Goal: Task Accomplishment & Management: Manage account settings

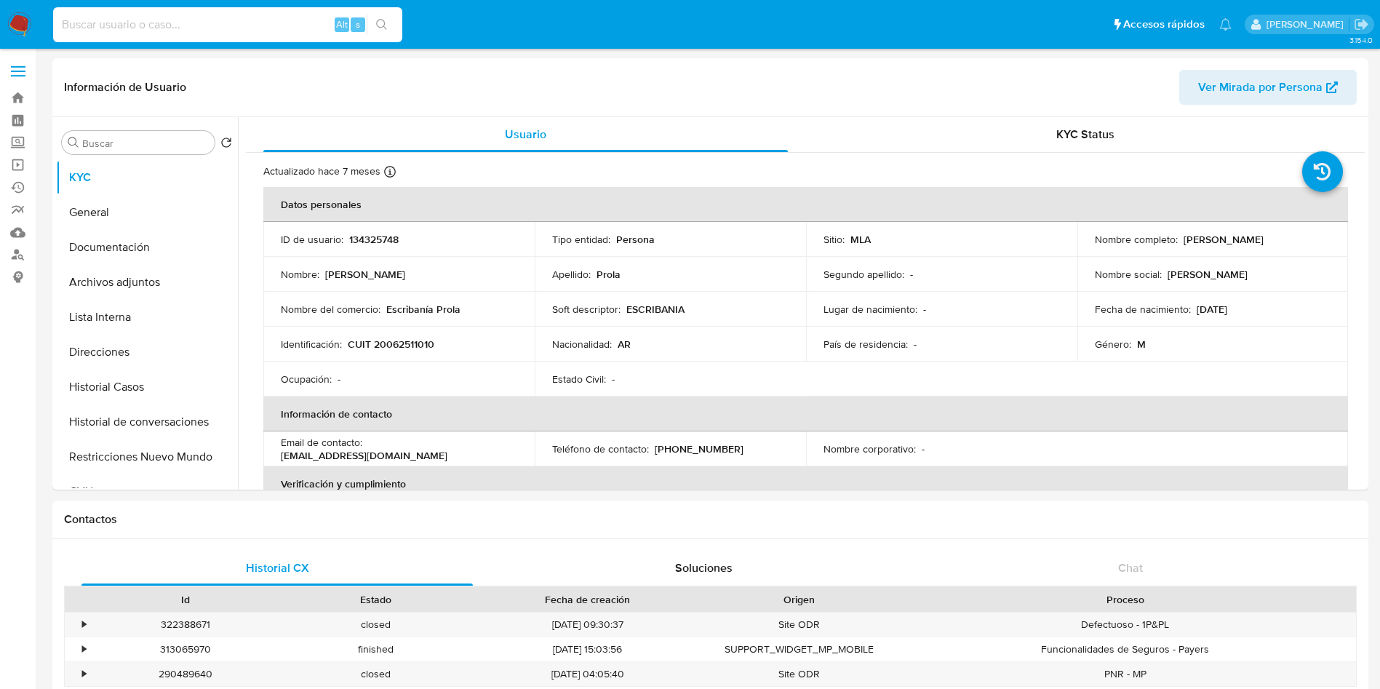
select select "10"
click at [263, 27] on input at bounding box center [227, 24] width 349 height 19
type input "71829575"
select select "10"
drag, startPoint x: 1177, startPoint y: 241, endPoint x: 1294, endPoint y: 234, distance: 117.3
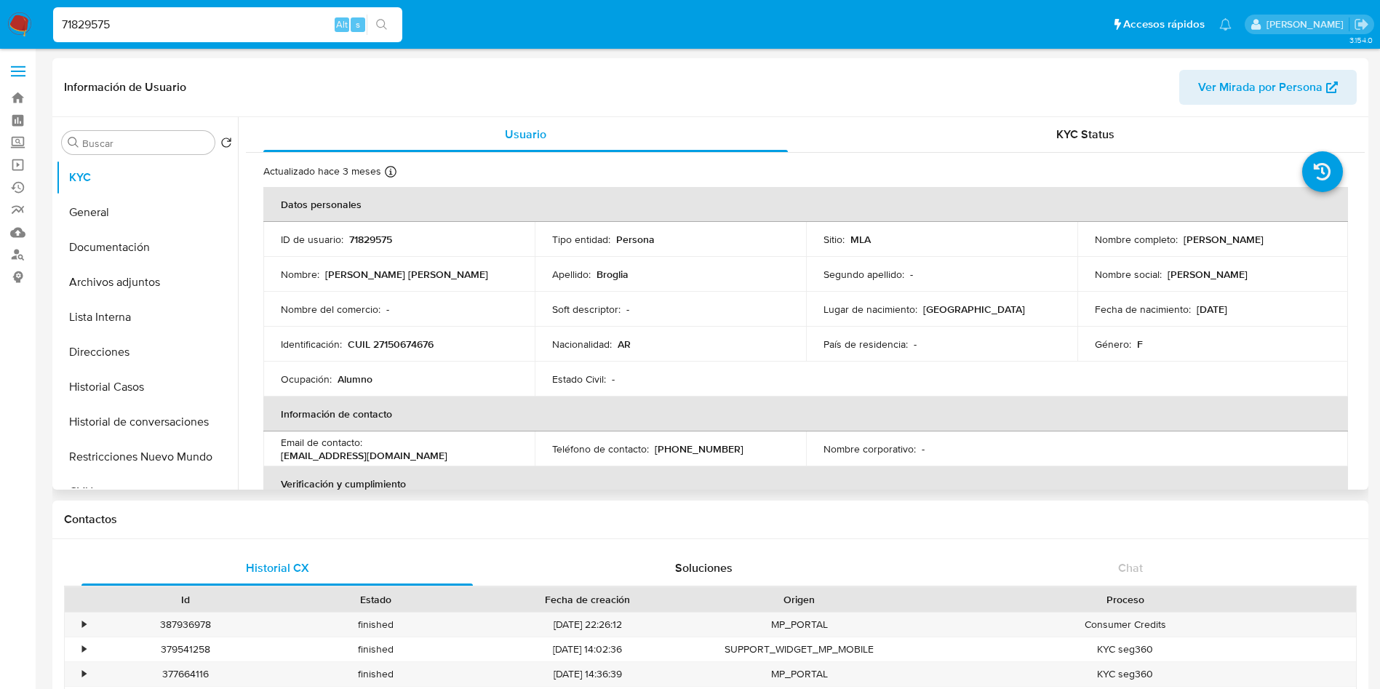
click at [1294, 234] on div "Nombre completo : Bettina Gabriela Broglia" at bounding box center [1213, 239] width 236 height 13
click at [1223, 260] on td "Nombre social : Bettina" at bounding box center [1212, 274] width 271 height 35
drag, startPoint x: 1179, startPoint y: 238, endPoint x: 1311, endPoint y: 230, distance: 131.9
click at [1311, 230] on td "Nombre completo : Bettina Gabriela Broglia" at bounding box center [1212, 239] width 271 height 35
copy p "Bettina Gabriela Broglia"
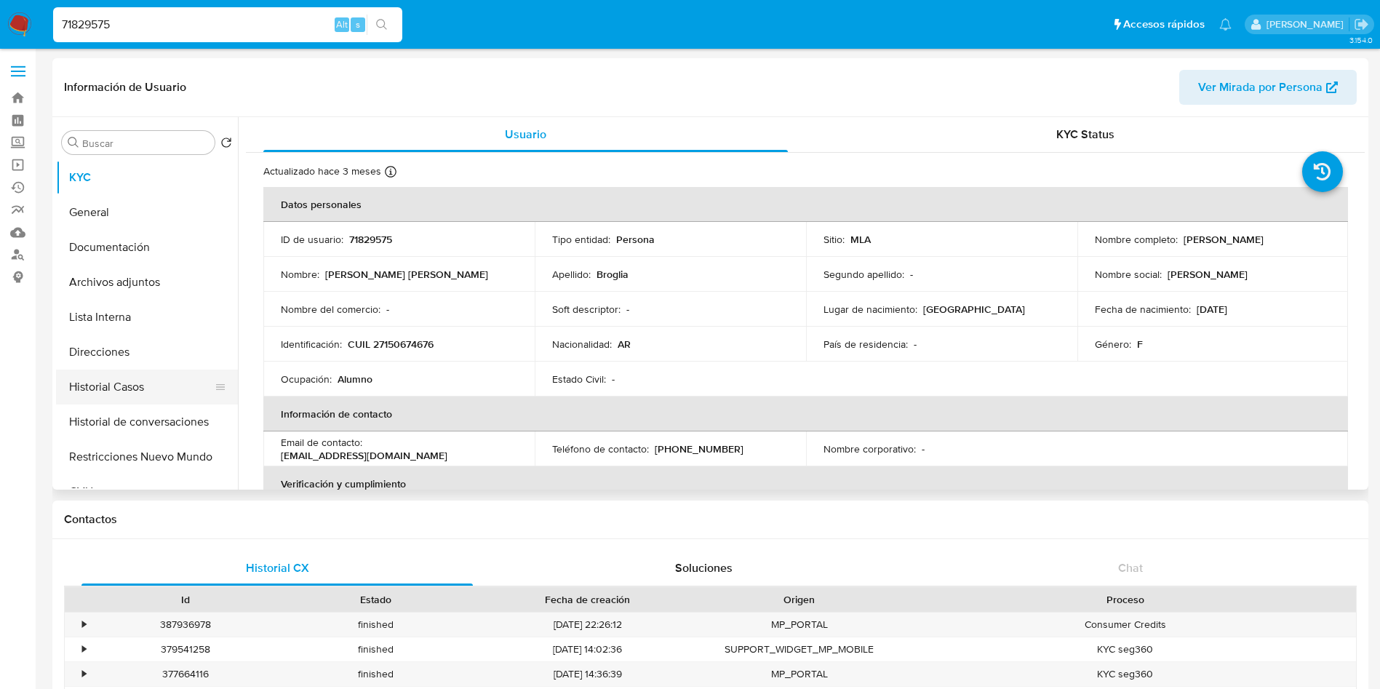
click at [156, 393] on button "Historial Casos" at bounding box center [141, 386] width 170 height 35
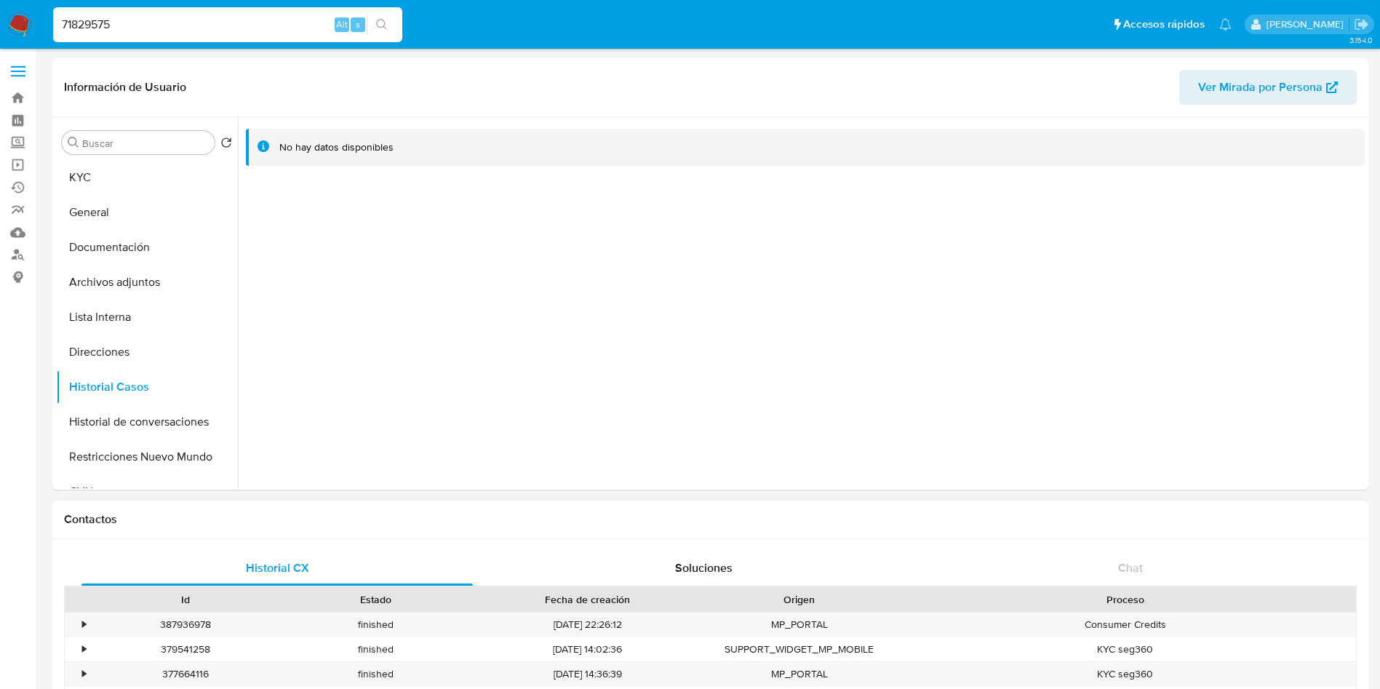
click at [838, 547] on div "Historial CX Soluciones Chat Id Estado Fecha de creación Origen Proceso • 38793…" at bounding box center [710, 662] width 1316 height 246
click at [195, 184] on button "KYC" at bounding box center [141, 177] width 170 height 35
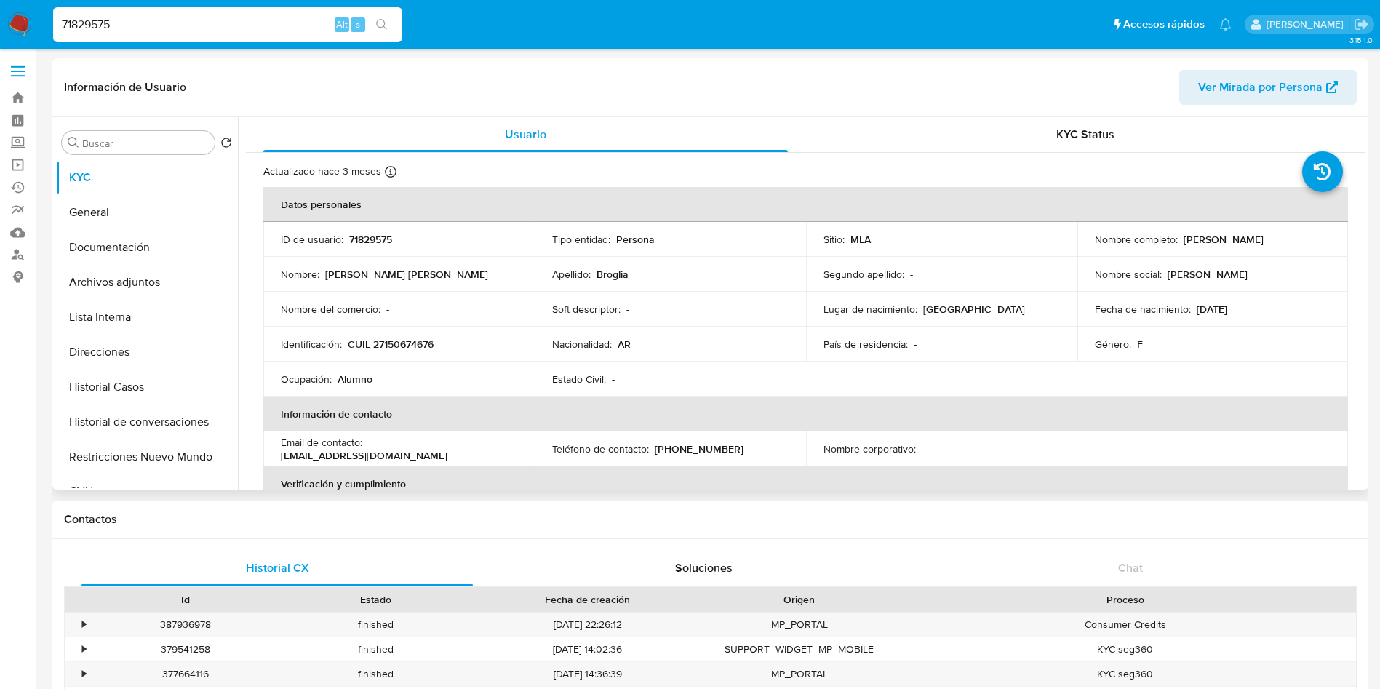
click at [423, 339] on p "CUIL 27150674676" at bounding box center [391, 343] width 86 height 13
copy p "27150674676"
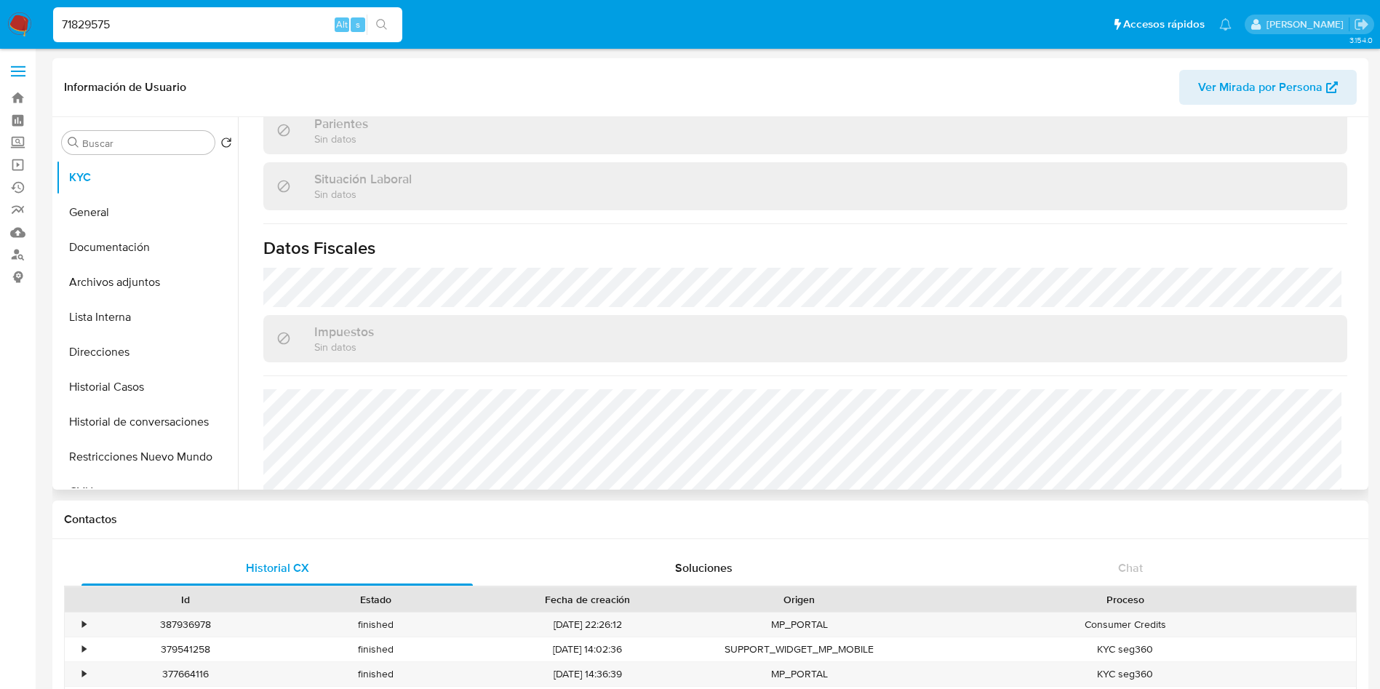
scroll to position [739, 0]
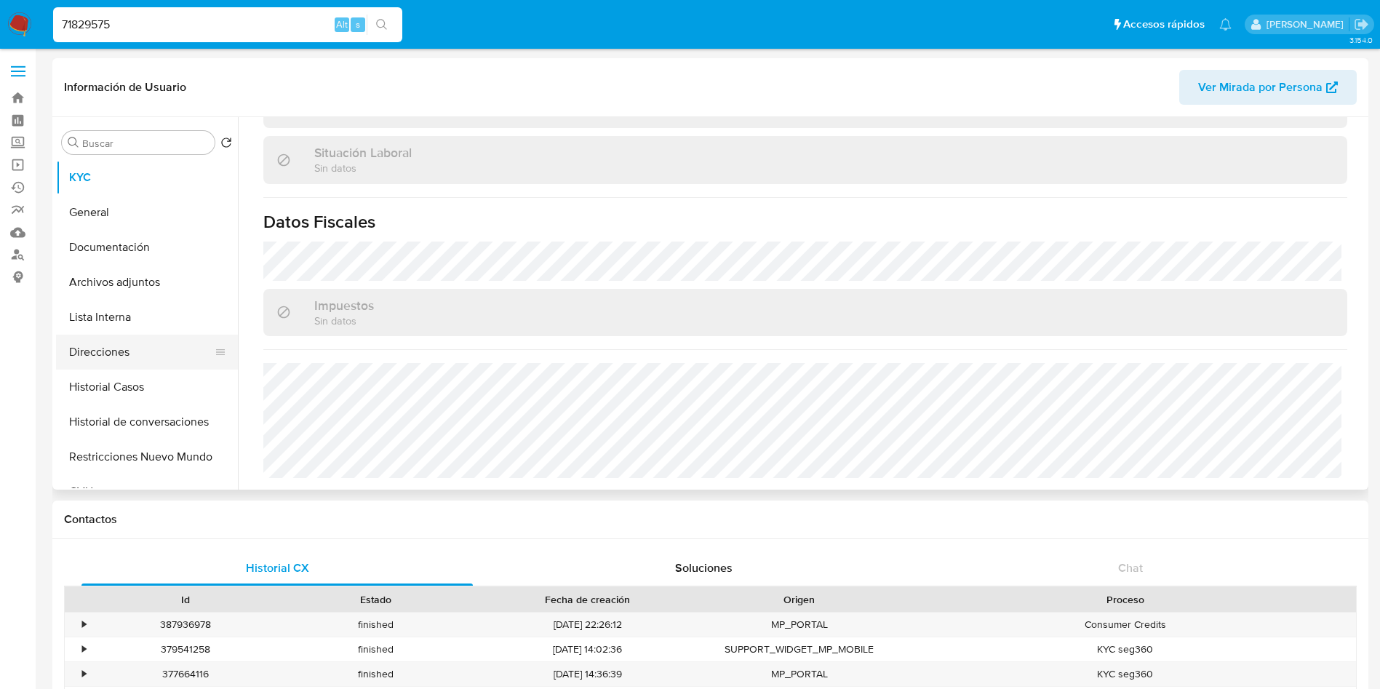
click at [121, 357] on button "Direcciones" at bounding box center [141, 352] width 170 height 35
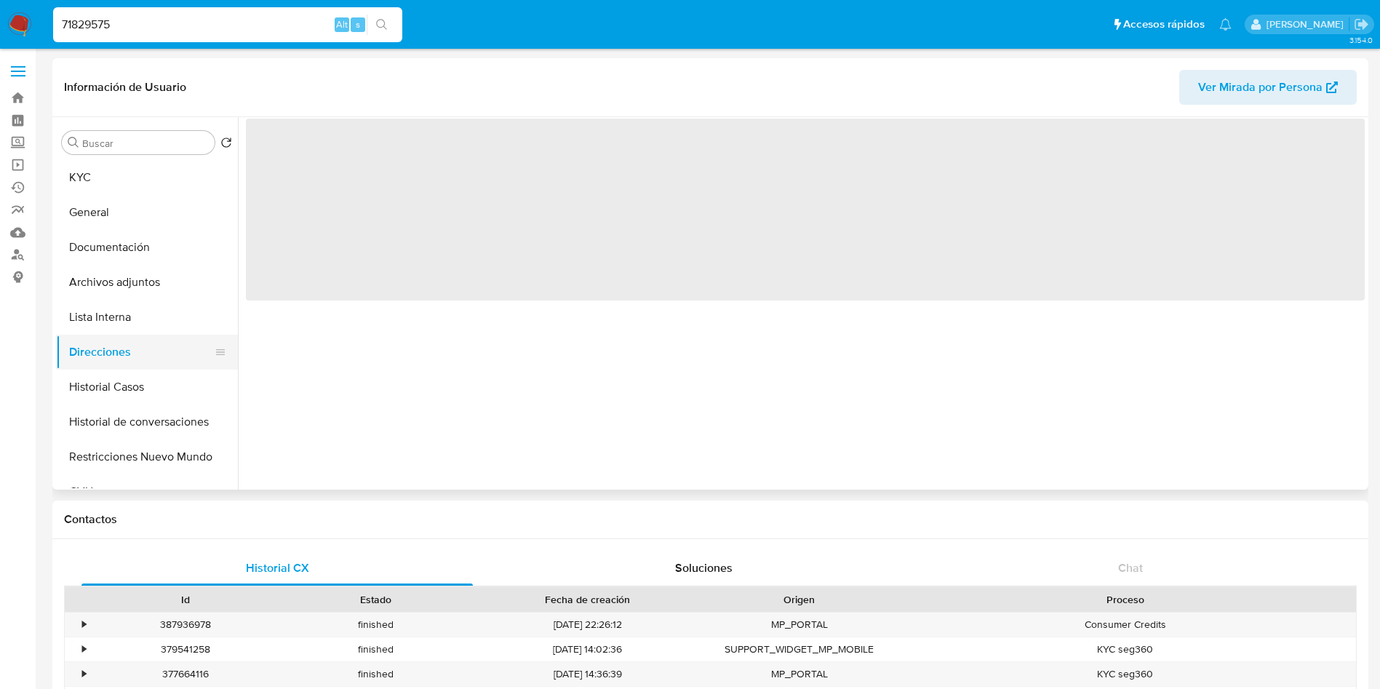
scroll to position [0, 0]
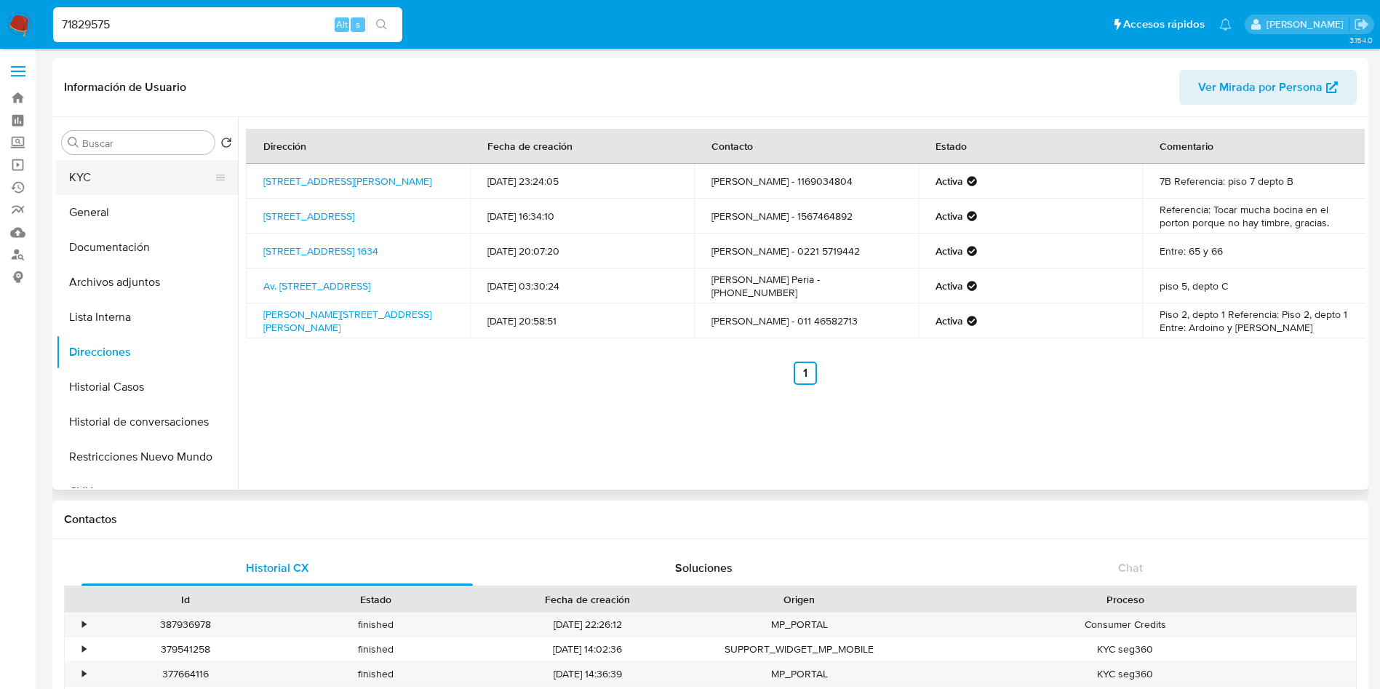
click at [135, 184] on button "KYC" at bounding box center [141, 177] width 170 height 35
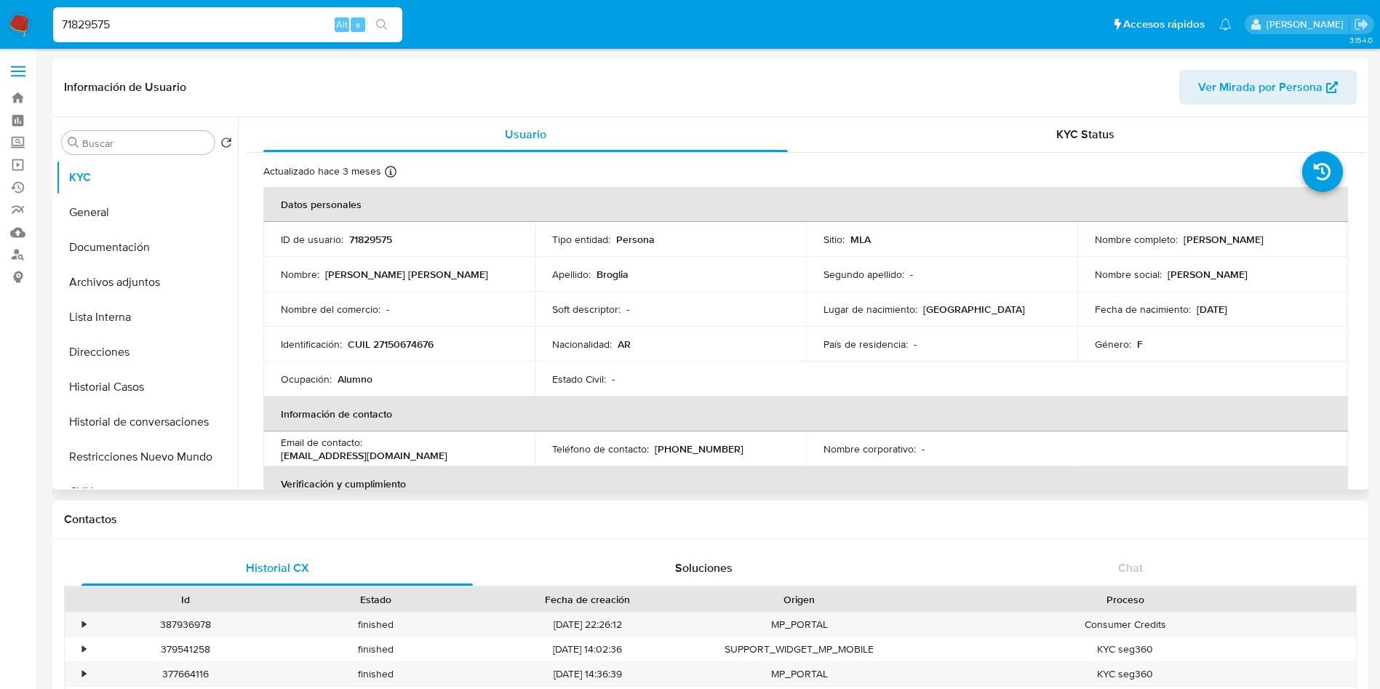
click at [372, 450] on p "bettinabroglia@hotmail.com" at bounding box center [364, 455] width 167 height 13
drag, startPoint x: 369, startPoint y: 452, endPoint x: 490, endPoint y: 455, distance: 121.5
click at [447, 455] on p "bettinabroglia@hotmail.com" at bounding box center [364, 455] width 167 height 13
copy p "bettinabroglia@hotmail.com"
click at [159, 271] on button "Archivos adjuntos" at bounding box center [141, 282] width 170 height 35
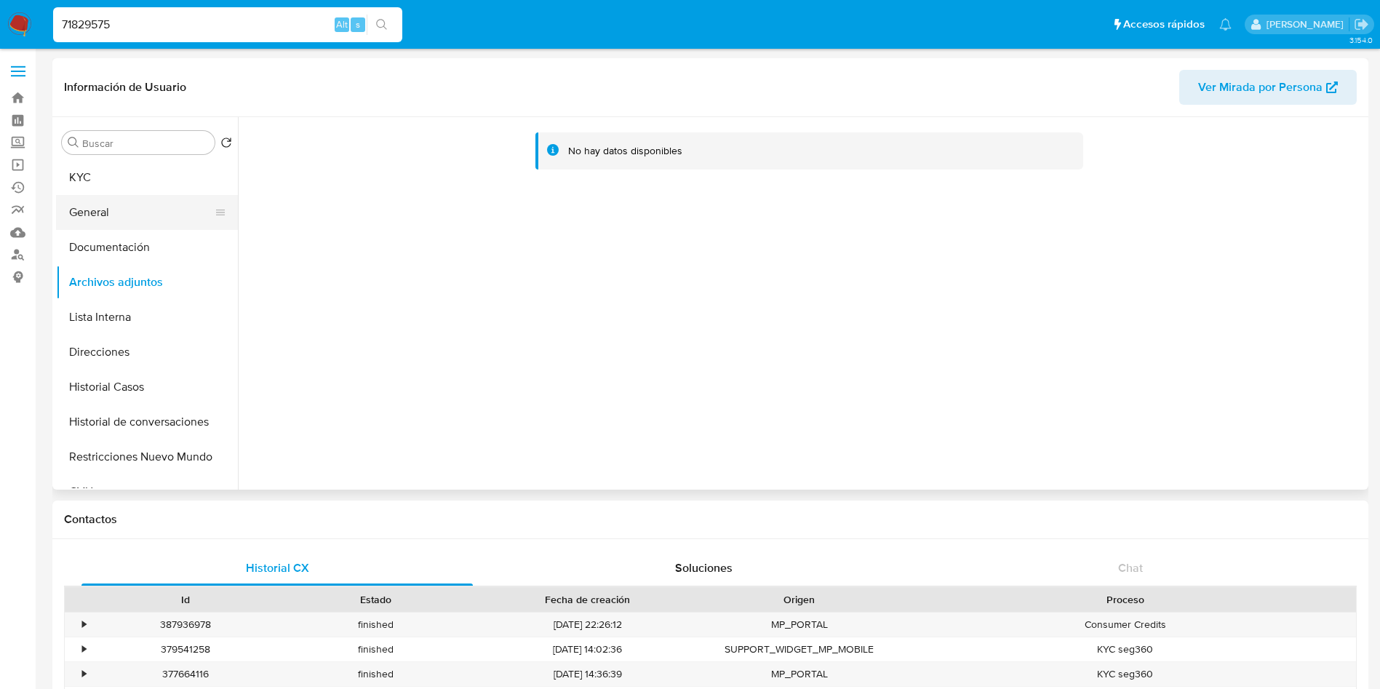
click at [124, 209] on button "General" at bounding box center [141, 212] width 170 height 35
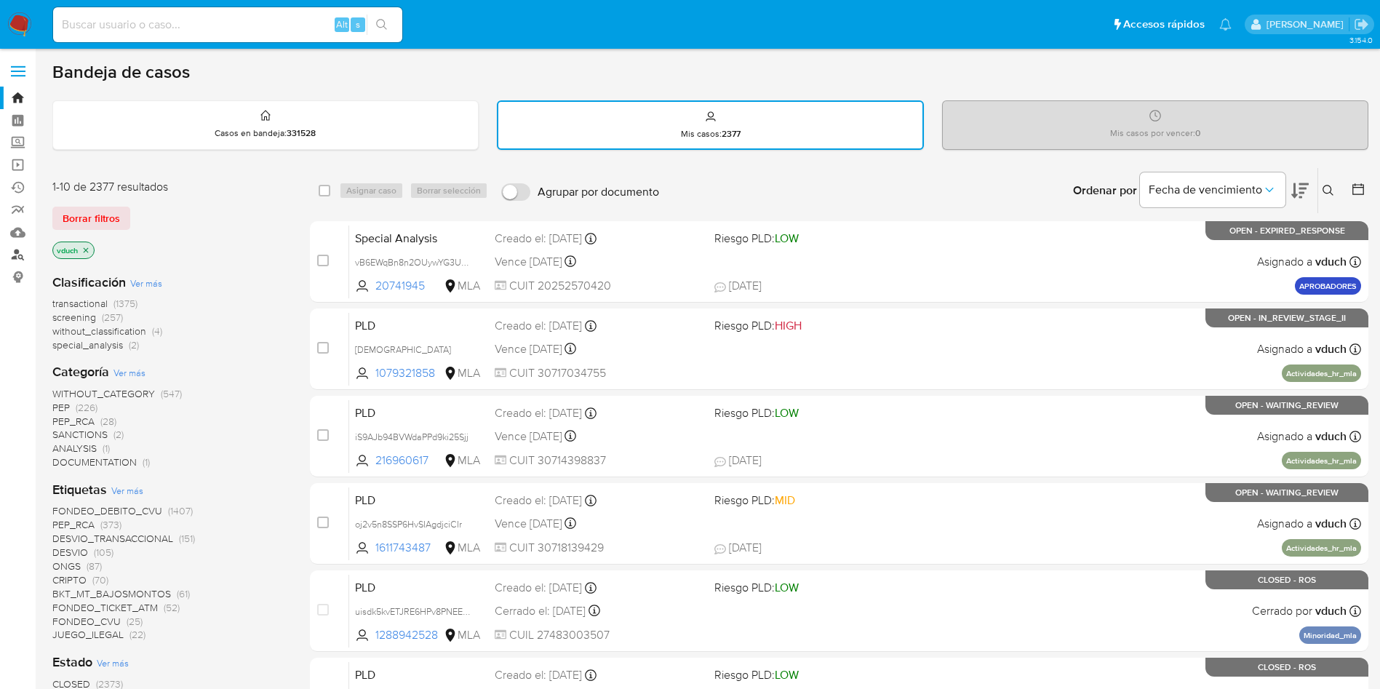
click at [19, 254] on link "Buscador de personas" at bounding box center [86, 255] width 173 height 23
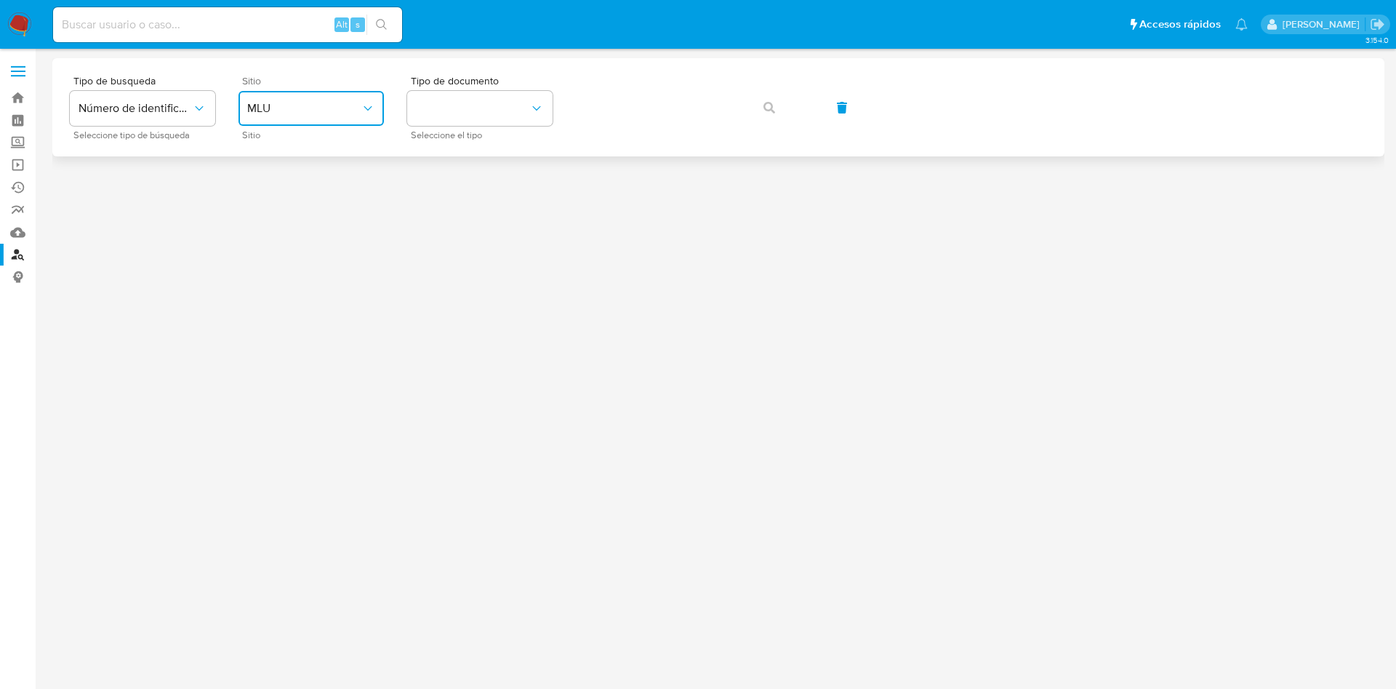
click at [329, 103] on span "MLU" at bounding box center [303, 108] width 113 height 15
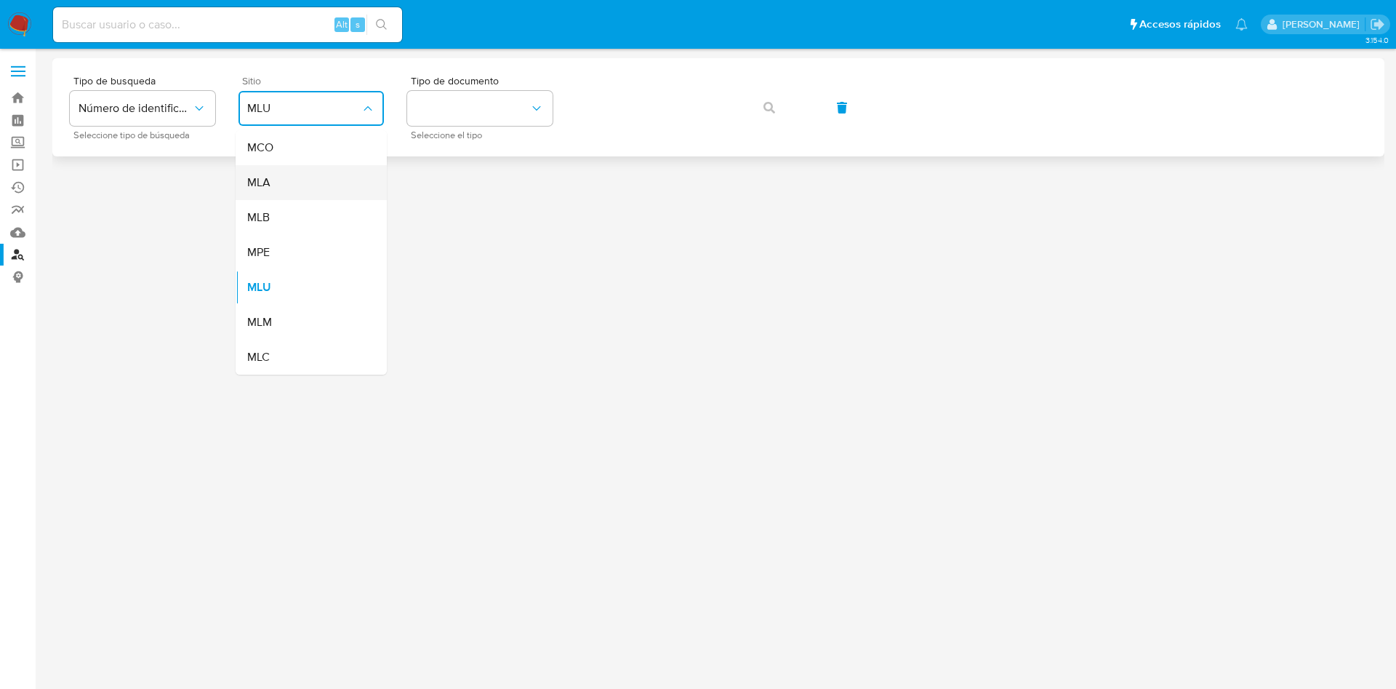
click at [297, 182] on div "MLA" at bounding box center [306, 182] width 119 height 35
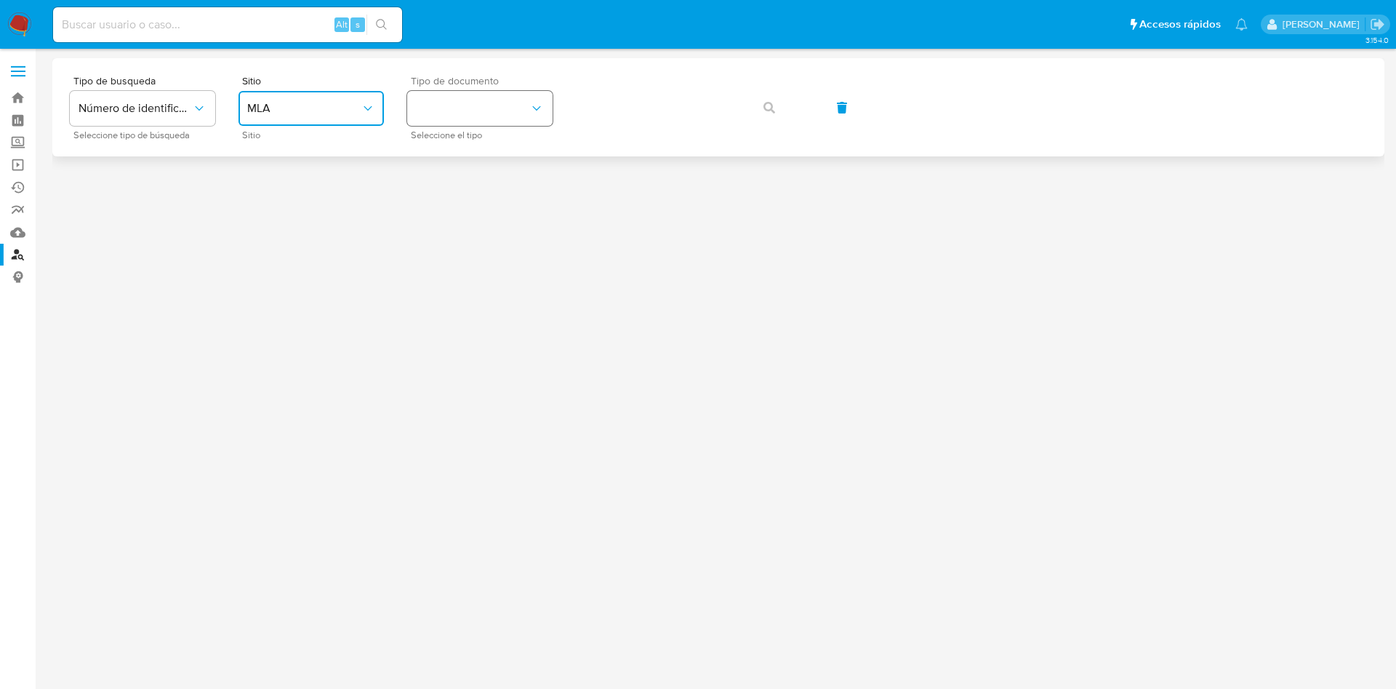
click at [423, 104] on button "identificationType" at bounding box center [479, 108] width 145 height 35
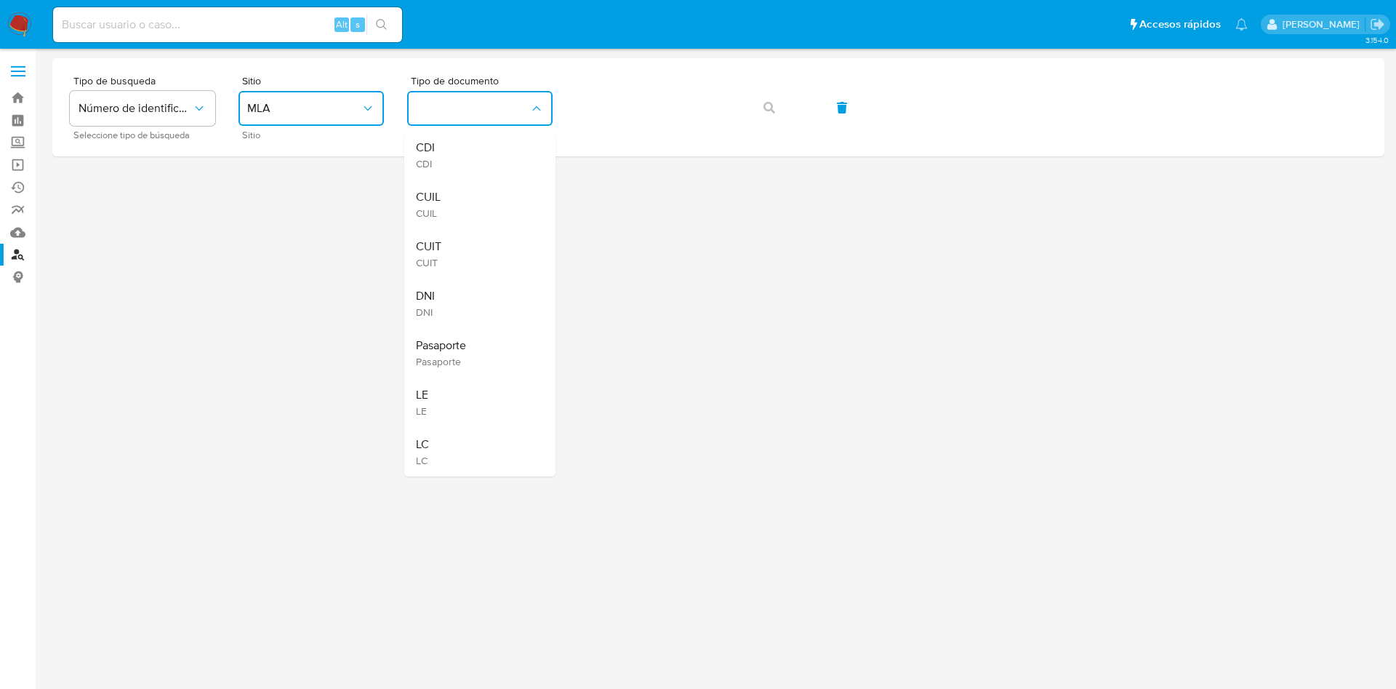
click at [426, 248] on span "CUIT" at bounding box center [428, 246] width 25 height 15
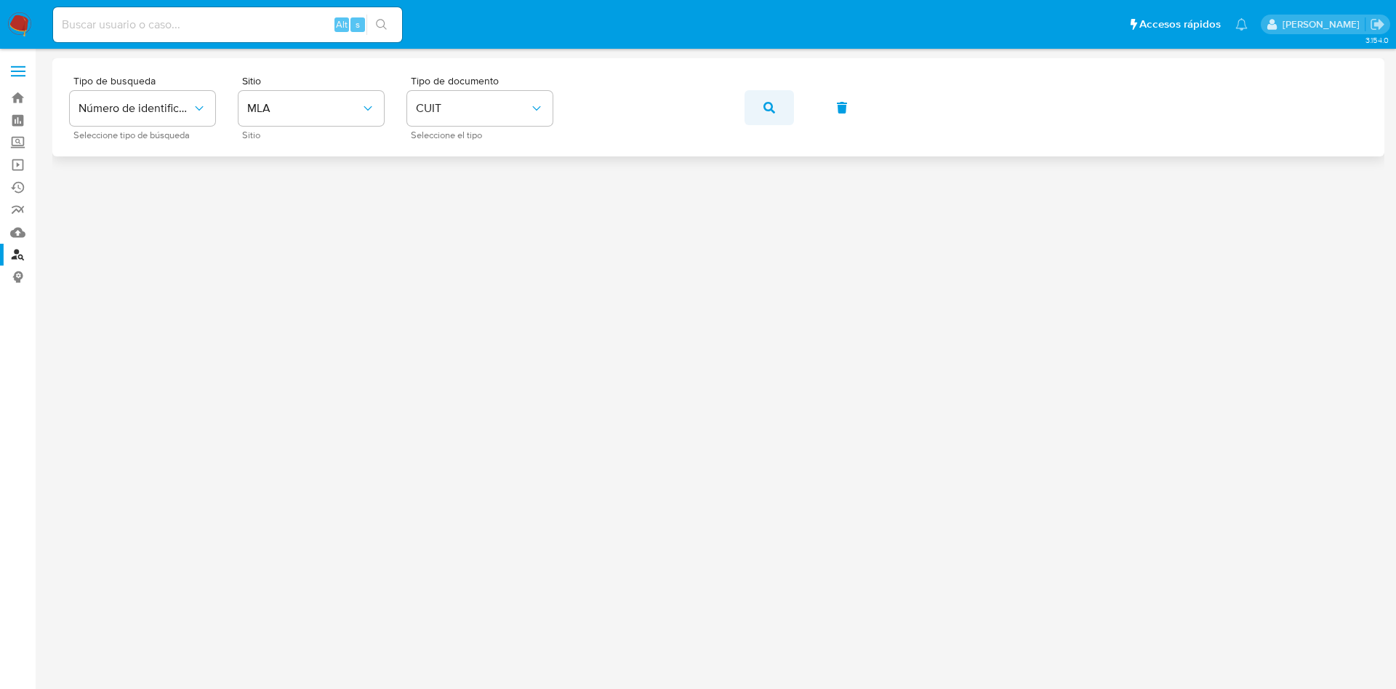
click at [751, 98] on button "button" at bounding box center [769, 107] width 49 height 35
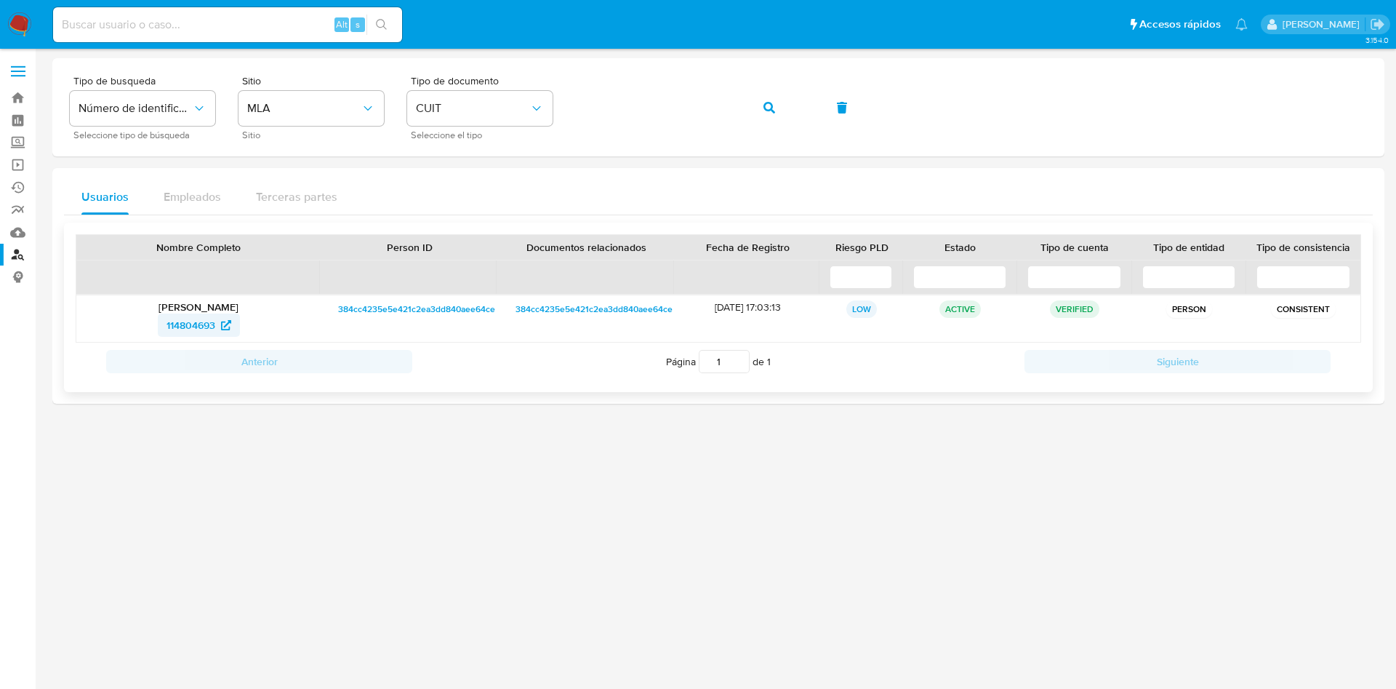
click at [191, 314] on span "114804693" at bounding box center [191, 324] width 49 height 23
click at [785, 109] on button "button" at bounding box center [769, 107] width 49 height 35
click at [148, 321] on div "578817980" at bounding box center [199, 324] width 224 height 23
click at [199, 307] on p "Beatriz Elisa Lopez de Broglia" at bounding box center [199, 306] width 224 height 13
click at [191, 321] on span "578817980" at bounding box center [190, 324] width 49 height 23
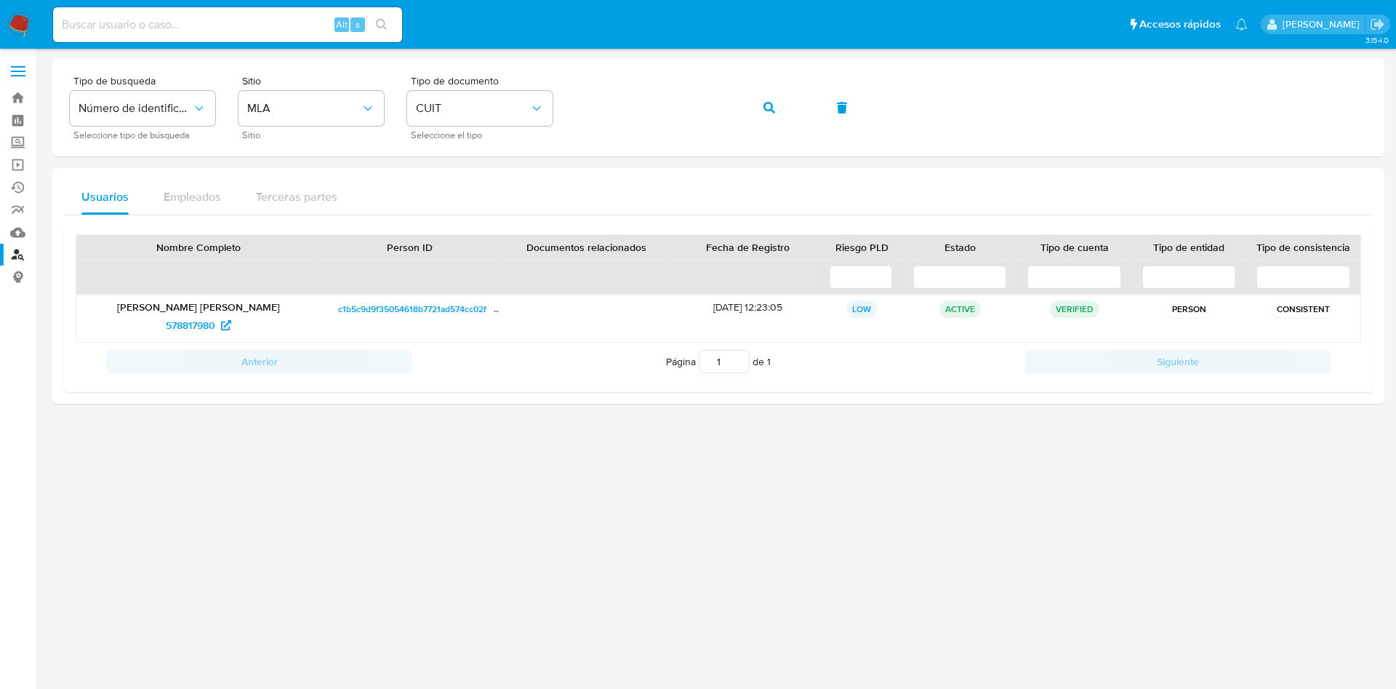
click at [263, 21] on input at bounding box center [227, 24] width 349 height 19
paste input "681624567"
type input "681624567"
click at [375, 21] on button "search-icon" at bounding box center [382, 25] width 30 height 20
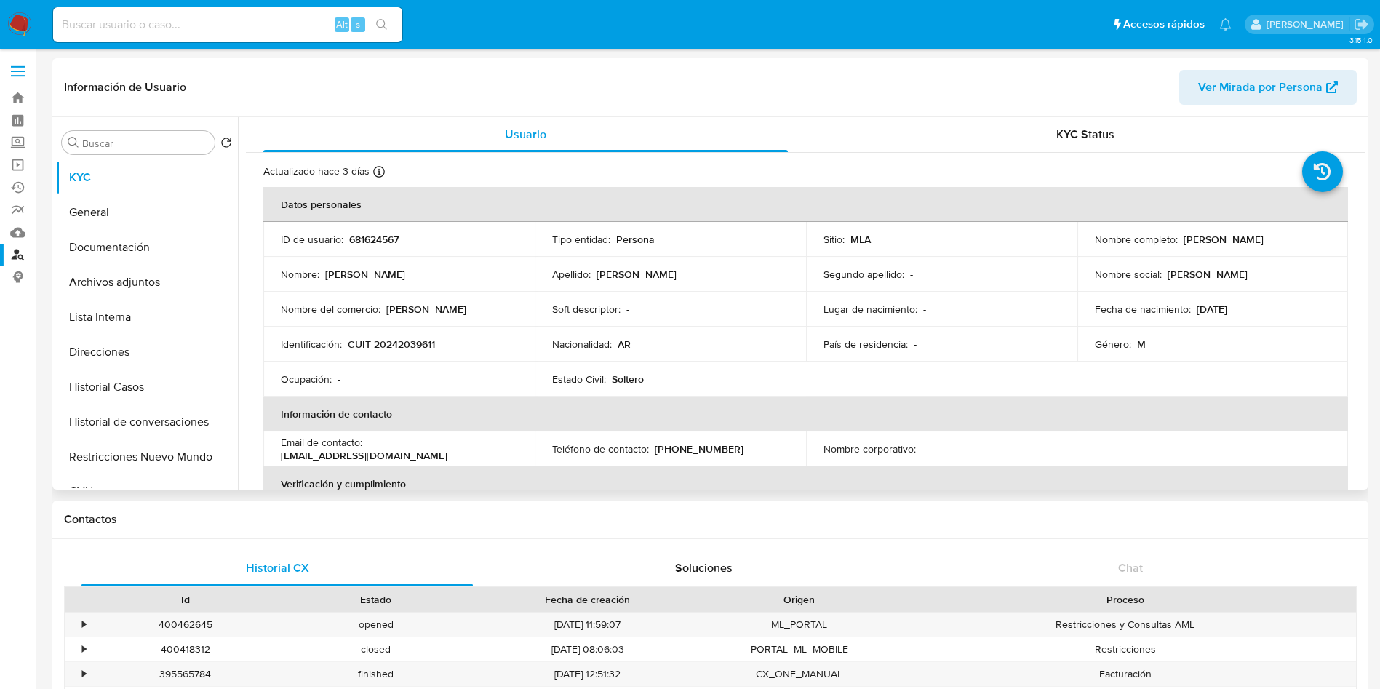
select select "10"
click at [152, 296] on button "Archivos adjuntos" at bounding box center [141, 282] width 170 height 35
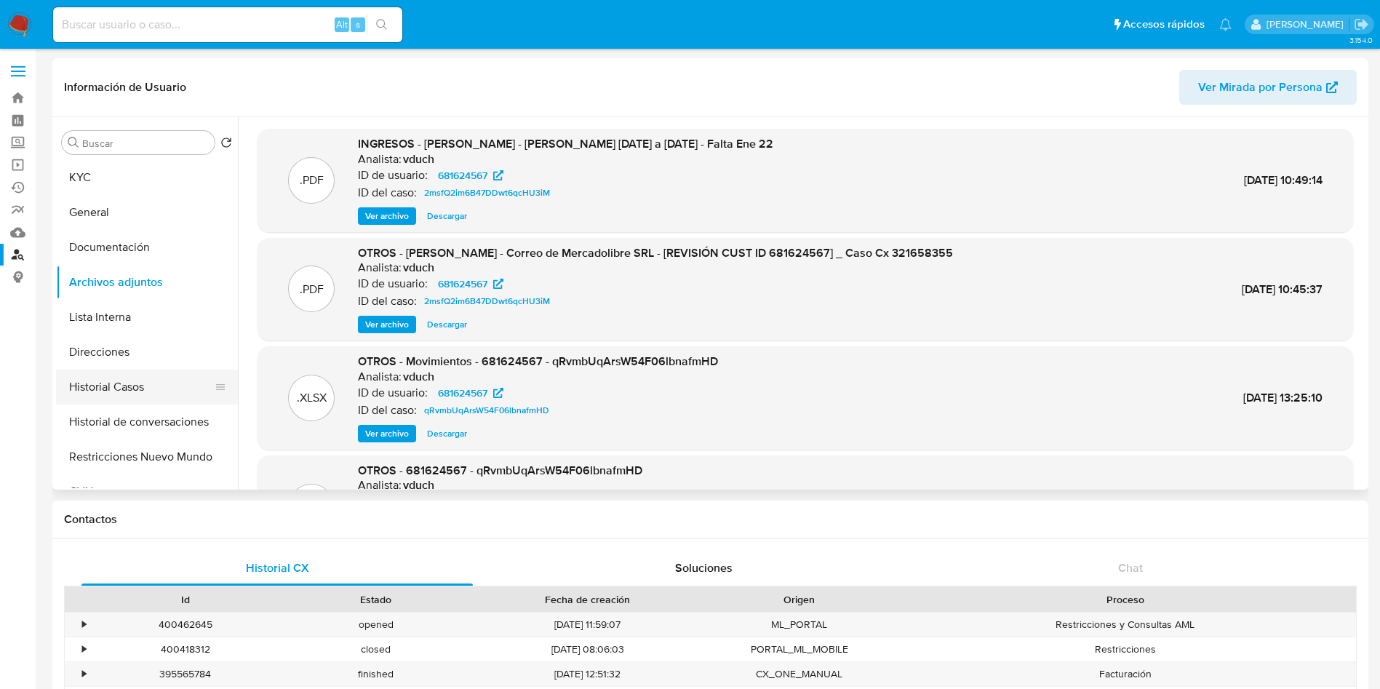
click at [139, 382] on button "Historial Casos" at bounding box center [141, 386] width 170 height 35
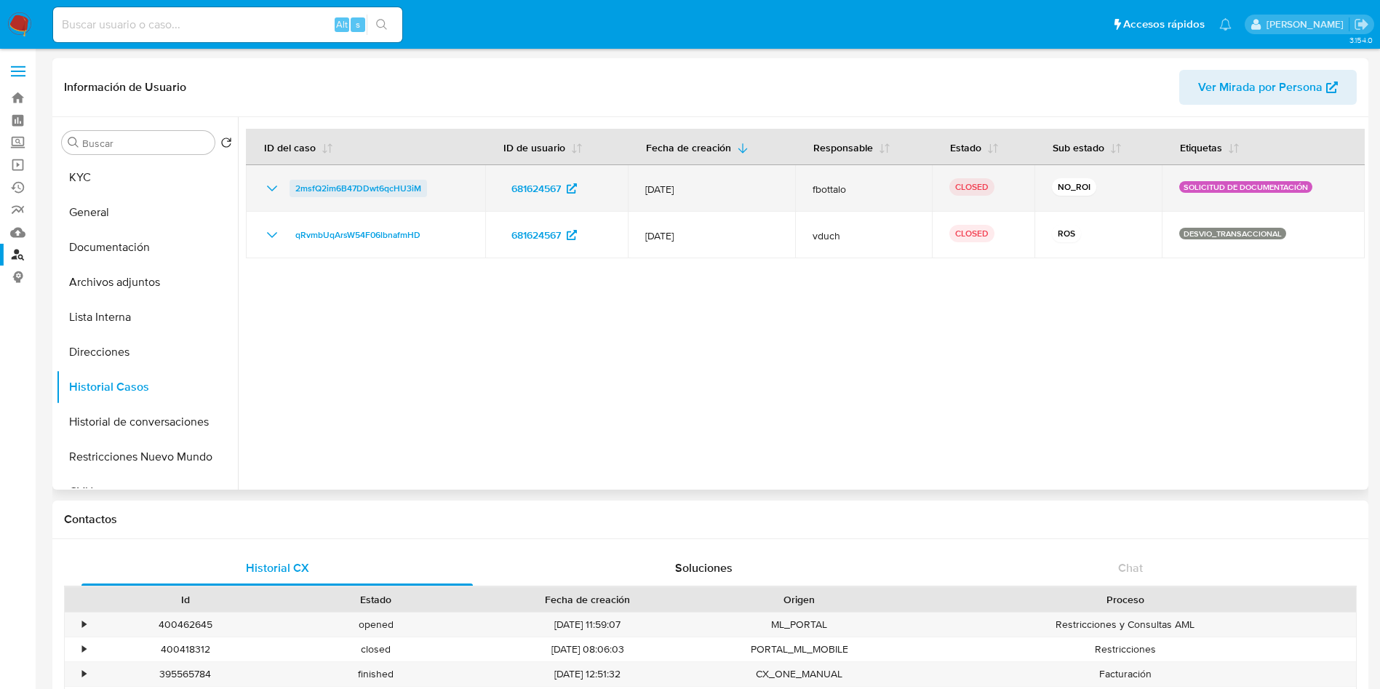
click at [364, 191] on span "2msfQ2im6B47DDwt6qcHU3iM" at bounding box center [358, 188] width 126 height 17
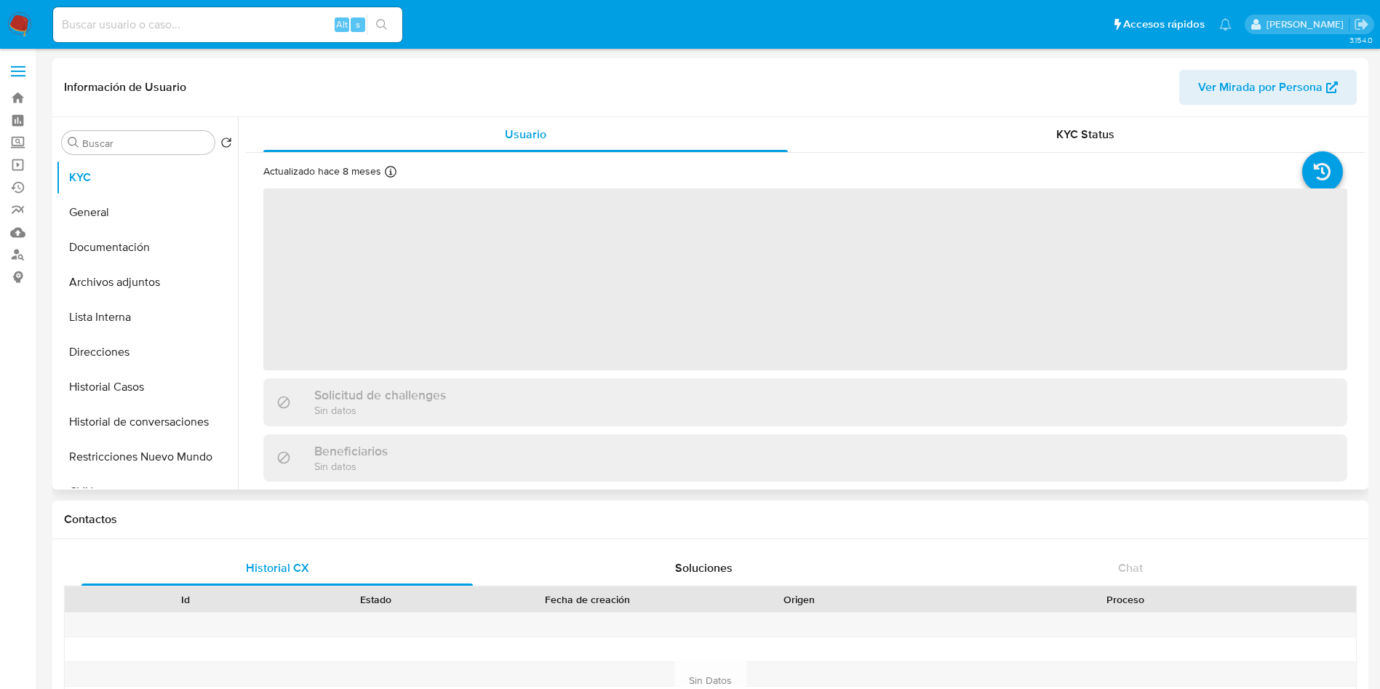
scroll to position [422, 0]
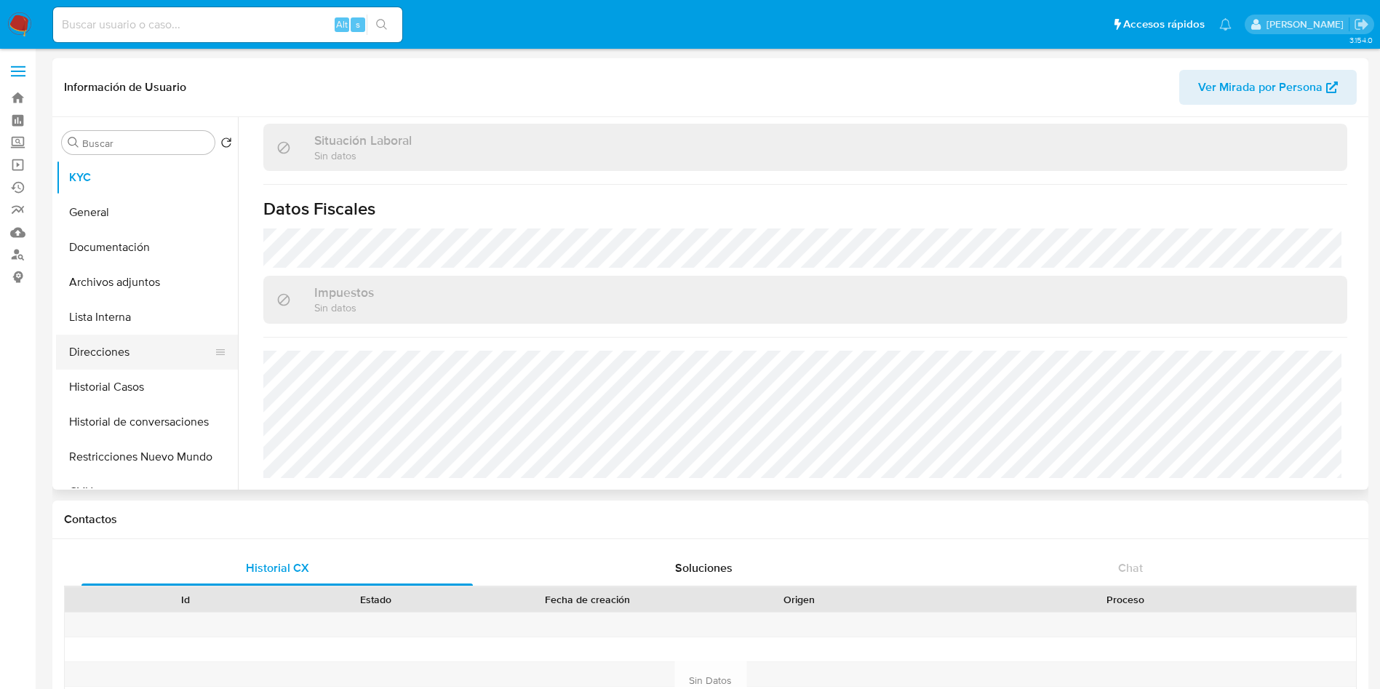
click at [174, 332] on button "Lista Interna" at bounding box center [147, 317] width 182 height 35
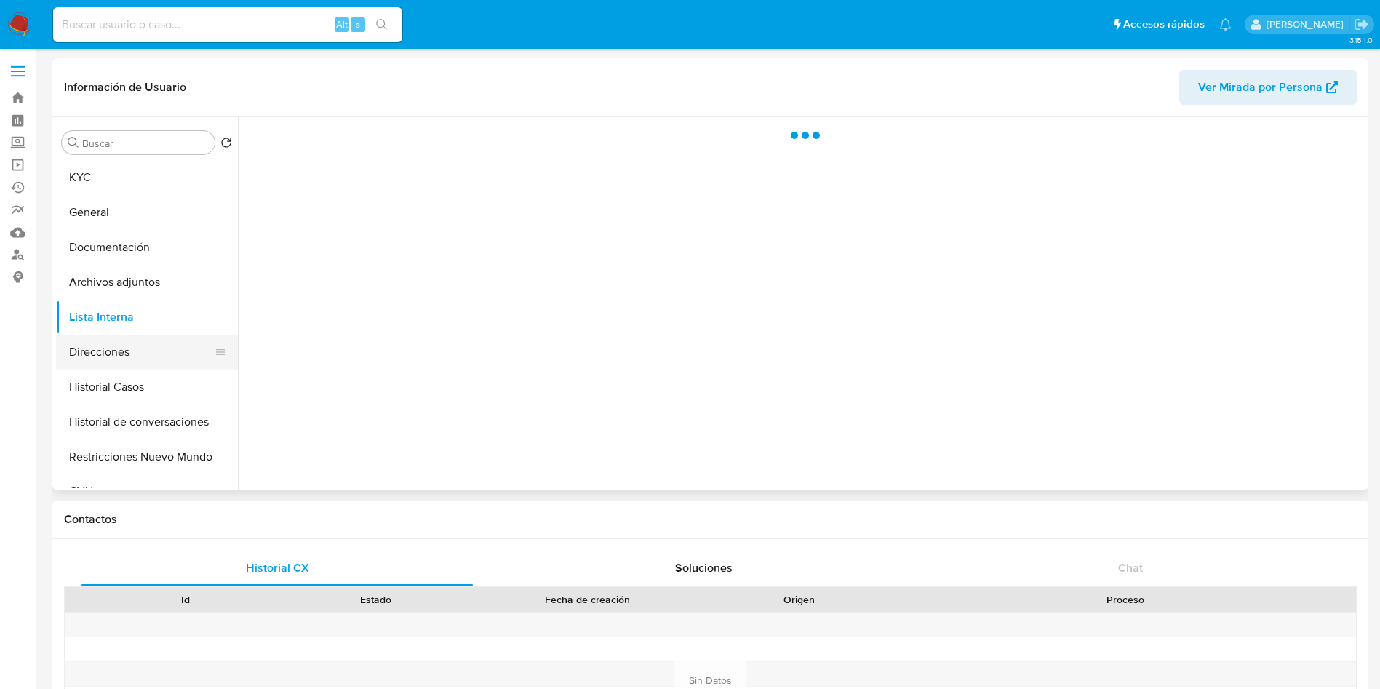
scroll to position [0, 0]
click at [153, 351] on button "Direcciones" at bounding box center [141, 352] width 170 height 35
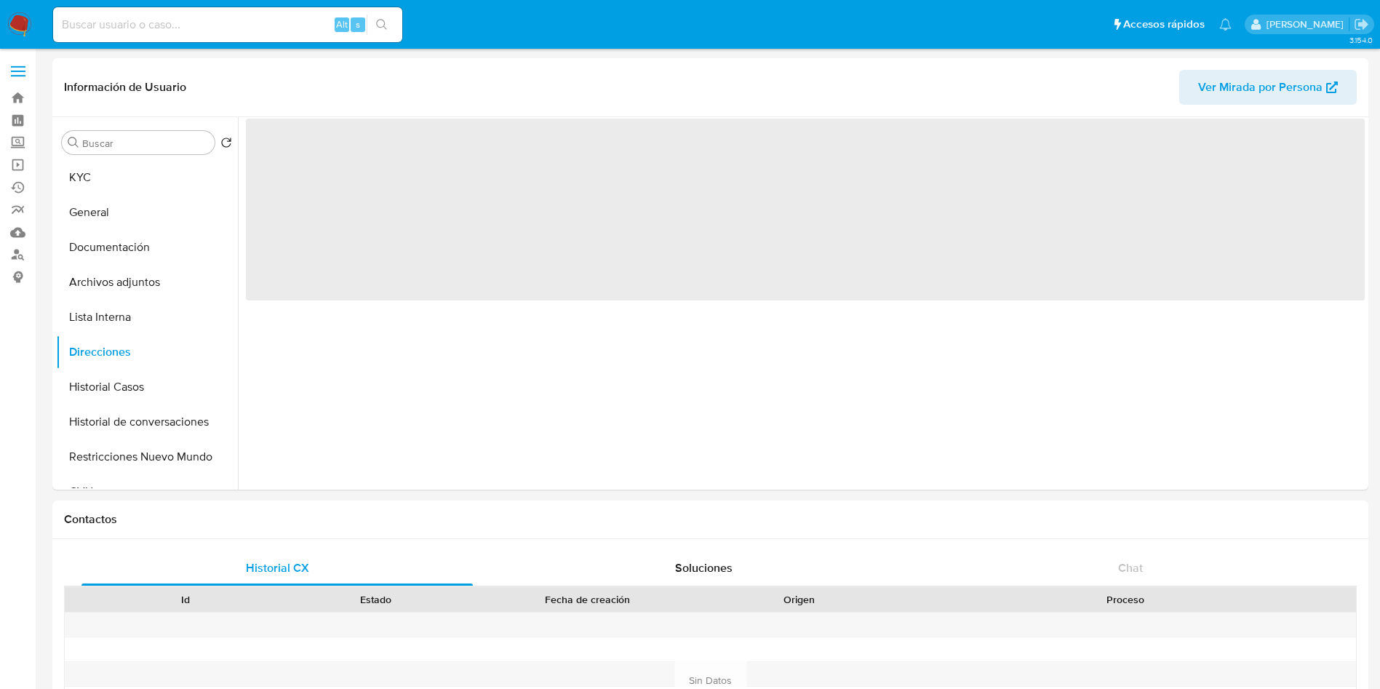
select select "10"
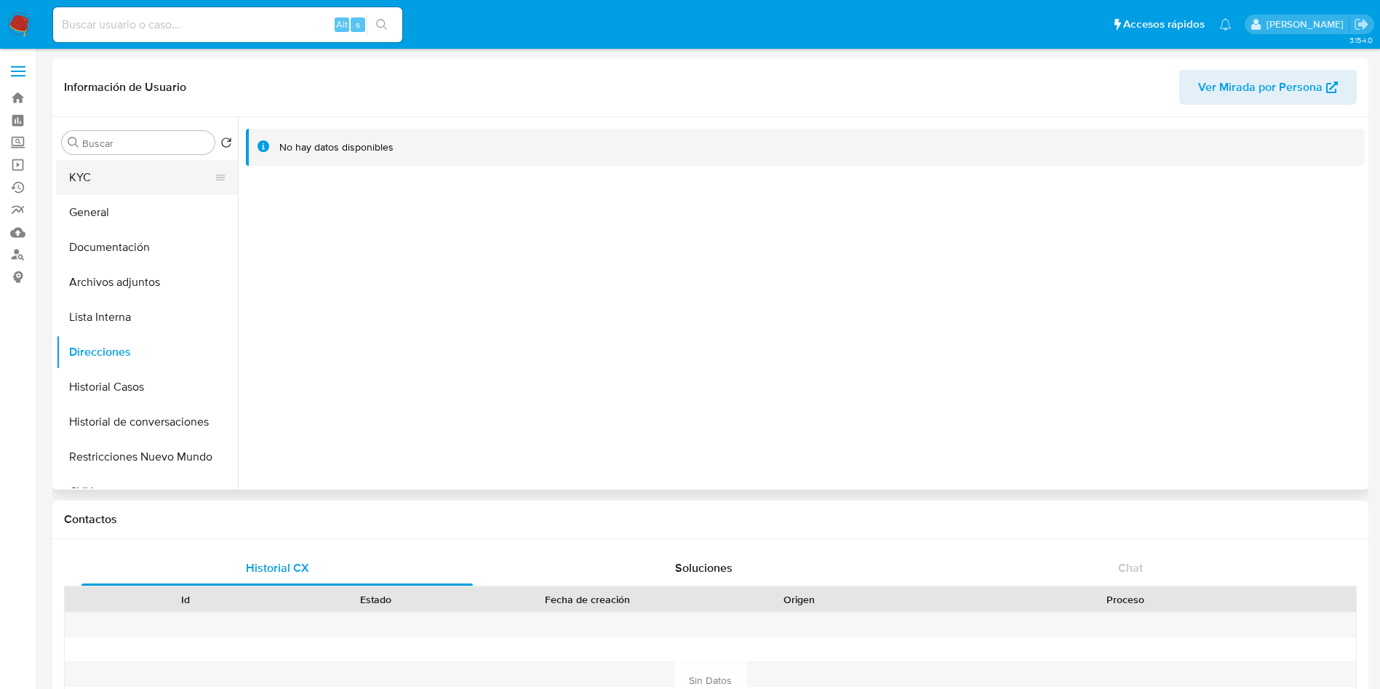
click at [129, 168] on button "KYC" at bounding box center [141, 177] width 170 height 35
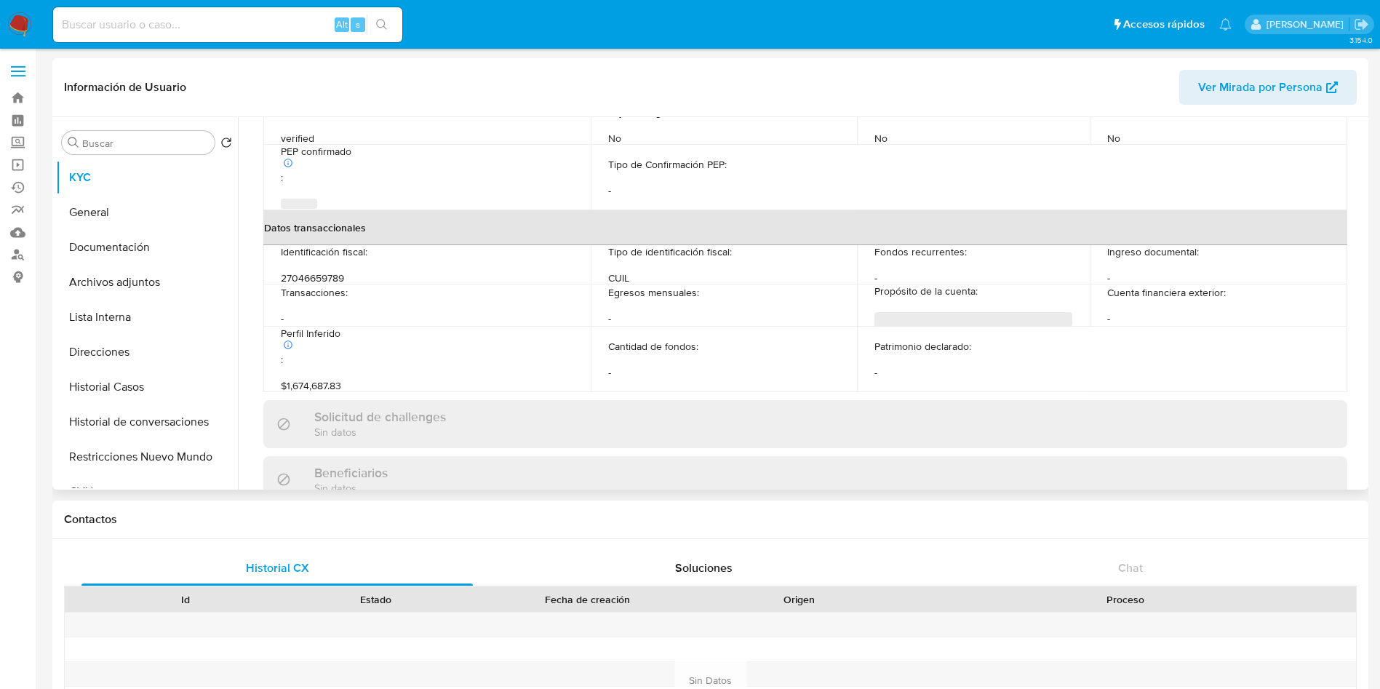
scroll to position [753, 0]
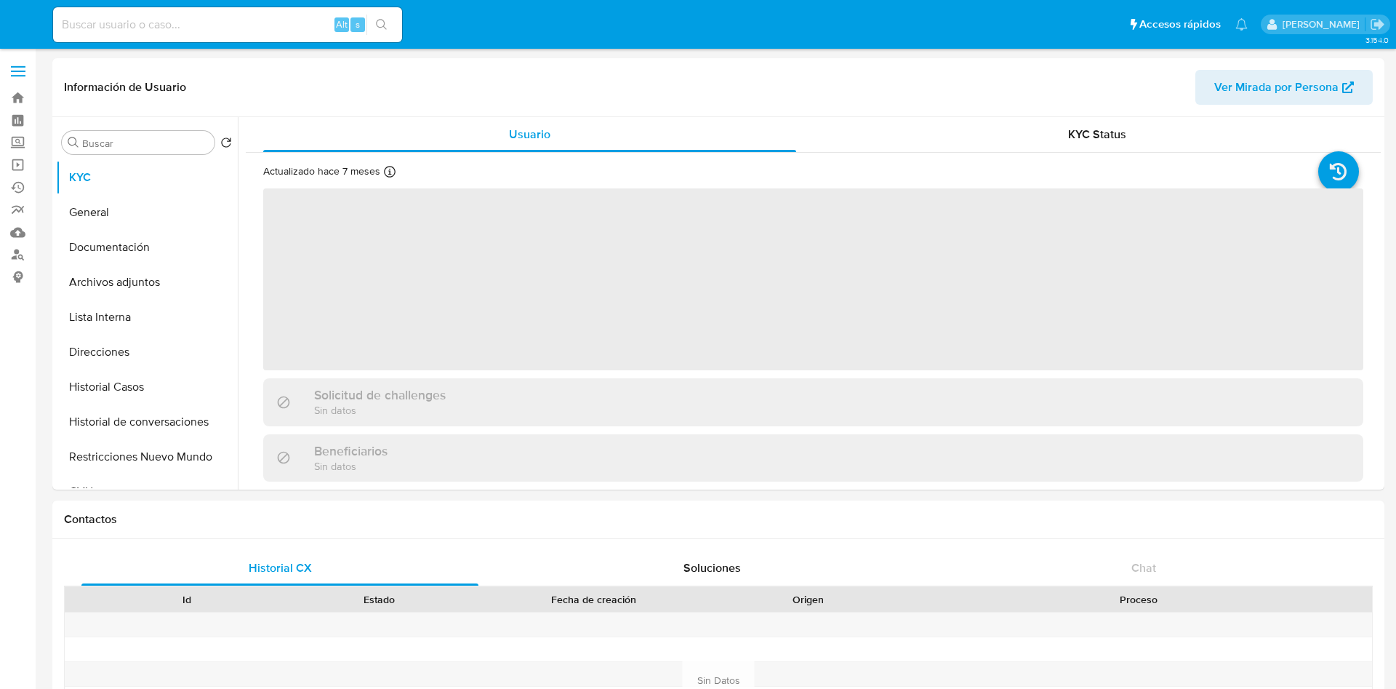
select select "10"
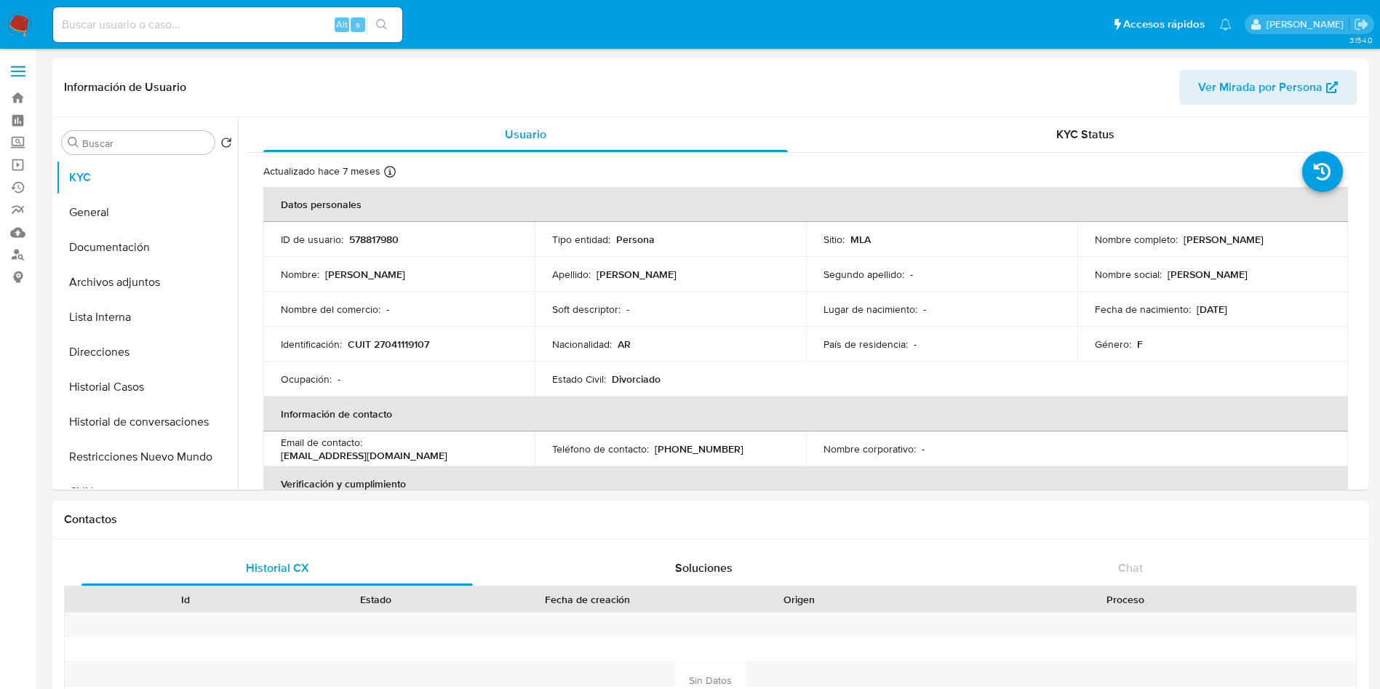
scroll to position [753, 0]
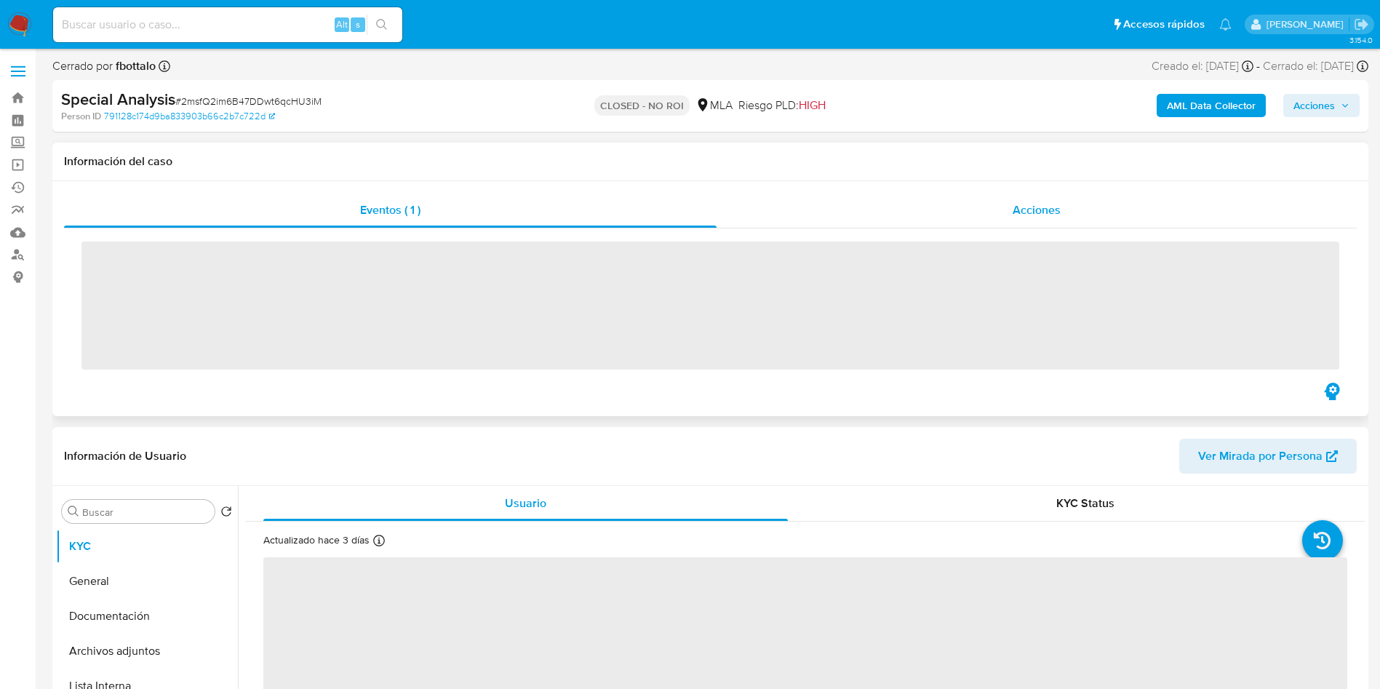
click at [1055, 206] on span "Acciones" at bounding box center [1036, 209] width 48 height 17
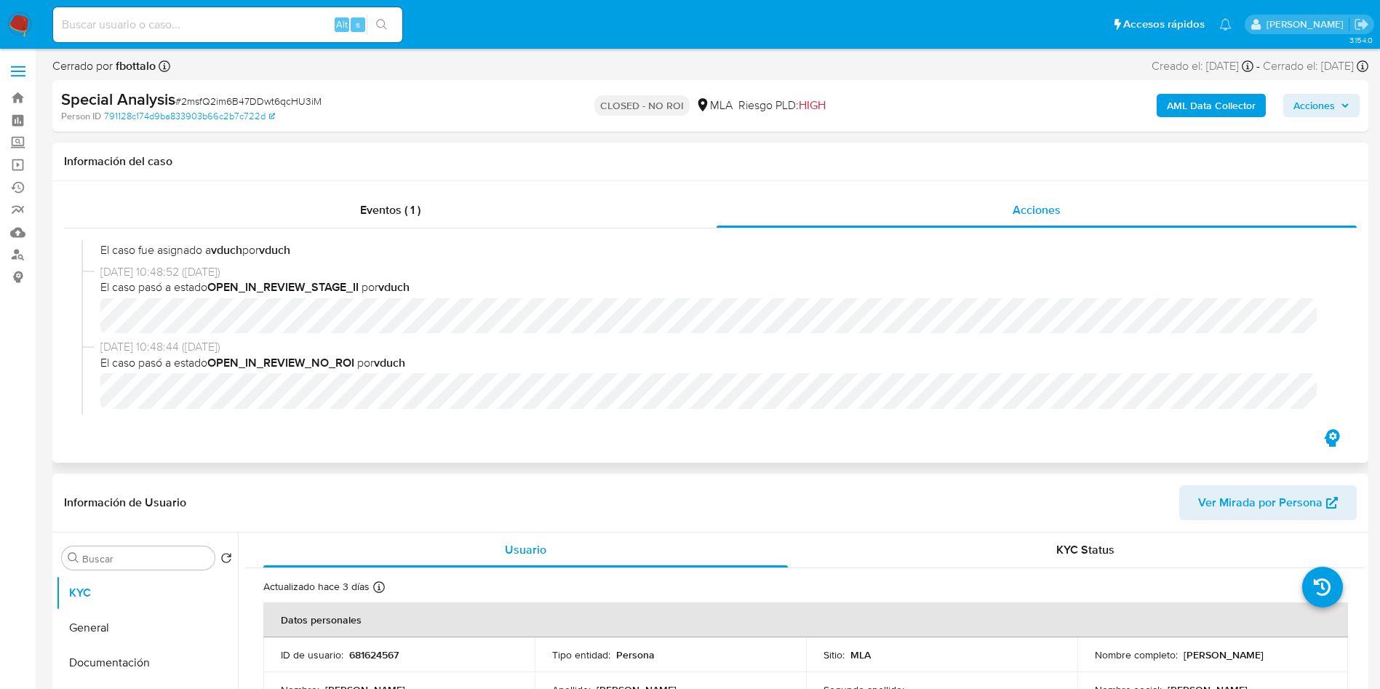
select select "10"
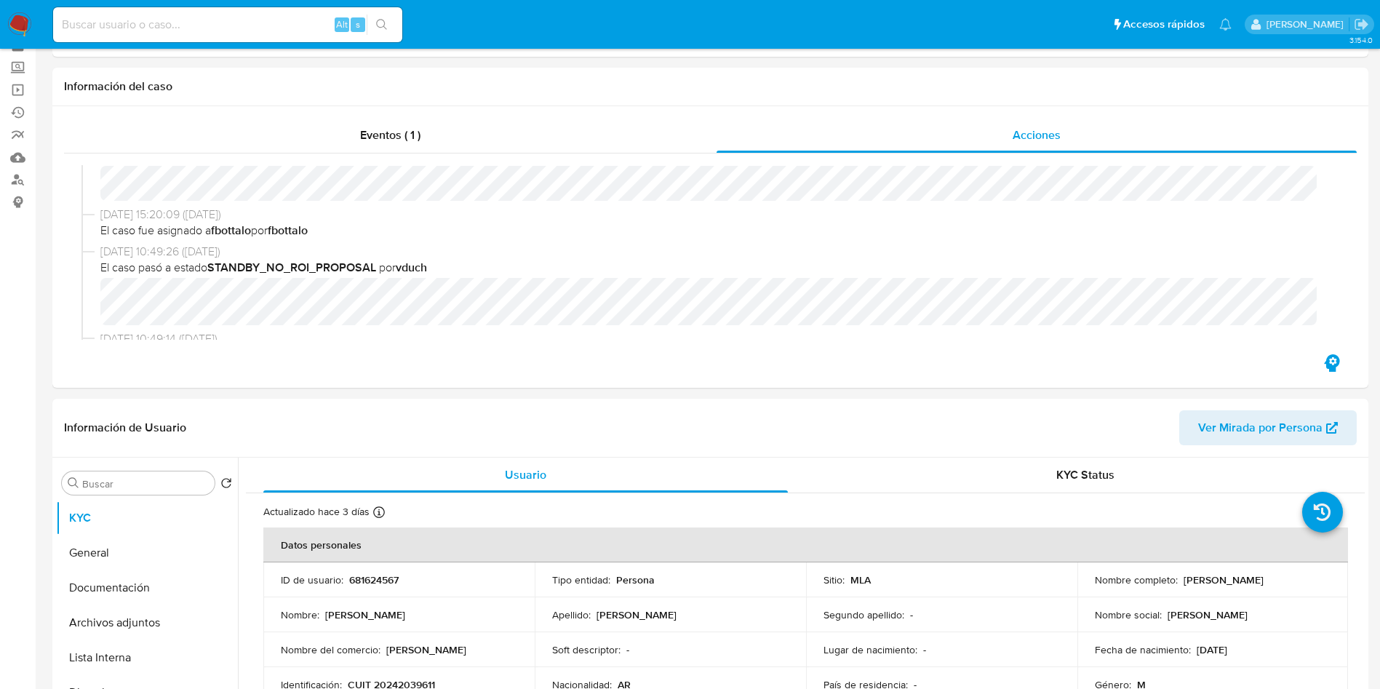
scroll to position [109, 0]
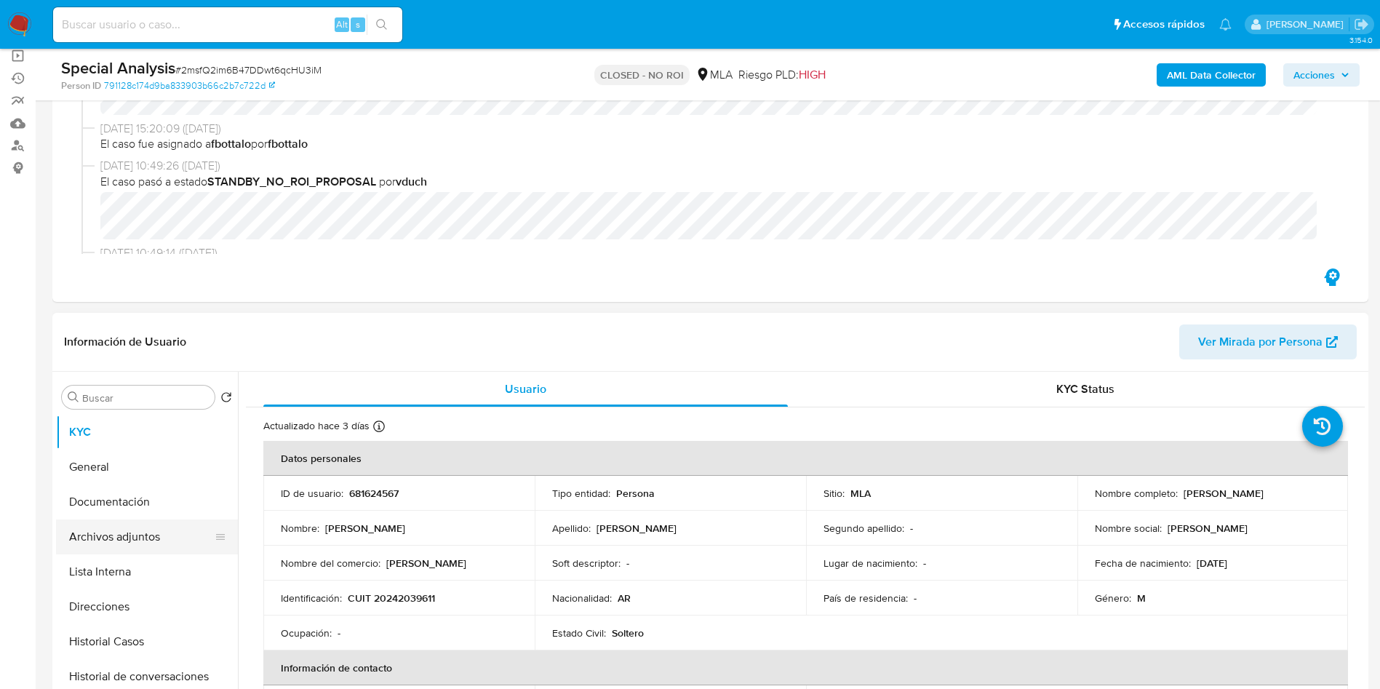
click at [158, 548] on button "Archivos adjuntos" at bounding box center [141, 536] width 170 height 35
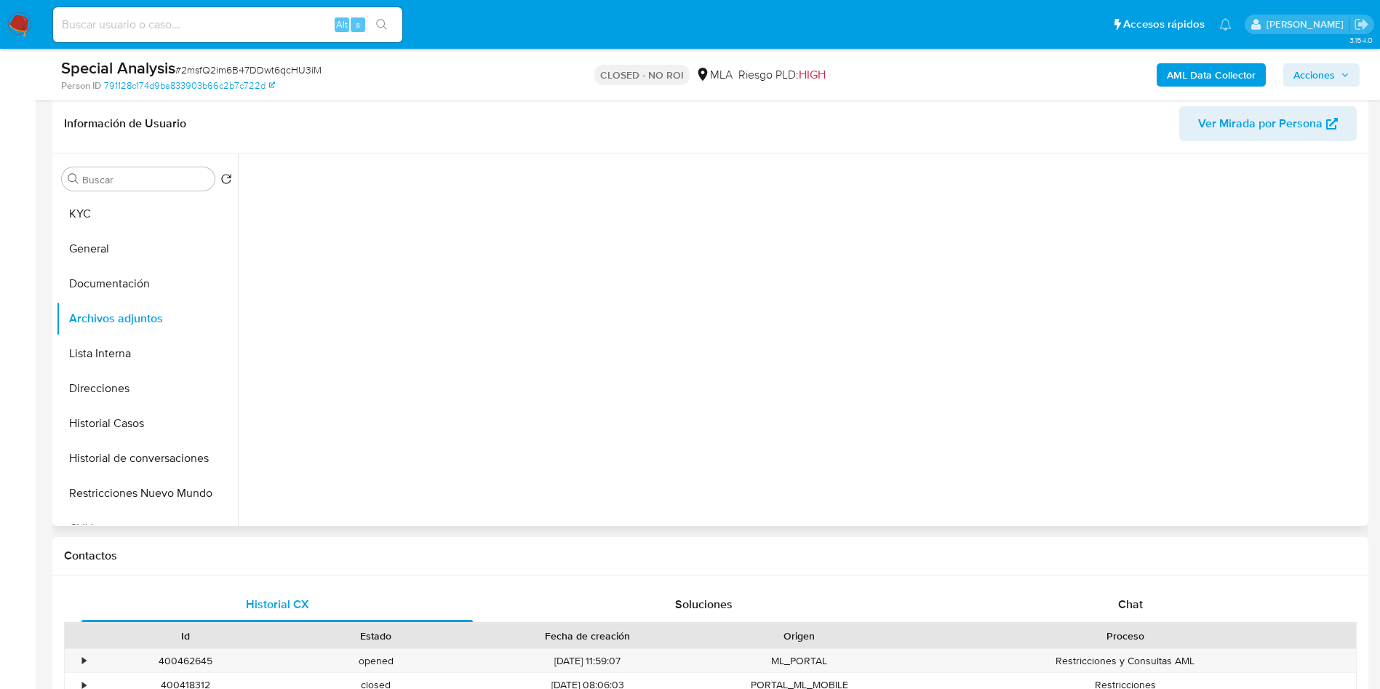
scroll to position [218, 0]
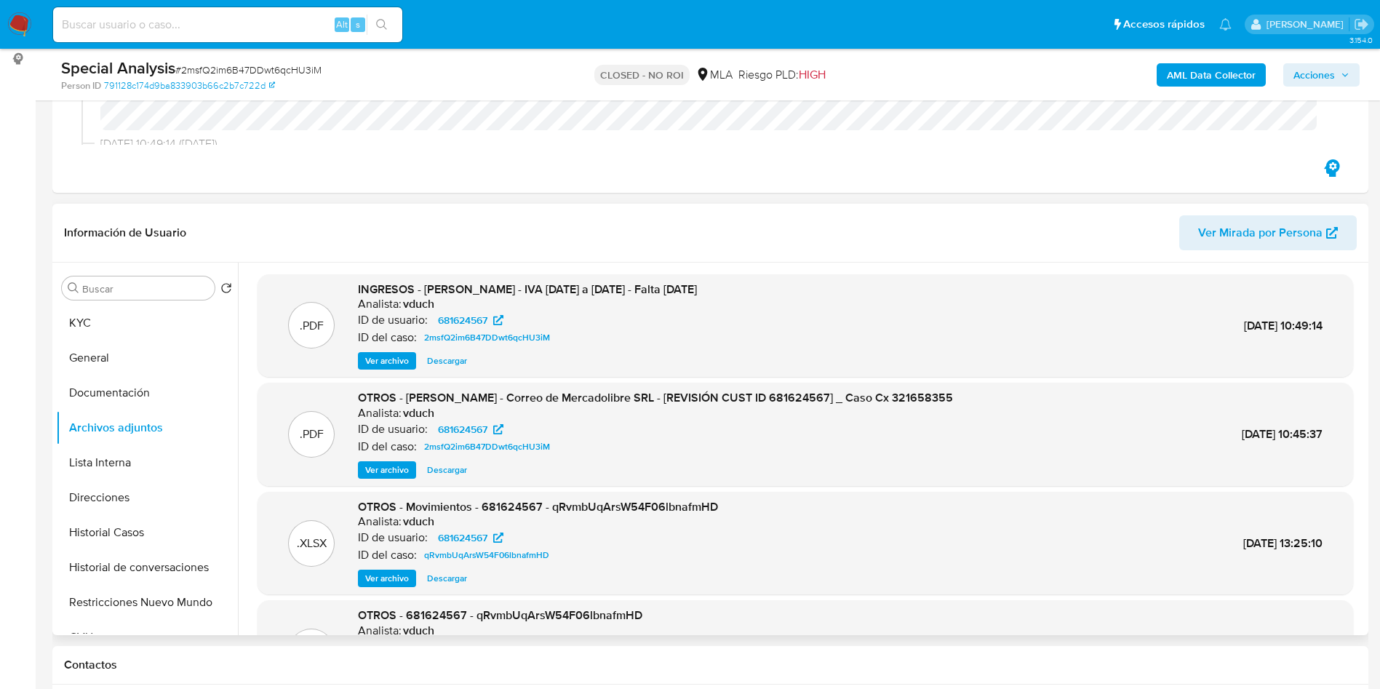
click at [383, 468] on span "Ver archivo" at bounding box center [387, 470] width 44 height 15
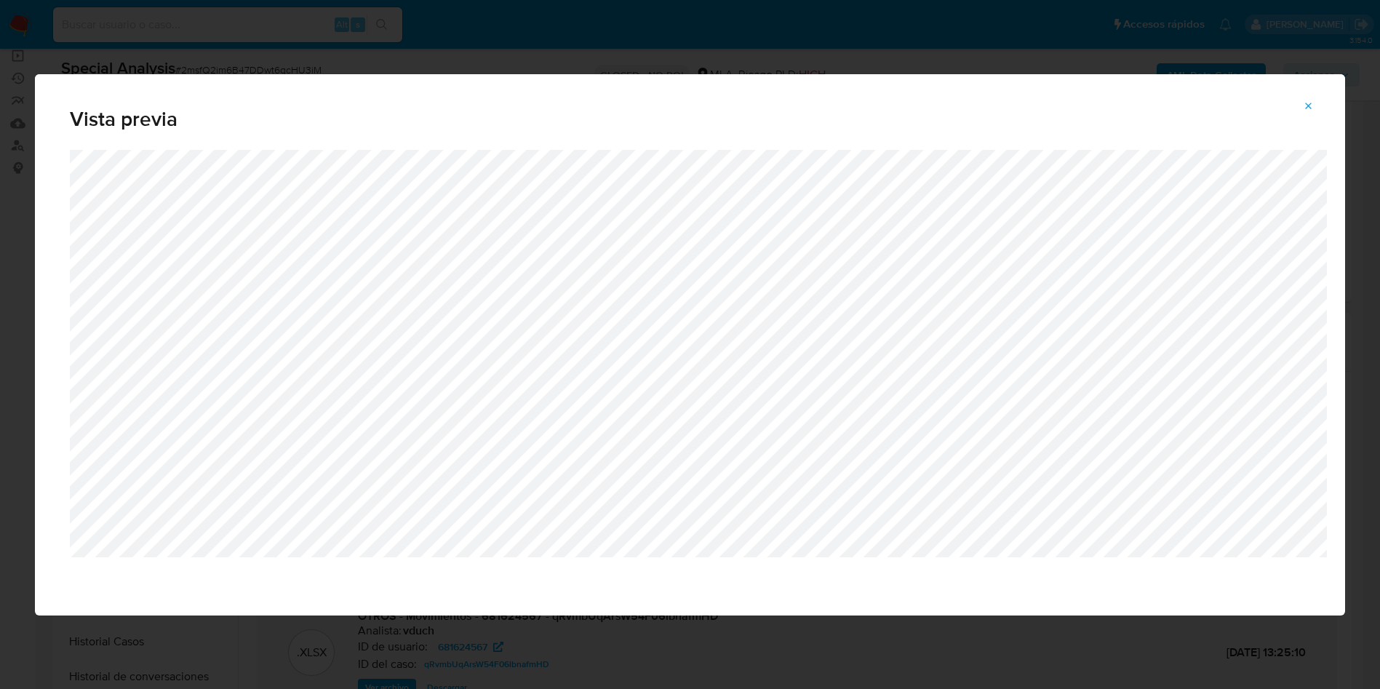
scroll to position [0, 0]
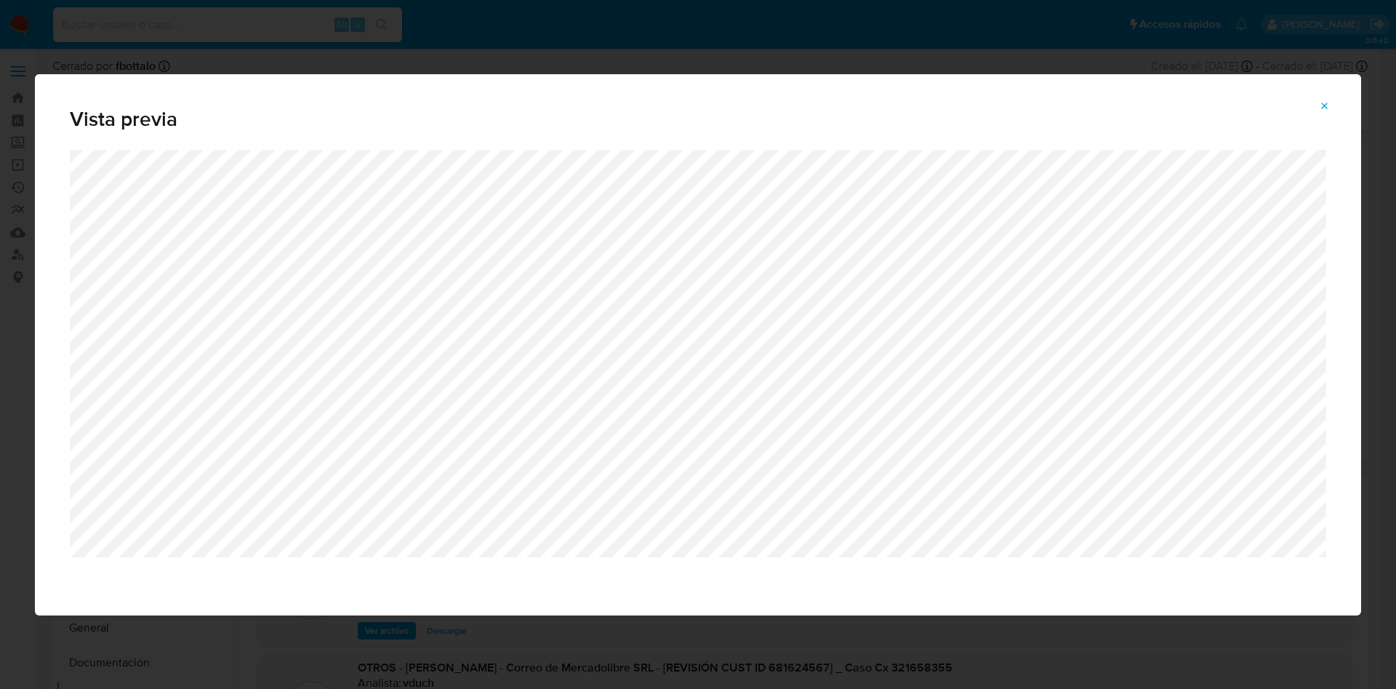
click at [1314, 104] on button "Attachment preview" at bounding box center [1325, 106] width 32 height 23
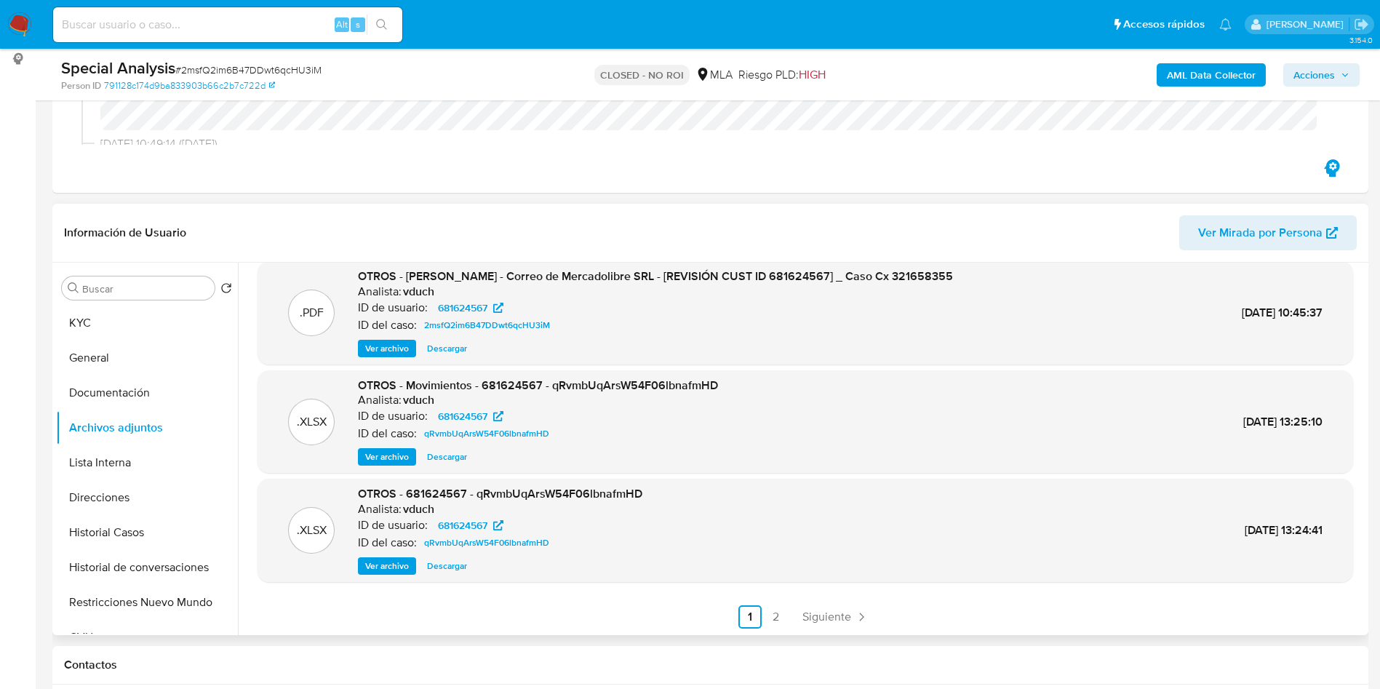
scroll to position [122, 0]
click at [372, 562] on span "Ver archivo" at bounding box center [387, 565] width 44 height 15
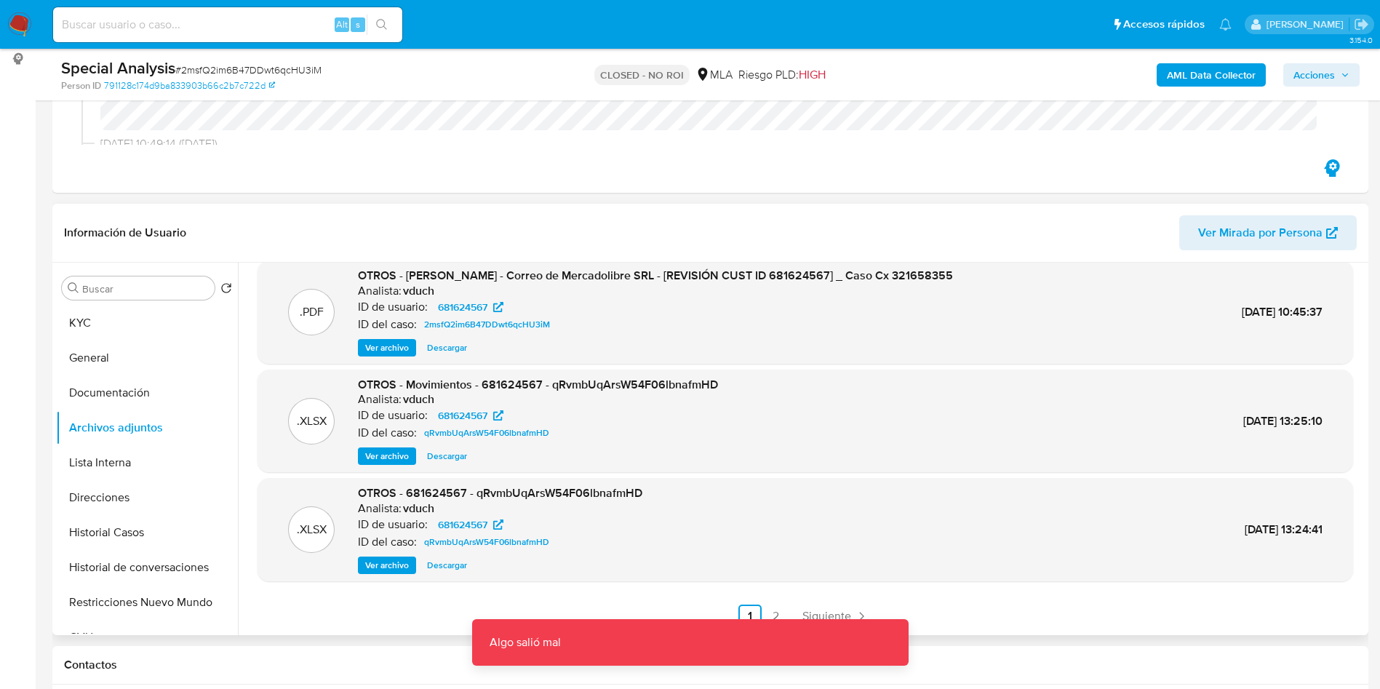
click at [451, 565] on span "Descargar" at bounding box center [447, 565] width 40 height 15
click at [140, 523] on button "Historial Casos" at bounding box center [141, 532] width 170 height 35
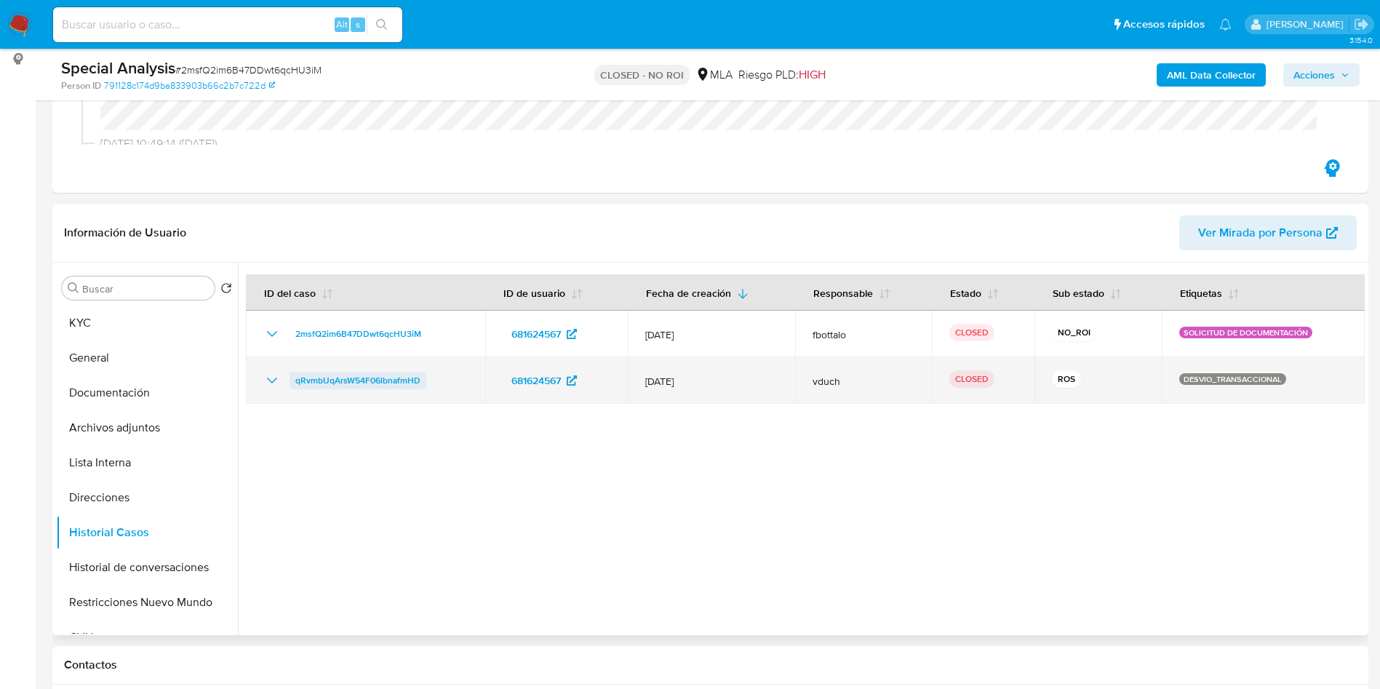
click at [339, 380] on span "qRvmbUqArsW54F06lbnafmHD" at bounding box center [357, 380] width 125 height 17
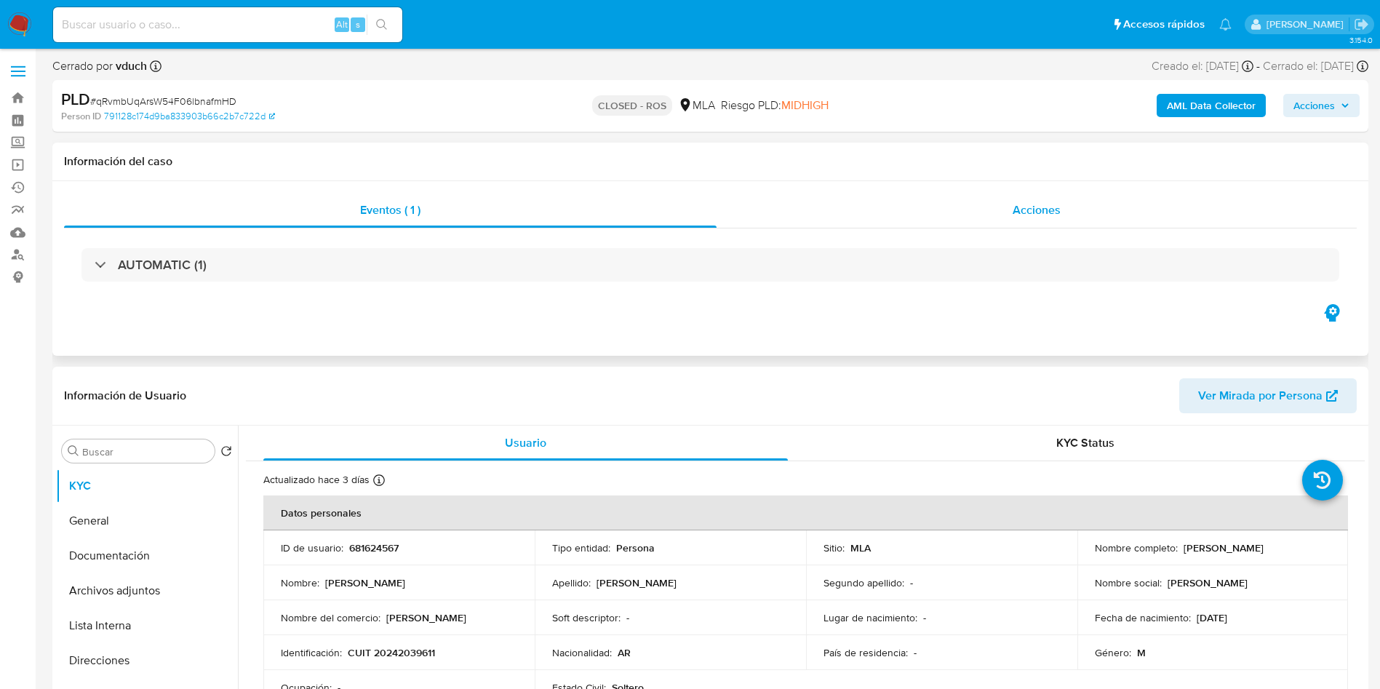
click at [1037, 222] on div "Acciones" at bounding box center [1036, 210] width 640 height 35
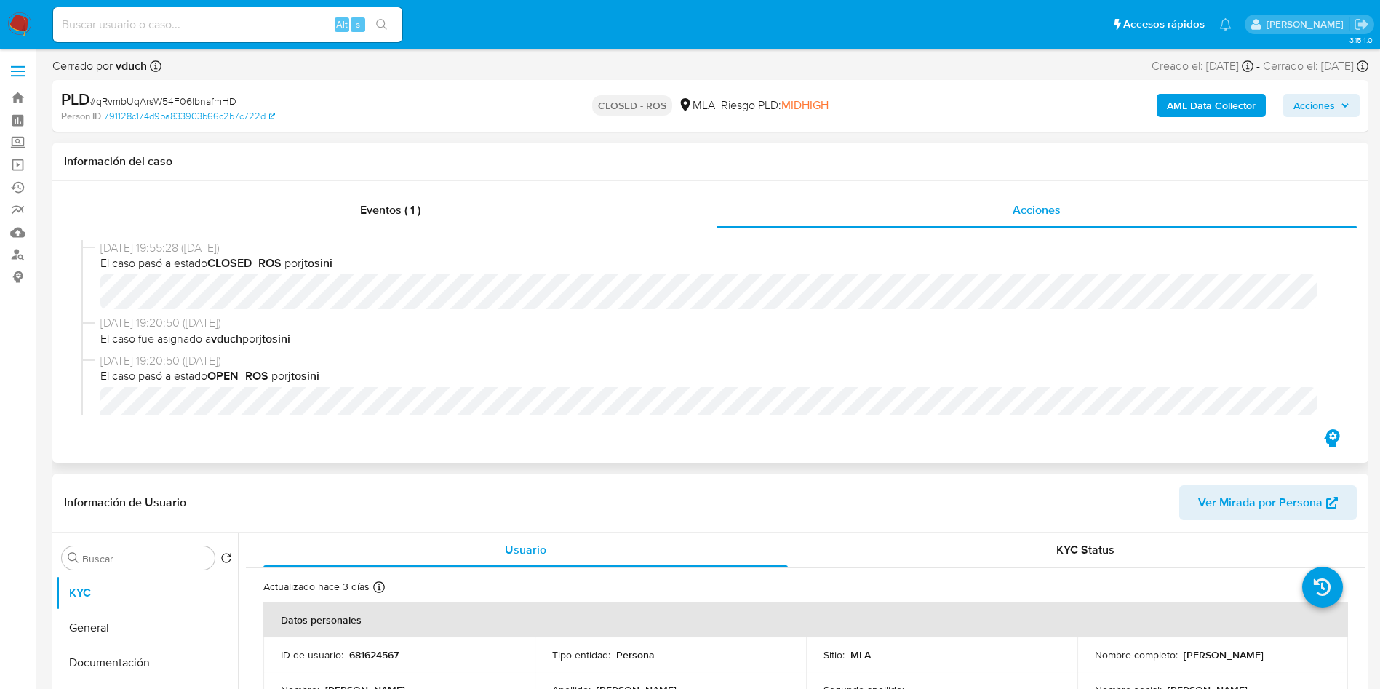
select select "10"
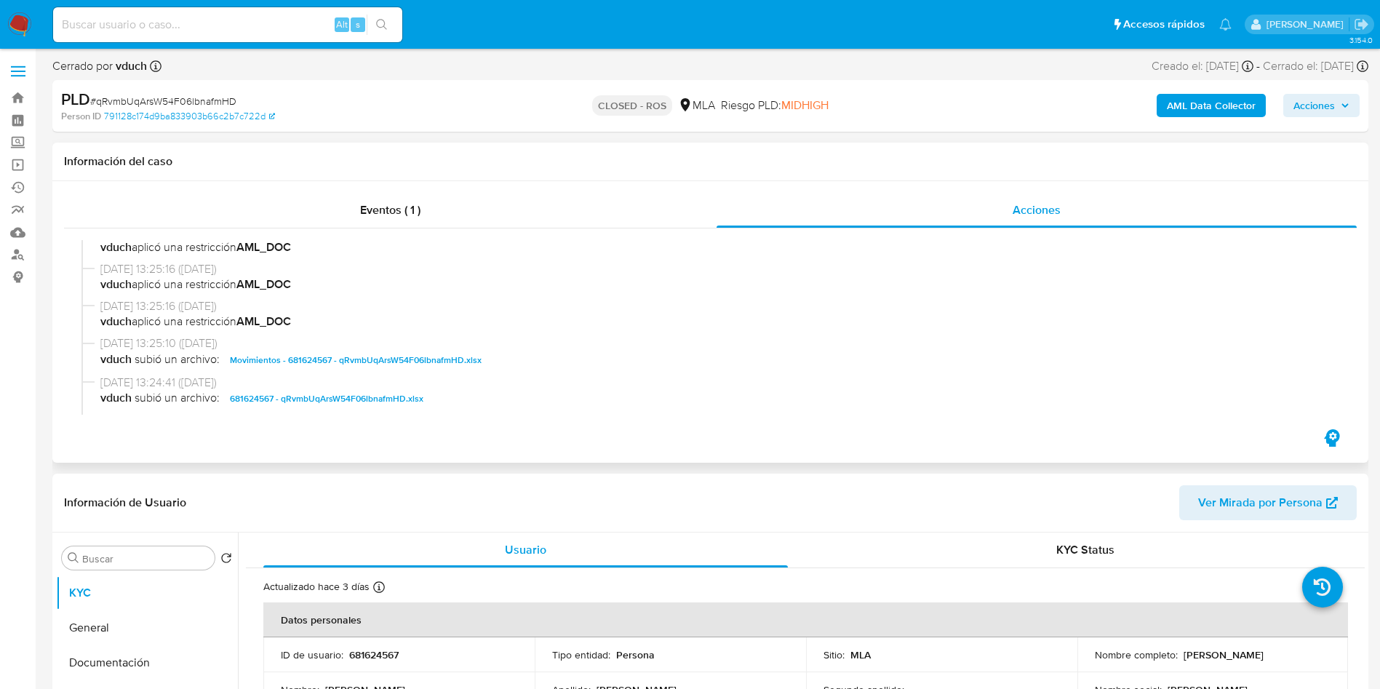
scroll to position [873, 0]
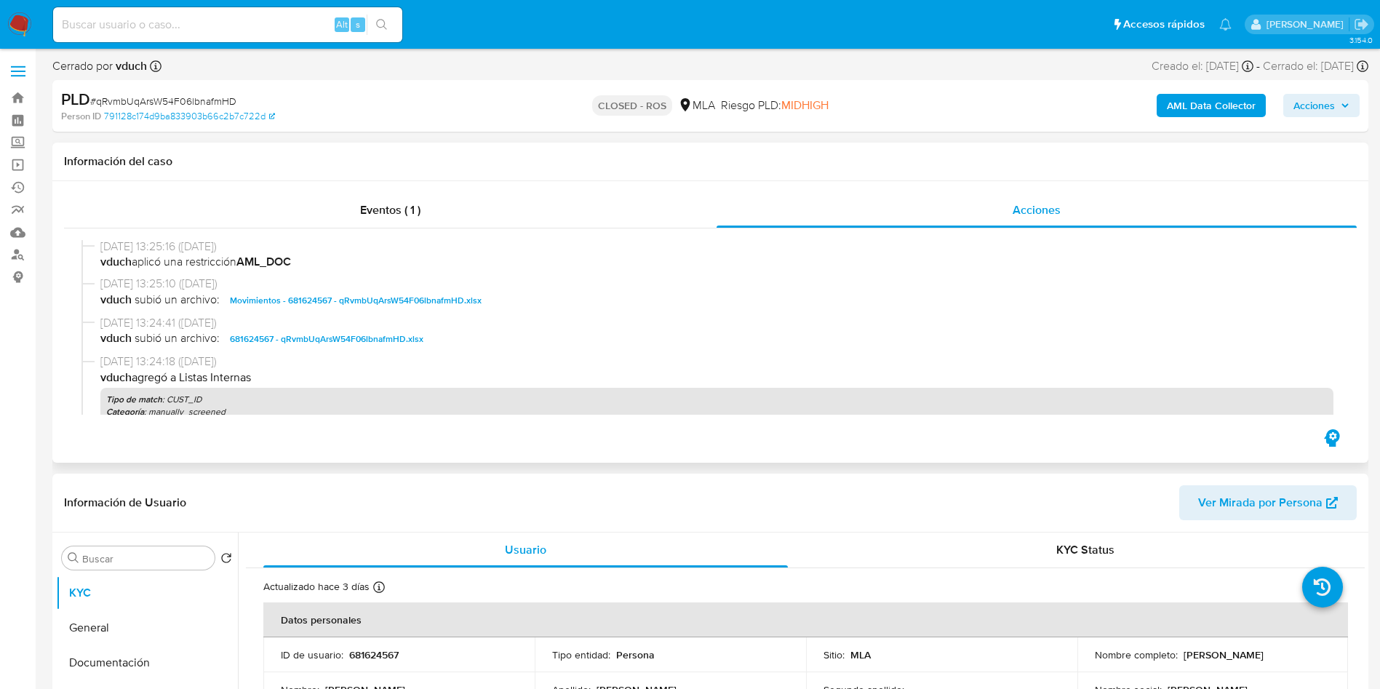
click at [365, 336] on span "681624567 - qRvmbUqArsW54F06lbnafmHD.xlsx" at bounding box center [326, 338] width 193 height 17
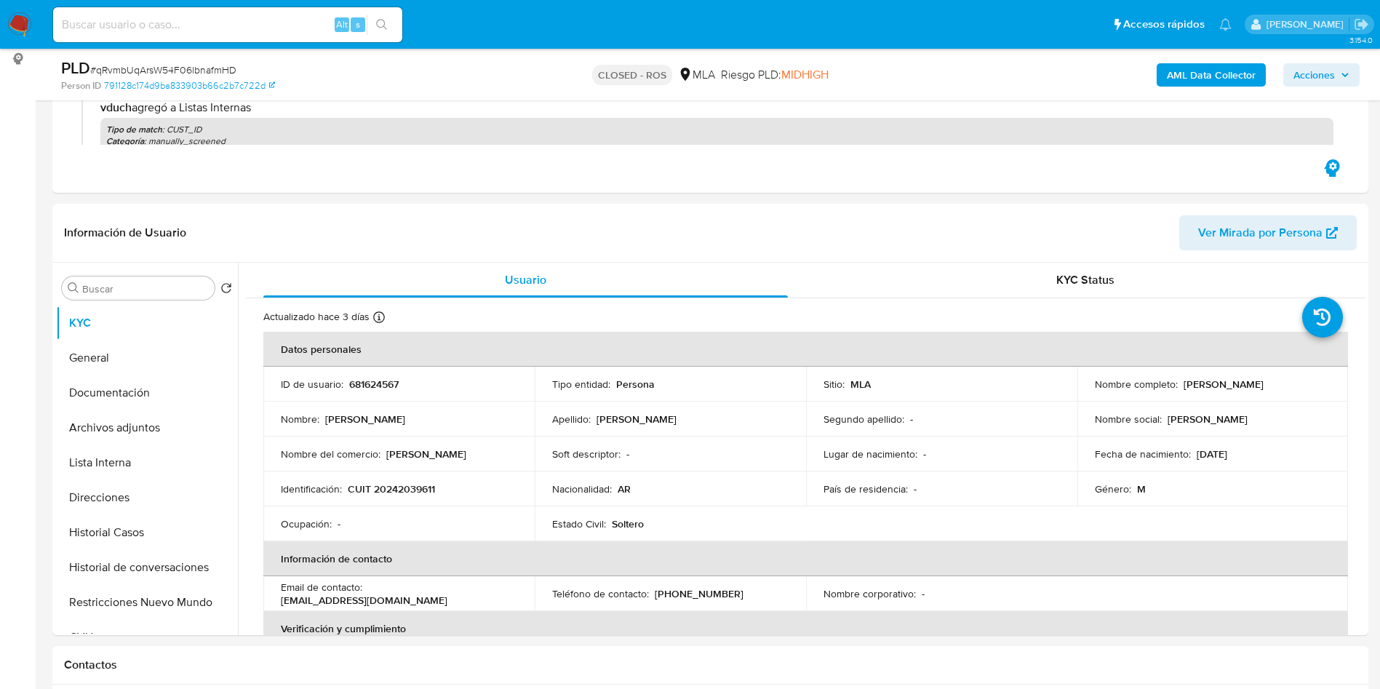
click at [103, 421] on button "Archivos adjuntos" at bounding box center [141, 427] width 170 height 35
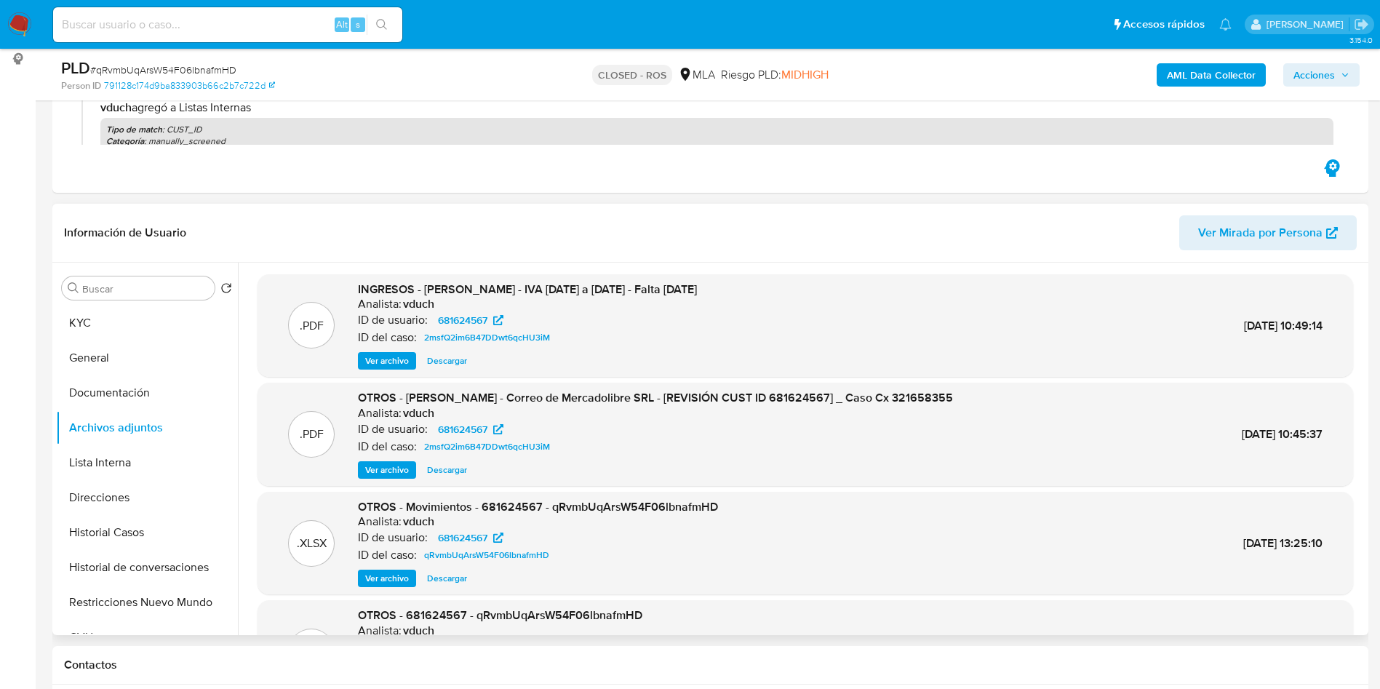
click at [457, 359] on span "Descargar" at bounding box center [447, 360] width 40 height 15
click at [1052, 209] on div "Información de Usuario Ver Mirada por Persona" at bounding box center [710, 233] width 1316 height 59
click at [167, 533] on button "Historial Casos" at bounding box center [141, 532] width 170 height 35
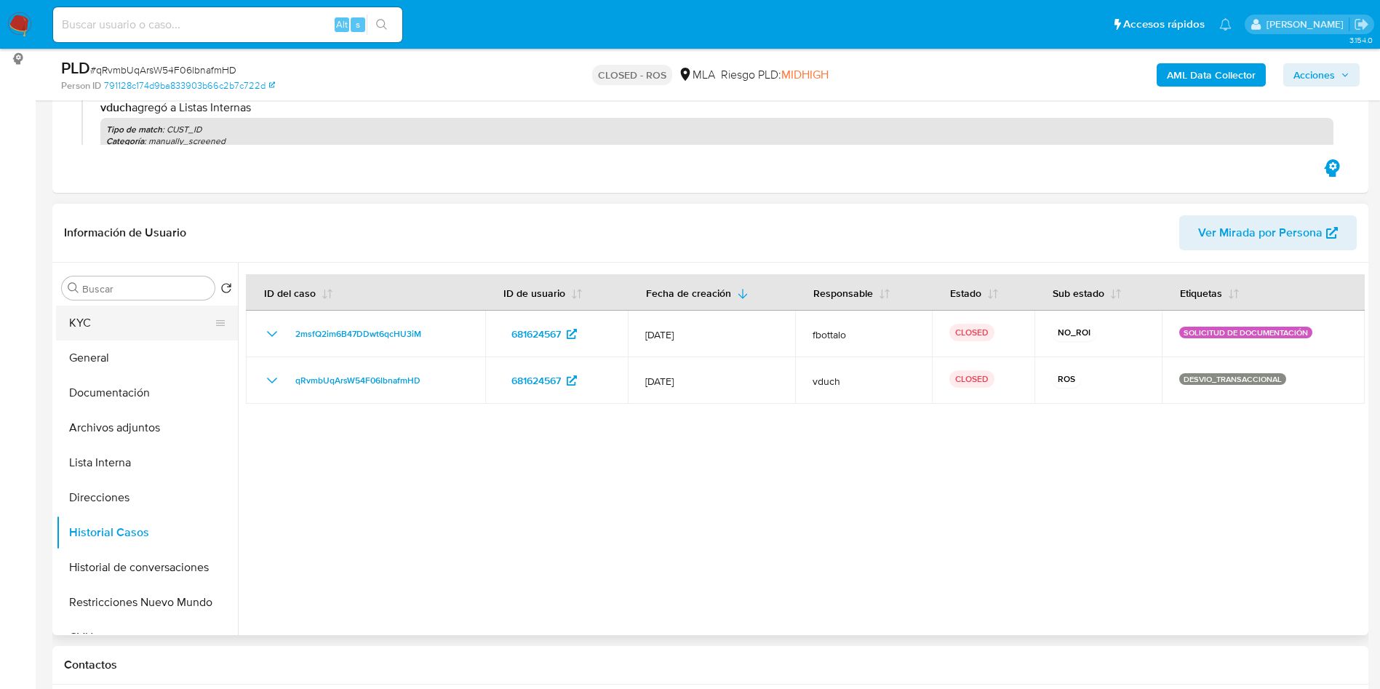
click at [139, 339] on button "KYC" at bounding box center [141, 322] width 170 height 35
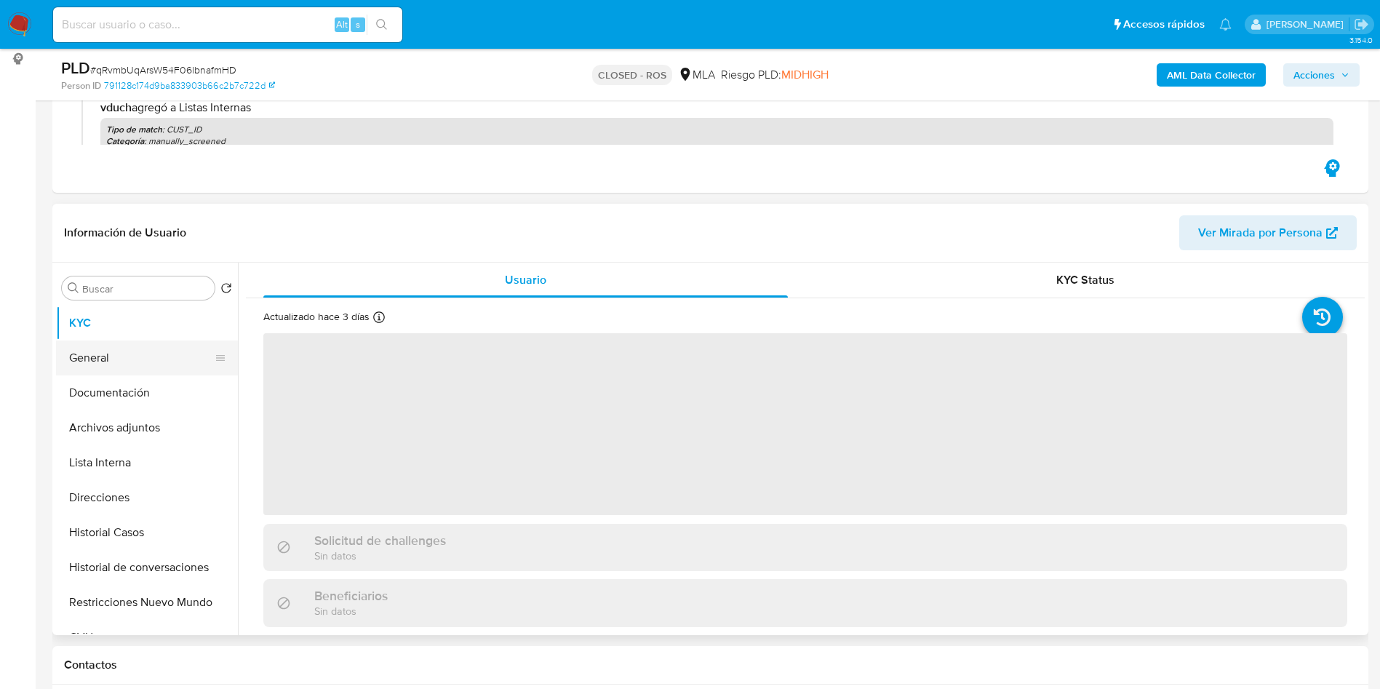
click at [133, 360] on button "General" at bounding box center [141, 357] width 170 height 35
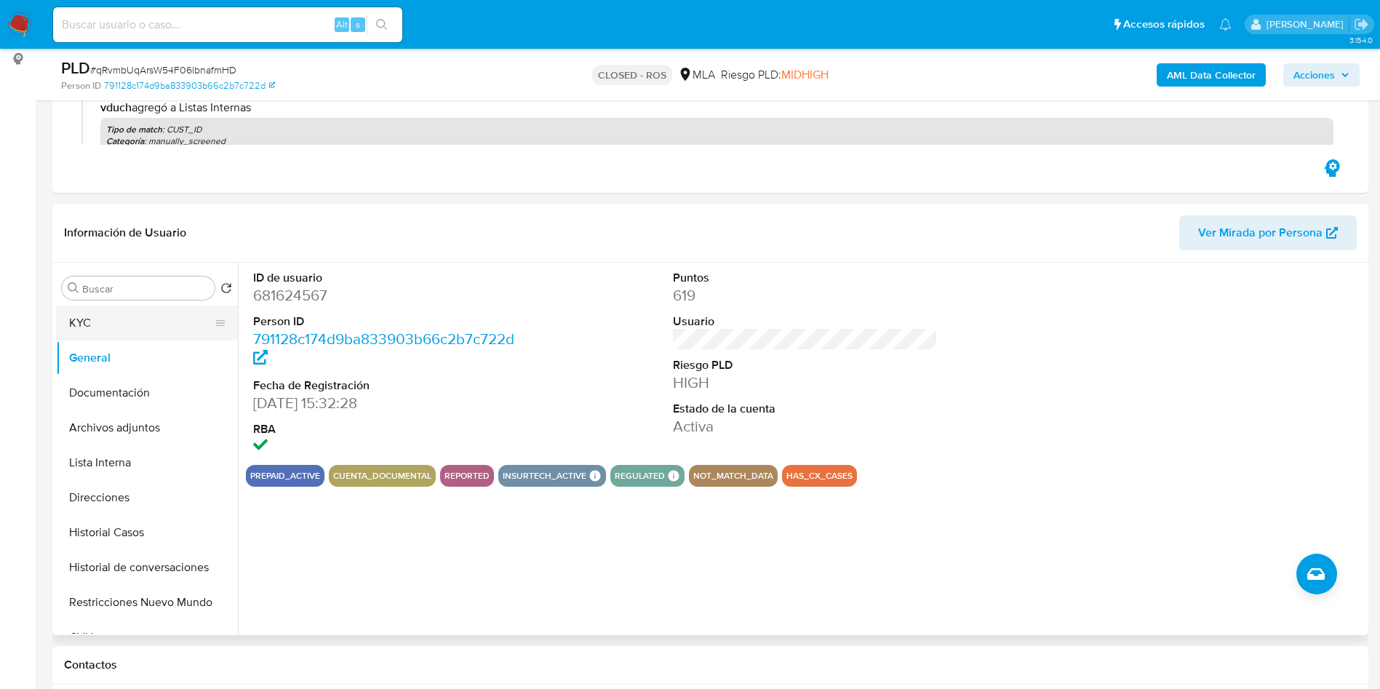
click at [121, 316] on button "KYC" at bounding box center [141, 322] width 170 height 35
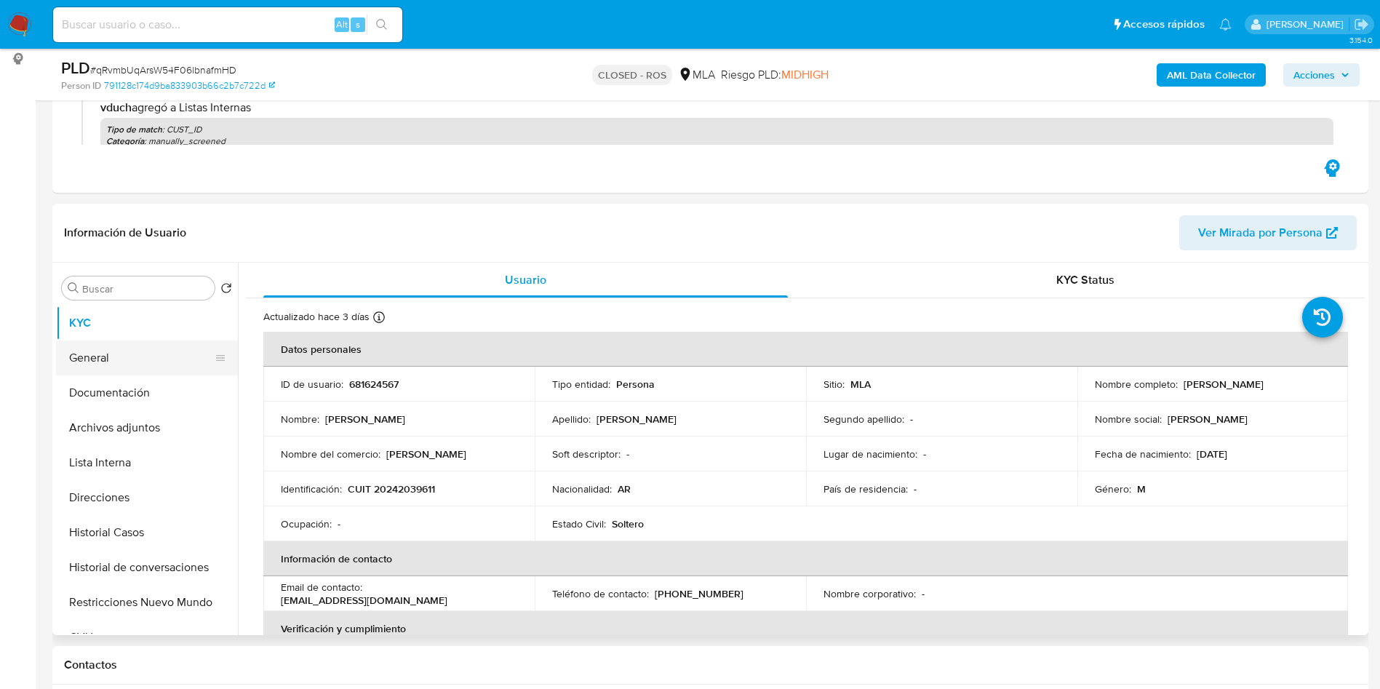
click at [112, 354] on button "General" at bounding box center [141, 357] width 170 height 35
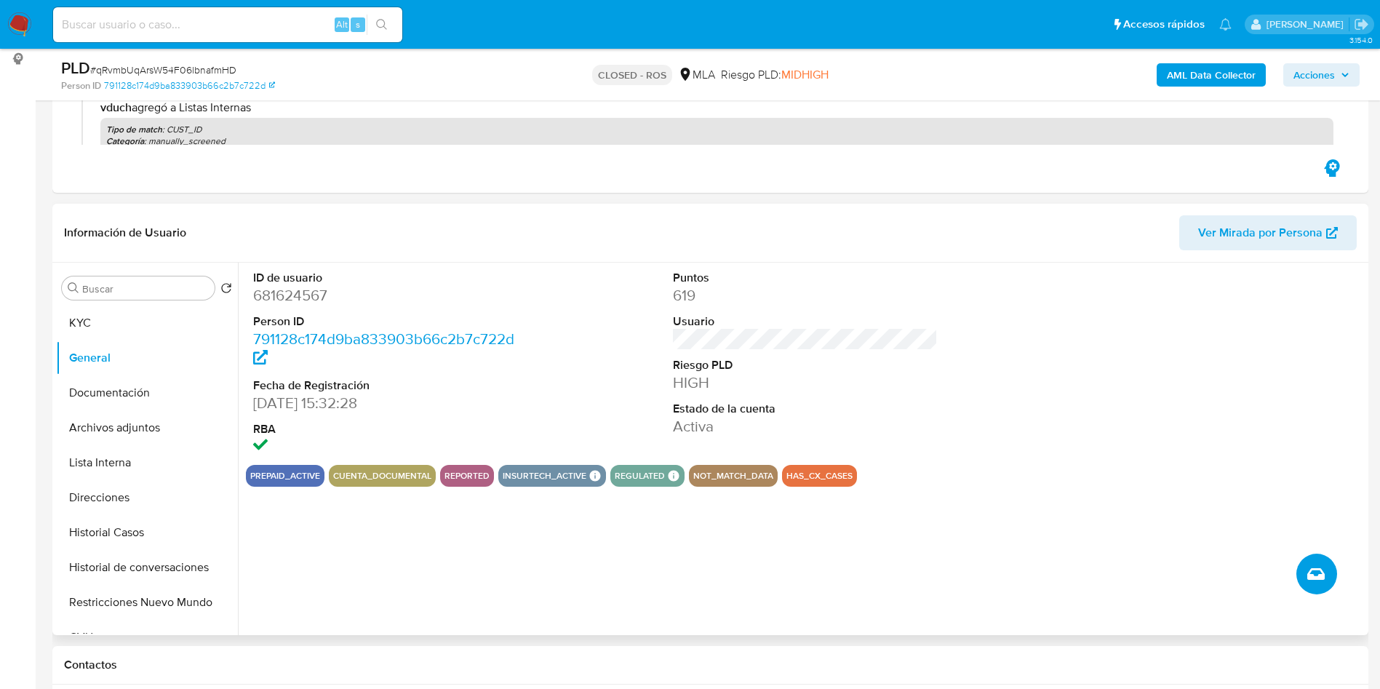
click at [1305, 569] on button "Crear caso manual" at bounding box center [1316, 573] width 41 height 41
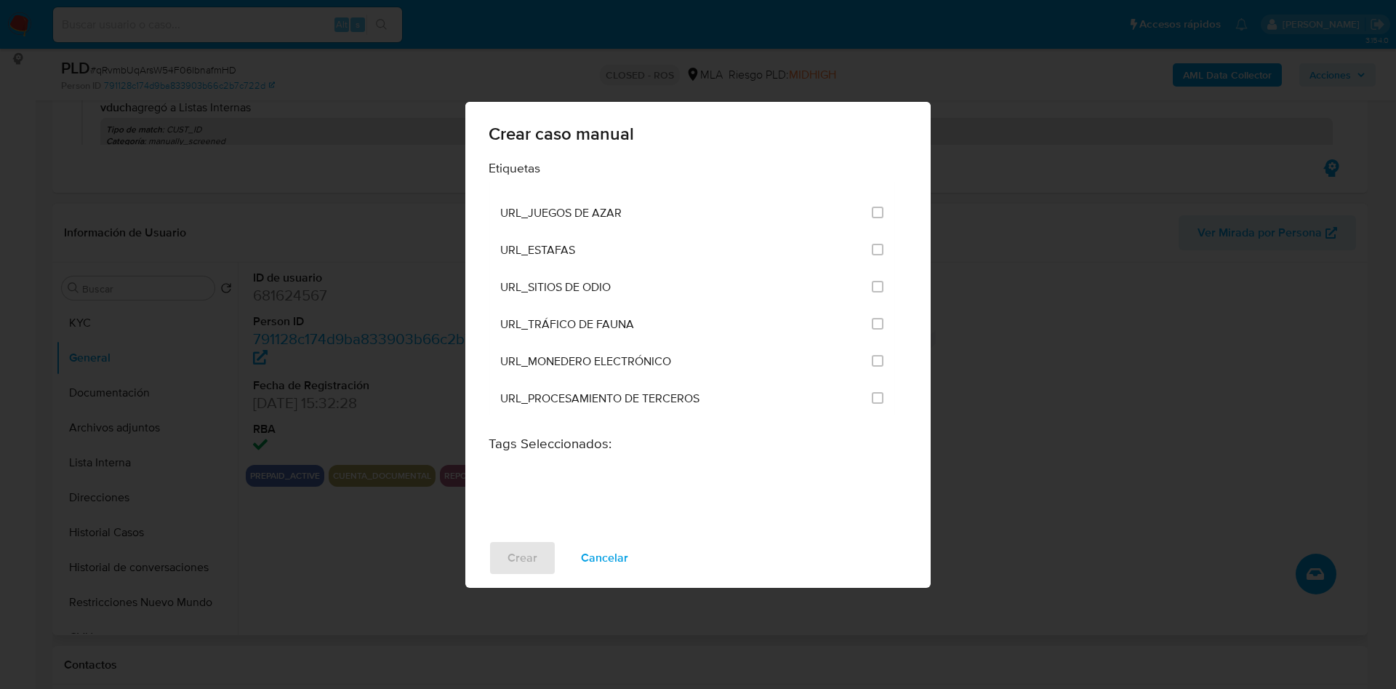
scroll to position [2837, 0]
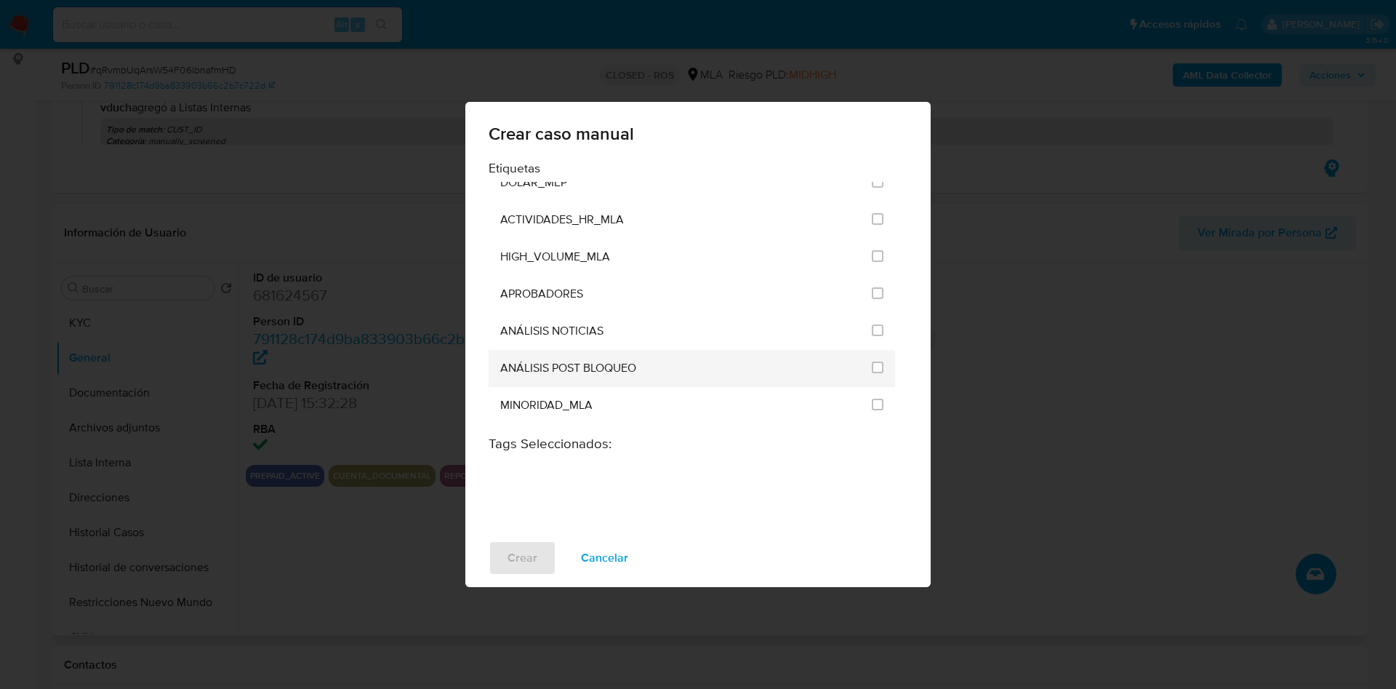
click at [882, 367] on li "ANÁLISIS POST BLOQUEO" at bounding box center [692, 368] width 407 height 37
click at [872, 370] on input "3249" at bounding box center [878, 367] width 12 height 12
checkbox input "true"
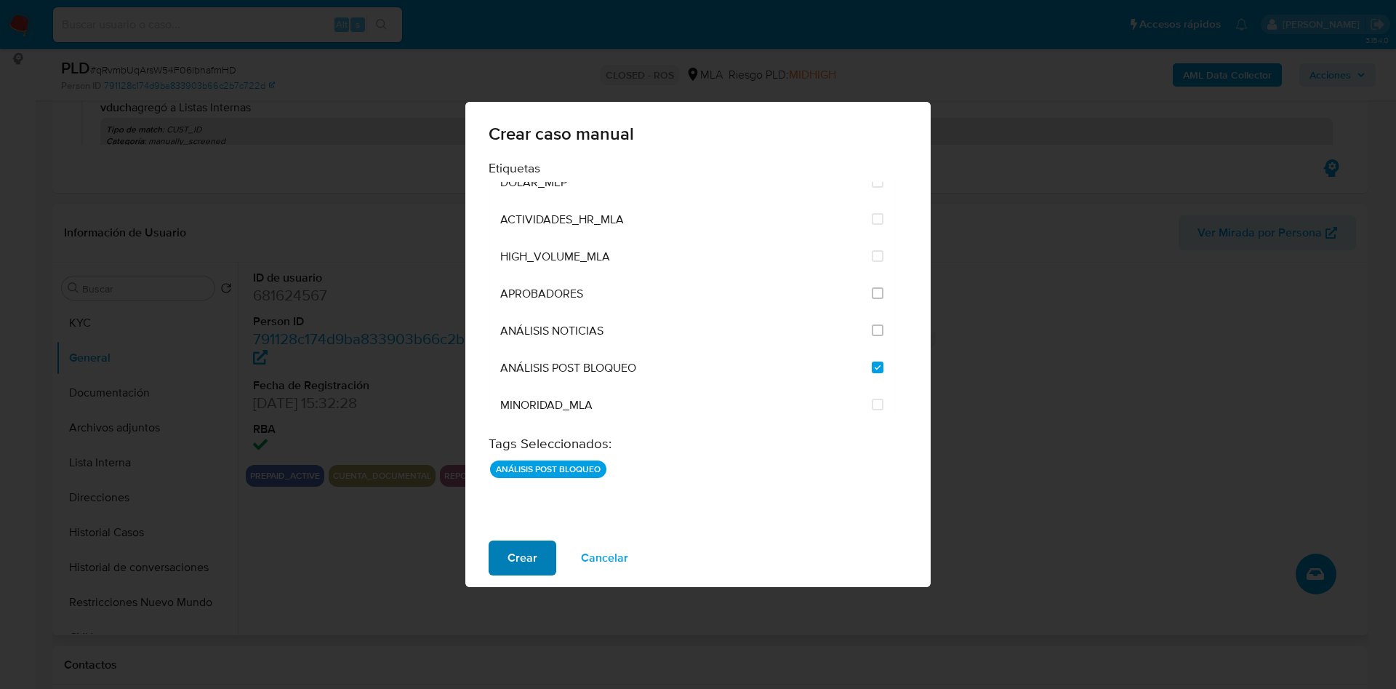
click at [498, 551] on button "Crear" at bounding box center [523, 557] width 68 height 35
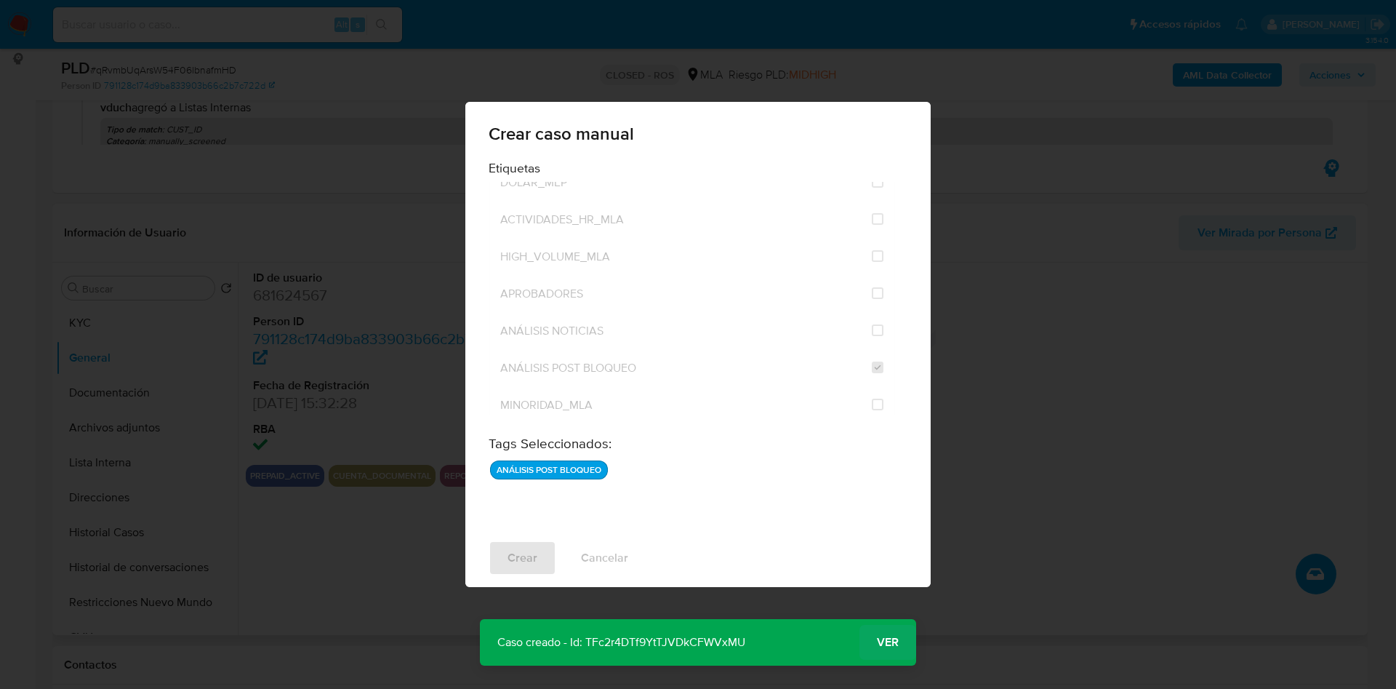
click at [897, 642] on span "Ver" at bounding box center [888, 642] width 22 height 0
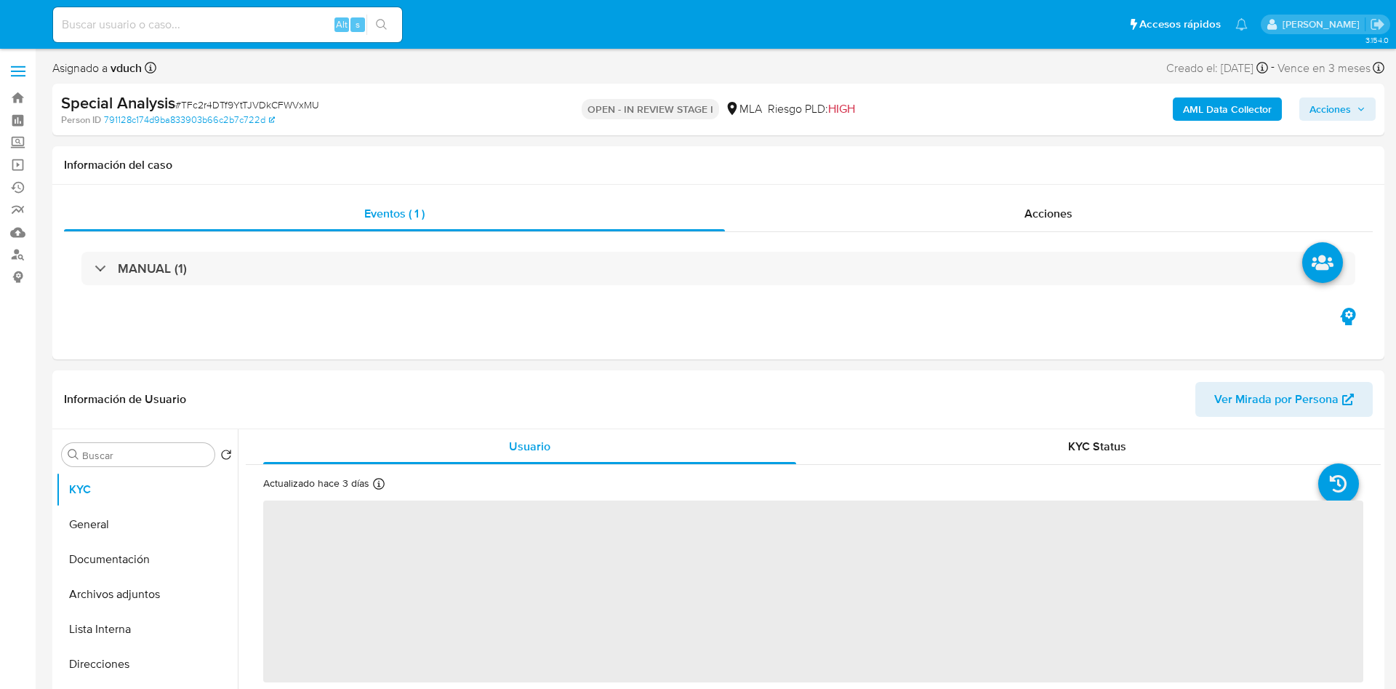
select select "10"
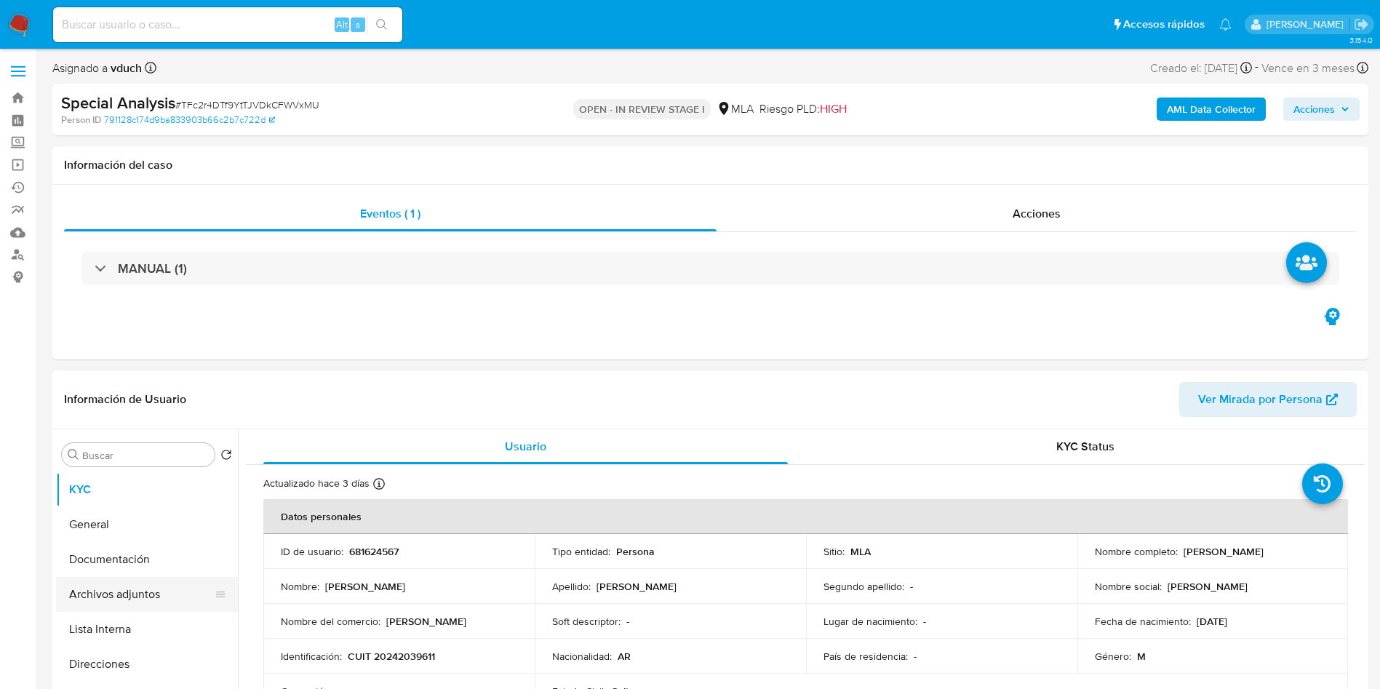
click at [116, 596] on button "Archivos adjuntos" at bounding box center [141, 594] width 170 height 35
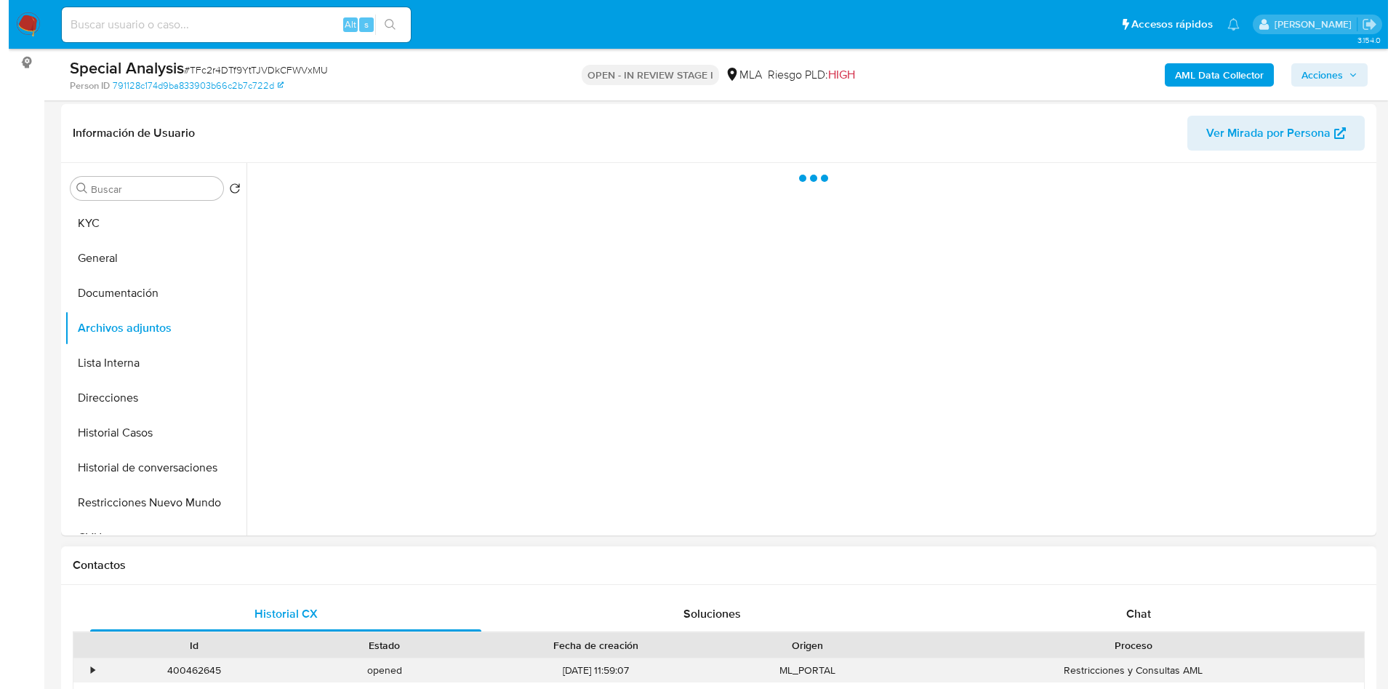
scroll to position [218, 0]
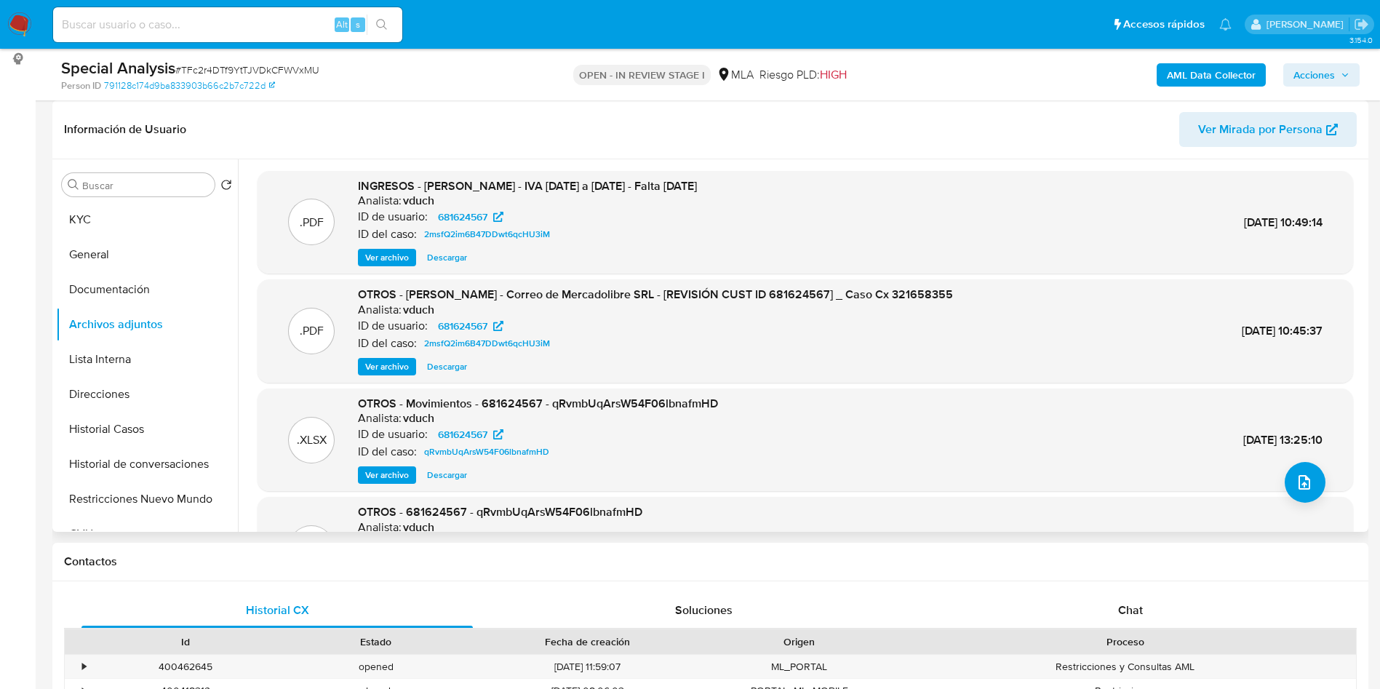
click at [199, 200] on div "Buscar Volver al orden por defecto KYC General Documentación Archivos adjuntos …" at bounding box center [147, 346] width 182 height 370
click at [201, 213] on button "KYC" at bounding box center [141, 219] width 170 height 35
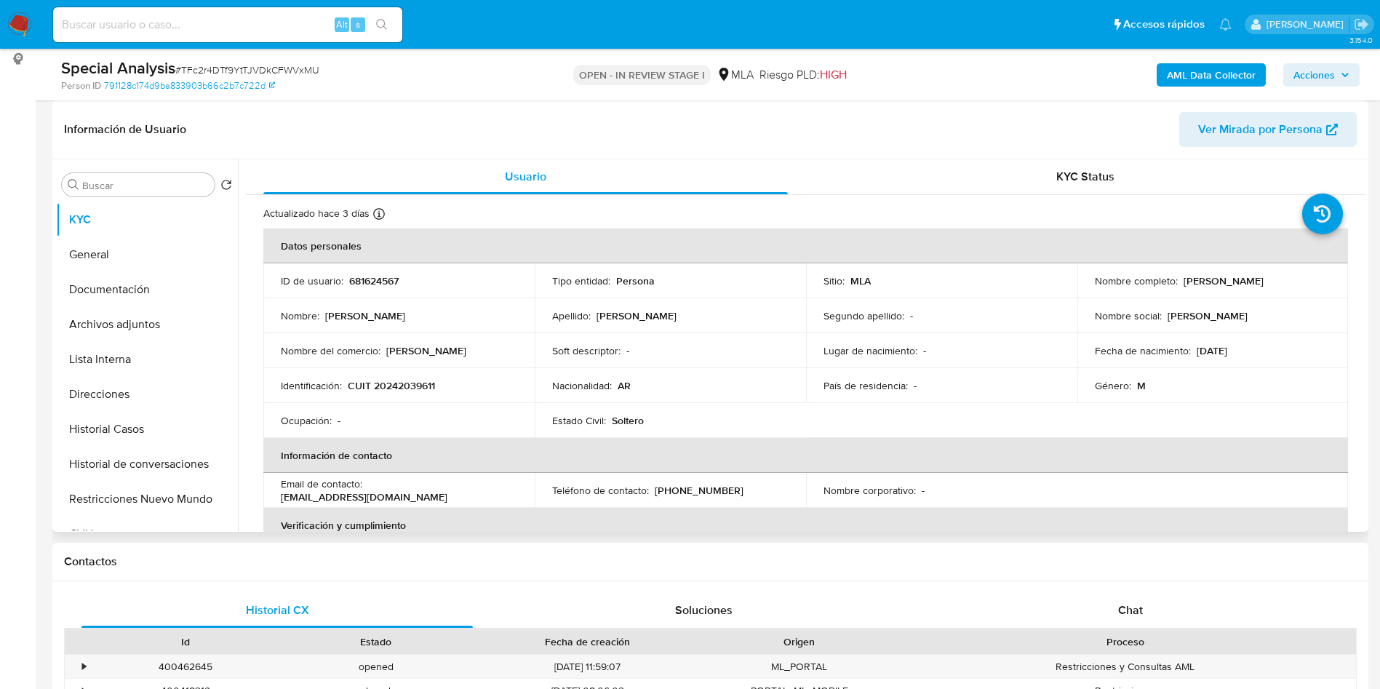
drag, startPoint x: 1186, startPoint y: 279, endPoint x: 1228, endPoint y: 345, distance: 77.5
click at [1305, 276] on div "Nombre completo : [PERSON_NAME]" at bounding box center [1213, 280] width 236 height 13
copy p "[PERSON_NAME]"
click at [192, 333] on button "Archivos adjuntos" at bounding box center [141, 324] width 170 height 35
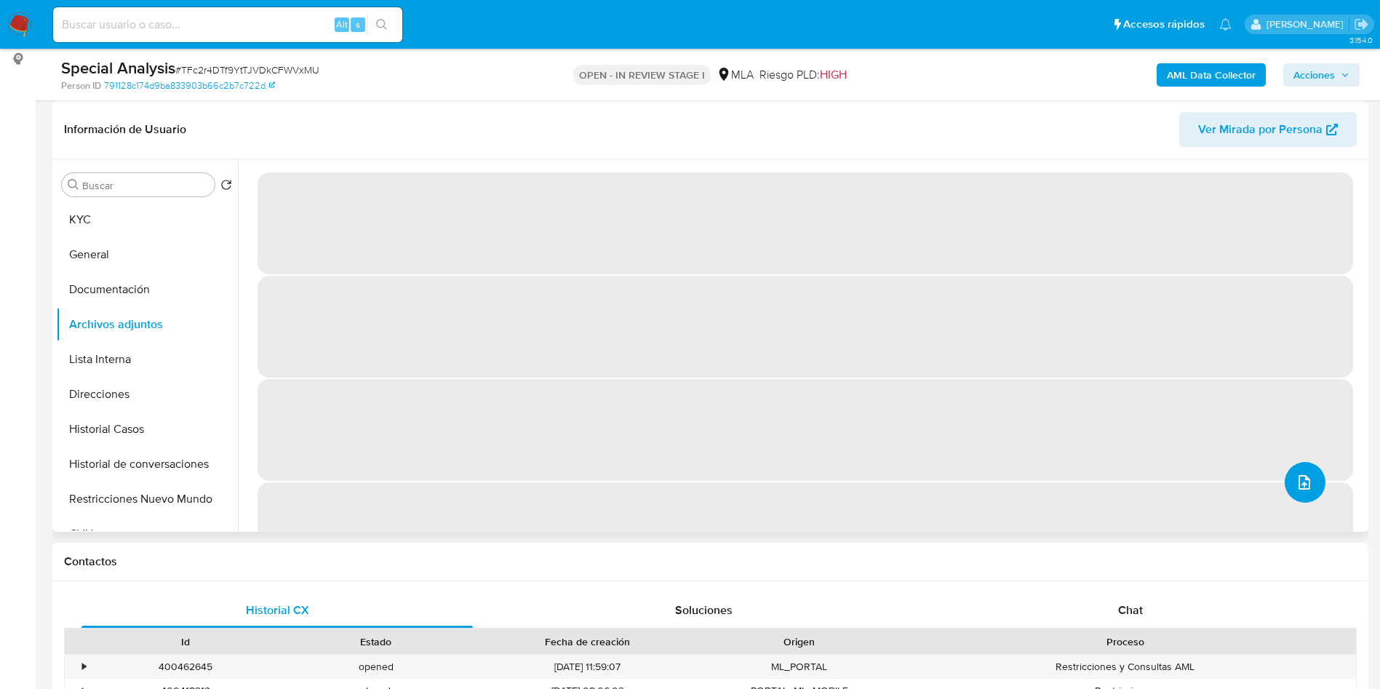
click at [1295, 476] on icon "upload-file" at bounding box center [1303, 481] width 17 height 17
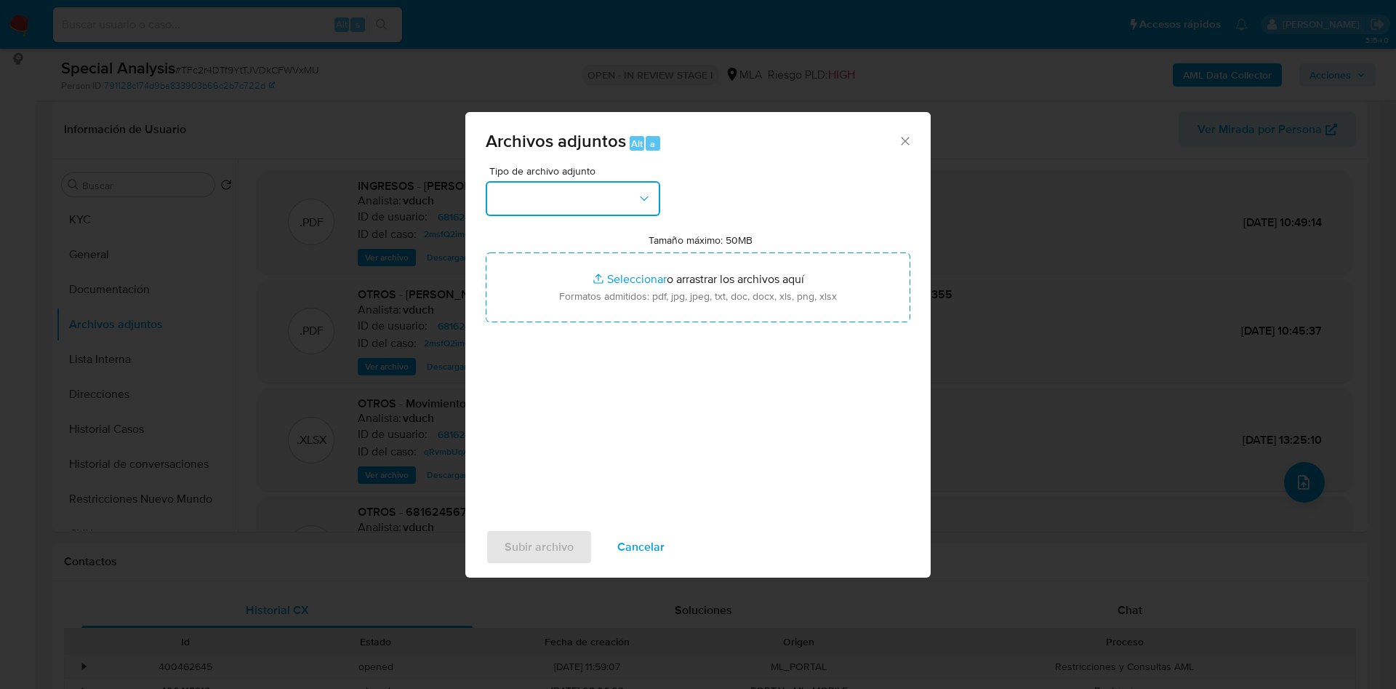
click at [577, 186] on button "button" at bounding box center [573, 198] width 175 height 35
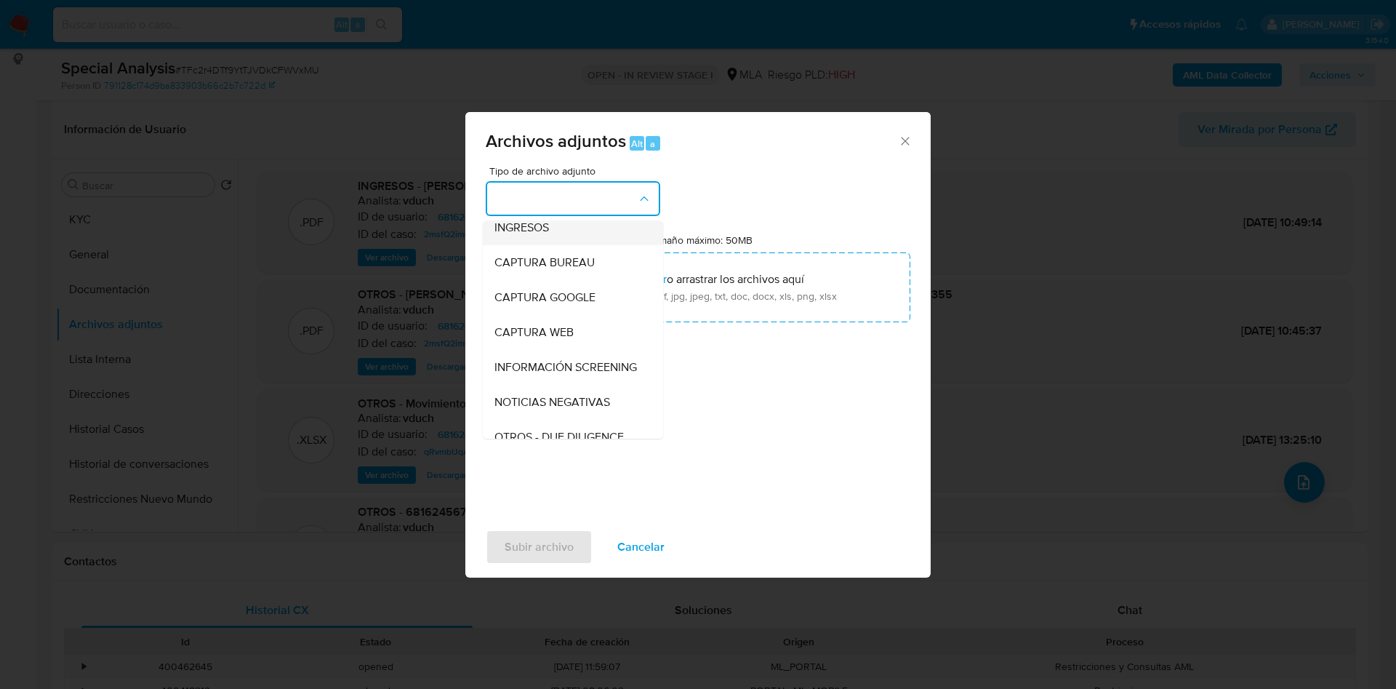
scroll to position [0, 0]
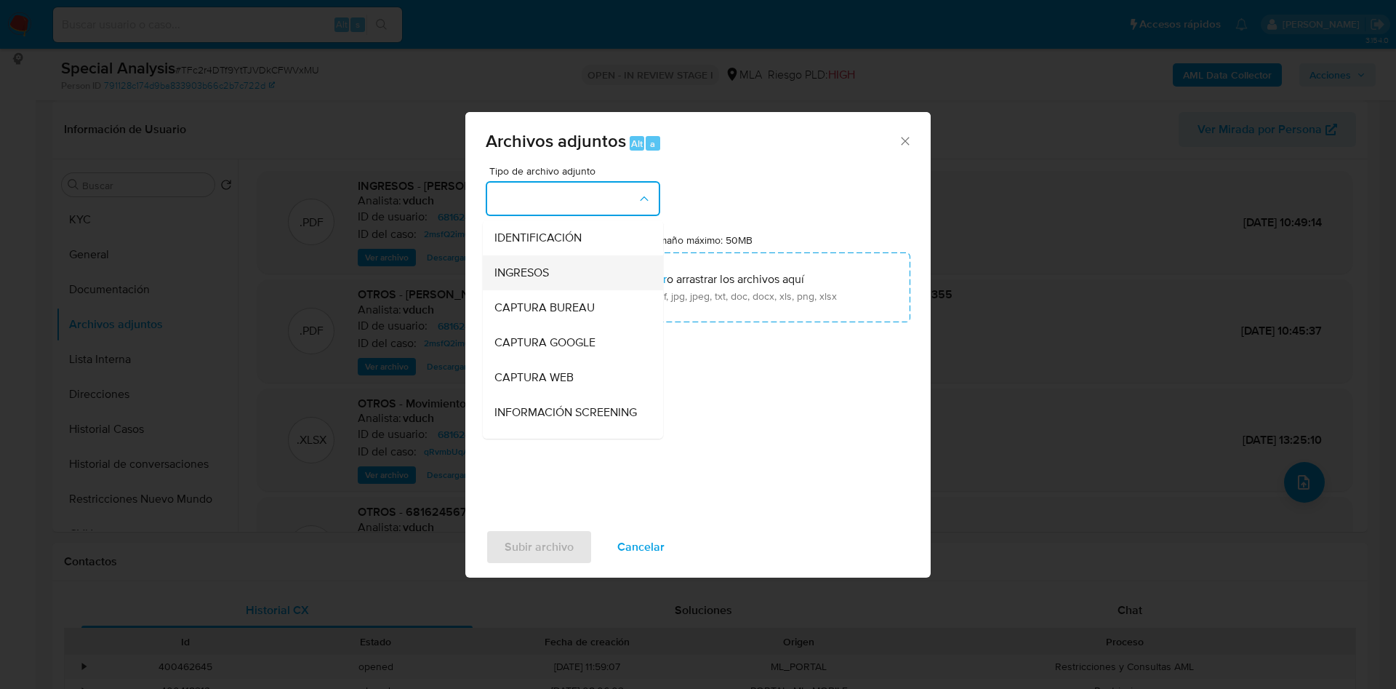
click at [548, 279] on span "INGRESOS" at bounding box center [522, 272] width 55 height 15
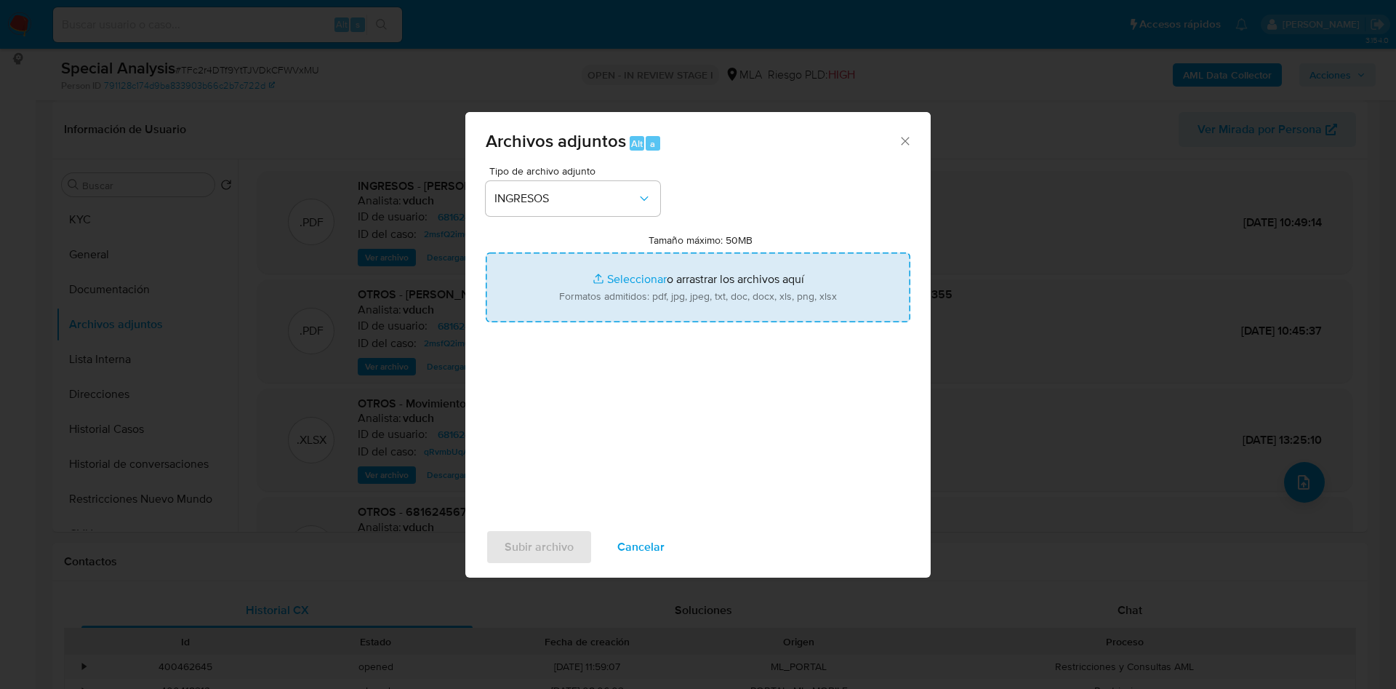
type input "C:\fakepath\[PERSON_NAME] - Documentación.pdf"
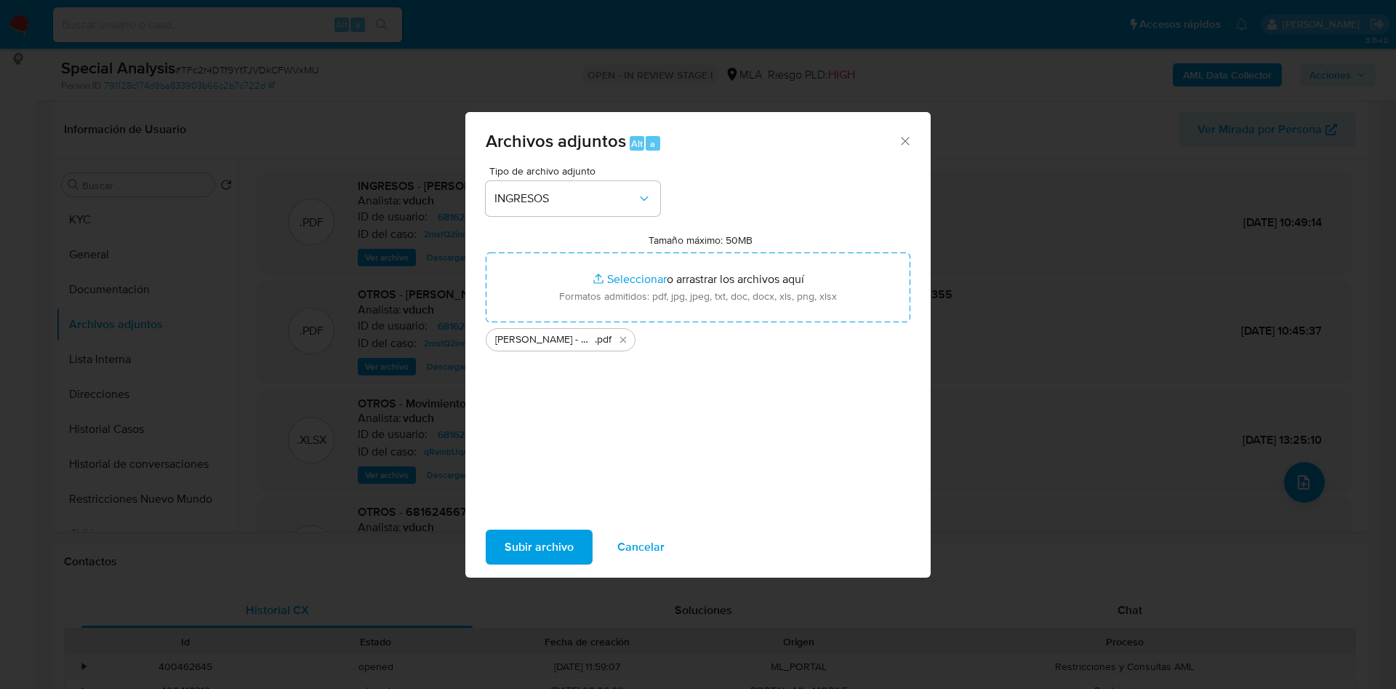
click at [541, 535] on span "Subir archivo" at bounding box center [539, 547] width 69 height 32
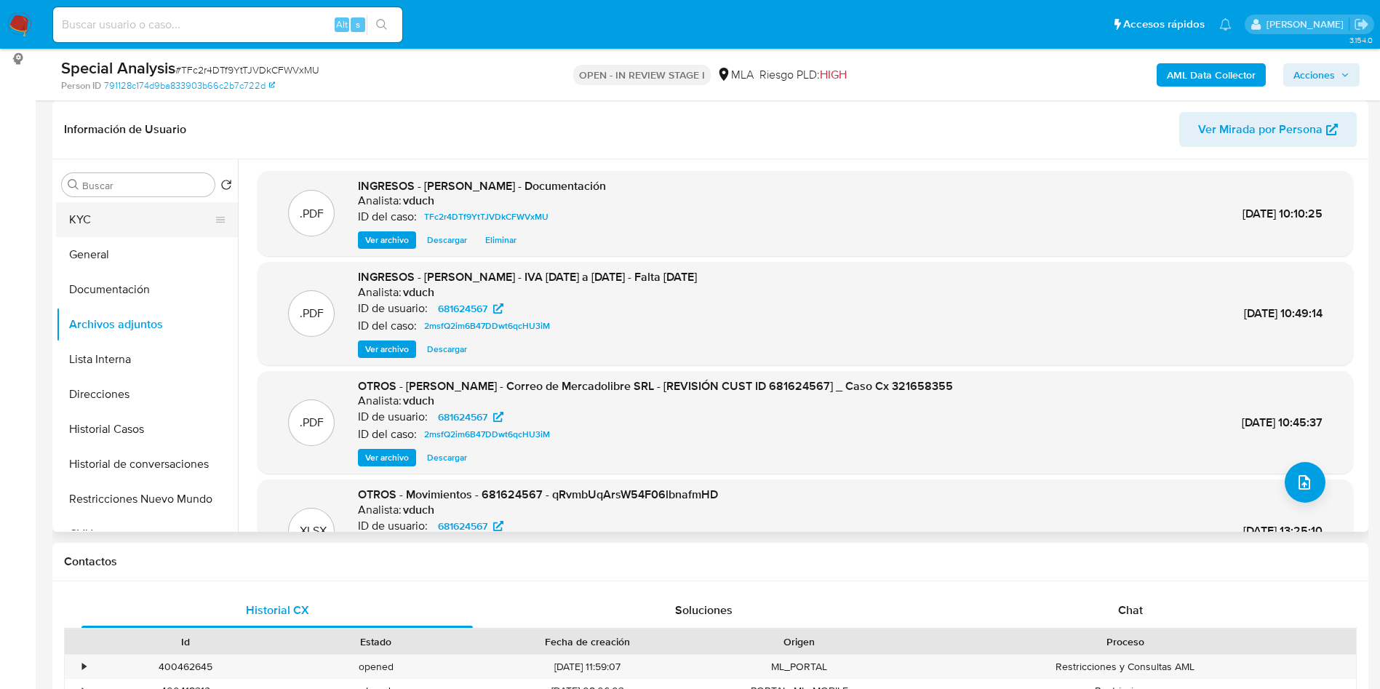
click at [105, 209] on button "KYC" at bounding box center [141, 219] width 170 height 35
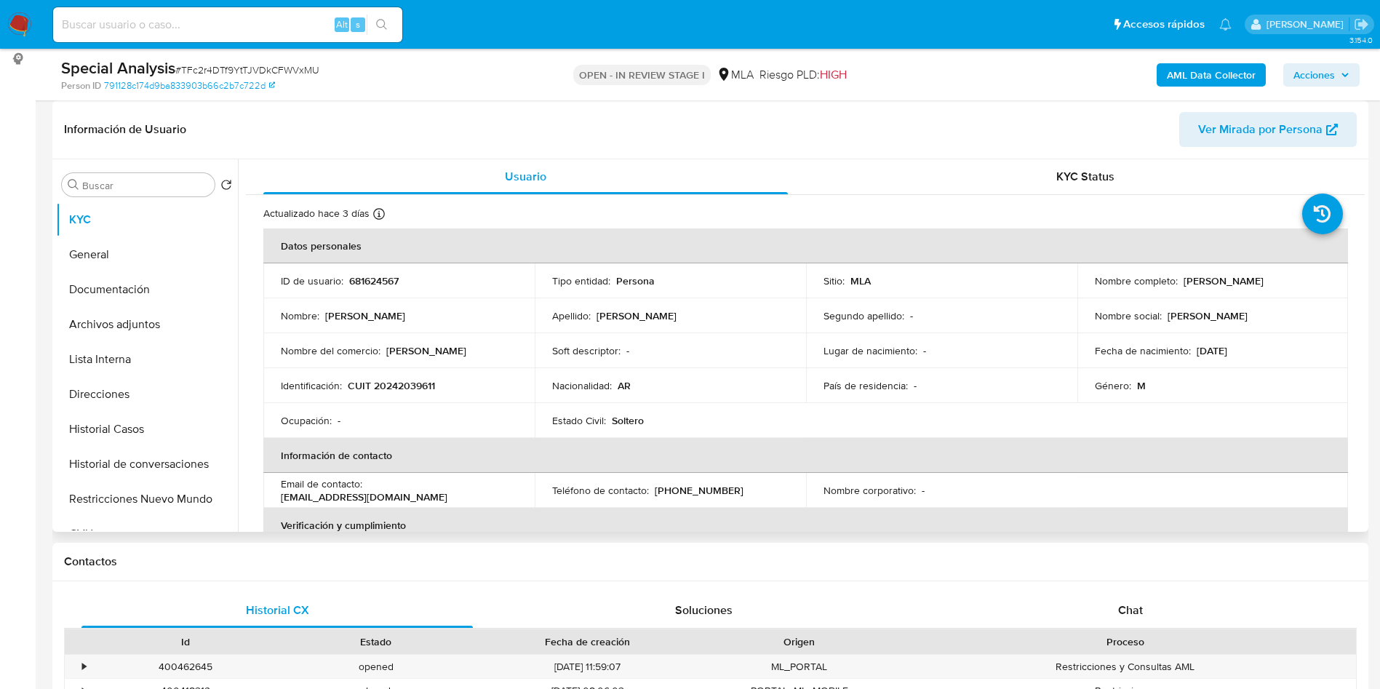
click at [412, 387] on p "CUIT 20242039611" at bounding box center [391, 385] width 87 height 13
copy p "20242039611"
click at [388, 274] on p "681624567" at bounding box center [373, 280] width 49 height 13
drag, startPoint x: 388, startPoint y: 273, endPoint x: 415, endPoint y: 292, distance: 32.9
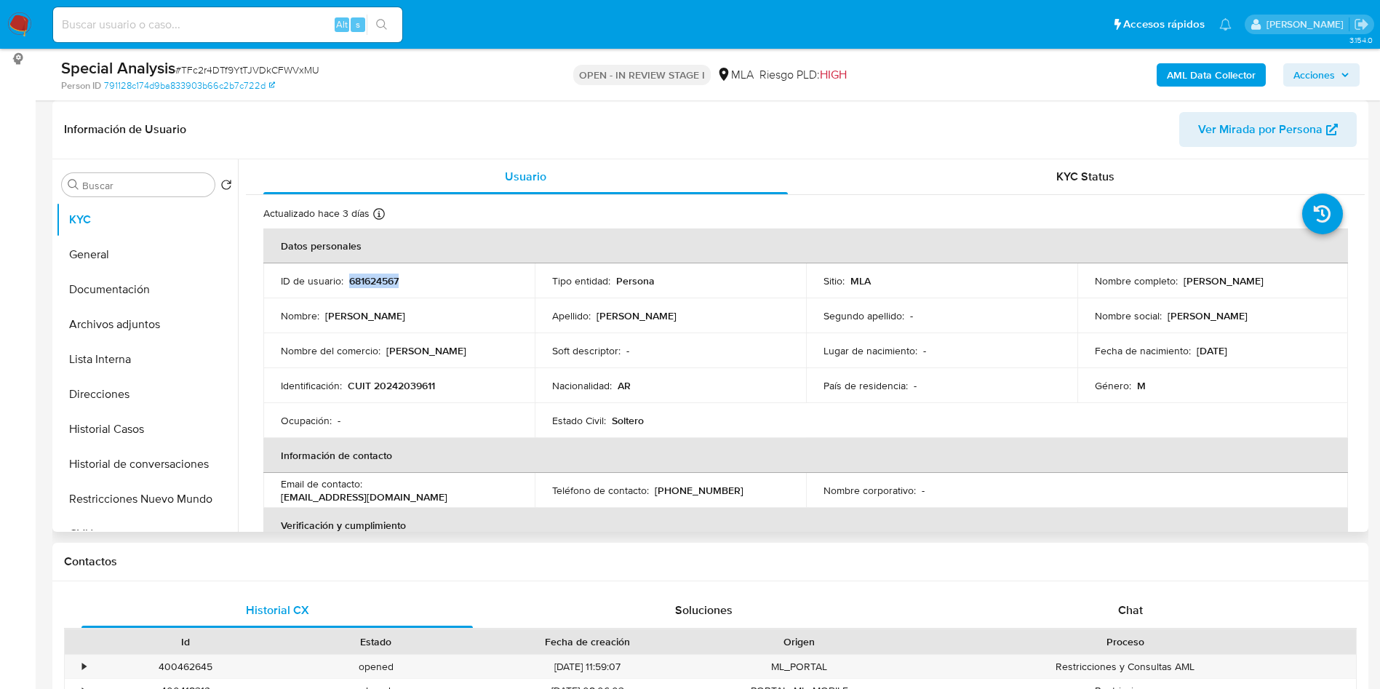
click at [387, 274] on p "681624567" at bounding box center [373, 280] width 49 height 13
copy p "681624567"
drag, startPoint x: 1183, startPoint y: 277, endPoint x: 1191, endPoint y: 295, distance: 20.2
click at [1305, 281] on div "Nombre completo : [PERSON_NAME]" at bounding box center [1213, 280] width 236 height 13
click at [1177, 294] on td "Nombre completo : [PERSON_NAME]" at bounding box center [1212, 280] width 271 height 35
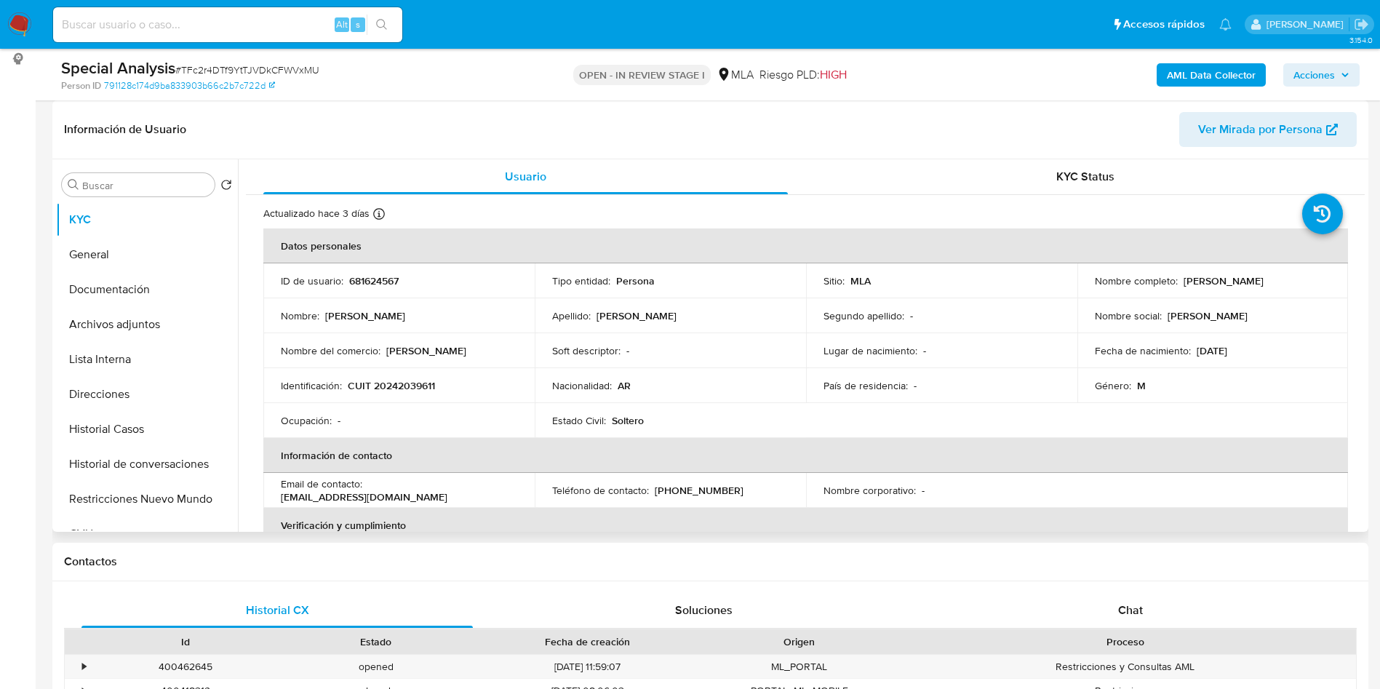
drag, startPoint x: 1186, startPoint y: 283, endPoint x: 1308, endPoint y: 284, distance: 122.2
click at [1308, 284] on div "Nombre completo : [PERSON_NAME]" at bounding box center [1213, 280] width 236 height 13
copy p "[PERSON_NAME]"
click at [585, 441] on th "Información de contacto" at bounding box center [805, 455] width 1084 height 35
drag, startPoint x: 346, startPoint y: 387, endPoint x: 452, endPoint y: 383, distance: 106.3
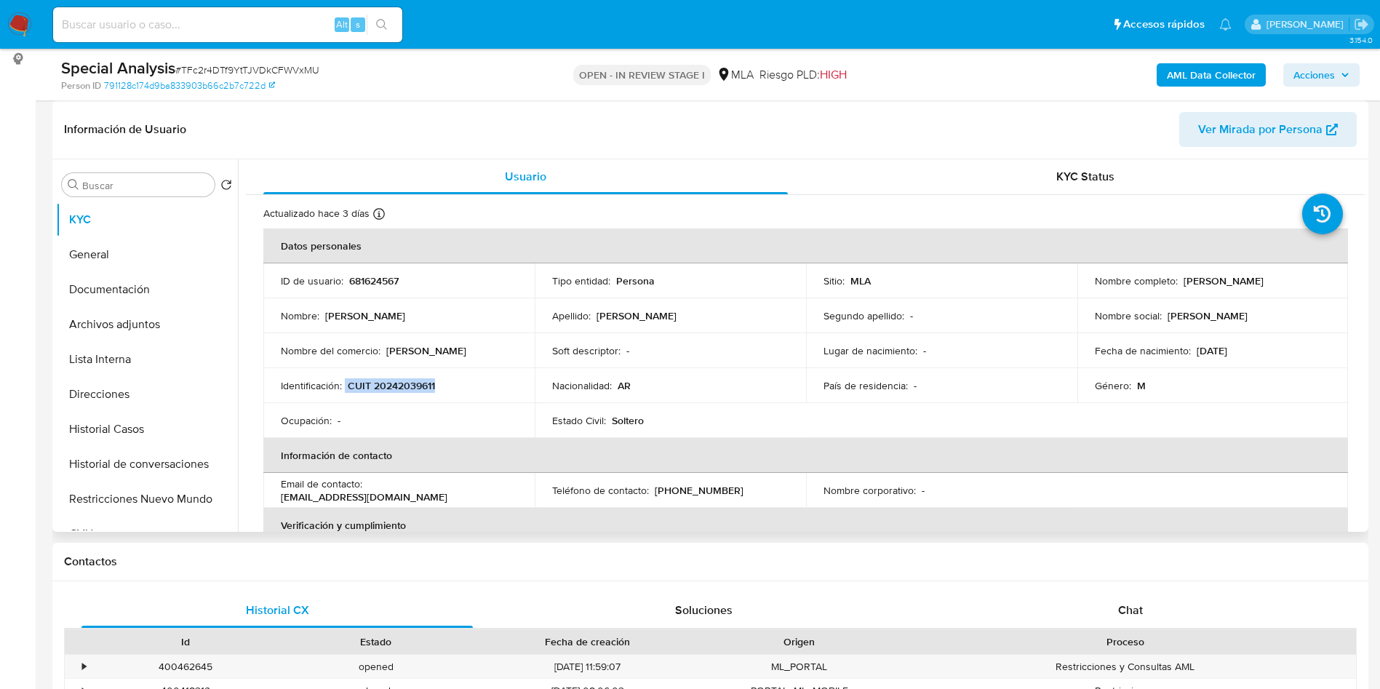
click at [452, 383] on div "Identificación : CUIT 20242039611" at bounding box center [399, 385] width 236 height 13
copy div "CUIT 20242039611"
click at [420, 357] on div "Nombre del comercio : [PERSON_NAME]" at bounding box center [399, 350] width 236 height 13
click at [411, 383] on p "CUIT 20242039611" at bounding box center [391, 385] width 87 height 13
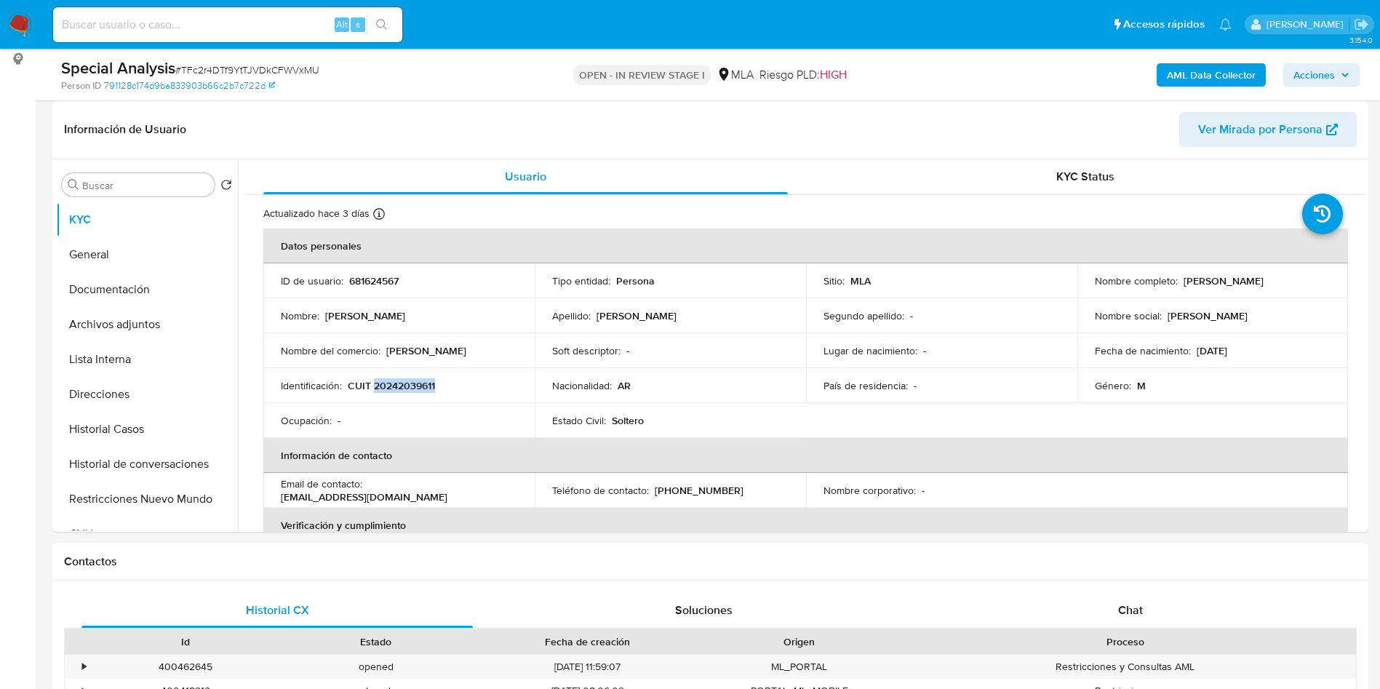
copy p "20242039611"
click at [172, 325] on button "Archivos adjuntos" at bounding box center [141, 324] width 170 height 35
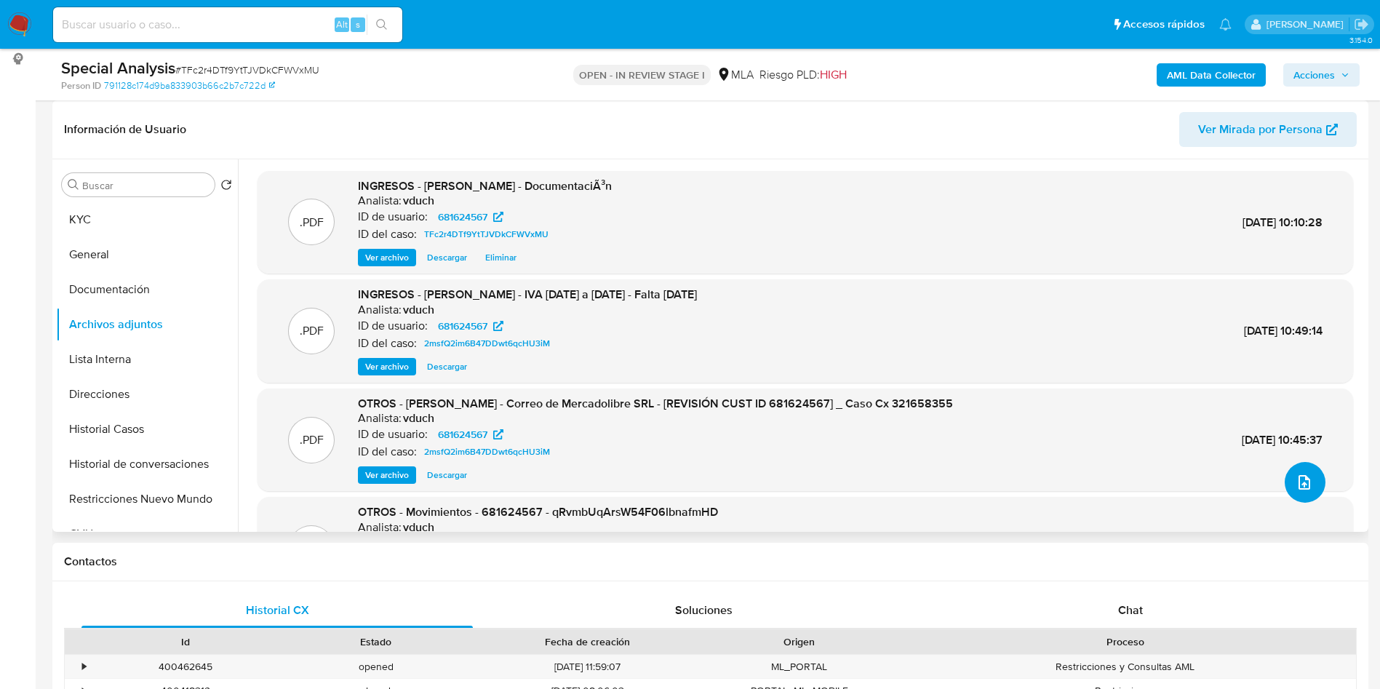
click at [1304, 475] on icon "upload-file" at bounding box center [1303, 481] width 17 height 17
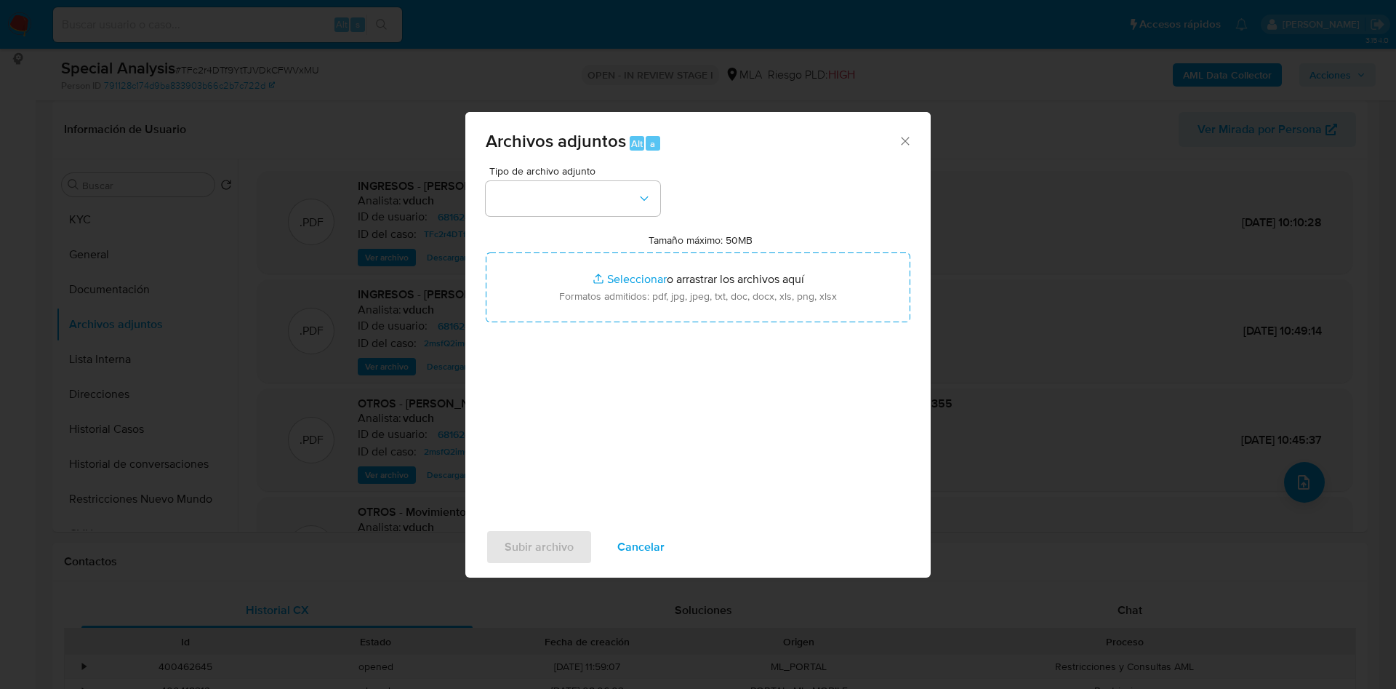
click at [643, 217] on div "Tipo de archivo adjunto Tamaño máximo: 50MB Seleccionar archivos Seleccionar o …" at bounding box center [698, 337] width 425 height 343
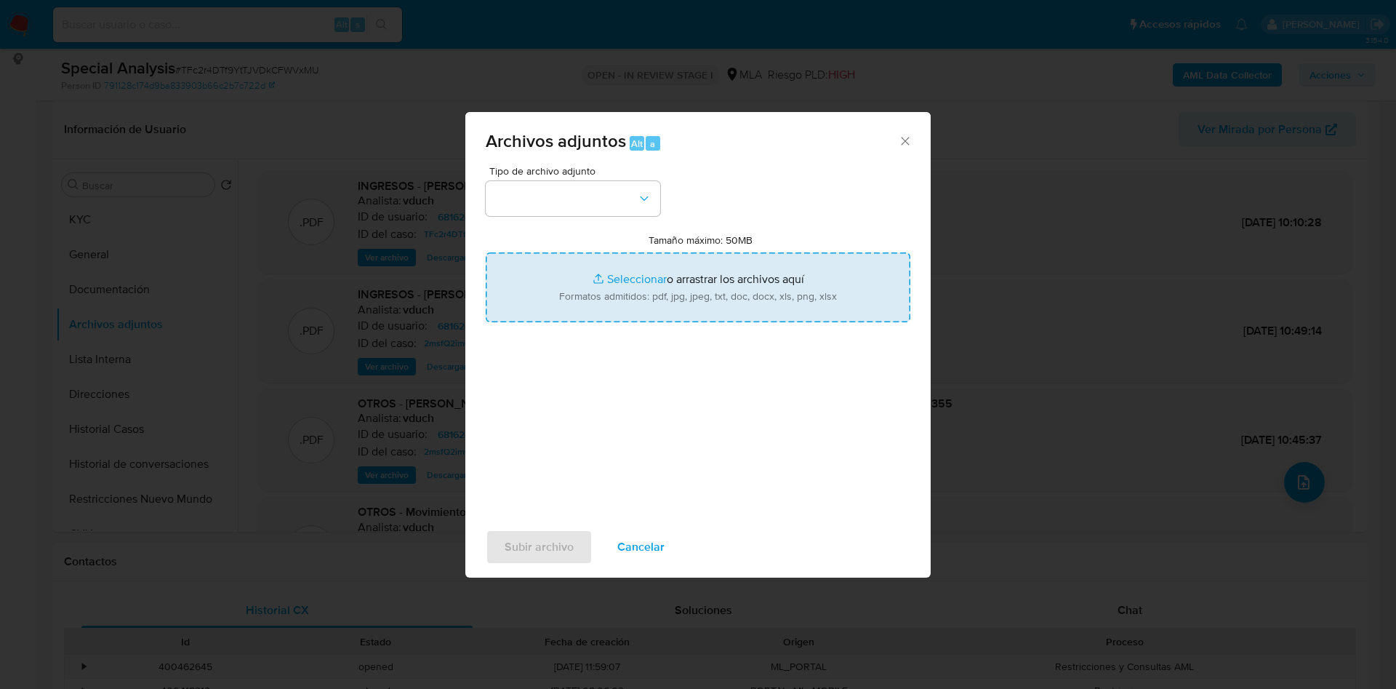
type input "C:\fakepath\NOSIS_Manager_InformeIndividual_20242039611_654930_20250818101320.p…"
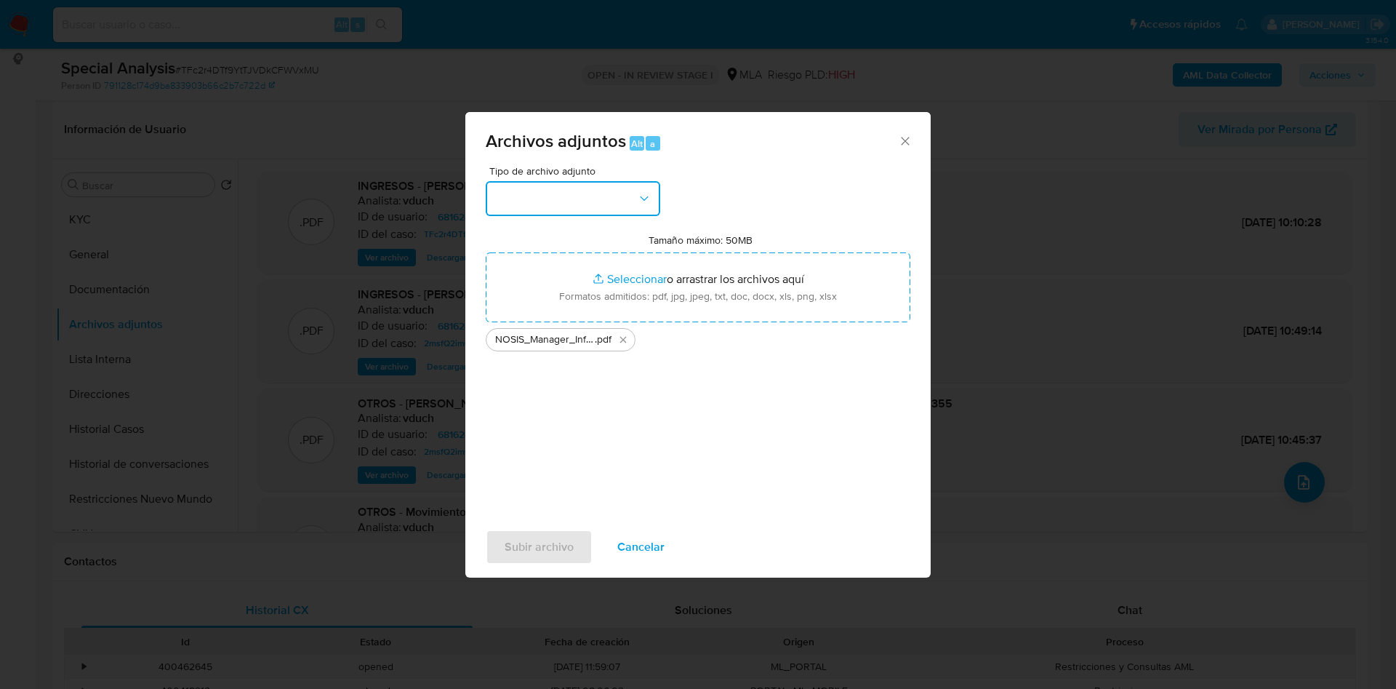
click at [617, 201] on button "button" at bounding box center [573, 198] width 175 height 35
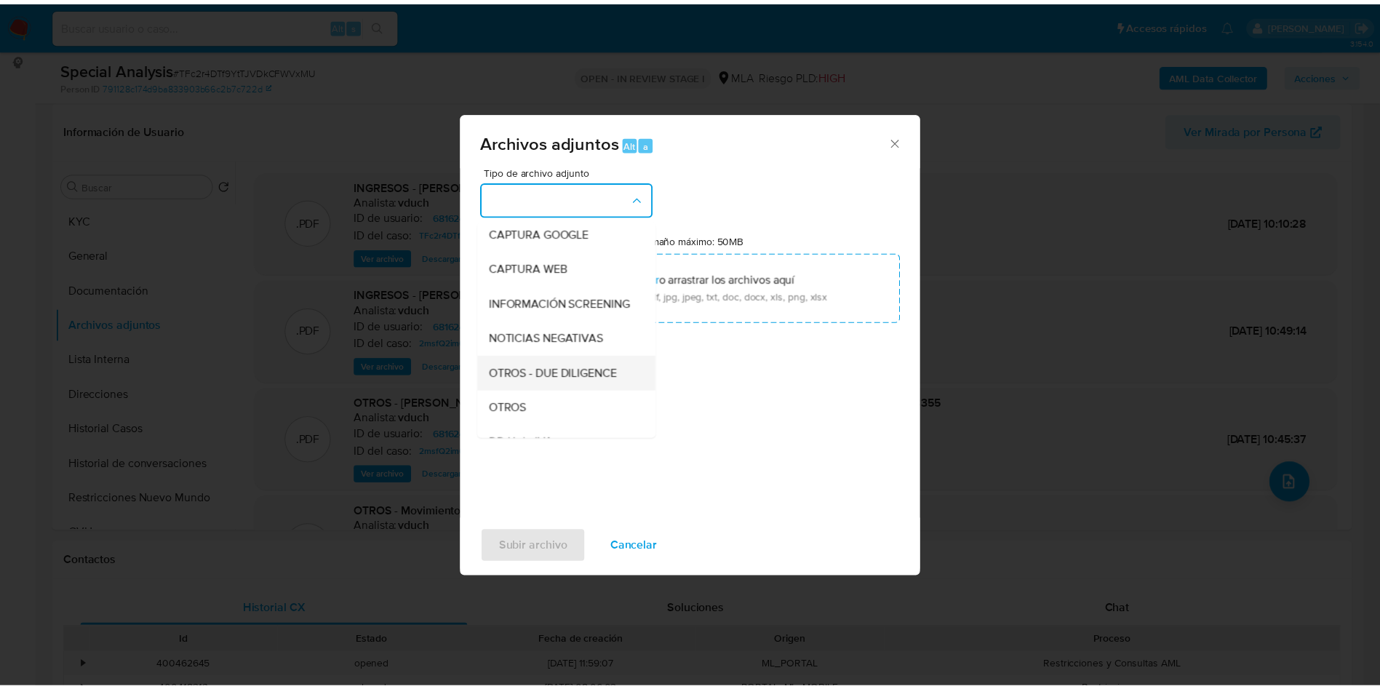
scroll to position [218, 0]
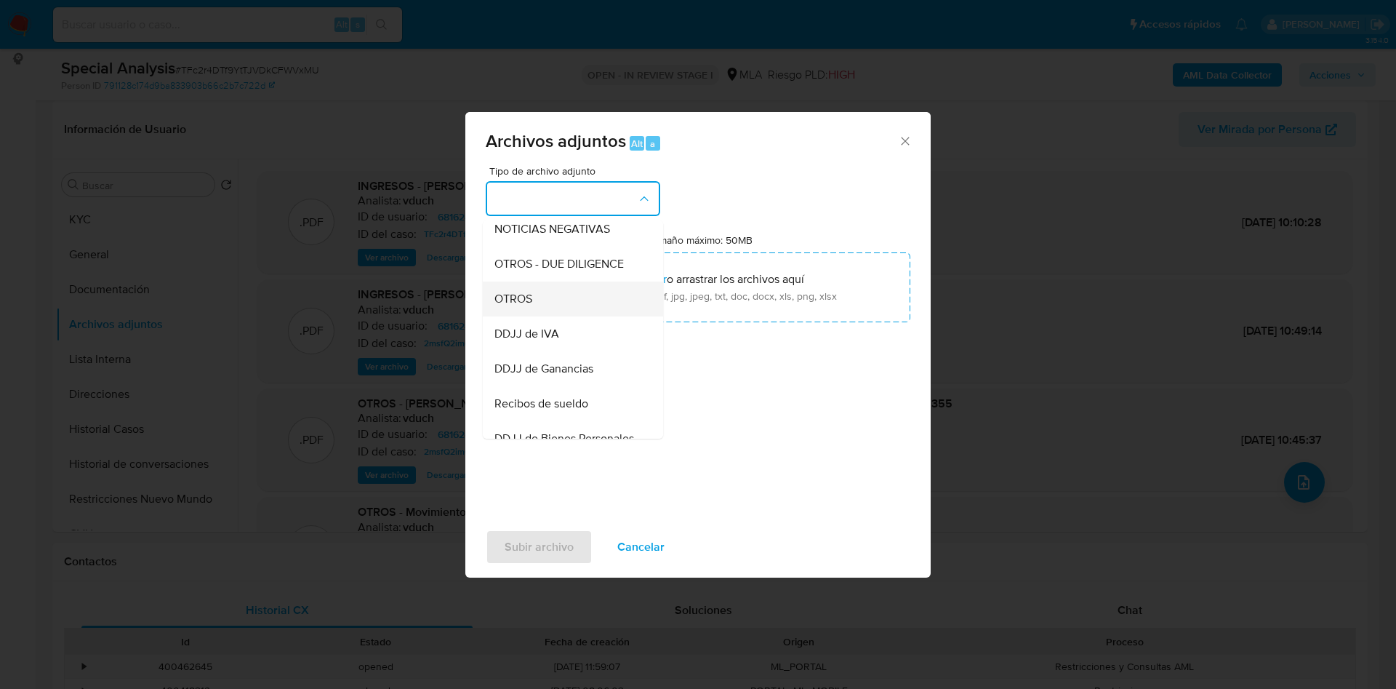
click at [556, 304] on div "OTROS" at bounding box center [569, 298] width 148 height 35
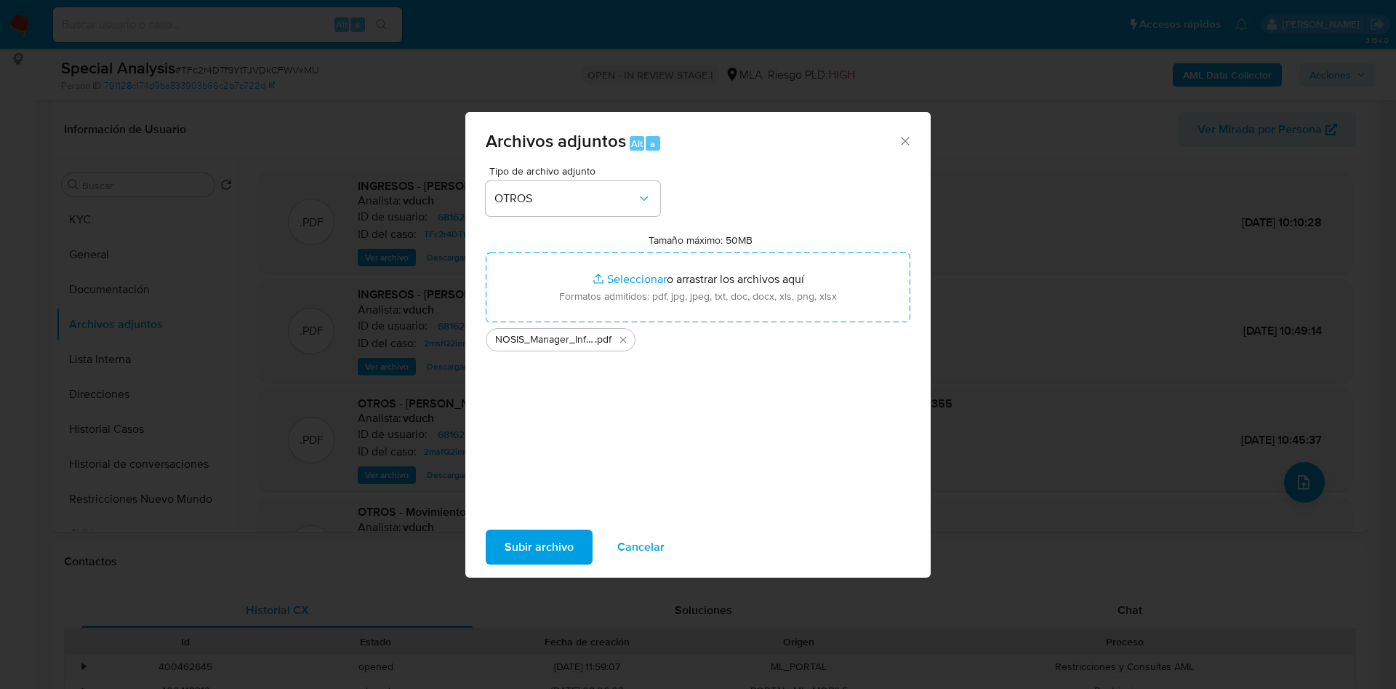
click at [553, 535] on span "Subir archivo" at bounding box center [539, 547] width 69 height 32
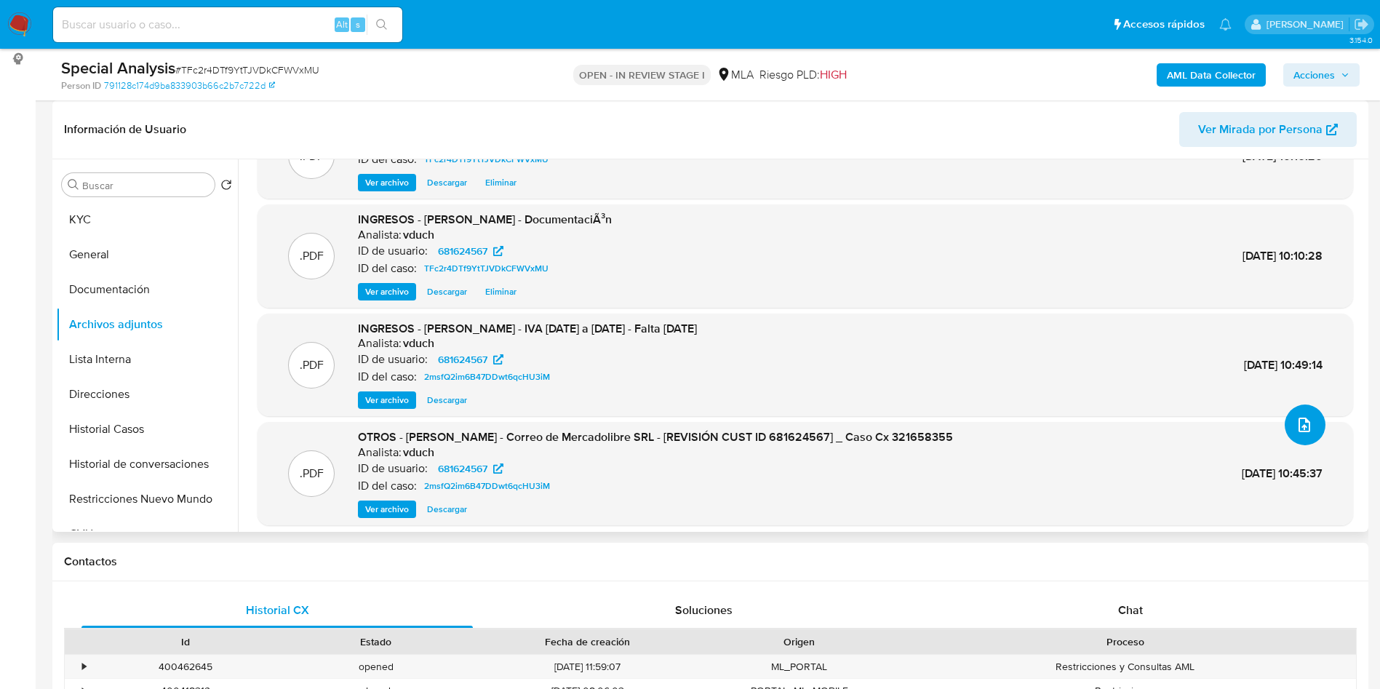
scroll to position [105, 0]
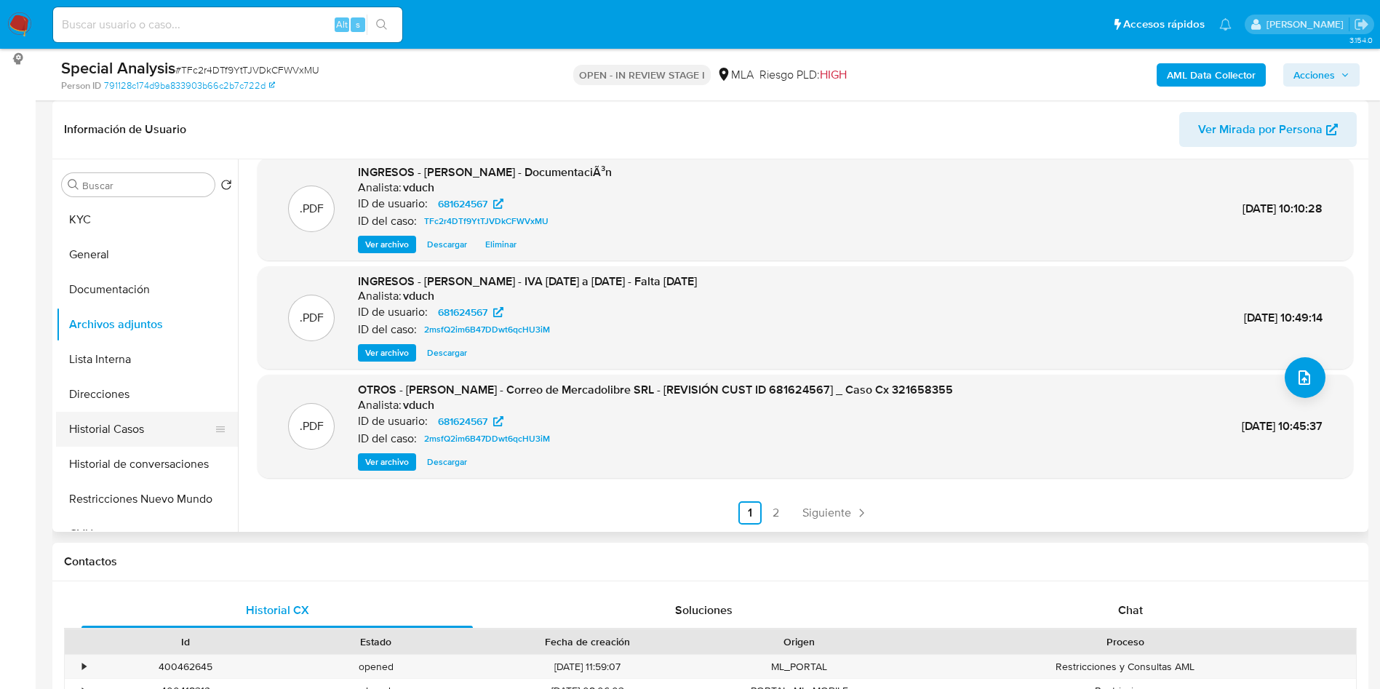
click at [151, 413] on button "Historial Casos" at bounding box center [141, 429] width 170 height 35
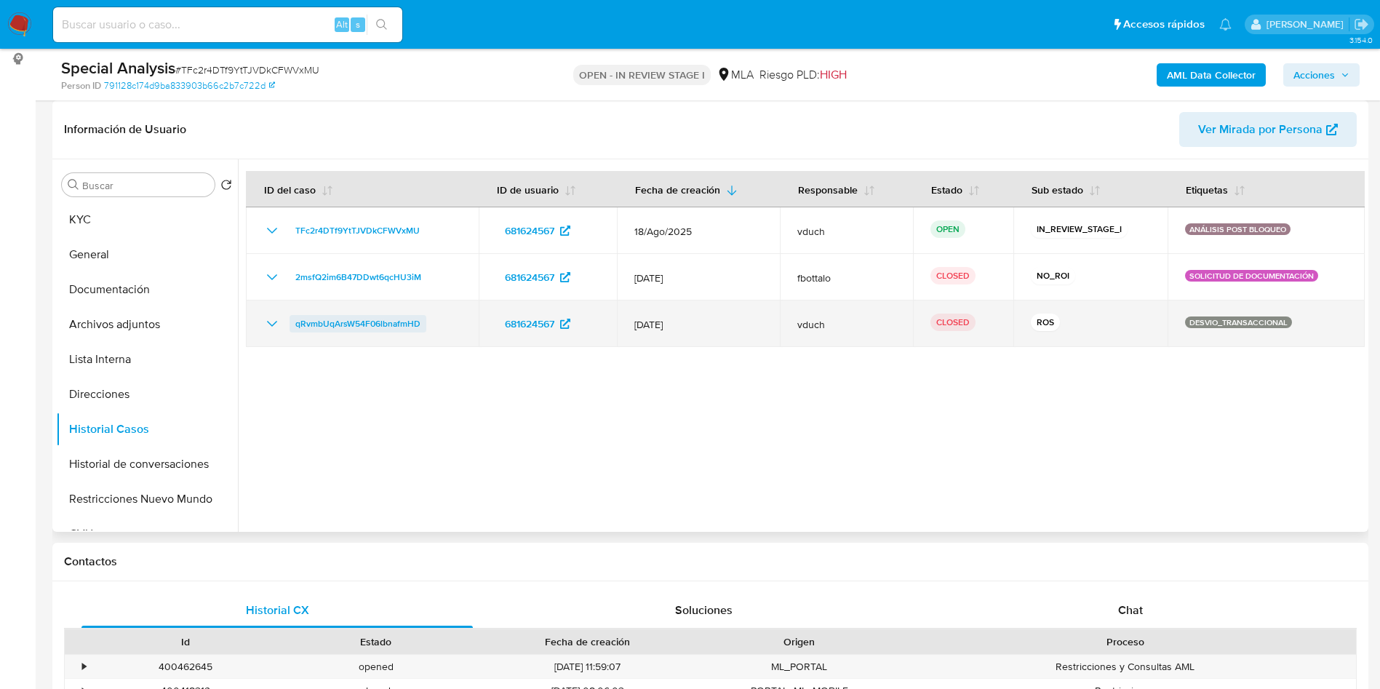
click at [329, 319] on span "qRvmbUqArsW54F06lbnafmHD" at bounding box center [357, 323] width 125 height 17
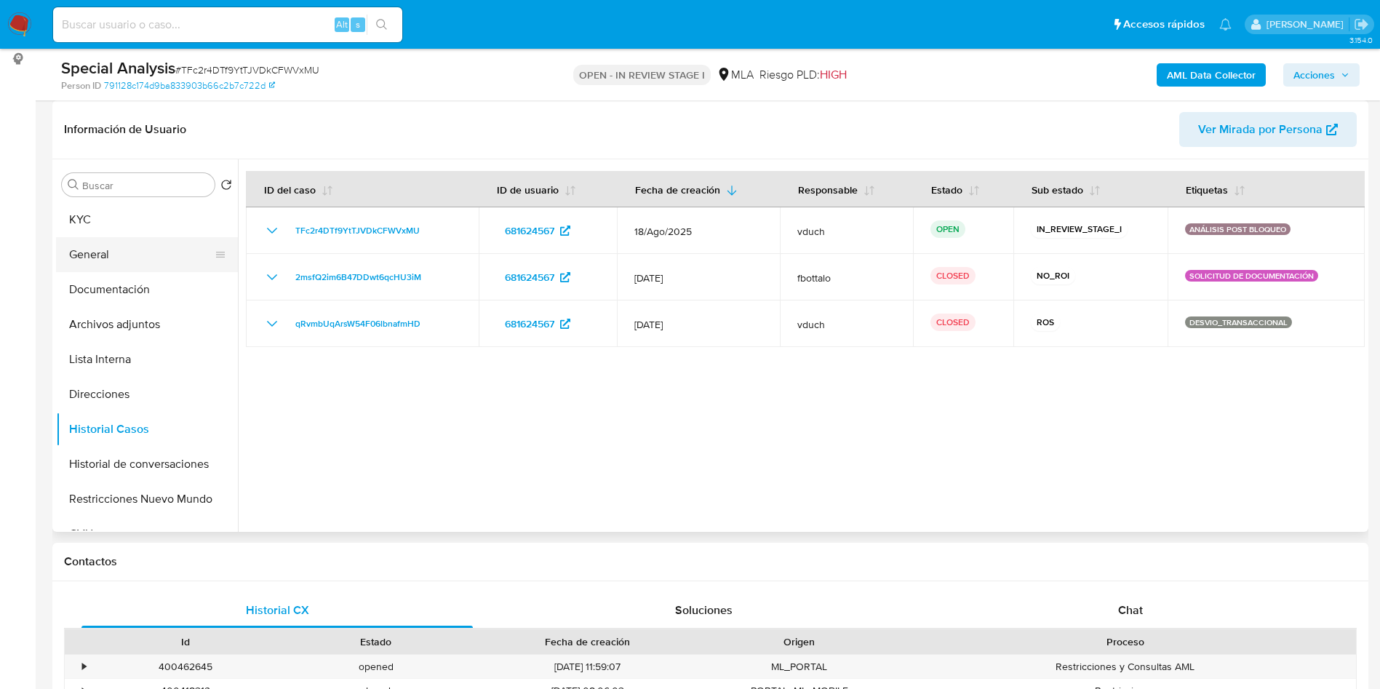
click at [158, 237] on button "General" at bounding box center [141, 254] width 170 height 35
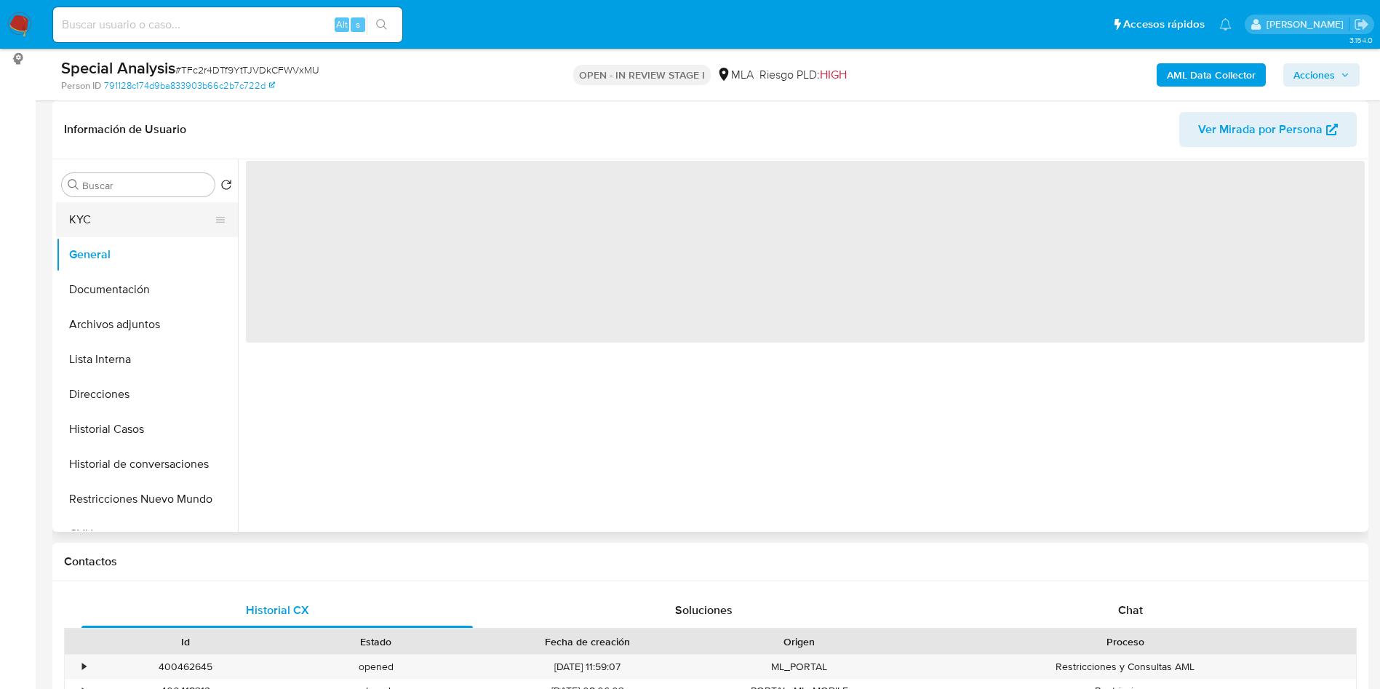
click at [164, 231] on button "KYC" at bounding box center [141, 219] width 170 height 35
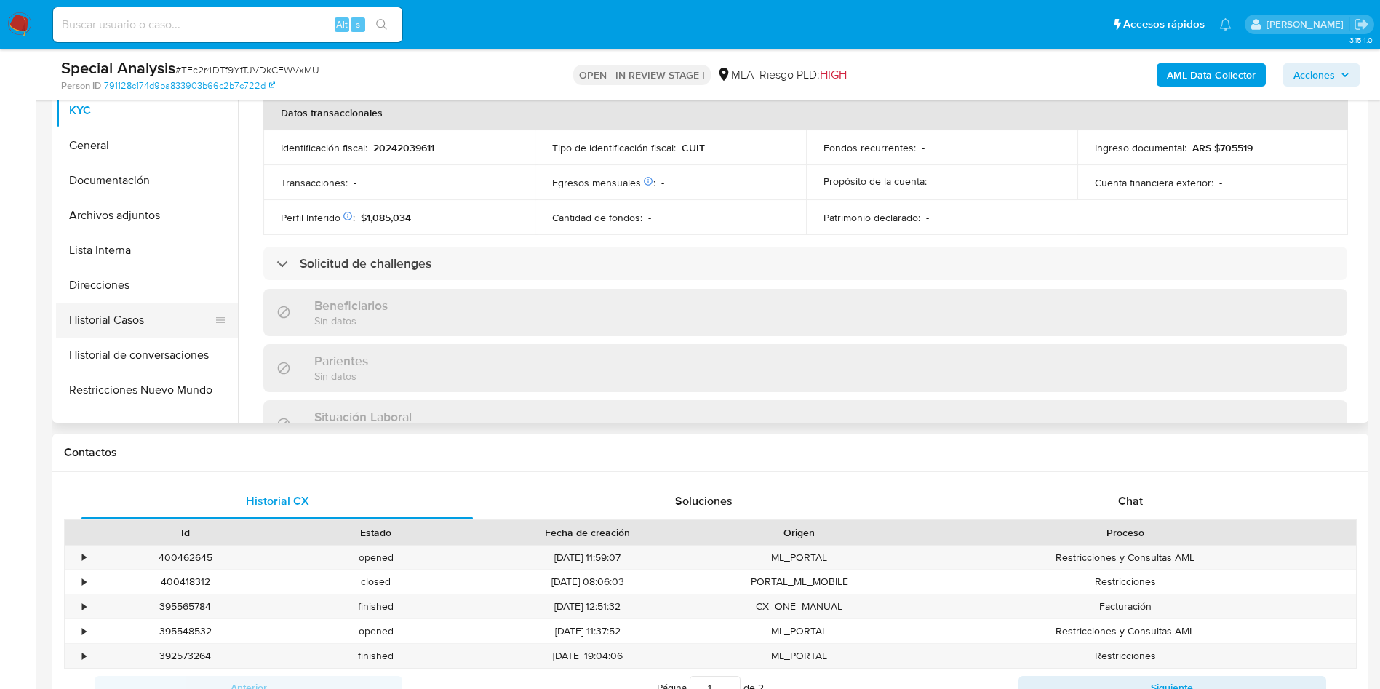
scroll to position [739, 0]
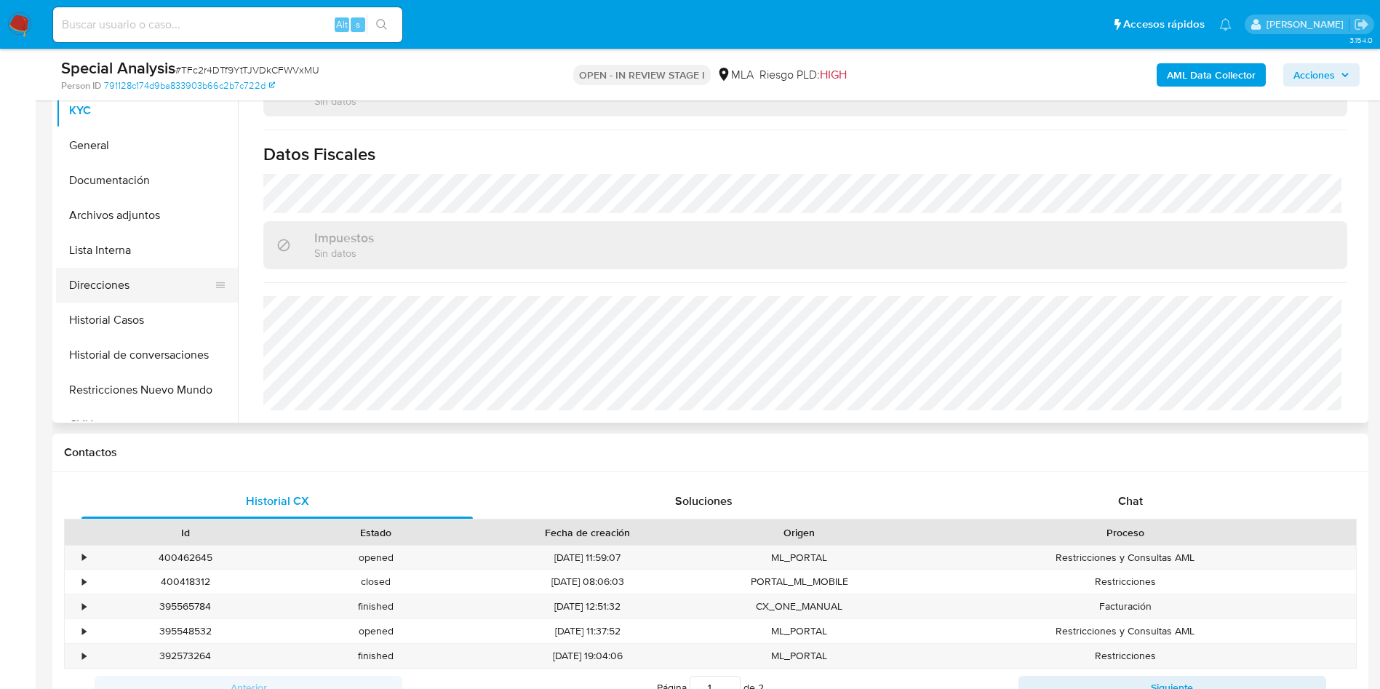
click at [145, 297] on button "Direcciones" at bounding box center [141, 285] width 170 height 35
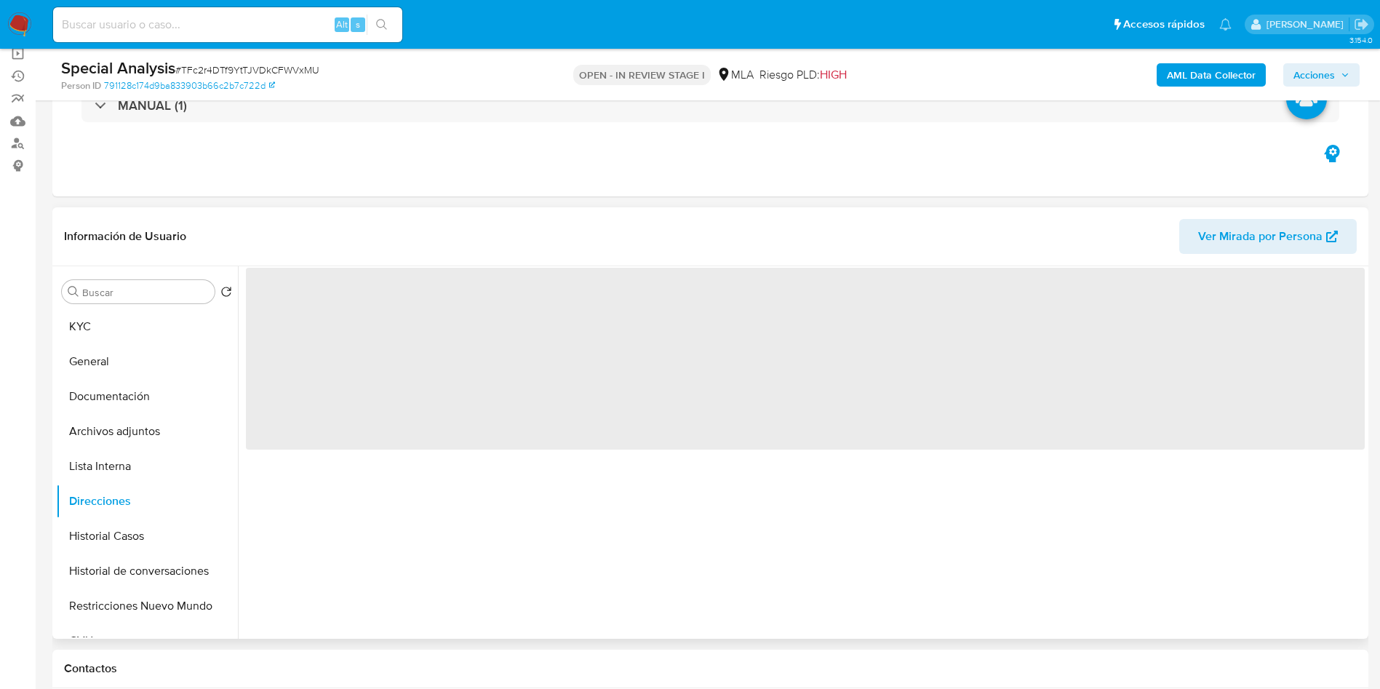
scroll to position [109, 0]
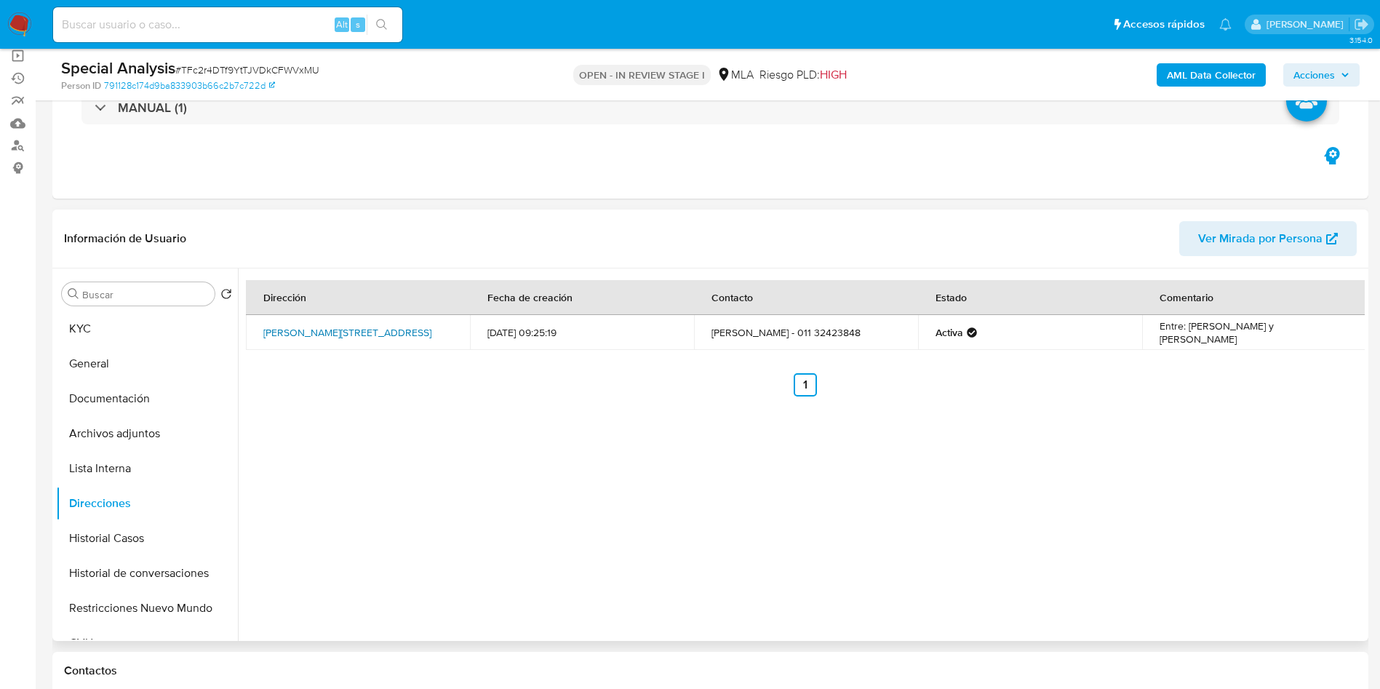
click at [370, 330] on link "[PERSON_NAME][STREET_ADDRESS]" at bounding box center [347, 332] width 168 height 15
click at [137, 511] on button "Direcciones" at bounding box center [141, 503] width 170 height 35
click at [137, 526] on button "Historial Casos" at bounding box center [141, 538] width 170 height 35
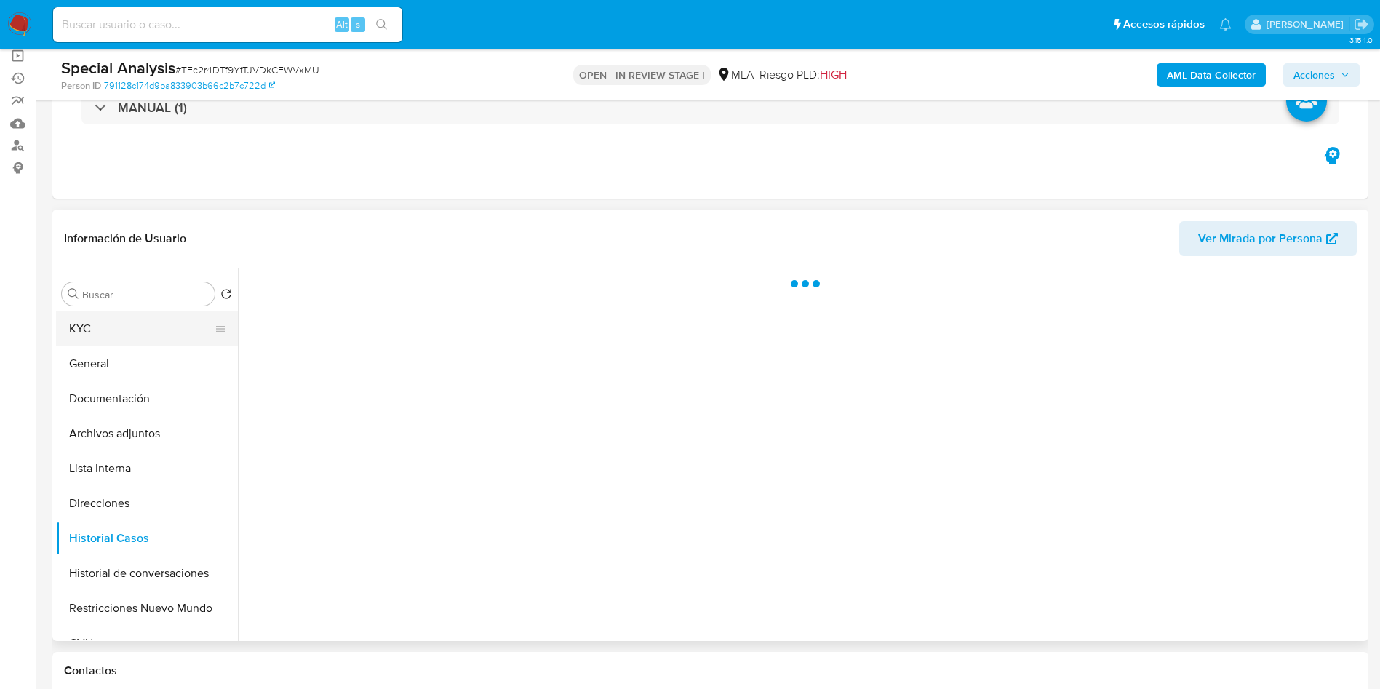
click at [121, 337] on button "KYC" at bounding box center [141, 328] width 170 height 35
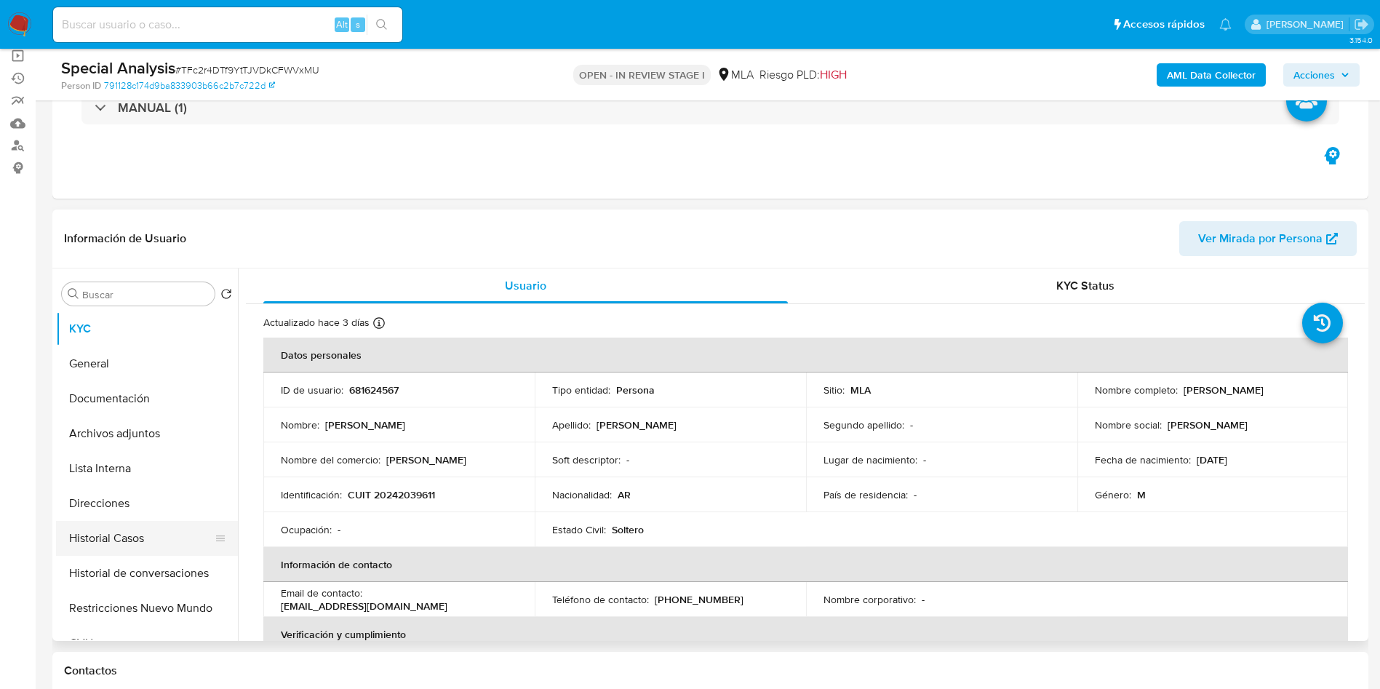
click at [142, 540] on button "Historial Casos" at bounding box center [141, 538] width 170 height 35
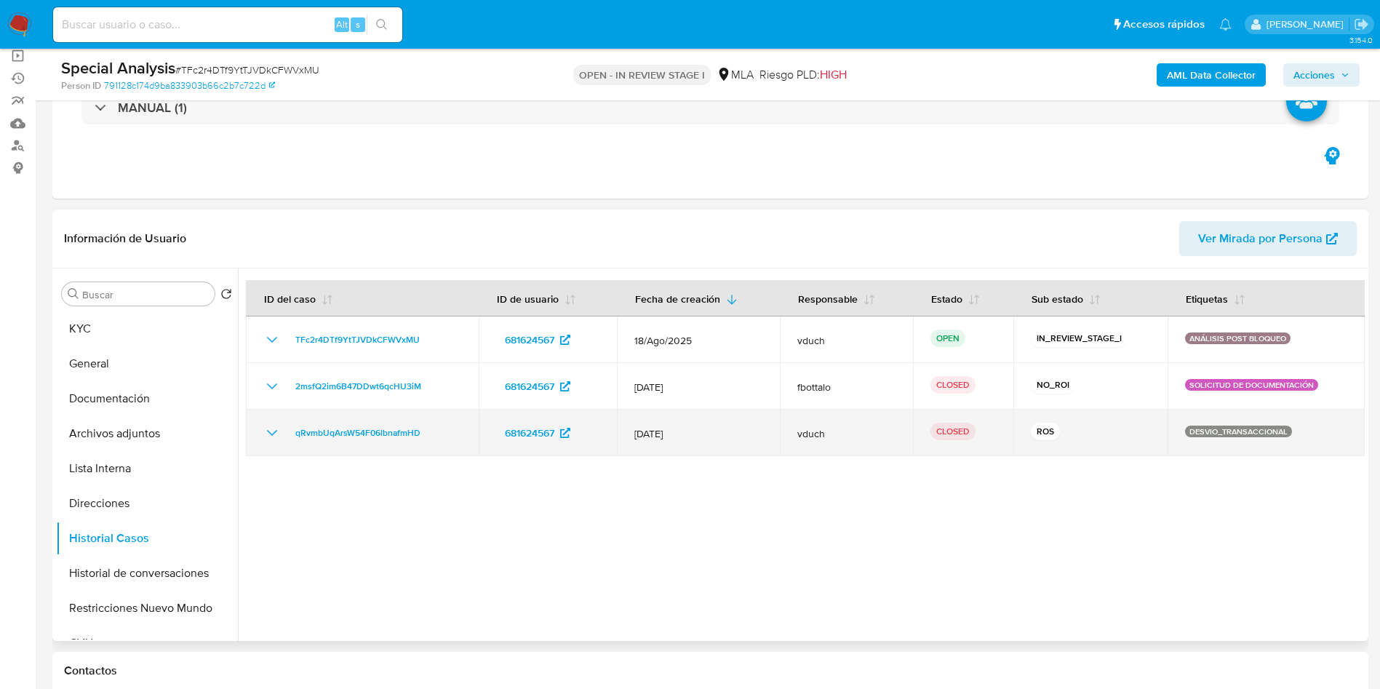
drag, startPoint x: 401, startPoint y: 431, endPoint x: 287, endPoint y: 441, distance: 115.3
click at [287, 439] on div "qRvmbUqArsW54F06lbnafmHD" at bounding box center [362, 432] width 198 height 17
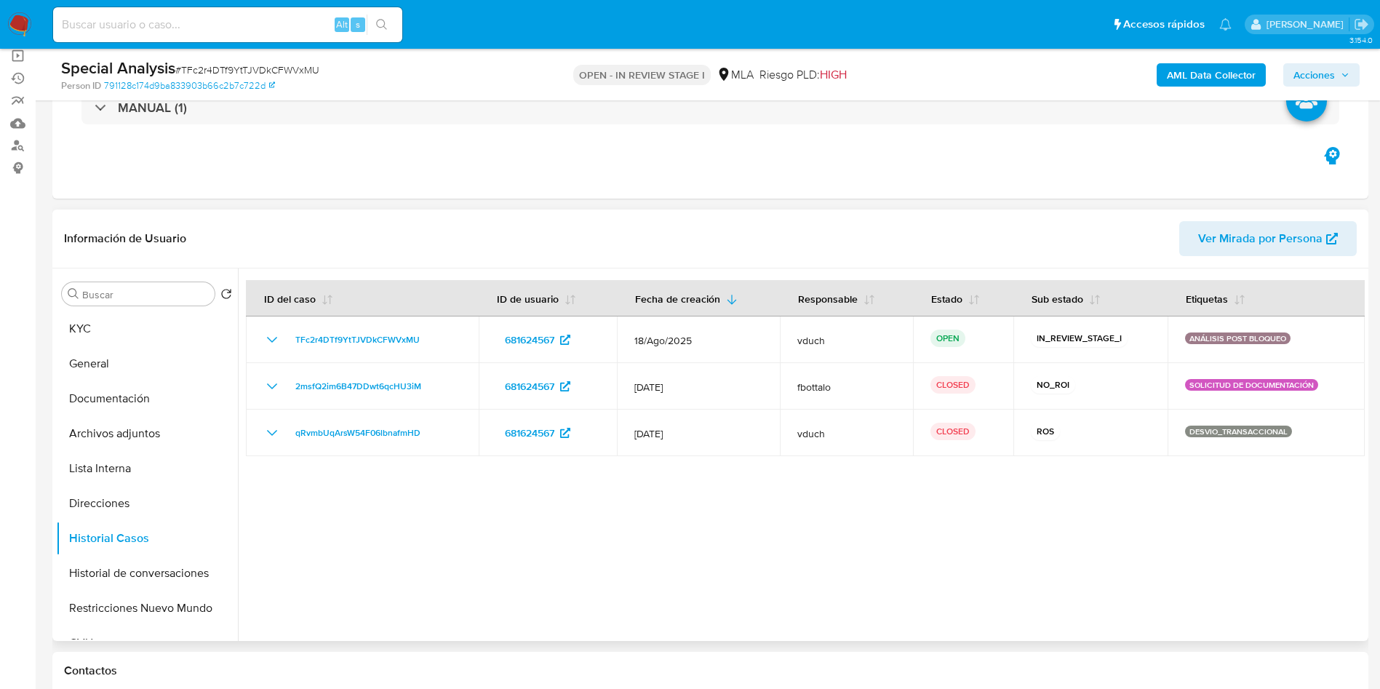
click at [854, 561] on div at bounding box center [801, 454] width 1127 height 372
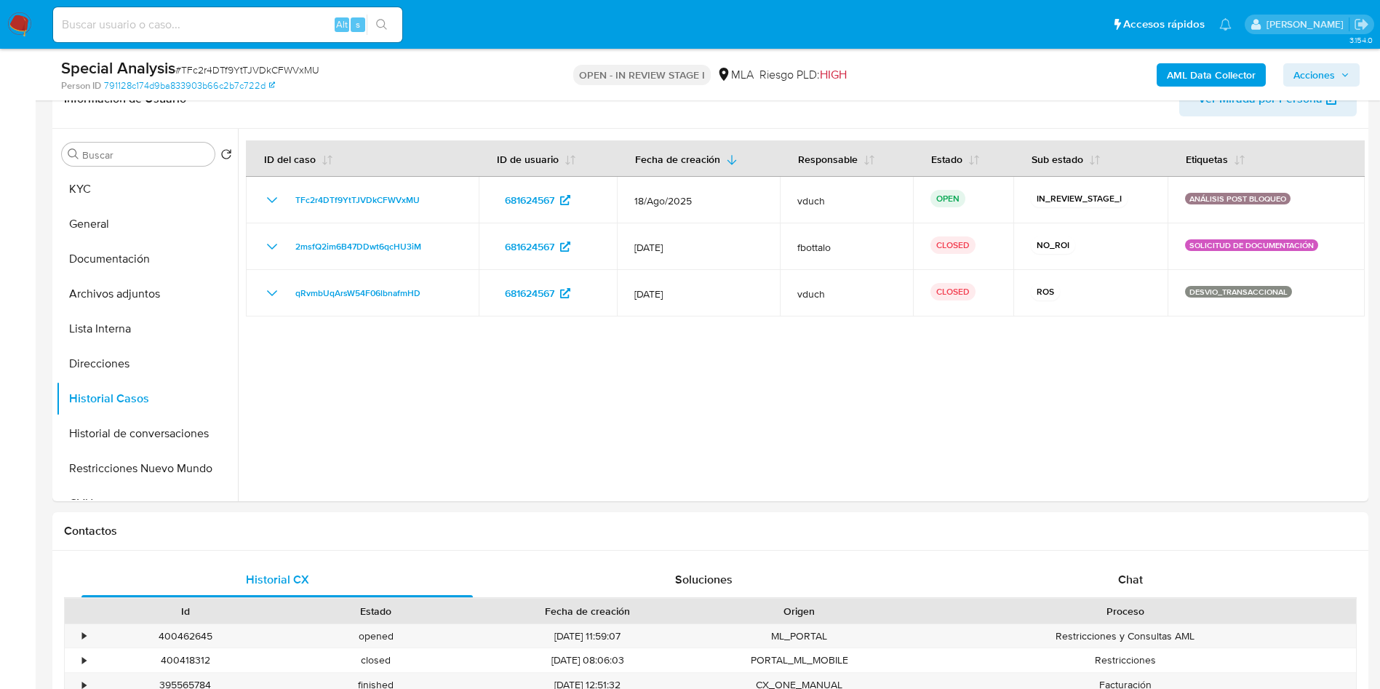
scroll to position [218, 0]
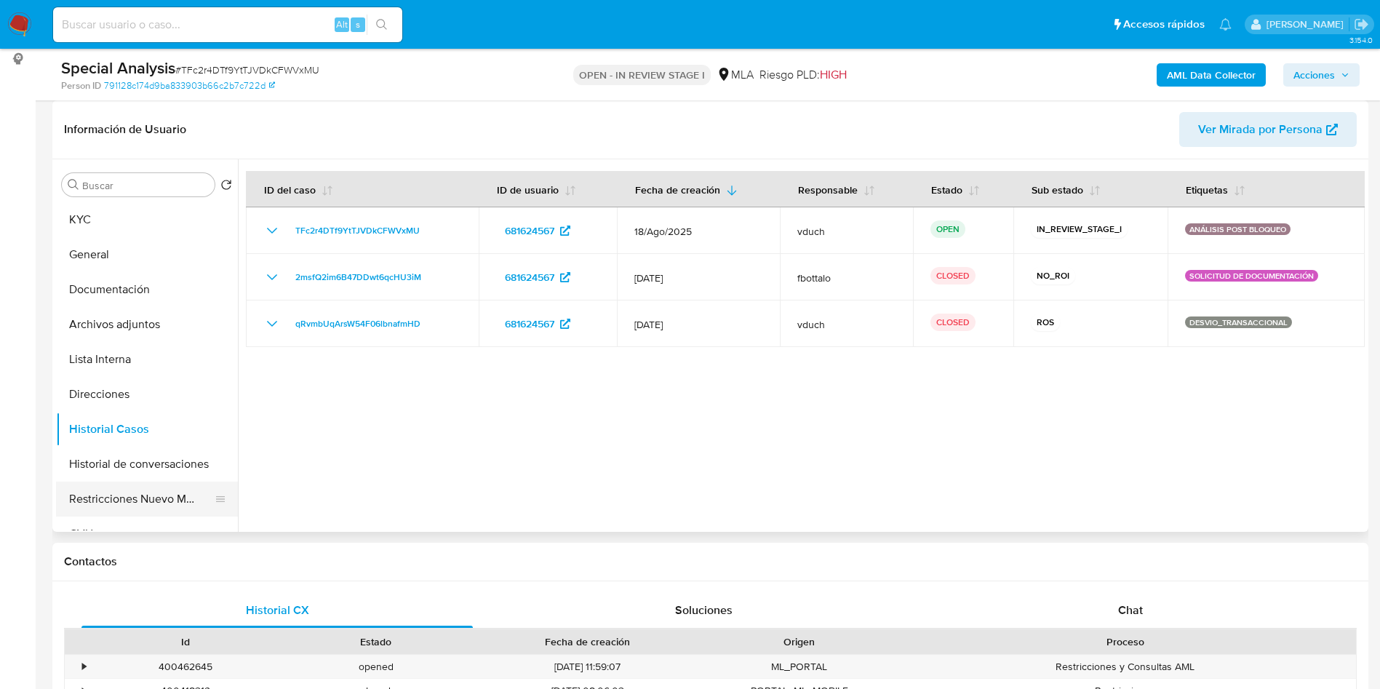
click at [149, 502] on button "Restricciones Nuevo Mundo" at bounding box center [141, 498] width 170 height 35
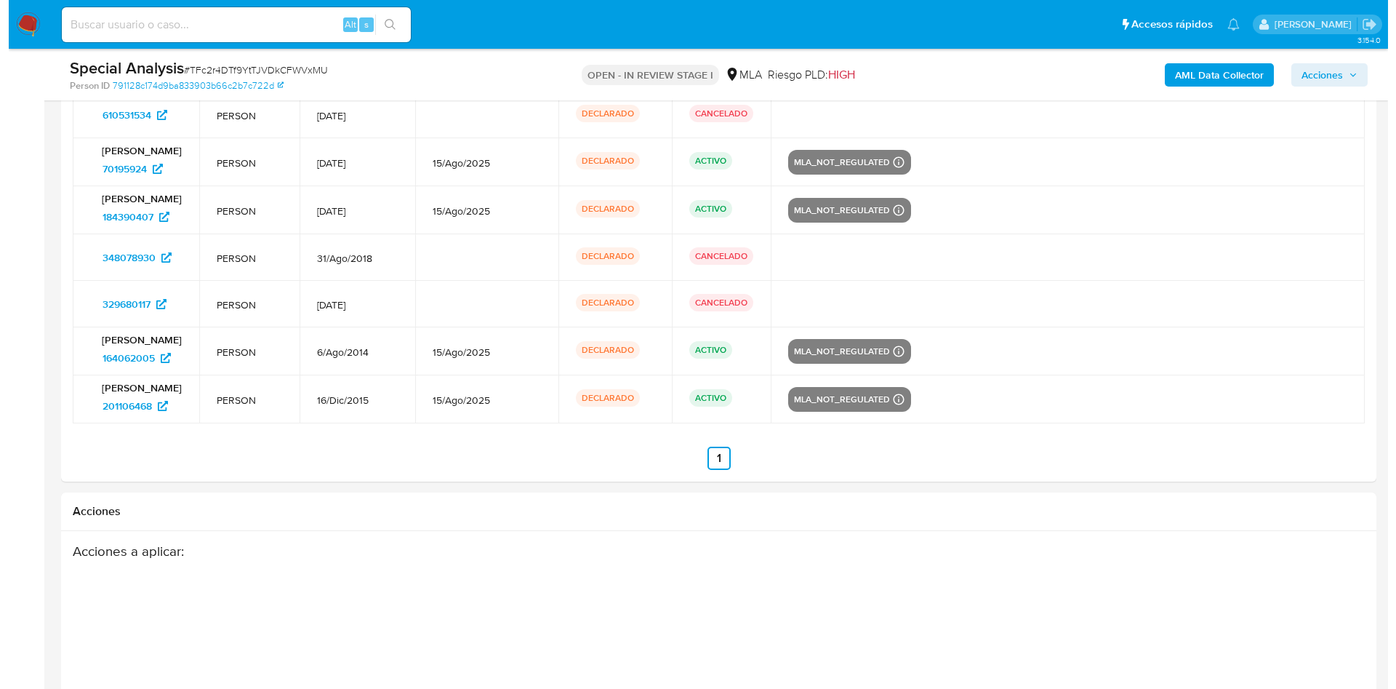
scroll to position [2458, 0]
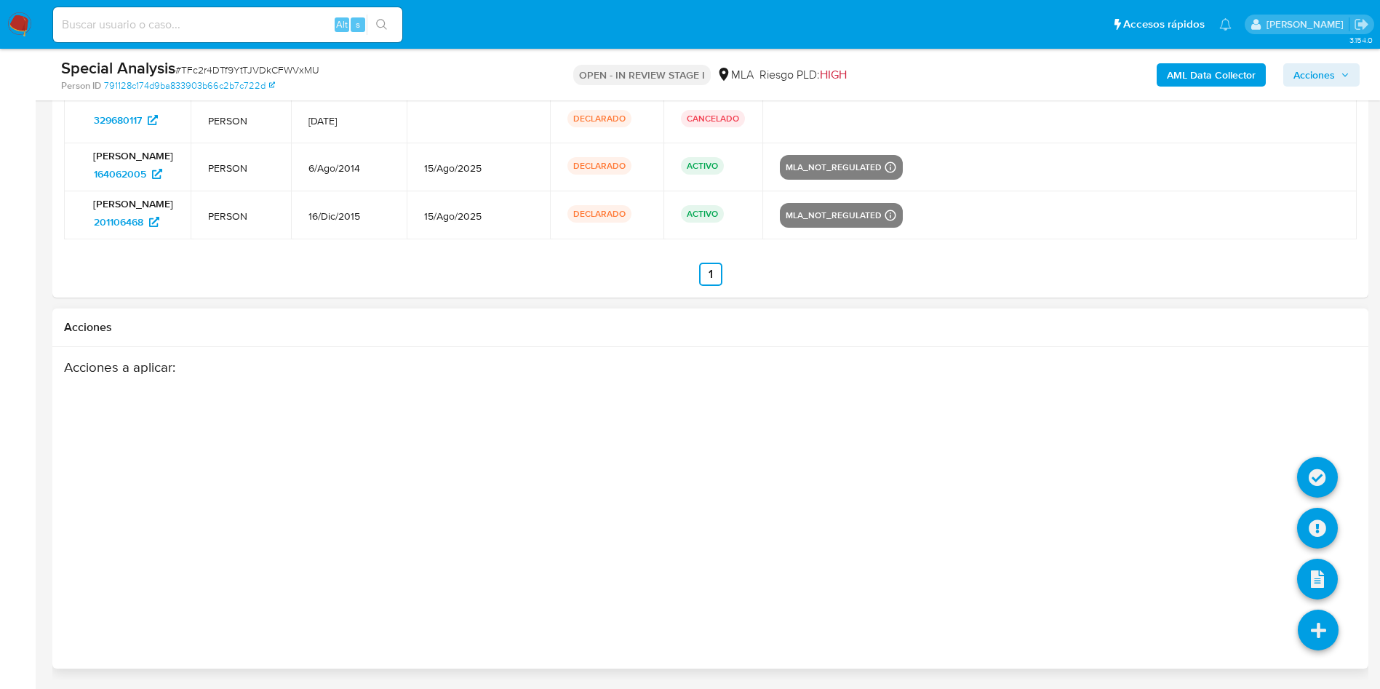
click at [1332, 630] on icon at bounding box center [1318, 629] width 41 height 41
click at [1309, 486] on icon at bounding box center [1317, 477] width 41 height 41
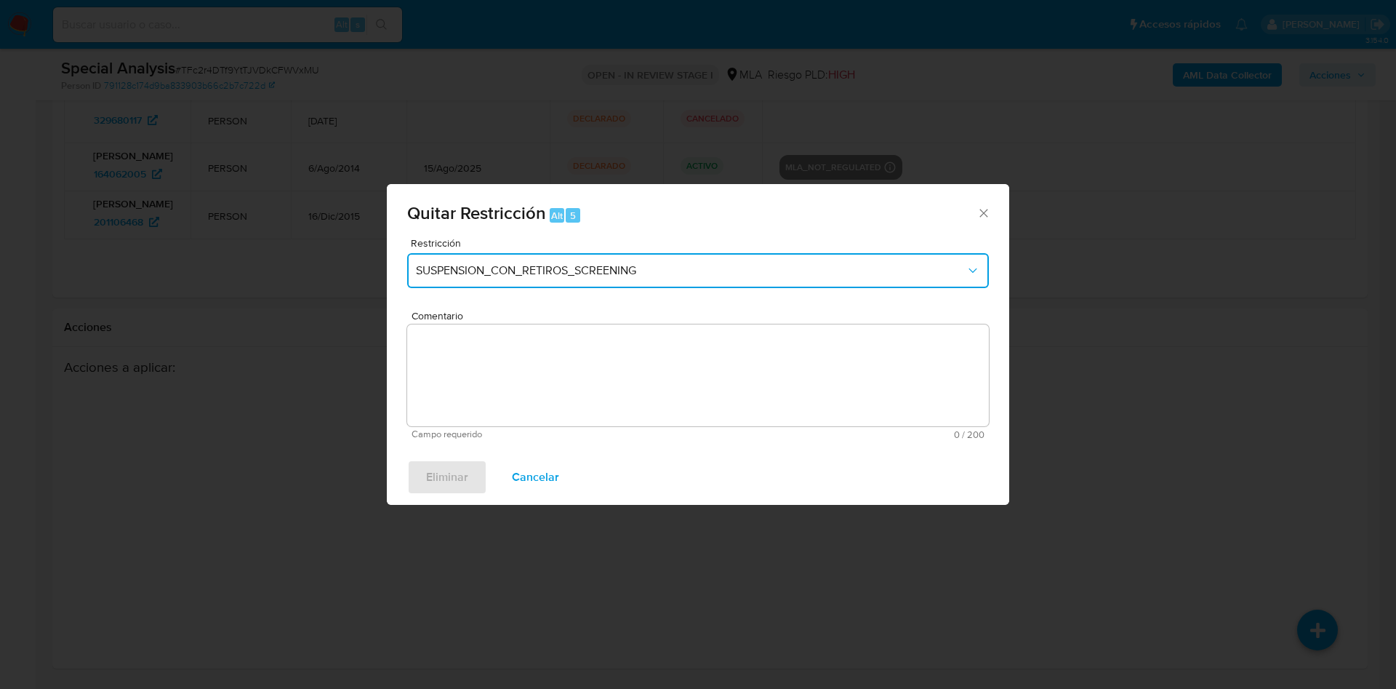
click at [644, 277] on span "SUSPENSION_CON_RETIROS_SCREENING" at bounding box center [691, 270] width 550 height 15
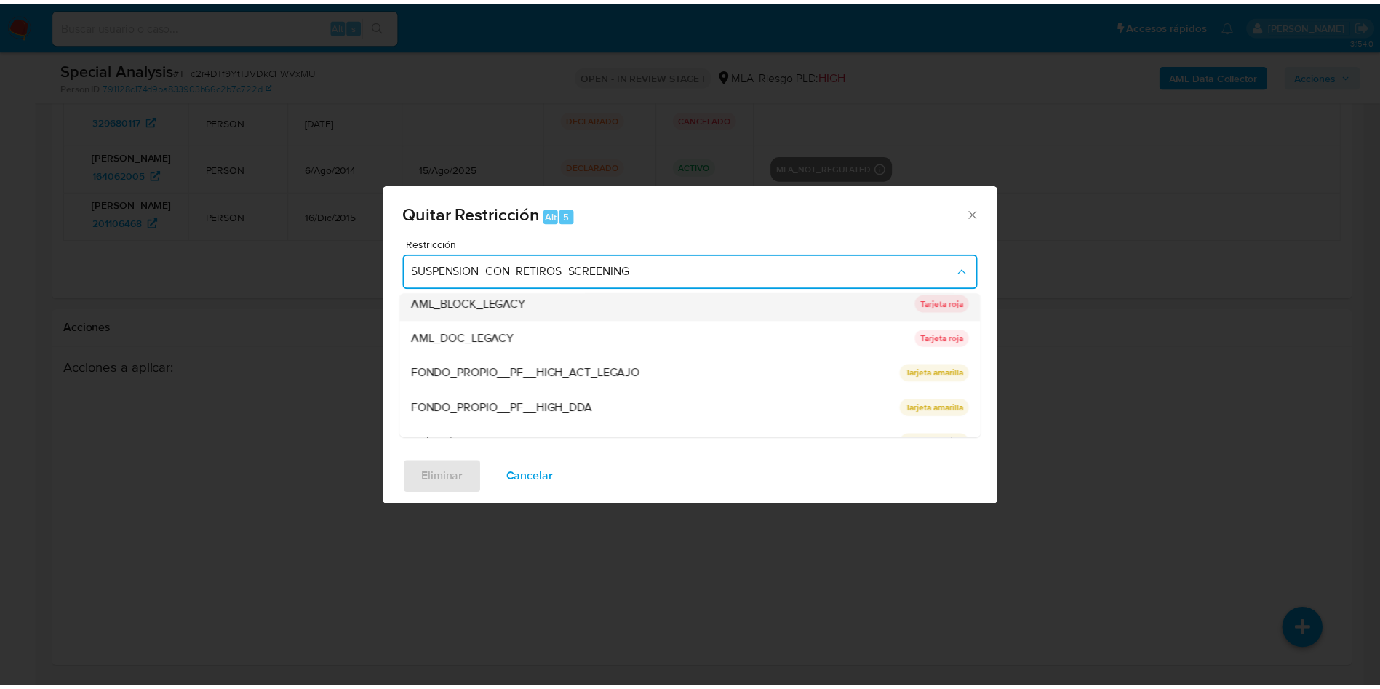
scroll to position [109, 0]
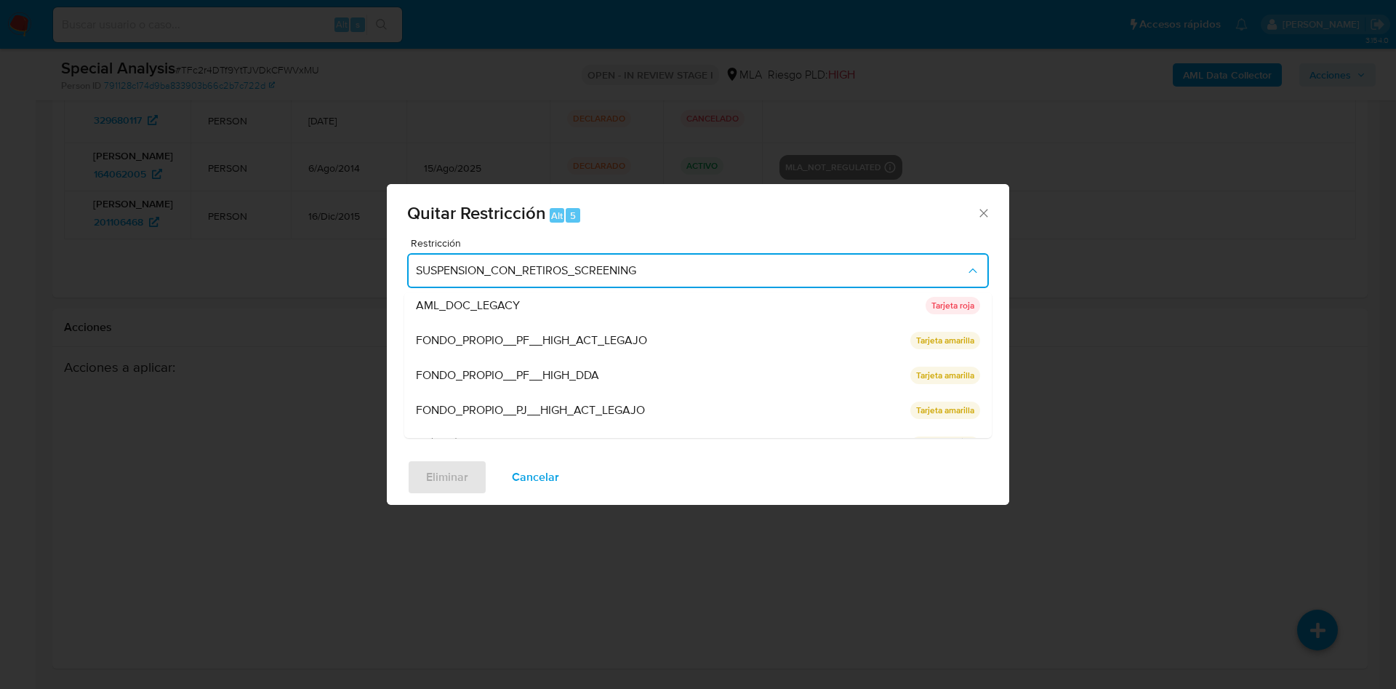
click at [630, 310] on div "AML_DOC_LEGACY" at bounding box center [666, 305] width 501 height 35
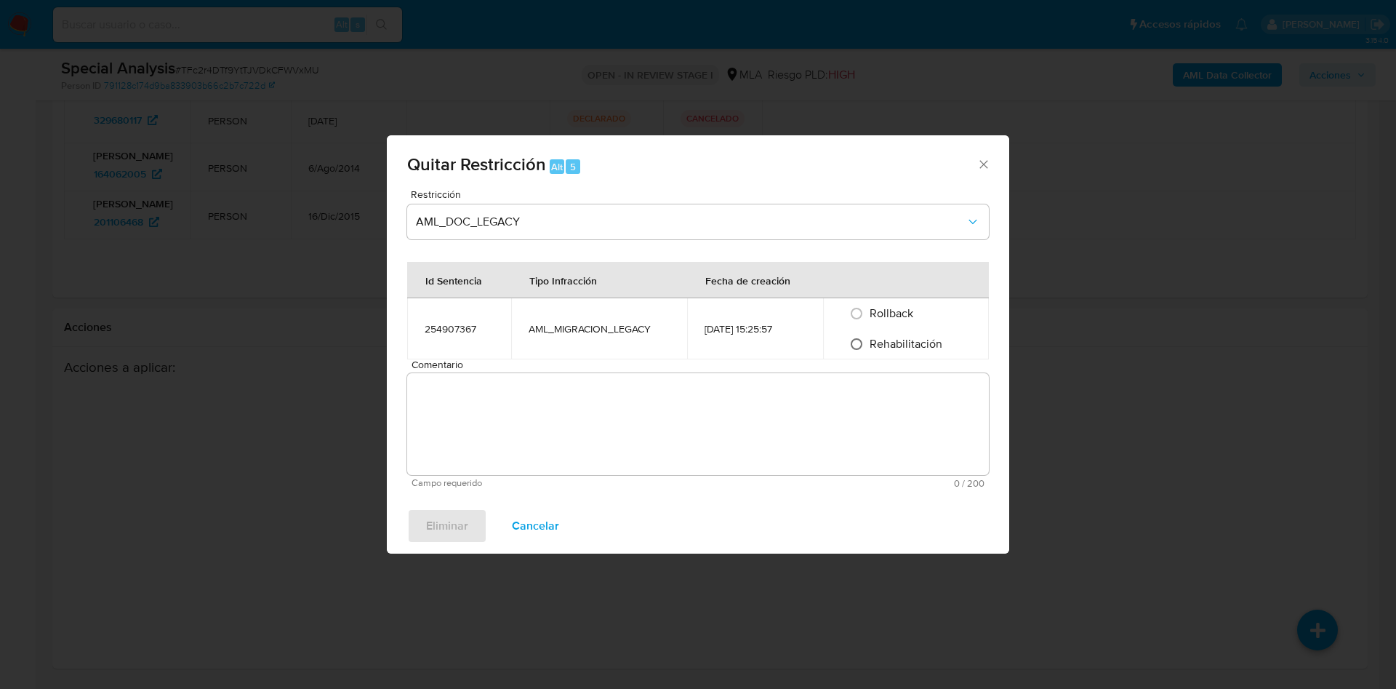
click at [859, 351] on input "Rehabilitación" at bounding box center [856, 343] width 23 height 23
radio input "true"
click at [828, 402] on textarea "Comentario" at bounding box center [698, 424] width 582 height 102
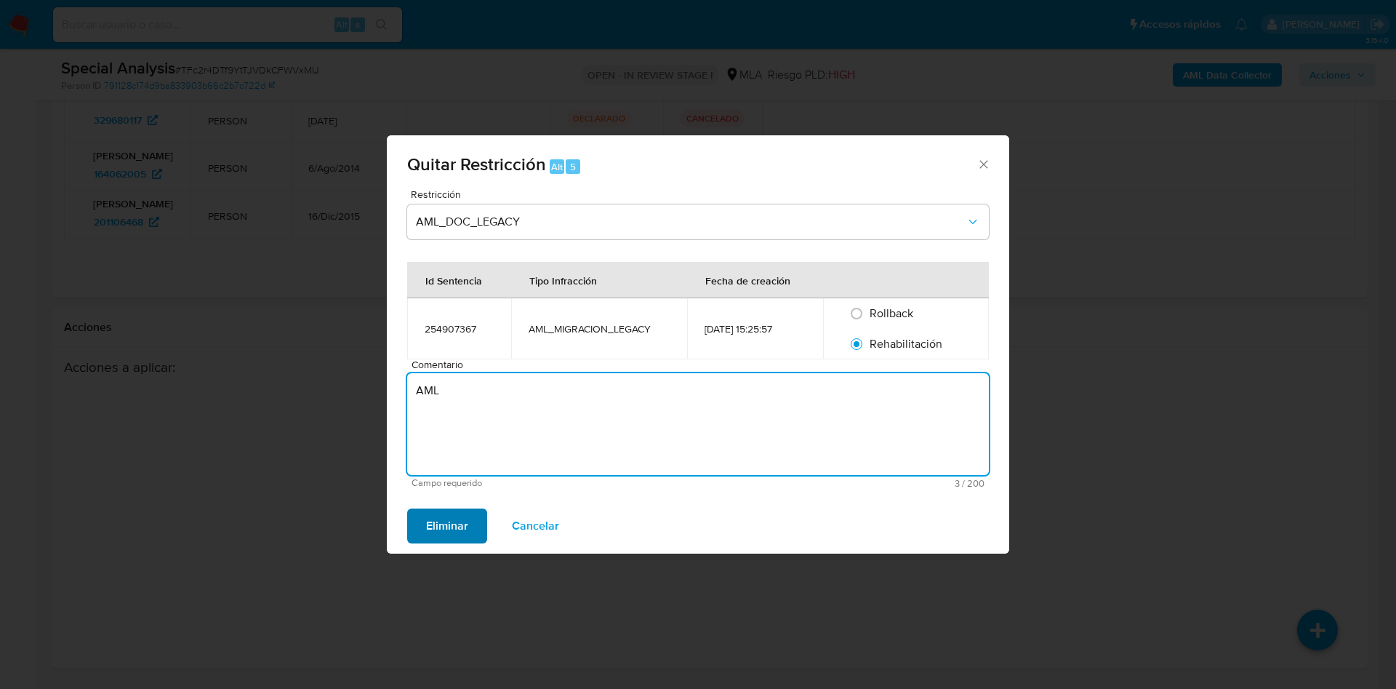
type textarea "AML"
click at [433, 517] on span "Eliminar" at bounding box center [447, 526] width 42 height 32
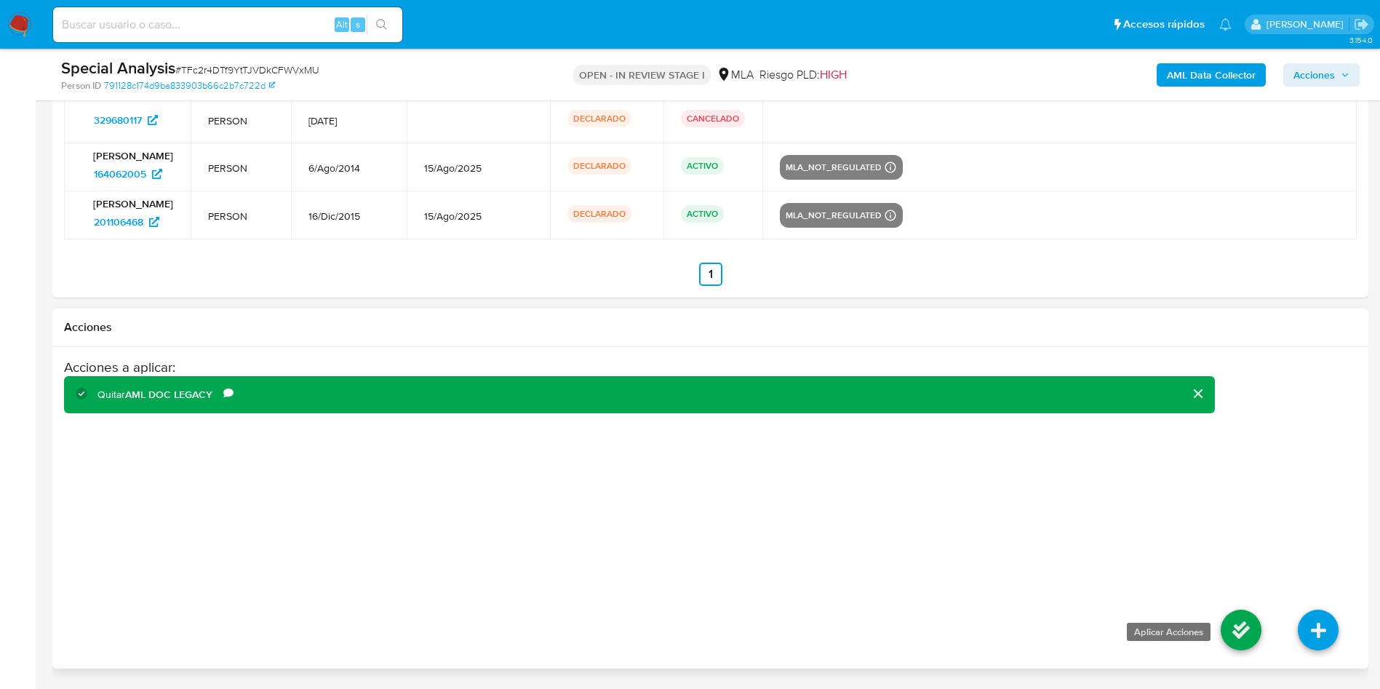
click at [1241, 620] on icon at bounding box center [1240, 629] width 41 height 41
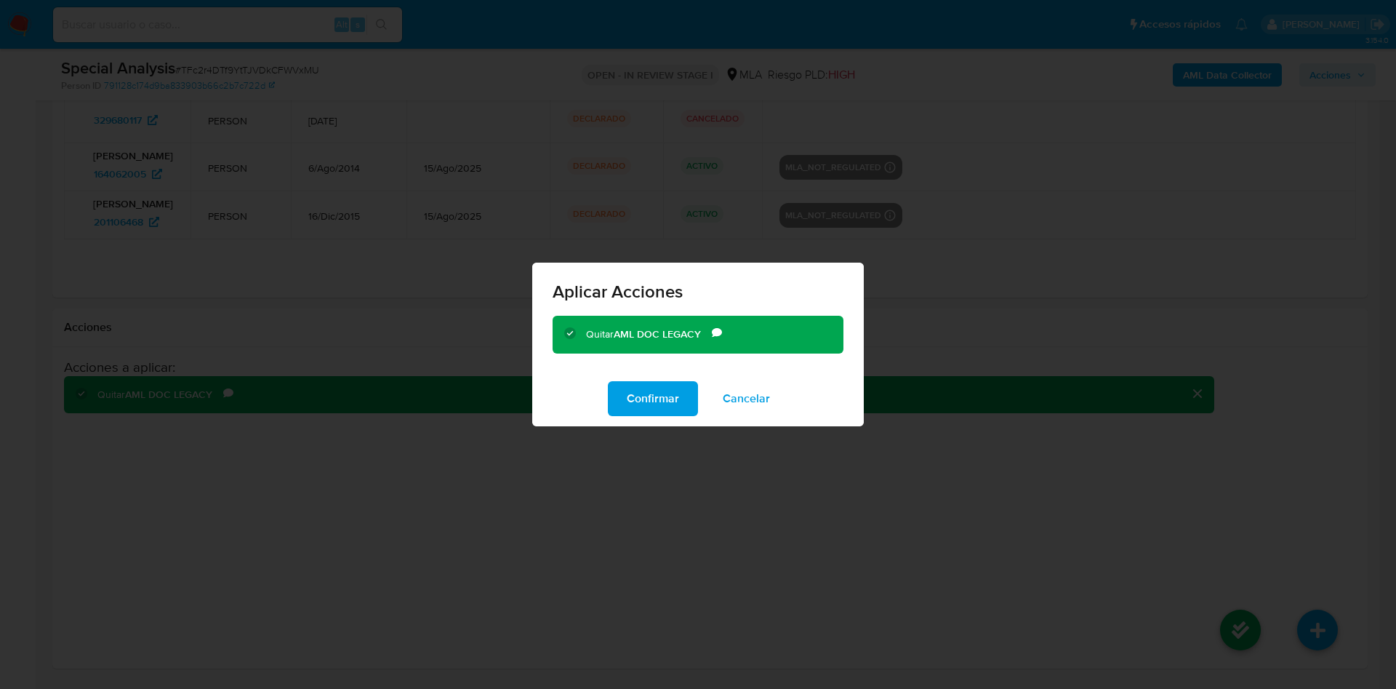
click at [651, 380] on div "Confirmar Cancelar" at bounding box center [698, 398] width 332 height 55
click at [655, 393] on span "Confirmar" at bounding box center [653, 399] width 52 height 32
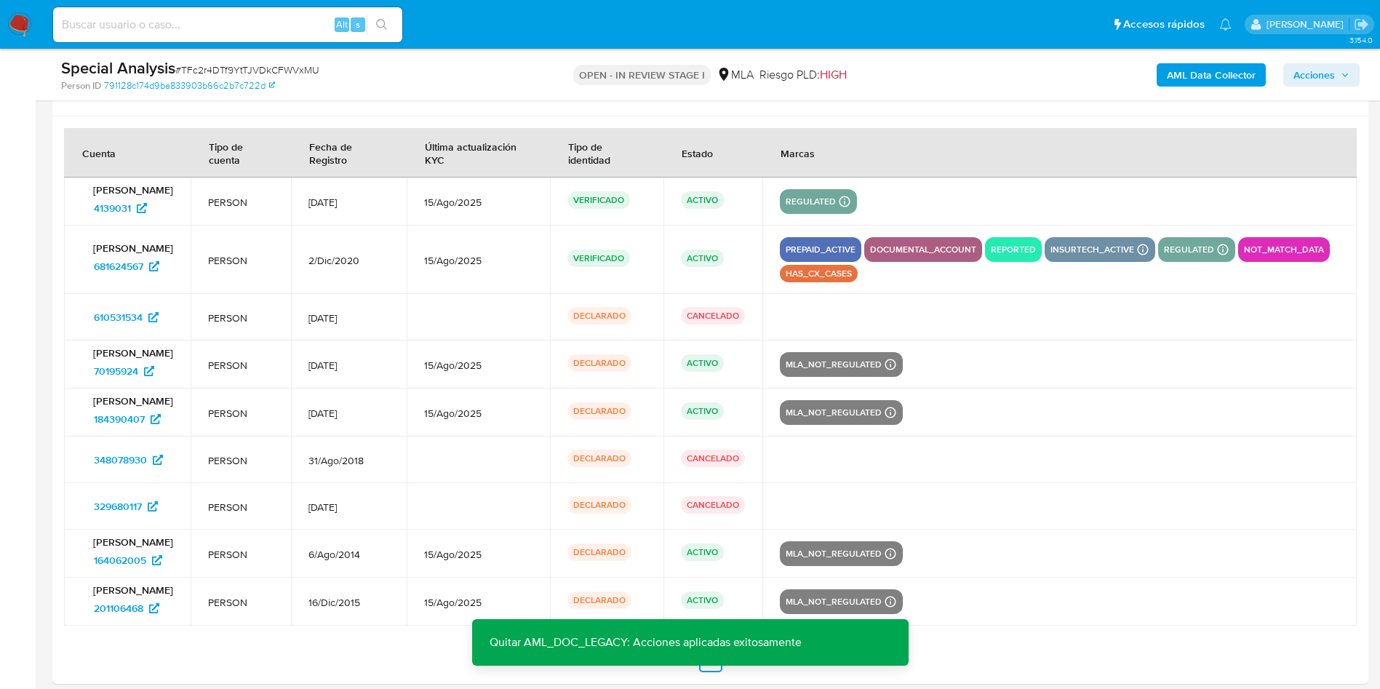
scroll to position [2131, 0]
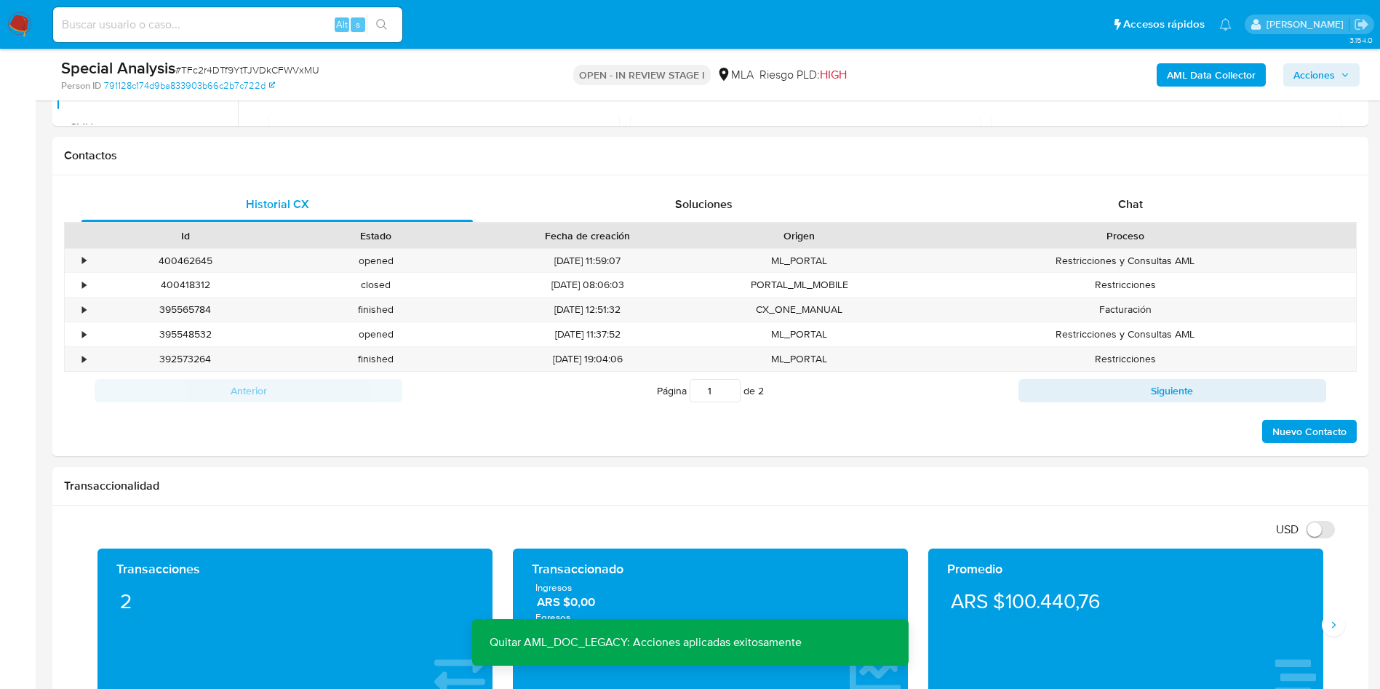
scroll to position [0, 0]
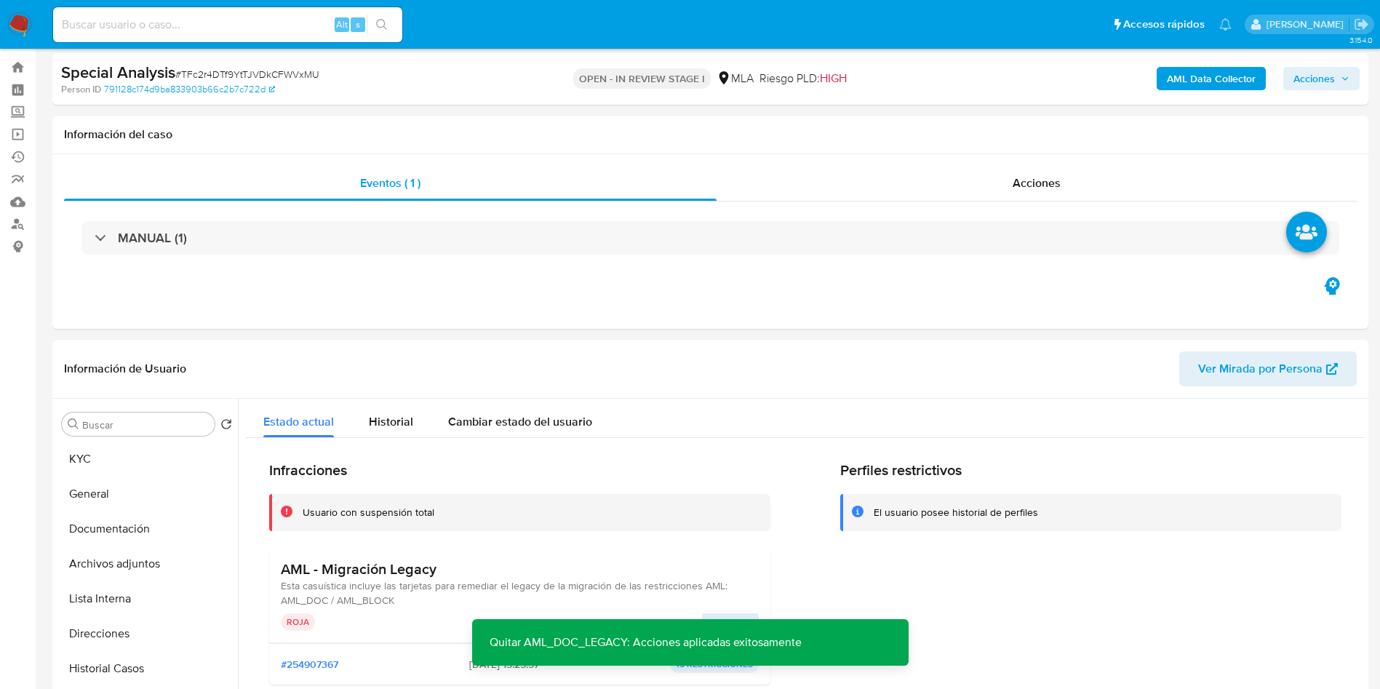
scroll to position [109, 0]
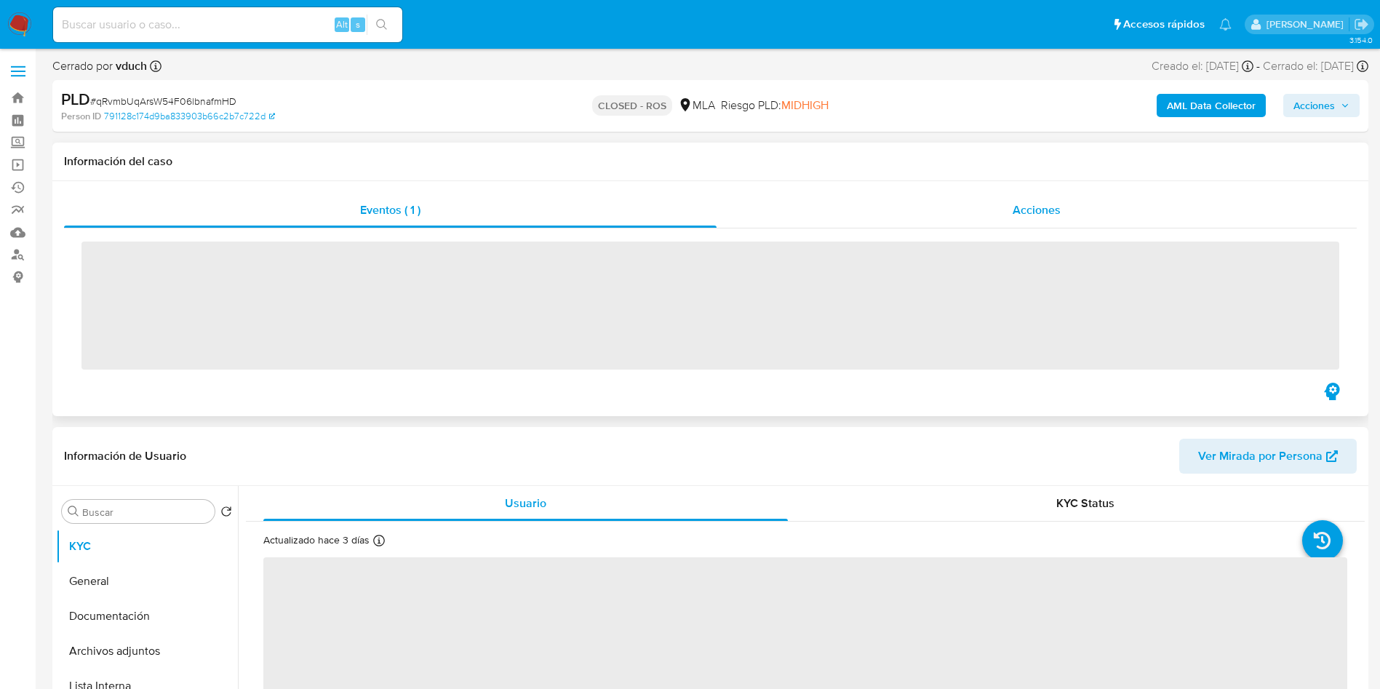
click at [1054, 219] on div "Acciones" at bounding box center [1036, 210] width 640 height 35
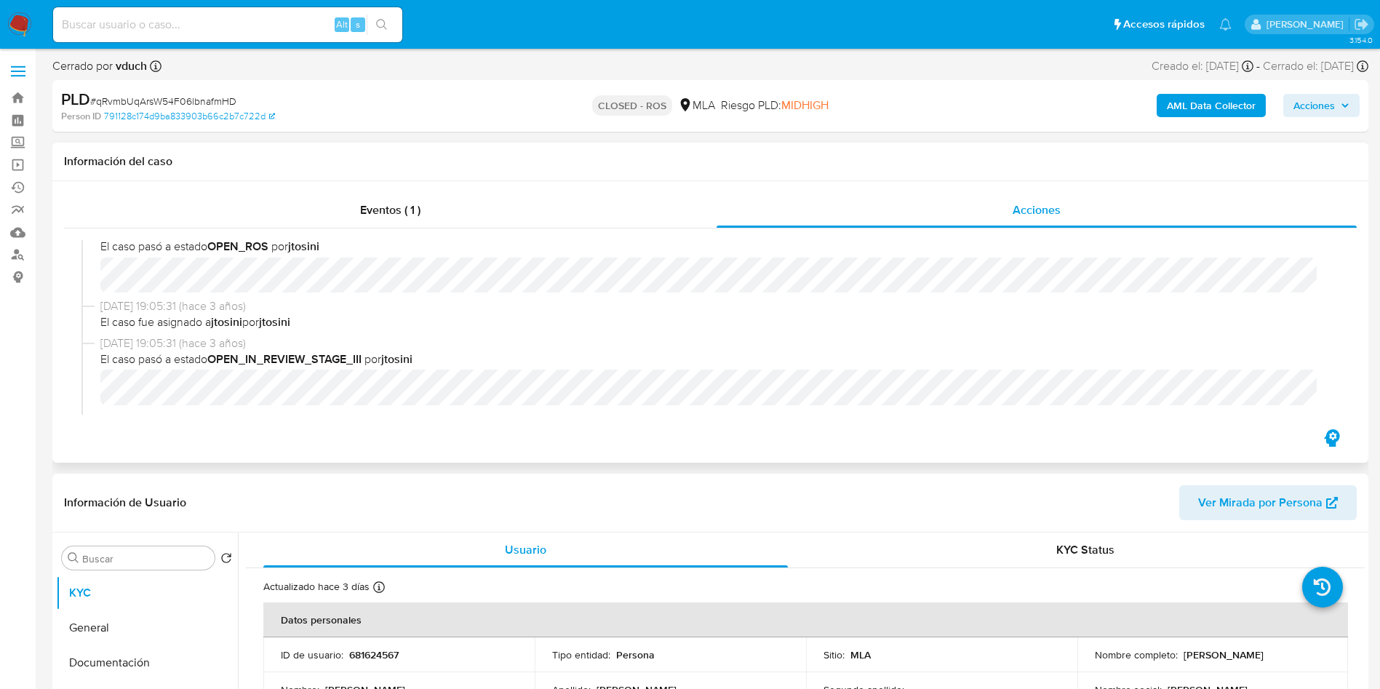
select select "10"
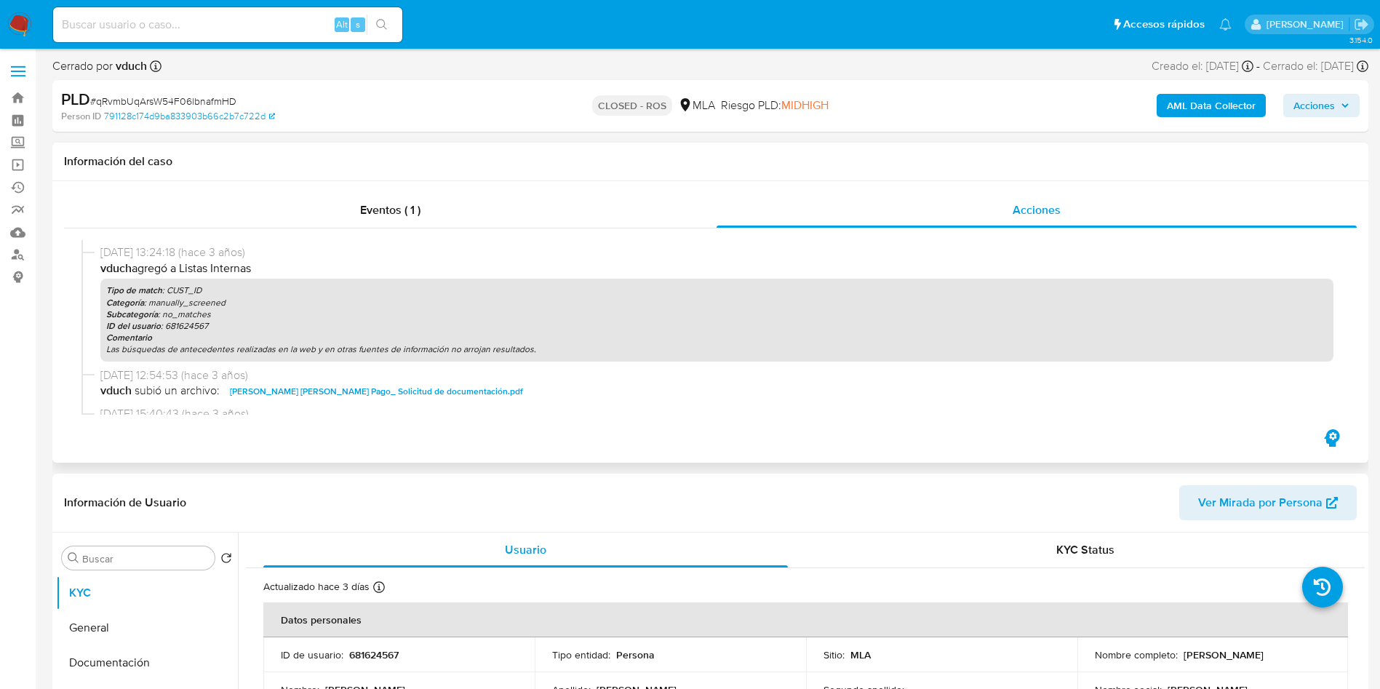
scroll to position [873, 0]
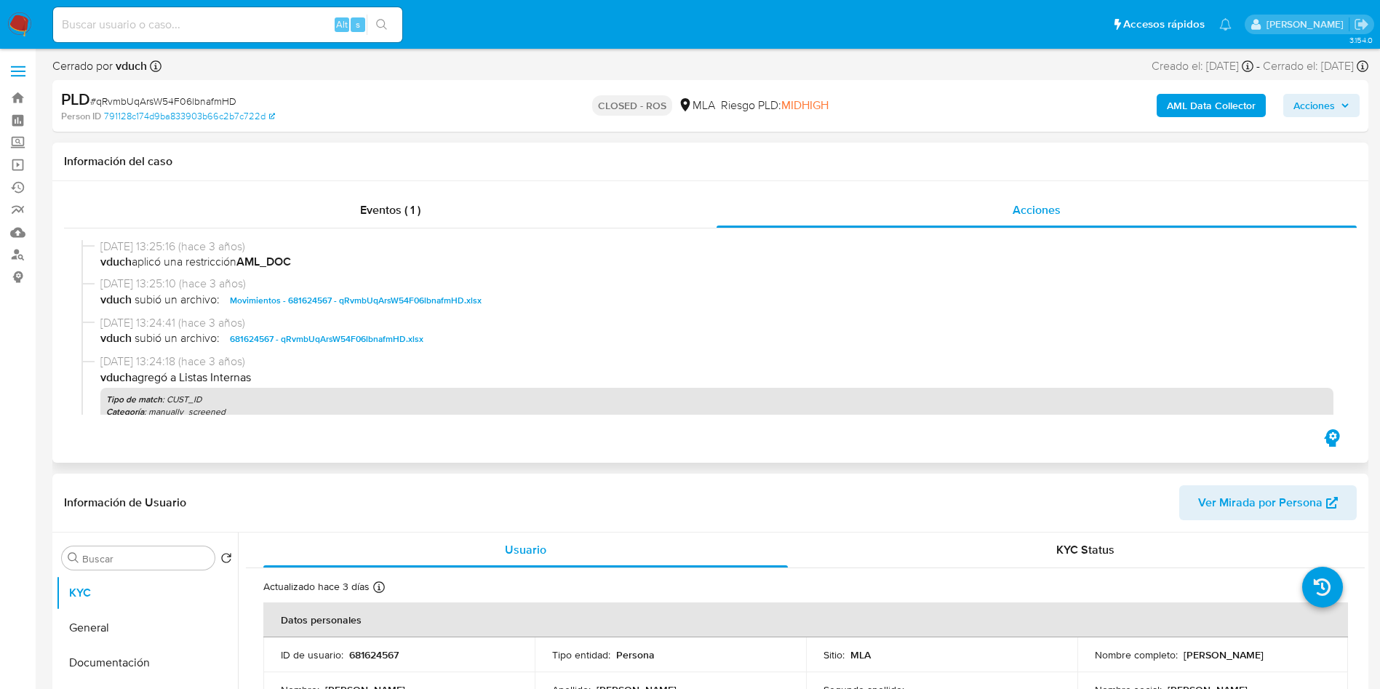
click at [381, 303] on span "Movimientos - 681624567 - qRvmbUqArsW54F06lbnafmHD.xlsx" at bounding box center [356, 300] width 252 height 17
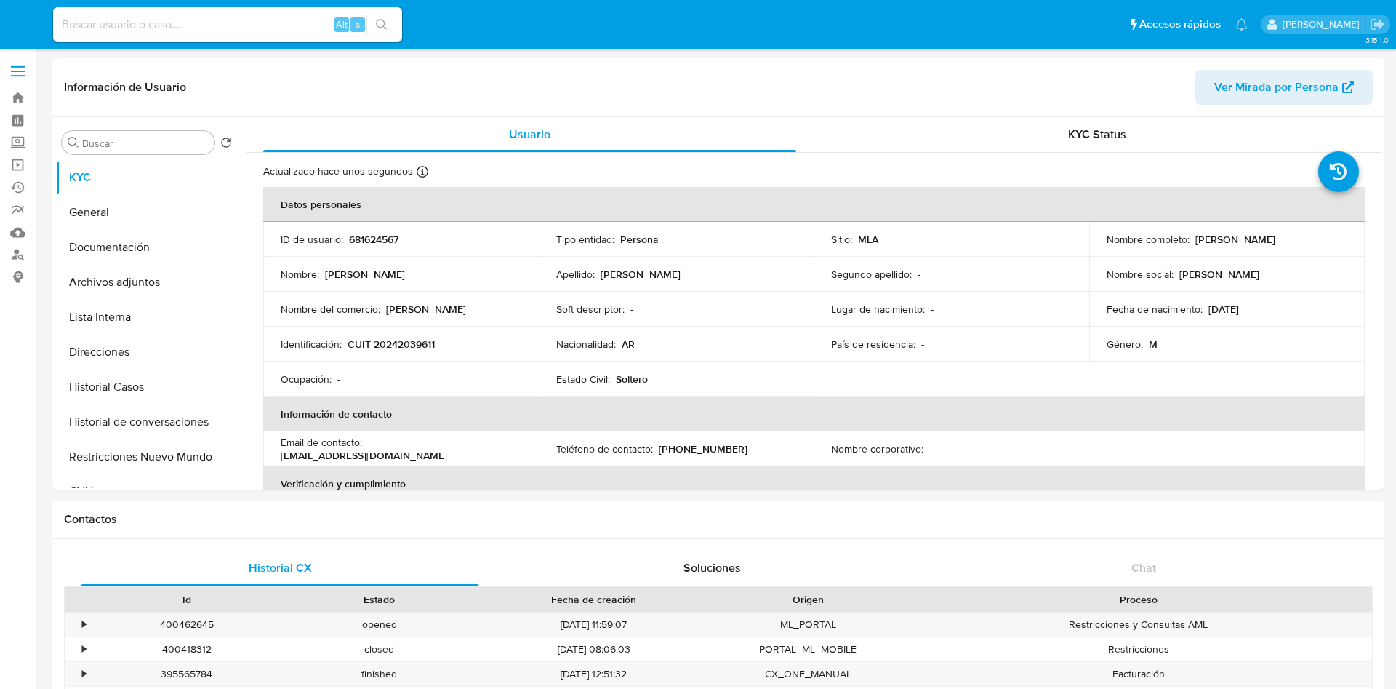
select select "10"
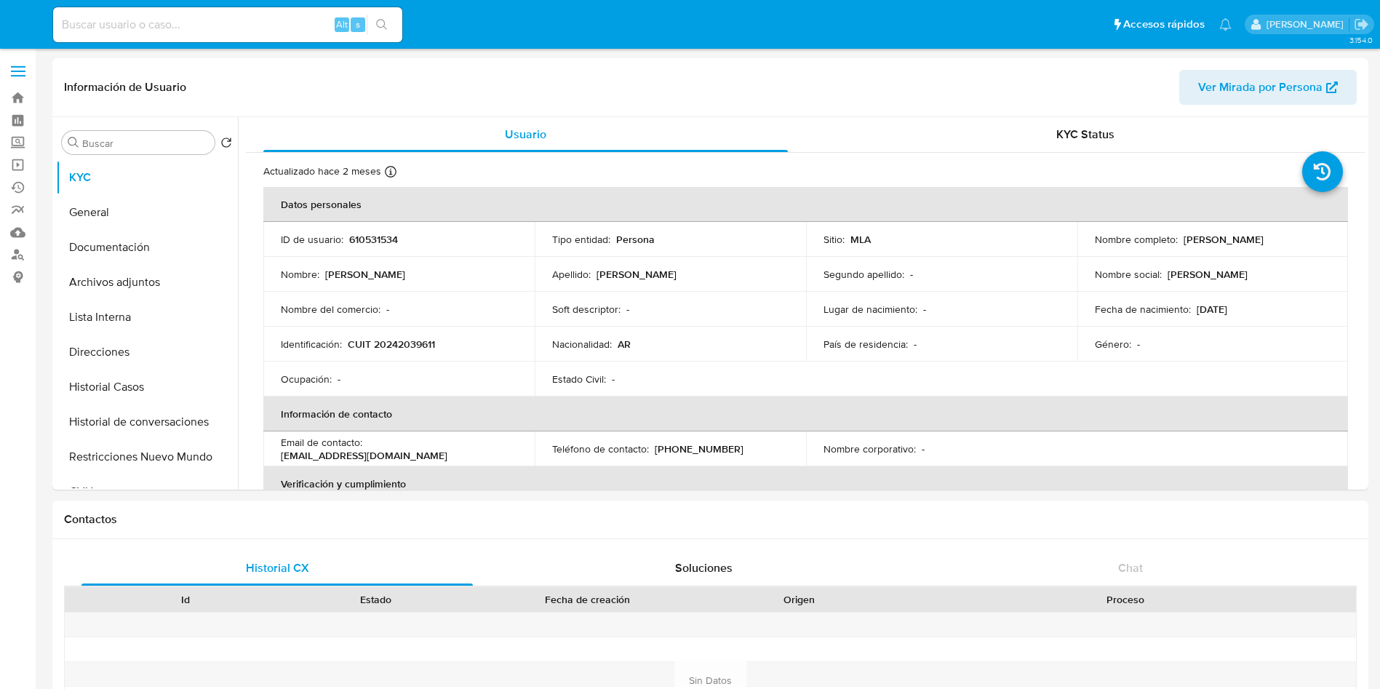
select select "10"
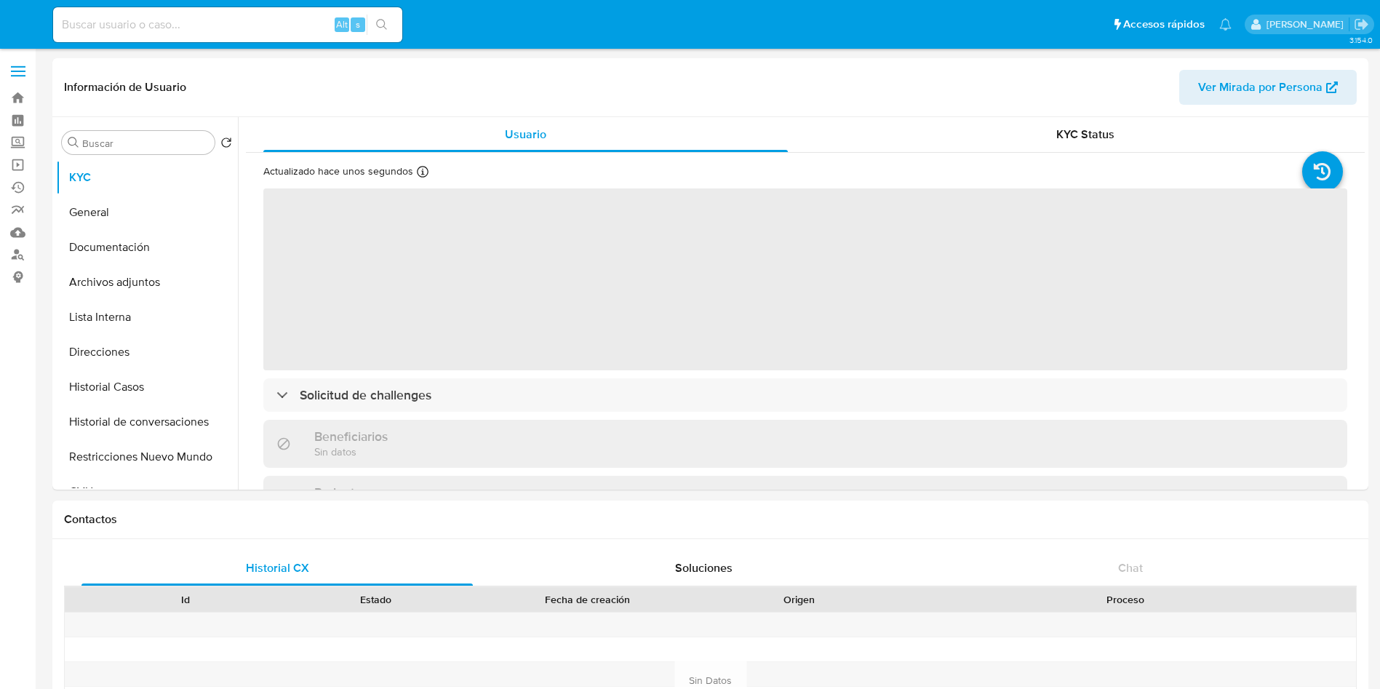
select select "10"
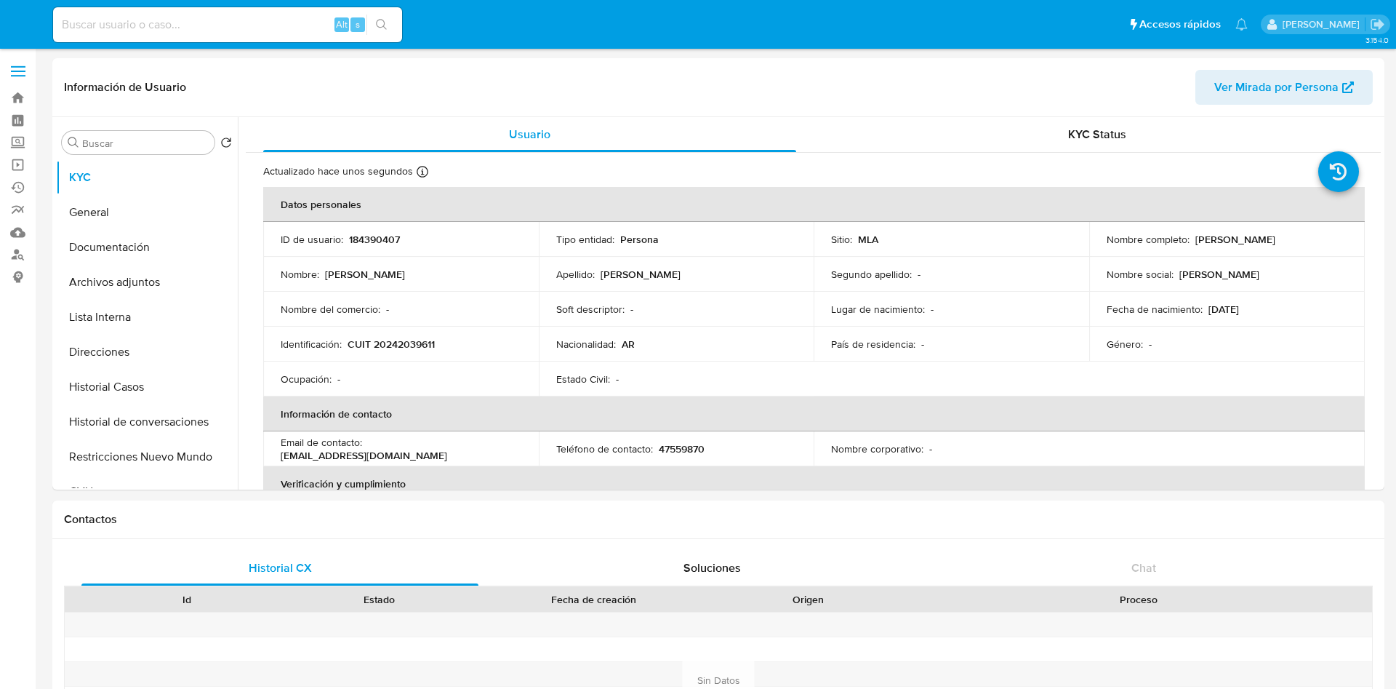
select select "10"
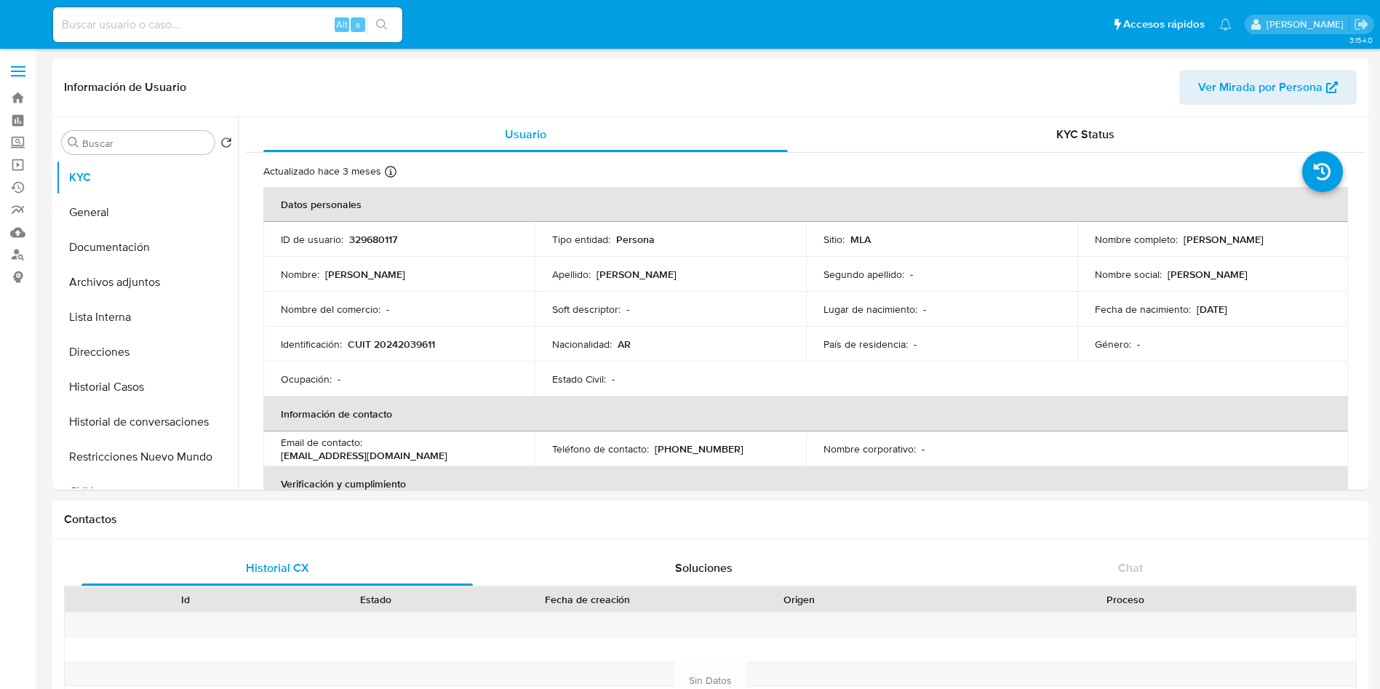
select select "10"
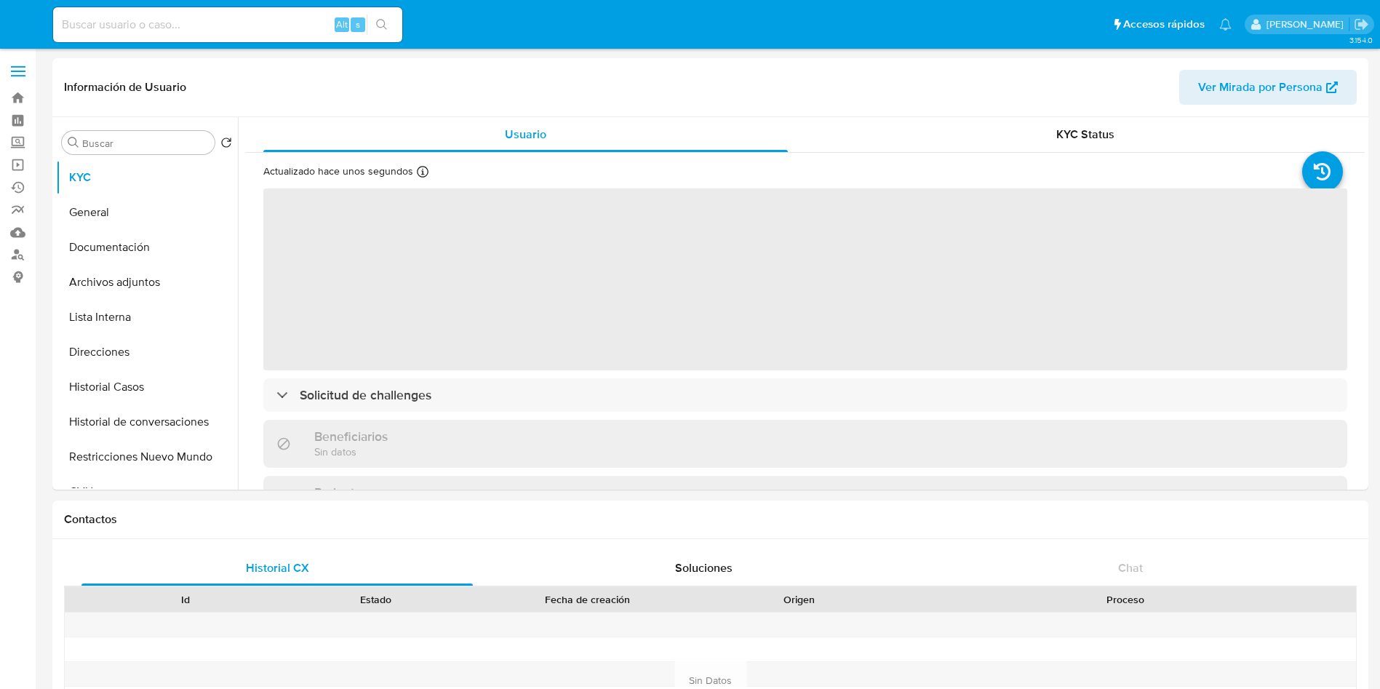
select select "10"
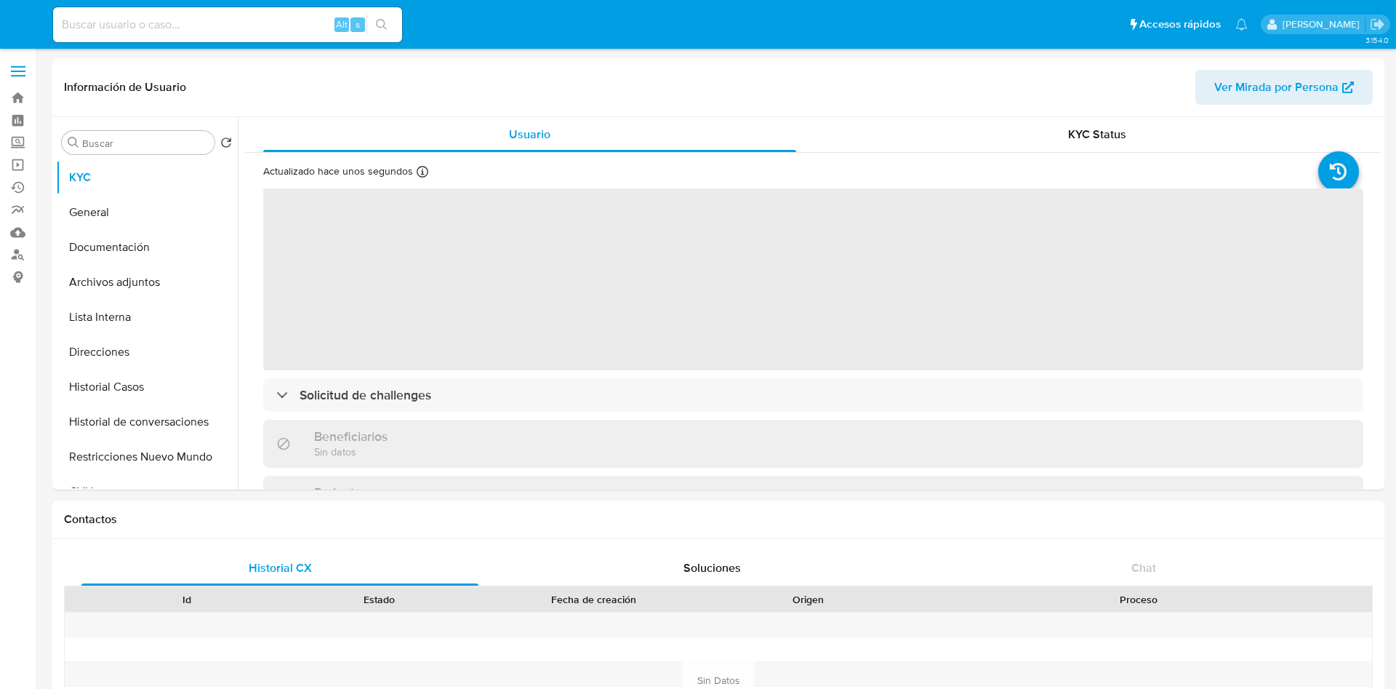
select select "10"
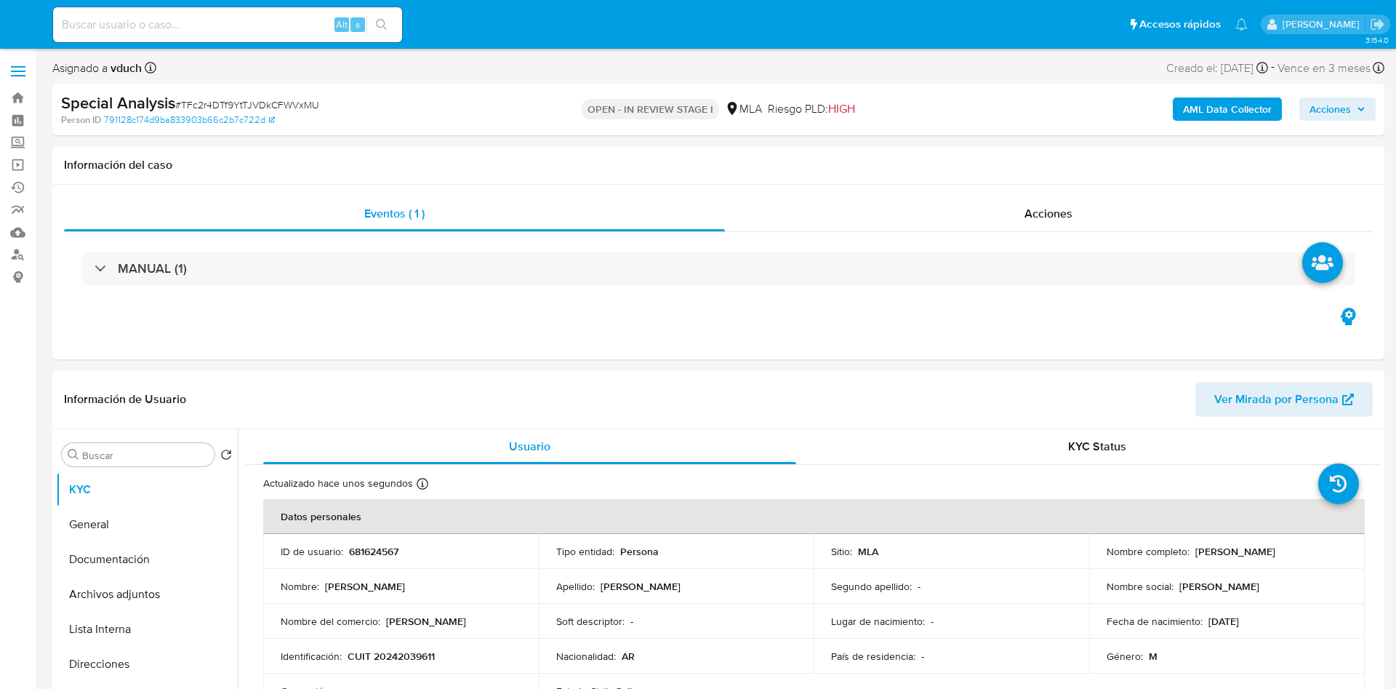
select select "10"
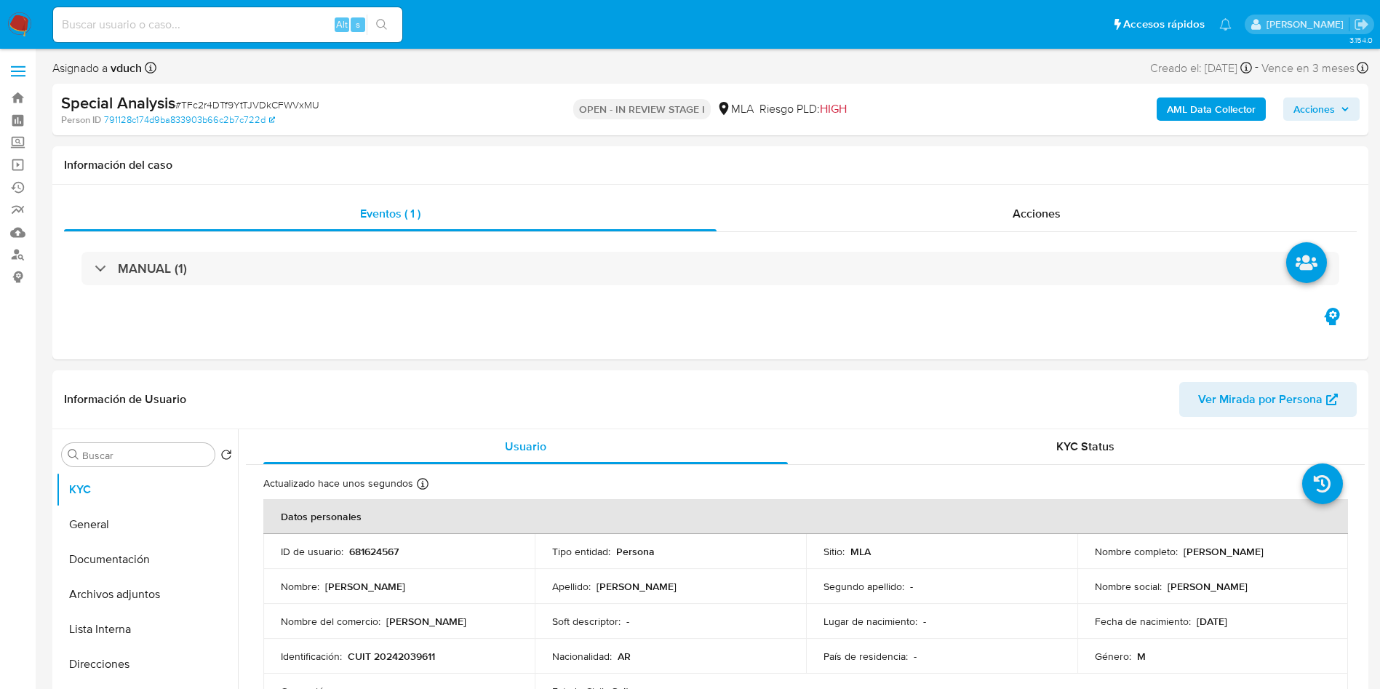
scroll to position [327, 0]
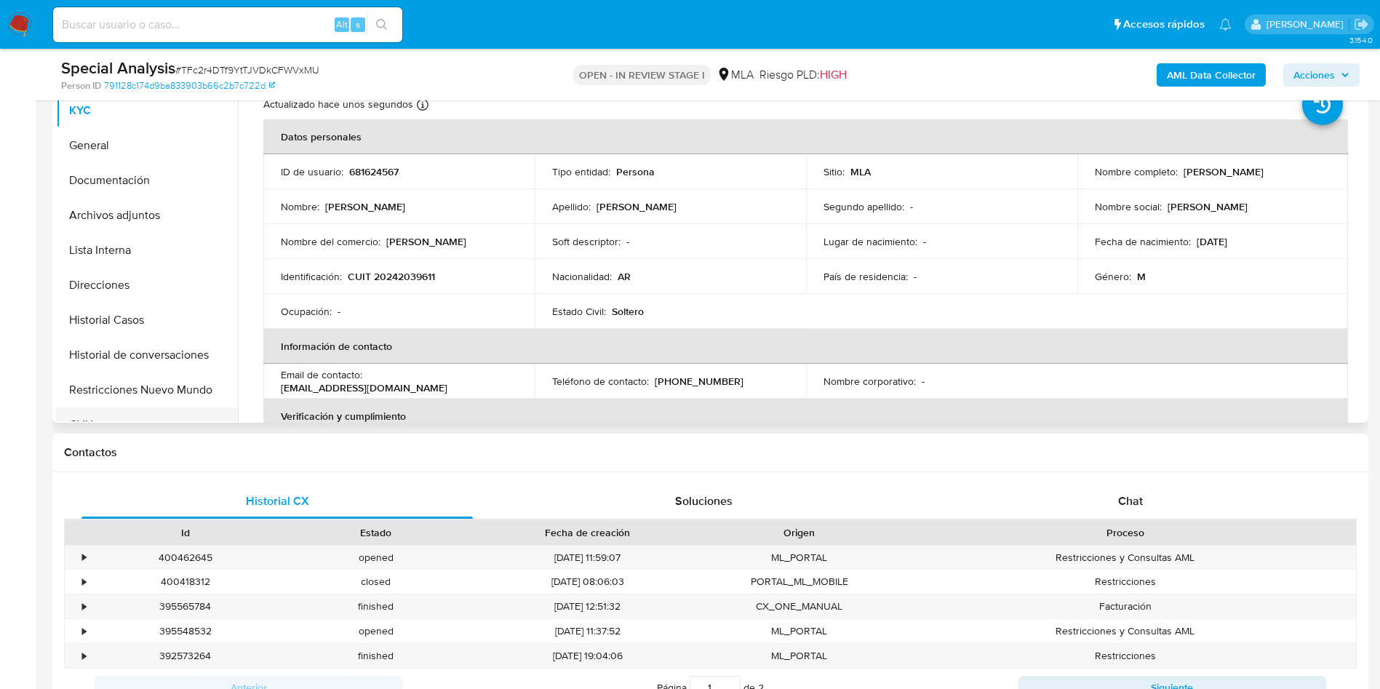
click at [129, 409] on button "CVU" at bounding box center [141, 424] width 170 height 35
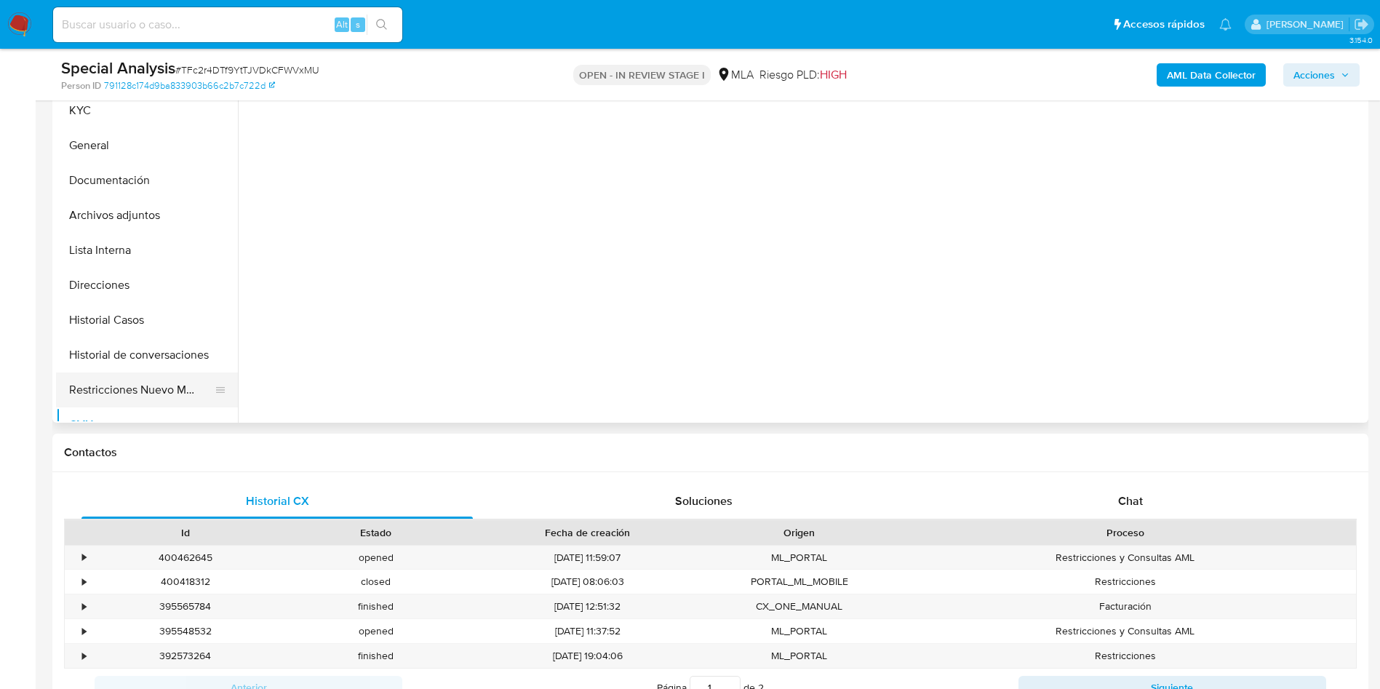
click at [138, 390] on button "Restricciones Nuevo Mundo" at bounding box center [141, 389] width 170 height 35
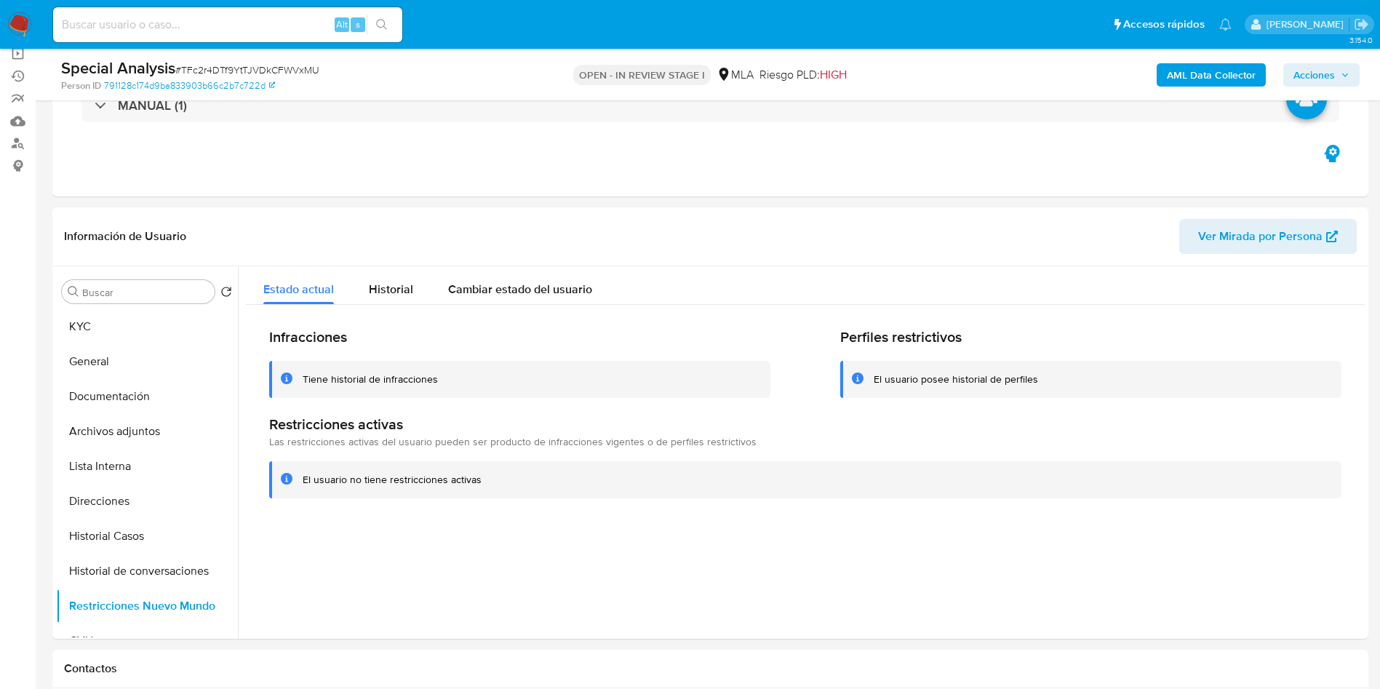
scroll to position [218, 0]
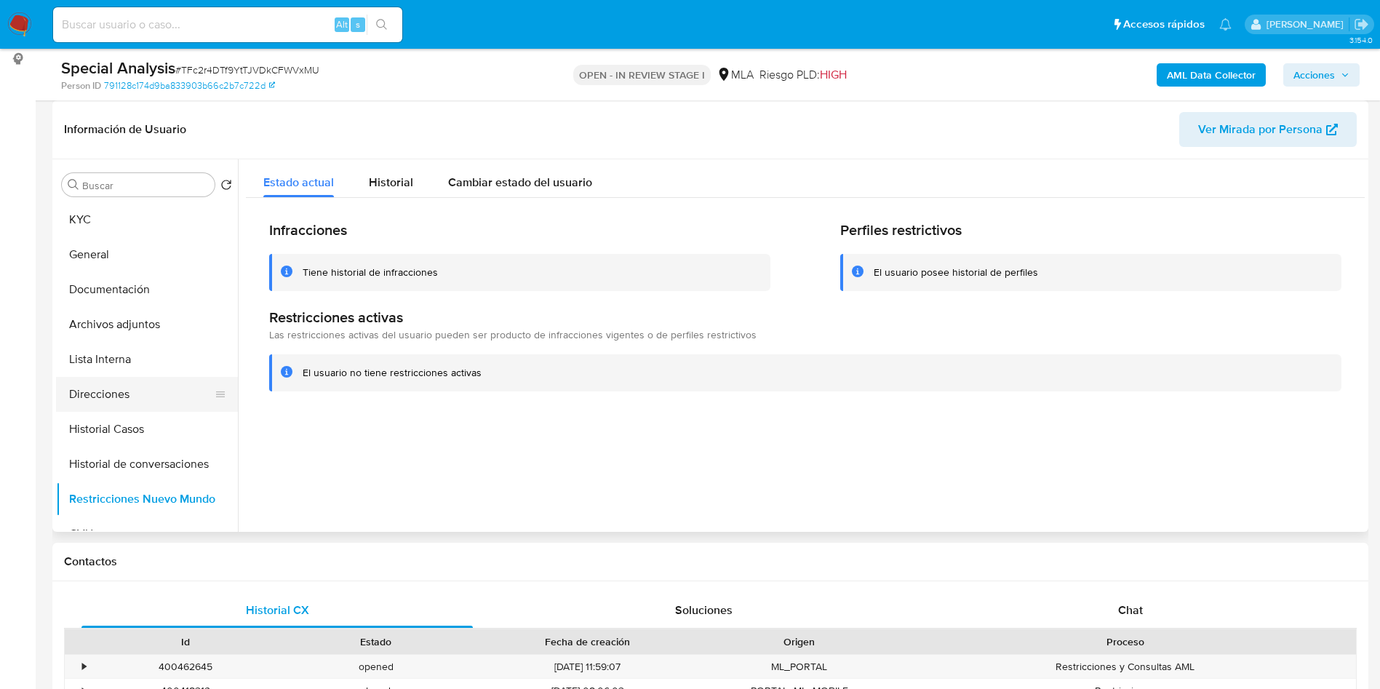
click at [115, 409] on button "Direcciones" at bounding box center [141, 394] width 170 height 35
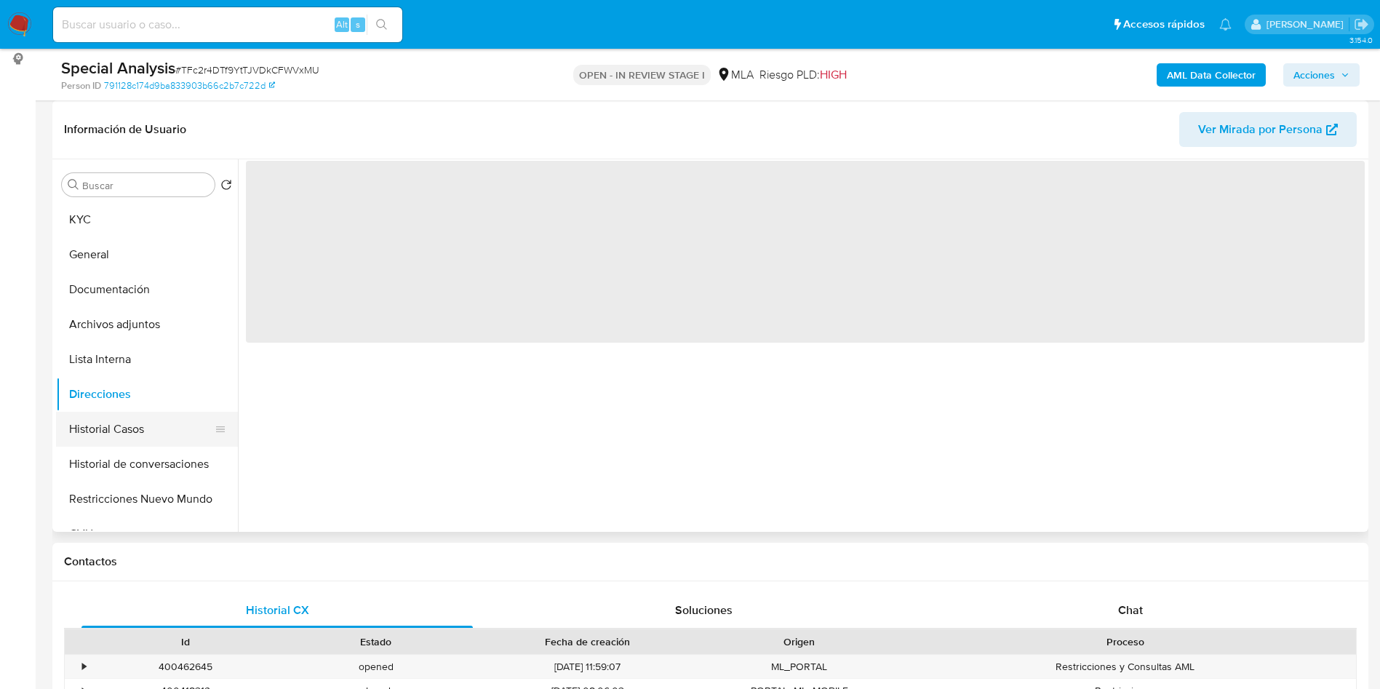
click at [85, 427] on button "Historial Casos" at bounding box center [141, 429] width 170 height 35
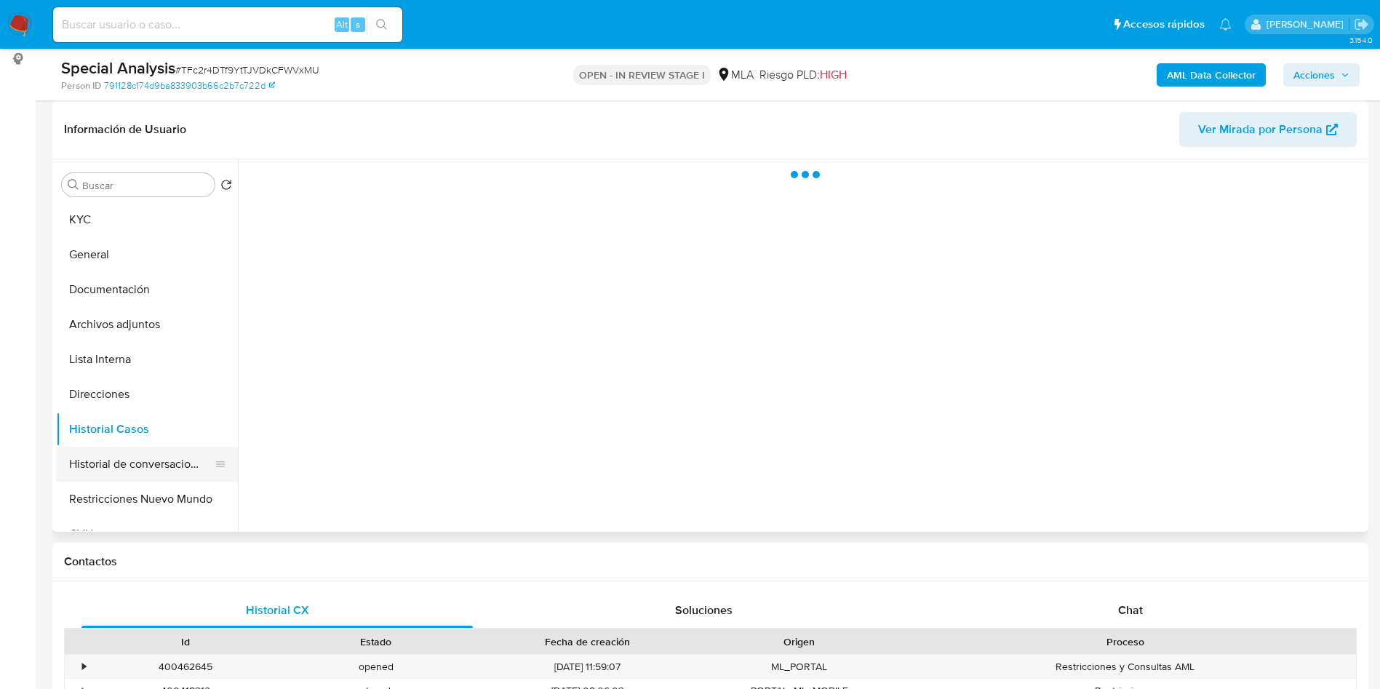
click at [135, 471] on button "Historial de conversaciones" at bounding box center [141, 464] width 170 height 35
click at [144, 441] on button "Historial Casos" at bounding box center [141, 429] width 170 height 35
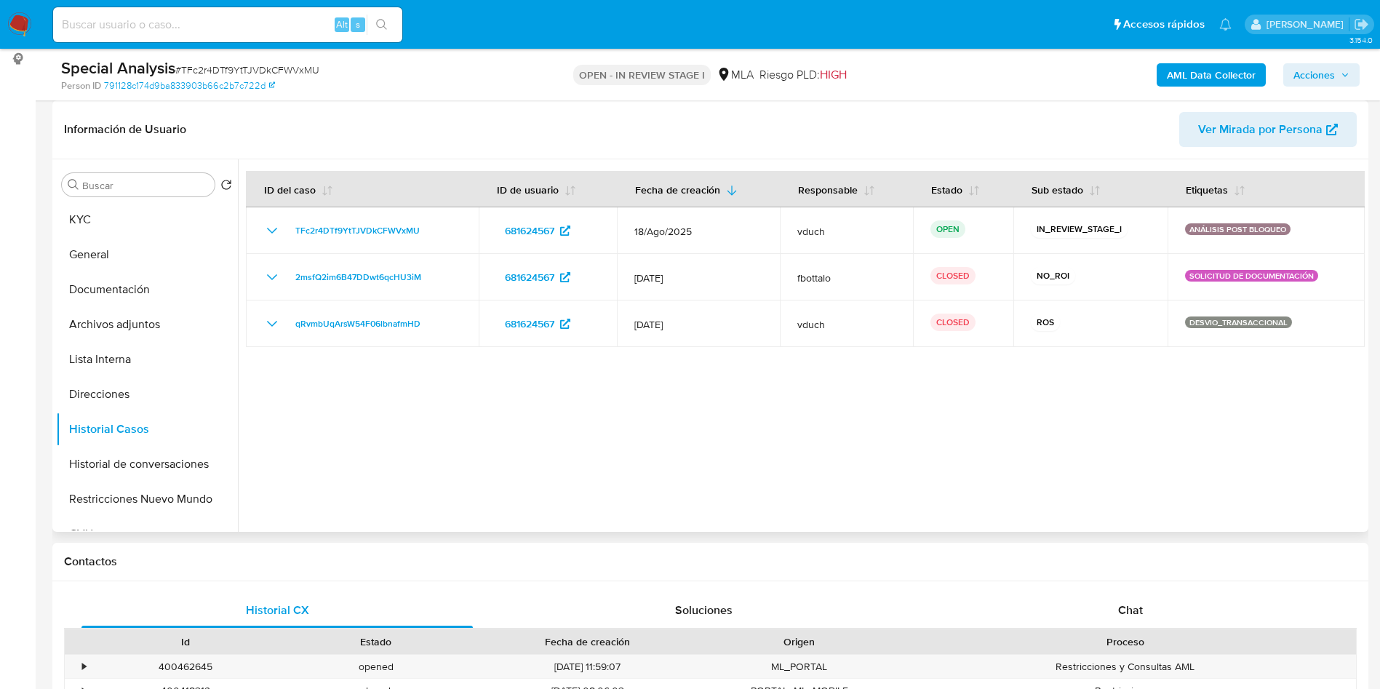
click at [796, 421] on div at bounding box center [801, 345] width 1127 height 372
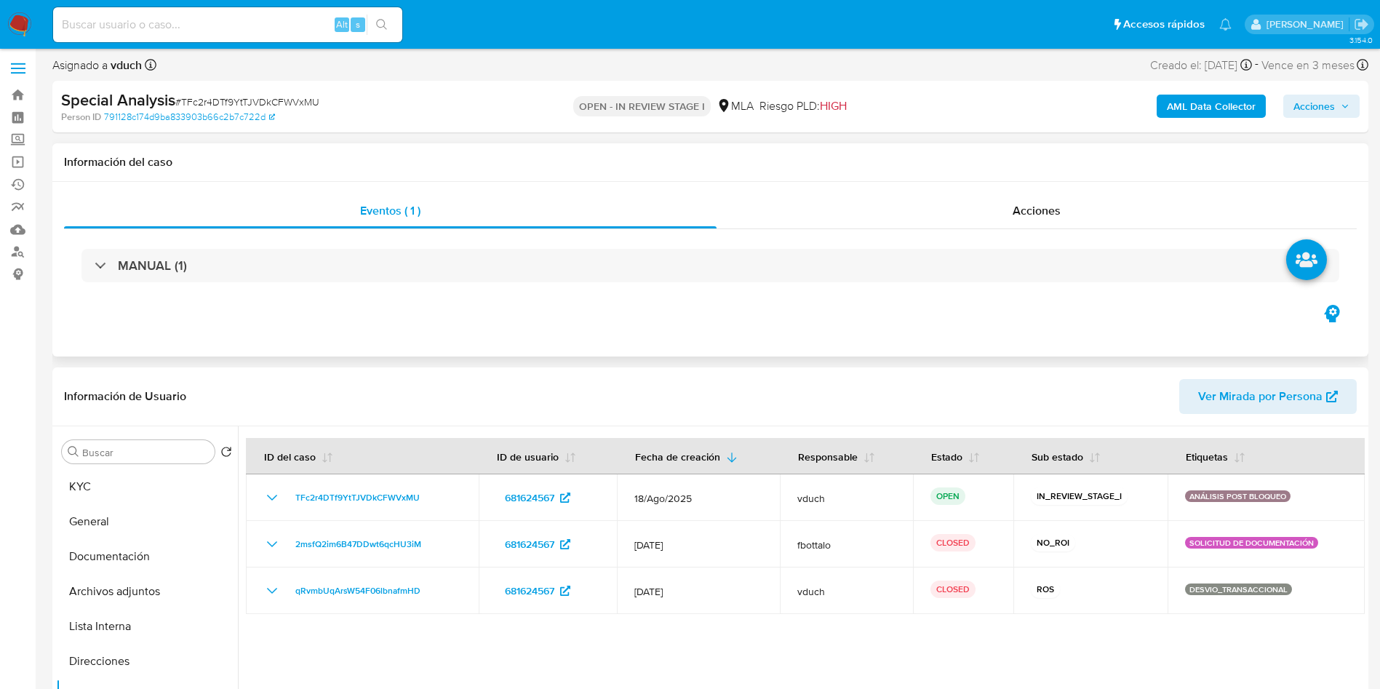
scroll to position [0, 0]
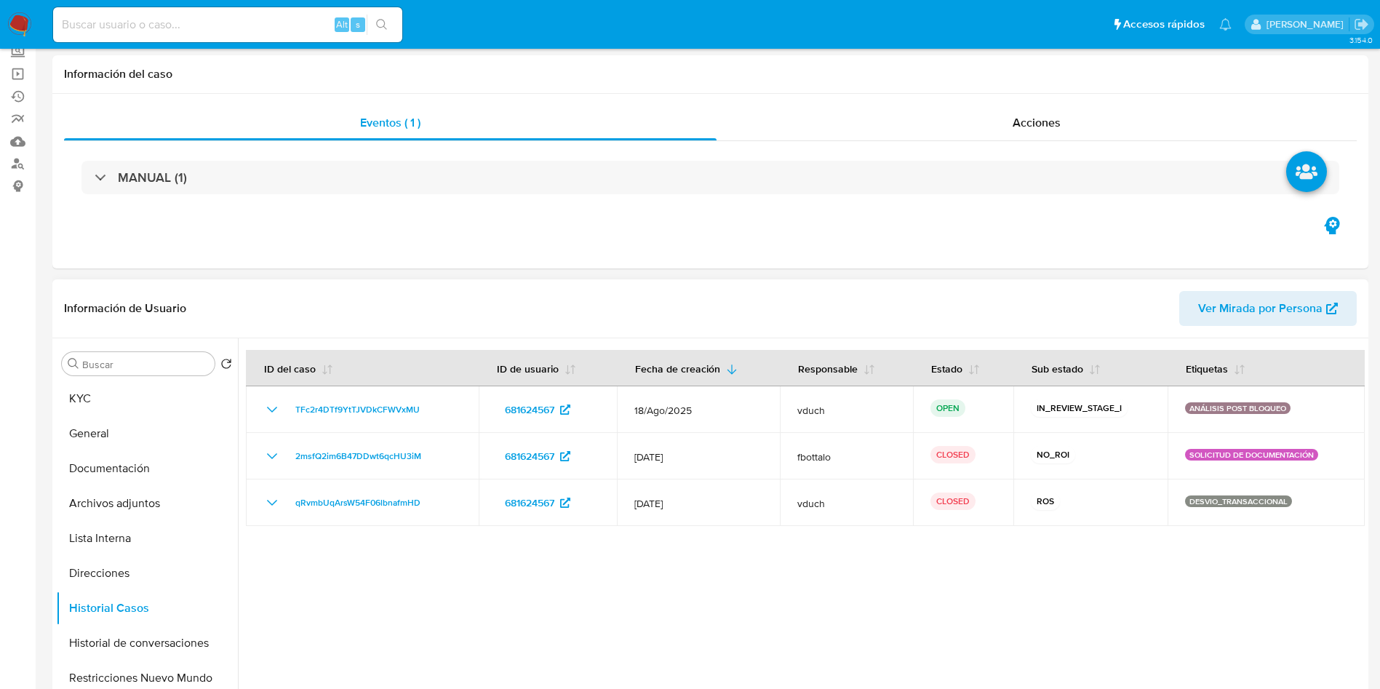
scroll to position [218, 0]
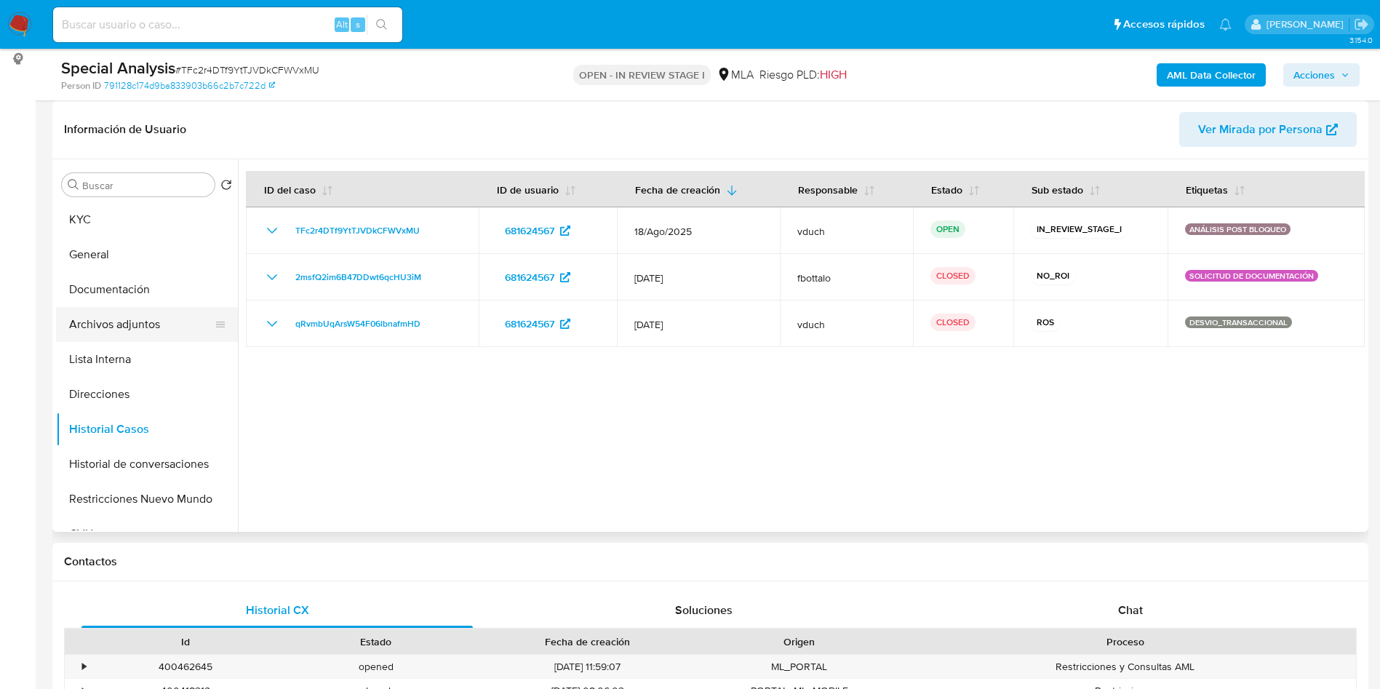
click at [199, 335] on button "Archivos adjuntos" at bounding box center [141, 324] width 170 height 35
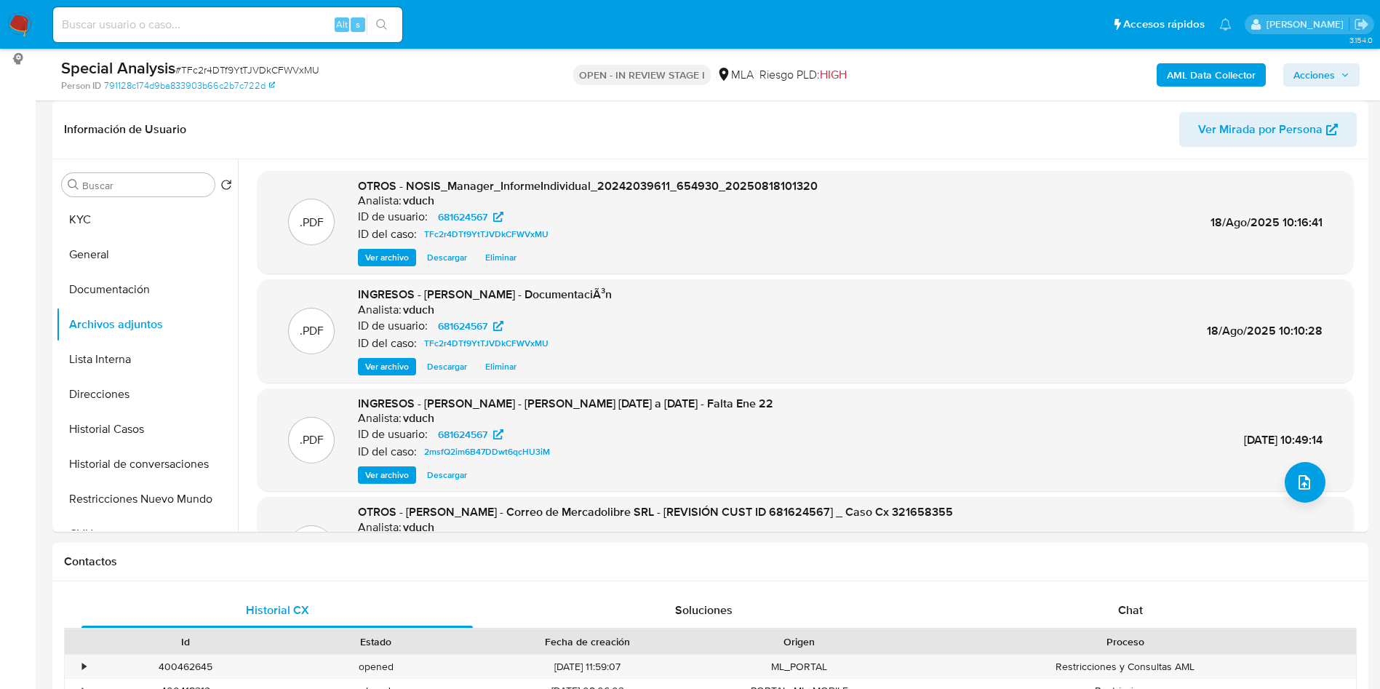
click at [1331, 77] on span "Acciones" at bounding box center [1313, 74] width 41 height 23
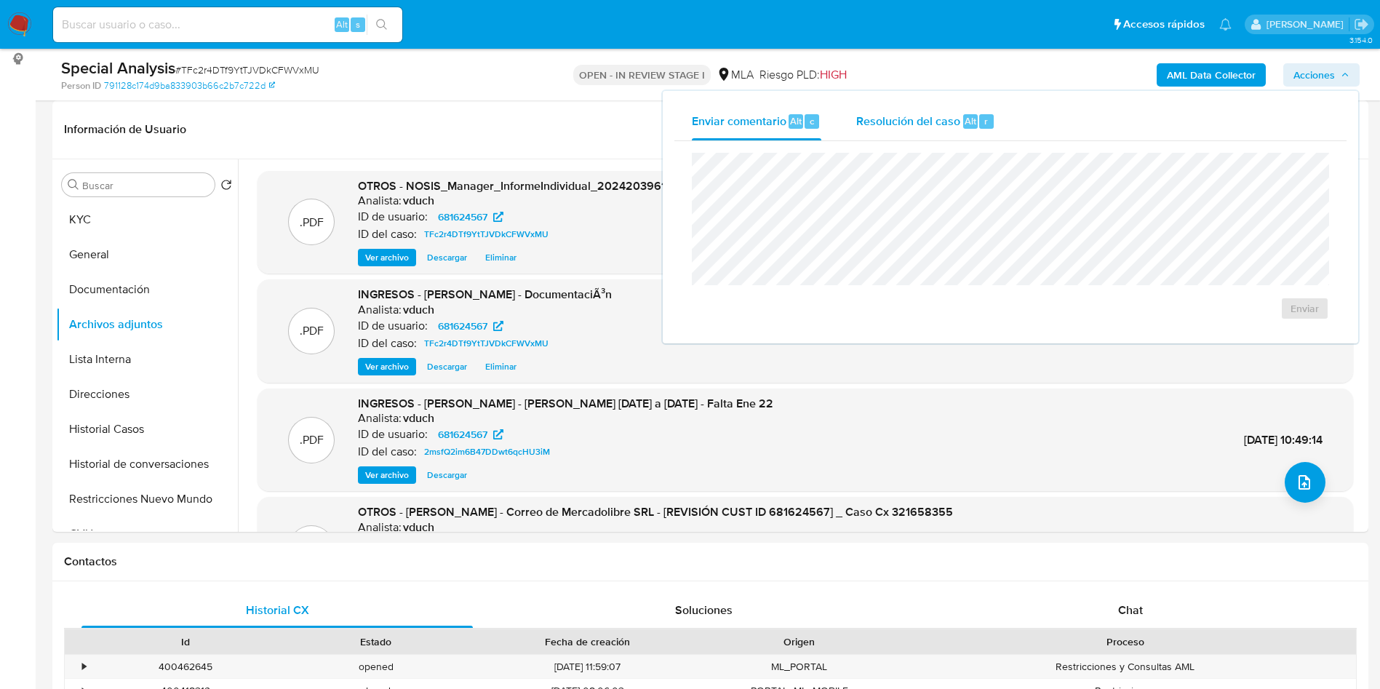
click at [981, 129] on div "Resolución del caso Alt r" at bounding box center [925, 122] width 139 height 38
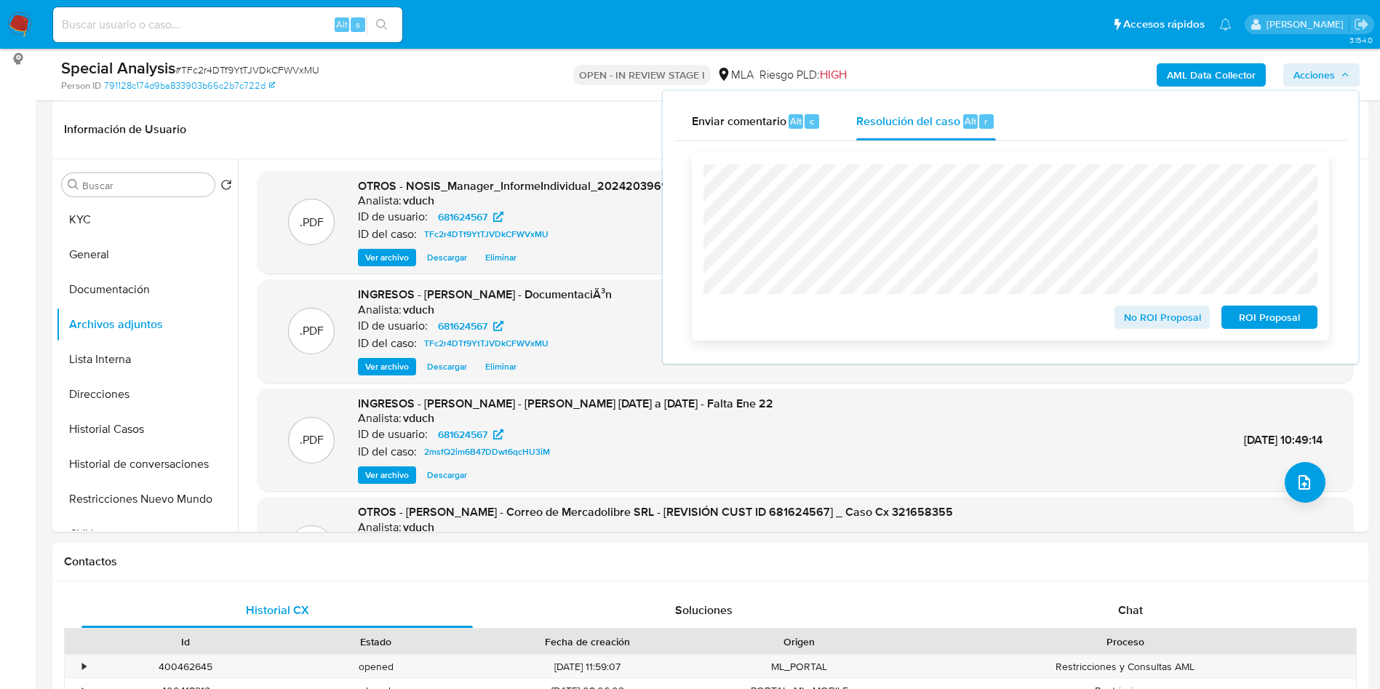
click at [1172, 313] on span "No ROI Proposal" at bounding box center [1162, 317] width 76 height 20
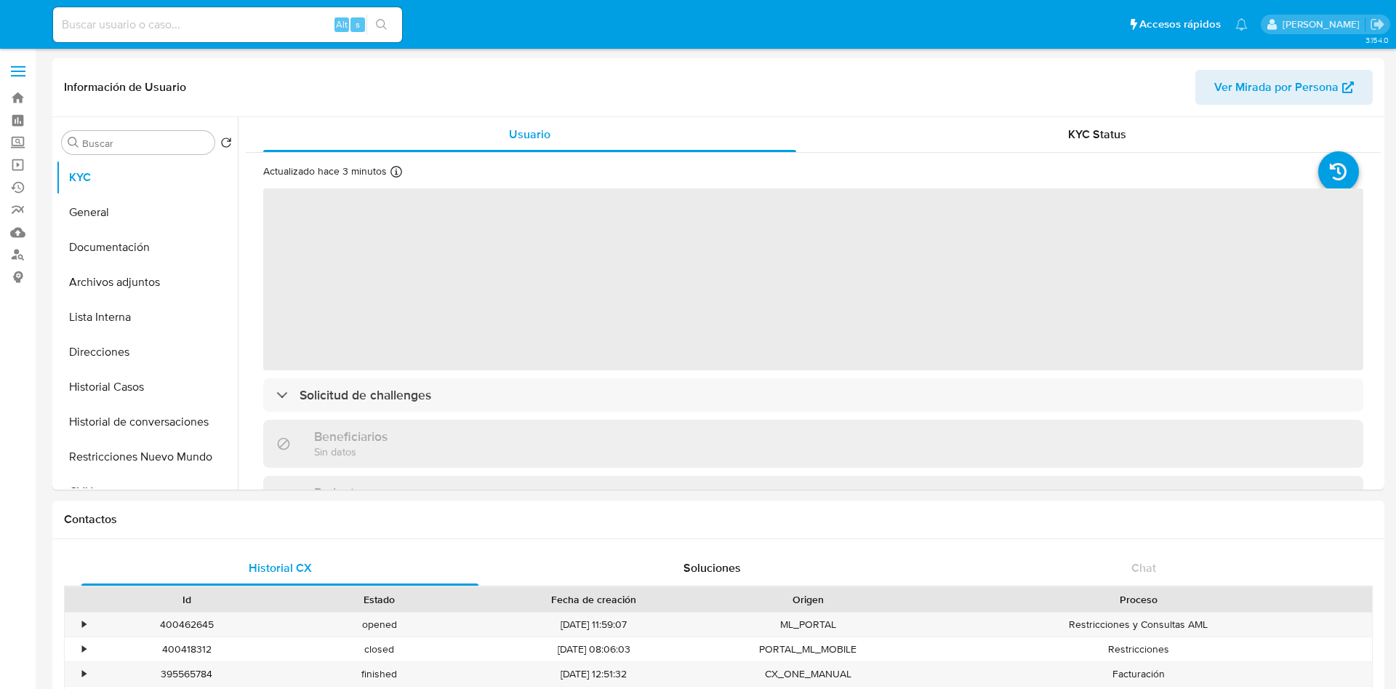
select select "10"
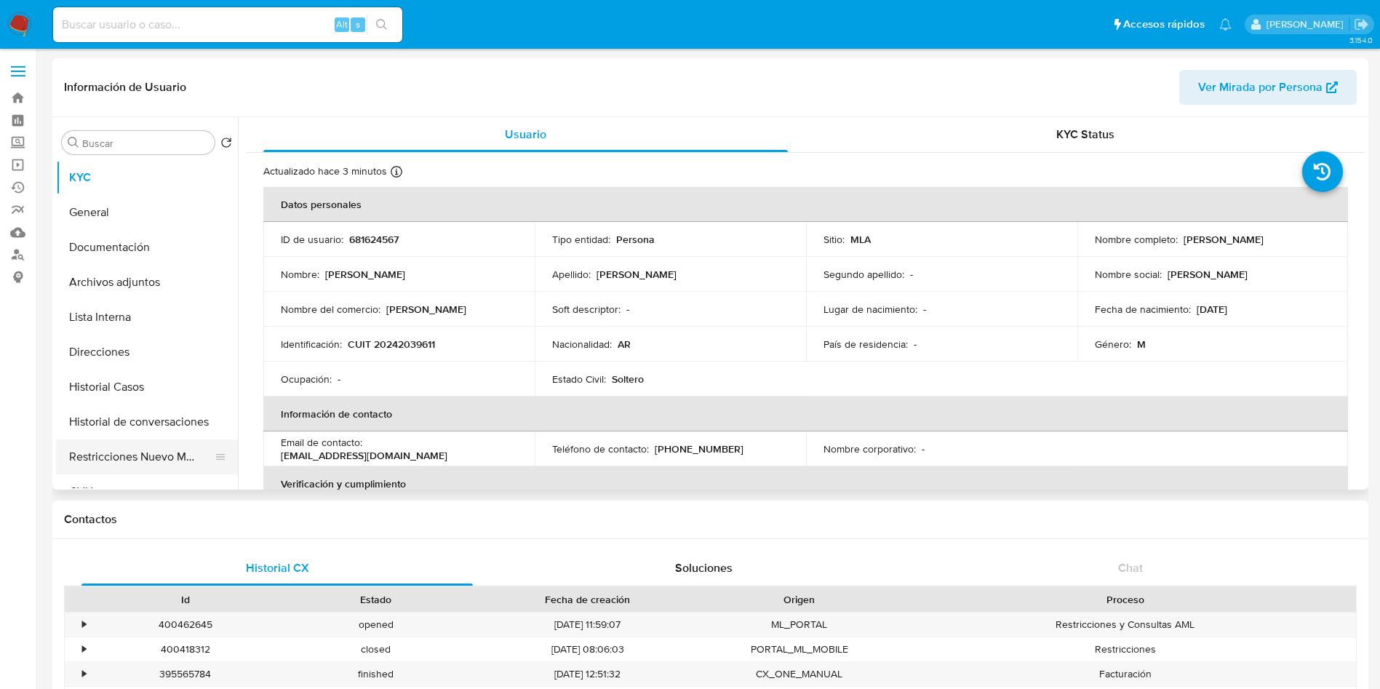
click at [176, 447] on button "Restricciones Nuevo Mundo" at bounding box center [141, 456] width 170 height 35
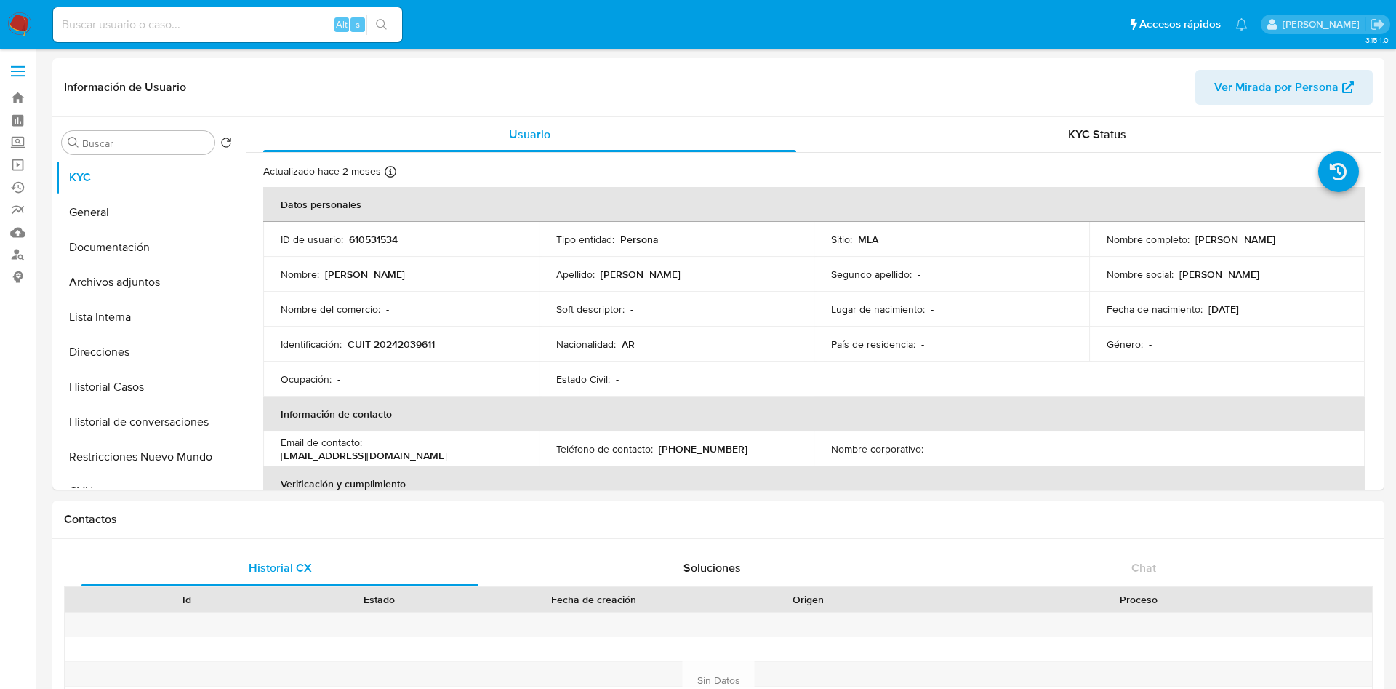
select select "10"
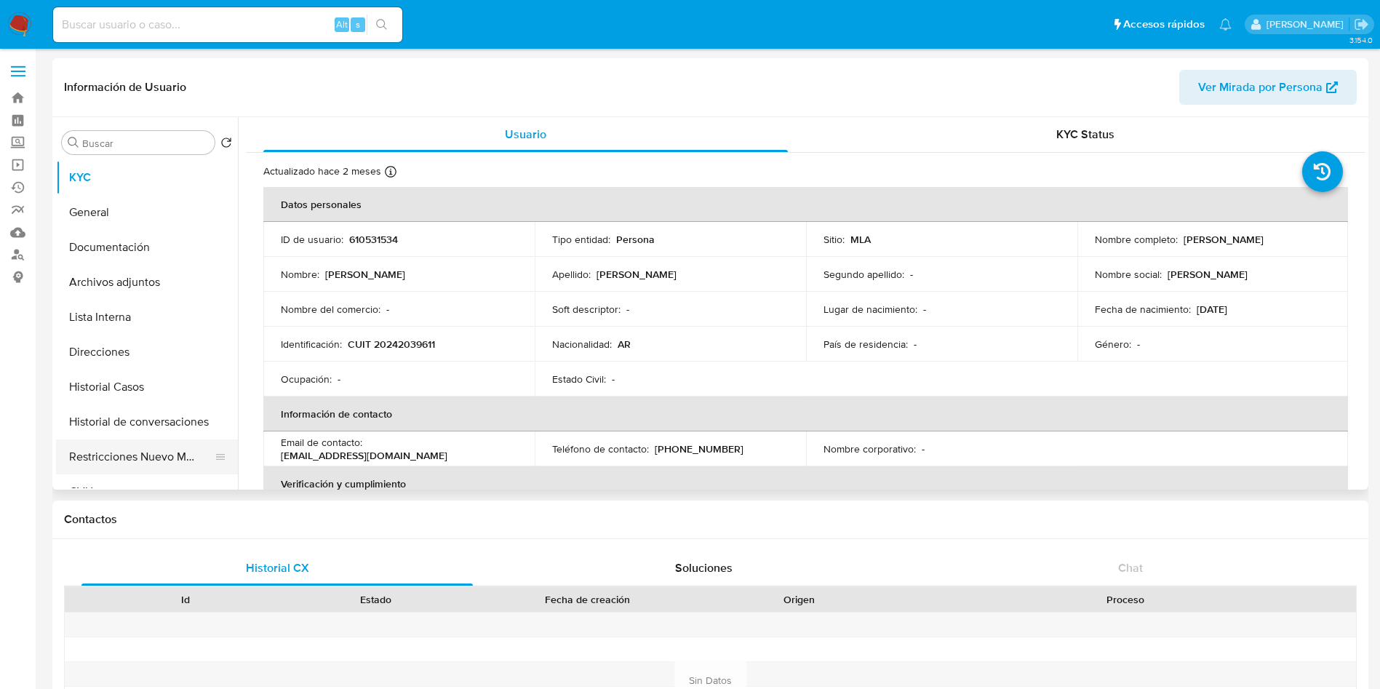
click at [127, 450] on button "Restricciones Nuevo Mundo" at bounding box center [141, 456] width 170 height 35
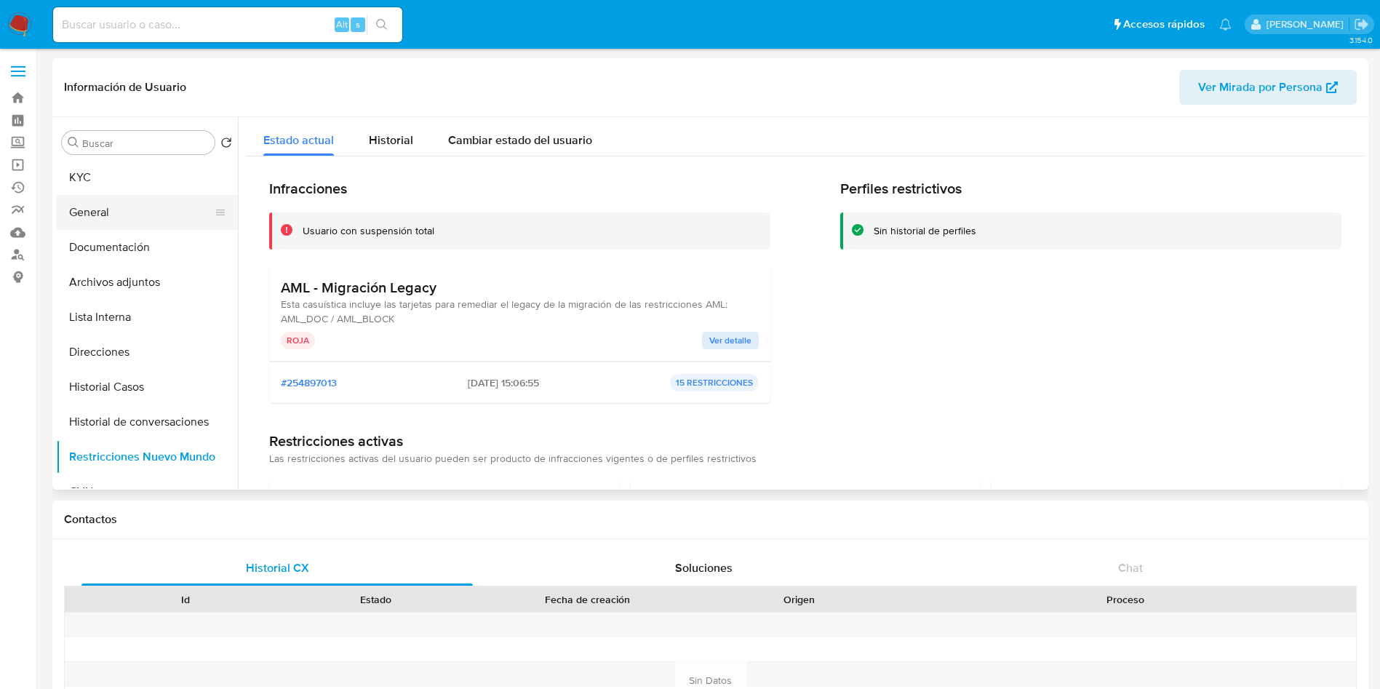
click at [123, 196] on button "General" at bounding box center [141, 212] width 170 height 35
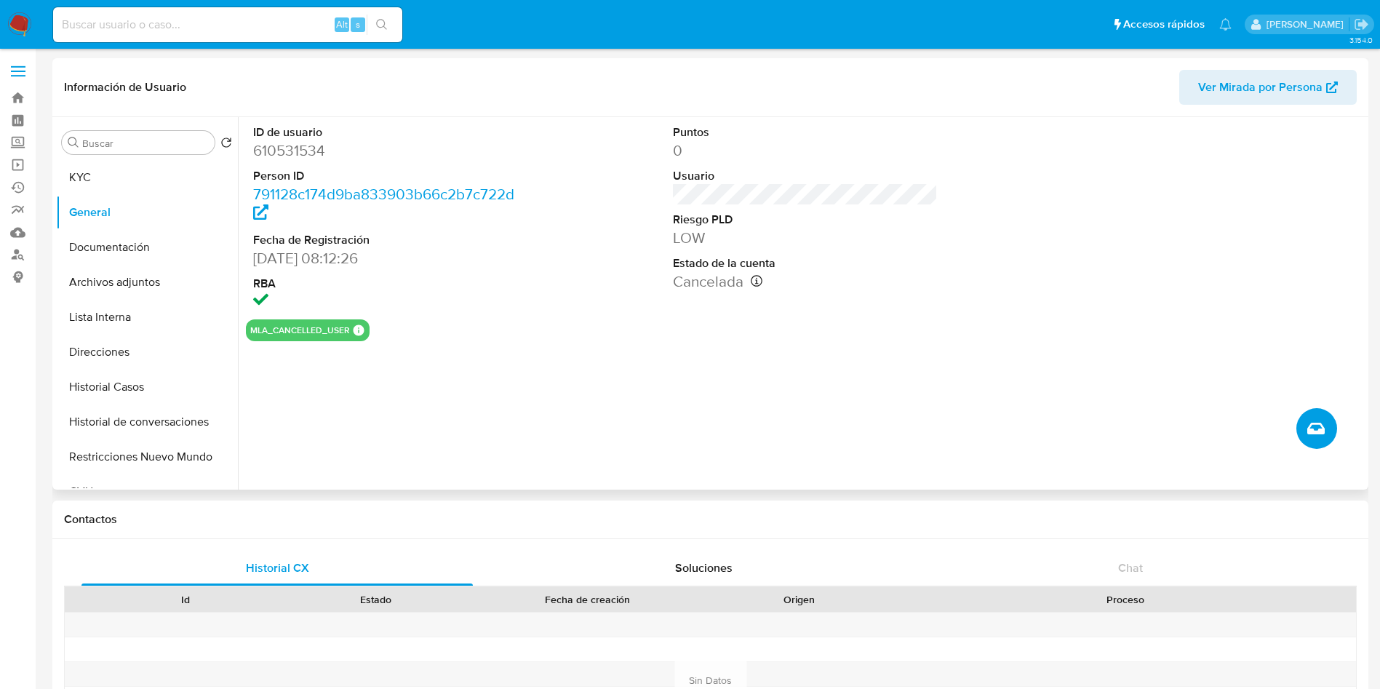
click at [1319, 428] on icon "Crear caso manual" at bounding box center [1315, 428] width 17 height 17
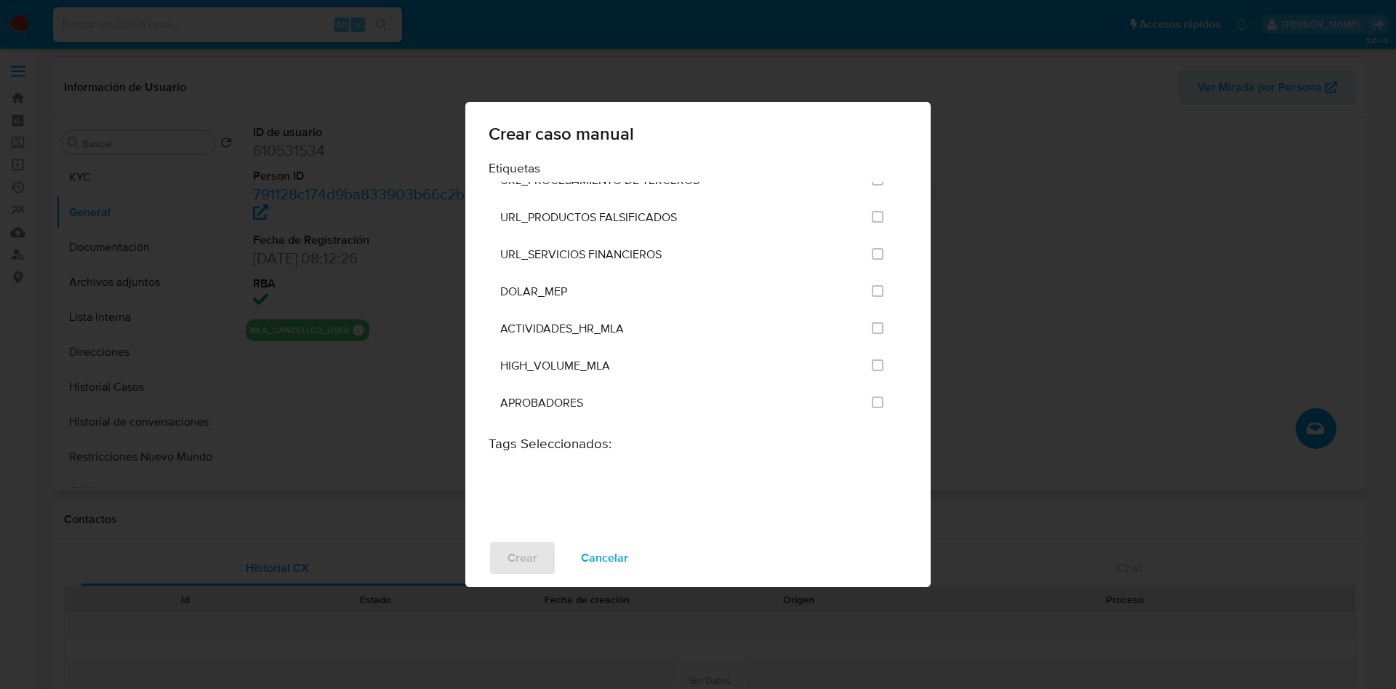
scroll to position [2837, 0]
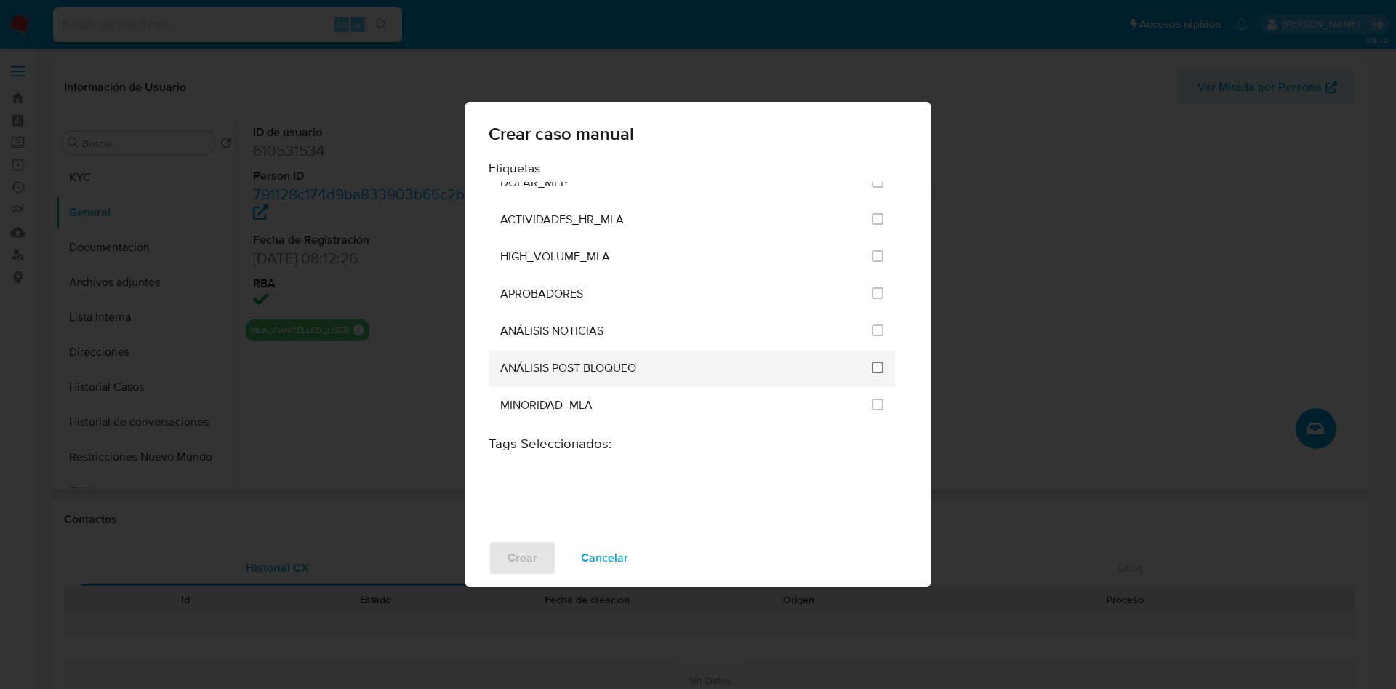
click at [876, 367] on input "3249" at bounding box center [878, 367] width 12 height 12
checkbox input "true"
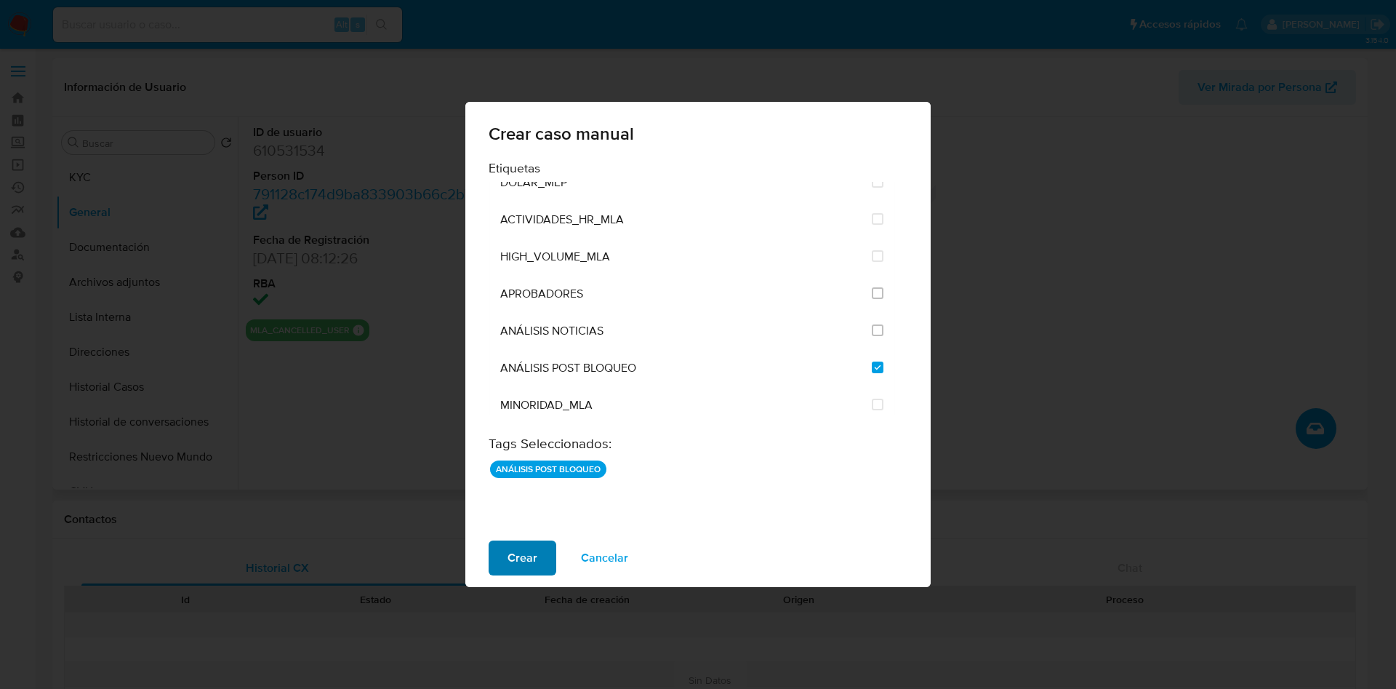
click at [541, 547] on button "Crear" at bounding box center [523, 557] width 68 height 35
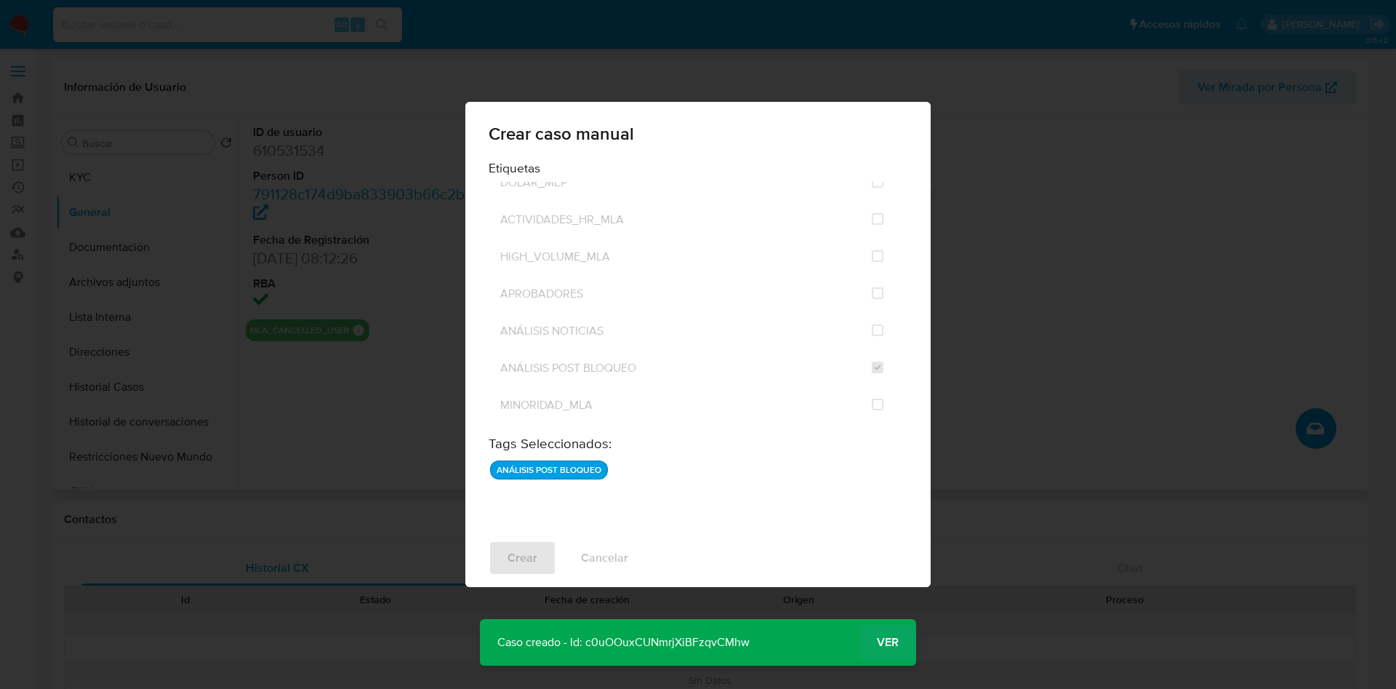
click at [884, 642] on span "Ver" at bounding box center [888, 642] width 22 height 0
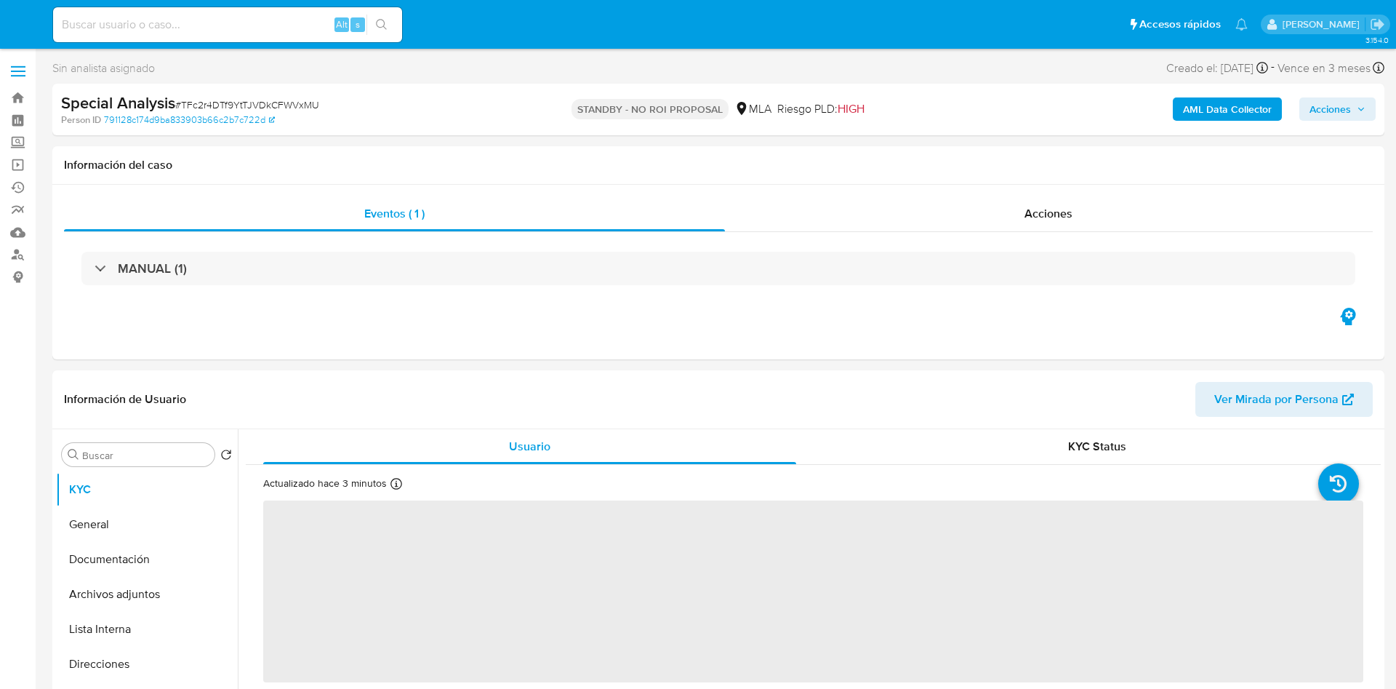
select select "10"
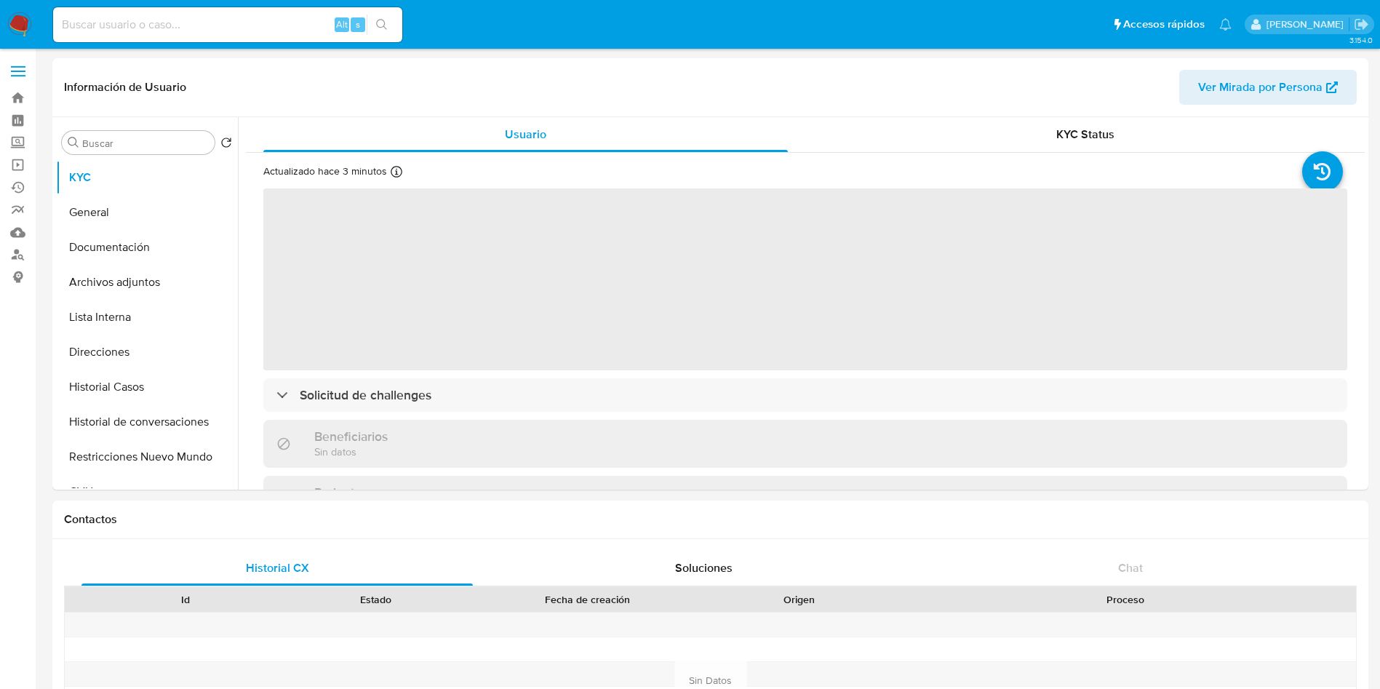
select select "10"
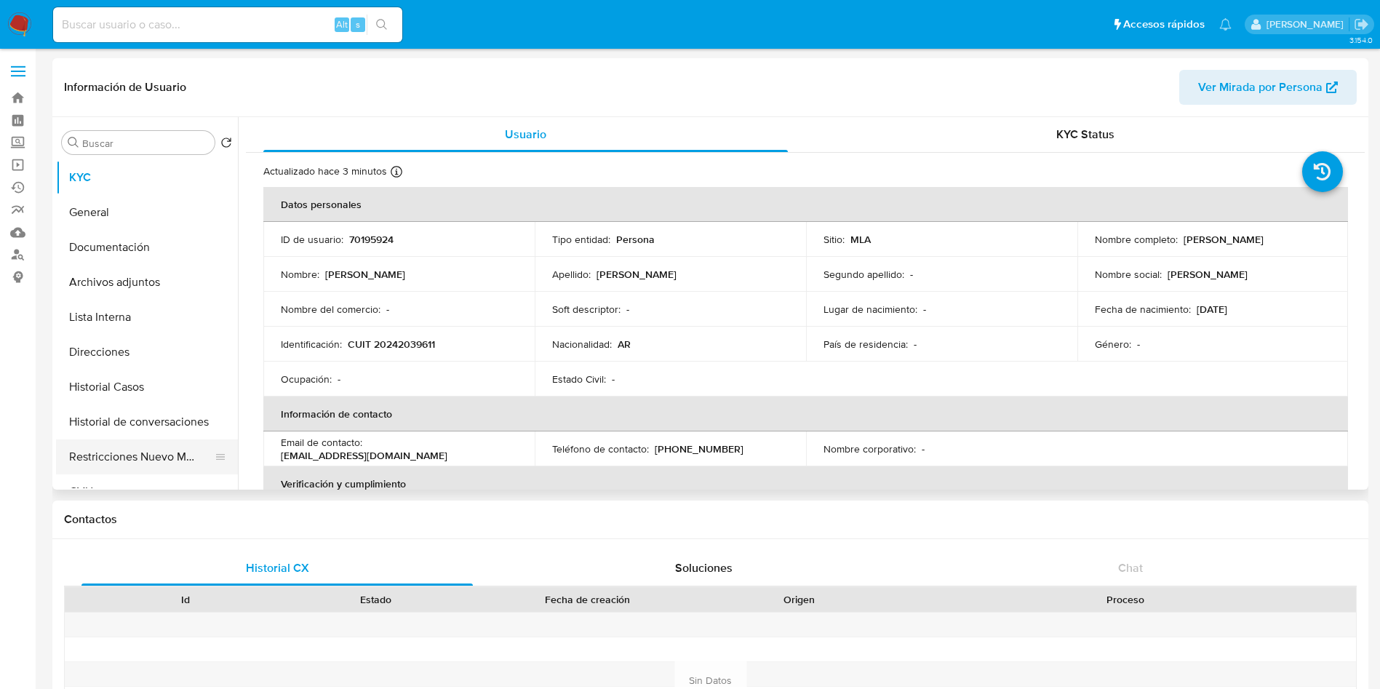
click at [140, 448] on button "Restricciones Nuevo Mundo" at bounding box center [141, 456] width 170 height 35
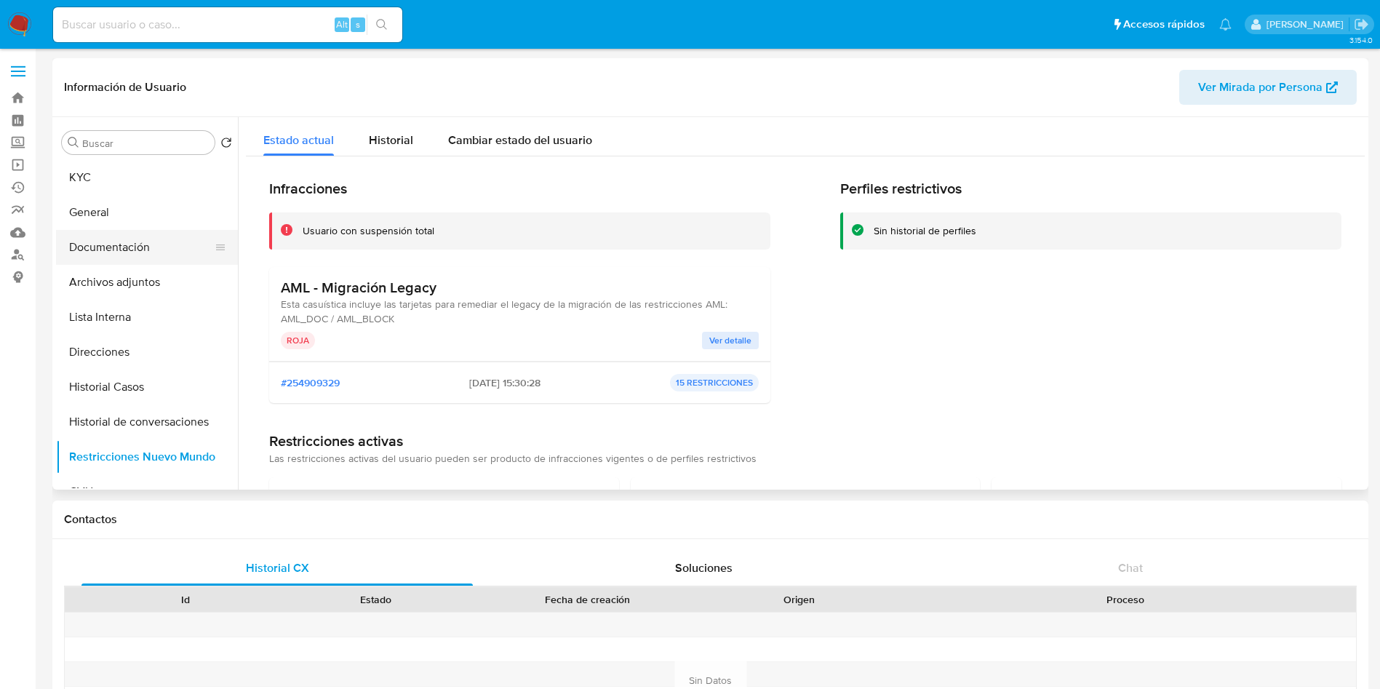
click at [151, 231] on button "Documentación" at bounding box center [141, 247] width 170 height 35
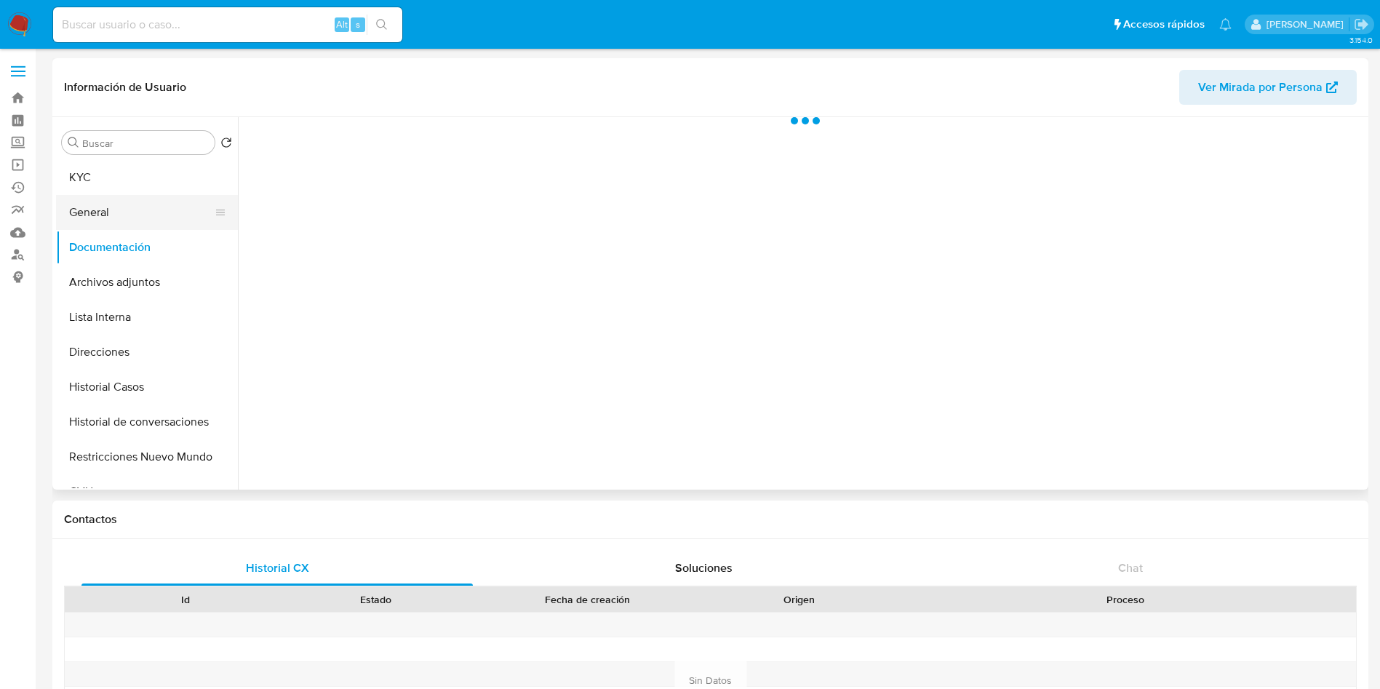
click at [158, 215] on button "General" at bounding box center [141, 212] width 170 height 35
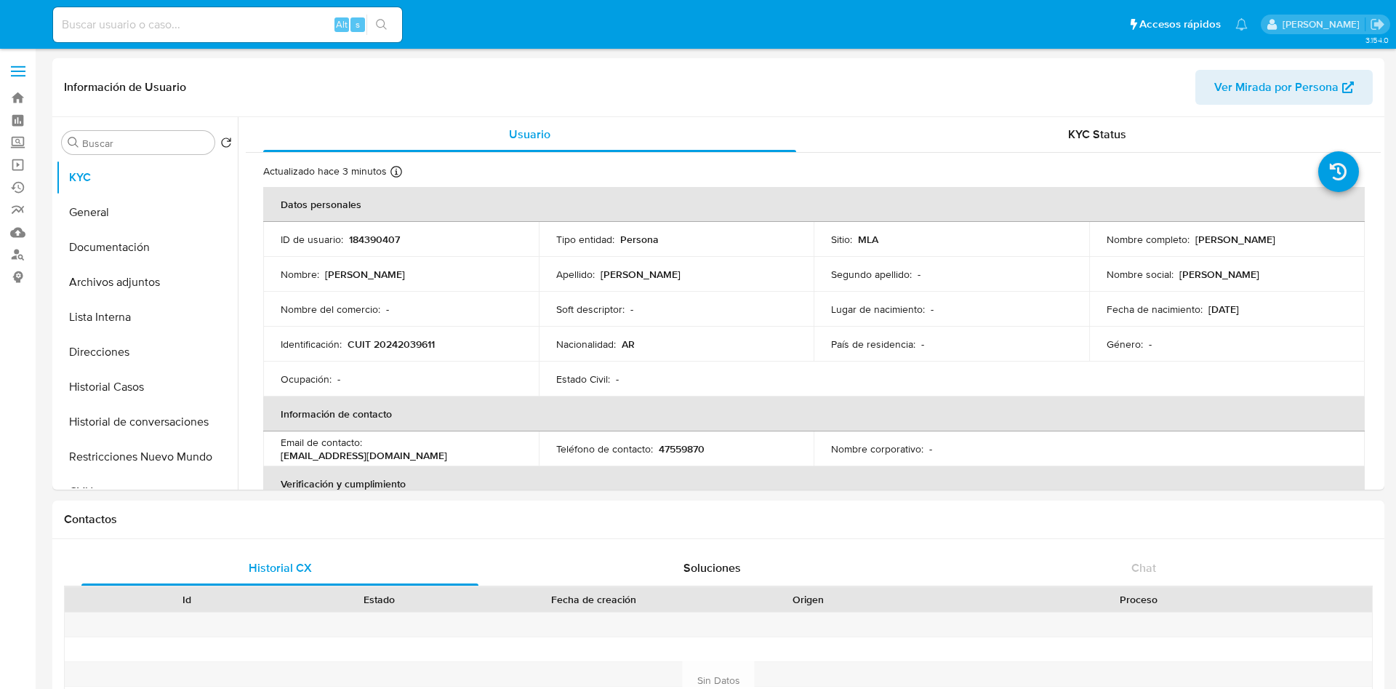
select select "10"
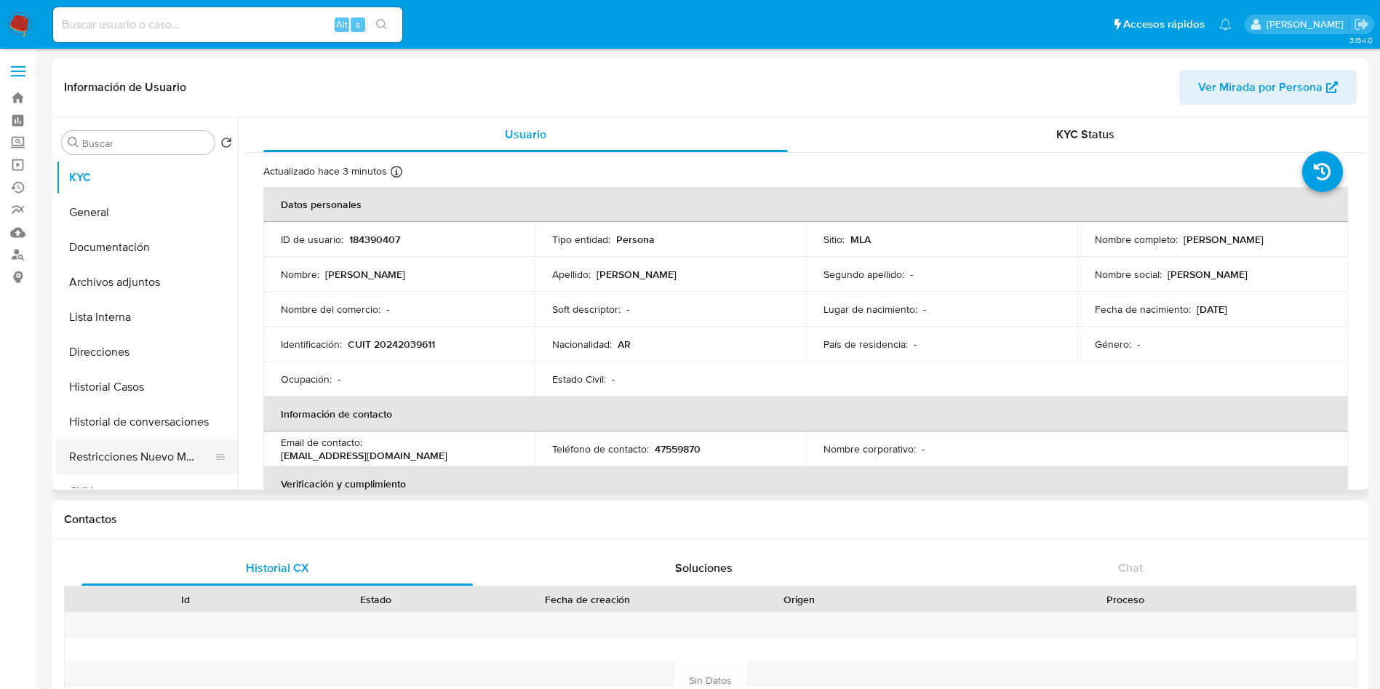
click at [153, 448] on button "Restricciones Nuevo Mundo" at bounding box center [141, 456] width 170 height 35
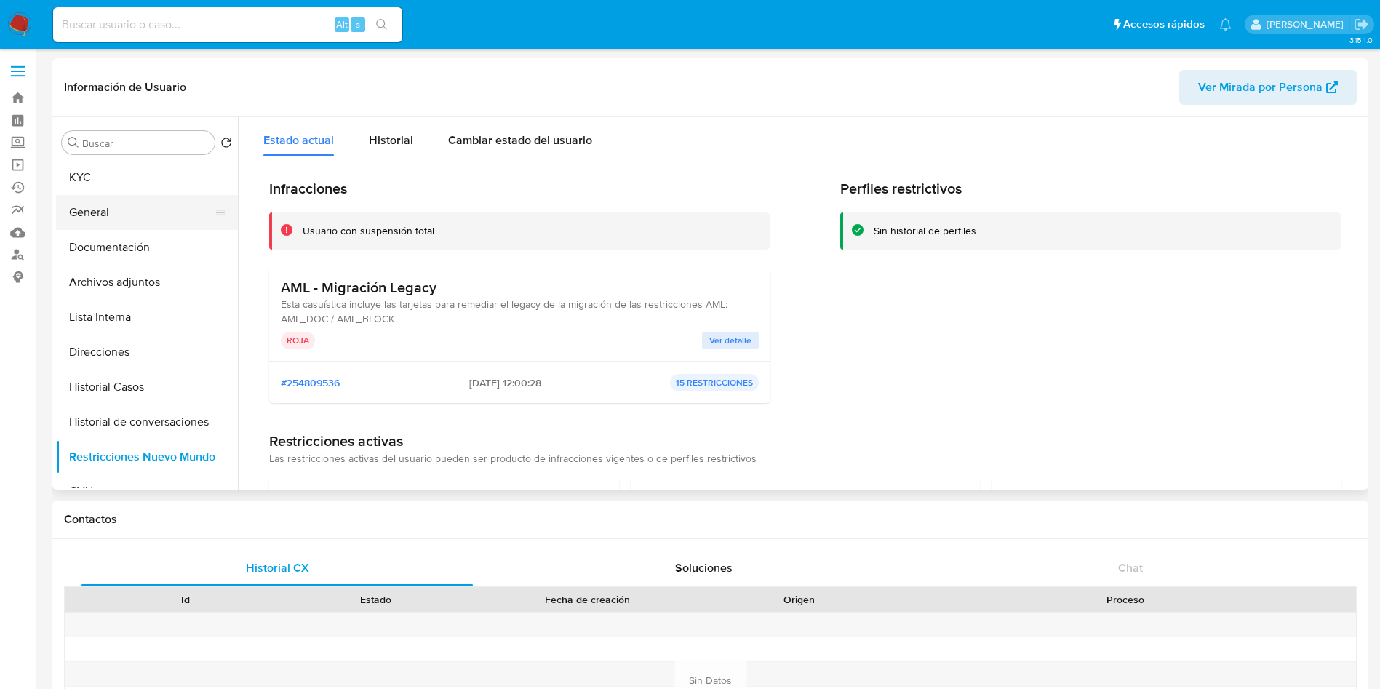
click at [159, 206] on button "General" at bounding box center [141, 212] width 170 height 35
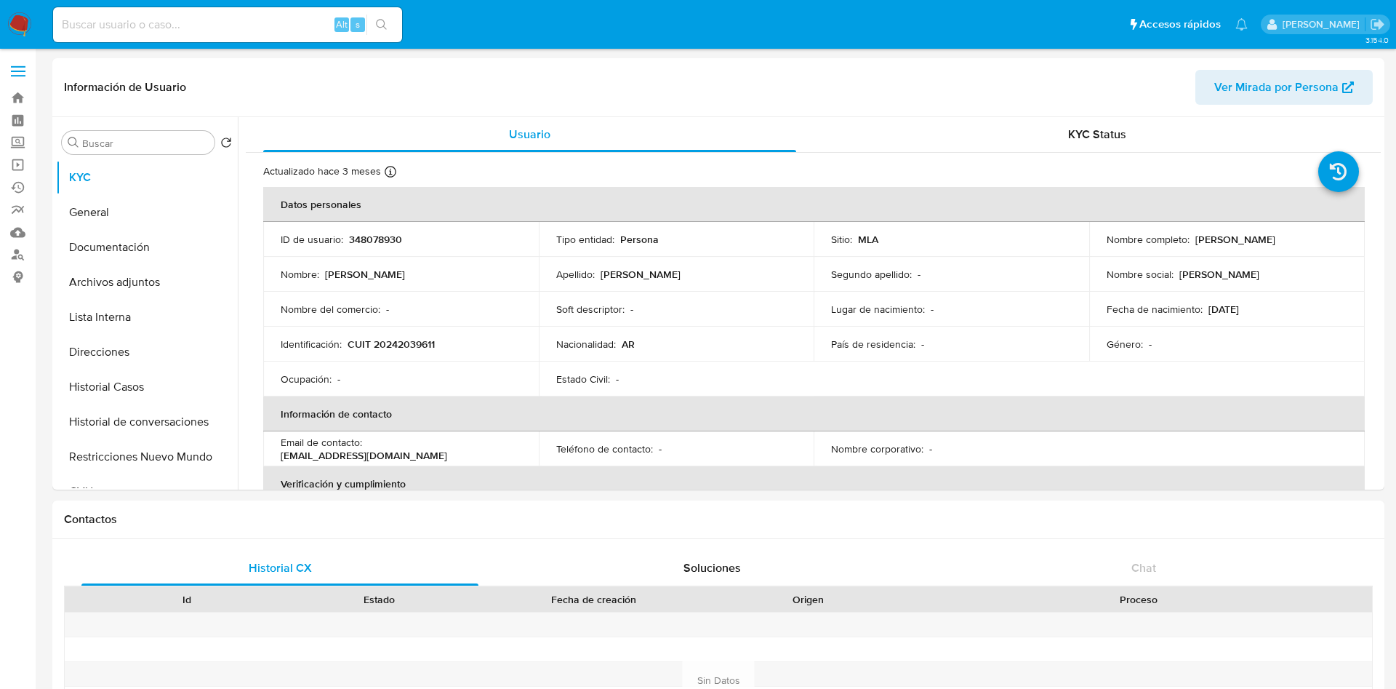
select select "10"
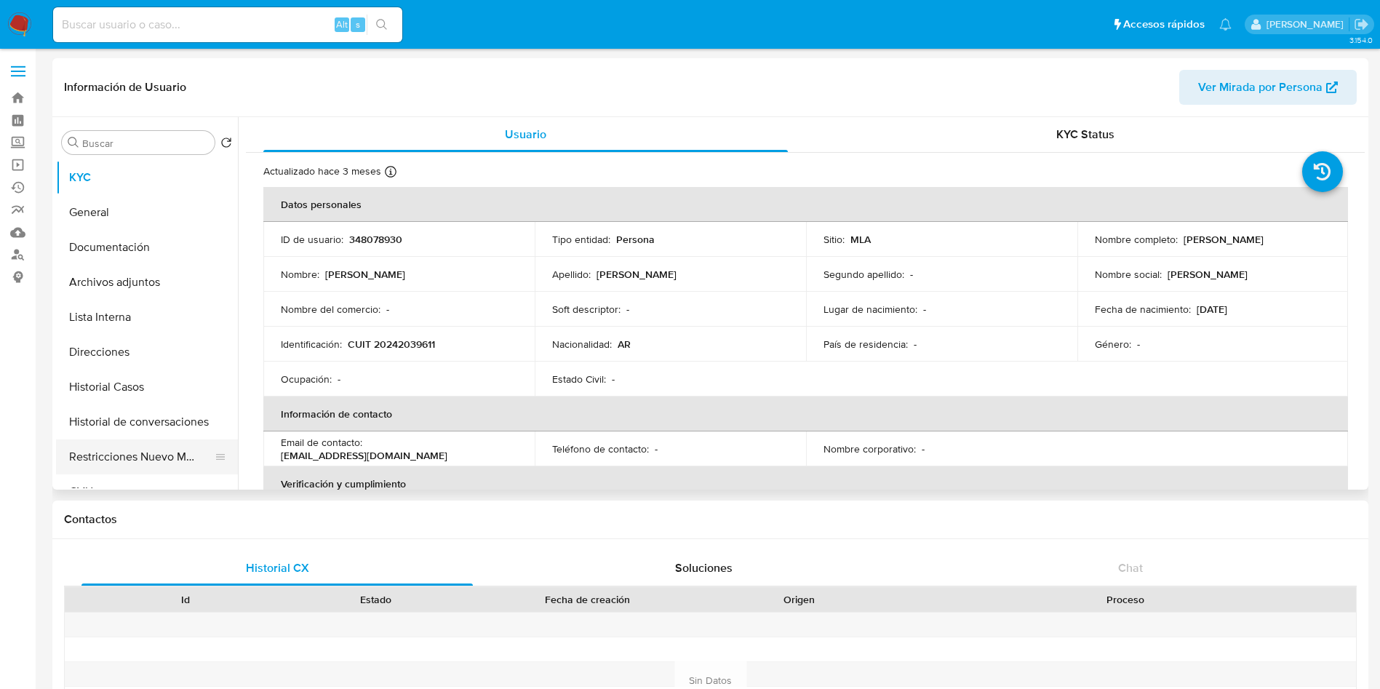
click at [184, 465] on button "Restricciones Nuevo Mundo" at bounding box center [141, 456] width 170 height 35
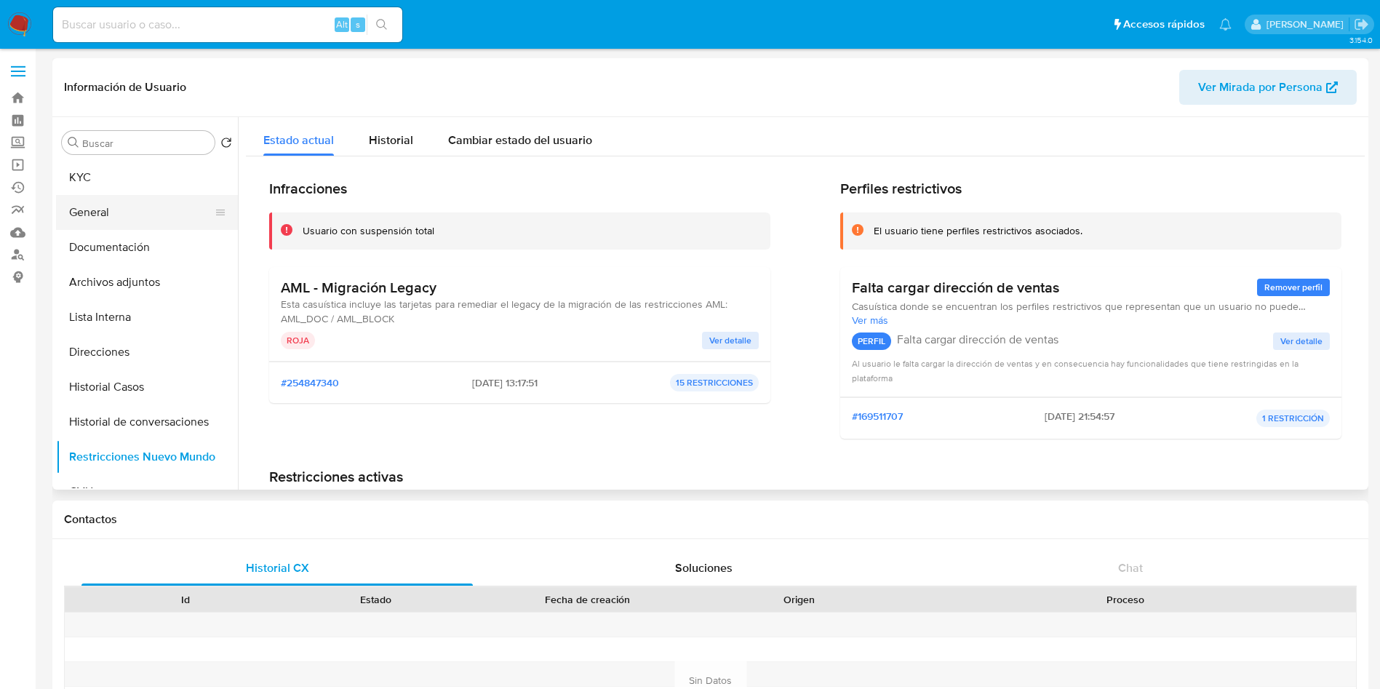
click at [157, 212] on button "General" at bounding box center [141, 212] width 170 height 35
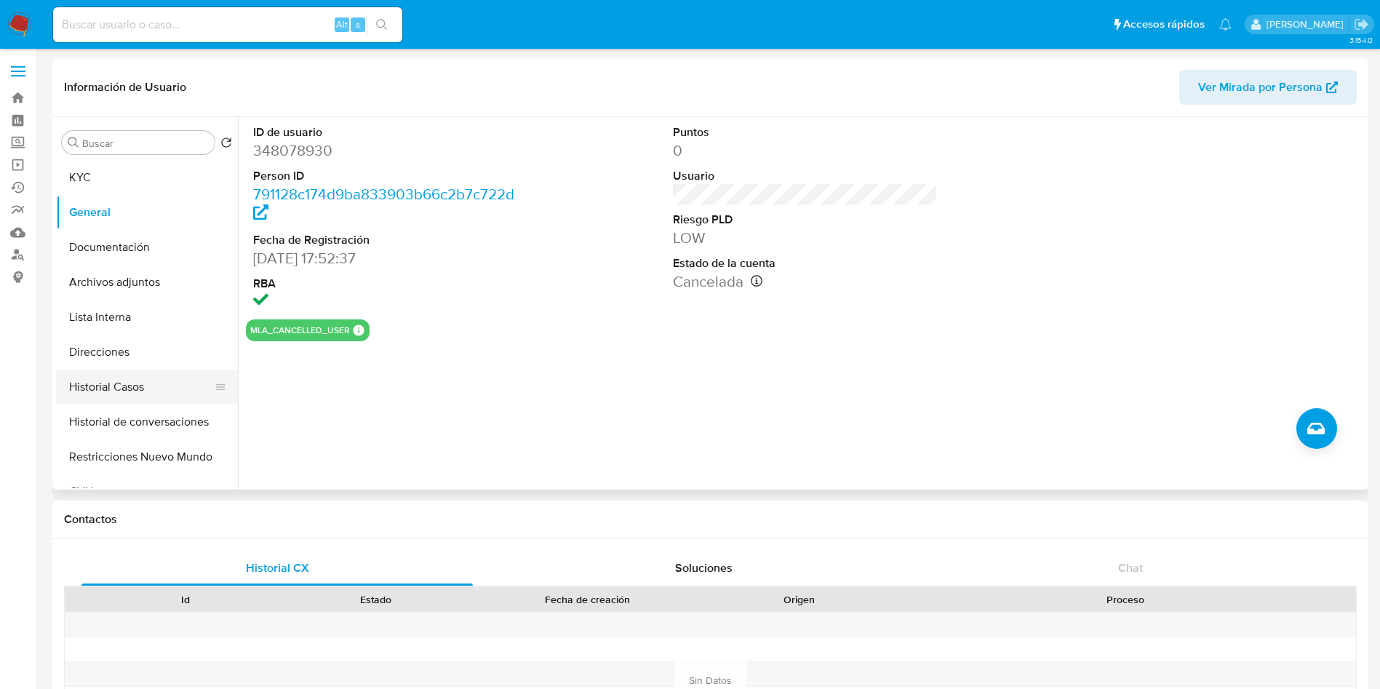
click at [129, 375] on button "Historial Casos" at bounding box center [141, 386] width 170 height 35
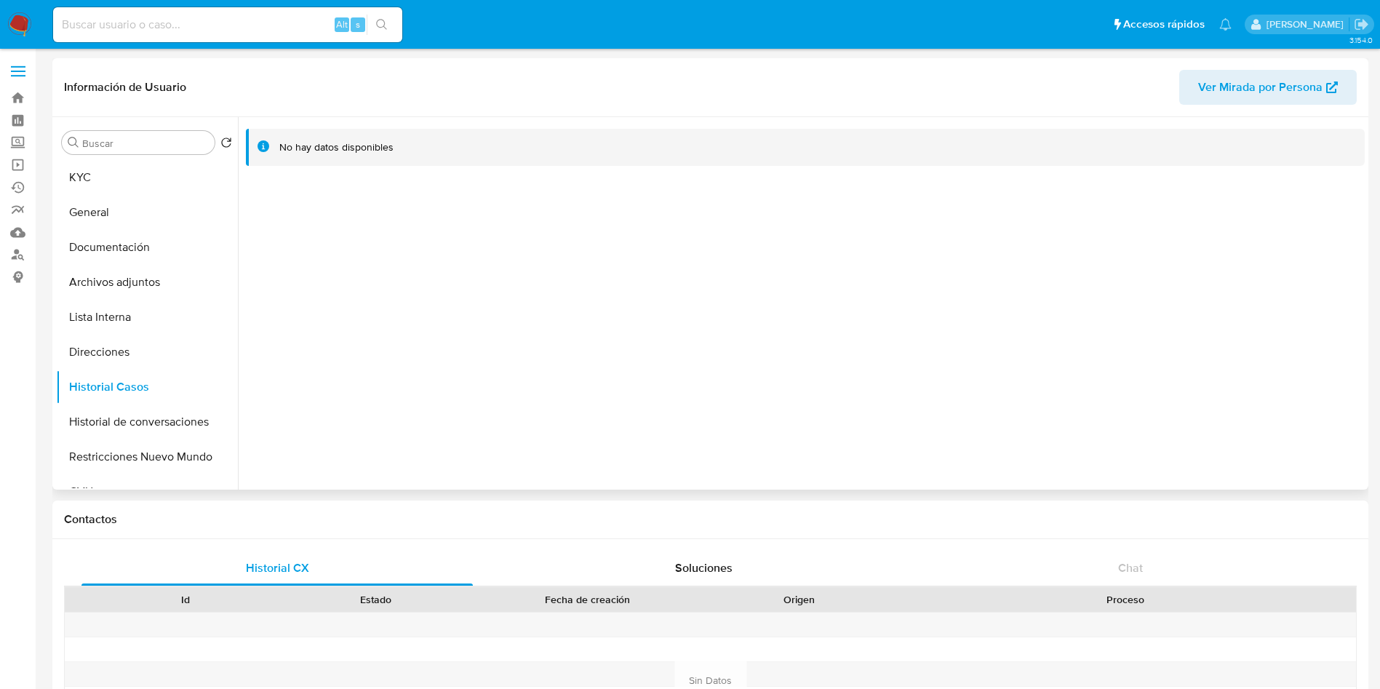
drag, startPoint x: 304, startPoint y: 366, endPoint x: 255, endPoint y: 352, distance: 50.7
click at [304, 366] on div at bounding box center [801, 303] width 1127 height 372
click at [148, 198] on button "General" at bounding box center [141, 212] width 170 height 35
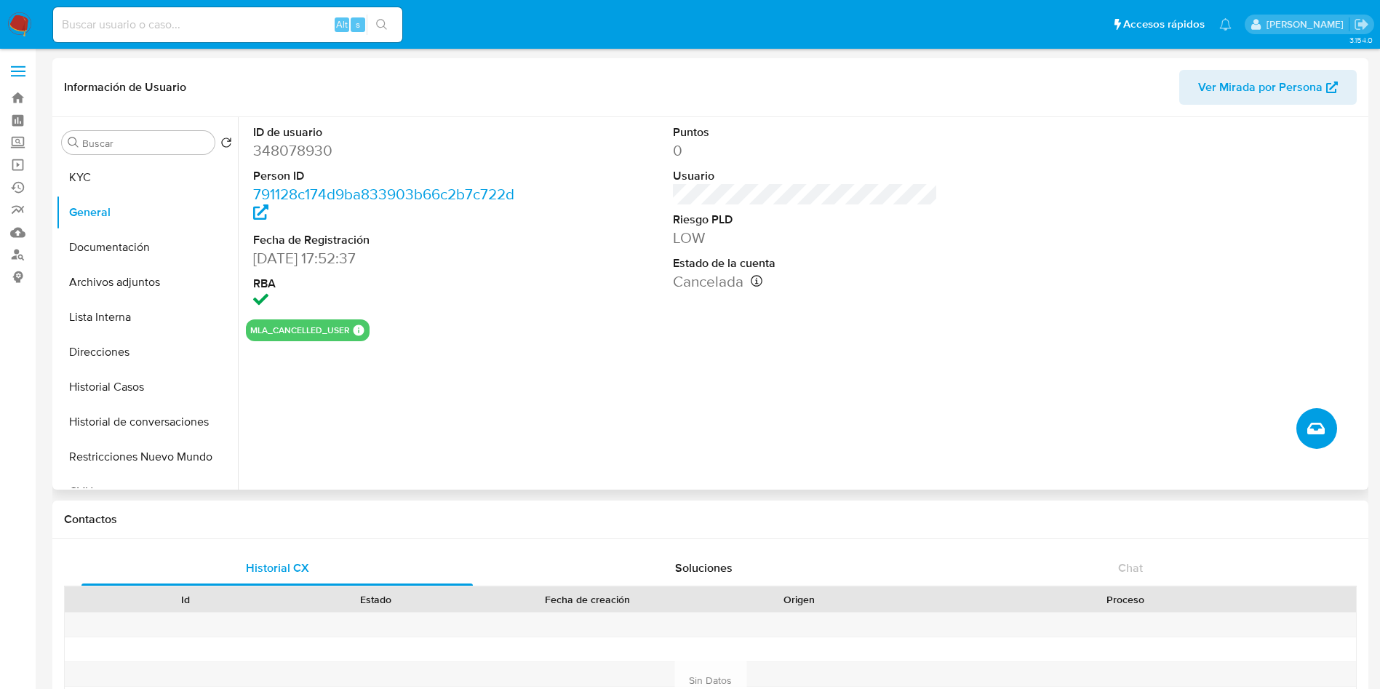
click at [1315, 423] on icon "Crear caso manual" at bounding box center [1315, 429] width 17 height 12
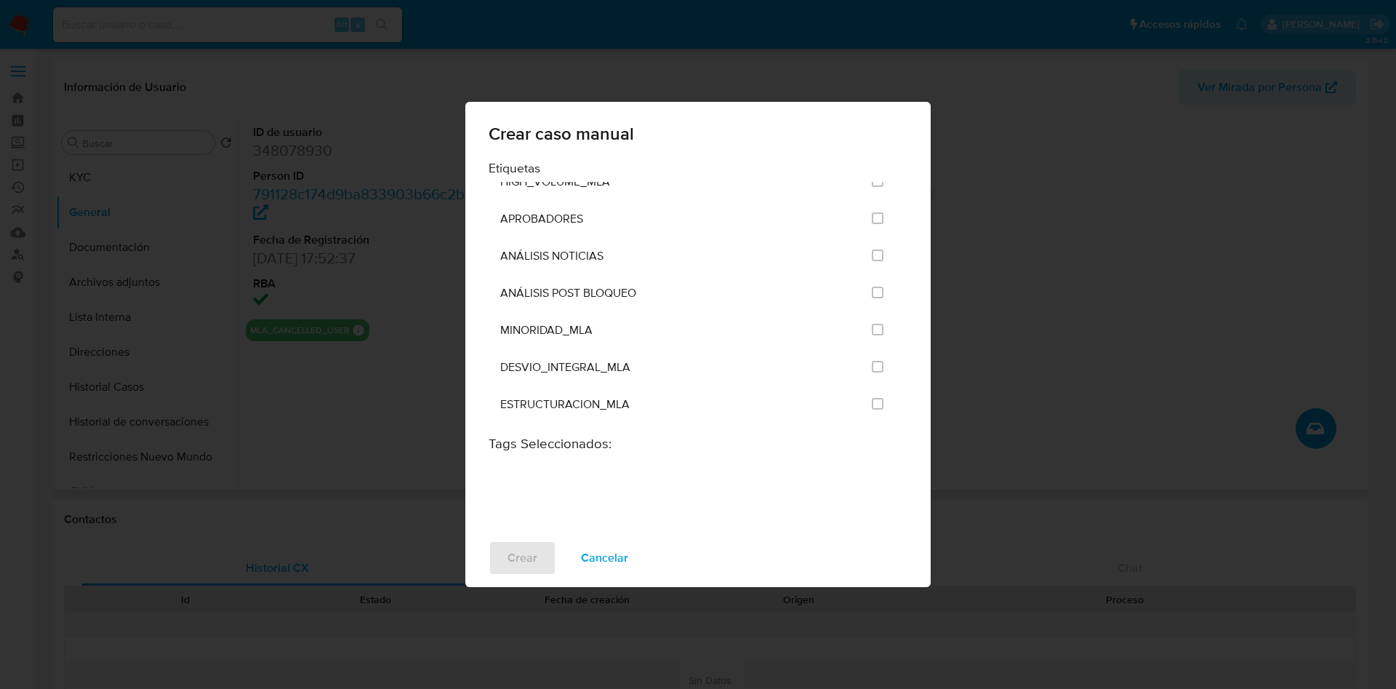
scroll to position [2946, 0]
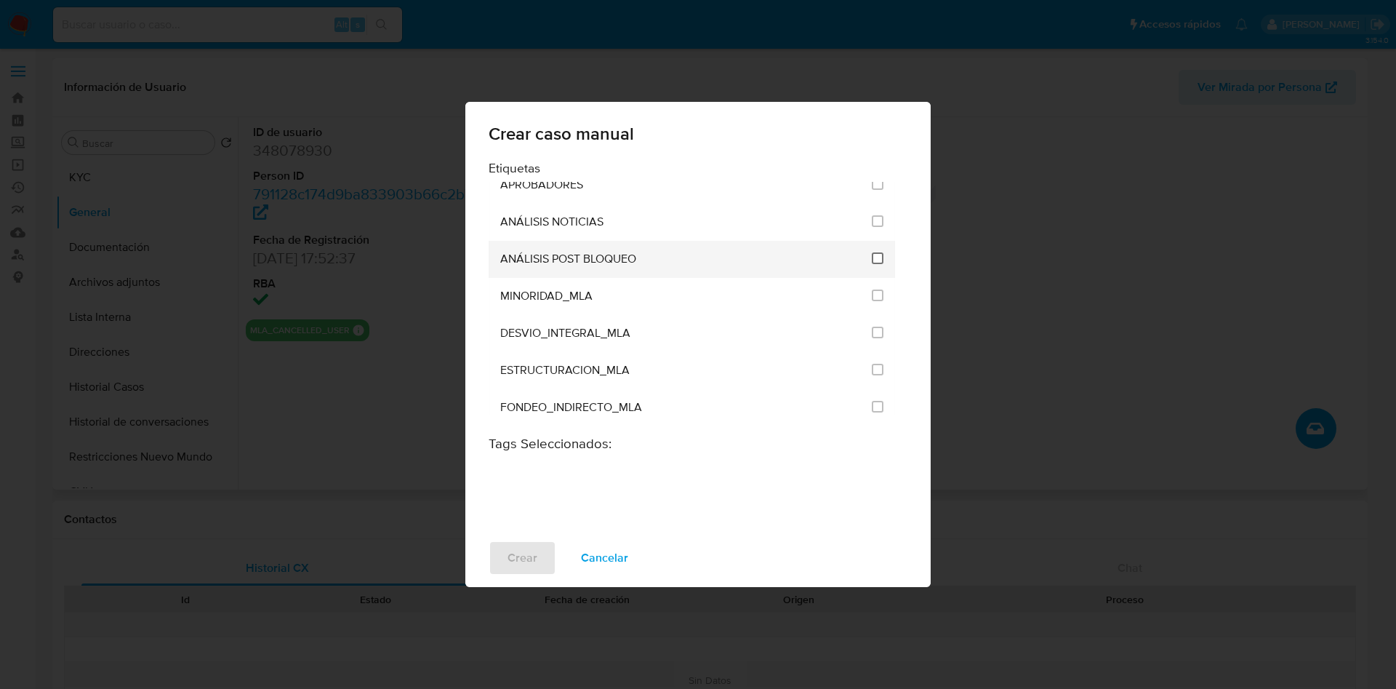
click at [872, 258] on input "3249" at bounding box center [878, 258] width 12 height 12
checkbox input "true"
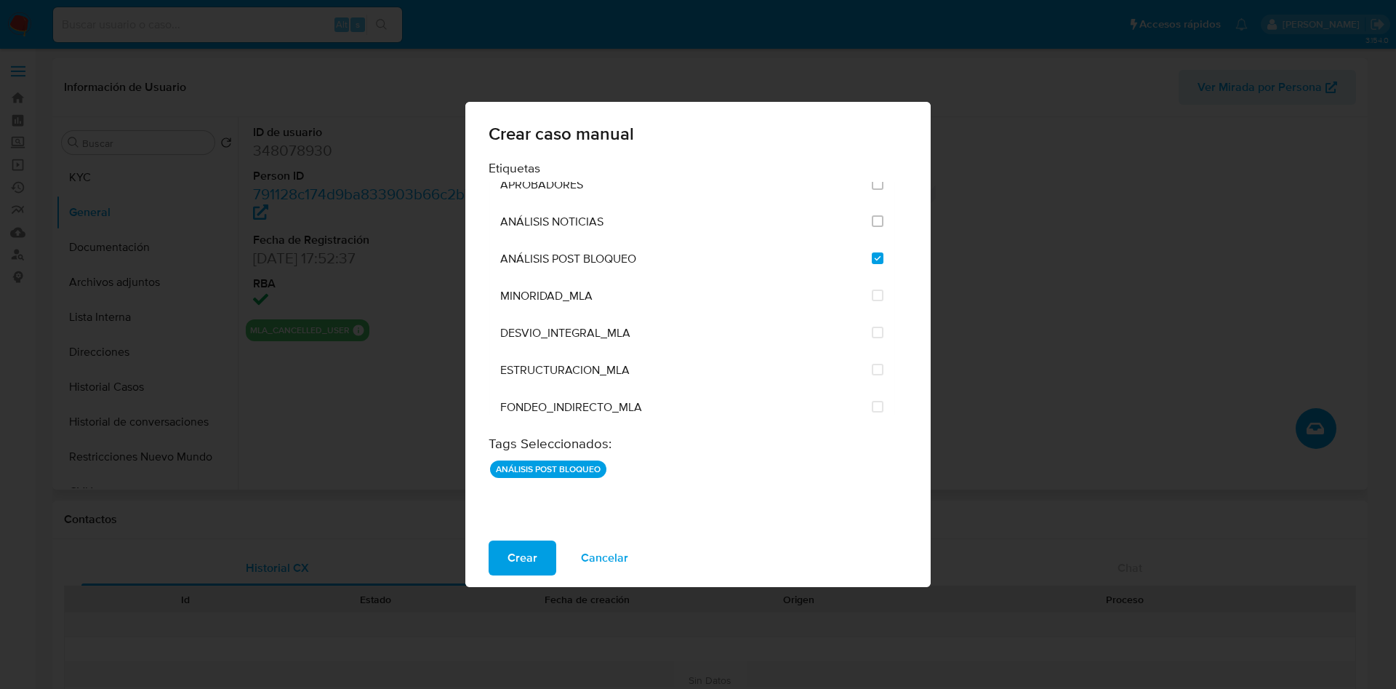
click at [527, 537] on div "Crear Cancelar" at bounding box center [697, 558] width 465 height 58
click at [519, 550] on span "Crear" at bounding box center [523, 558] width 30 height 32
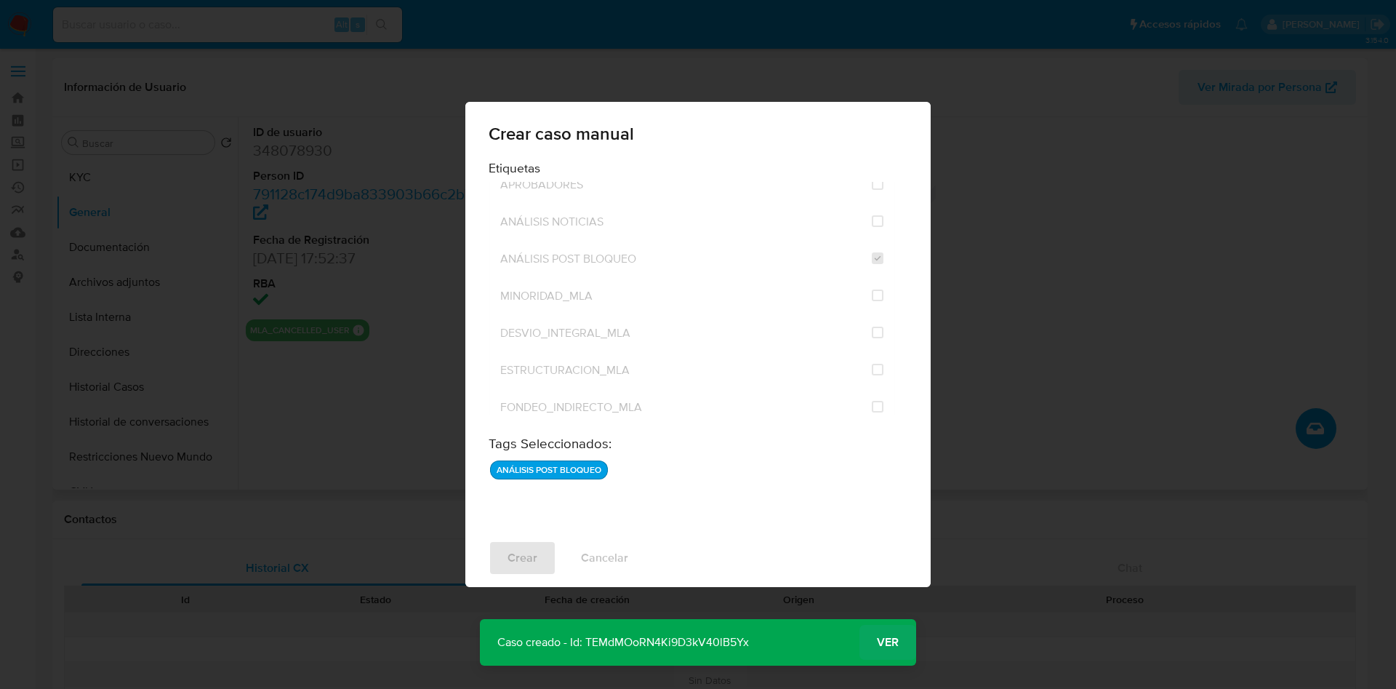
click at [879, 642] on span "Ver" at bounding box center [888, 642] width 22 height 0
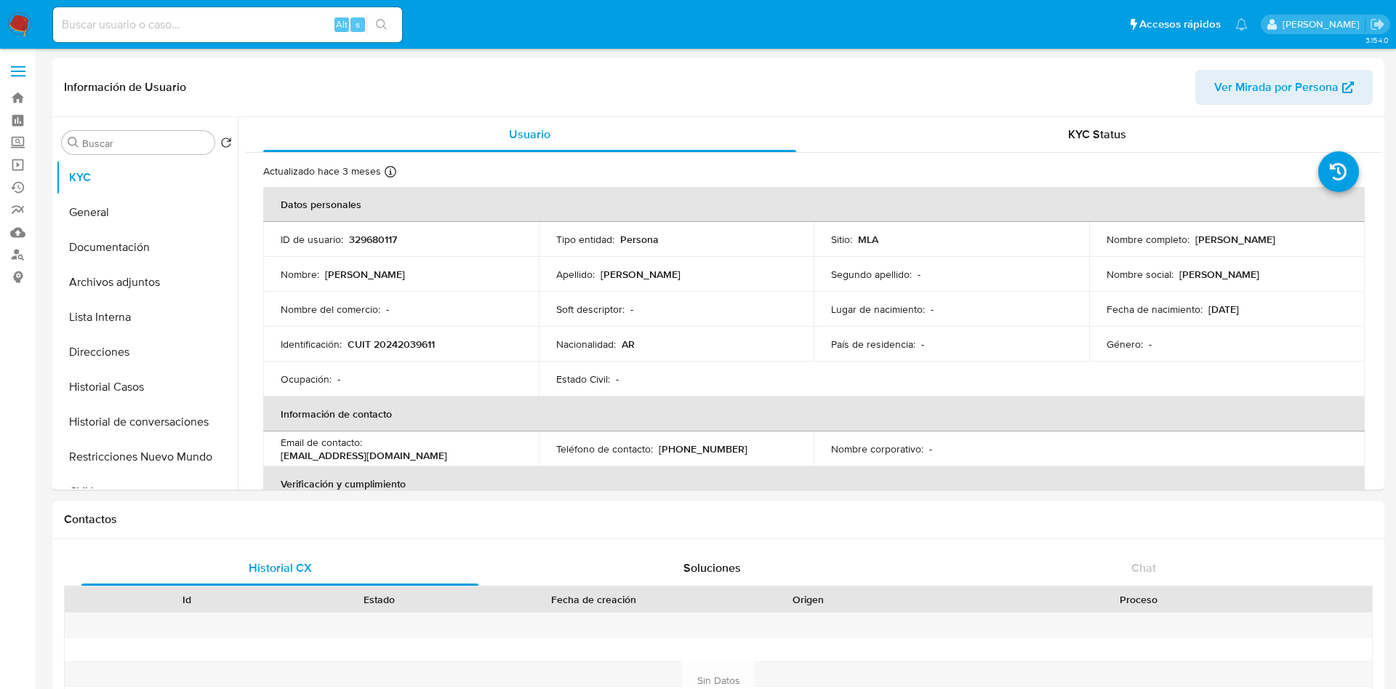
select select "10"
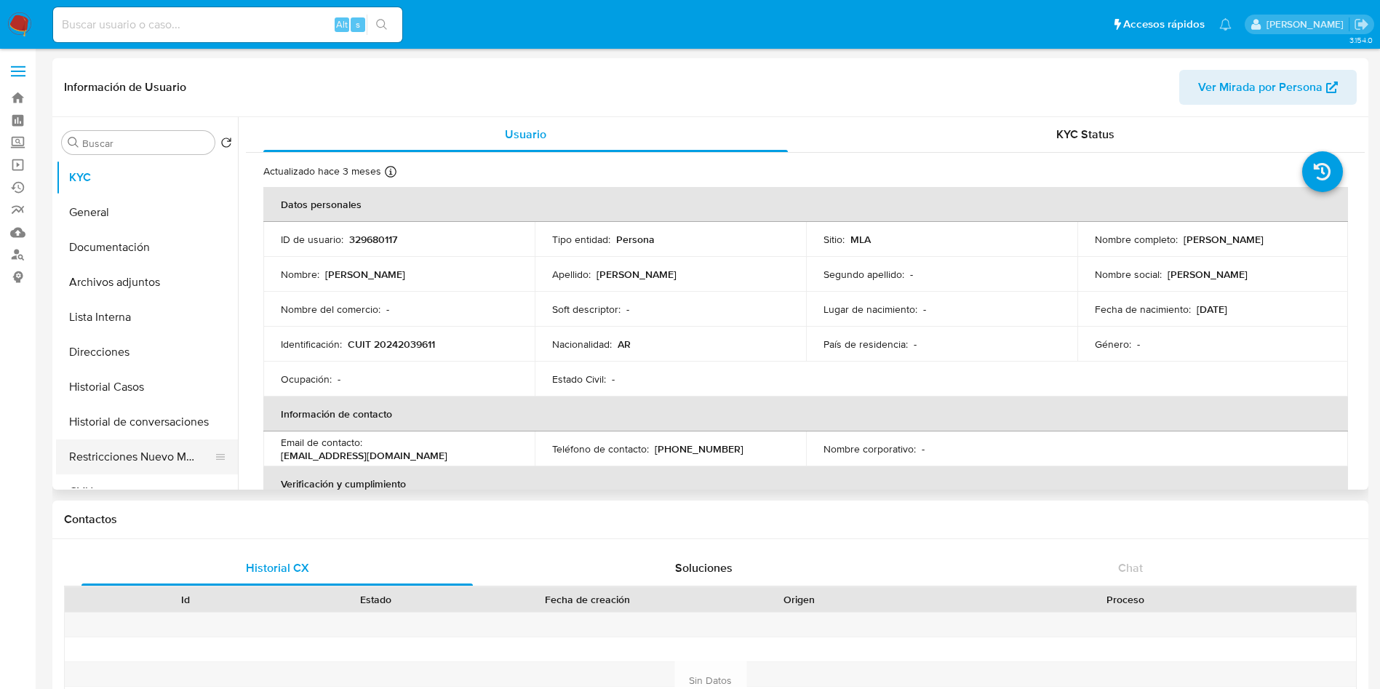
click at [150, 466] on button "Restricciones Nuevo Mundo" at bounding box center [141, 456] width 170 height 35
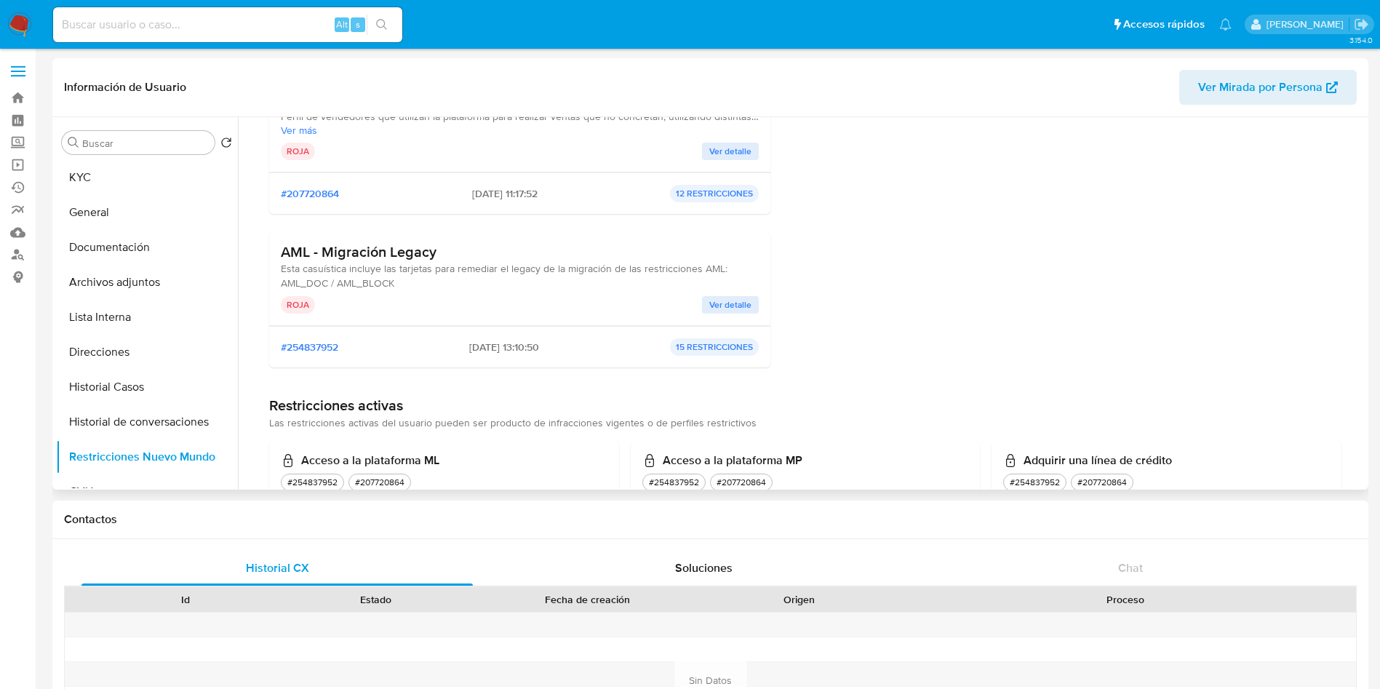
scroll to position [218, 0]
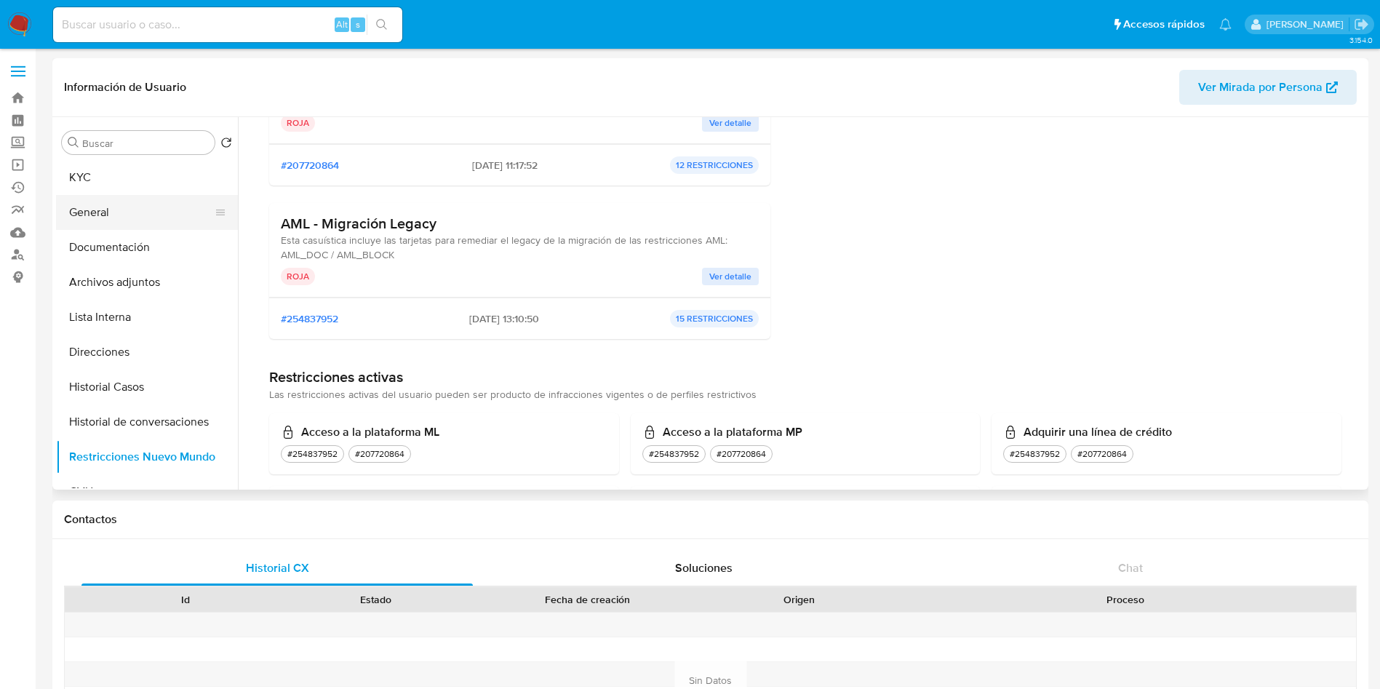
click at [116, 224] on button "General" at bounding box center [141, 212] width 170 height 35
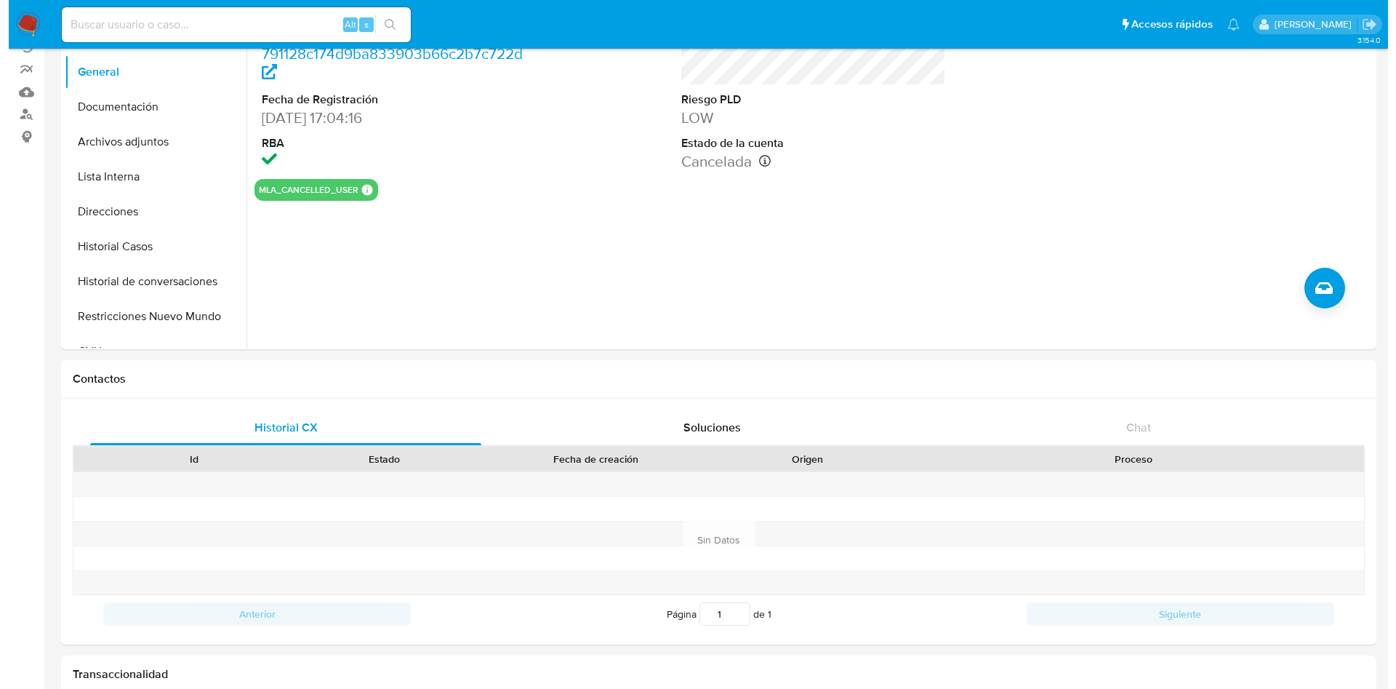
scroll to position [0, 0]
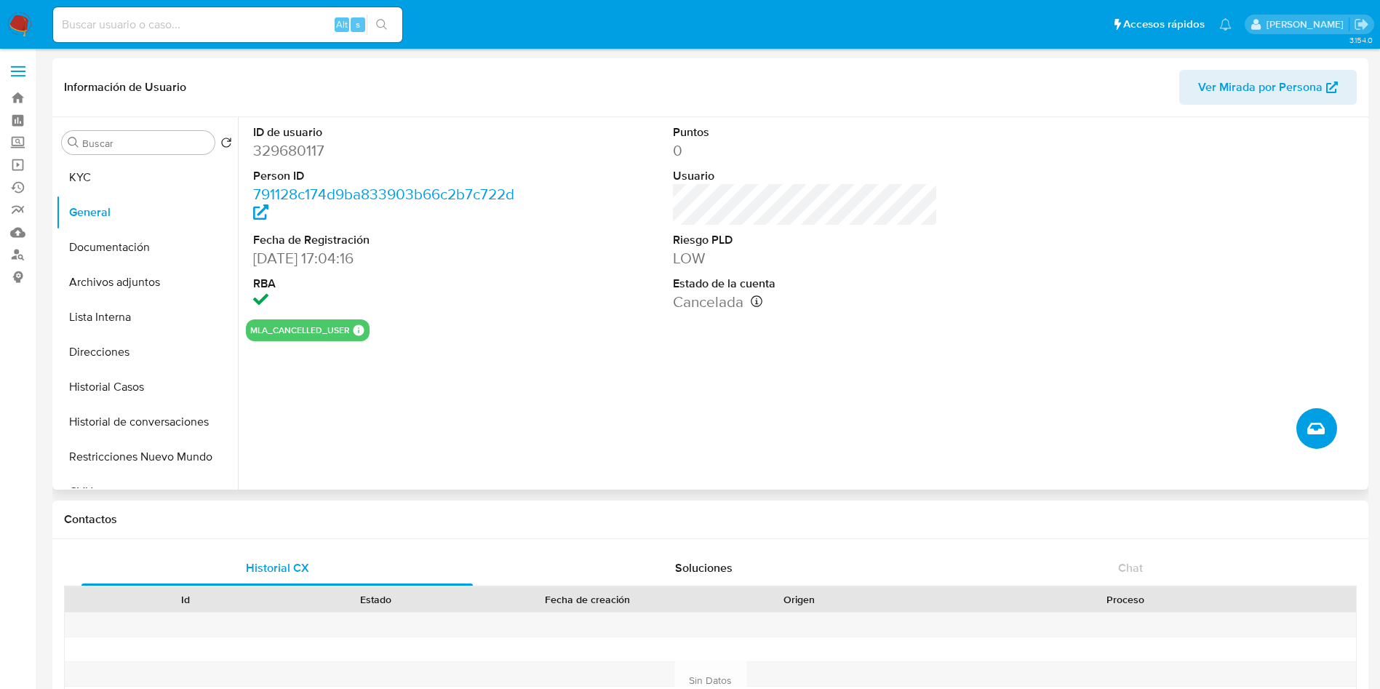
click at [1319, 417] on button "Crear caso manual" at bounding box center [1316, 428] width 41 height 41
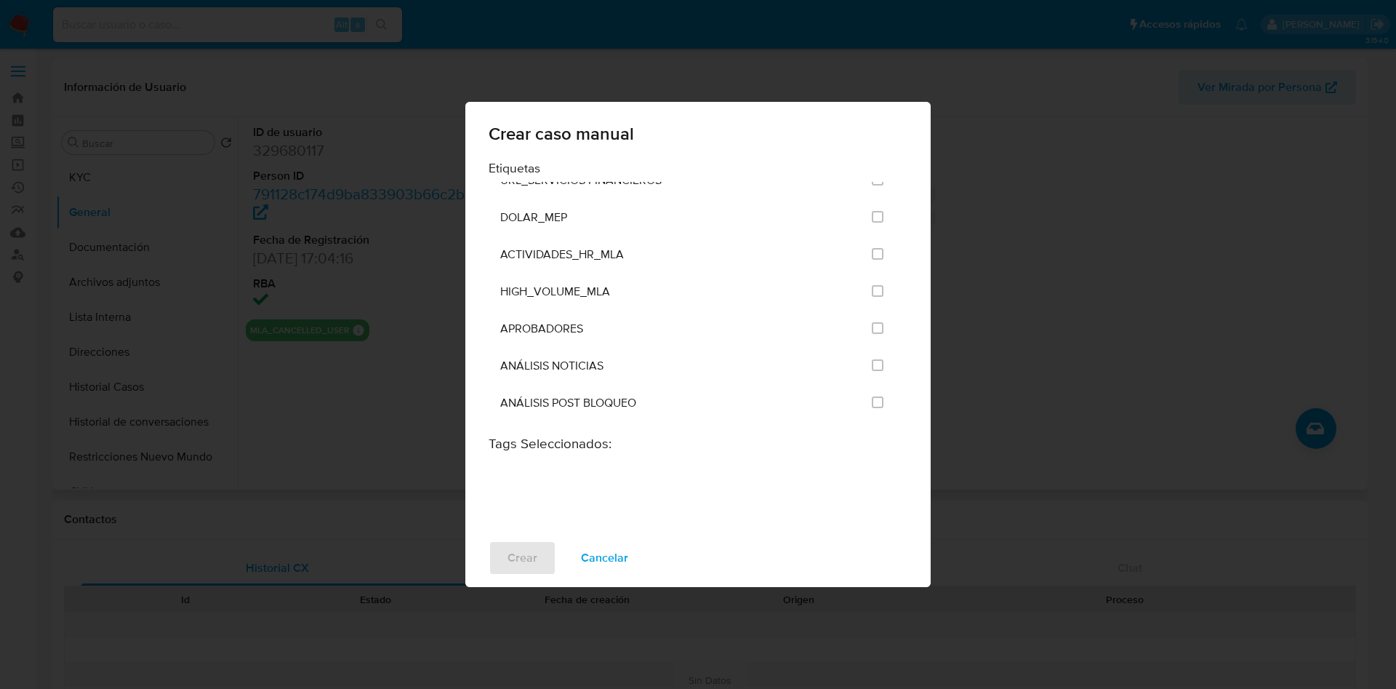
scroll to position [2837, 0]
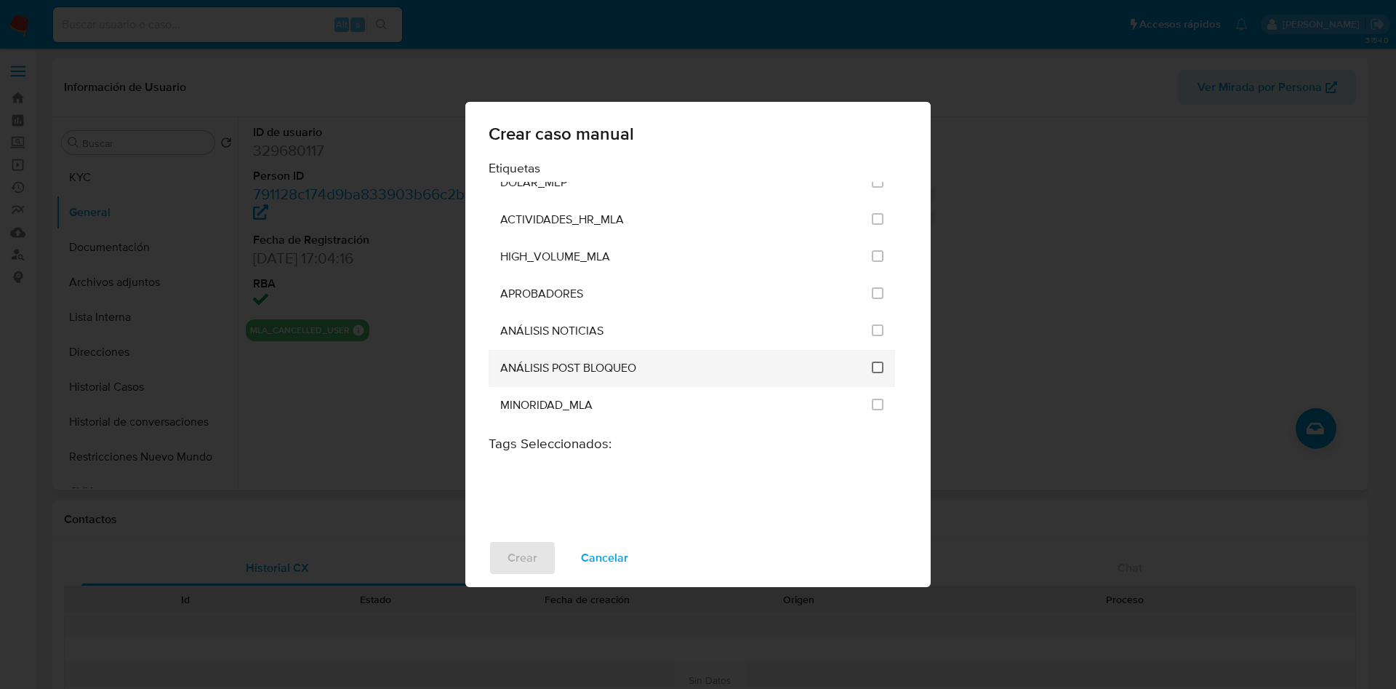
click at [872, 367] on input "3249" at bounding box center [878, 367] width 12 height 12
checkbox input "true"
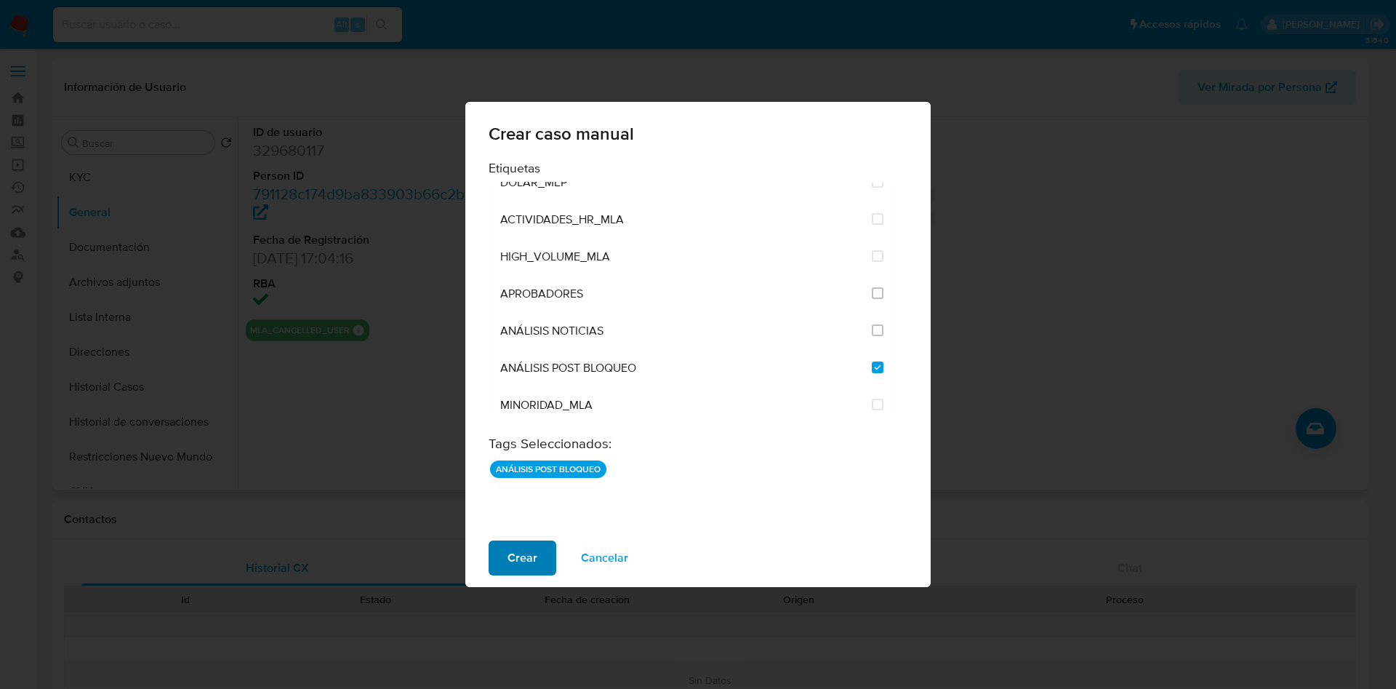
click at [523, 558] on span "Crear" at bounding box center [523, 558] width 30 height 32
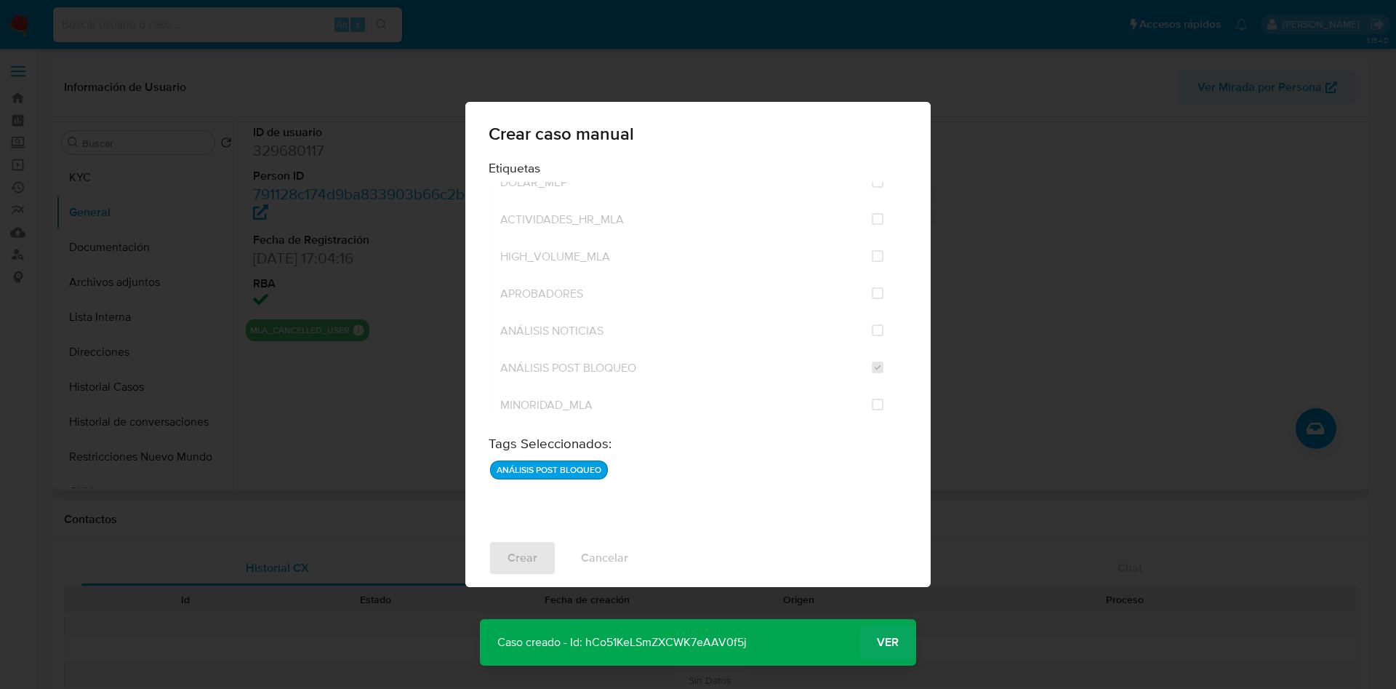
click at [885, 642] on span "Ver" at bounding box center [888, 642] width 22 height 0
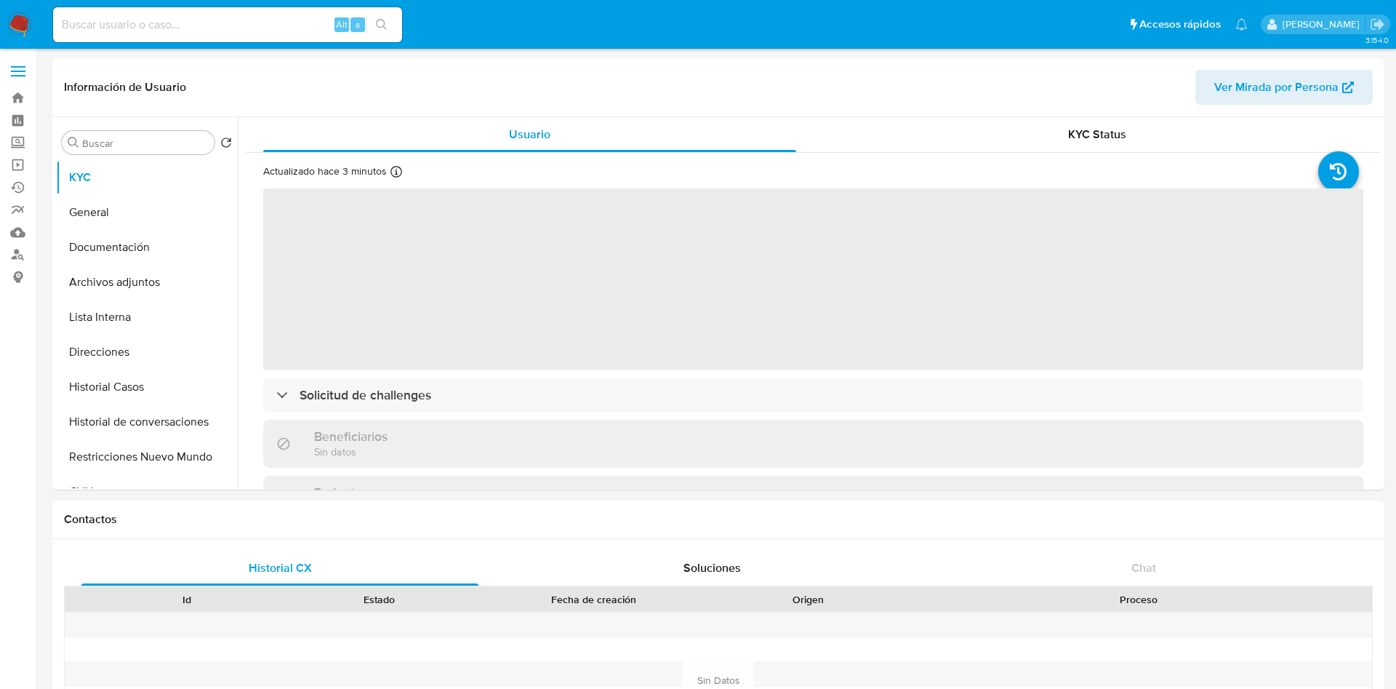
select select "10"
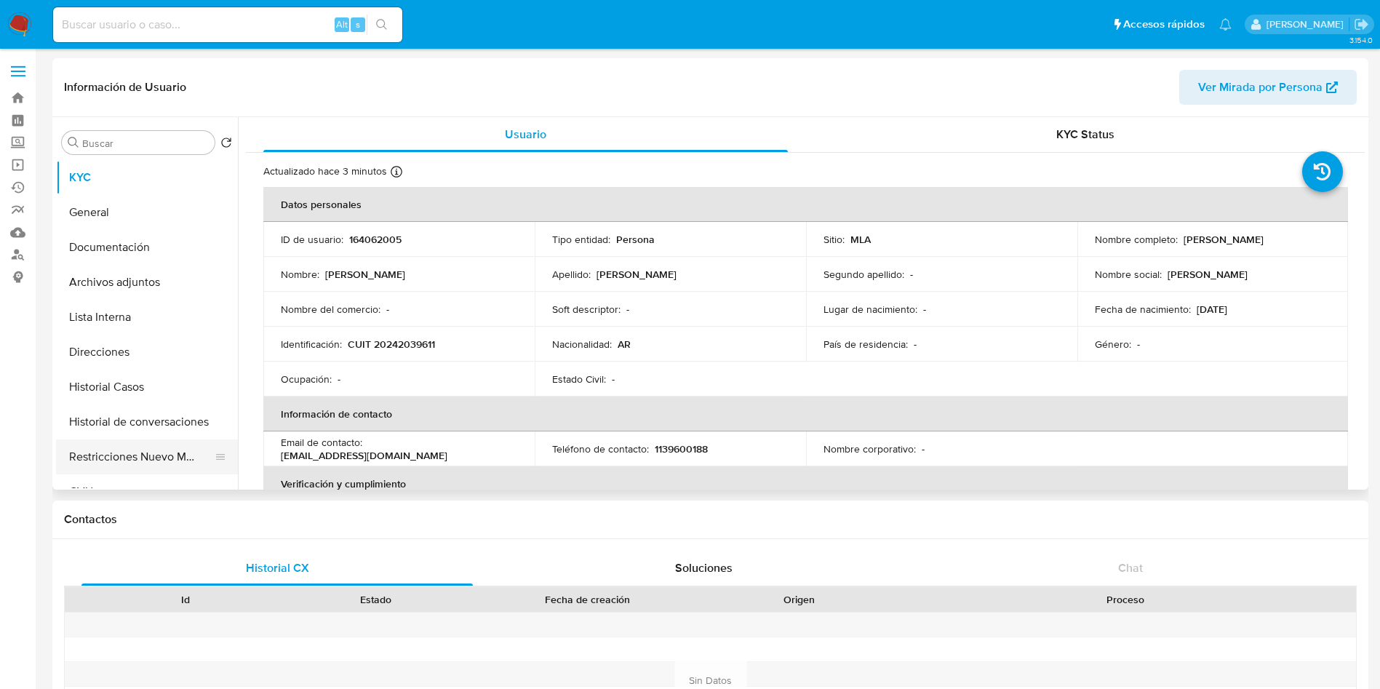
click at [102, 444] on button "Restricciones Nuevo Mundo" at bounding box center [141, 456] width 170 height 35
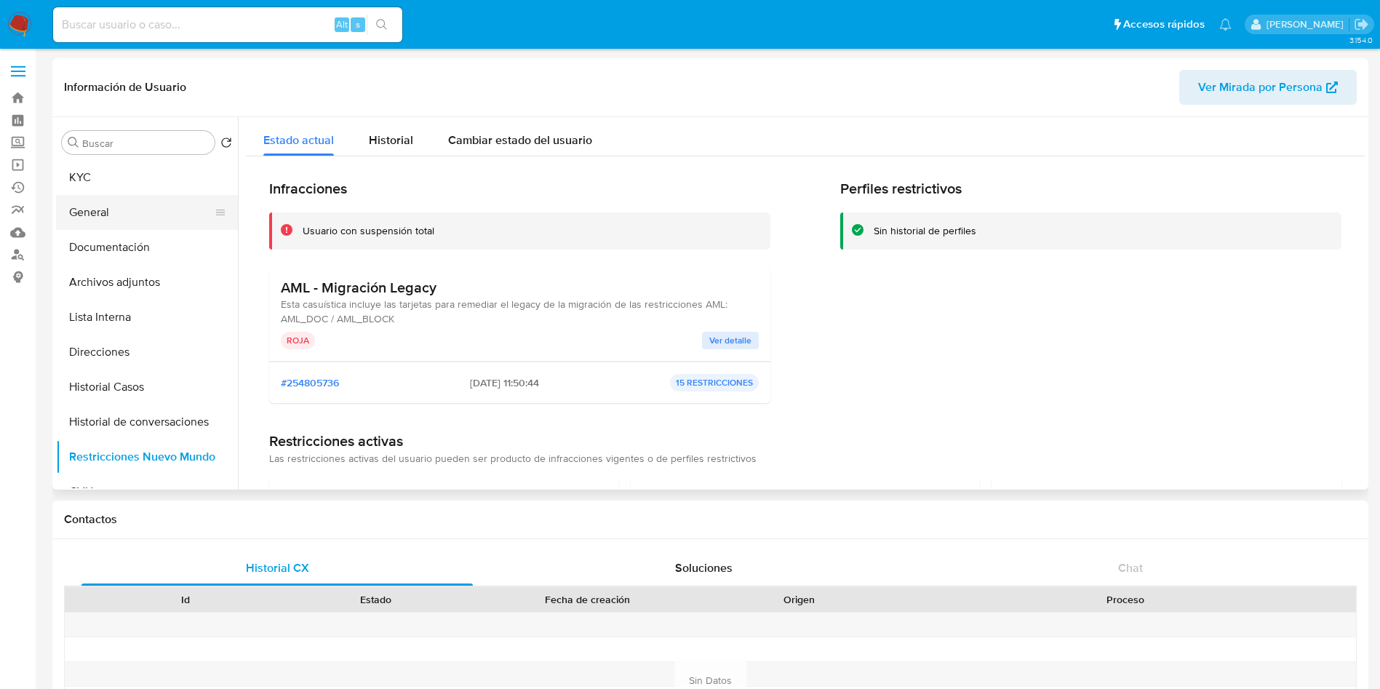
click at [148, 210] on button "General" at bounding box center [141, 212] width 170 height 35
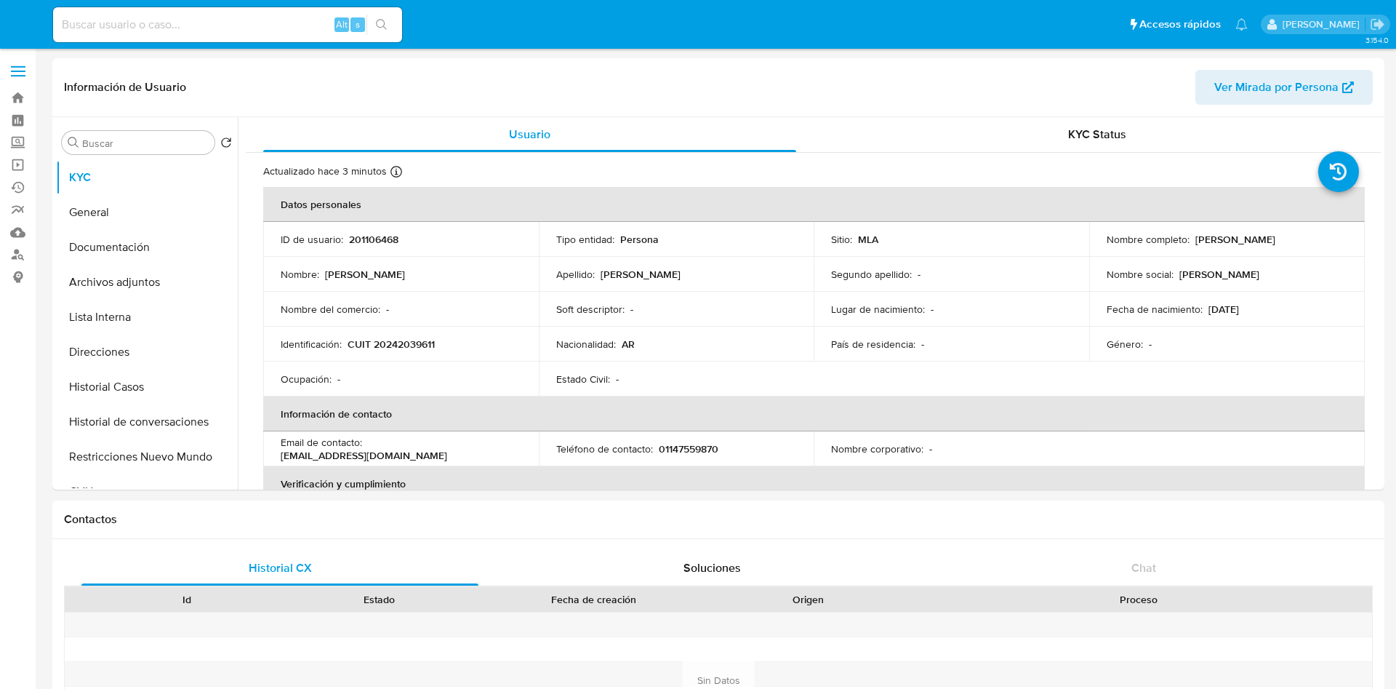
select select "10"
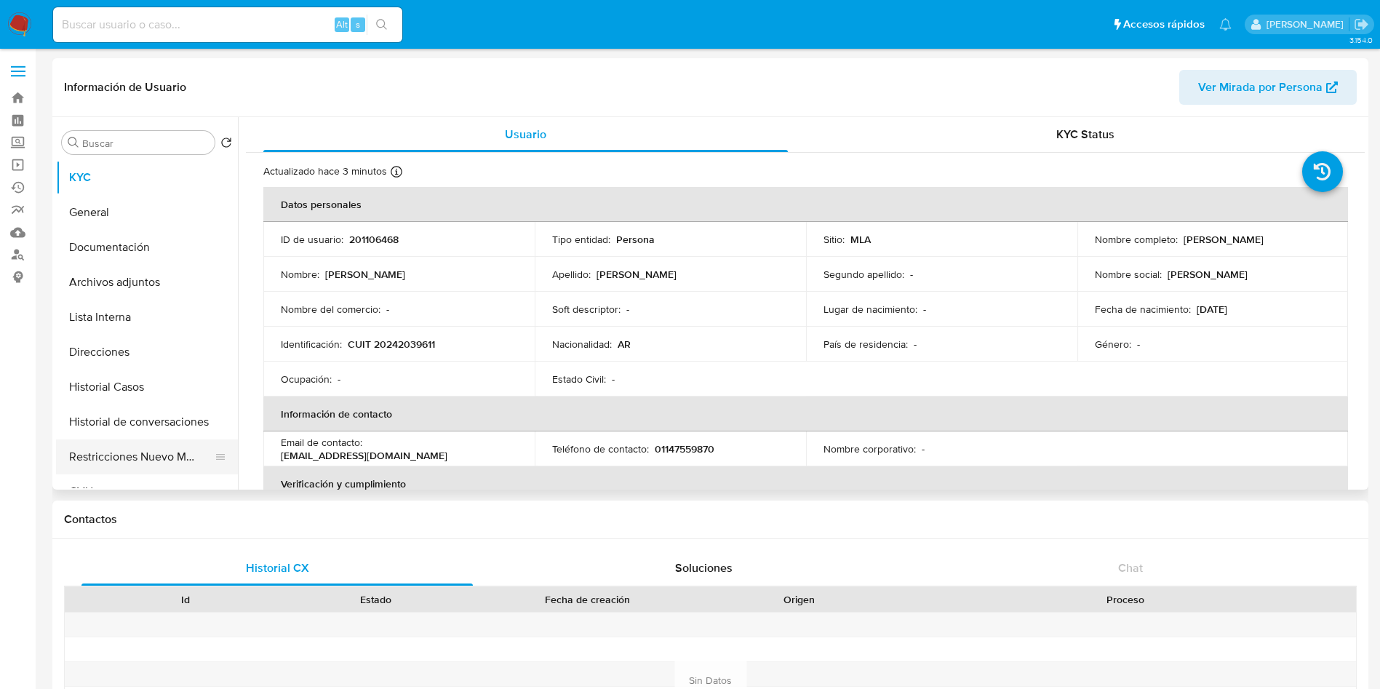
click at [145, 451] on button "Restricciones Nuevo Mundo" at bounding box center [141, 456] width 170 height 35
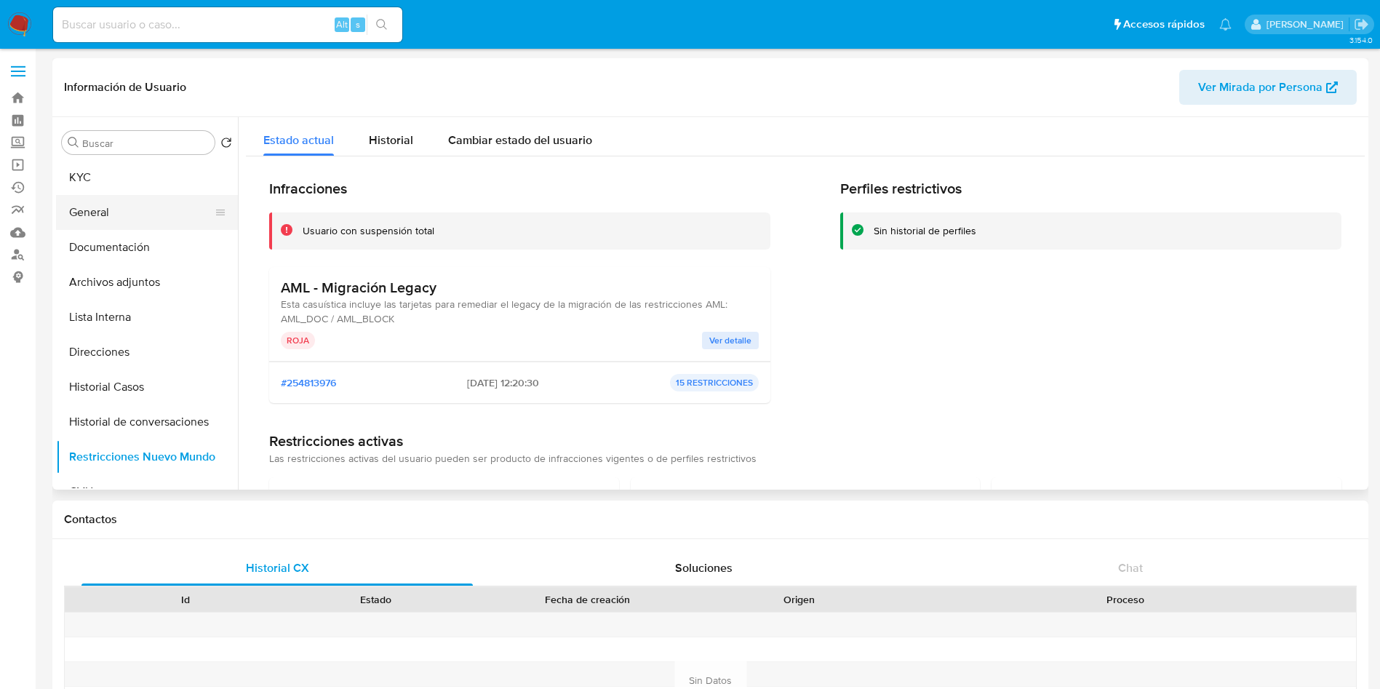
click at [115, 206] on button "General" at bounding box center [141, 212] width 170 height 35
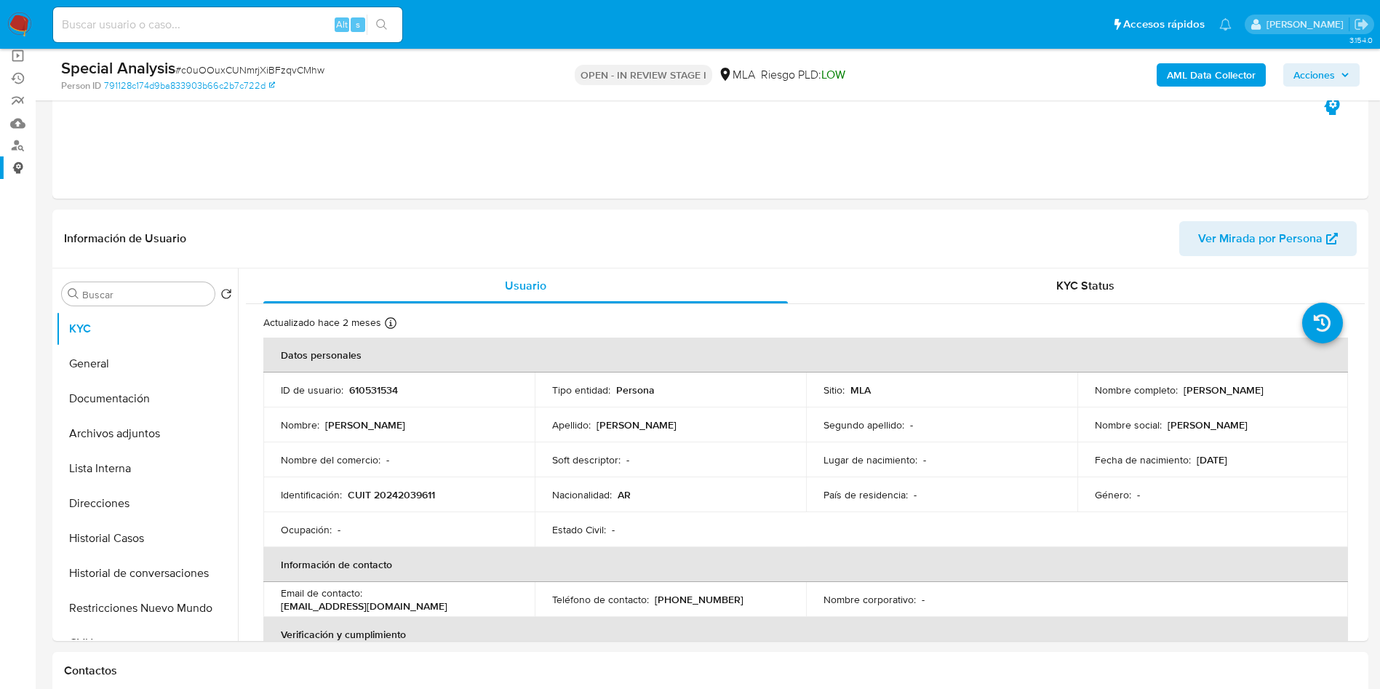
select select "10"
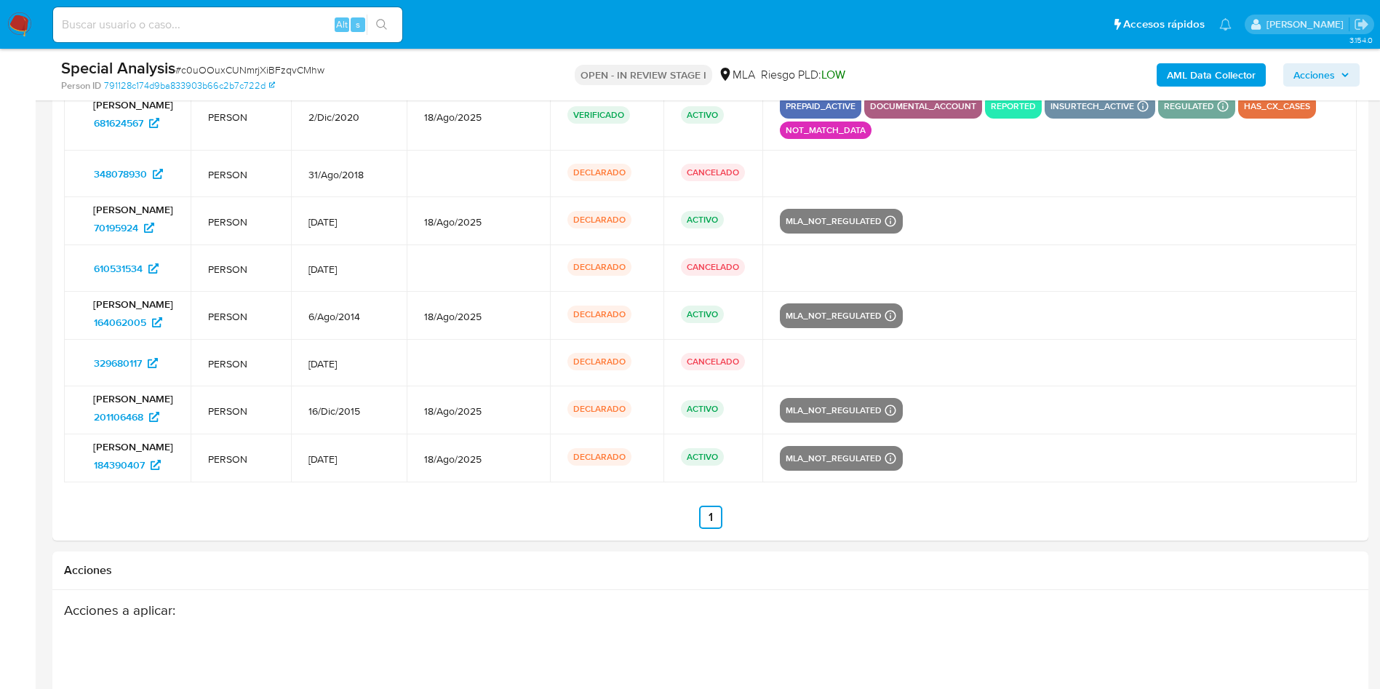
scroll to position [2485, 0]
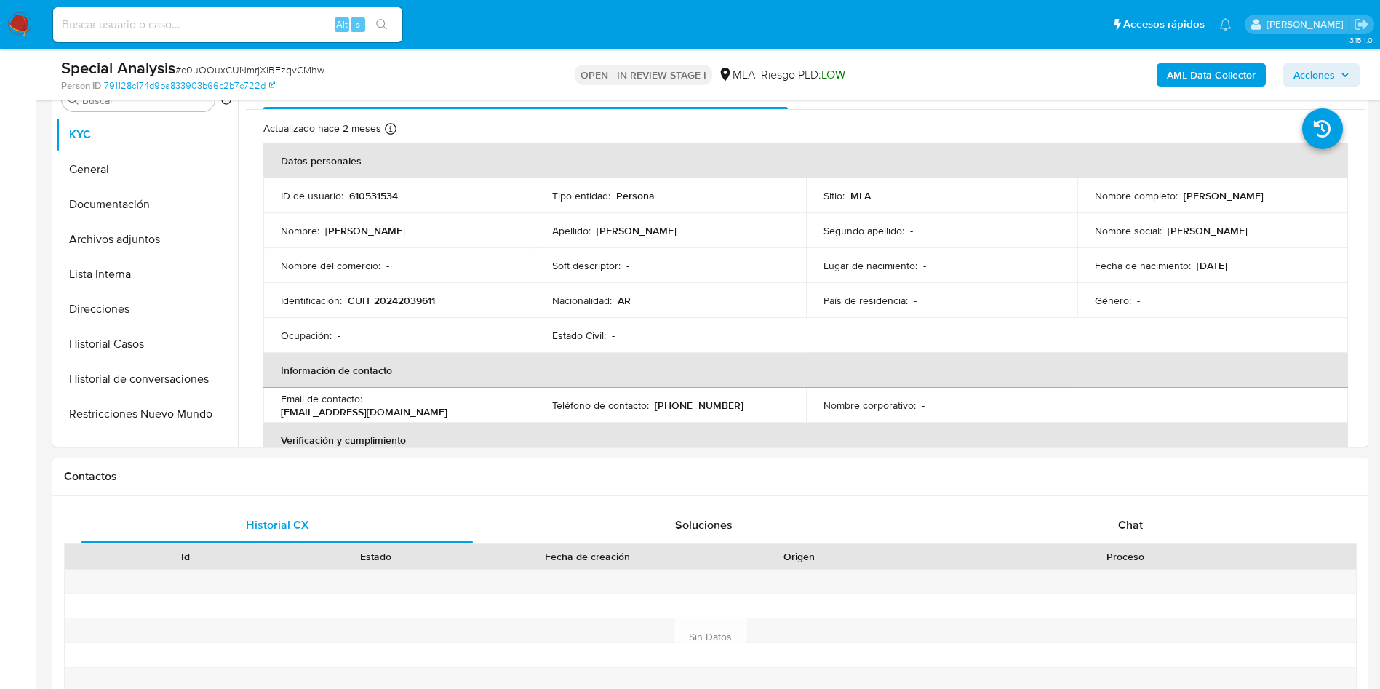
drag, startPoint x: 106, startPoint y: 401, endPoint x: 1, endPoint y: 408, distance: 105.7
click at [106, 401] on button "Restricciones Nuevo Mundo" at bounding box center [147, 413] width 182 height 35
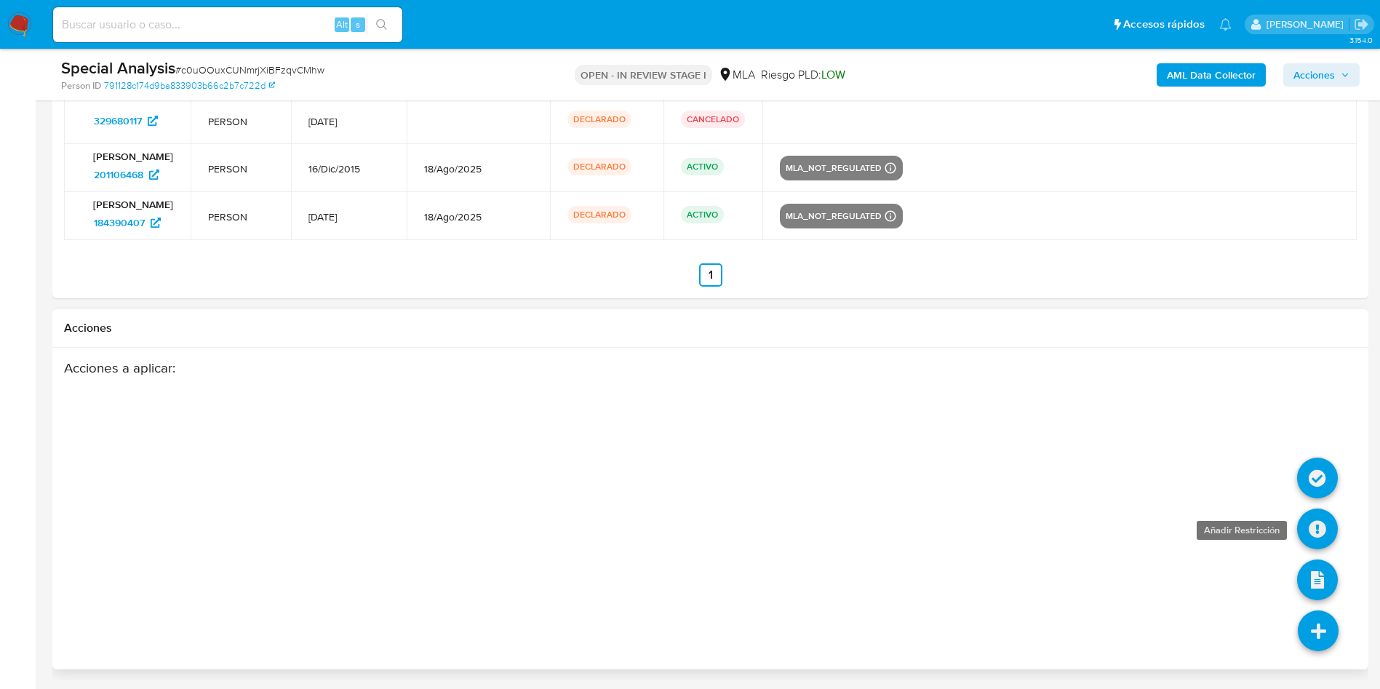
click at [1316, 523] on icon at bounding box center [1317, 528] width 41 height 41
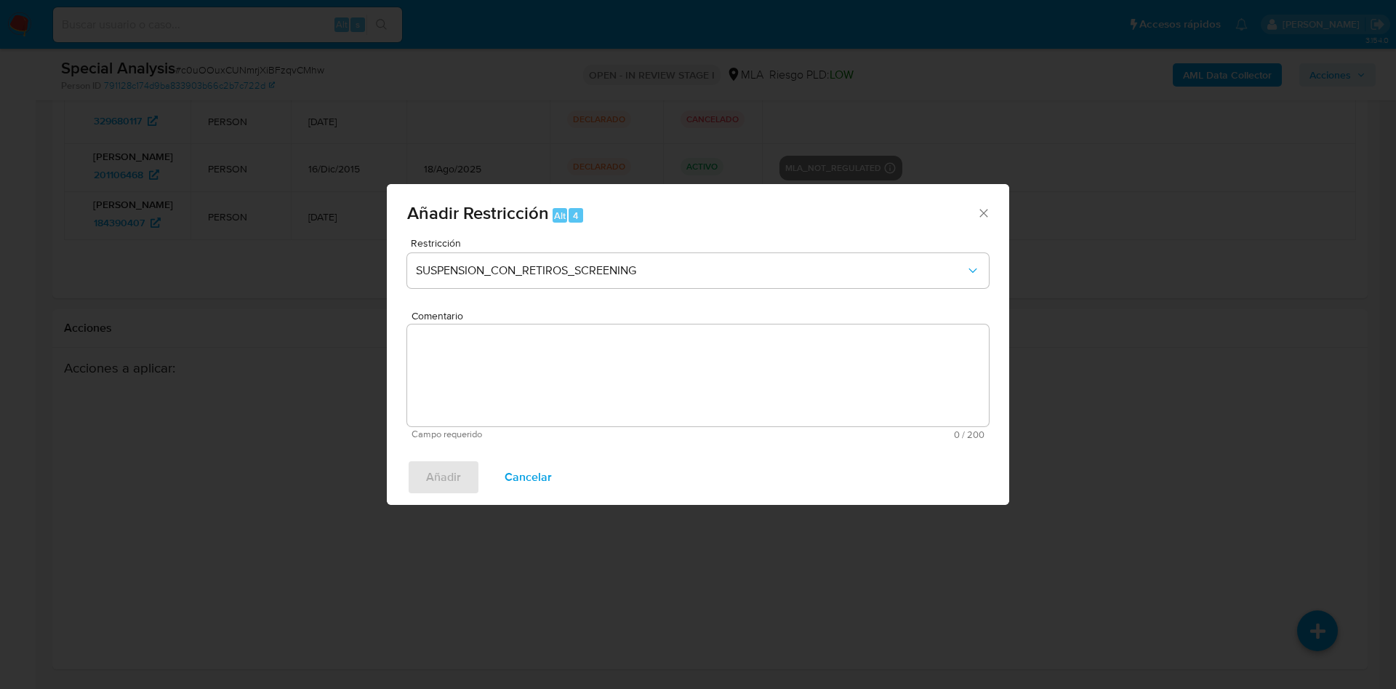
click at [983, 209] on icon "Cerrar ventana" at bounding box center [984, 213] width 15 height 15
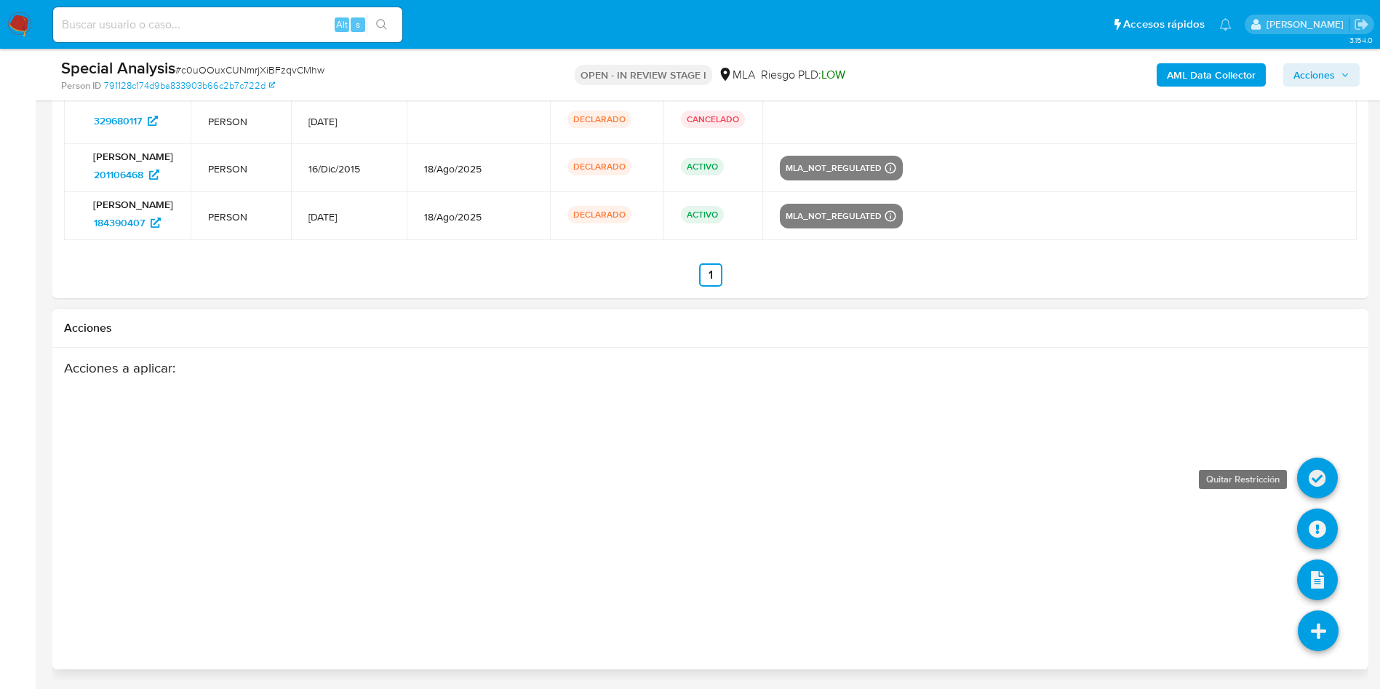
click at [1306, 470] on icon at bounding box center [1317, 477] width 41 height 41
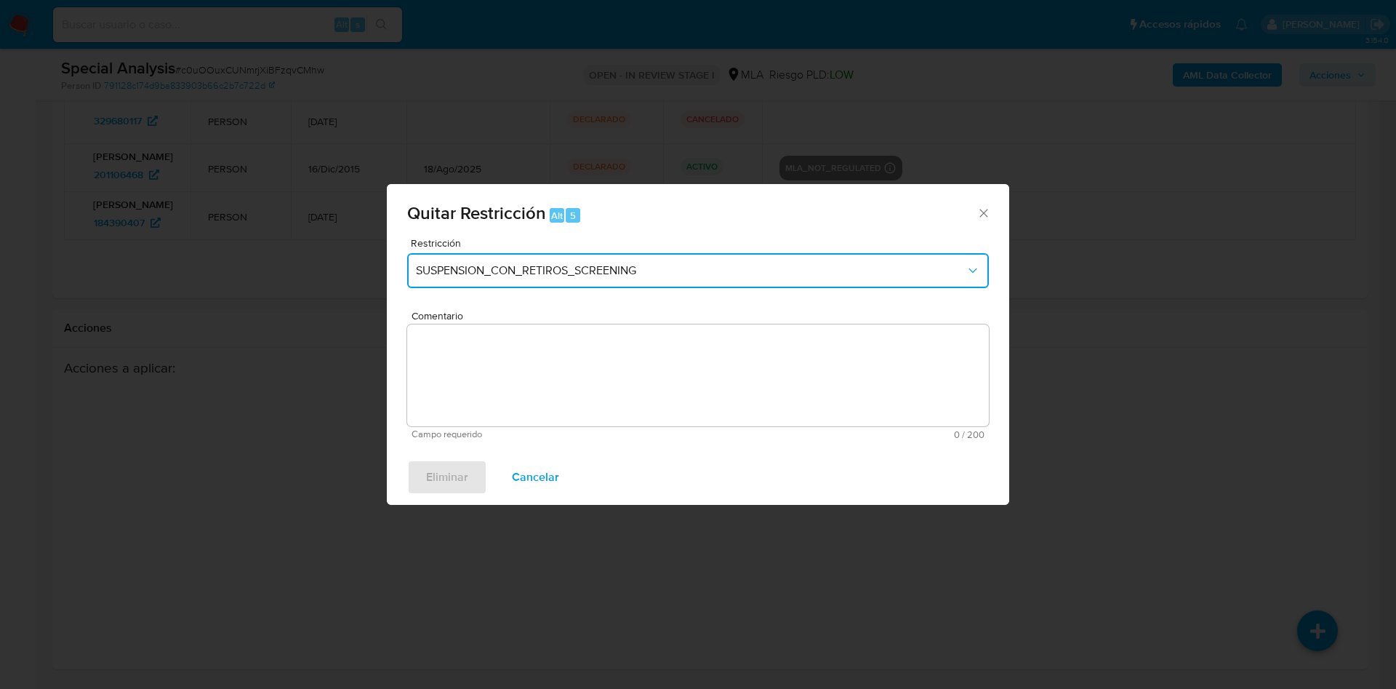
click at [618, 260] on button "SUSPENSION_CON_RETIROS_SCREENING" at bounding box center [698, 270] width 582 height 35
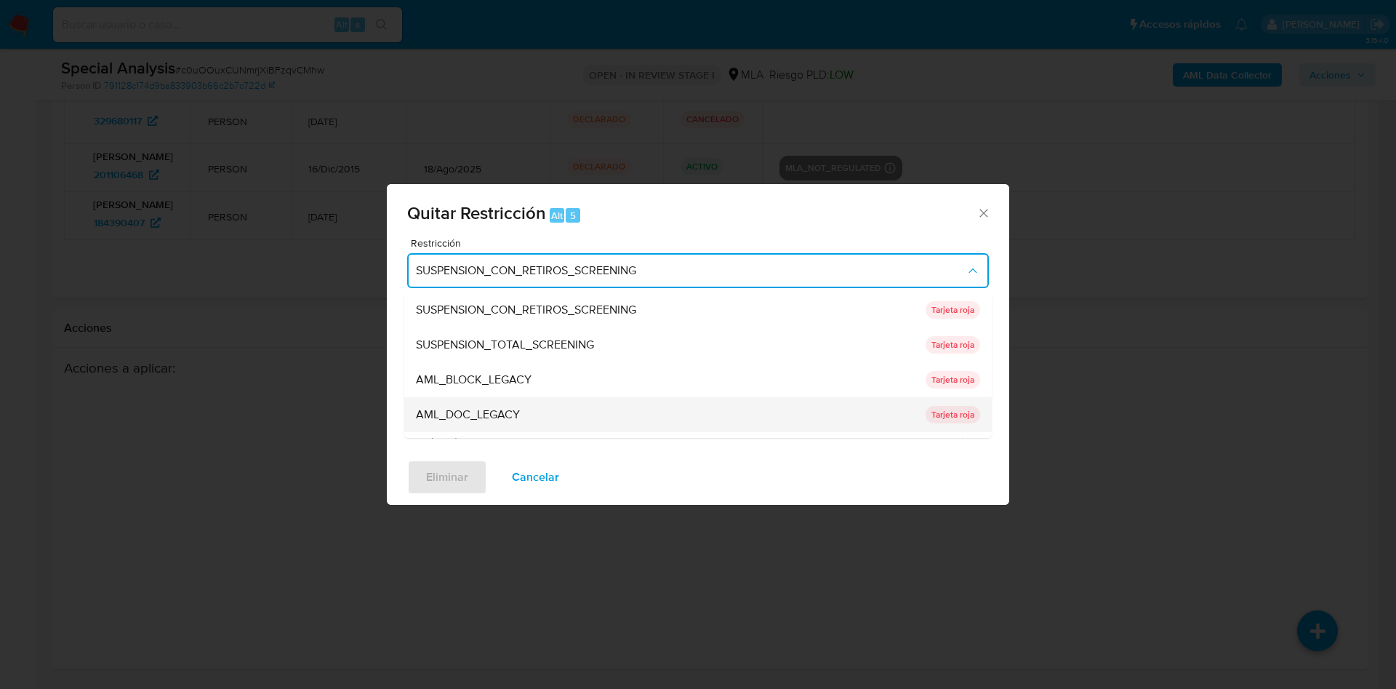
click at [547, 398] on div "AML_DOC_LEGACY" at bounding box center [666, 414] width 501 height 35
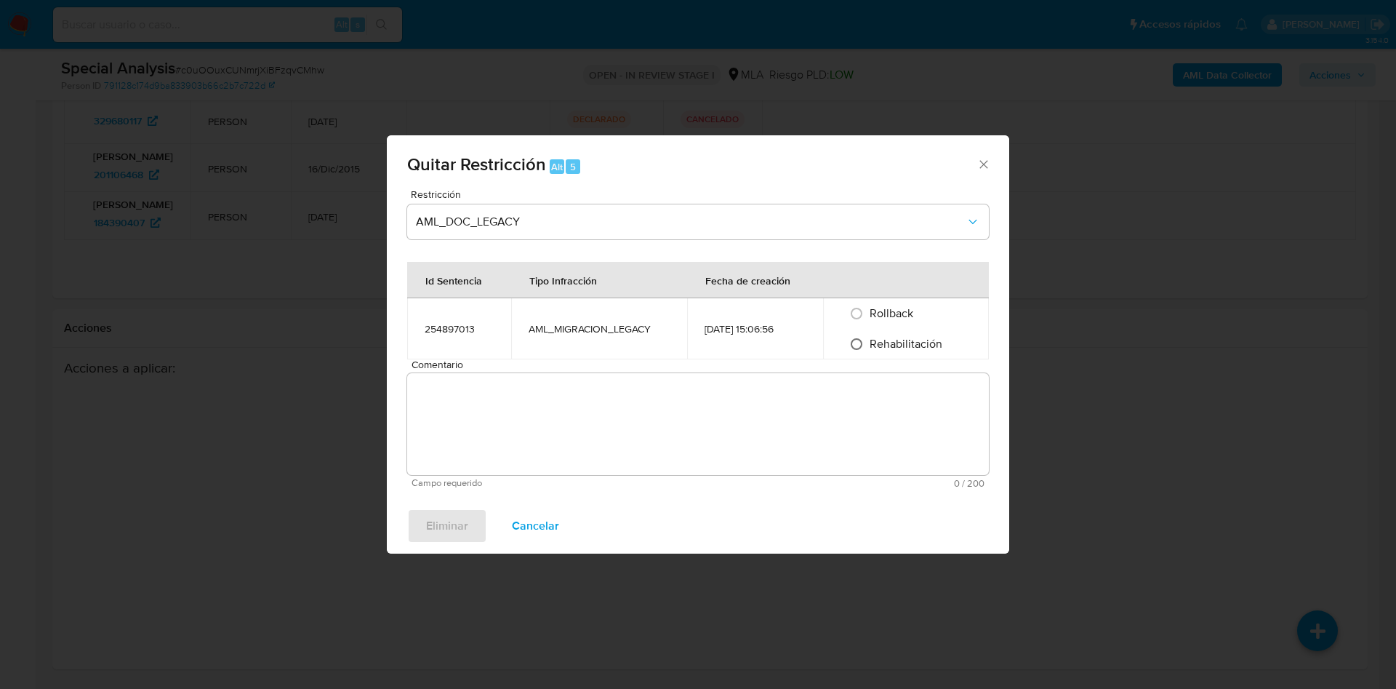
click at [863, 335] on input "Rehabilitación" at bounding box center [856, 343] width 23 height 23
radio input "true"
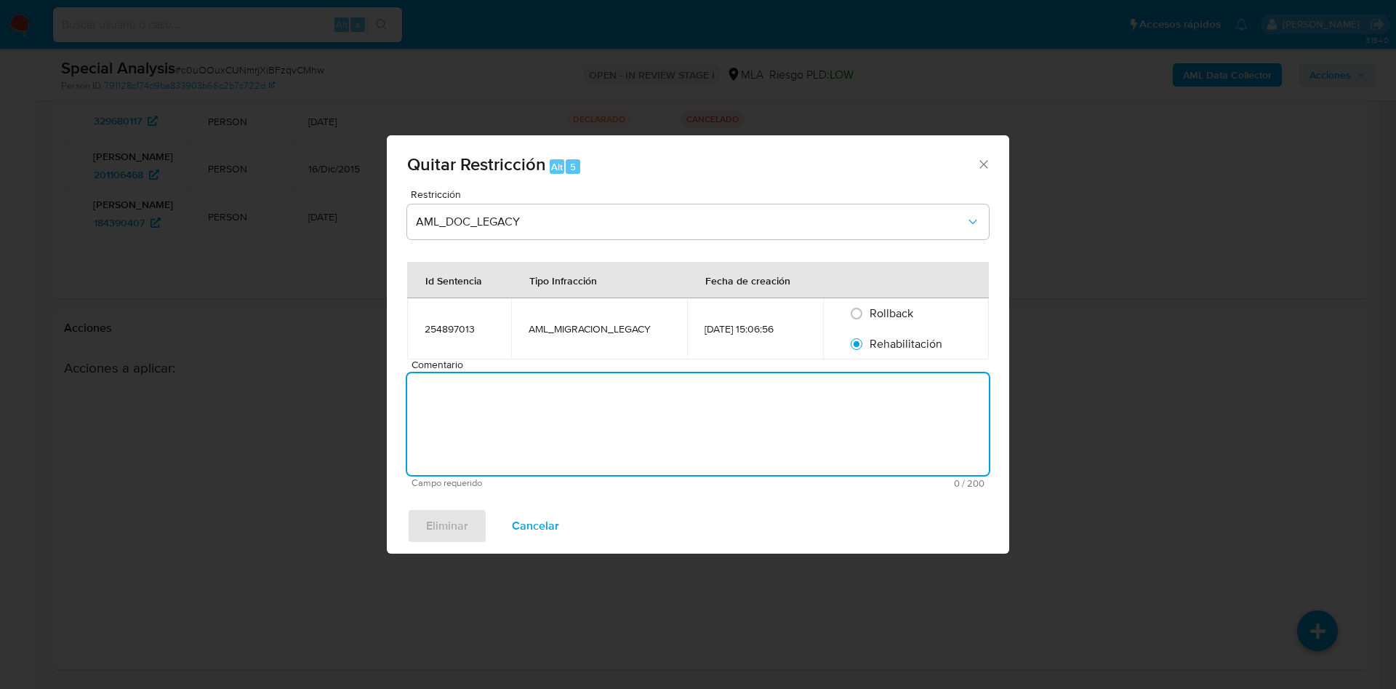
click at [838, 402] on textarea "Comentario" at bounding box center [698, 424] width 582 height 102
type textarea "AML"
click at [463, 515] on span "Eliminar" at bounding box center [447, 526] width 42 height 32
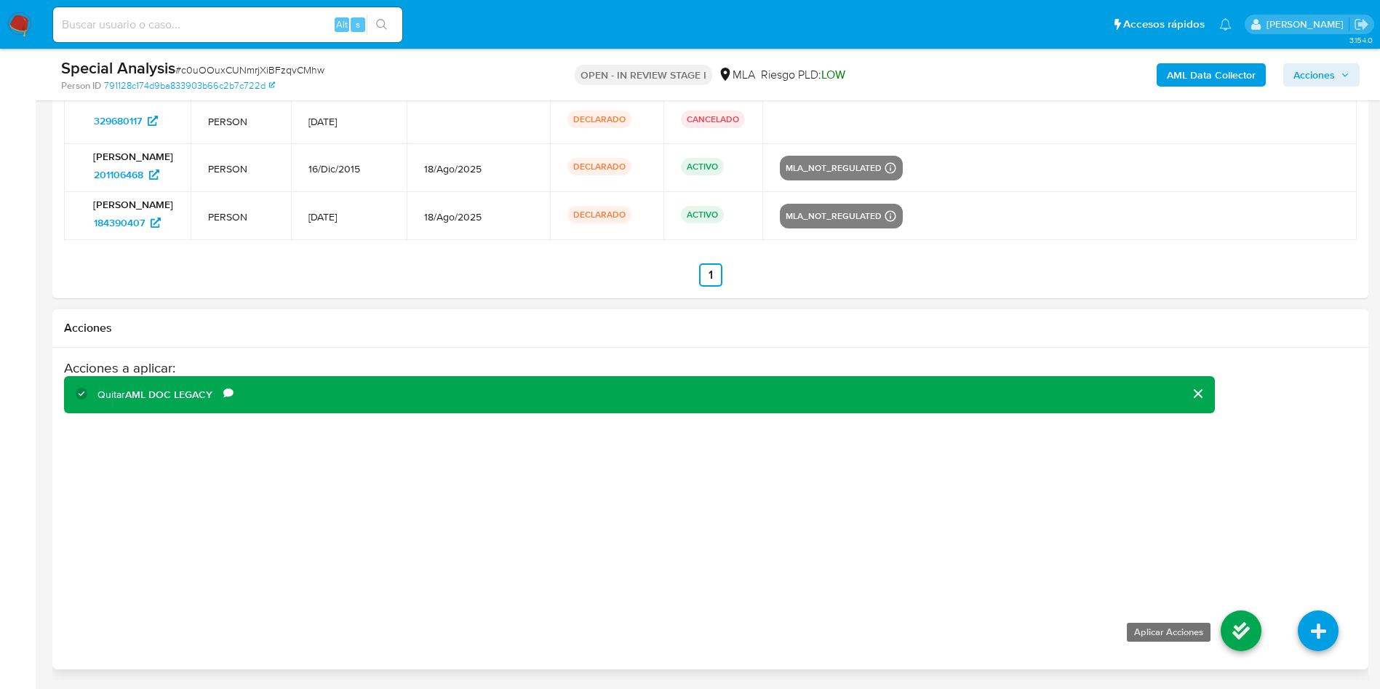
click at [1230, 638] on icon at bounding box center [1240, 630] width 41 height 41
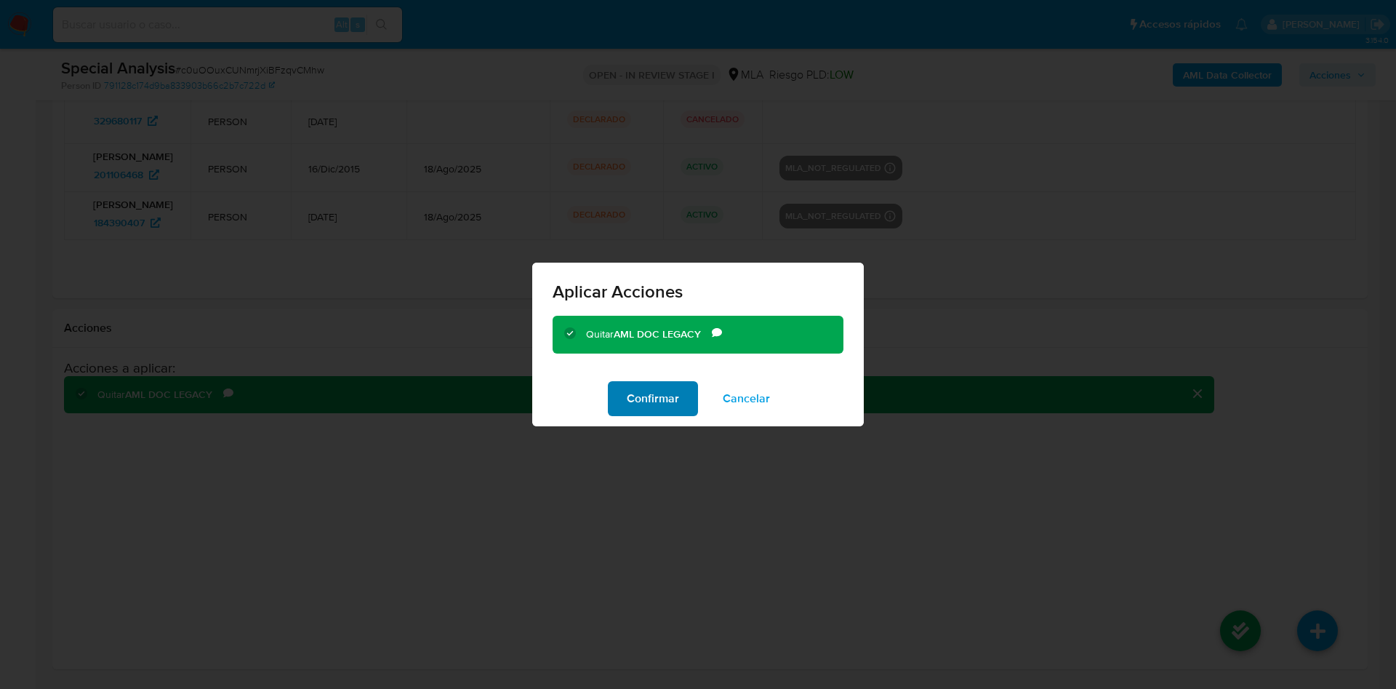
click at [671, 400] on span "Confirmar" at bounding box center [653, 399] width 52 height 32
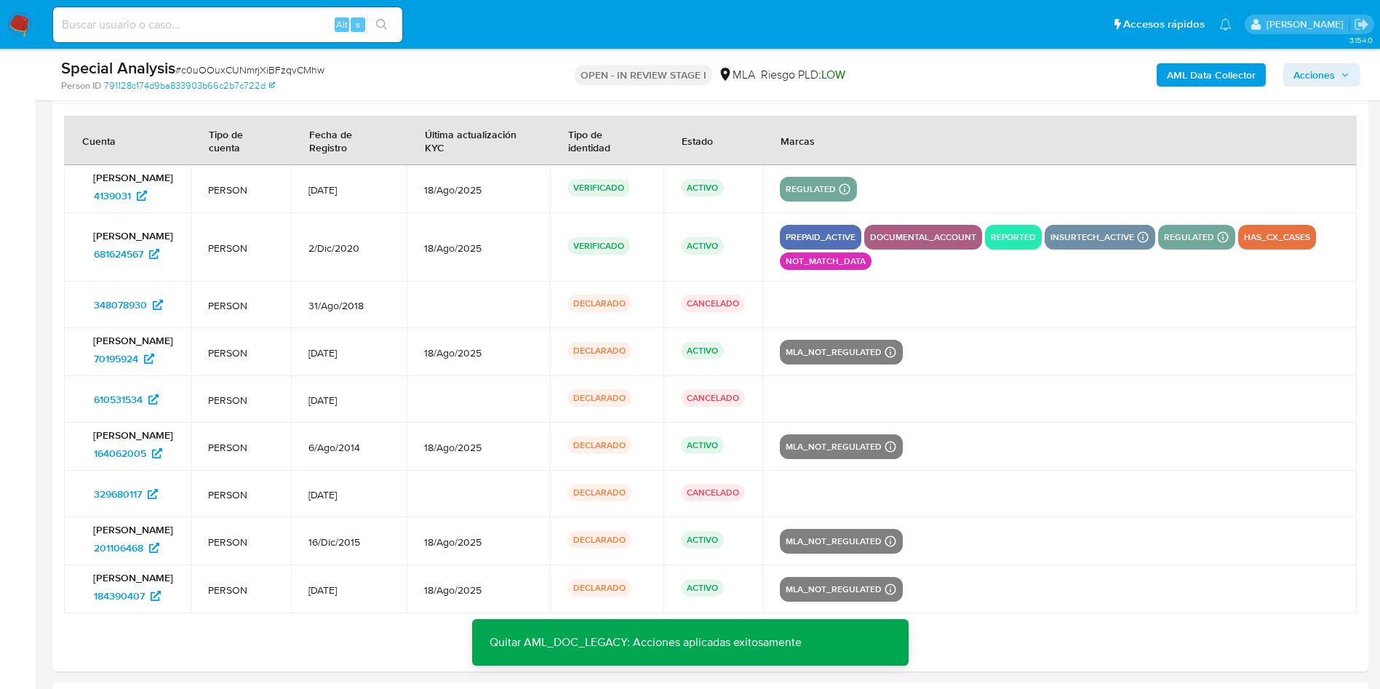
scroll to position [1831, 0]
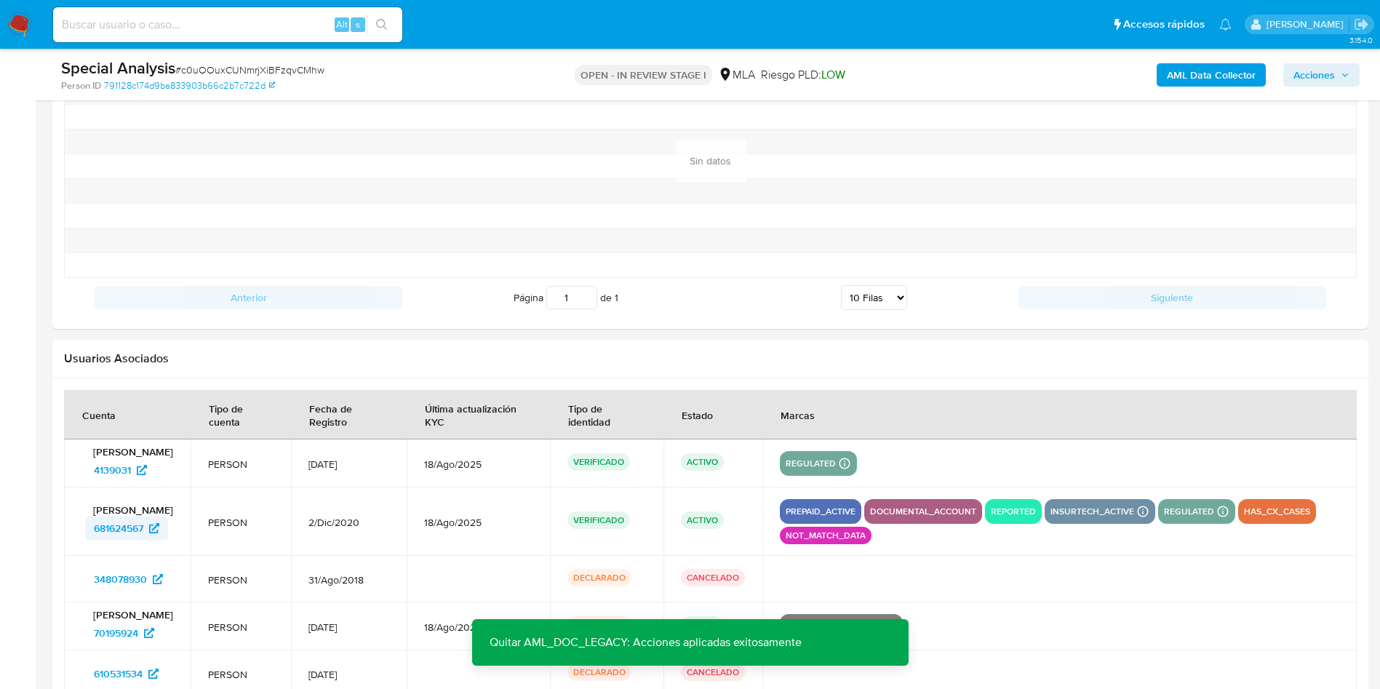
click at [138, 531] on span "681624567" at bounding box center [118, 527] width 49 height 23
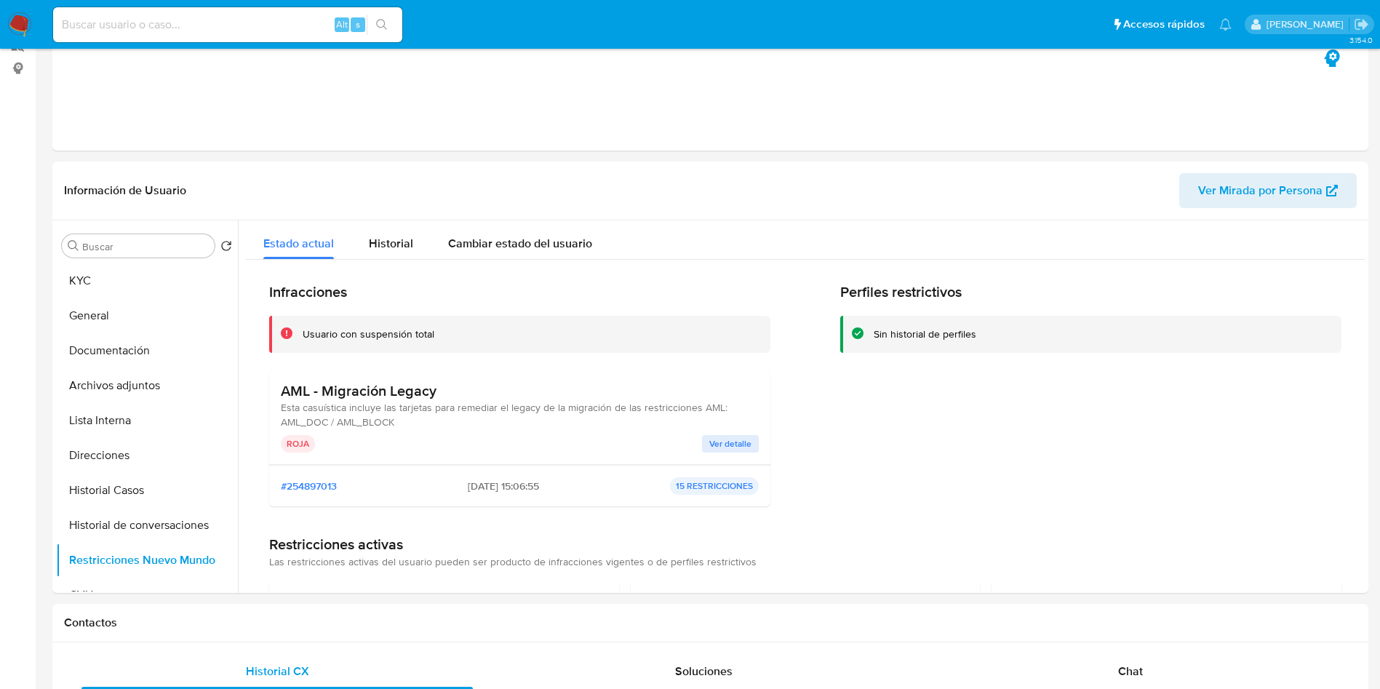
scroll to position [0, 0]
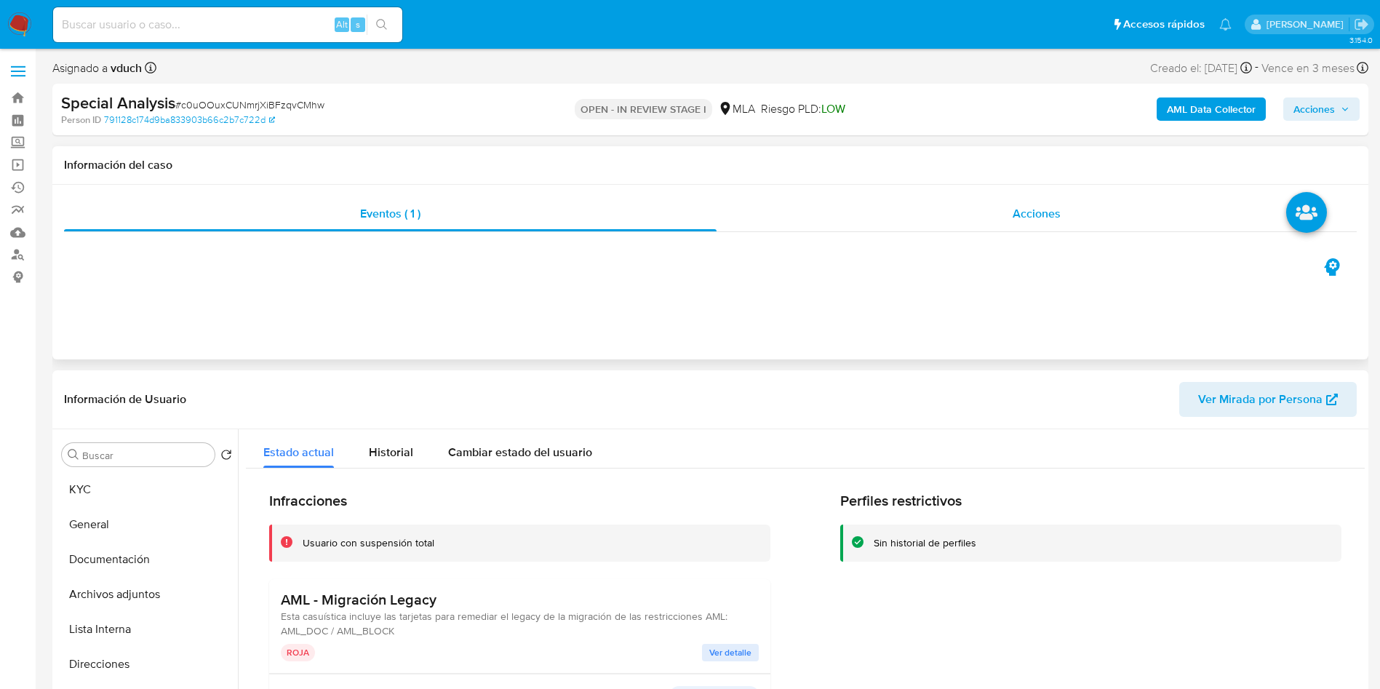
click at [1049, 204] on div "Acciones" at bounding box center [1036, 213] width 640 height 35
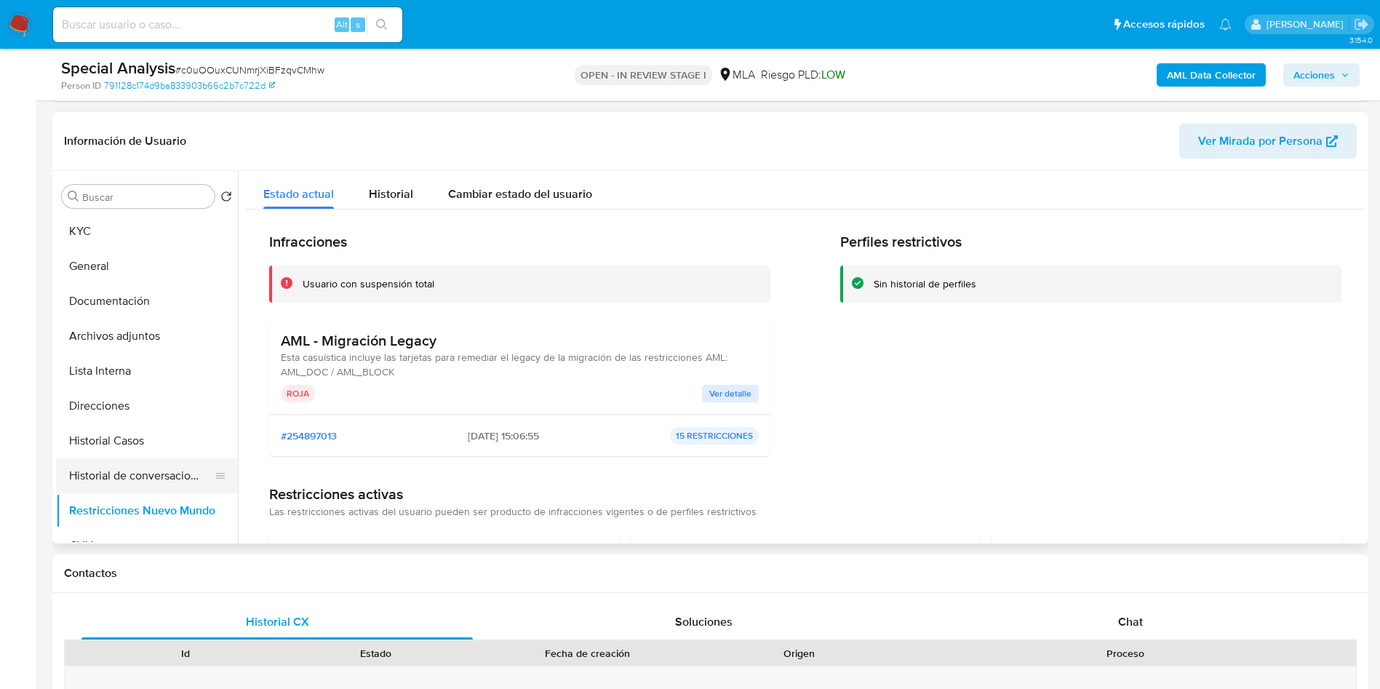
scroll to position [327, 0]
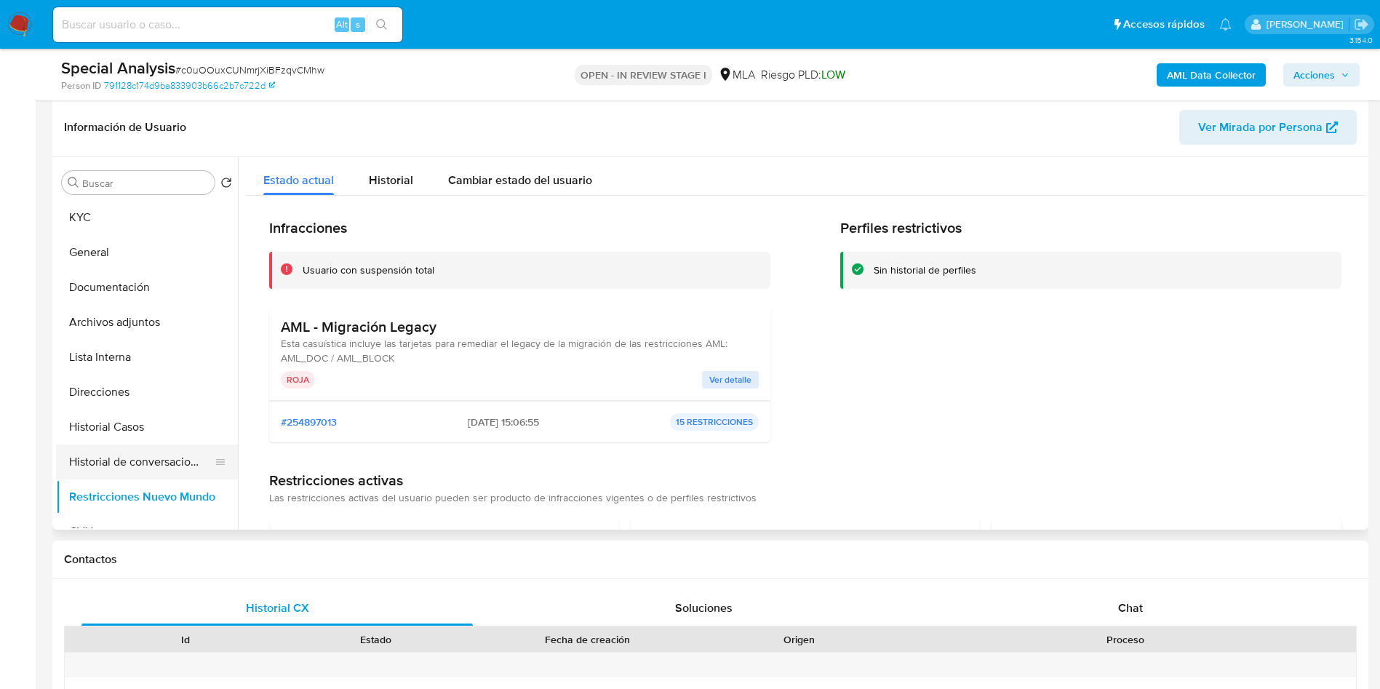
click at [109, 452] on button "Historial de conversaciones" at bounding box center [141, 461] width 170 height 35
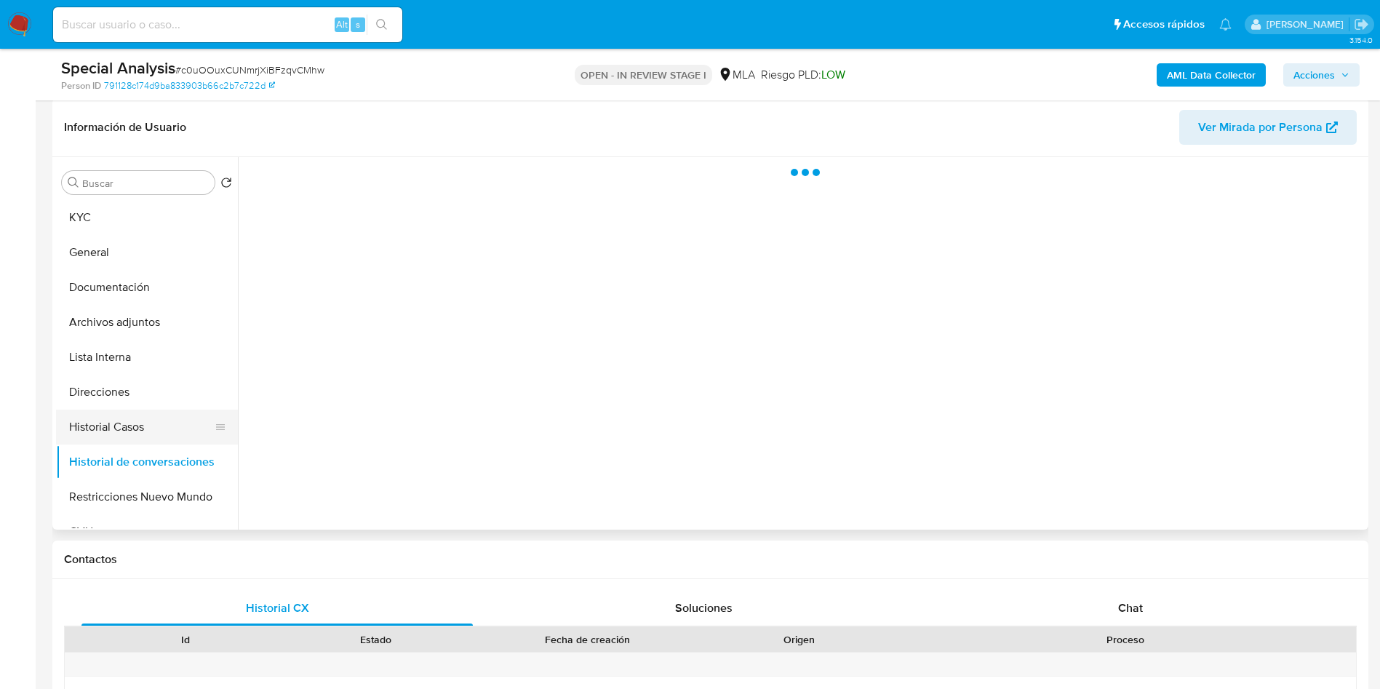
click at [152, 431] on button "Historial Casos" at bounding box center [141, 426] width 170 height 35
click at [128, 486] on button "Restricciones Nuevo Mundo" at bounding box center [141, 496] width 170 height 35
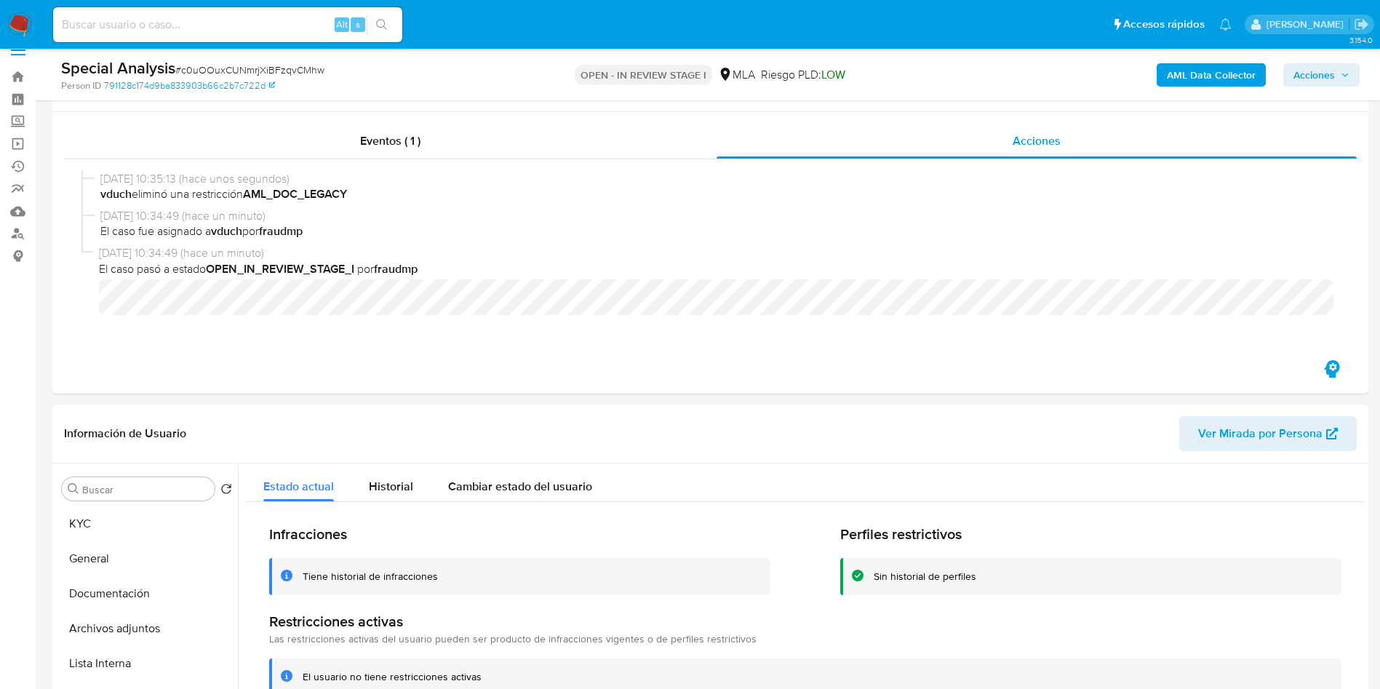
scroll to position [0, 0]
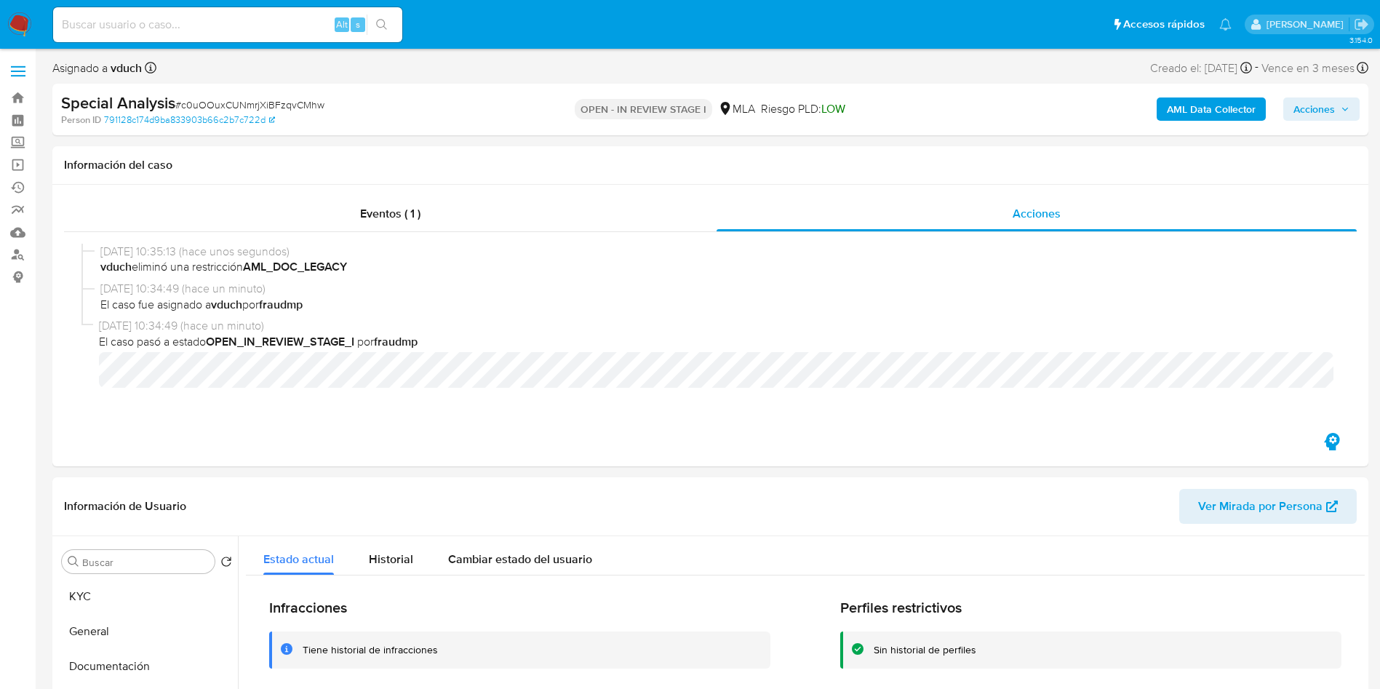
click at [1340, 109] on span "Acciones" at bounding box center [1321, 109] width 56 height 20
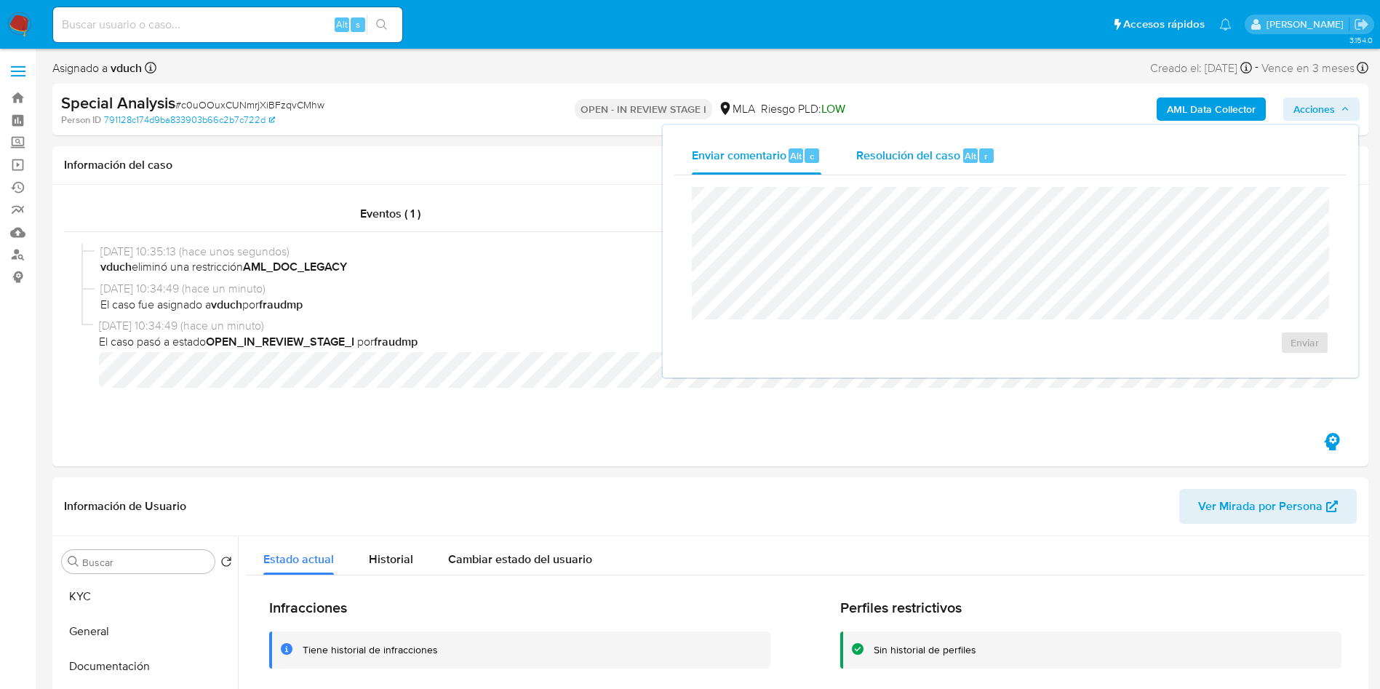
click at [919, 150] on span "Resolución del caso" at bounding box center [908, 155] width 104 height 17
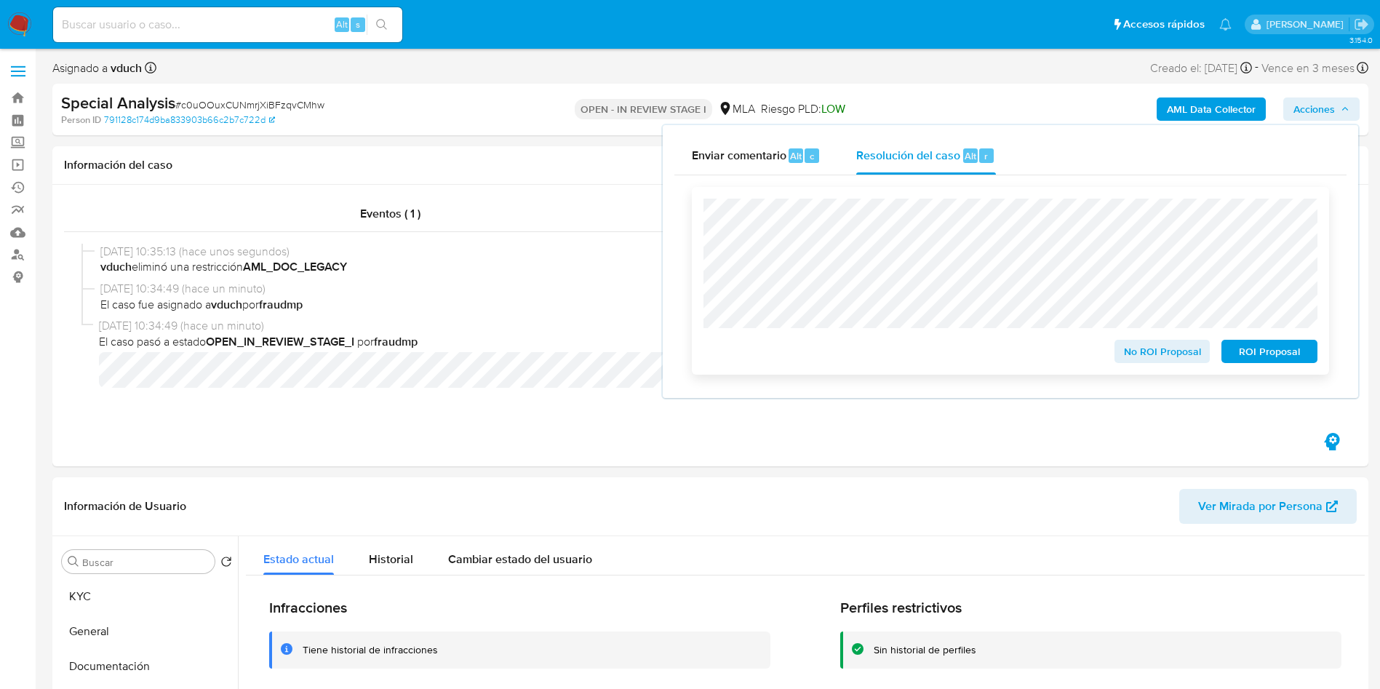
click at [1175, 348] on span "No ROI Proposal" at bounding box center [1162, 351] width 76 height 20
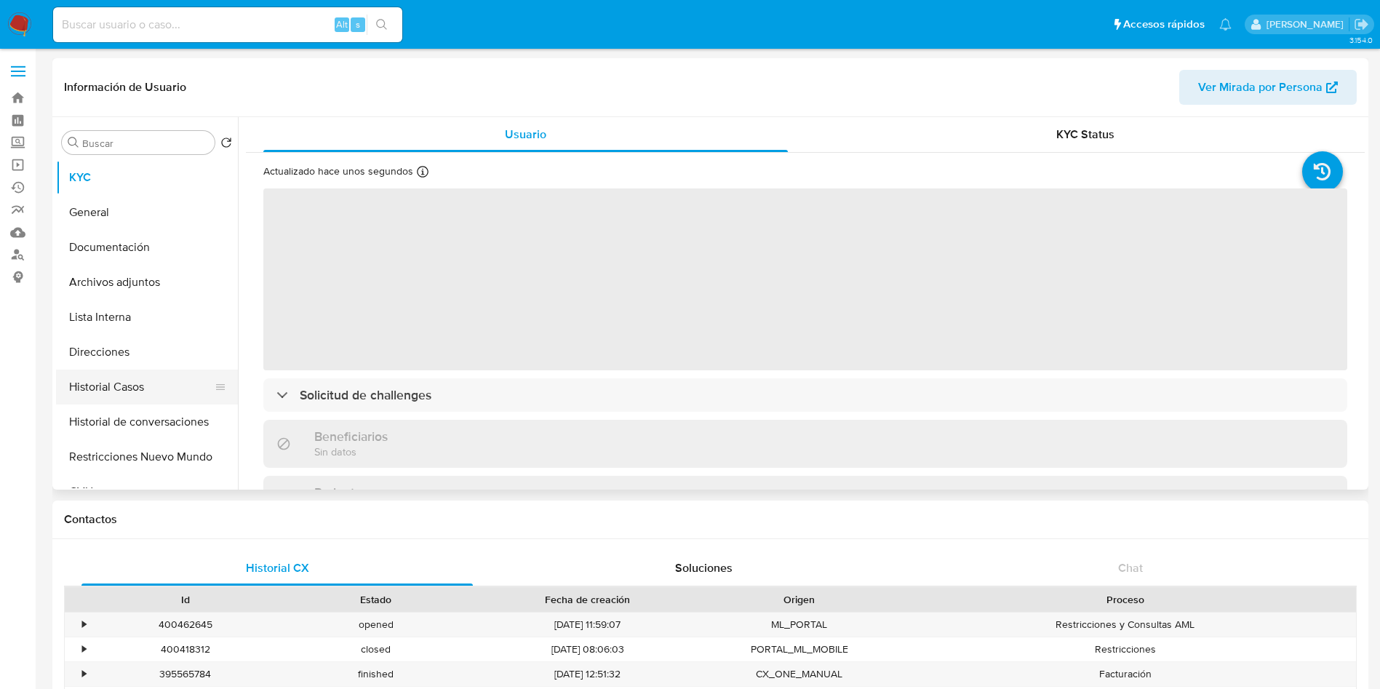
click at [85, 373] on button "Historial Casos" at bounding box center [141, 386] width 170 height 35
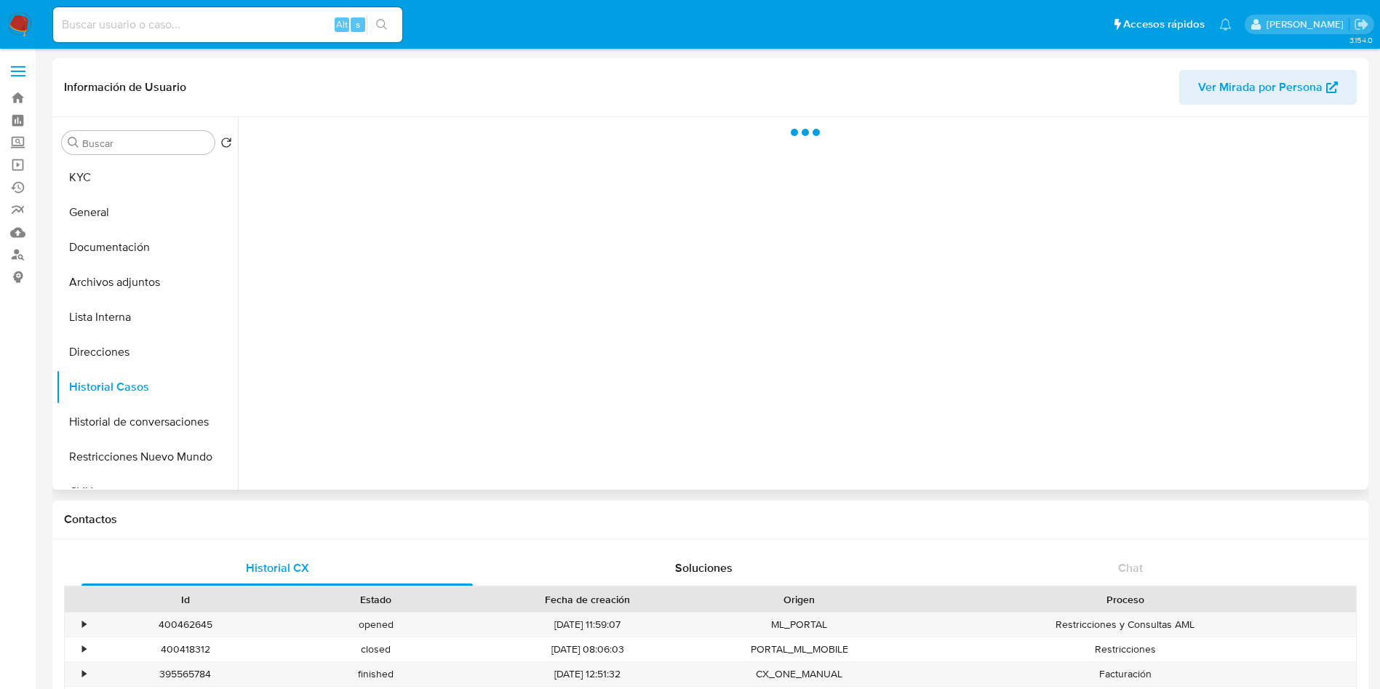
select select "10"
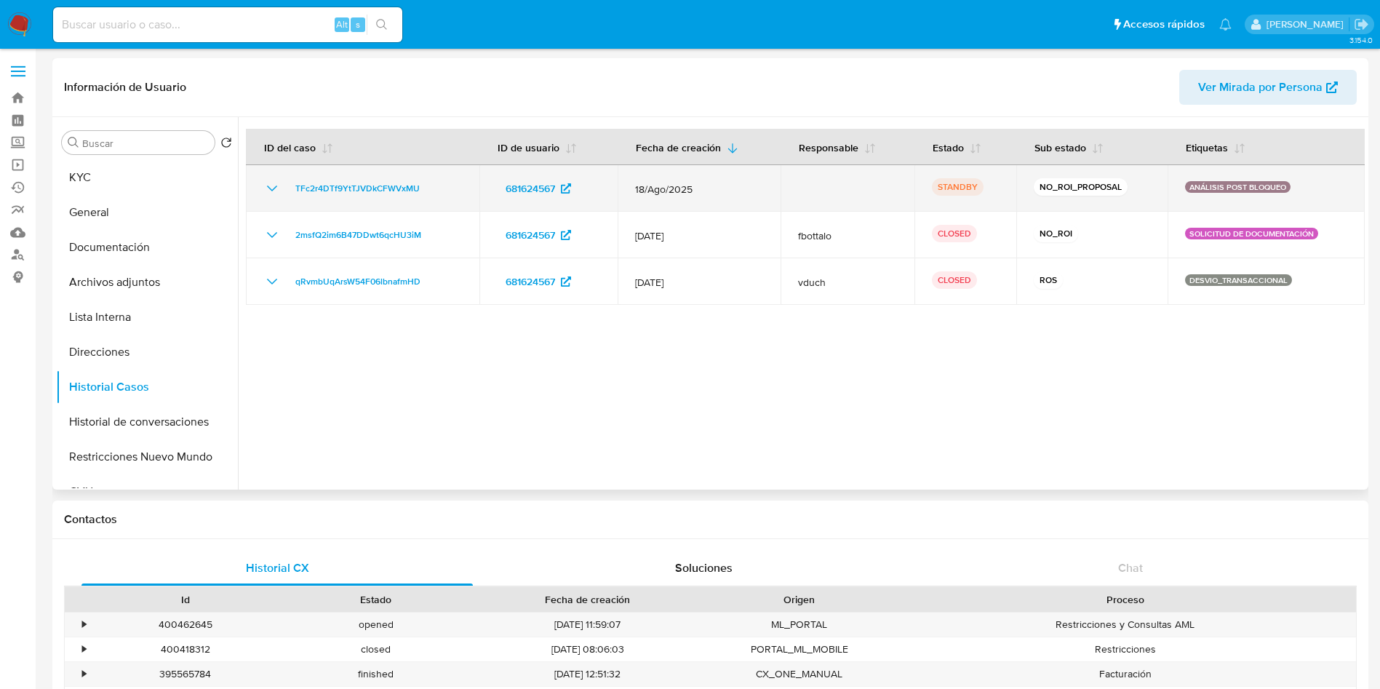
drag, startPoint x: 442, startPoint y: 187, endPoint x: 280, endPoint y: 190, distance: 162.2
click at [280, 190] on div "TFc2r4DTf9YtTJVDkCFWVxMU" at bounding box center [362, 188] width 199 height 17
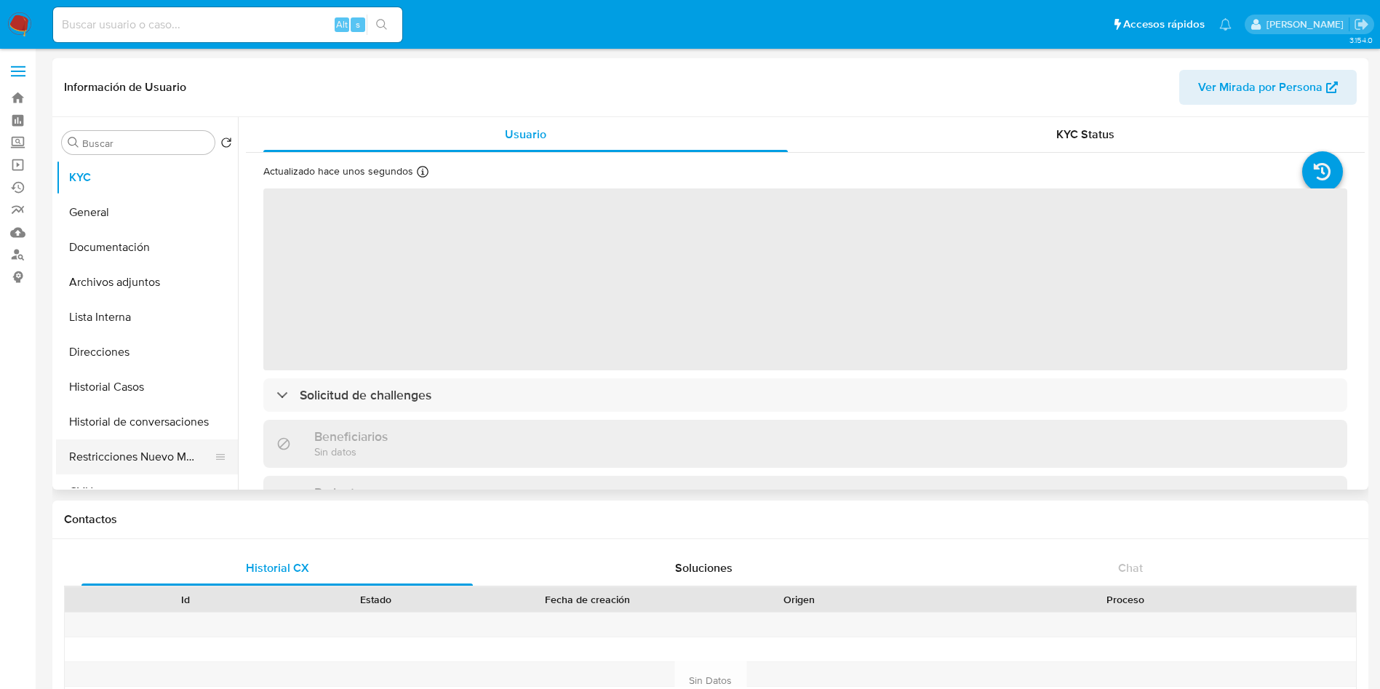
click at [91, 451] on button "Restricciones Nuevo Mundo" at bounding box center [141, 456] width 170 height 35
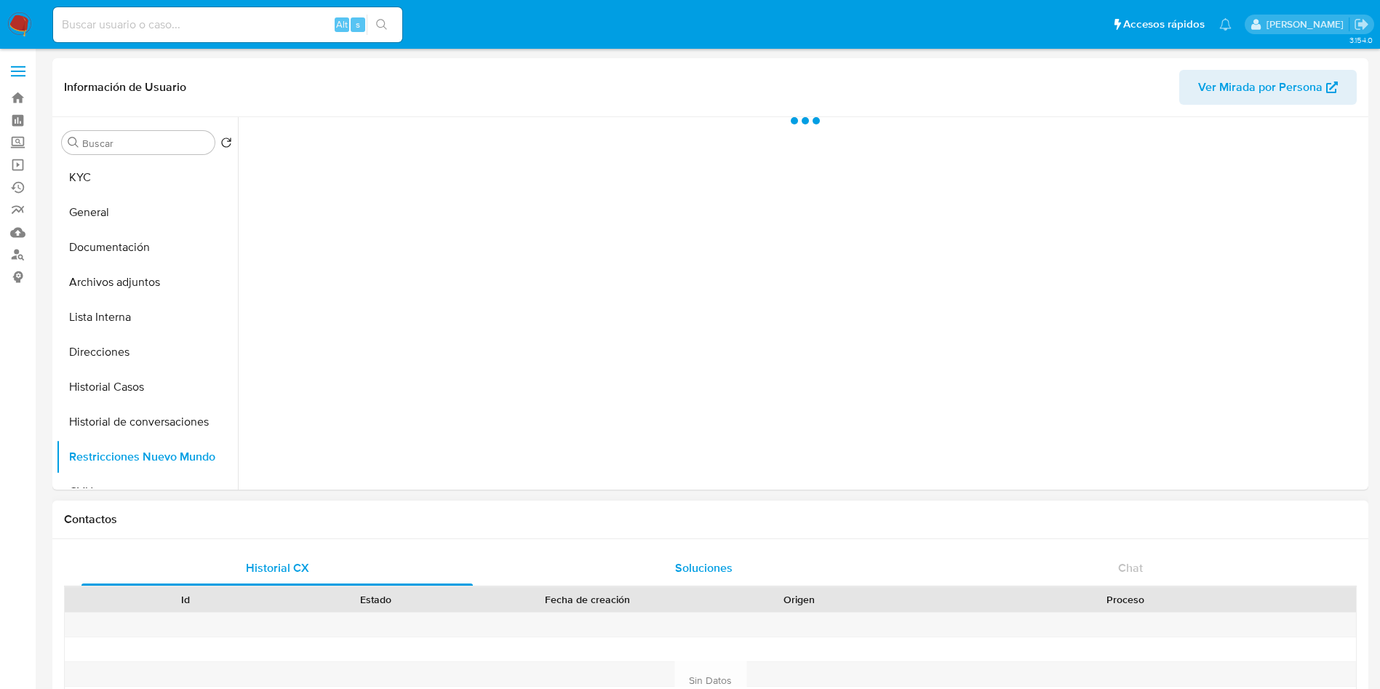
select select "10"
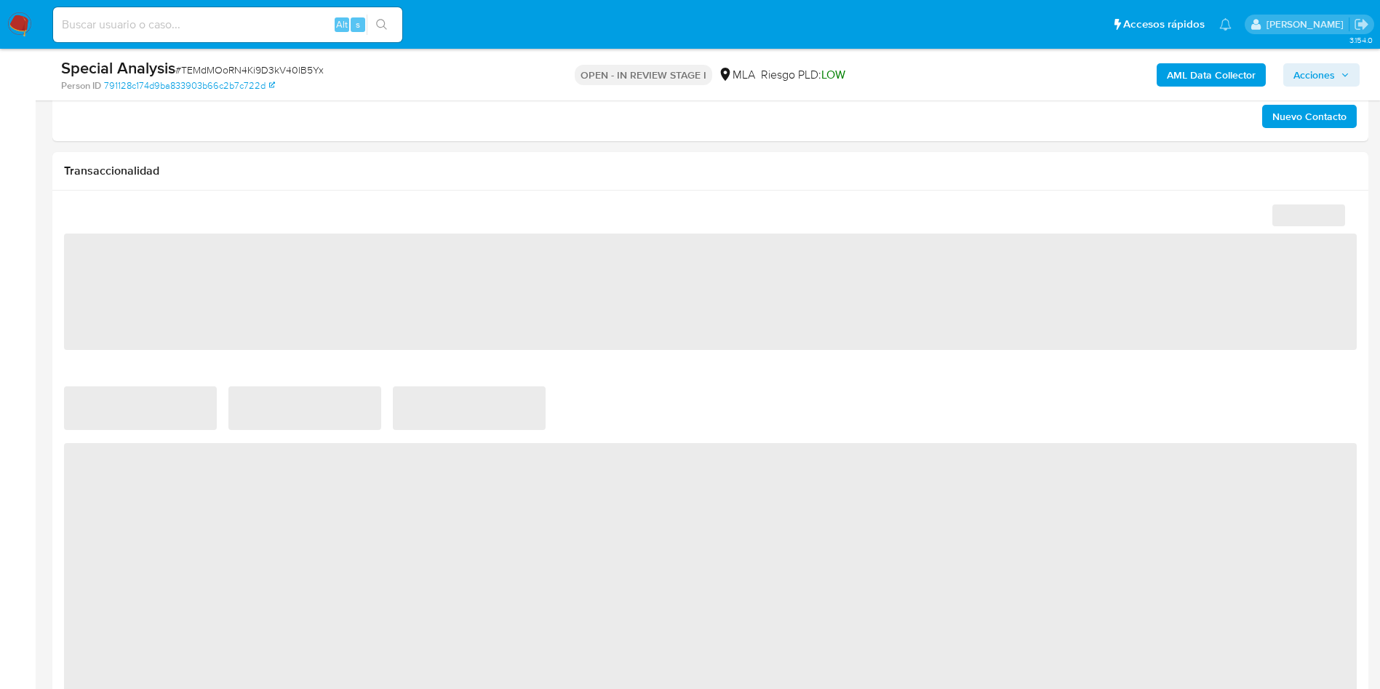
scroll to position [1665, 0]
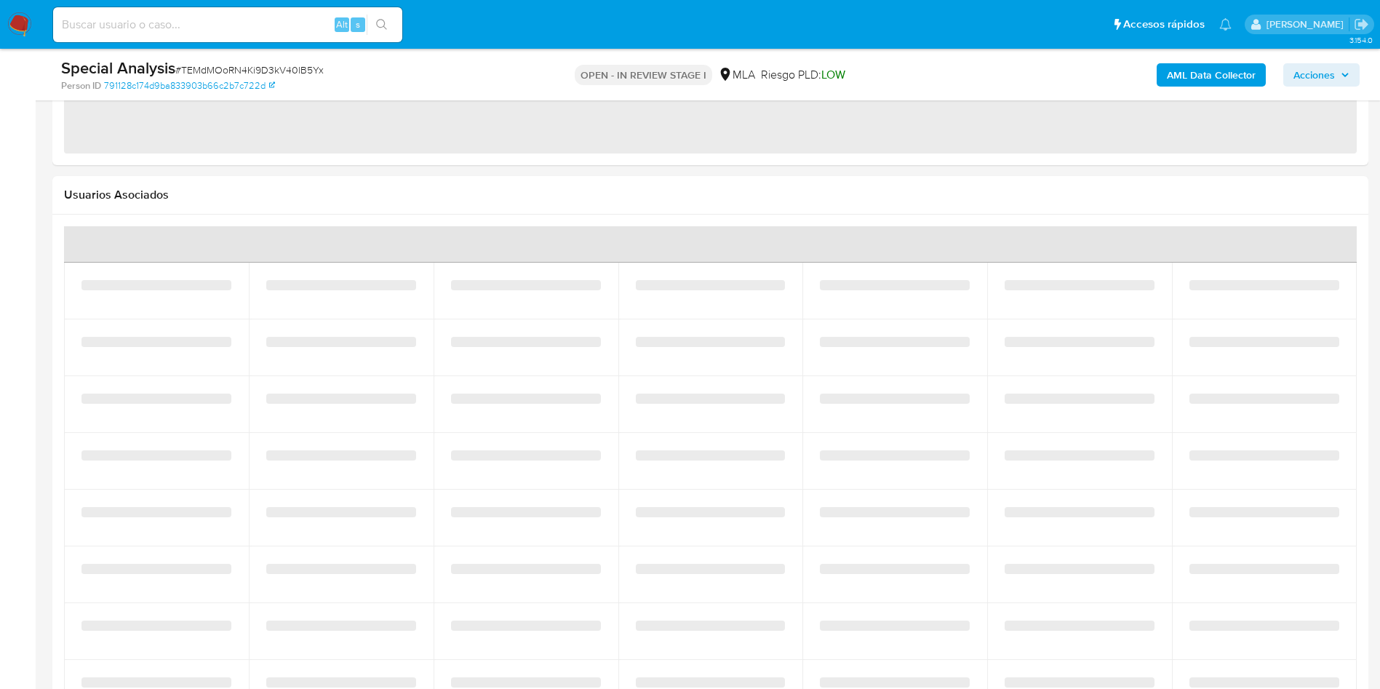
select select "10"
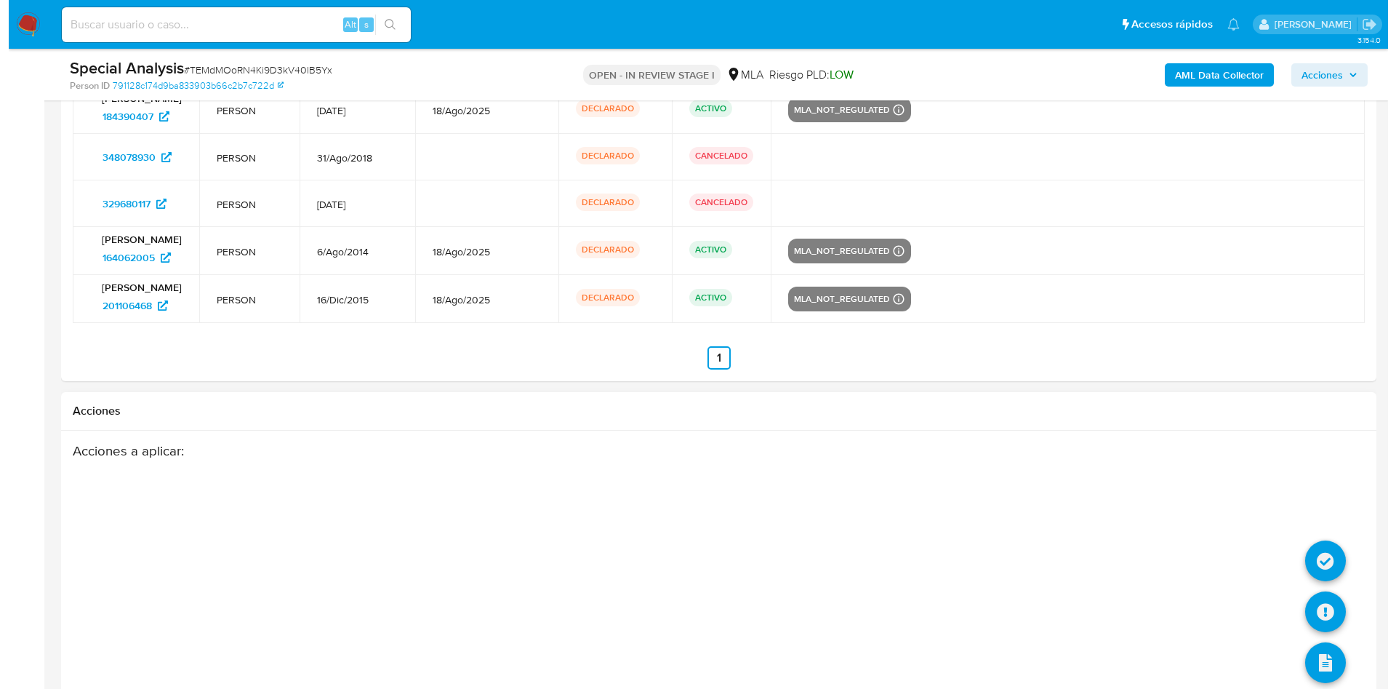
scroll to position [2485, 0]
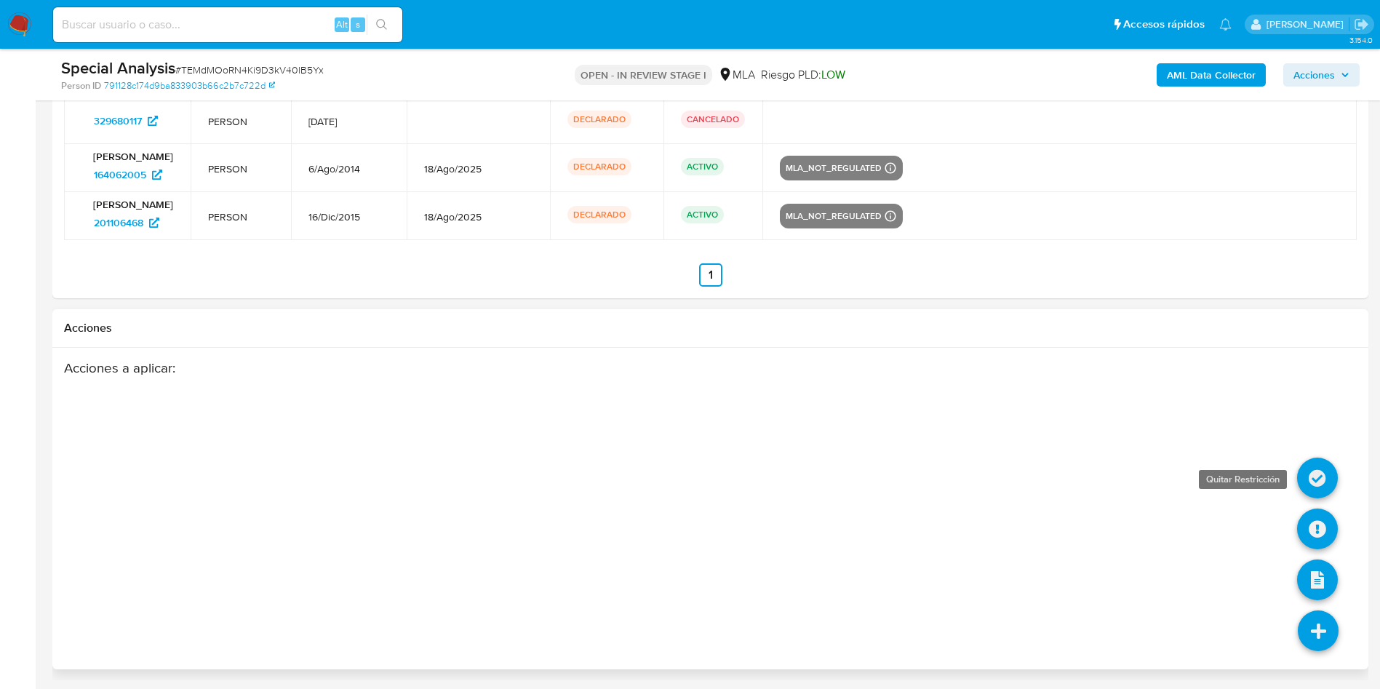
click at [1308, 476] on icon at bounding box center [1317, 477] width 41 height 41
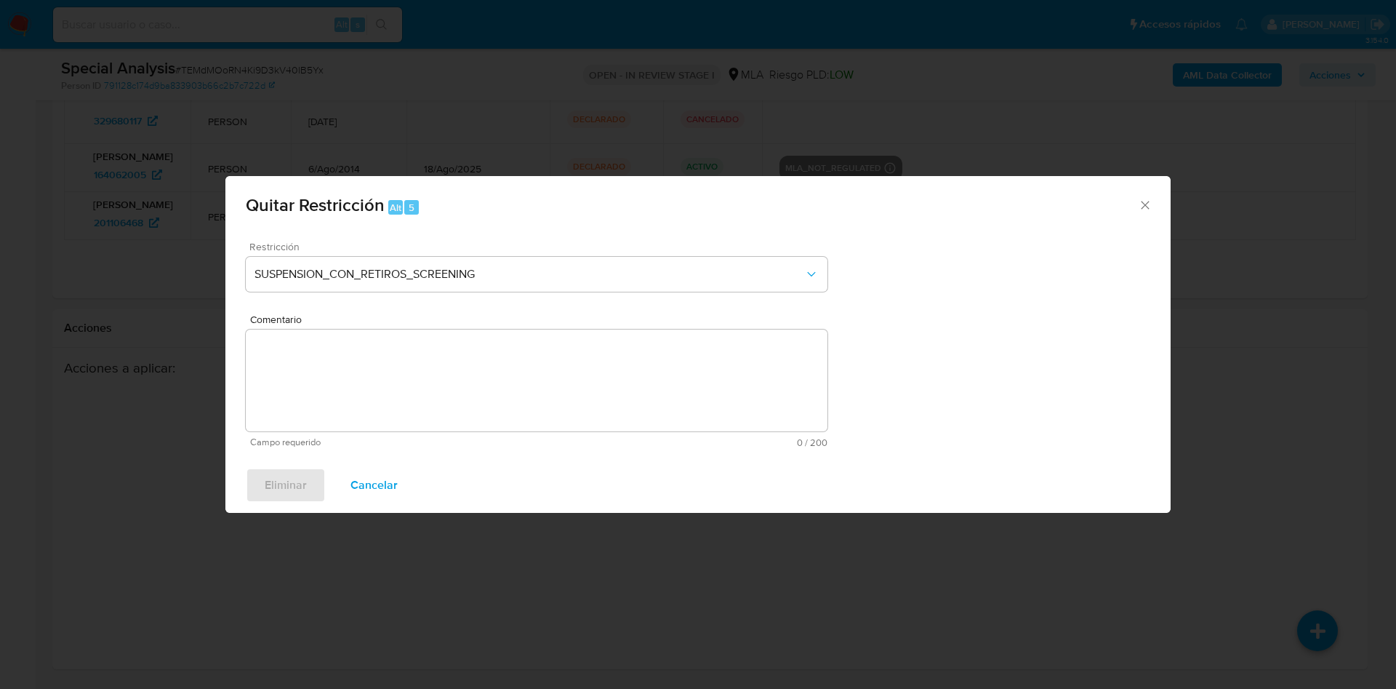
click at [595, 249] on span "Restricción" at bounding box center [540, 246] width 582 height 10
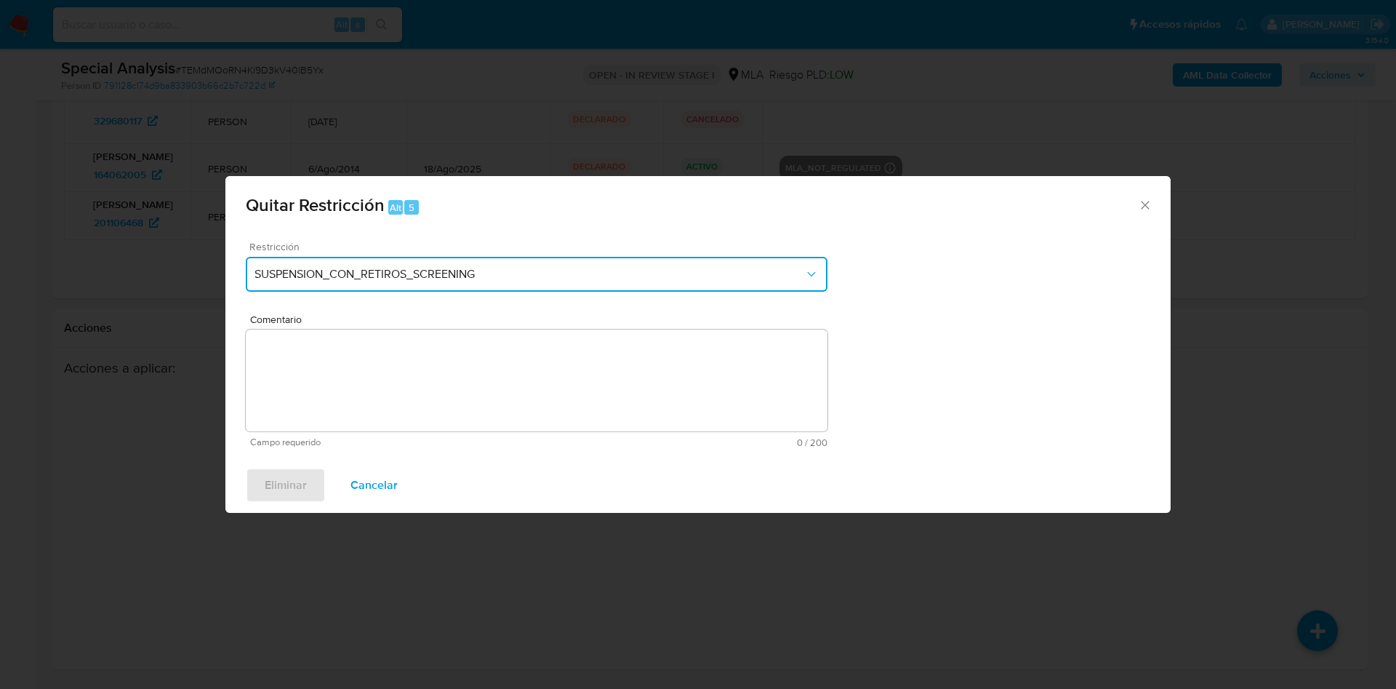
click at [583, 261] on button "SUSPENSION_CON_RETIROS_SCREENING" at bounding box center [537, 274] width 582 height 35
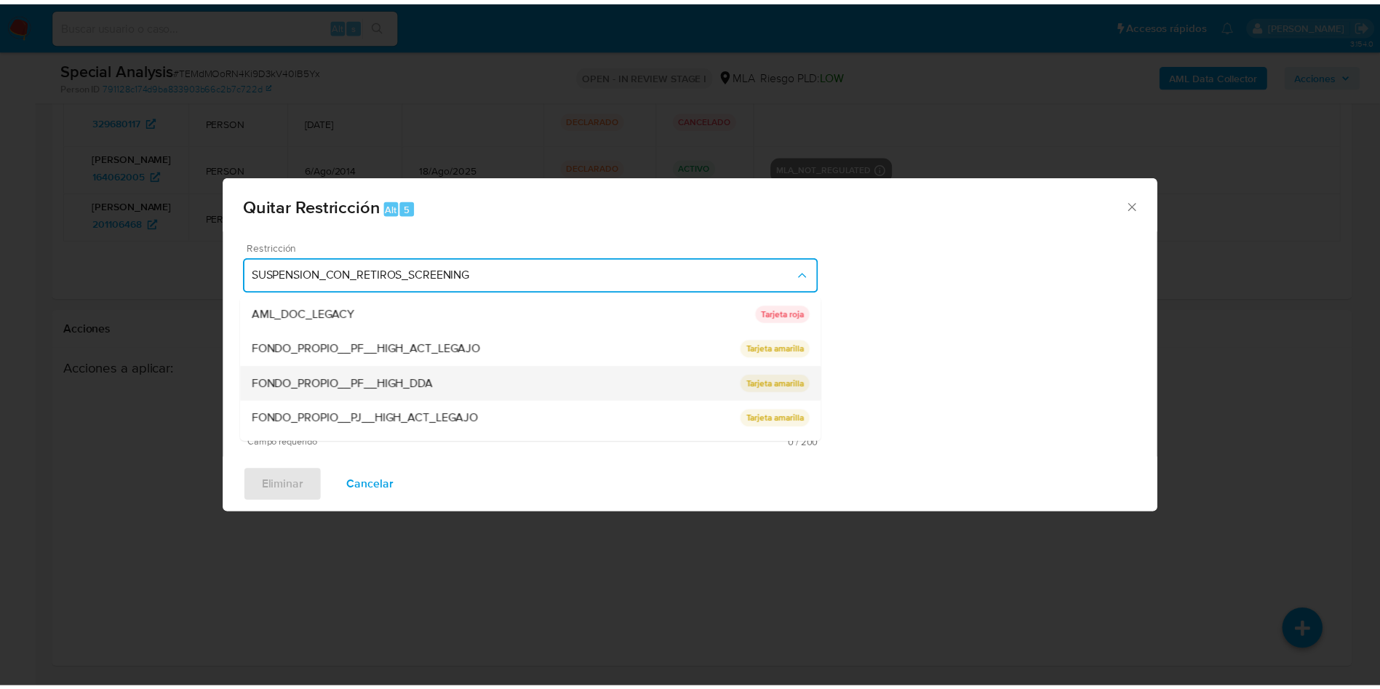
scroll to position [0, 0]
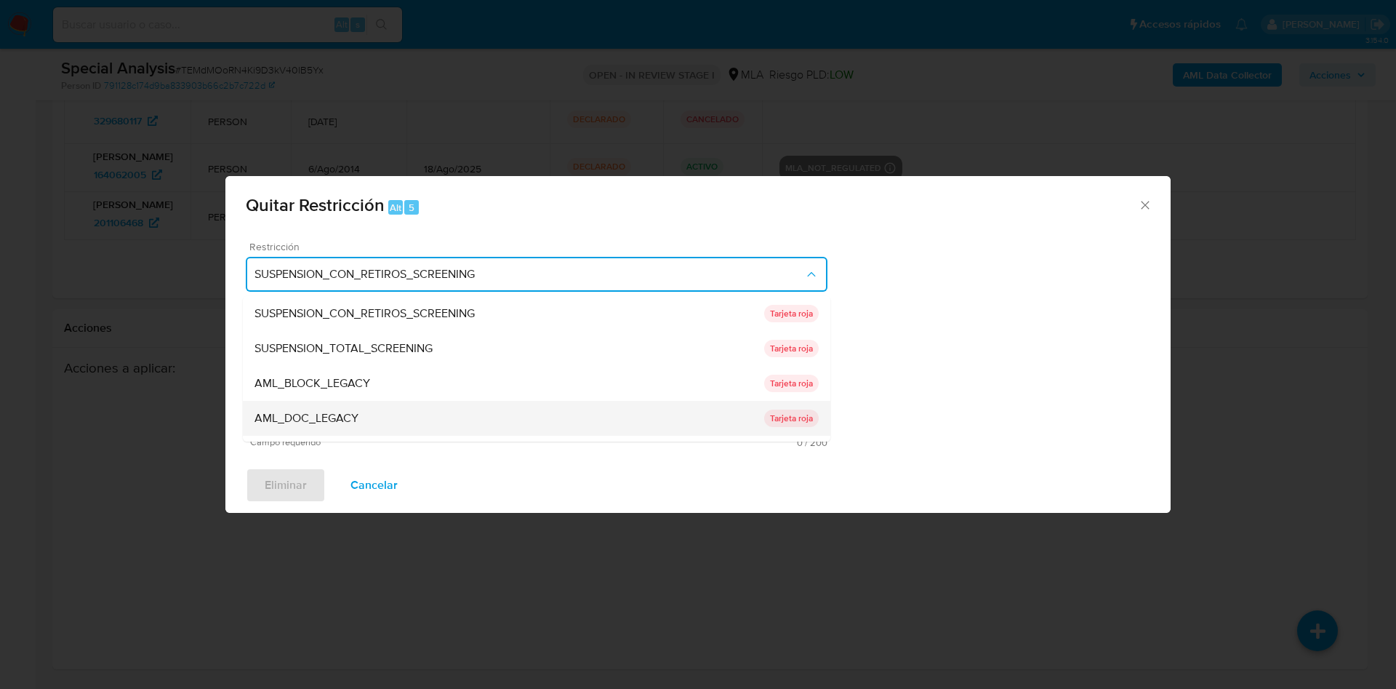
click at [357, 404] on div "AML_DOC_LEGACY" at bounding box center [510, 418] width 510 height 35
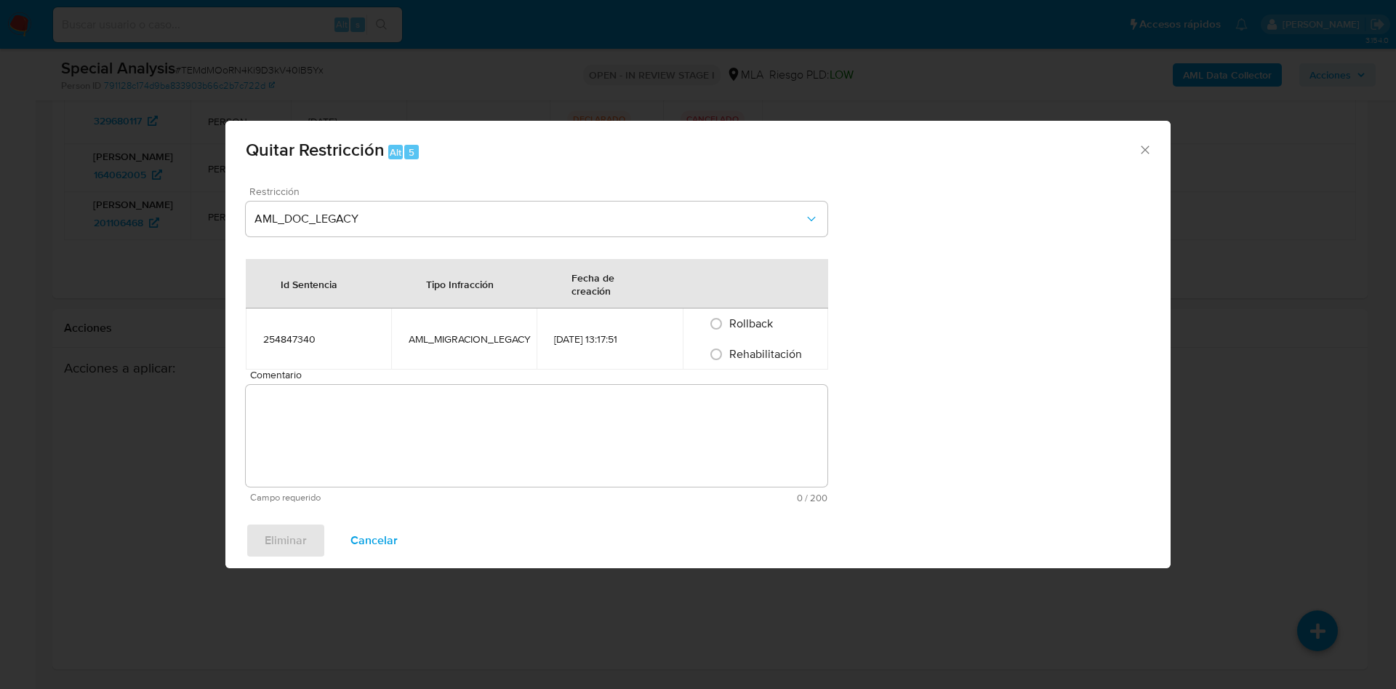
click at [742, 357] on span "Rehabilitación" at bounding box center [766, 353] width 73 height 17
click at [728, 357] on input "Rehabilitación" at bounding box center [716, 354] width 23 height 23
radio input "true"
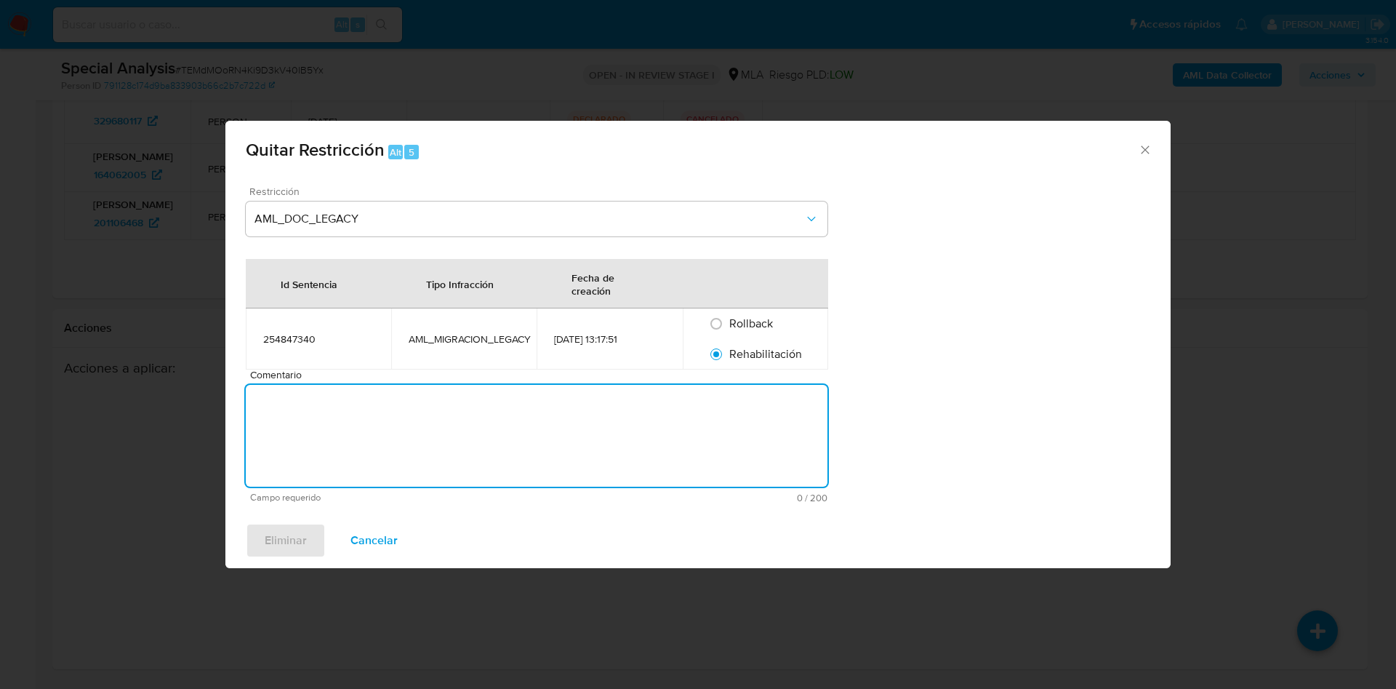
click at [709, 421] on textarea "Comentario" at bounding box center [537, 436] width 582 height 102
type textarea "AML"
click at [303, 532] on span "Eliminar" at bounding box center [286, 540] width 42 height 32
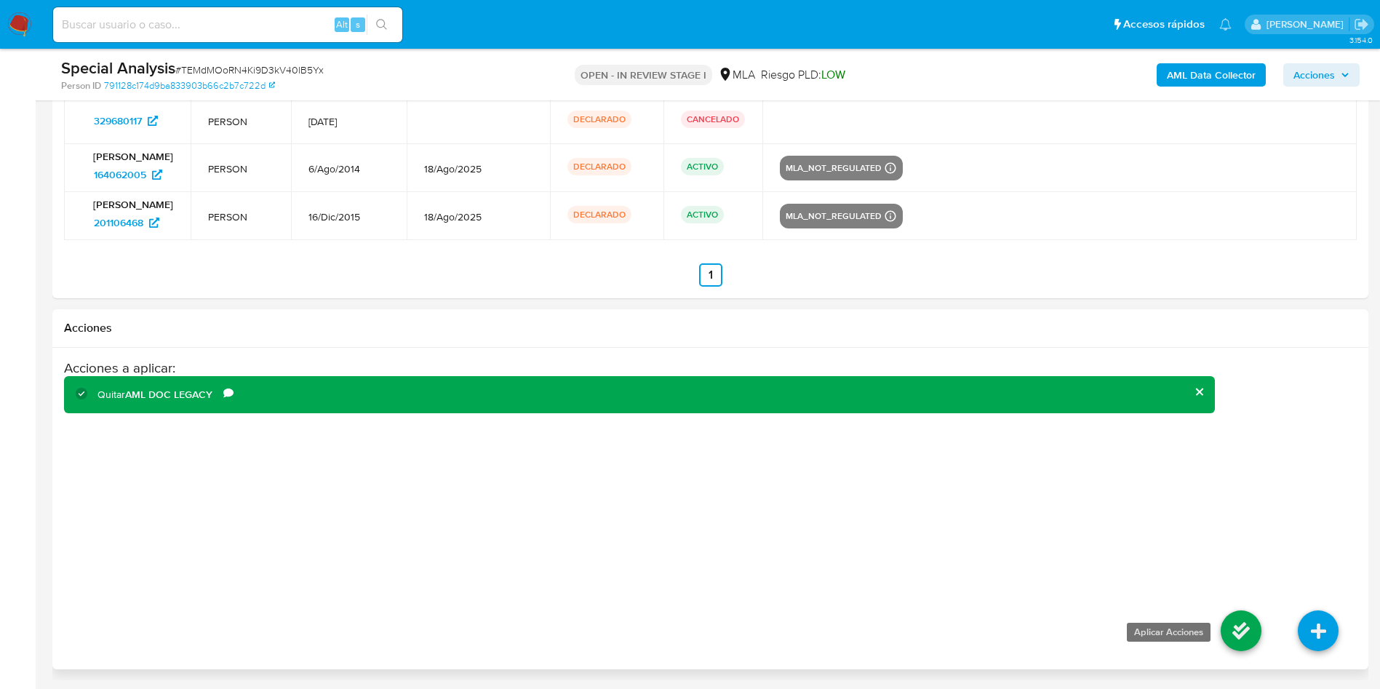
click at [1242, 616] on icon at bounding box center [1240, 630] width 41 height 41
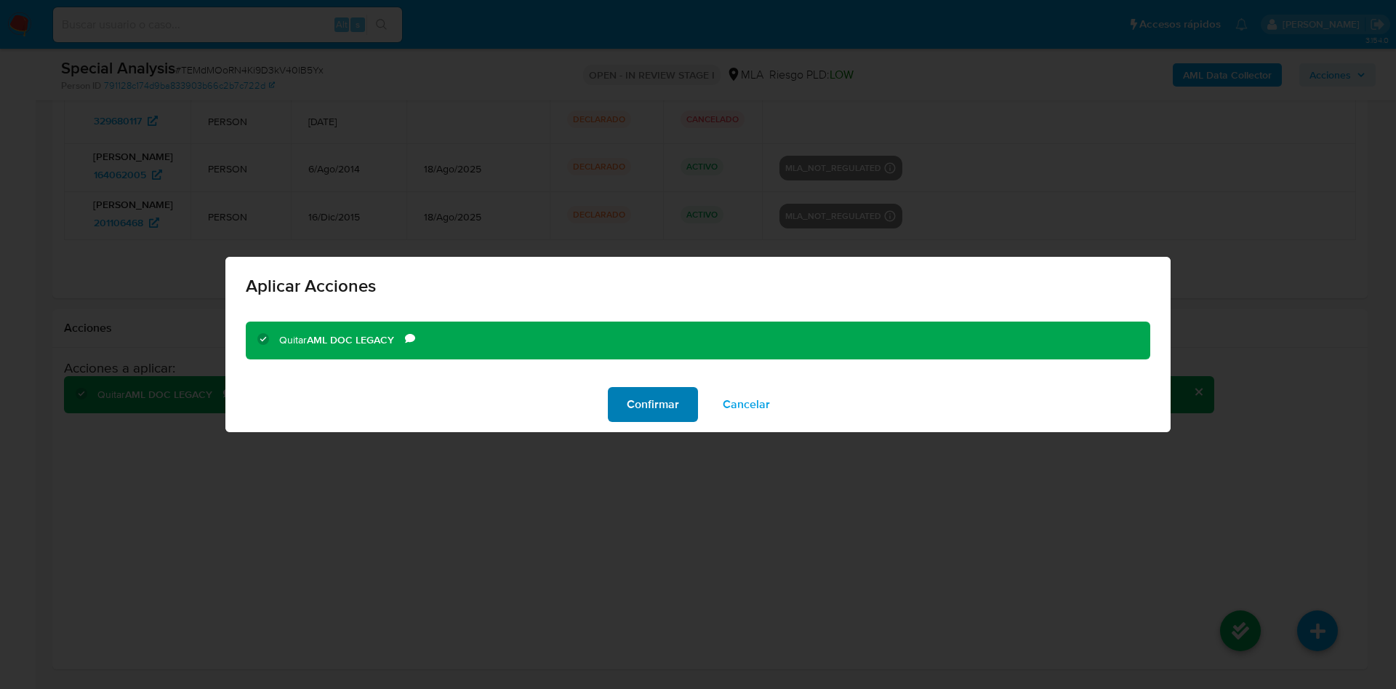
click at [635, 418] on span "Confirmar" at bounding box center [653, 404] width 52 height 32
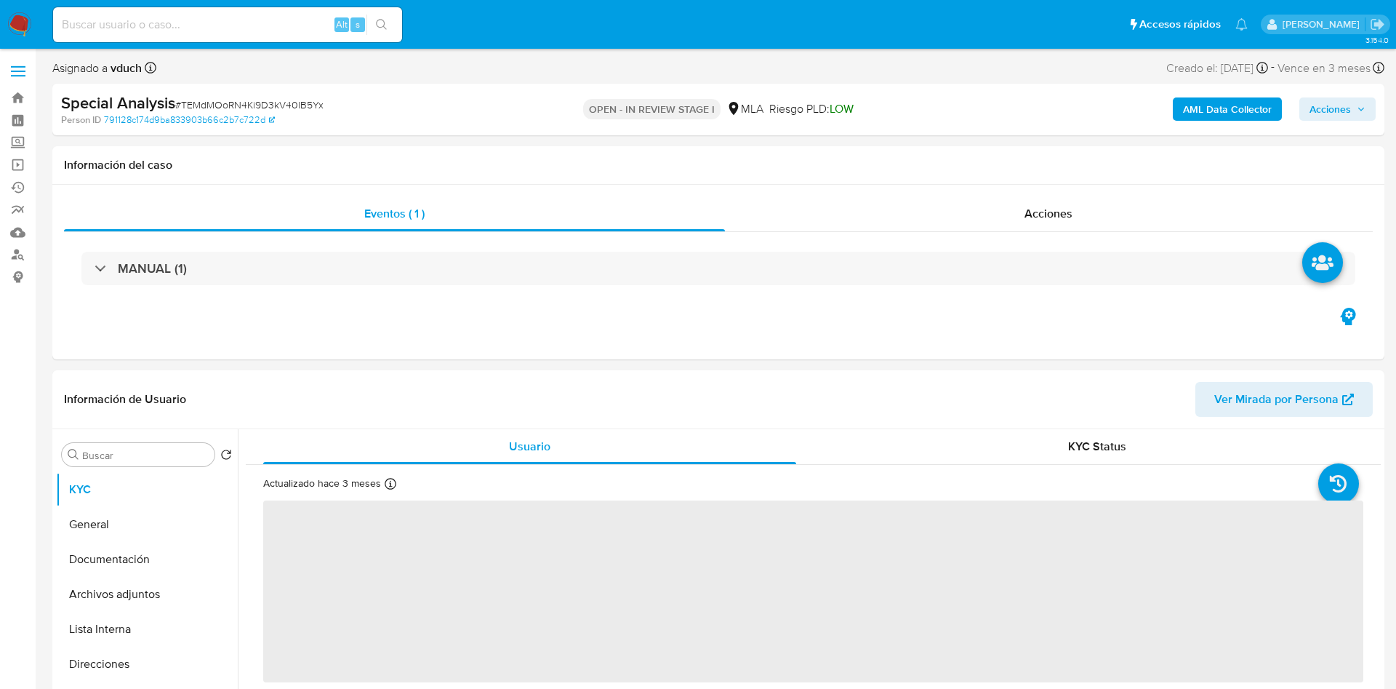
select select "10"
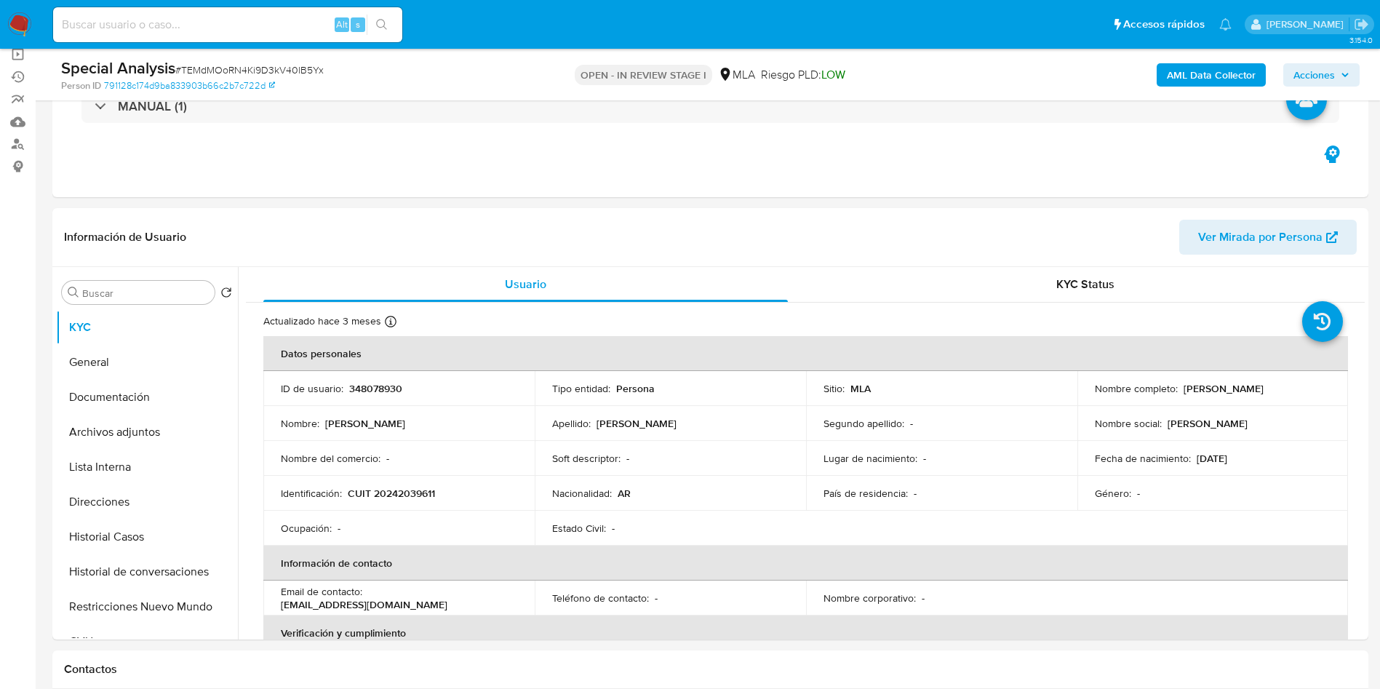
scroll to position [218, 0]
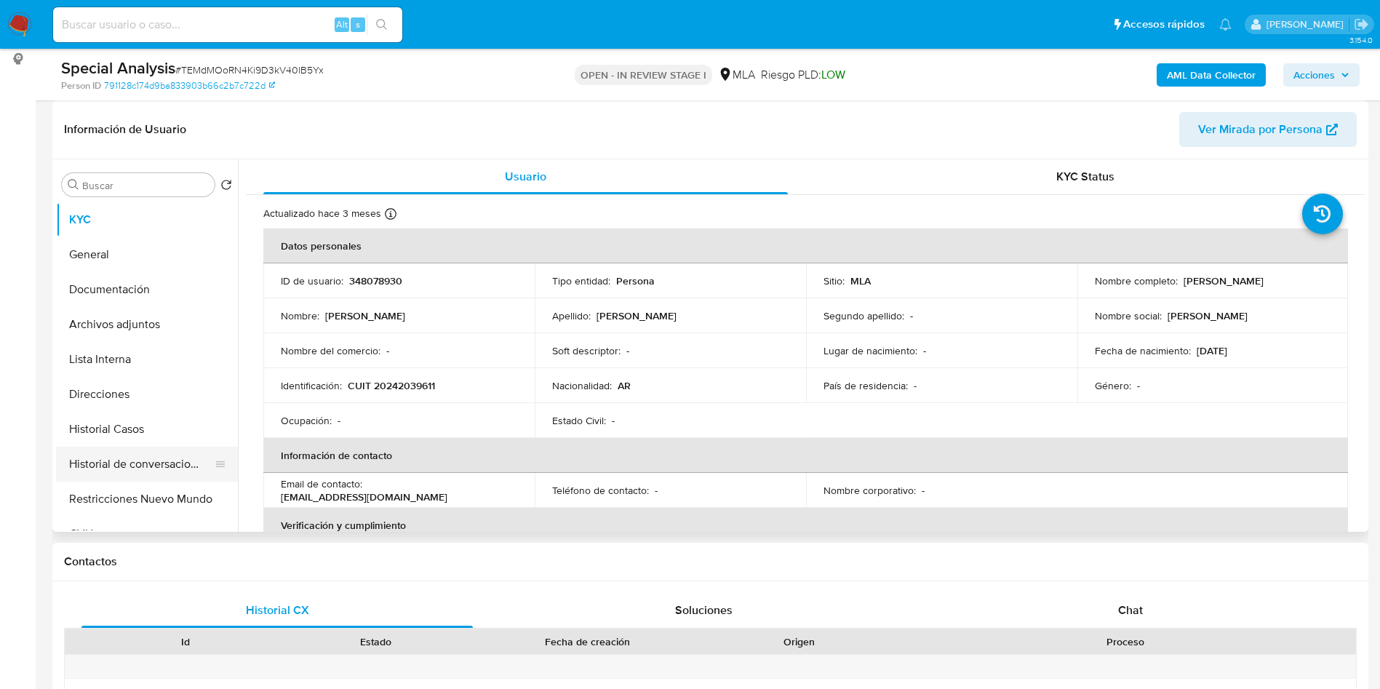
click at [109, 479] on button "Historial de conversaciones" at bounding box center [141, 464] width 170 height 35
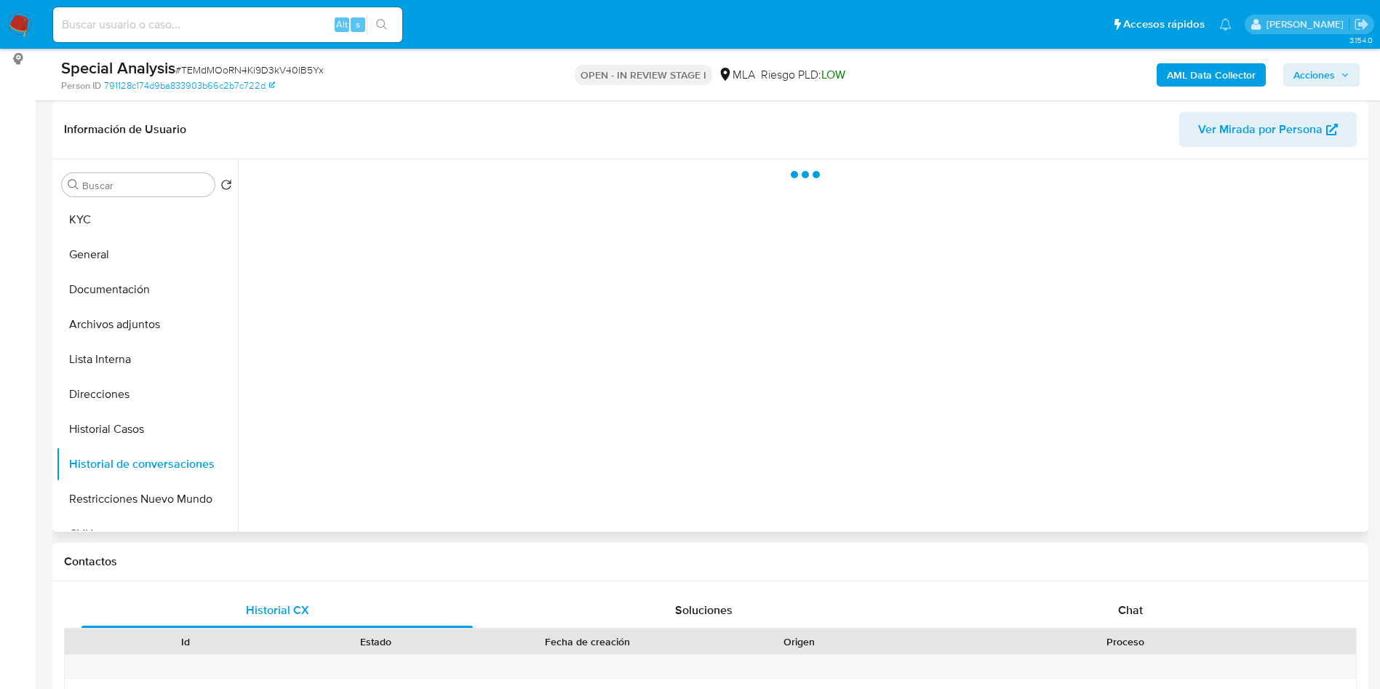
click at [55, 492] on div "Buscar Volver al orden por defecto KYC General Documentación Archivos adjuntos …" at bounding box center [710, 345] width 1316 height 372
click at [117, 496] on button "Restricciones Nuevo Mundo" at bounding box center [141, 498] width 170 height 35
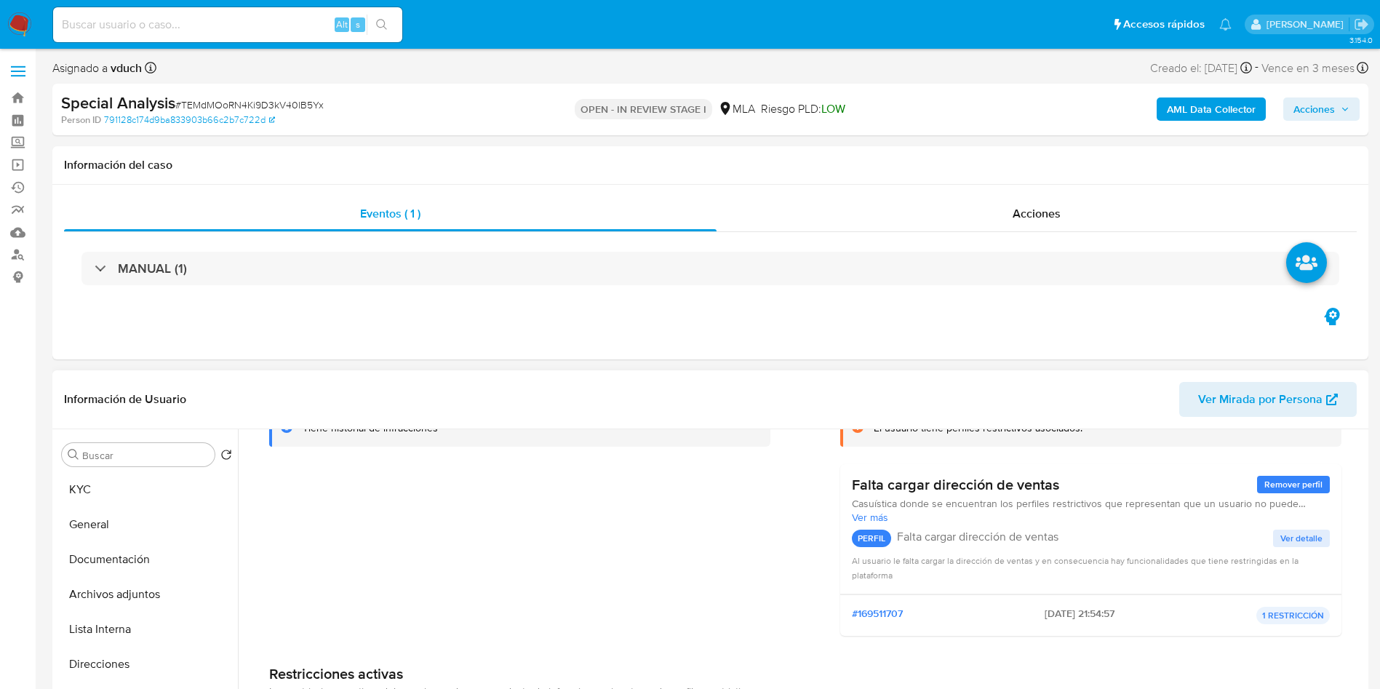
scroll to position [0, 0]
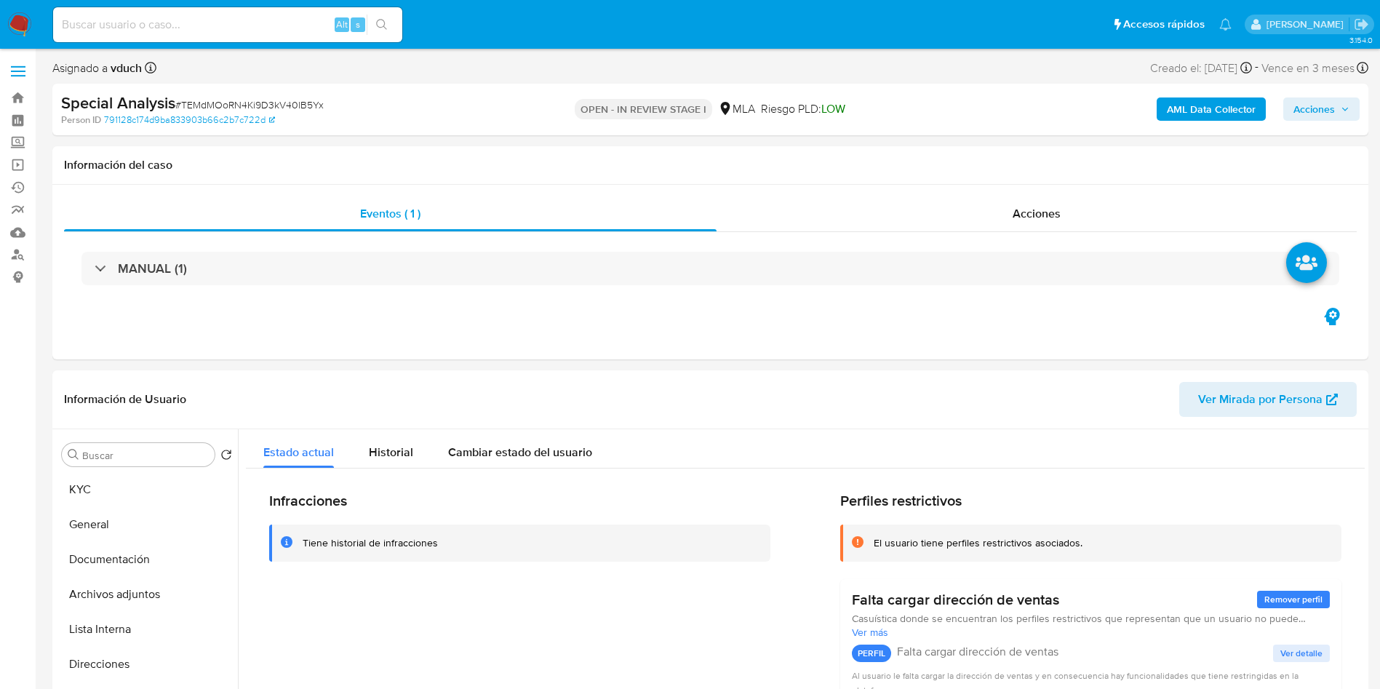
click at [1343, 114] on span "Acciones" at bounding box center [1321, 109] width 56 height 20
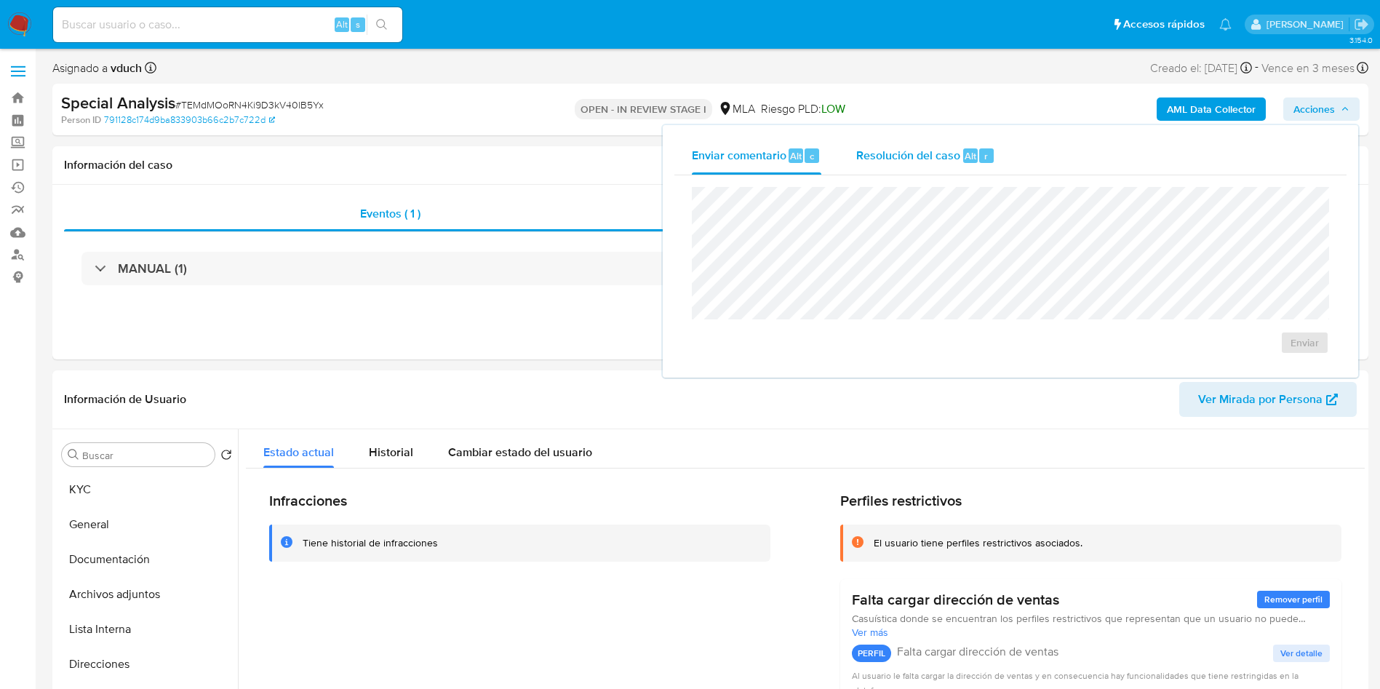
click at [924, 157] on span "Resolución del caso" at bounding box center [908, 155] width 104 height 17
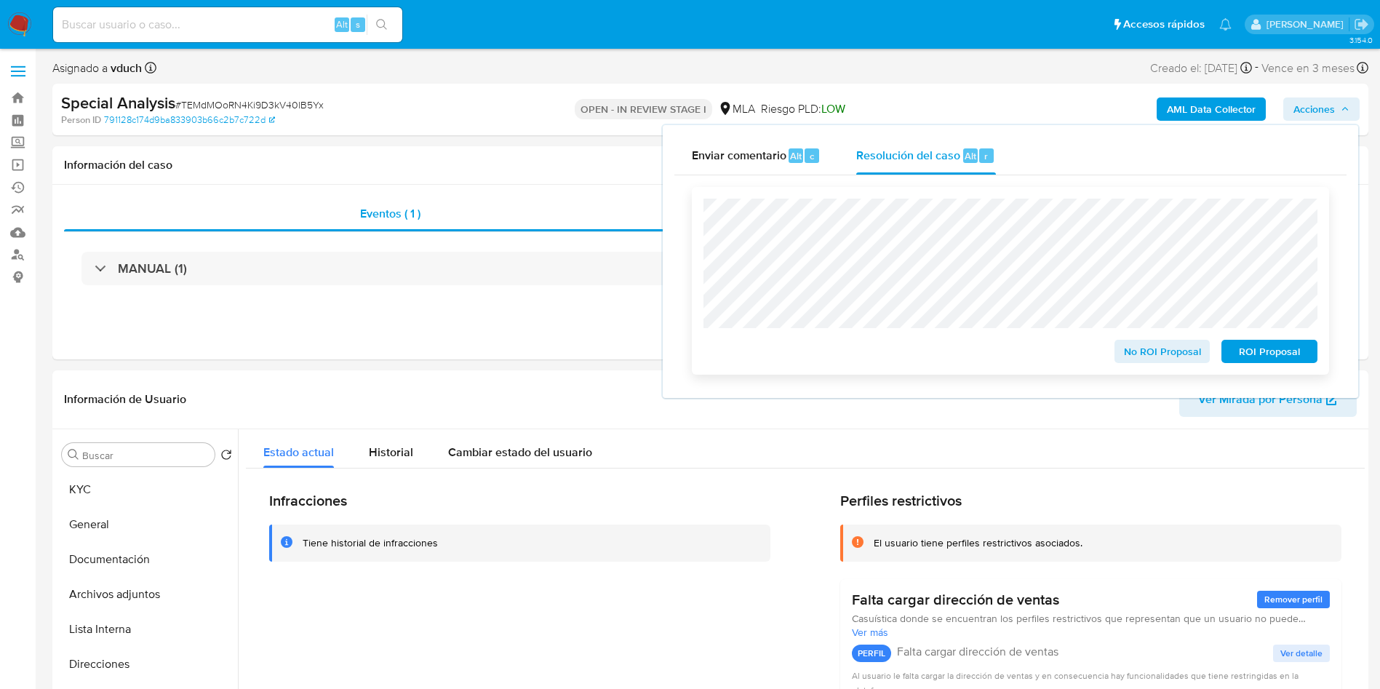
click at [1162, 354] on span "No ROI Proposal" at bounding box center [1162, 351] width 76 height 20
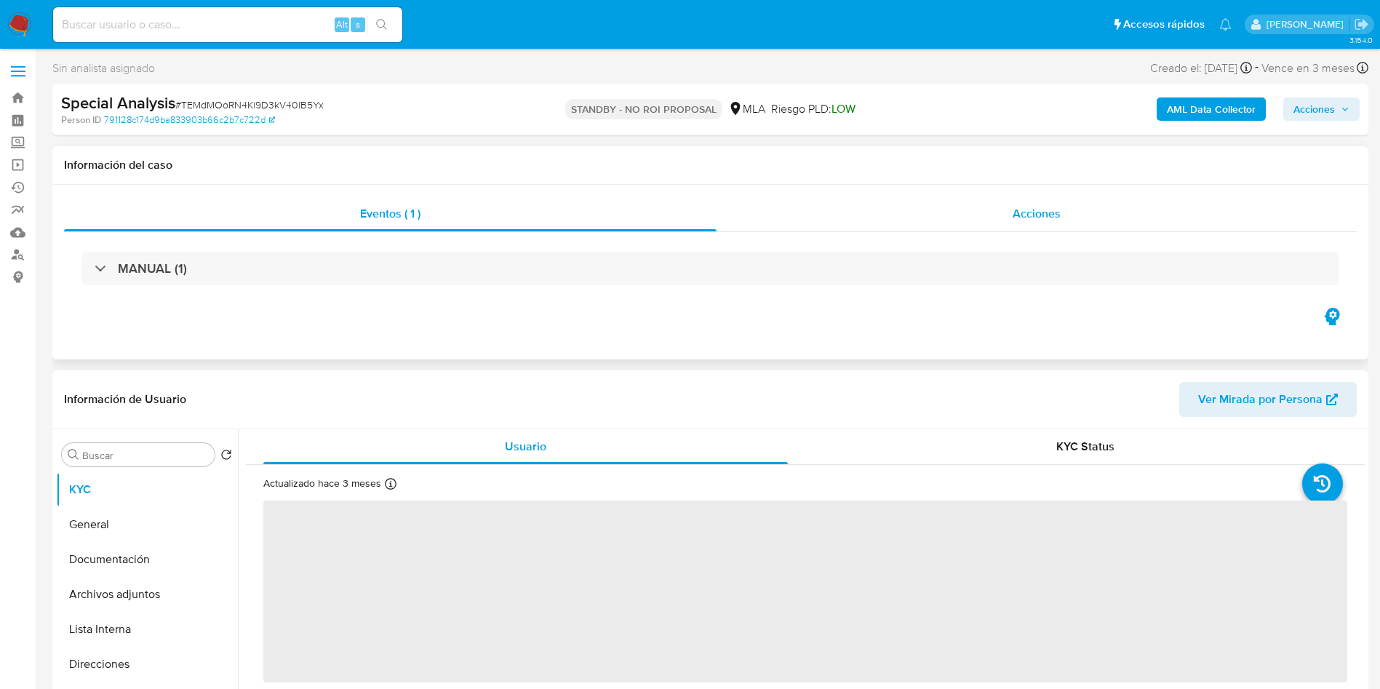
click at [1089, 205] on div "Acciones" at bounding box center [1036, 213] width 640 height 35
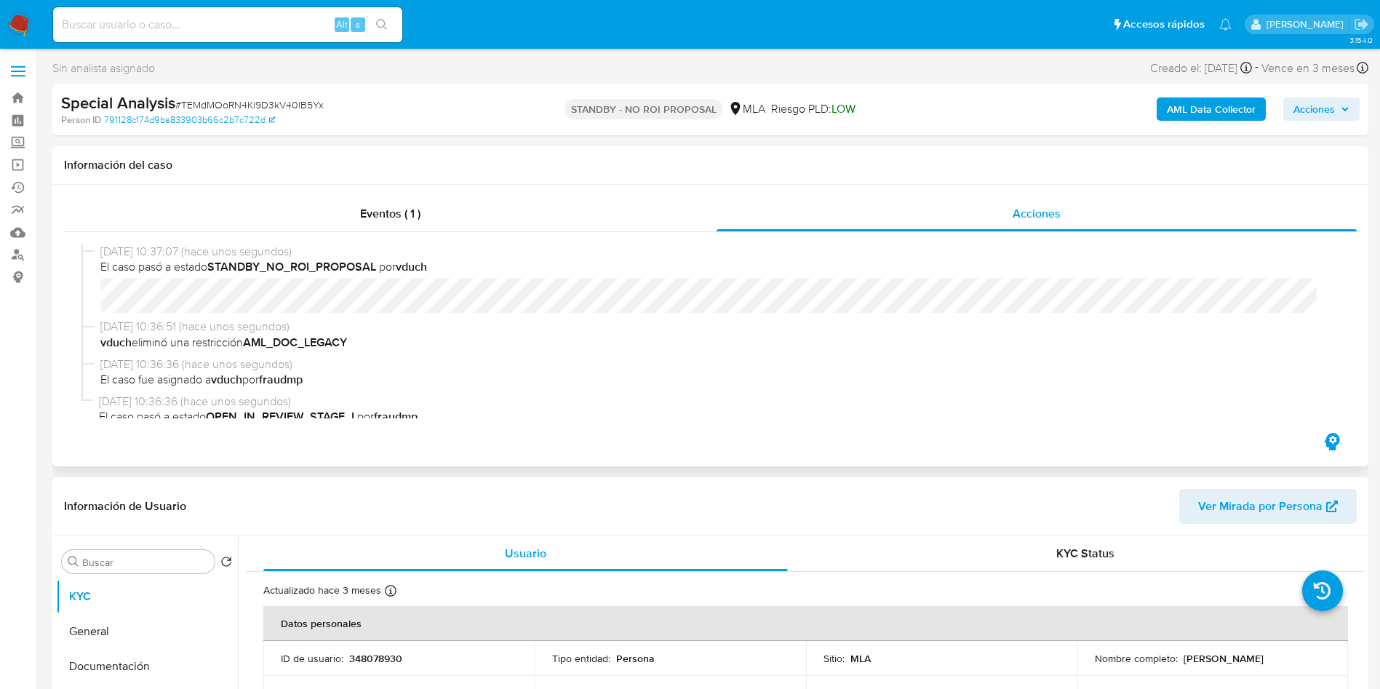
click at [564, 356] on span "18/08/2025 10:36:36 (hace unos segundos)" at bounding box center [716, 364] width 1233 height 16
select select "10"
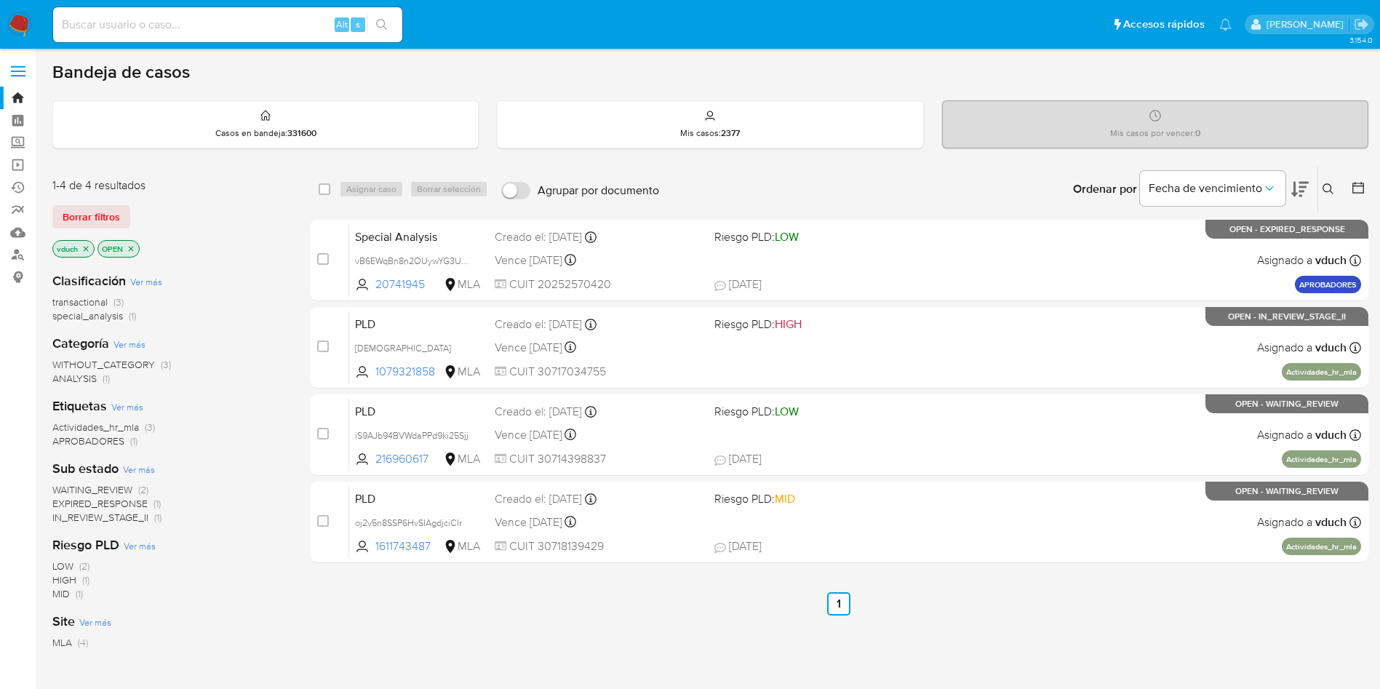
click at [312, 15] on input at bounding box center [227, 24] width 349 height 19
paste input "TFc2r4DTf9YtTJVDkCFWVxMU"
click at [366, 17] on input "TFc2r4DTf9YtTJVDkCFWVxMU" at bounding box center [227, 24] width 349 height 19
type input "TFc2r4DTf9YtTJVDkCFWVxMU"
click at [369, 20] on button "search-icon" at bounding box center [382, 25] width 30 height 20
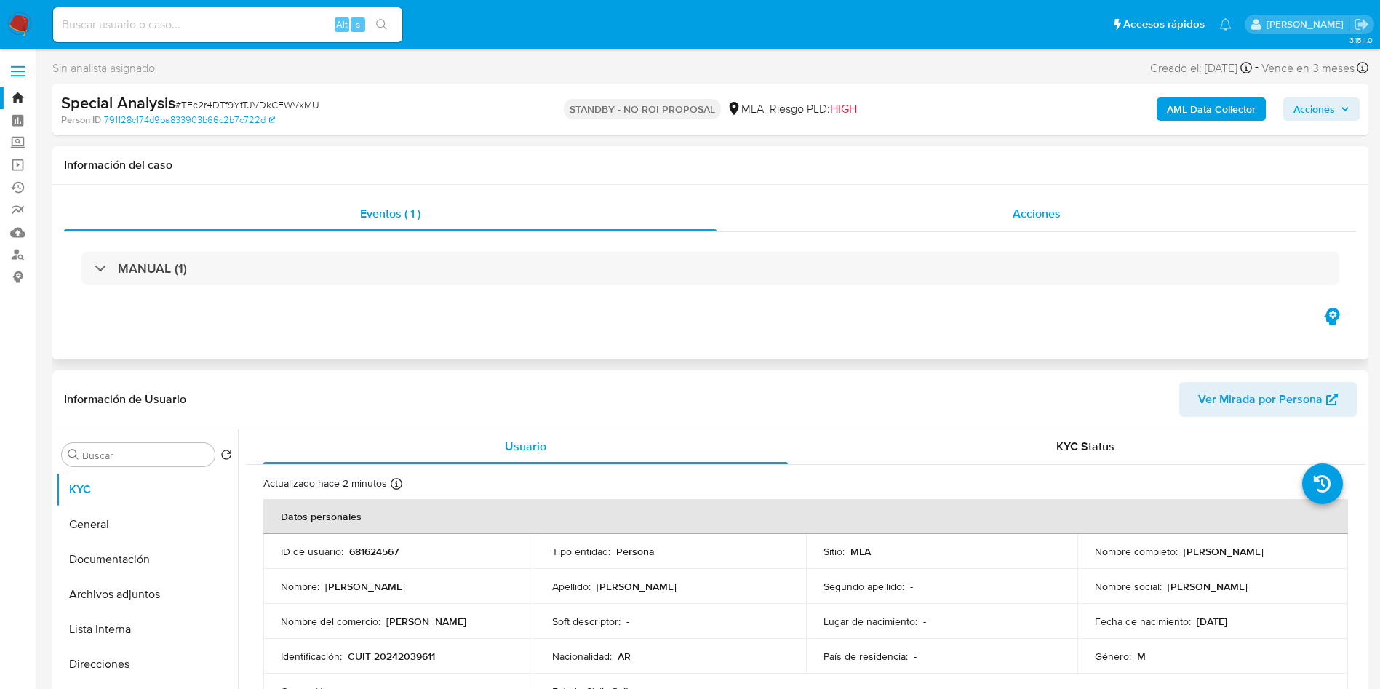
click at [1030, 218] on span "Acciones" at bounding box center [1036, 213] width 48 height 17
select select "10"
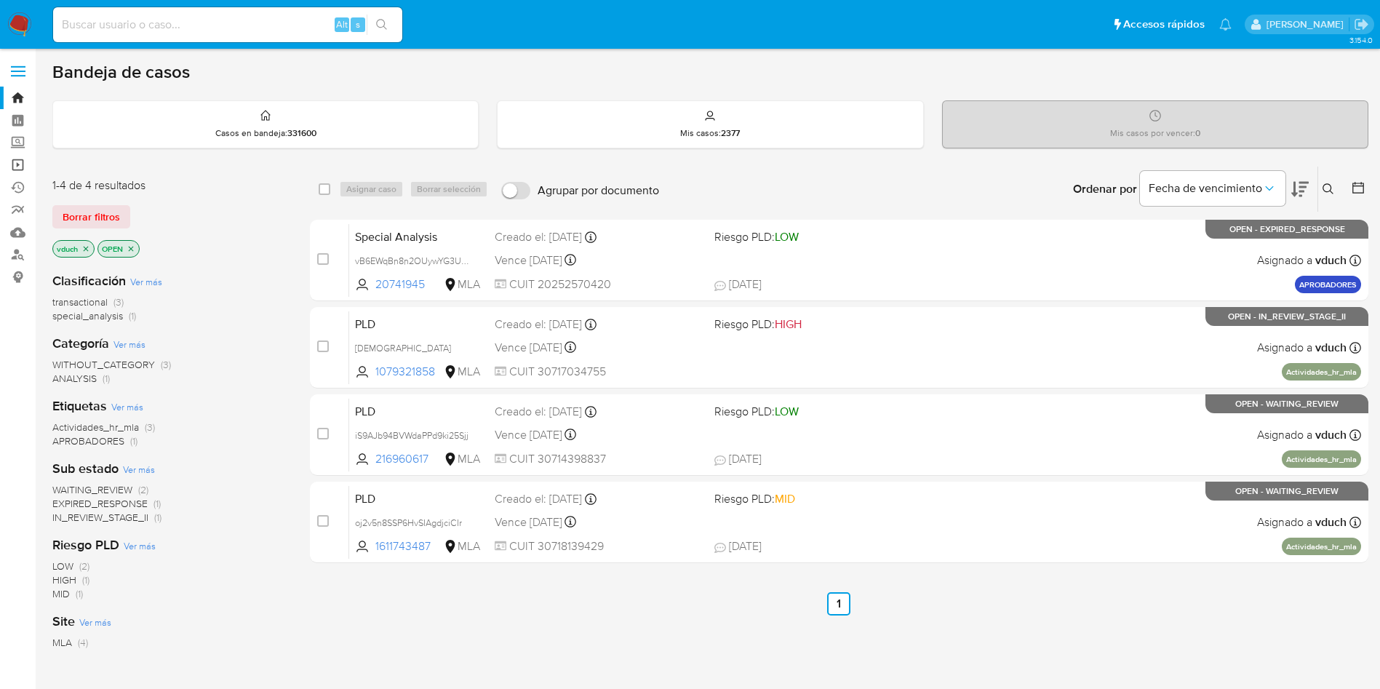
click at [19, 168] on link "Operaciones masivas" at bounding box center [86, 164] width 173 height 23
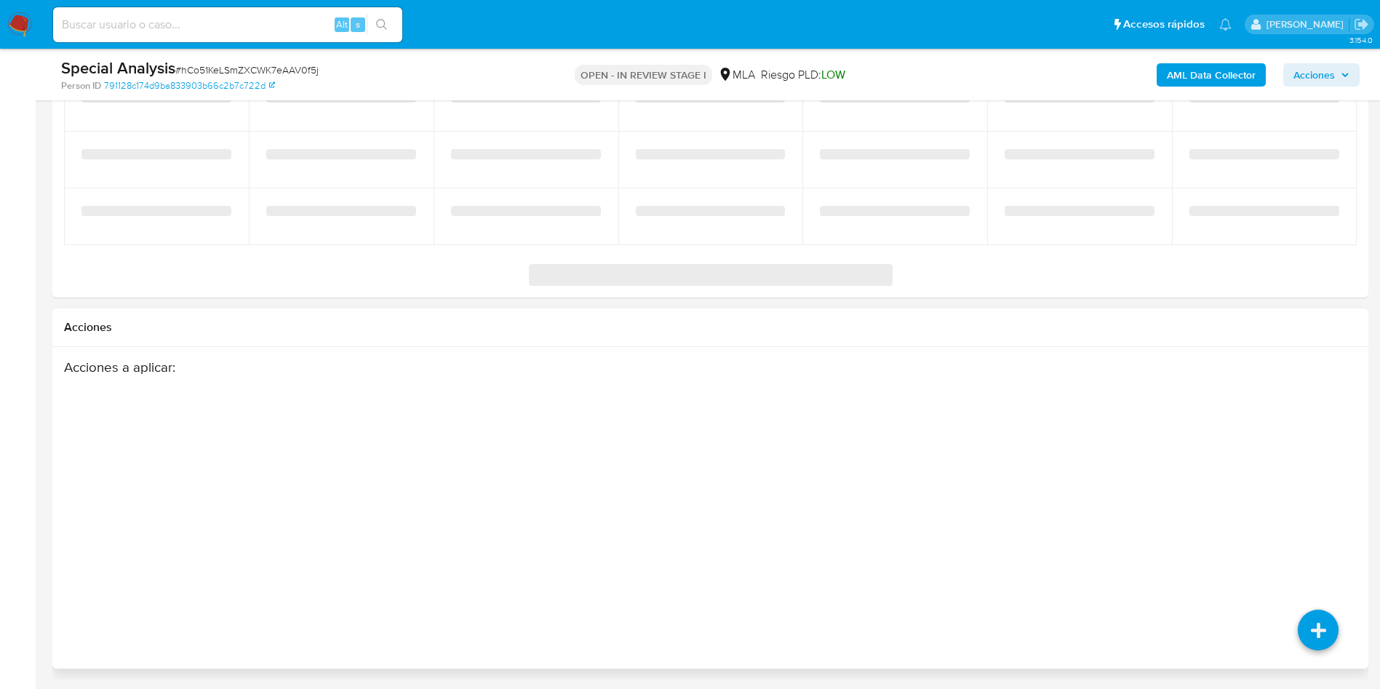
select select "10"
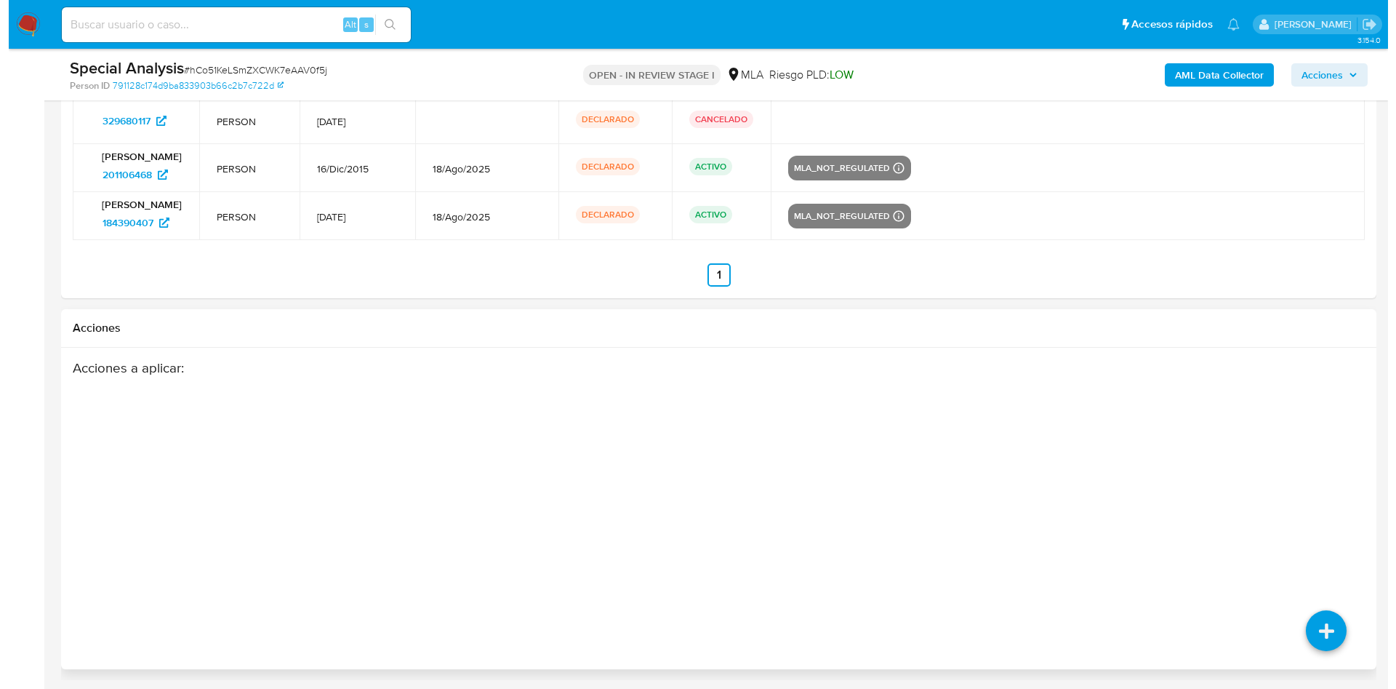
scroll to position [2485, 0]
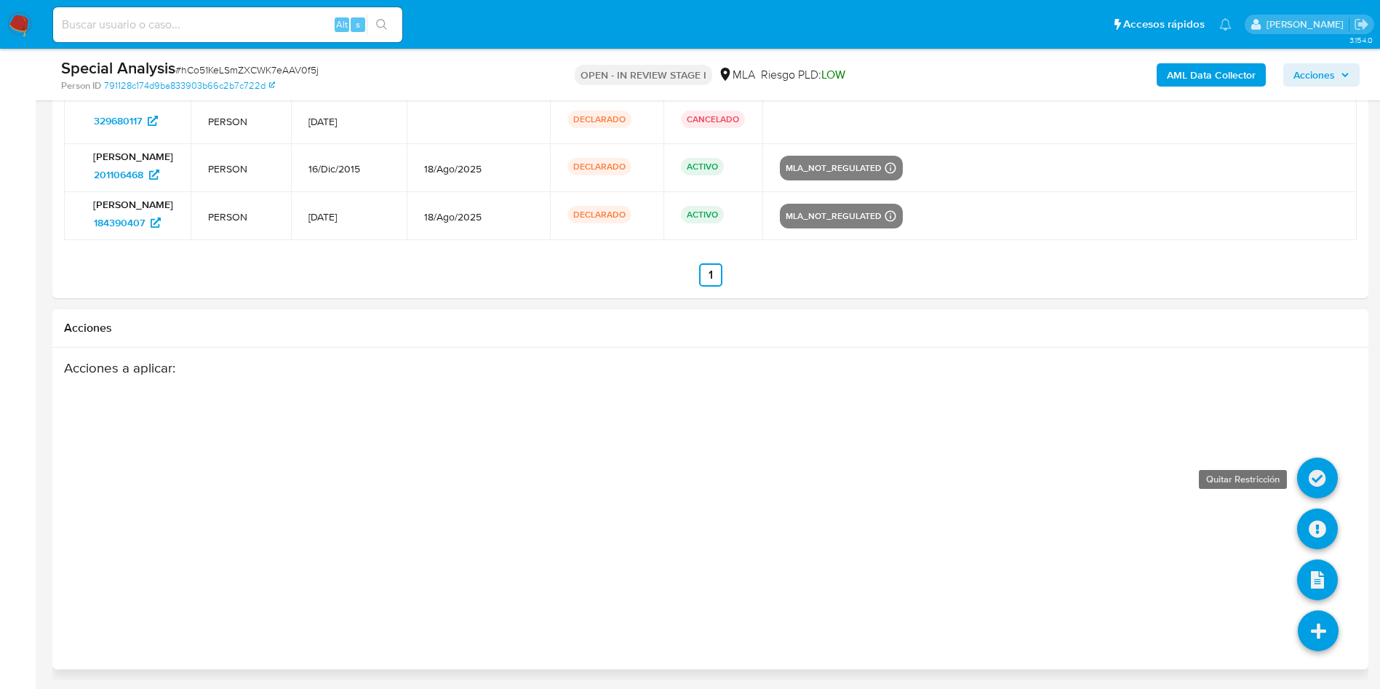
click at [1312, 463] on icon at bounding box center [1317, 477] width 41 height 41
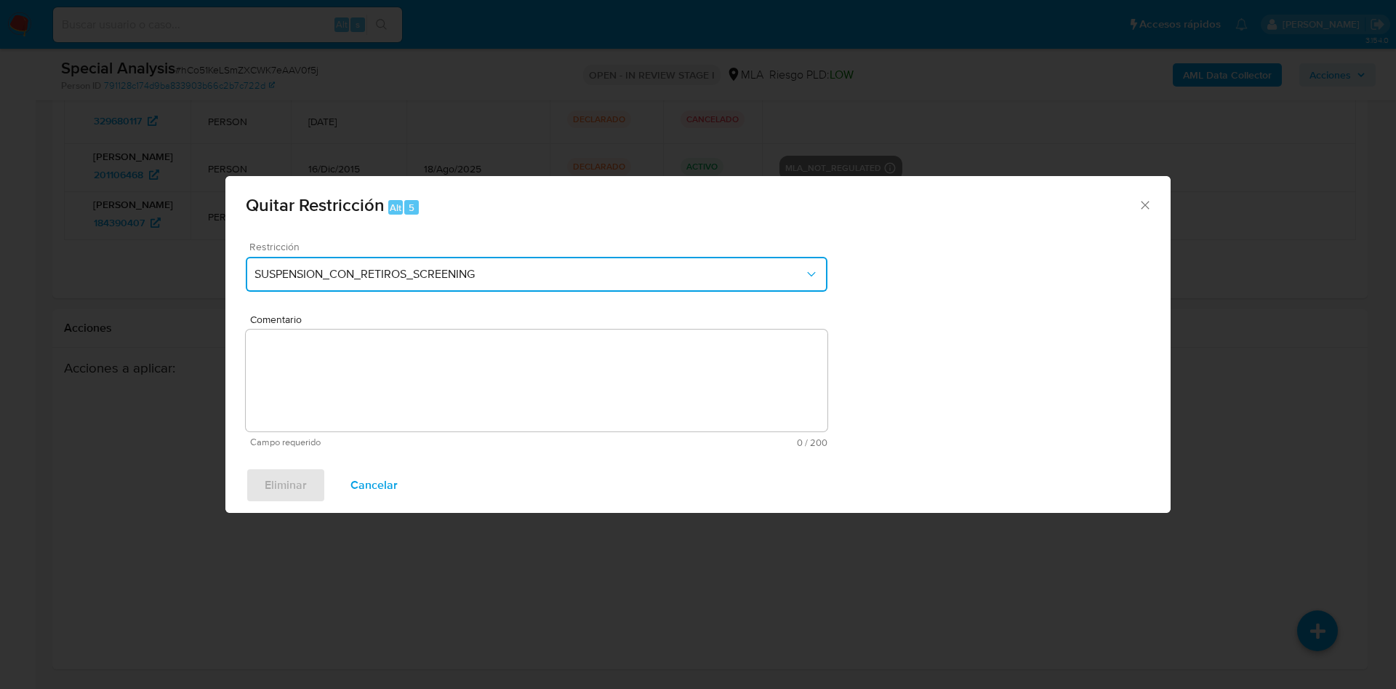
click at [453, 281] on span "SUSPENSION_CON_RETIROS_SCREENING" at bounding box center [530, 274] width 550 height 15
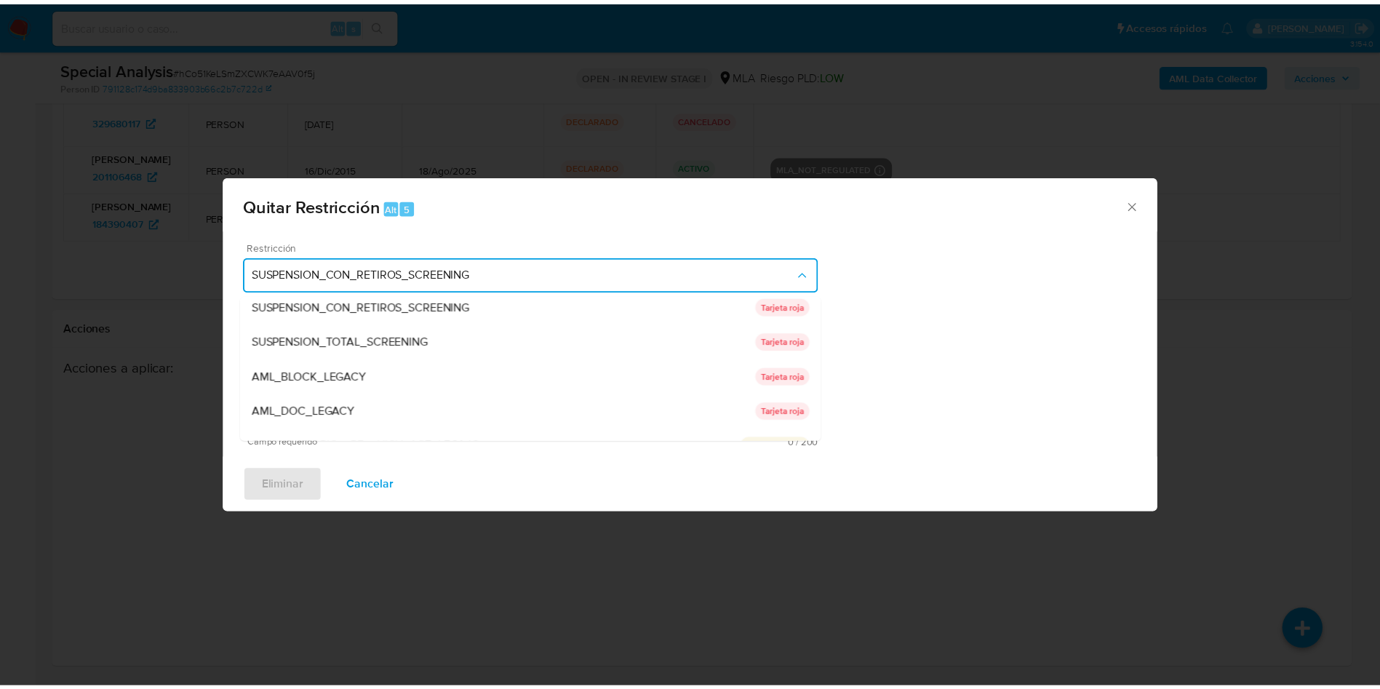
scroll to position [0, 0]
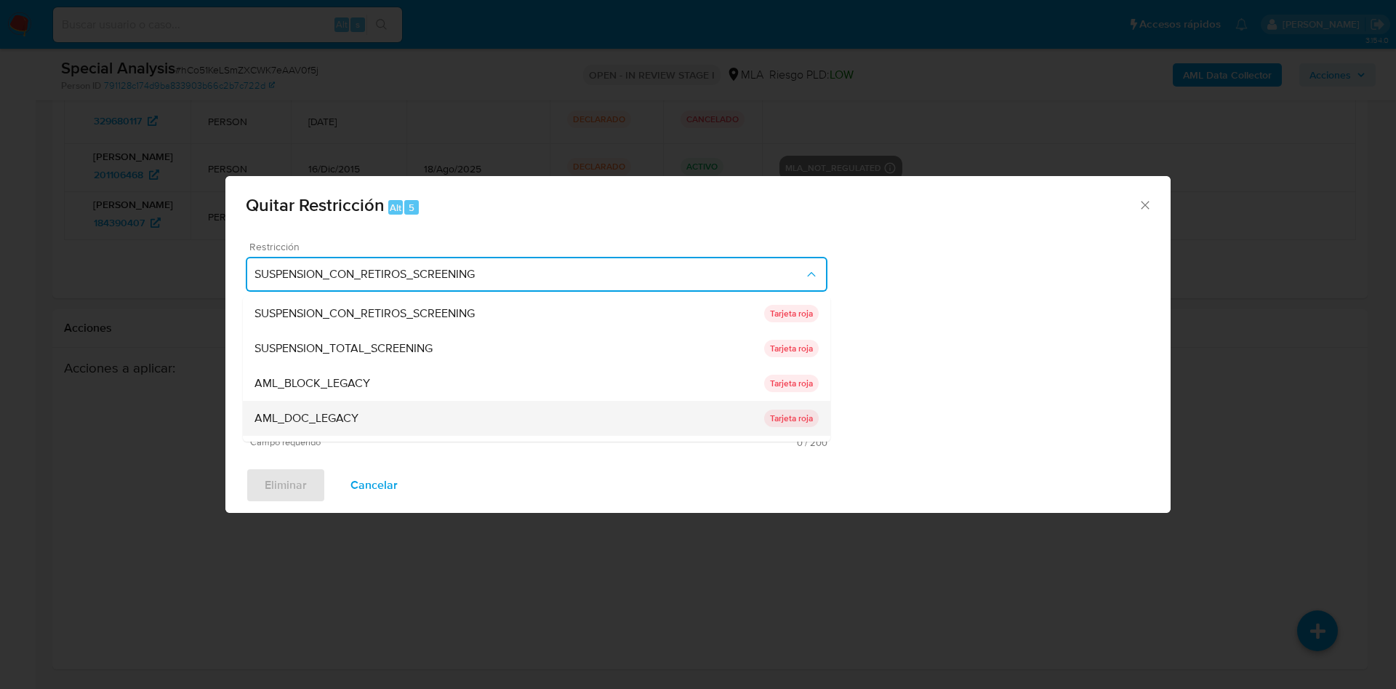
click at [415, 402] on div "AML_DOC_LEGACY" at bounding box center [510, 418] width 510 height 35
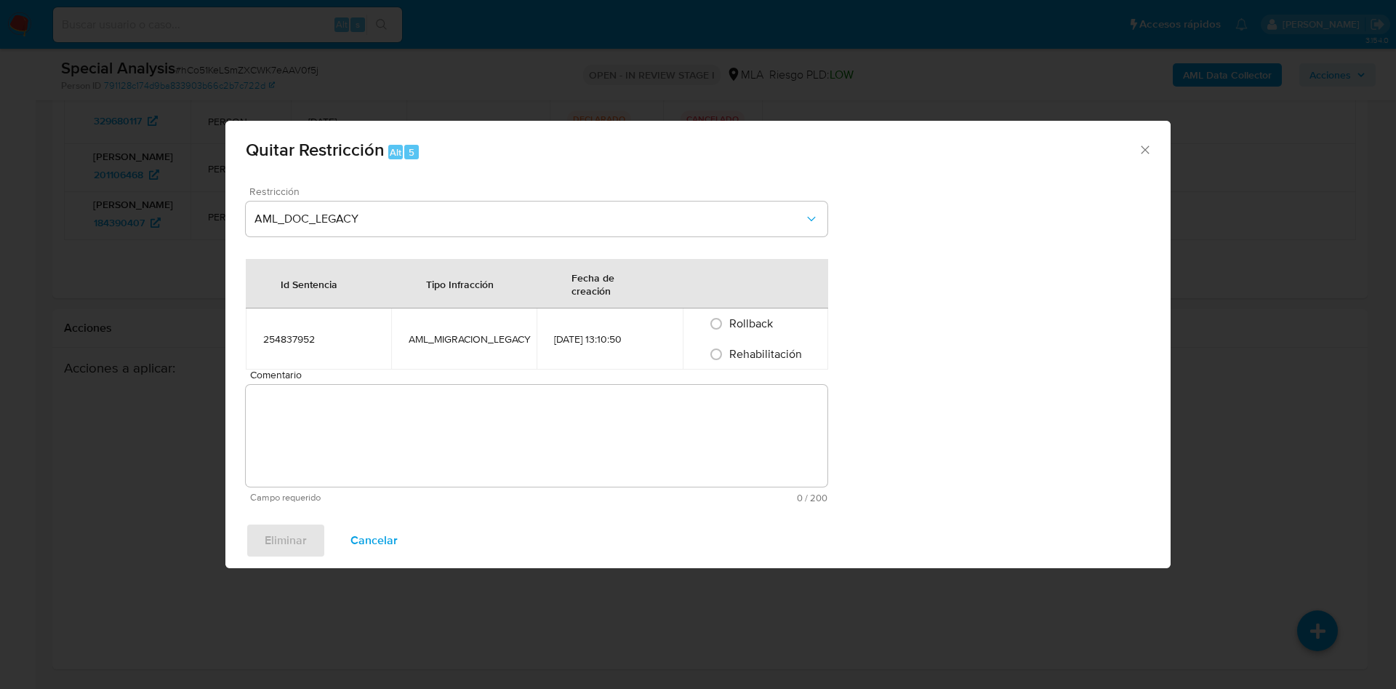
drag, startPoint x: 774, startPoint y: 353, endPoint x: 761, endPoint y: 396, distance: 45.6
click at [774, 352] on span "Rehabilitación" at bounding box center [766, 353] width 73 height 17
click at [728, 352] on input "Rehabilitación" at bounding box center [716, 354] width 23 height 23
radio input "true"
click at [742, 436] on textarea "Comentario" at bounding box center [537, 436] width 582 height 102
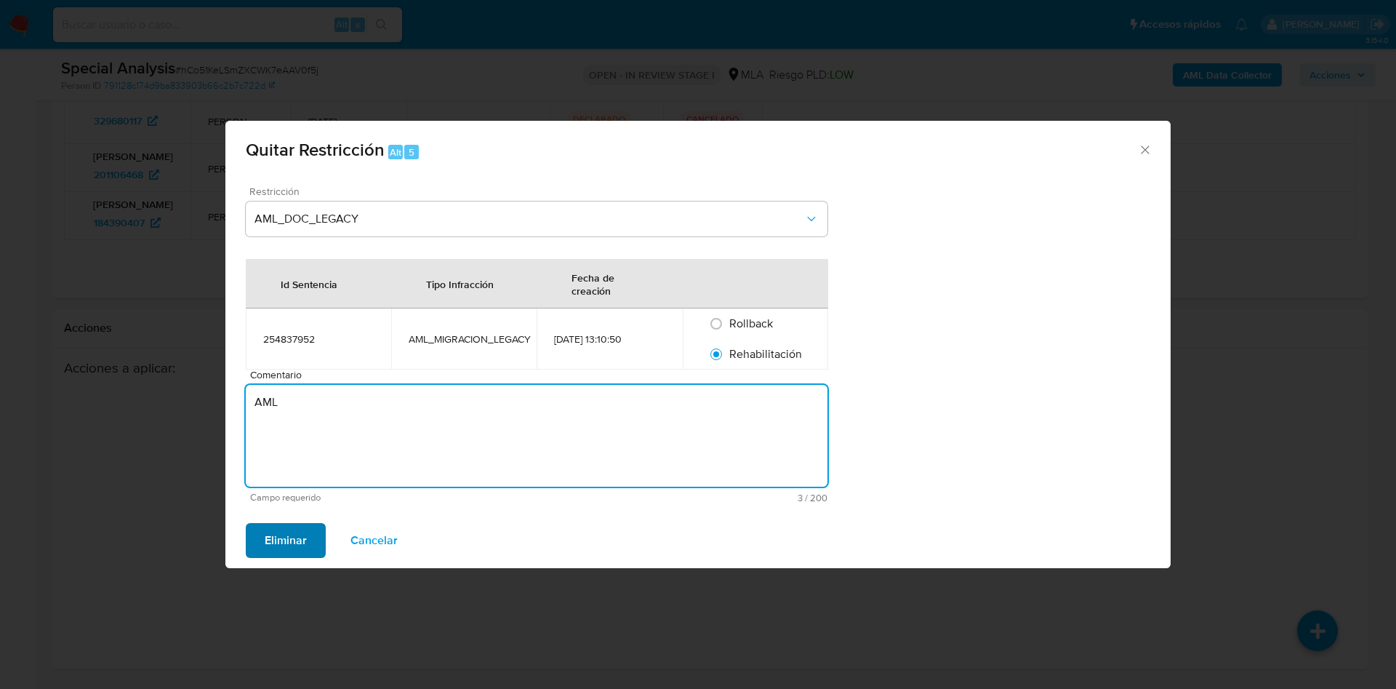
type textarea "AML"
click at [304, 533] on span "Eliminar" at bounding box center [286, 540] width 42 height 32
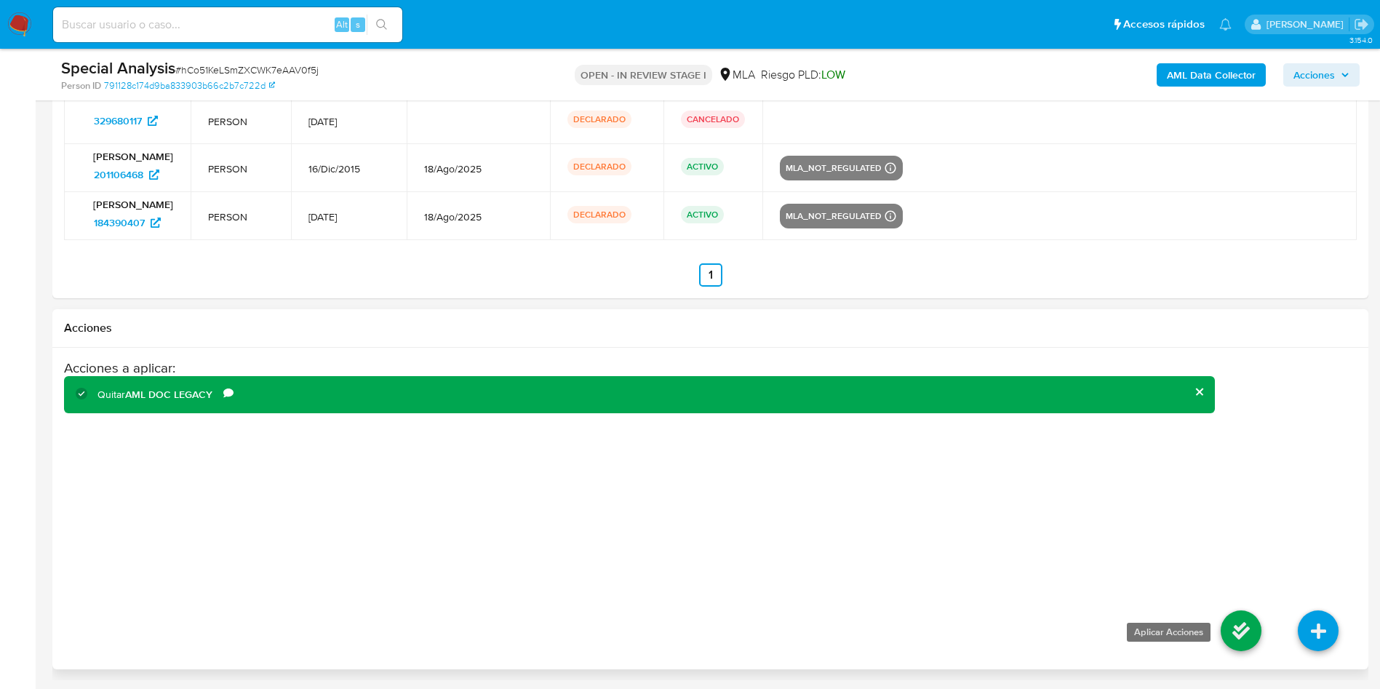
click at [1234, 624] on icon at bounding box center [1240, 630] width 41 height 41
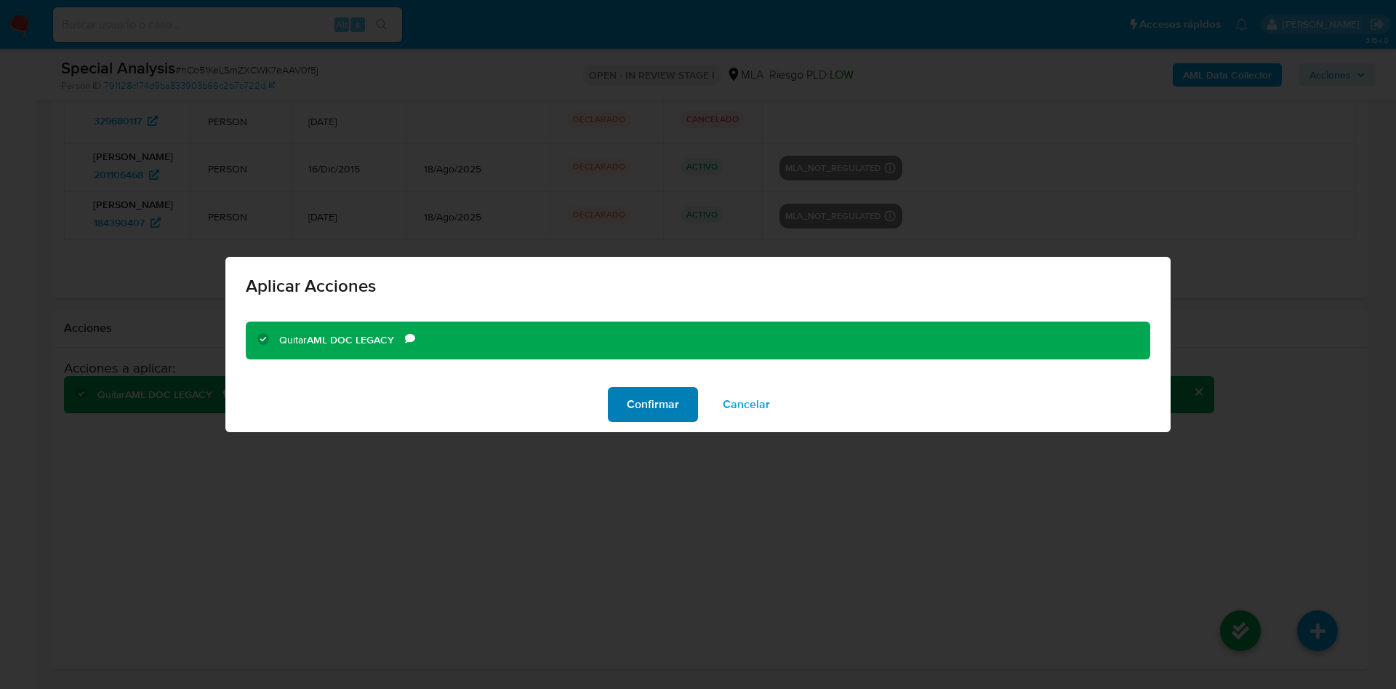
click at [671, 412] on span "Confirmar" at bounding box center [653, 404] width 52 height 32
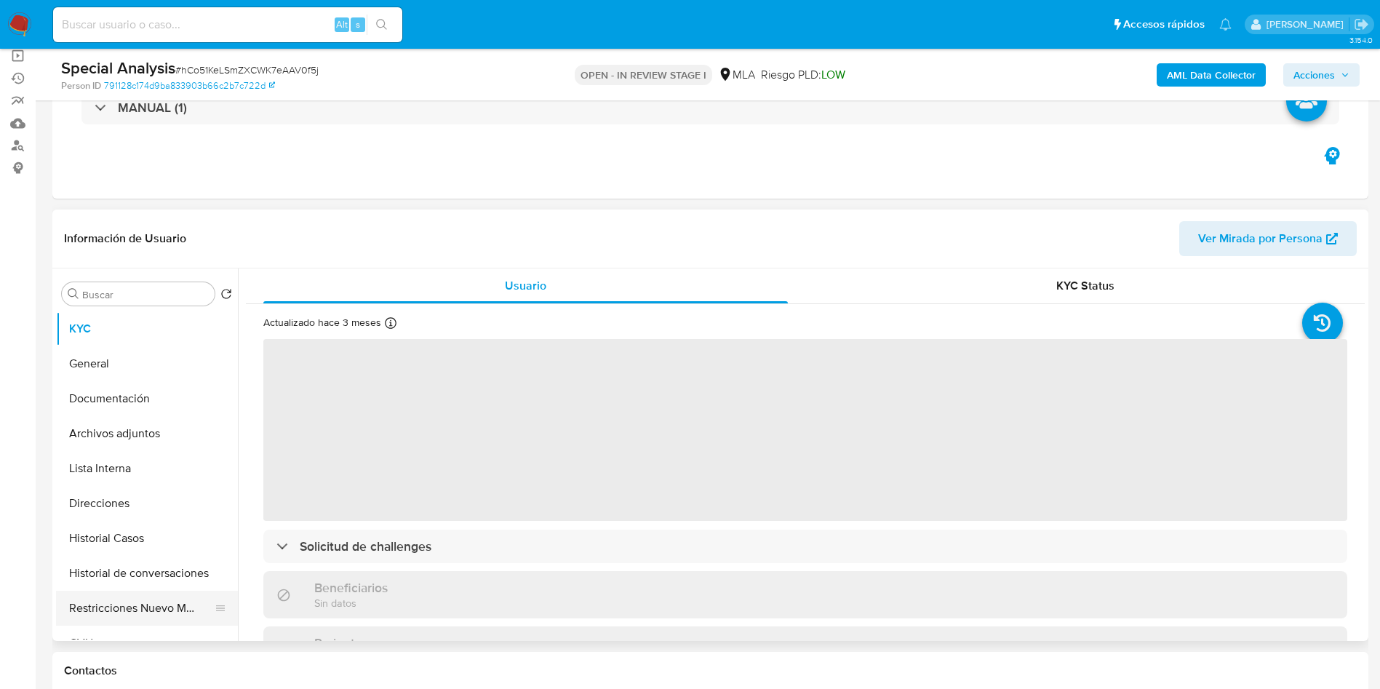
click at [127, 592] on button "Restricciones Nuevo Mundo" at bounding box center [141, 608] width 170 height 35
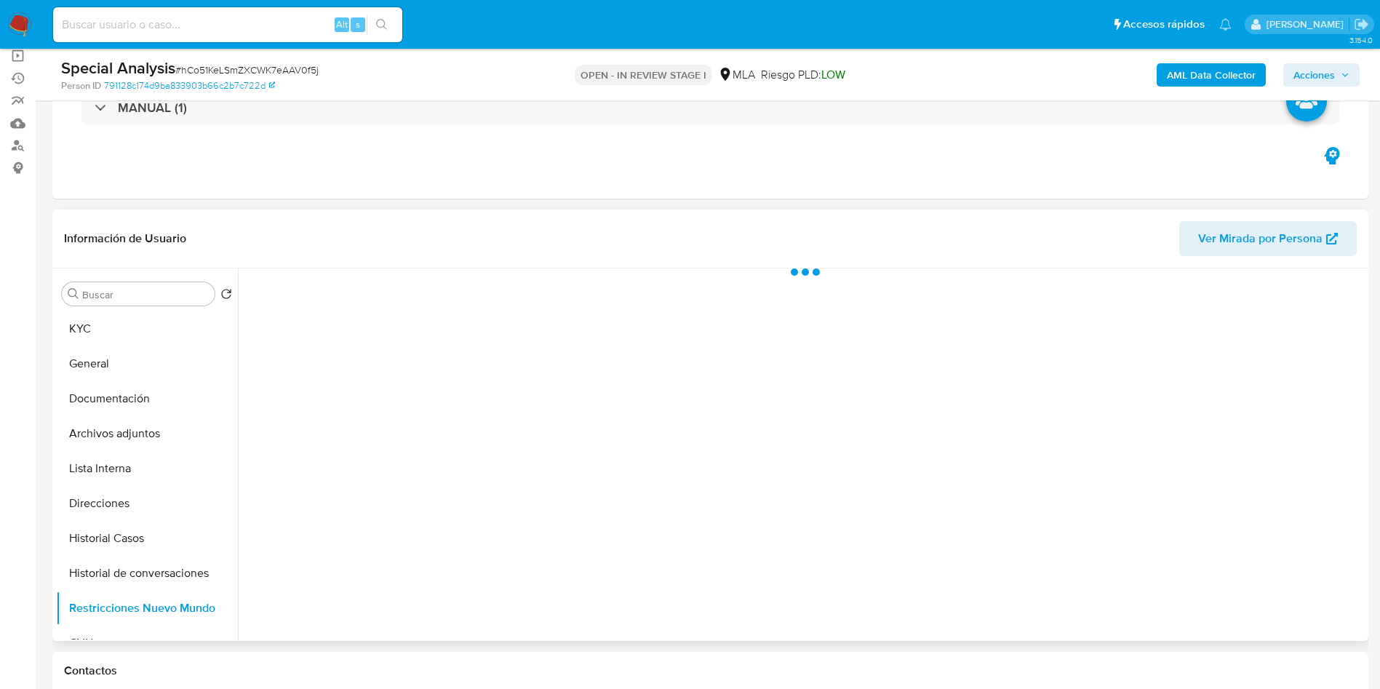
scroll to position [31, 0]
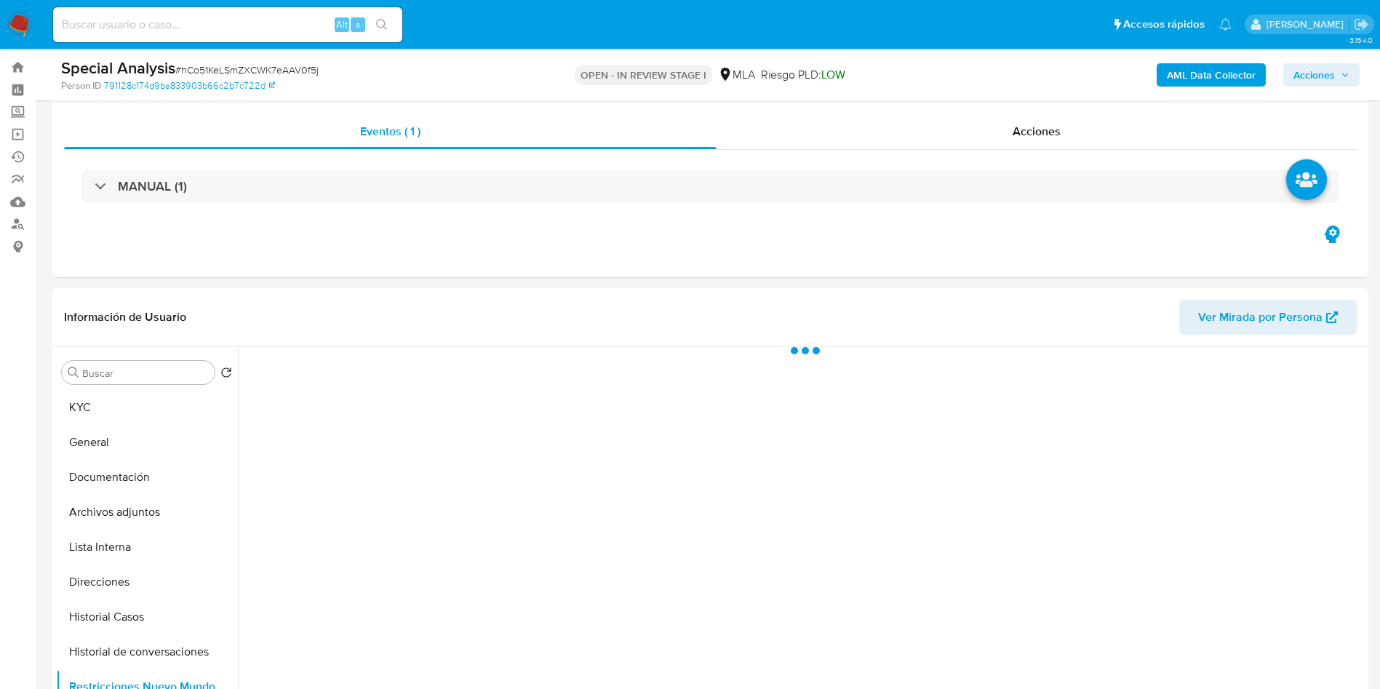
select select "10"
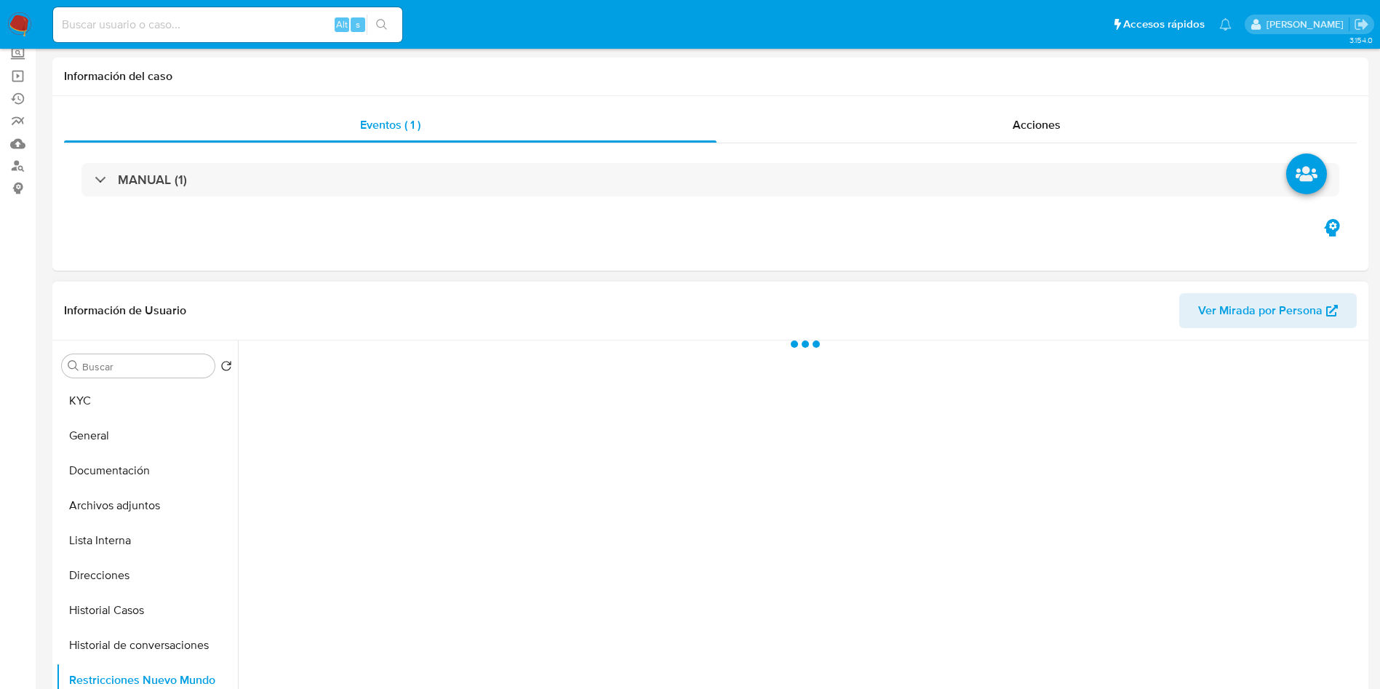
scroll to position [109, 0]
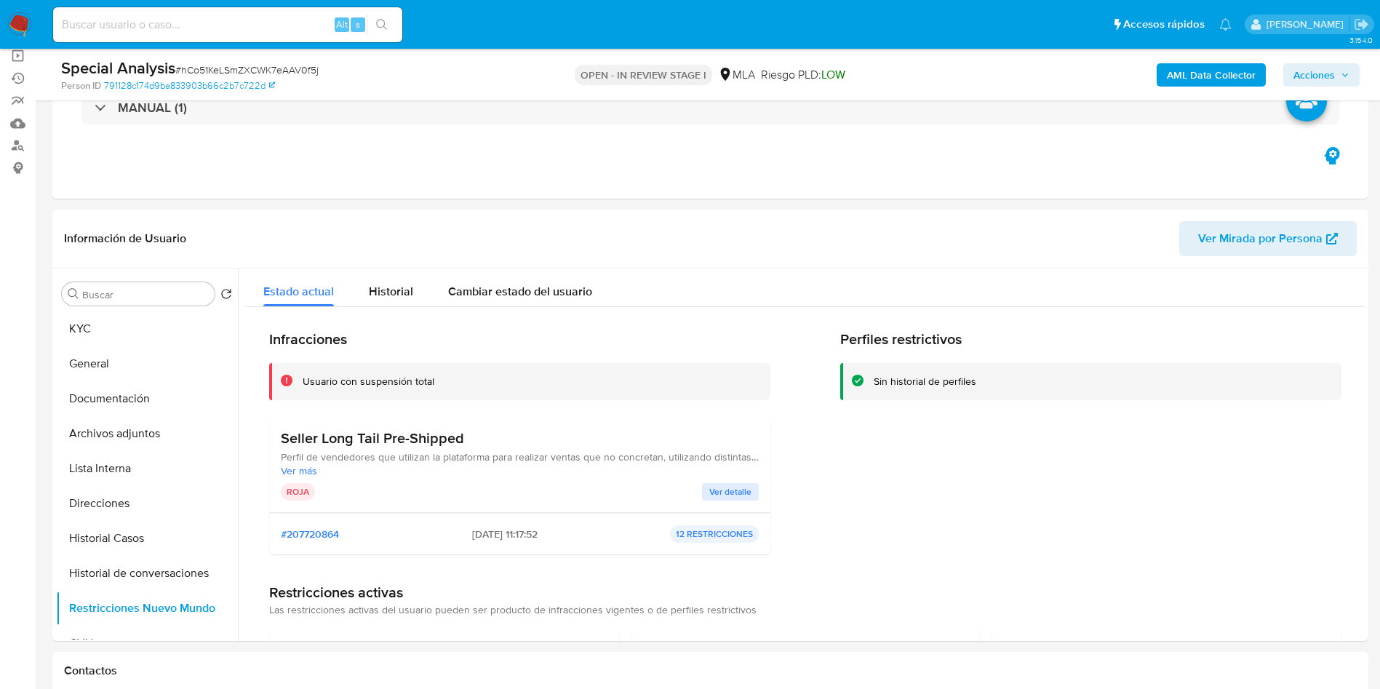
click at [1323, 70] on span "Acciones" at bounding box center [1313, 74] width 41 height 23
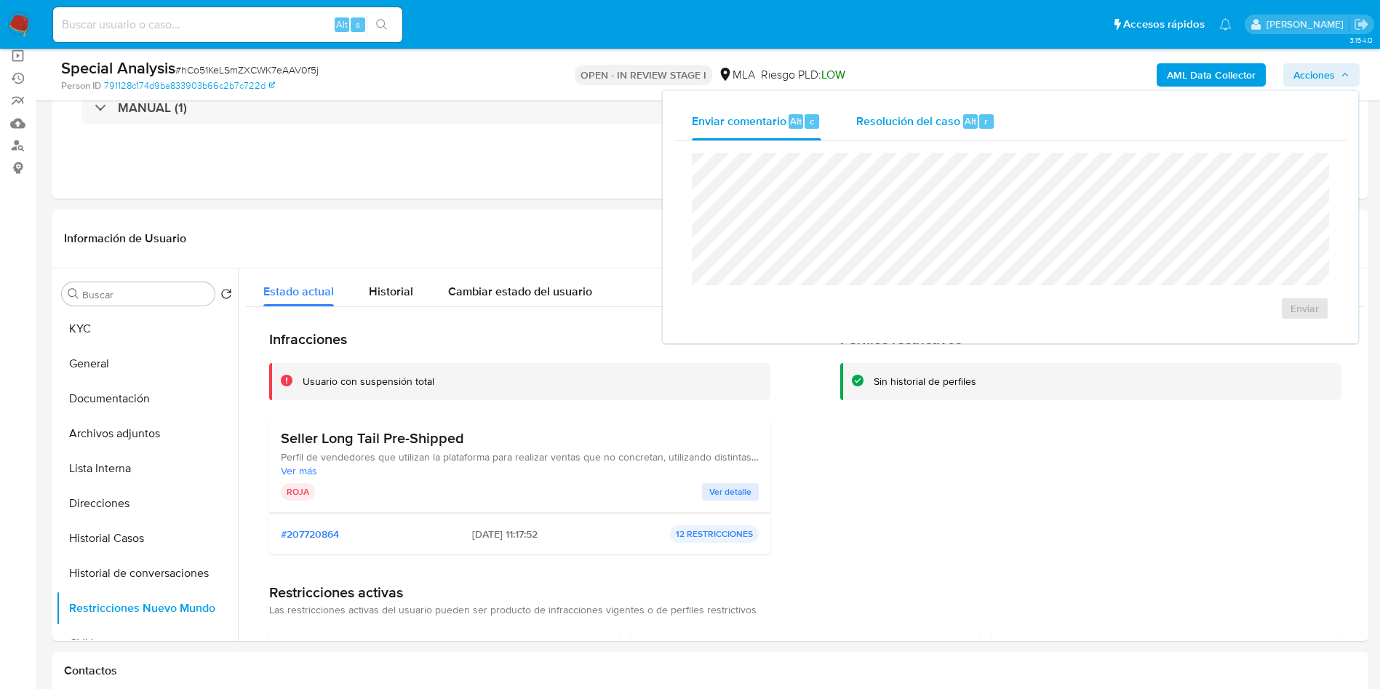
click at [1000, 120] on button "Resolución del caso Alt r" at bounding box center [926, 122] width 174 height 38
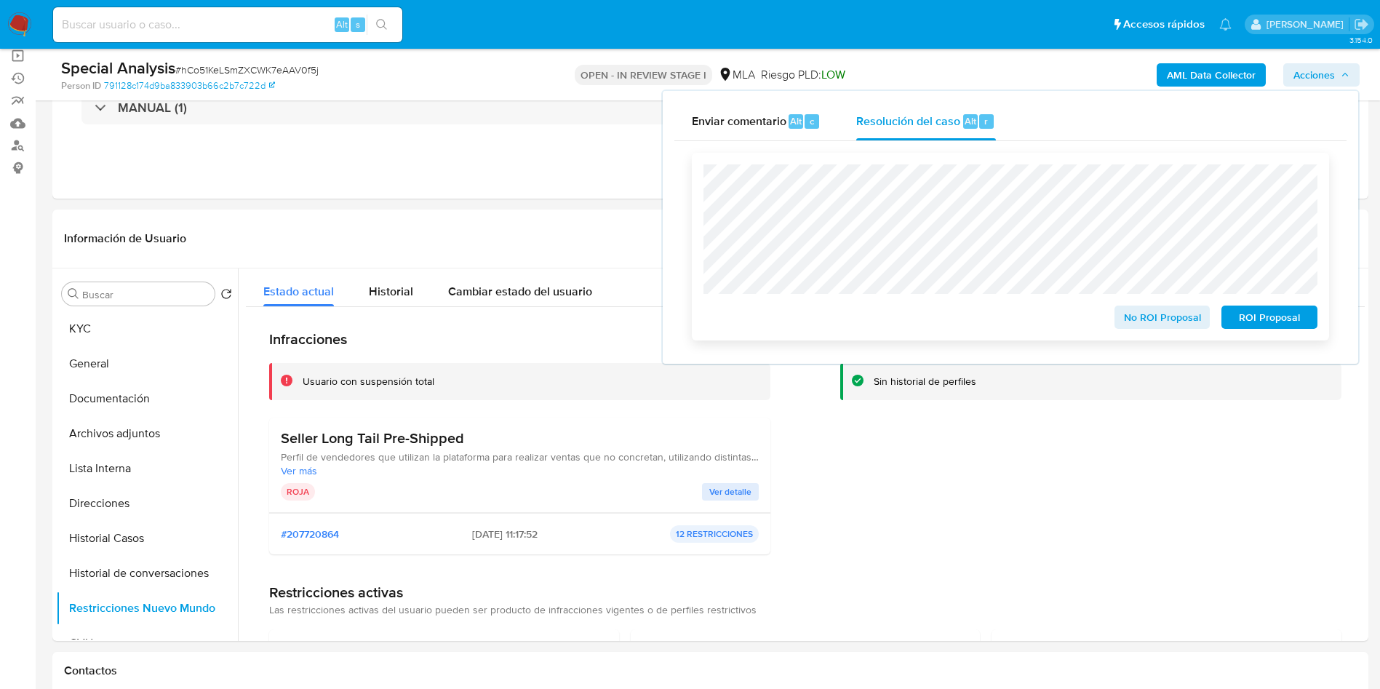
click at [1156, 316] on span "No ROI Proposal" at bounding box center [1162, 317] width 76 height 20
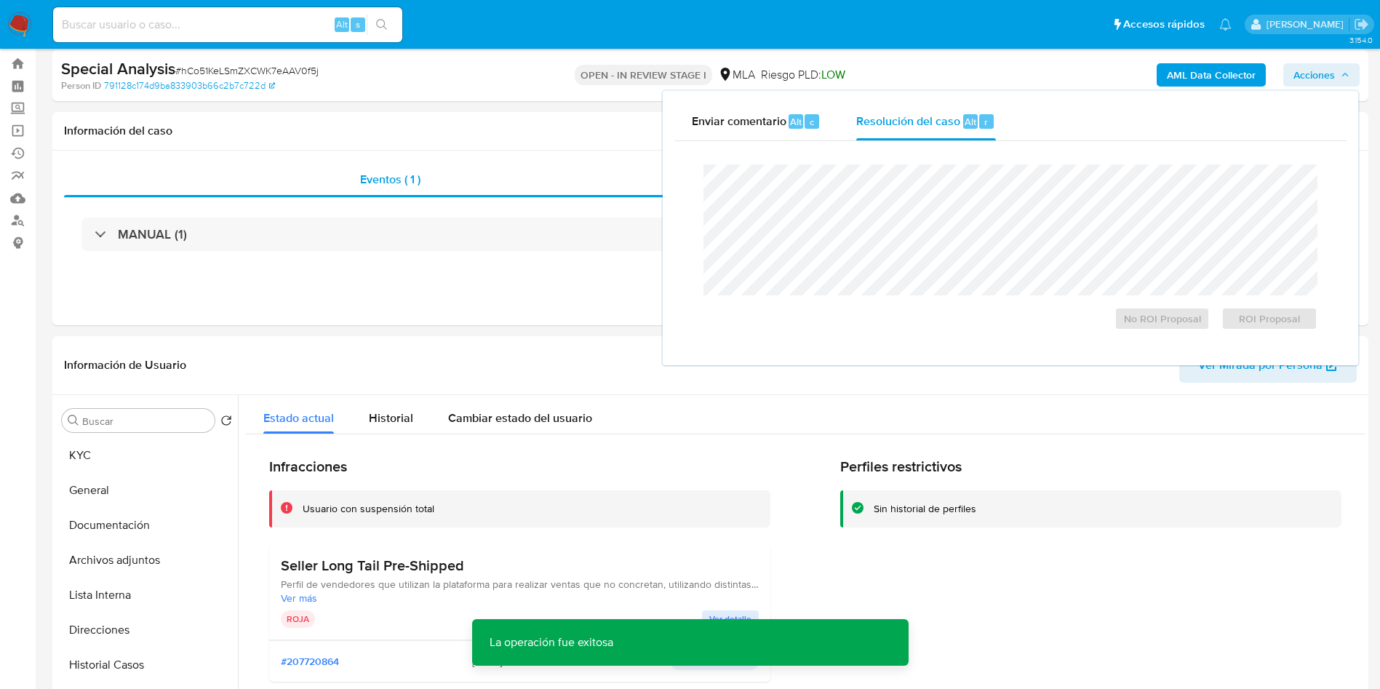
scroll to position [0, 0]
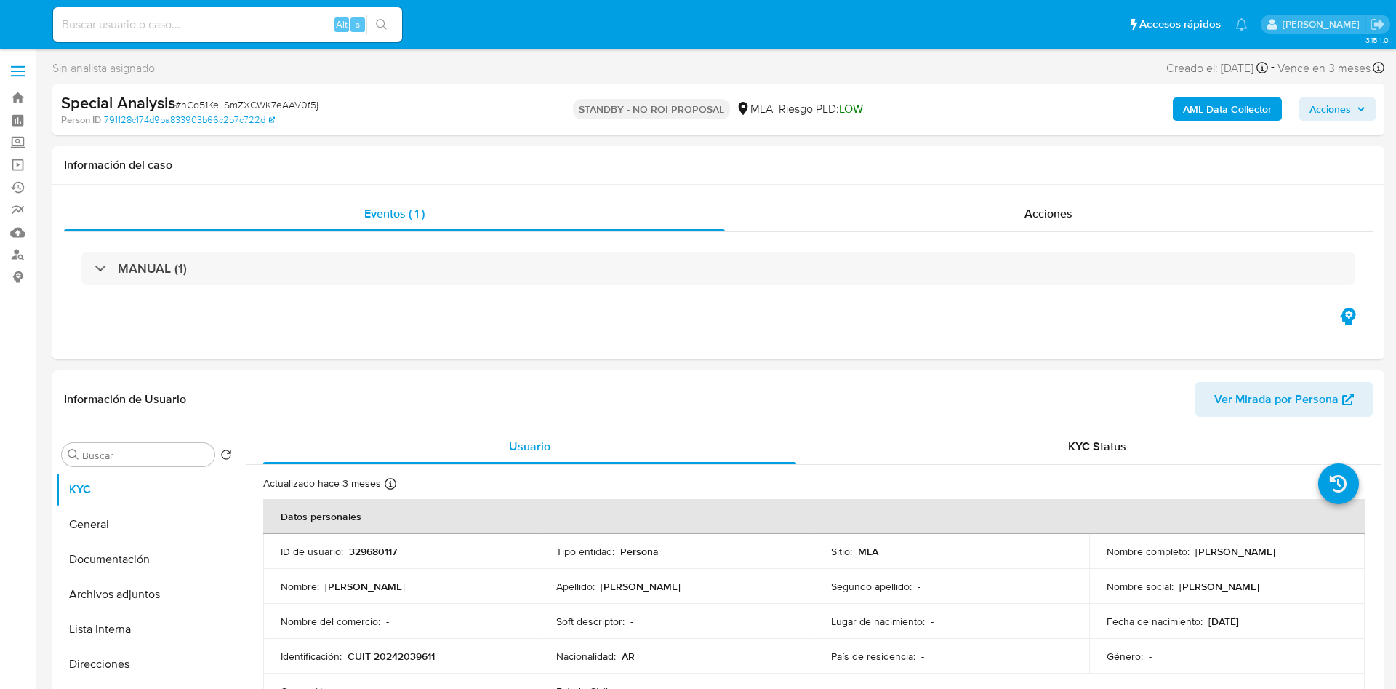
select select "10"
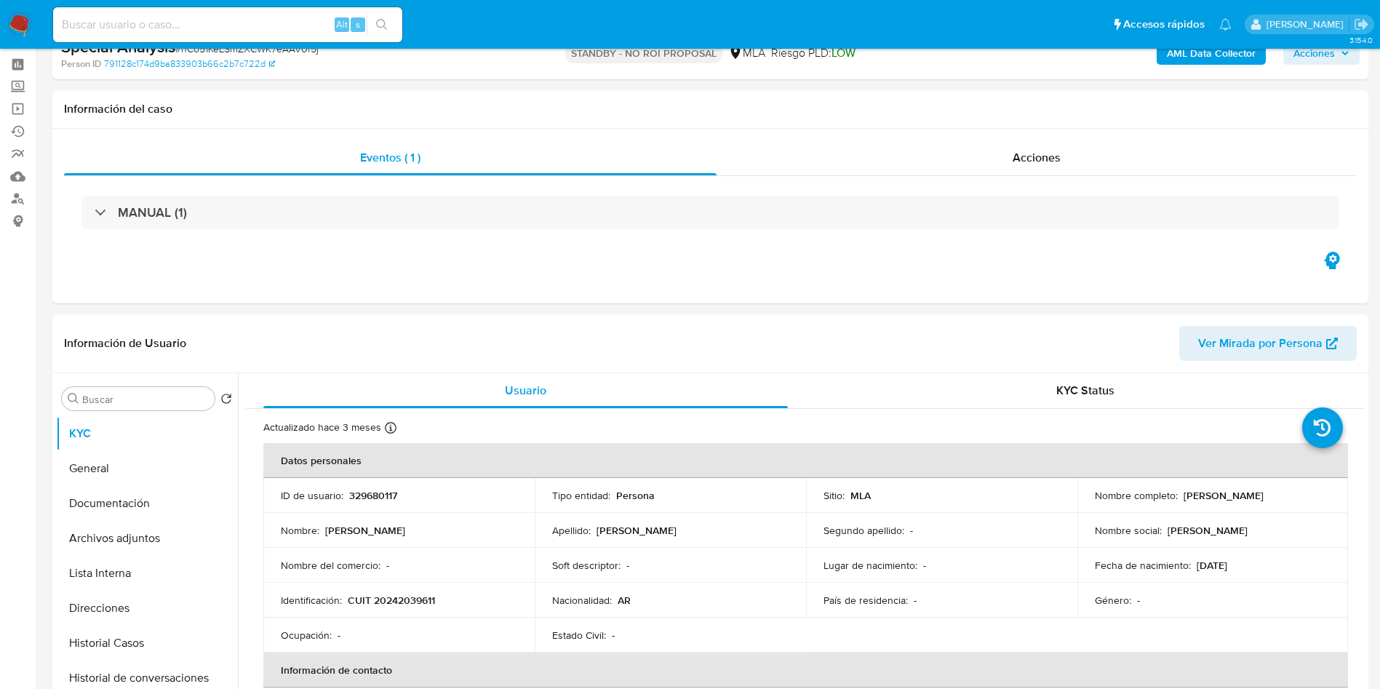
scroll to position [327, 0]
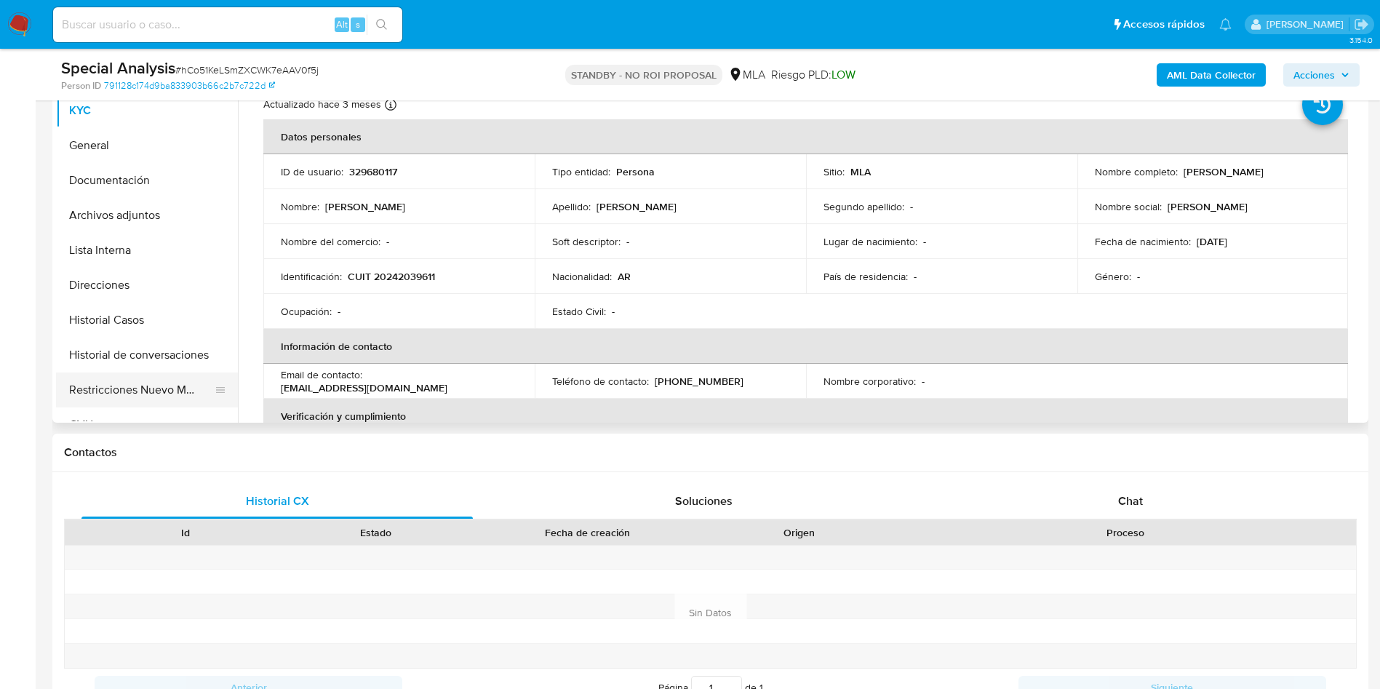
click at [129, 378] on button "Restricciones Nuevo Mundo" at bounding box center [141, 389] width 170 height 35
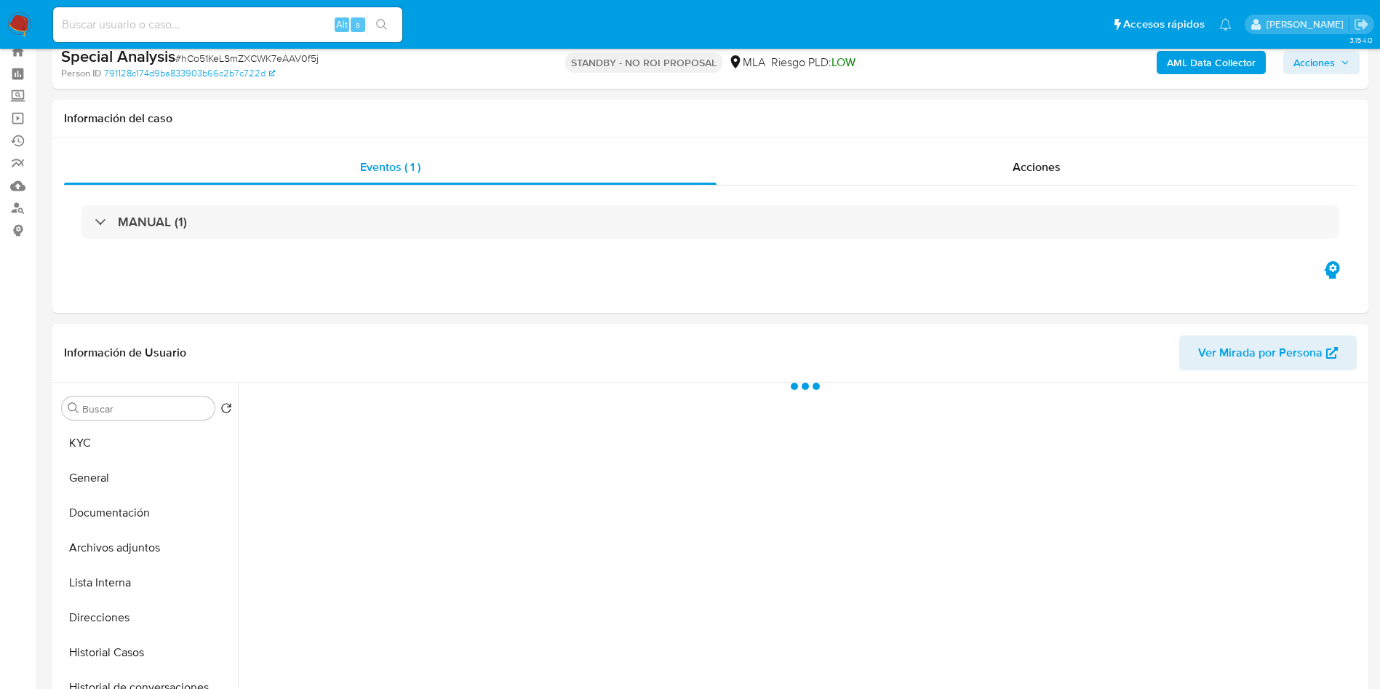
scroll to position [0, 0]
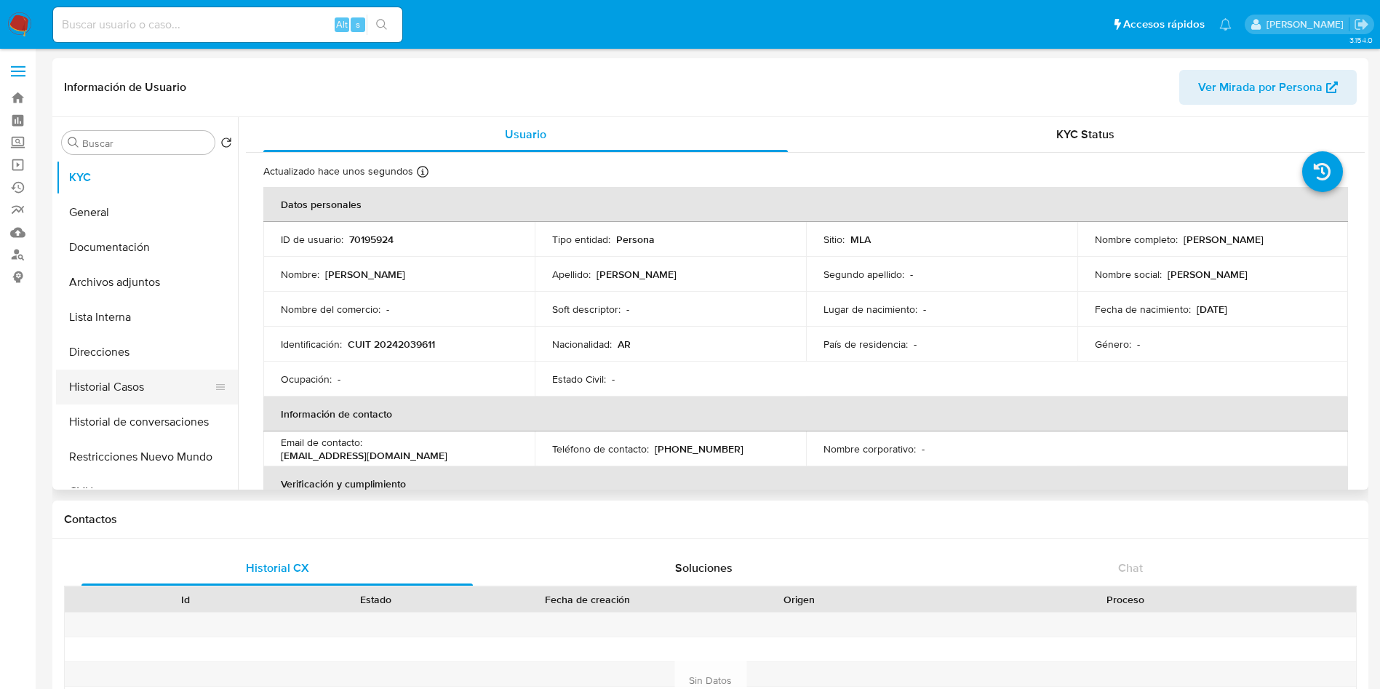
select select "10"
click at [152, 447] on button "Restricciones Nuevo Mundo" at bounding box center [141, 456] width 170 height 35
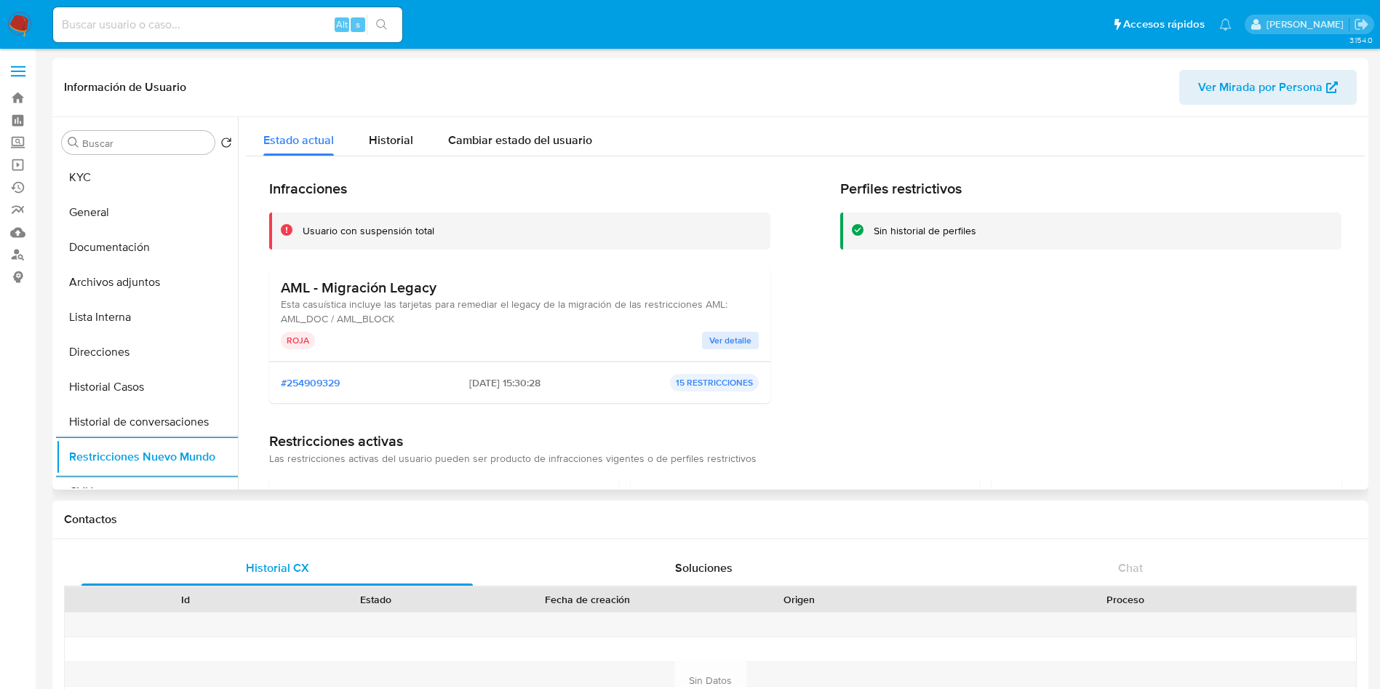
click at [895, 415] on div "Infracciones Usuario con suspensión total AML - Migración Legacy Esta casuístic…" at bounding box center [805, 504] width 1119 height 696
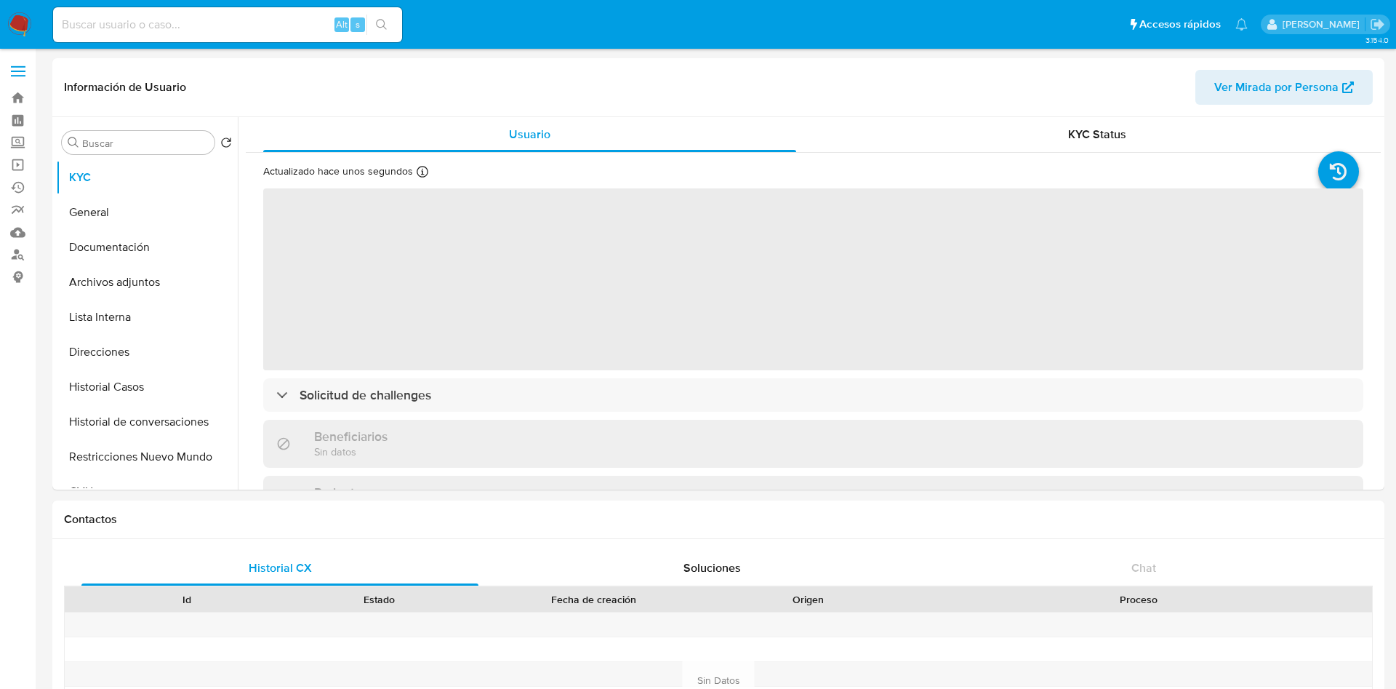
select select "10"
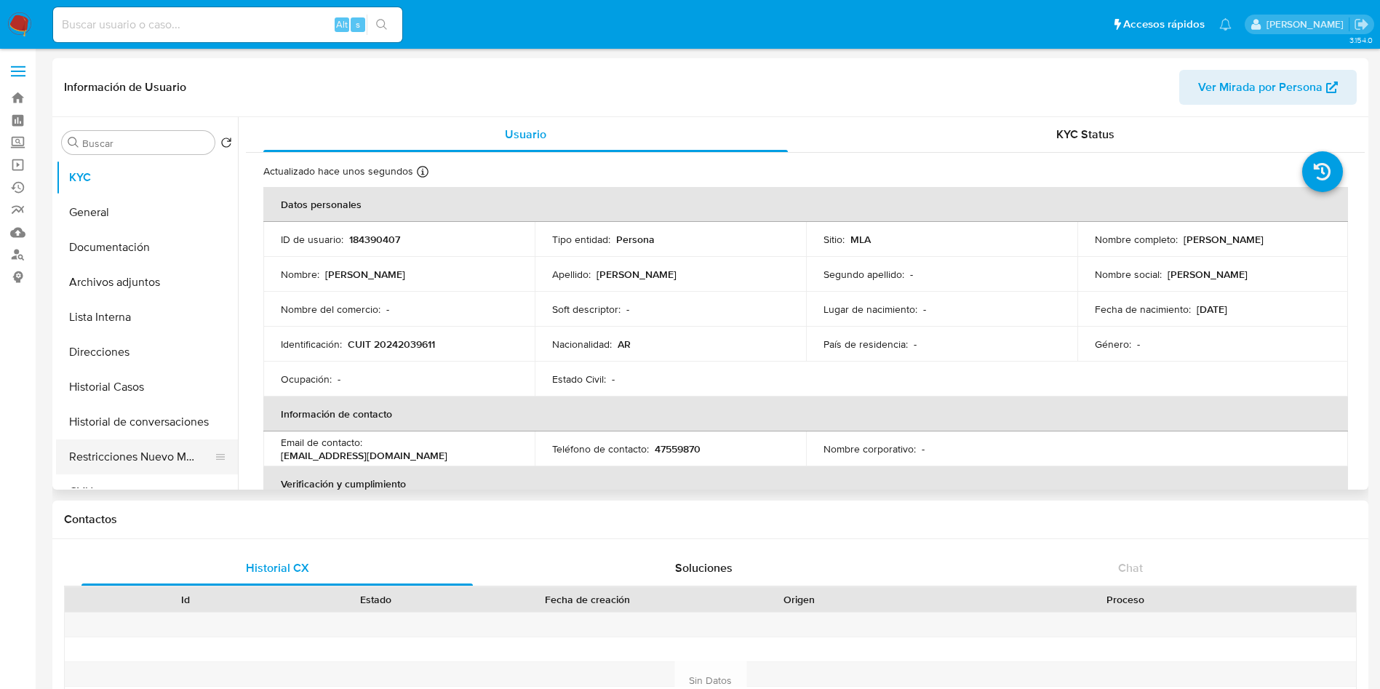
click at [96, 441] on button "Restricciones Nuevo Mundo" at bounding box center [141, 456] width 170 height 35
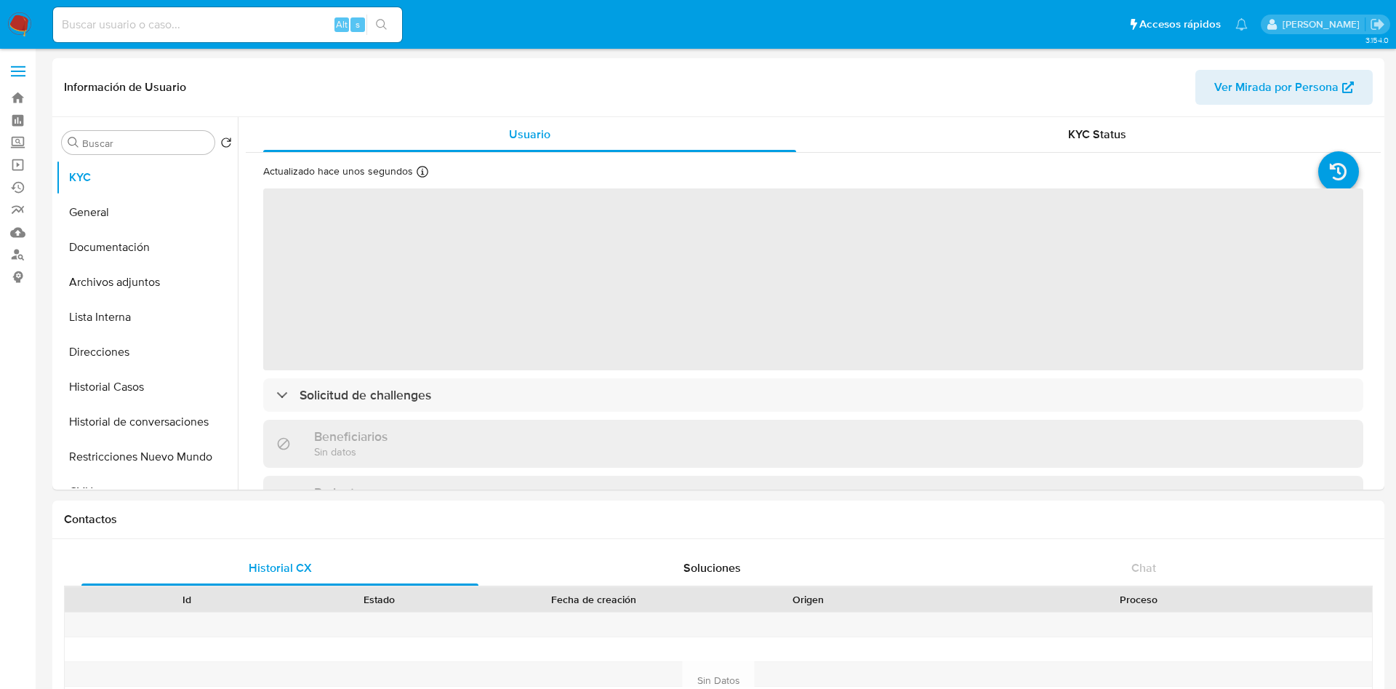
select select "10"
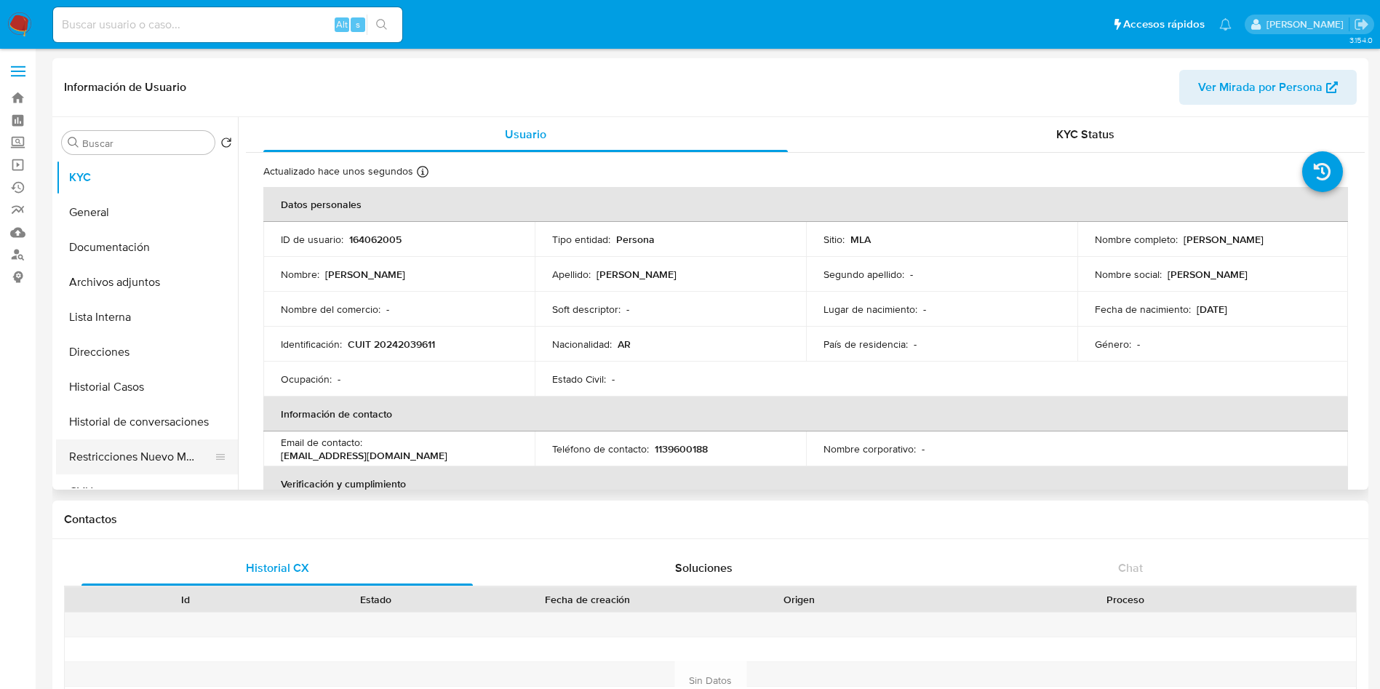
click at [145, 450] on button "Restricciones Nuevo Mundo" at bounding box center [141, 456] width 170 height 35
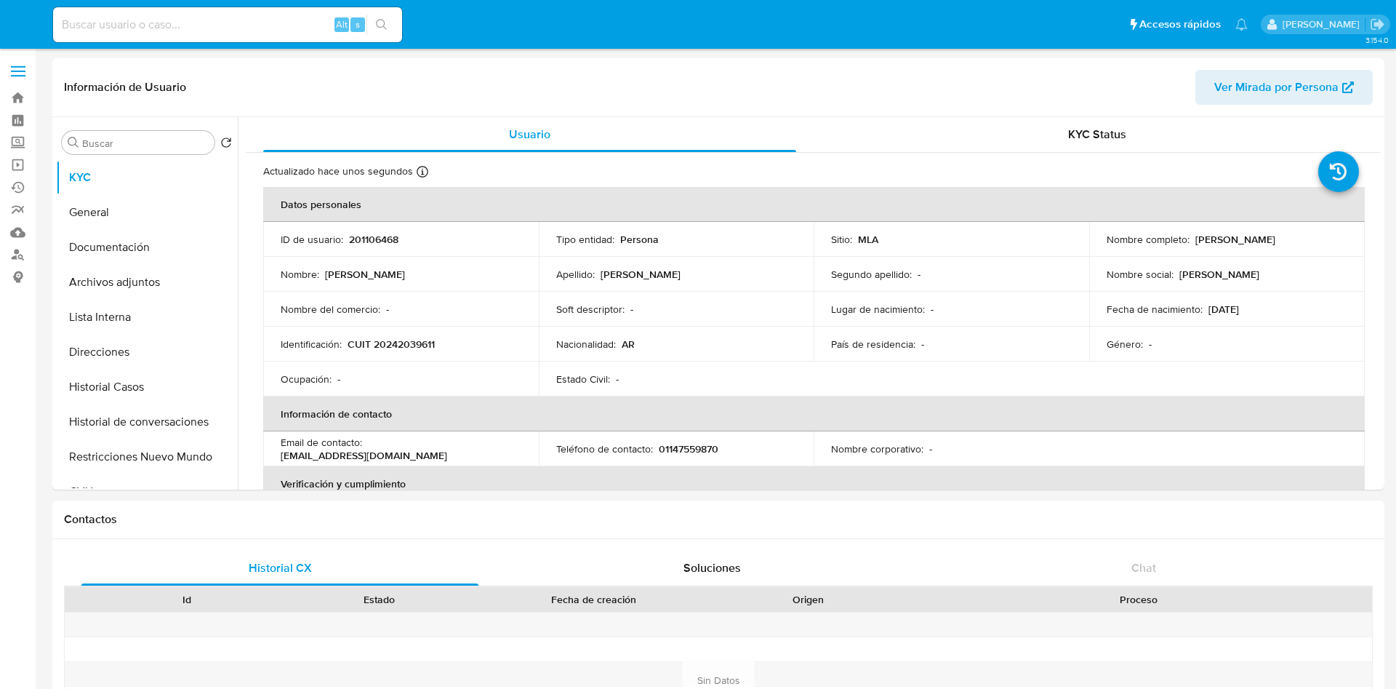
select select "10"
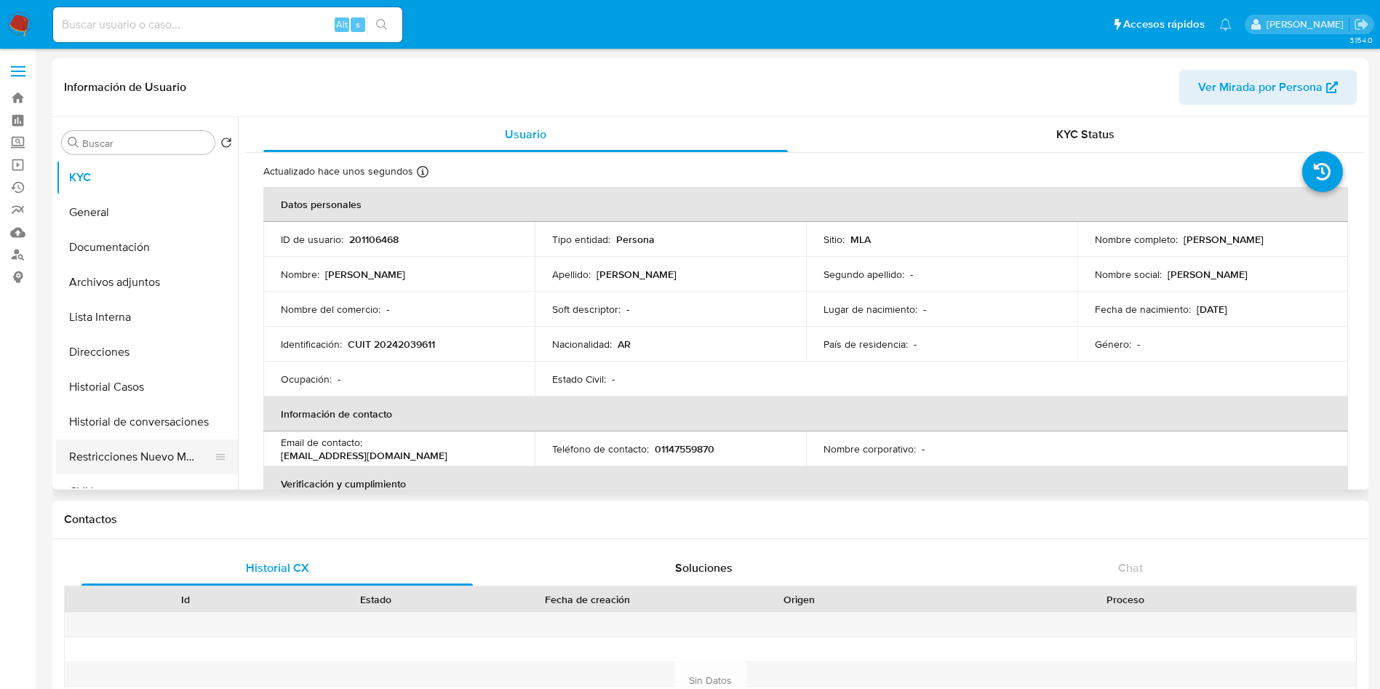
click at [157, 449] on button "Restricciones Nuevo Mundo" at bounding box center [141, 456] width 170 height 35
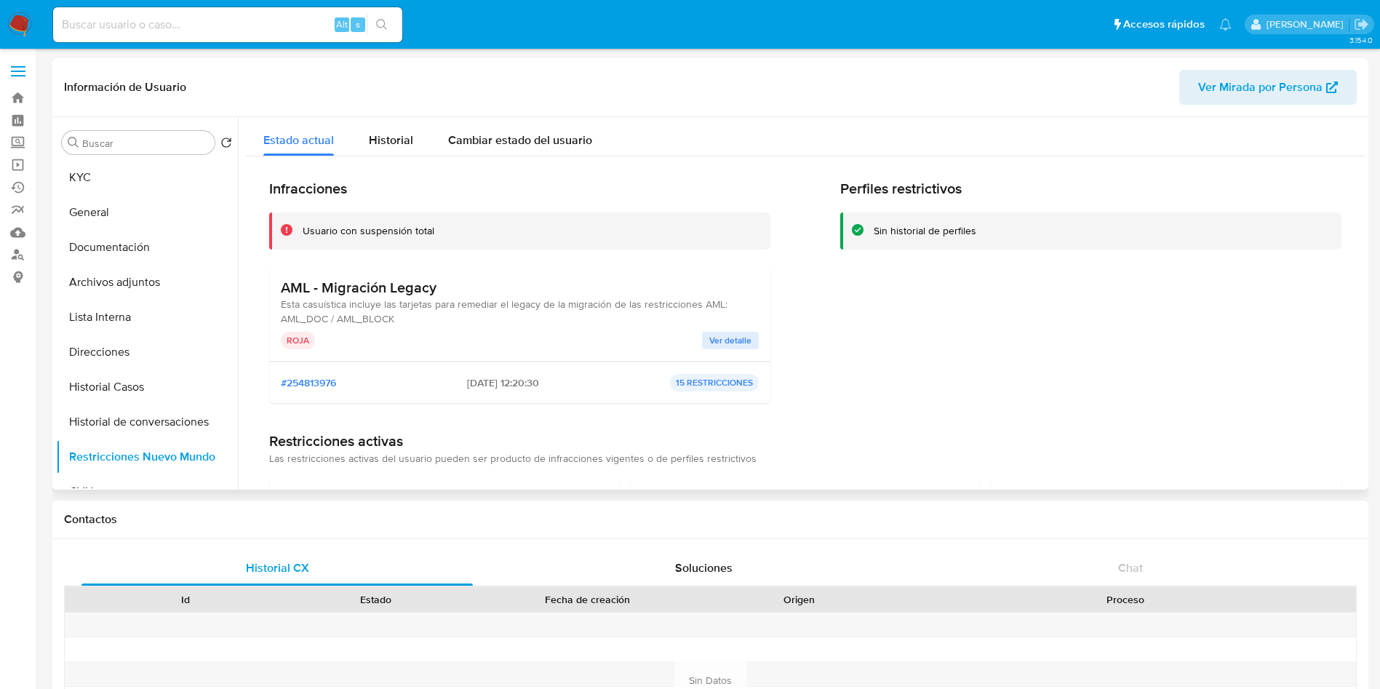
drag, startPoint x: 327, startPoint y: 320, endPoint x: 275, endPoint y: 317, distance: 51.7
click at [275, 317] on div "AML - Migración Legacy Esta casuística incluye las tarjetas para remediar el le…" at bounding box center [519, 314] width 501 height 95
click at [786, 584] on div "Soluciones" at bounding box center [703, 568] width 391 height 35
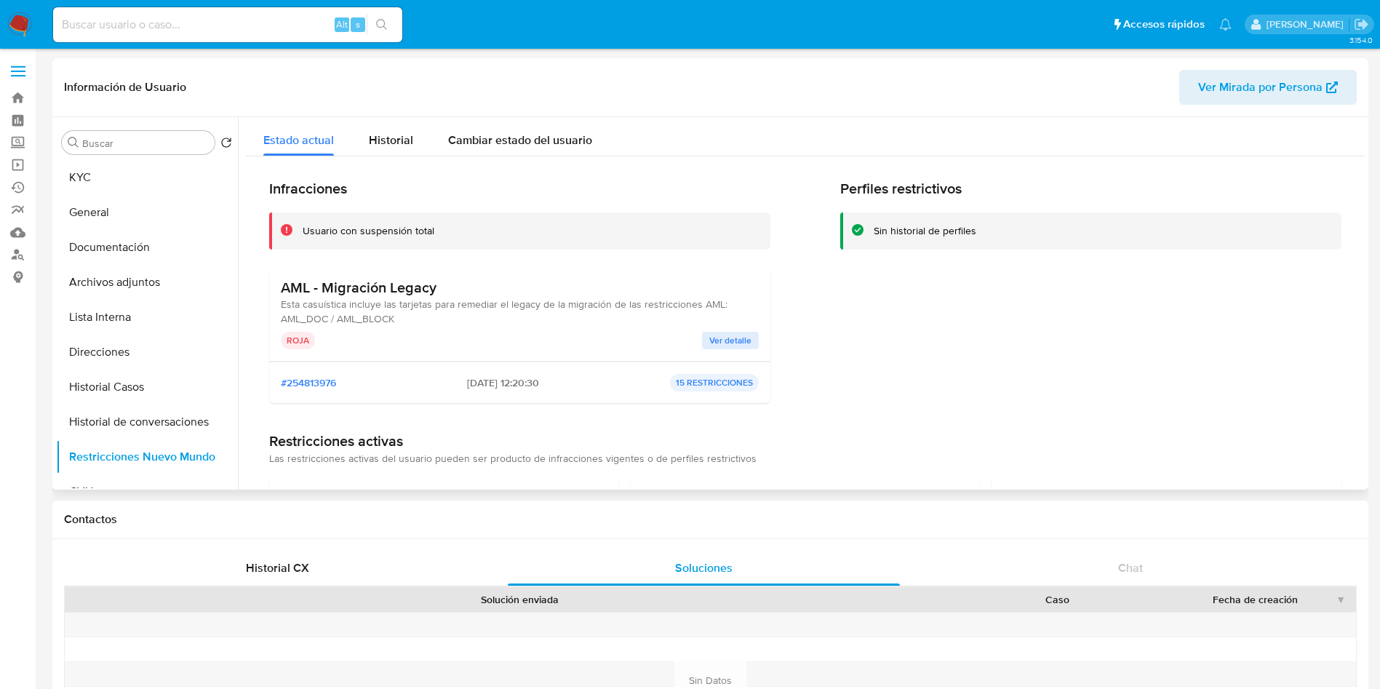
click at [307, 341] on p "ROJA" at bounding box center [298, 340] width 34 height 17
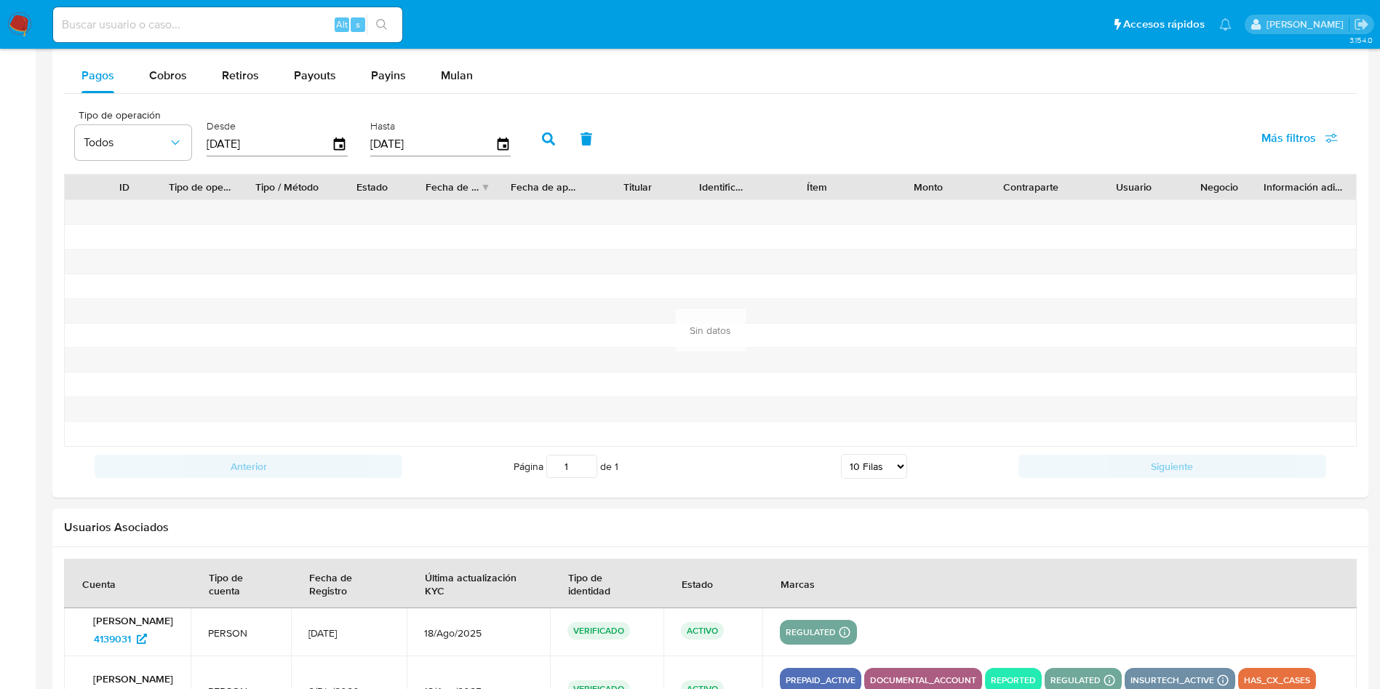
scroll to position [1527, 0]
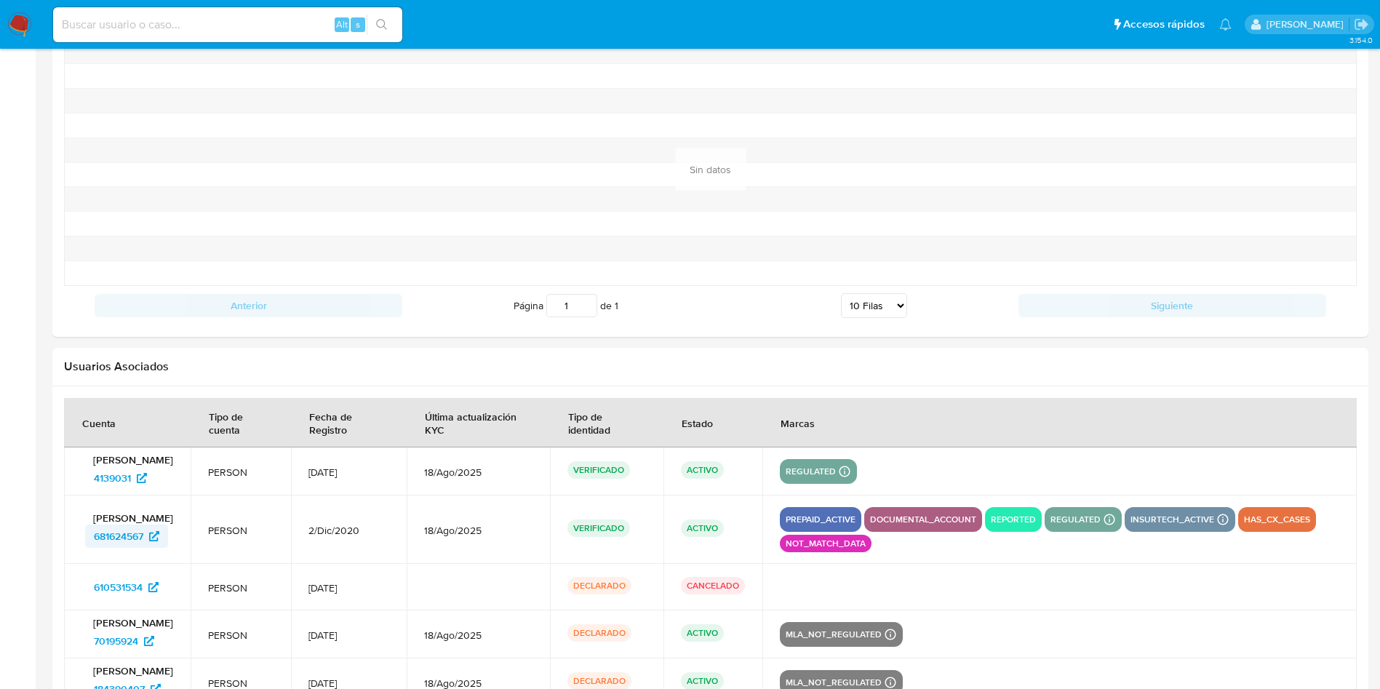
click at [114, 533] on span "681624567" at bounding box center [118, 535] width 49 height 23
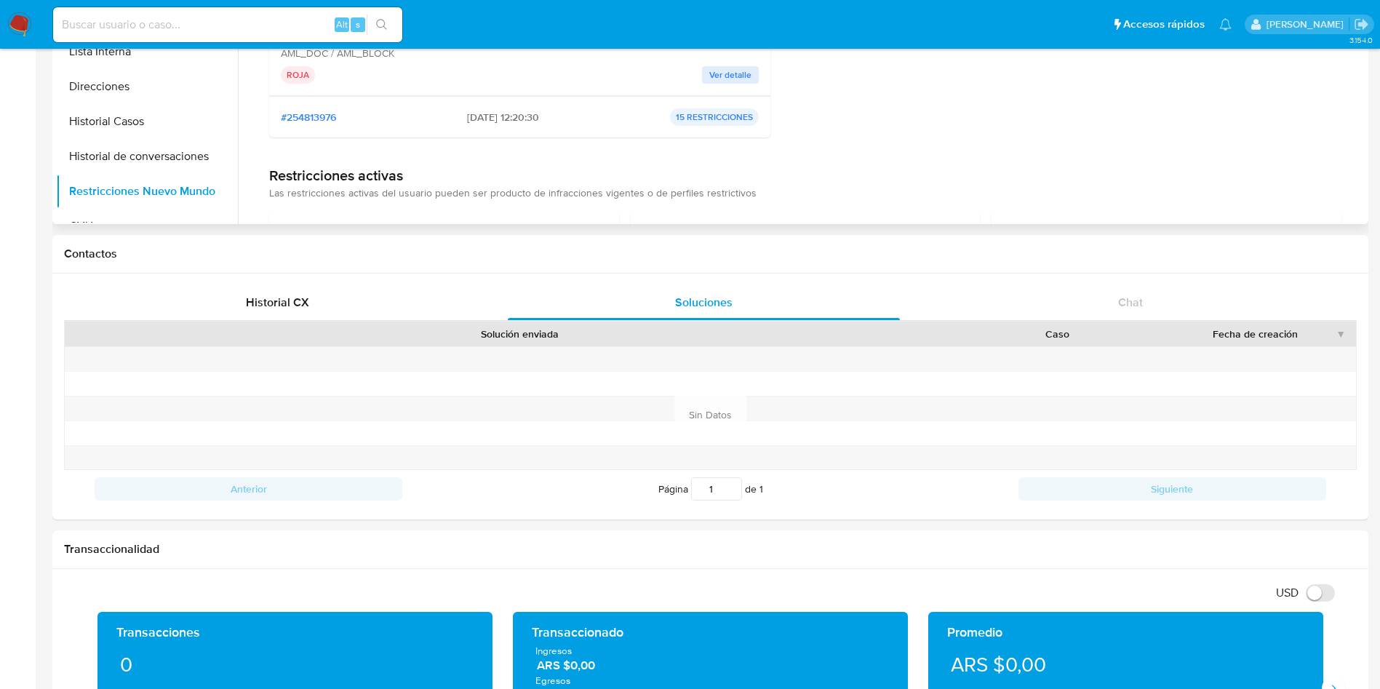
scroll to position [0, 0]
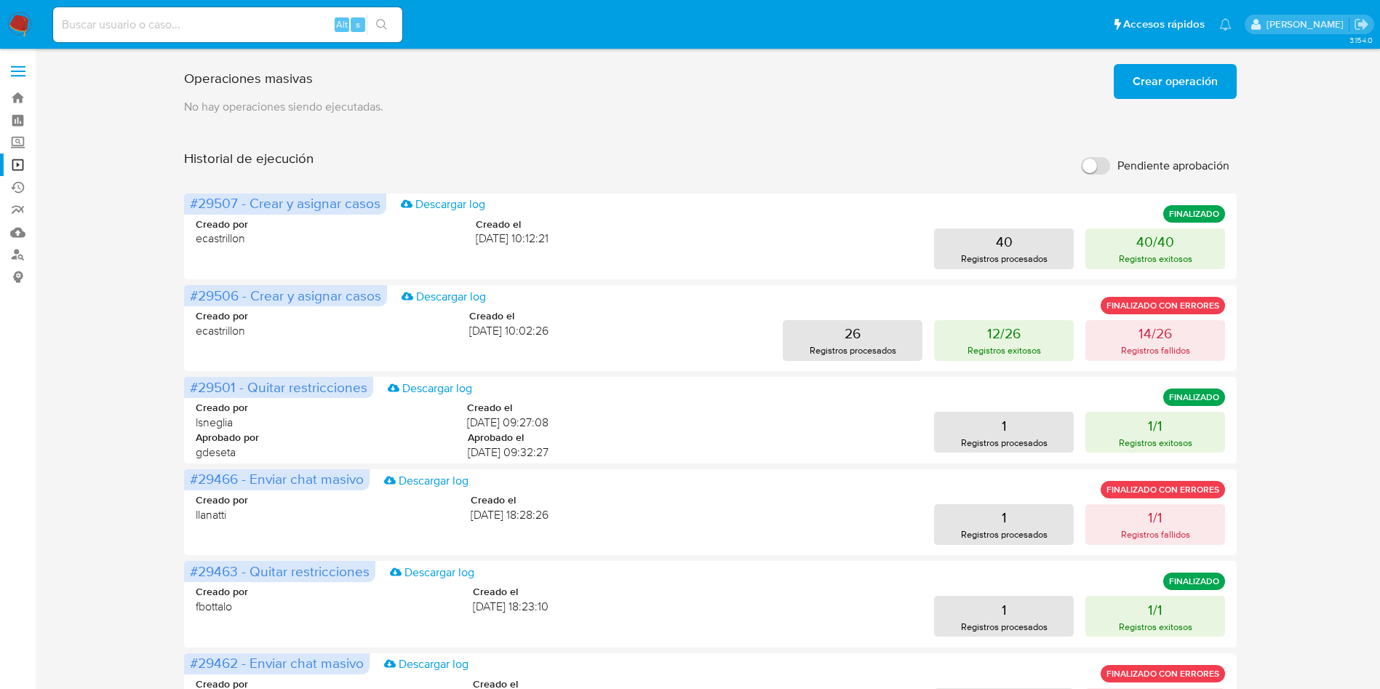
click at [1197, 73] on span "Crear operación" at bounding box center [1174, 81] width 85 height 32
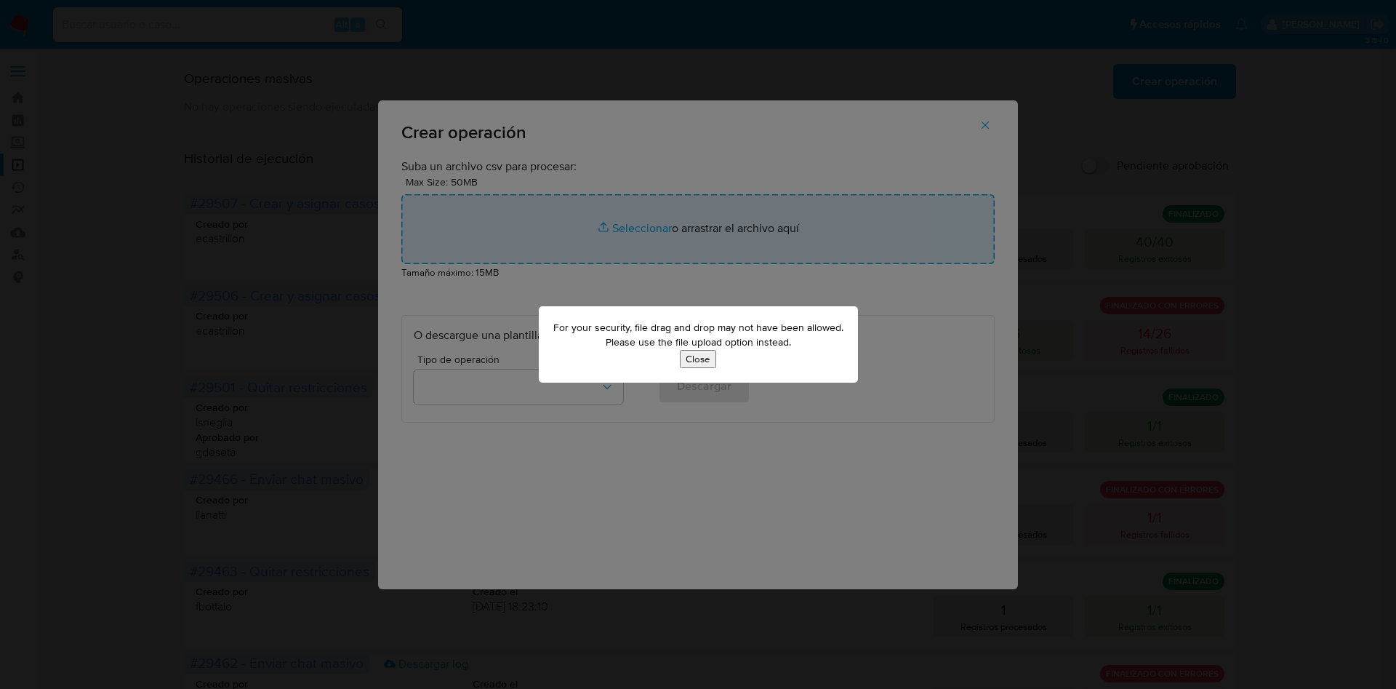
click at [709, 361] on button "Close" at bounding box center [698, 359] width 36 height 18
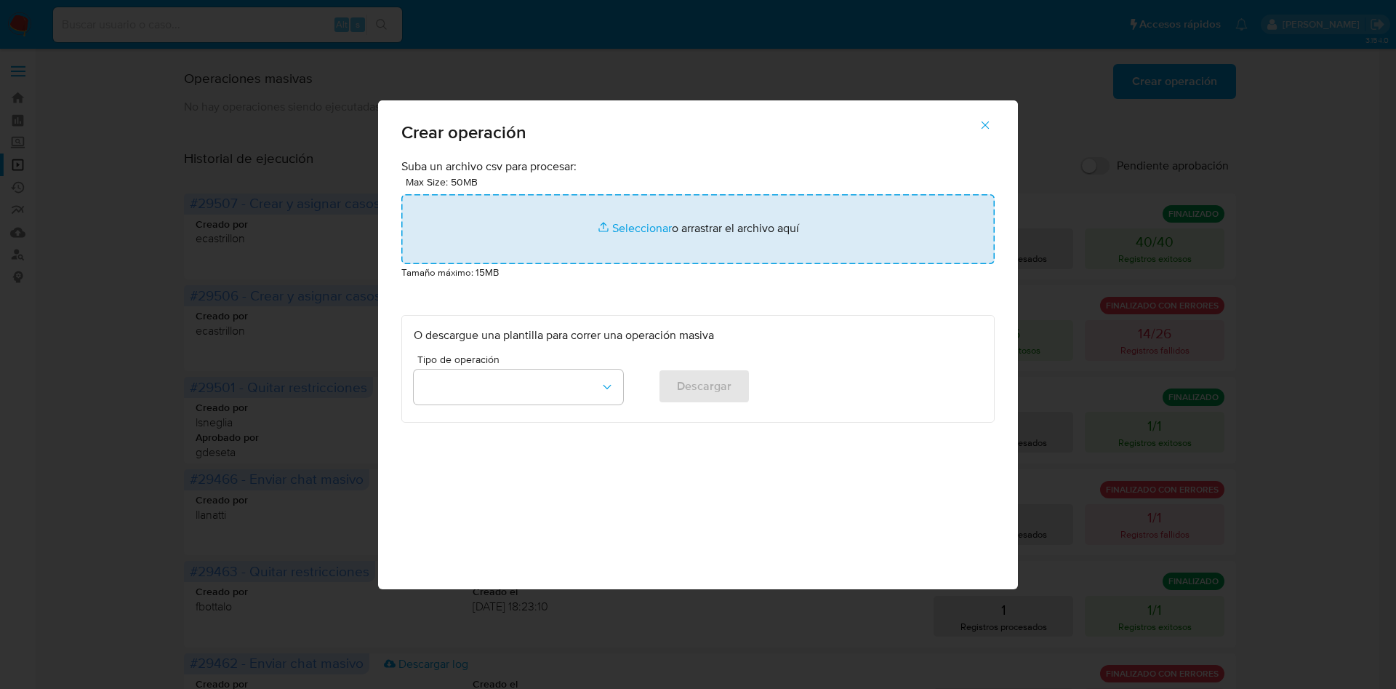
click at [644, 230] on input "file" at bounding box center [697, 229] width 593 height 70
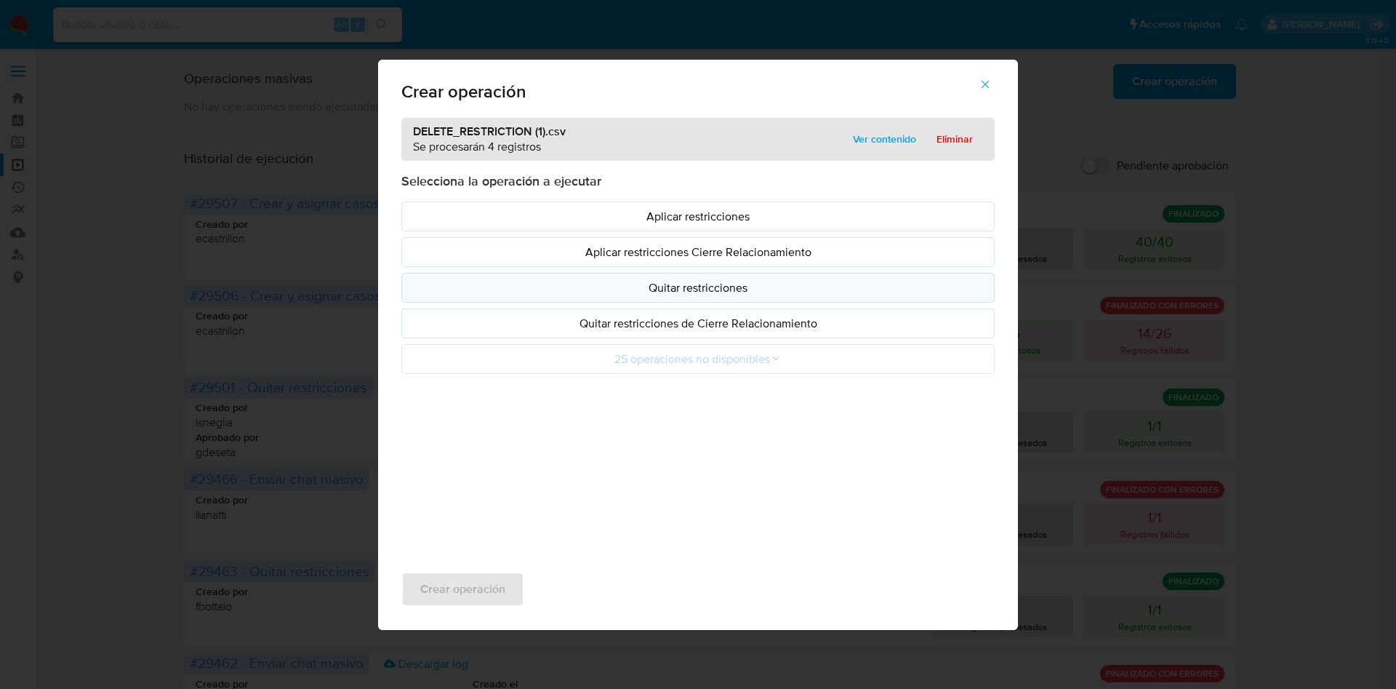
click at [696, 293] on p "Quitar restricciones" at bounding box center [698, 287] width 569 height 17
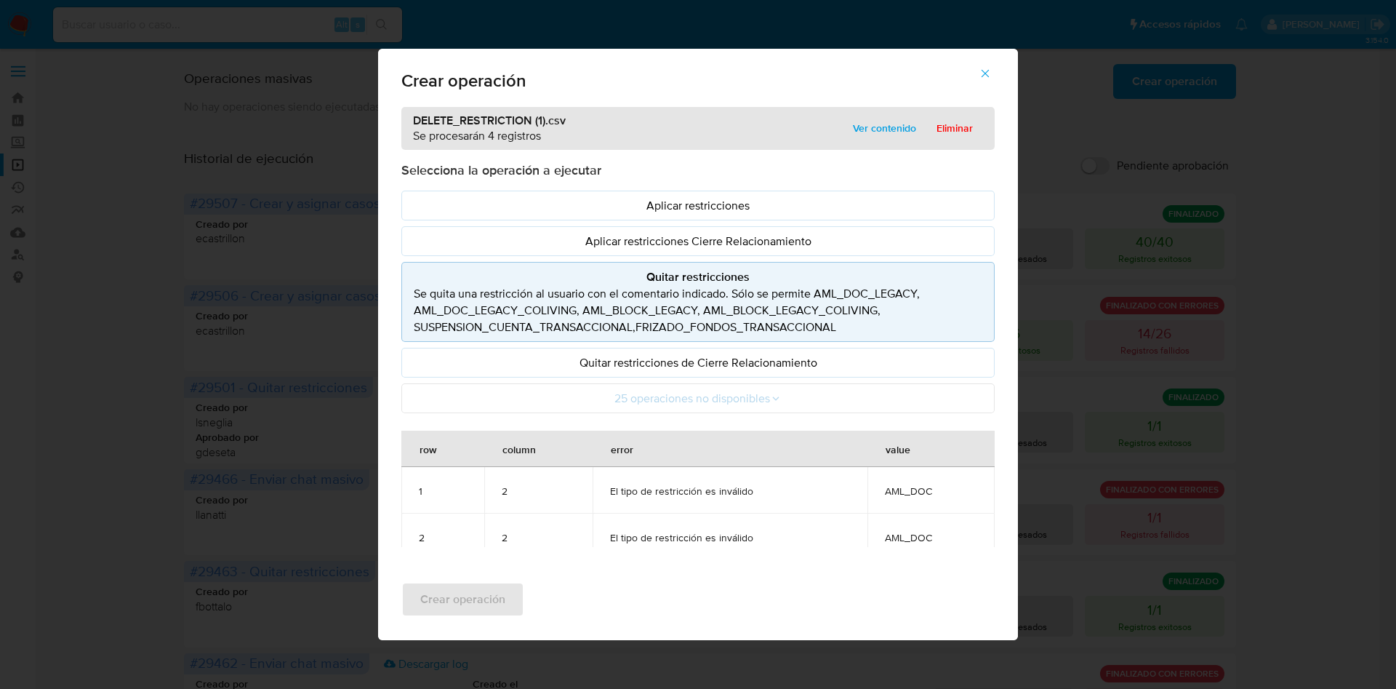
drag, startPoint x: 820, startPoint y: 294, endPoint x: 863, endPoint y: 297, distance: 42.3
click at [863, 297] on p "Se quita una restricción al usuario con el comentario indicado. Sólo se permite…" at bounding box center [698, 310] width 569 height 50
click at [820, 293] on p "Se quita una restricción al usuario con el comentario indicado. Sólo se permite…" at bounding box center [698, 310] width 569 height 50
click at [949, 128] on span "Eliminar" at bounding box center [955, 128] width 36 height 20
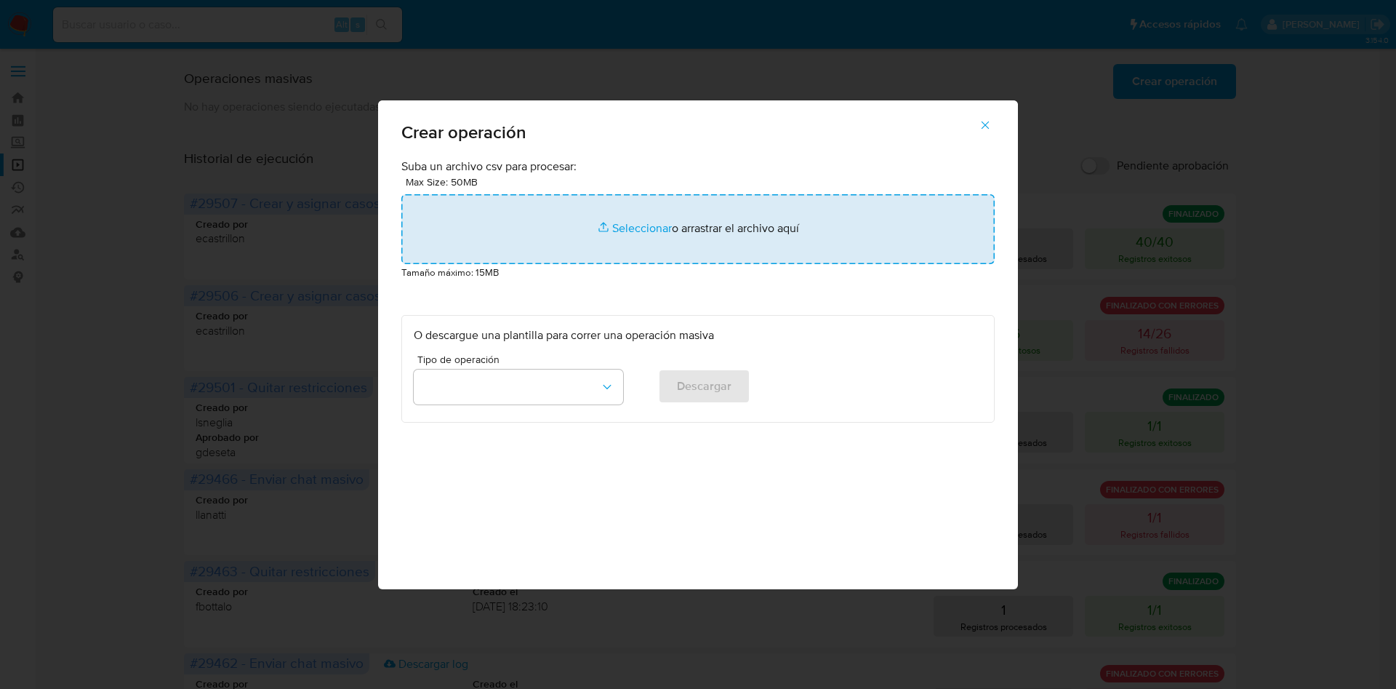
click at [626, 212] on input "file" at bounding box center [697, 229] width 593 height 70
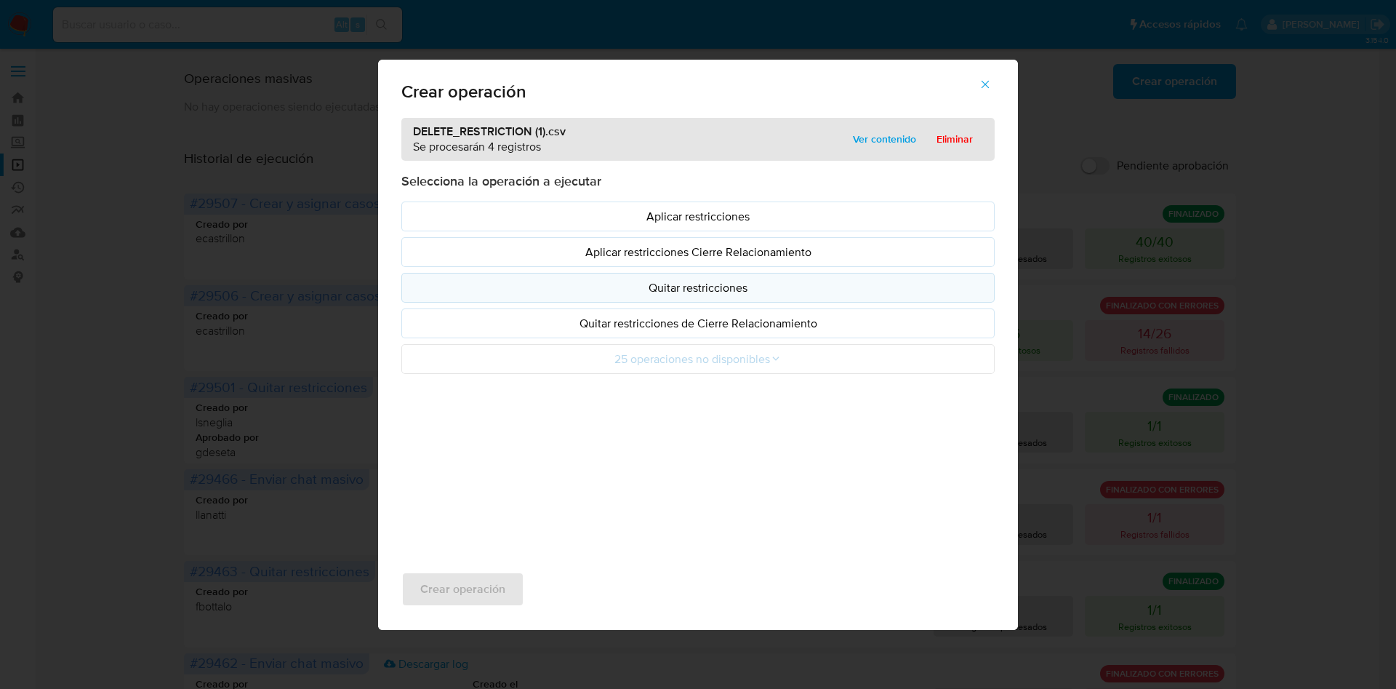
click at [682, 283] on p "Quitar restricciones" at bounding box center [698, 287] width 569 height 17
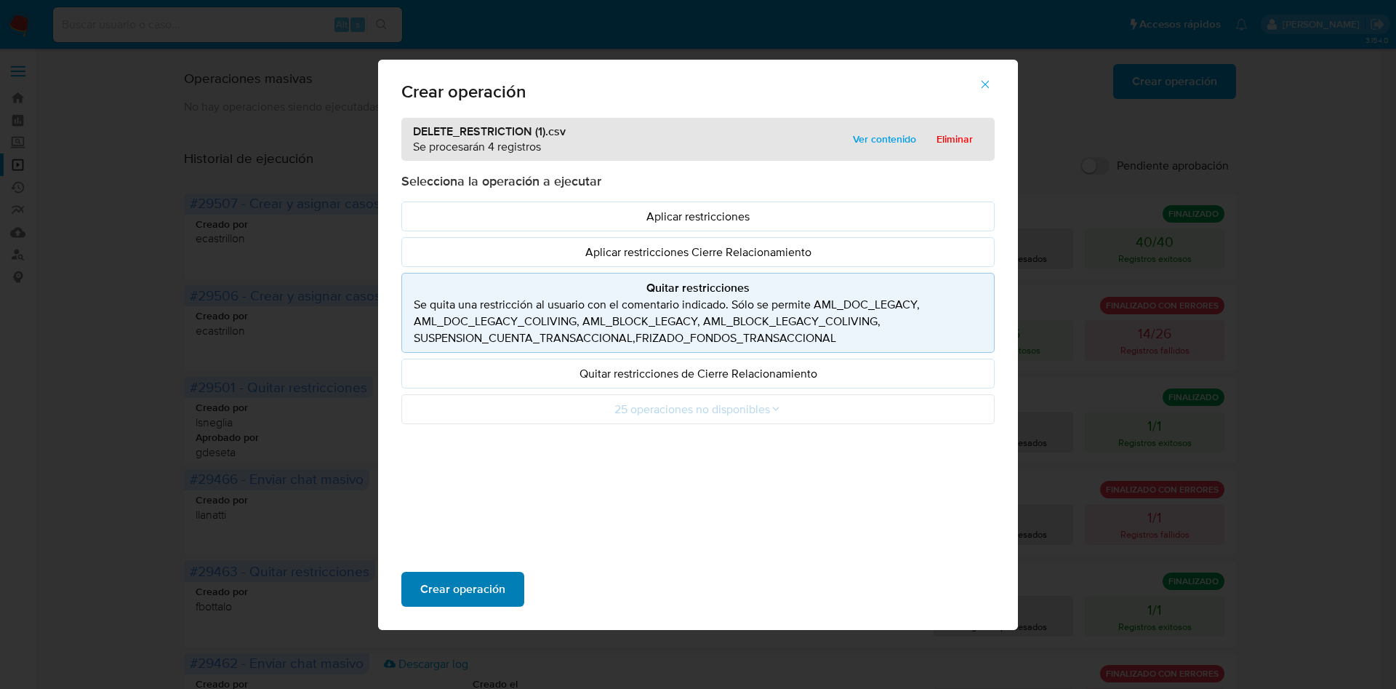
click at [466, 582] on span "Crear operación" at bounding box center [462, 589] width 85 height 32
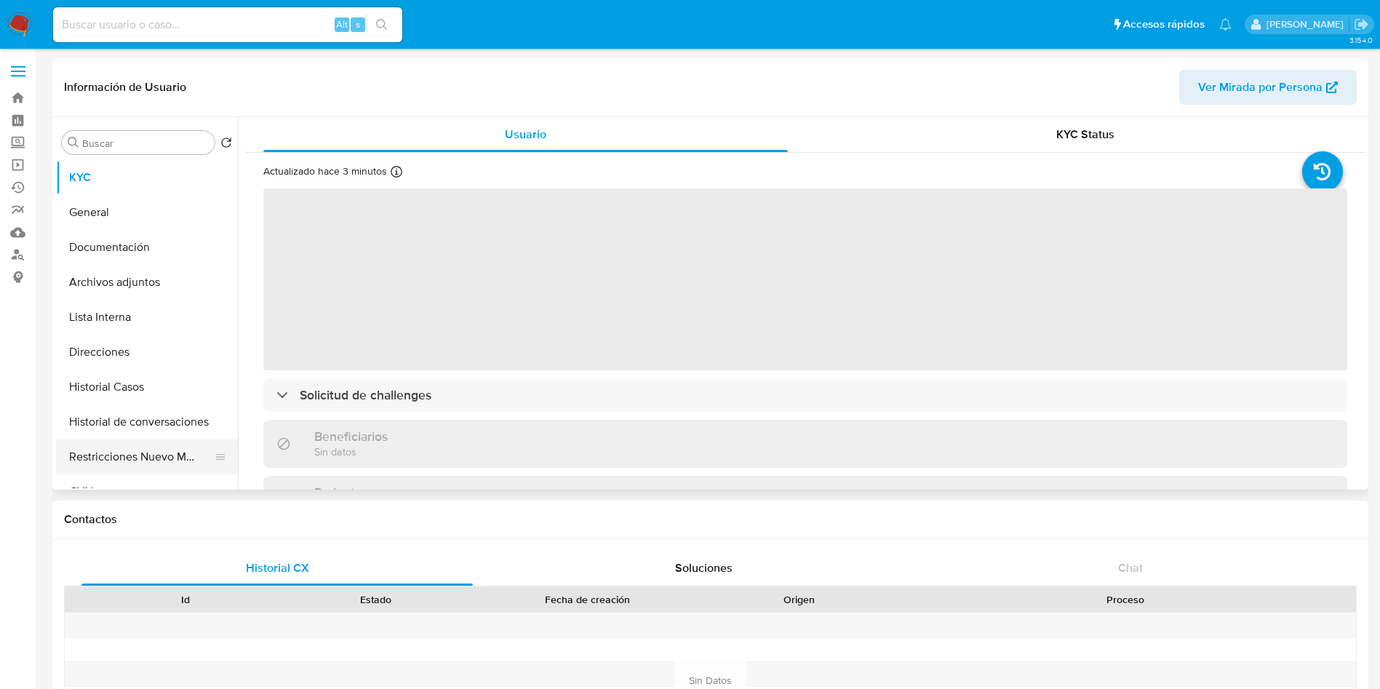
click at [165, 451] on button "Restricciones Nuevo Mundo" at bounding box center [141, 456] width 170 height 35
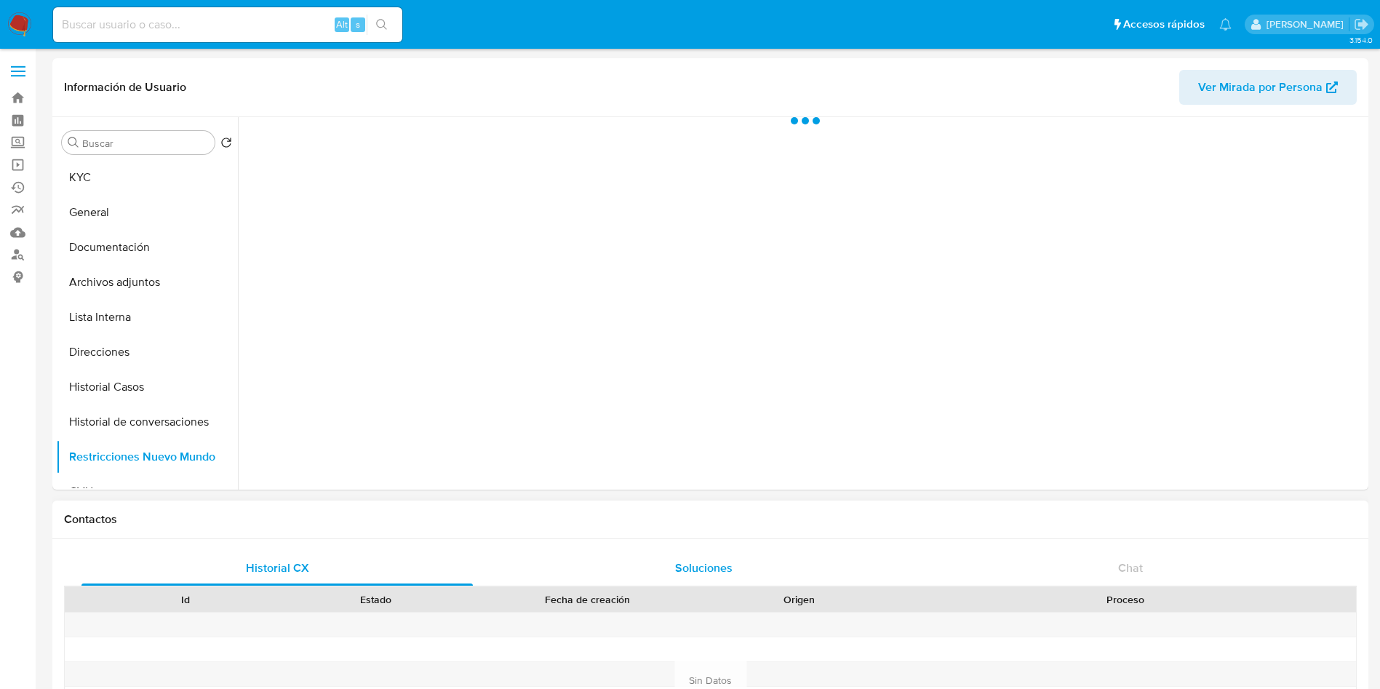
select select "10"
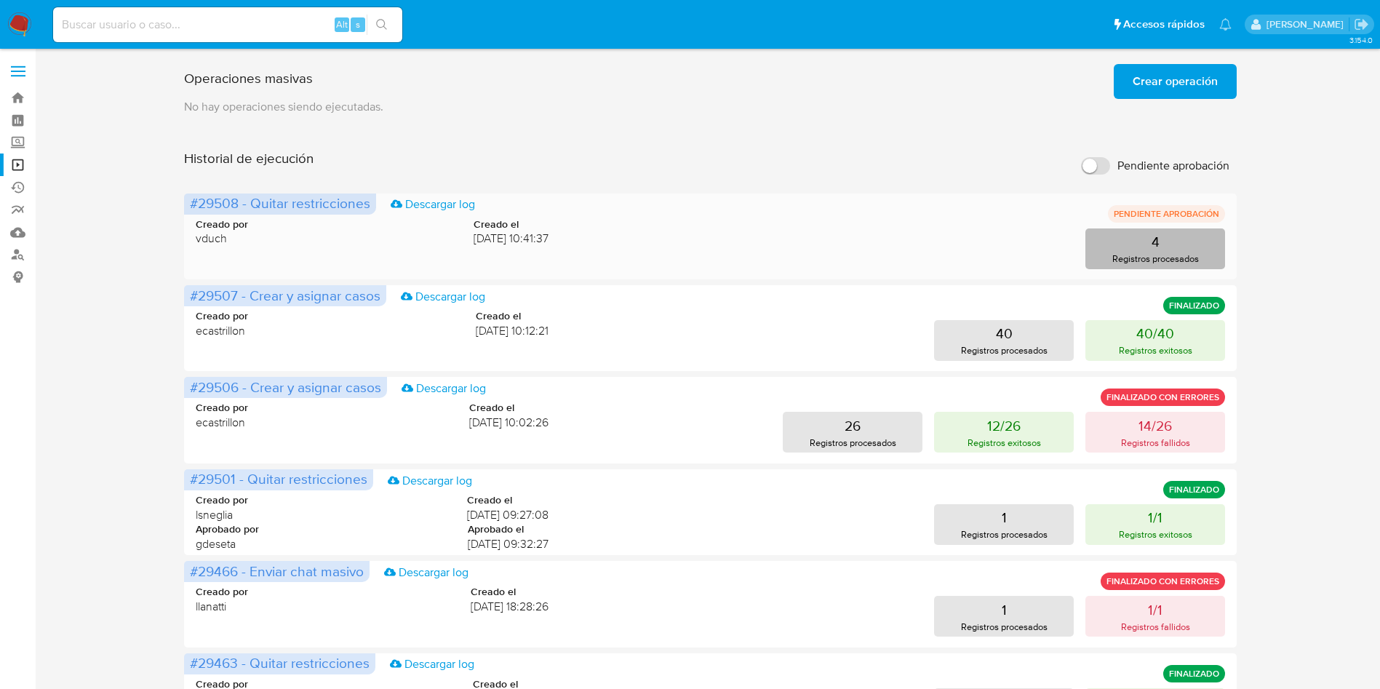
click at [1159, 245] on p "4" at bounding box center [1155, 241] width 8 height 20
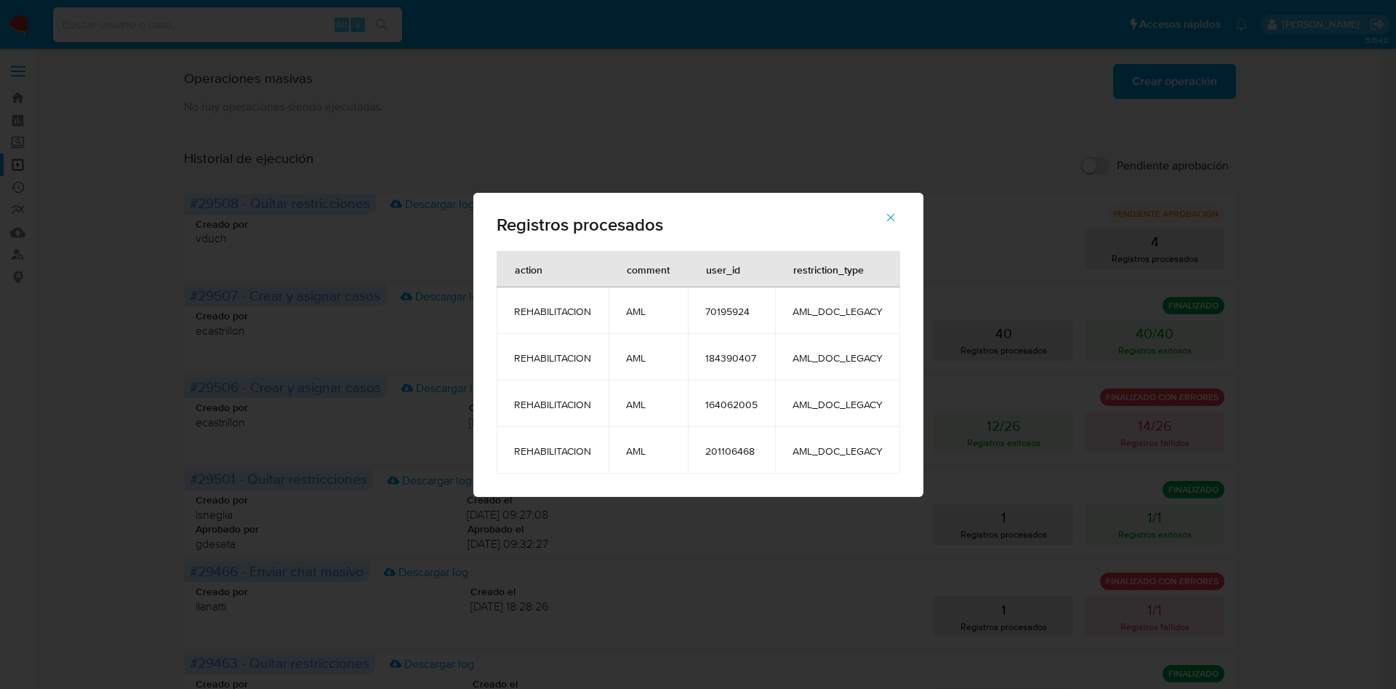
drag, startPoint x: 706, startPoint y: 309, endPoint x: 764, endPoint y: 457, distance: 159.0
click at [761, 458] on tbody "REHABILITACION AML 70195924 AML_DOC_LEGACY REHABILITACION AML 184390407 AML_DOC…" at bounding box center [699, 380] width 404 height 186
click at [799, 441] on td "AML_DOC_LEGACY" at bounding box center [837, 450] width 125 height 47
click at [695, 116] on div "Registros procesados action comment user_id restriction_type REHABILITACION AML…" at bounding box center [698, 344] width 1396 height 689
click at [891, 215] on icon "button" at bounding box center [890, 217] width 13 height 13
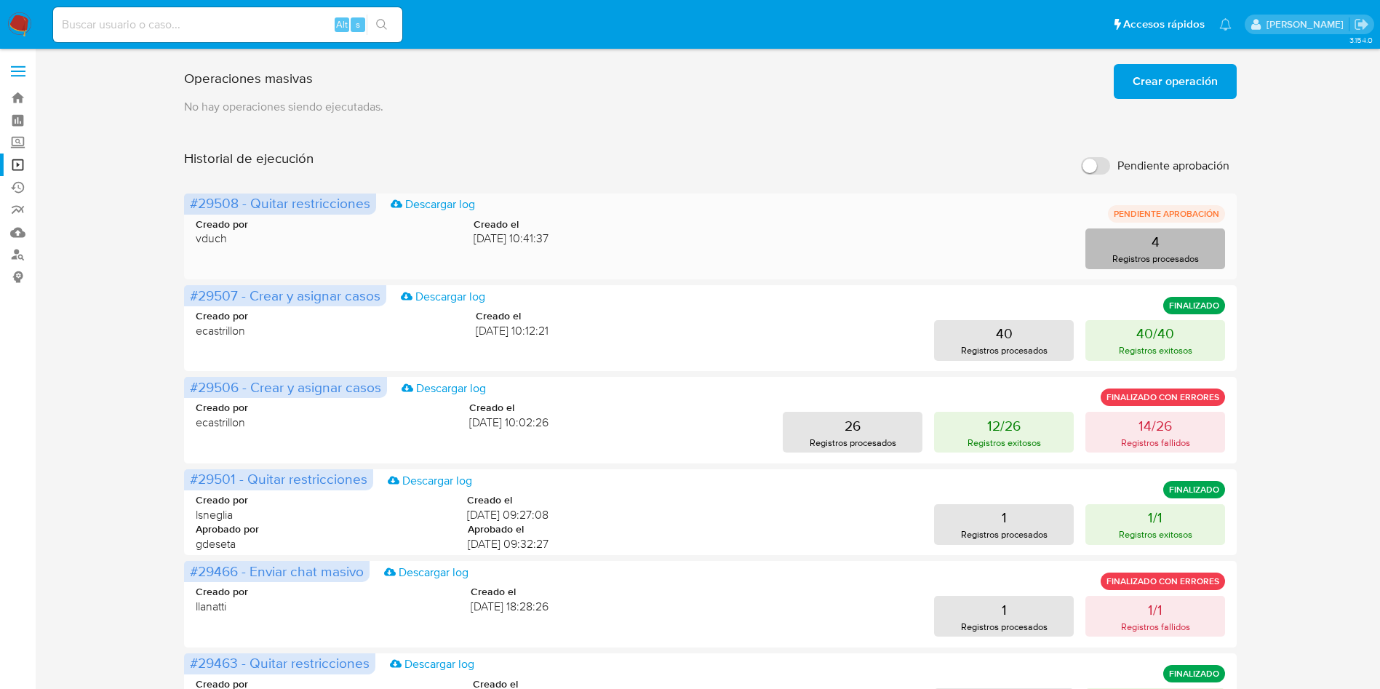
click at [1149, 242] on button "4 Registros procesados" at bounding box center [1155, 248] width 140 height 41
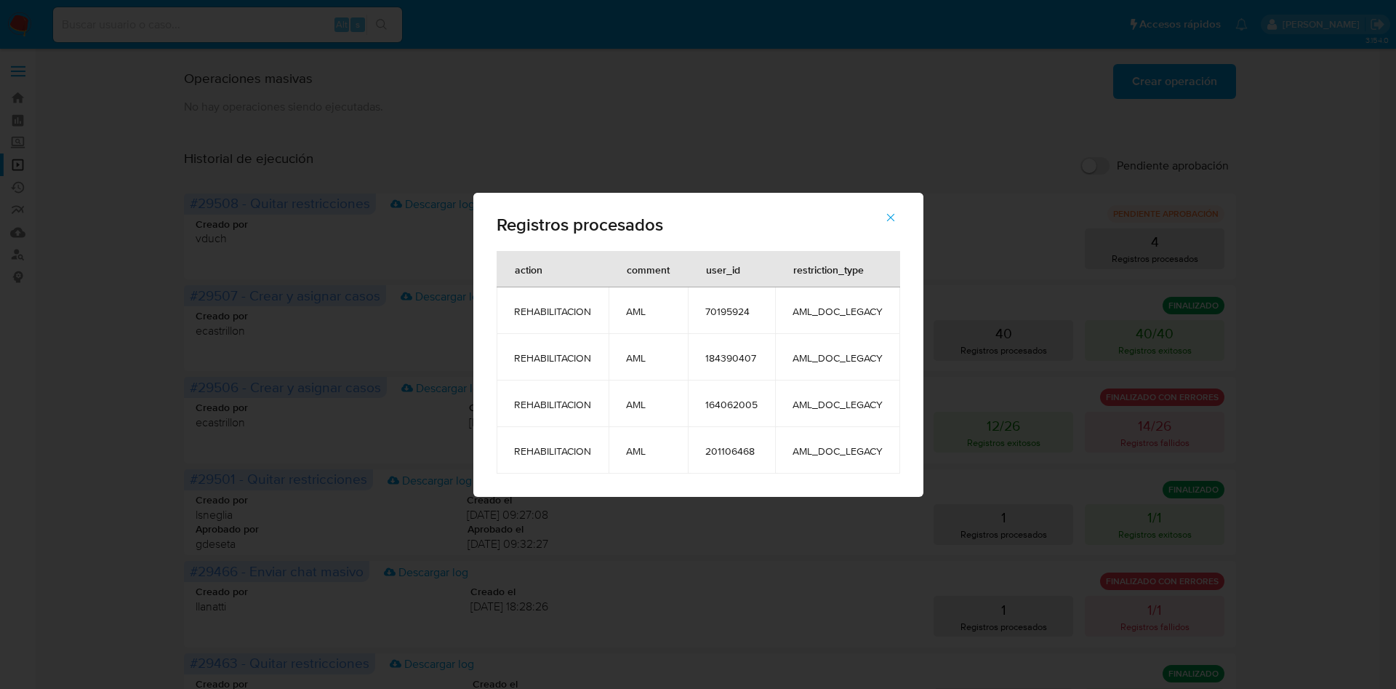
click at [647, 553] on div "Registros procesados action comment user_id restriction_type REHABILITACION AML…" at bounding box center [698, 344] width 1396 height 689
click at [894, 205] on span "button" at bounding box center [890, 217] width 13 height 32
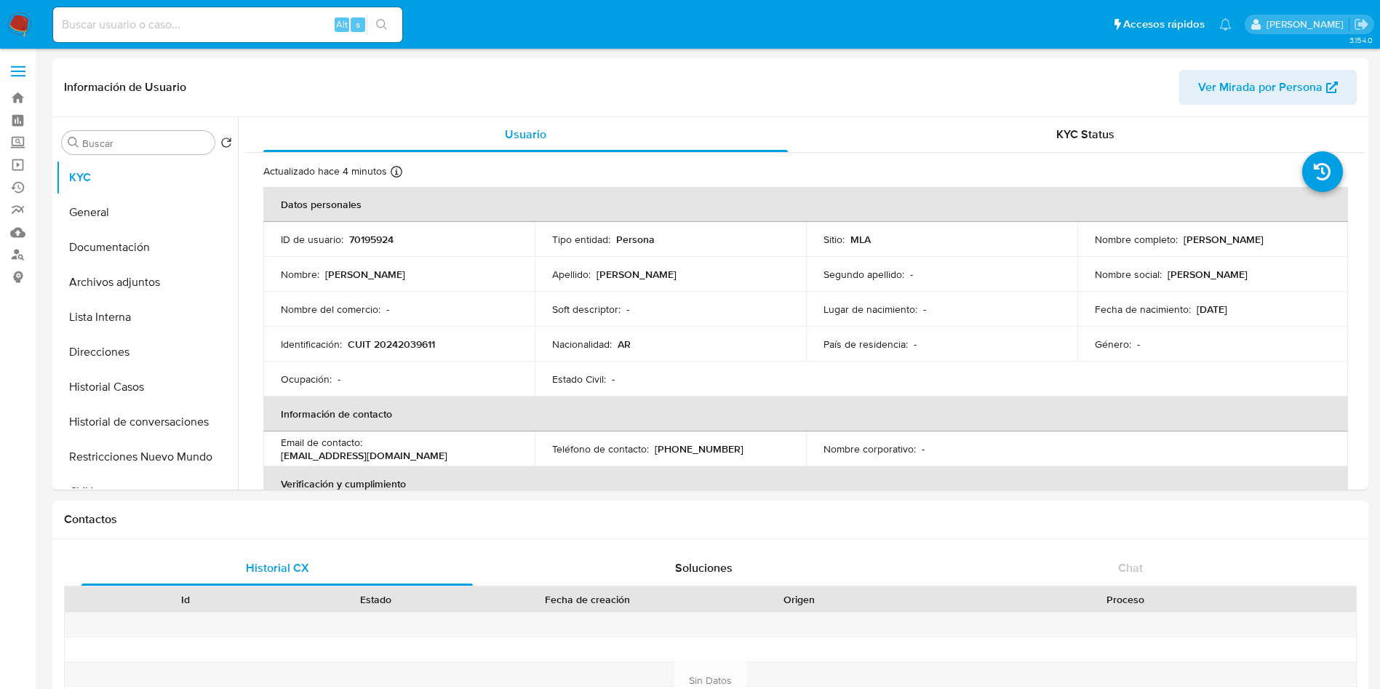
select select "10"
click at [113, 448] on button "Restricciones Nuevo Mundo" at bounding box center [141, 456] width 170 height 35
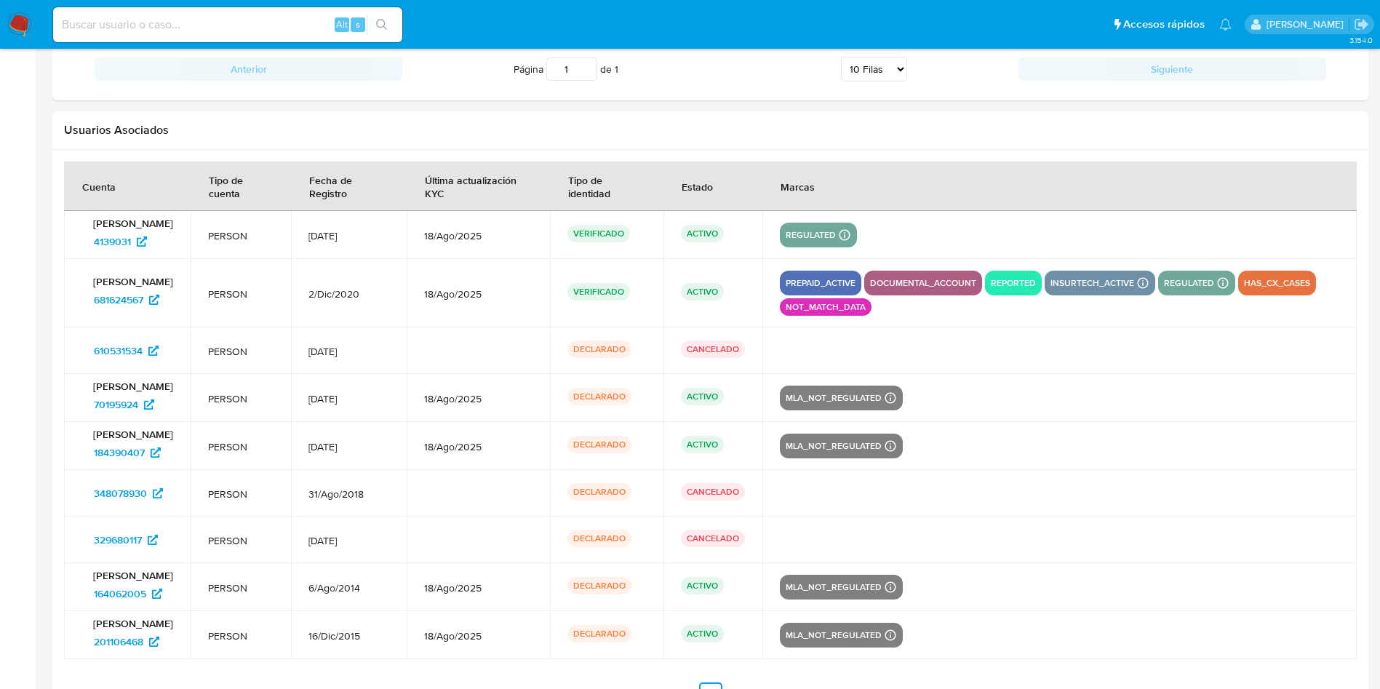
scroll to position [1820, 0]
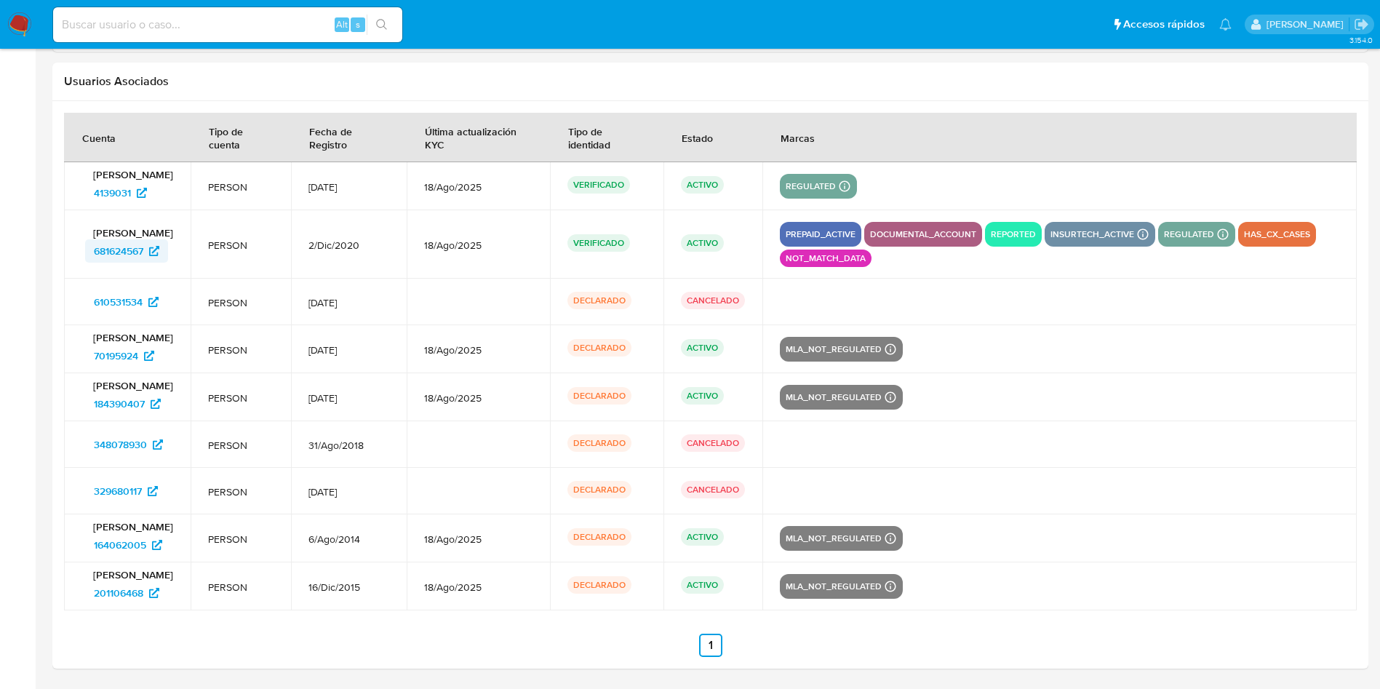
click at [95, 262] on span "681624567" at bounding box center [118, 250] width 49 height 23
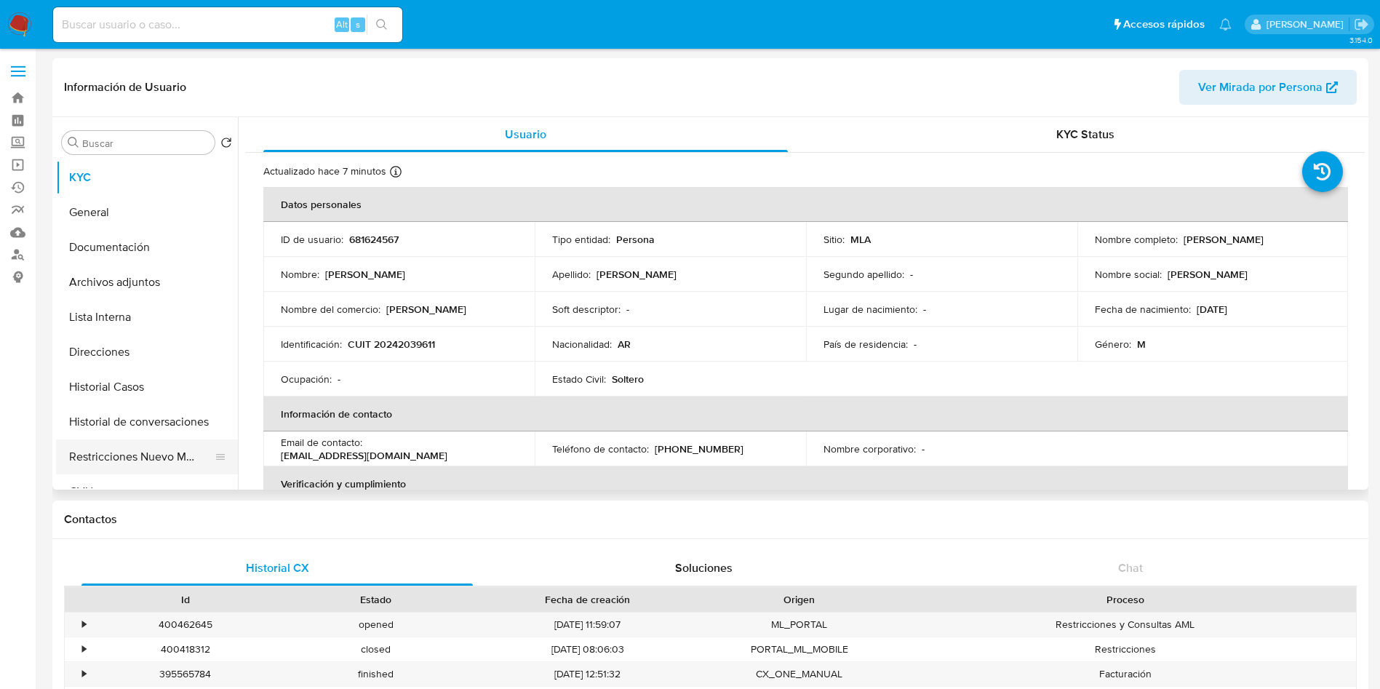
click at [119, 455] on button "Restricciones Nuevo Mundo" at bounding box center [141, 456] width 170 height 35
select select "10"
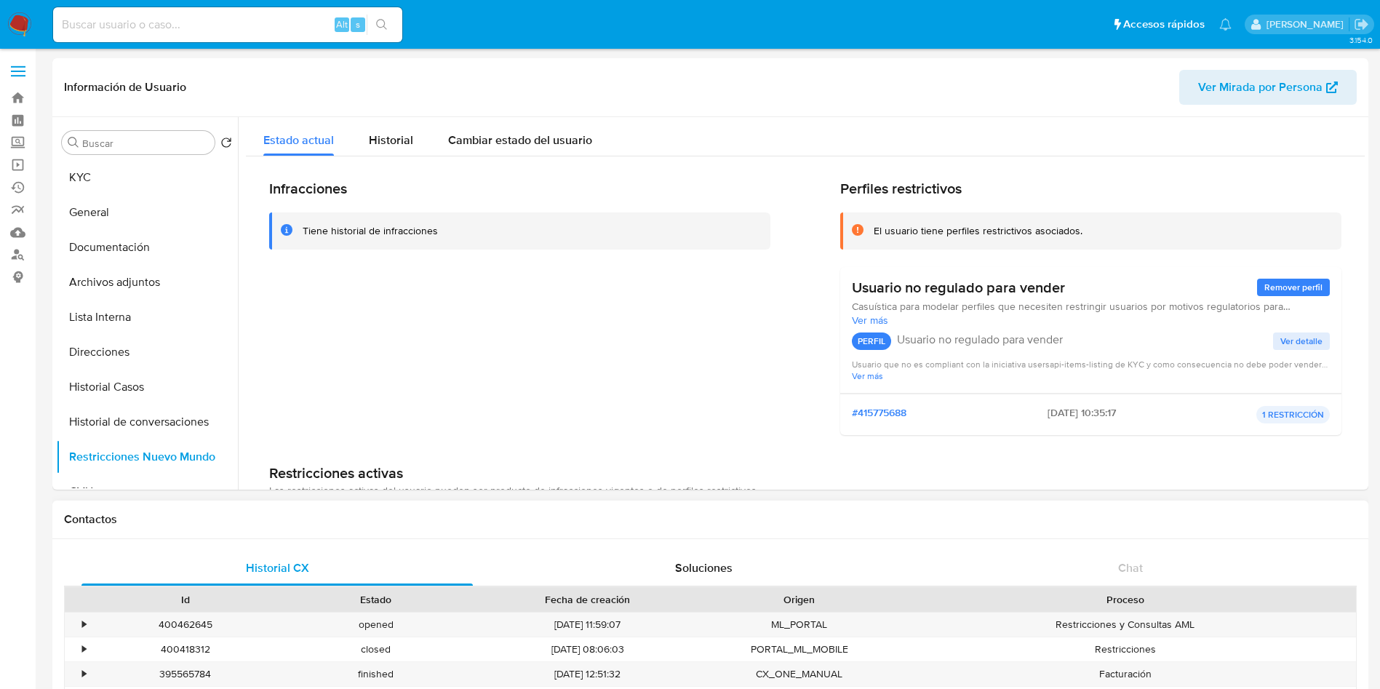
click at [735, 543] on div "Historial CX Soluciones Chat Id Estado Fecha de creación Origen Proceso • 40046…" at bounding box center [710, 662] width 1316 height 246
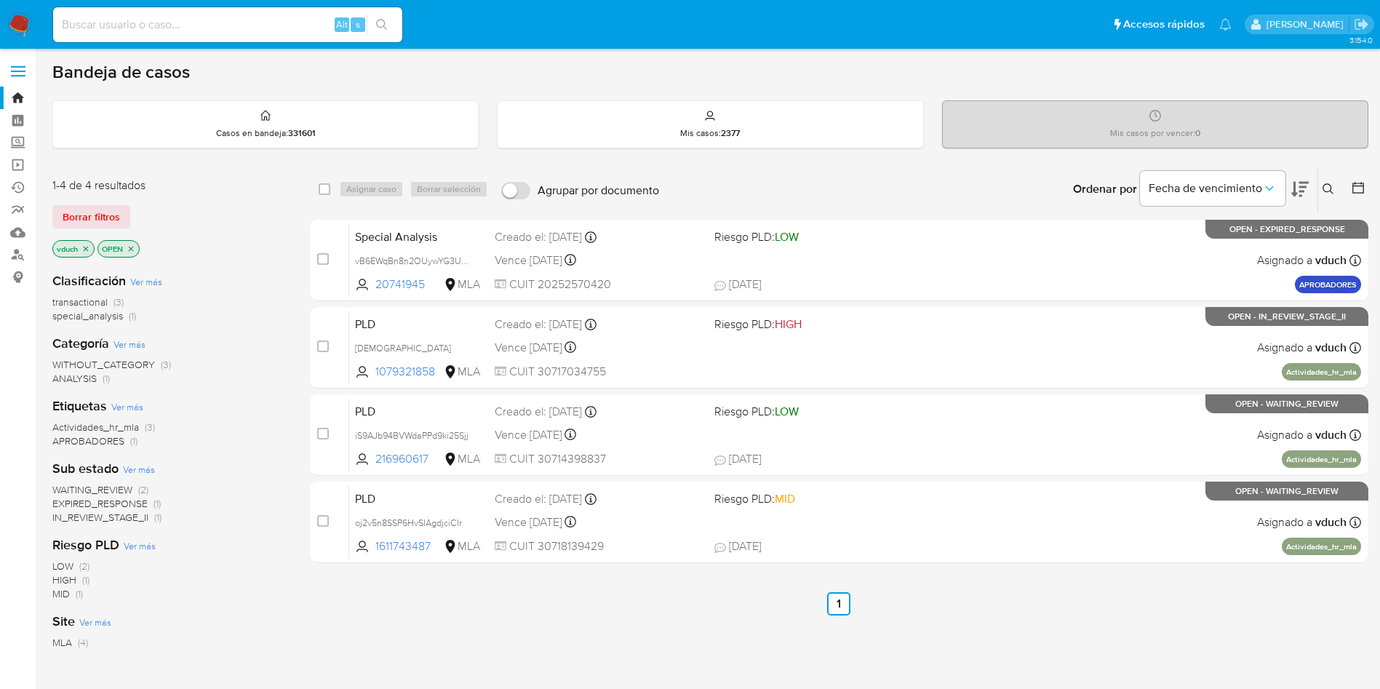
click at [1318, 193] on button at bounding box center [1330, 188] width 24 height 17
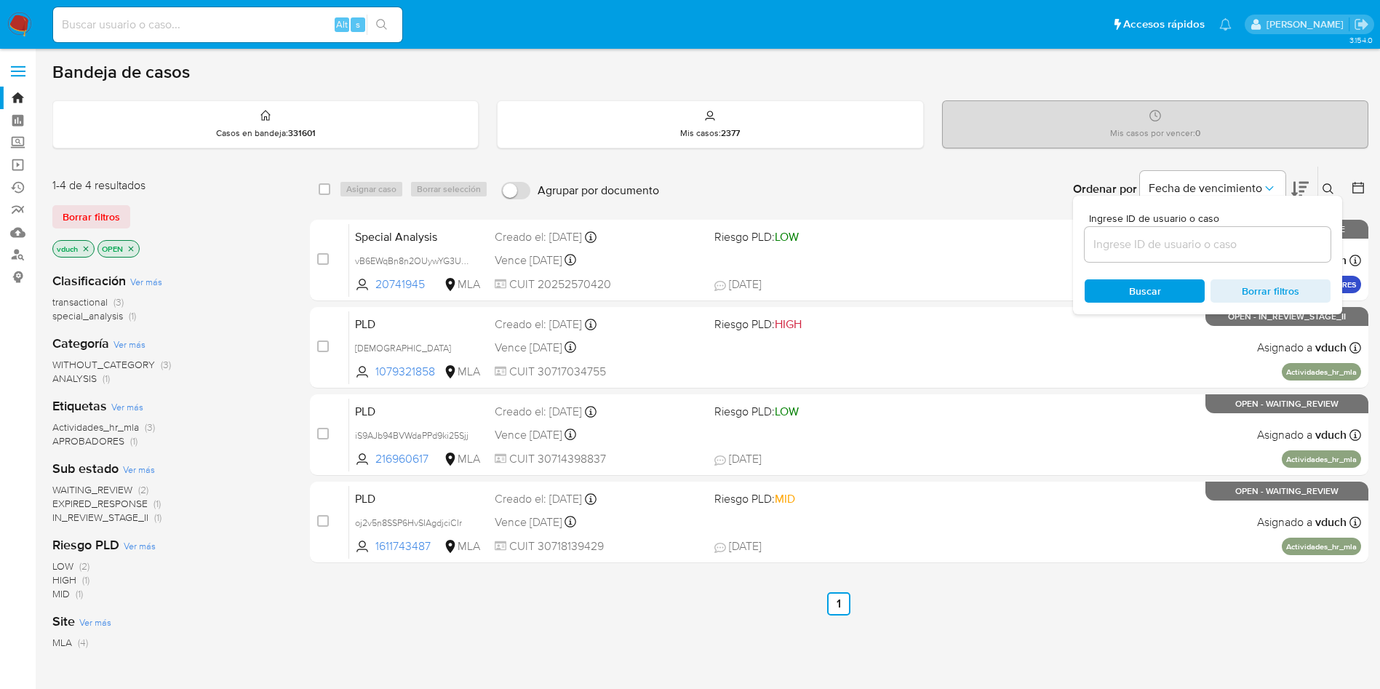
click at [1263, 257] on div at bounding box center [1207, 244] width 246 height 35
click at [1263, 251] on input at bounding box center [1207, 244] width 246 height 19
paste input "TFc2r4DTf9YtTJVDkCFWVxMU"
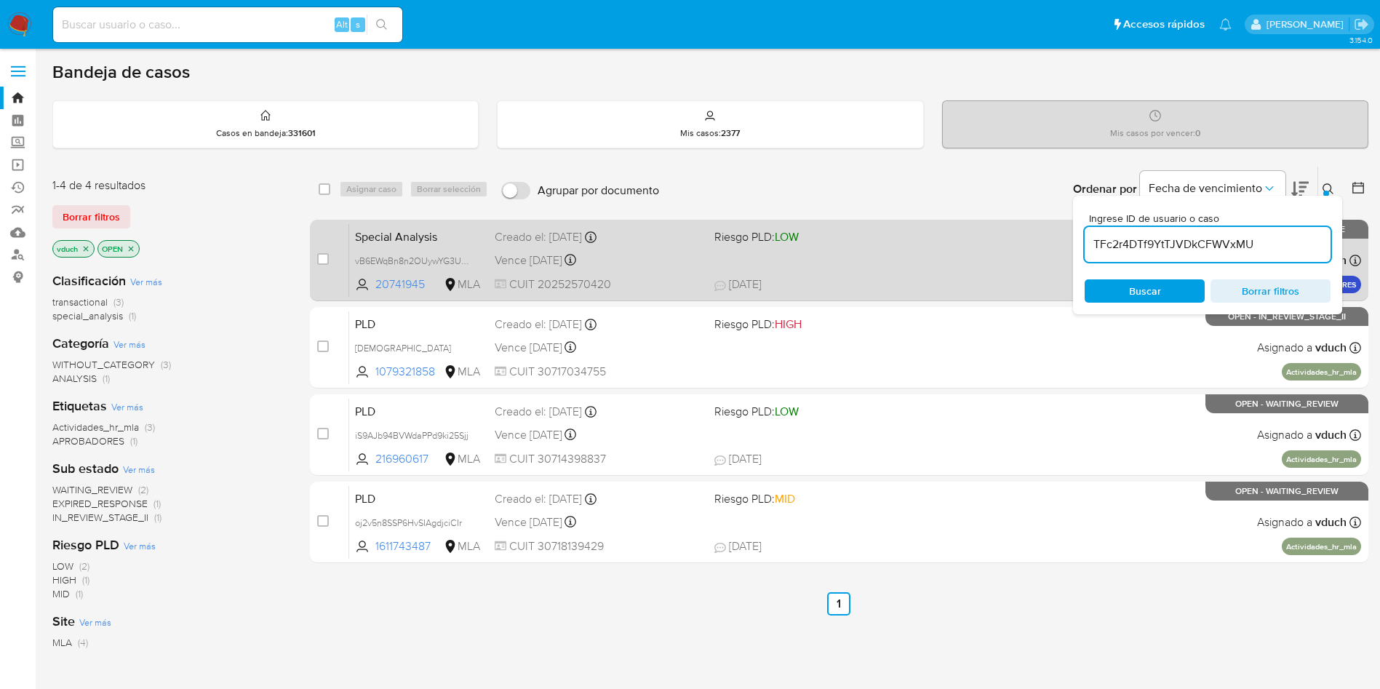
type input "TFc2r4DTf9YtTJVDkCFWVxMU"
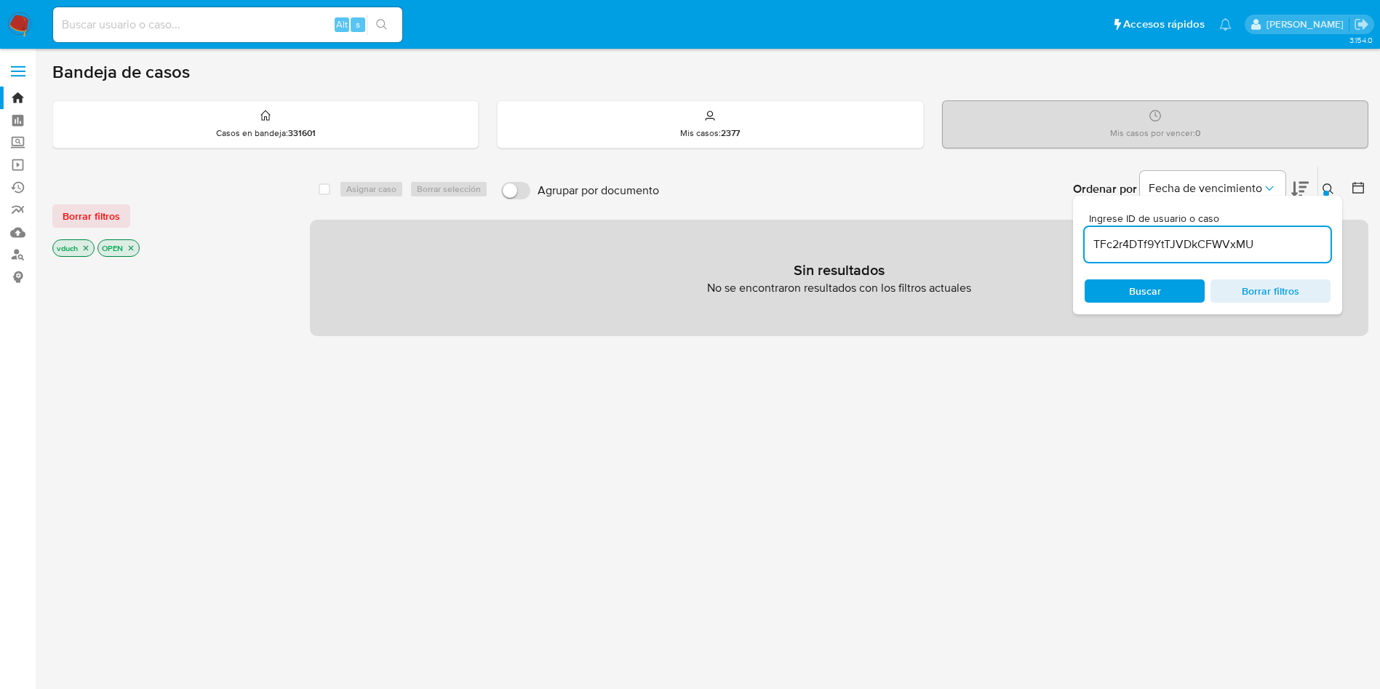
click at [87, 250] on icon "close-filter" at bounding box center [85, 248] width 9 height 9
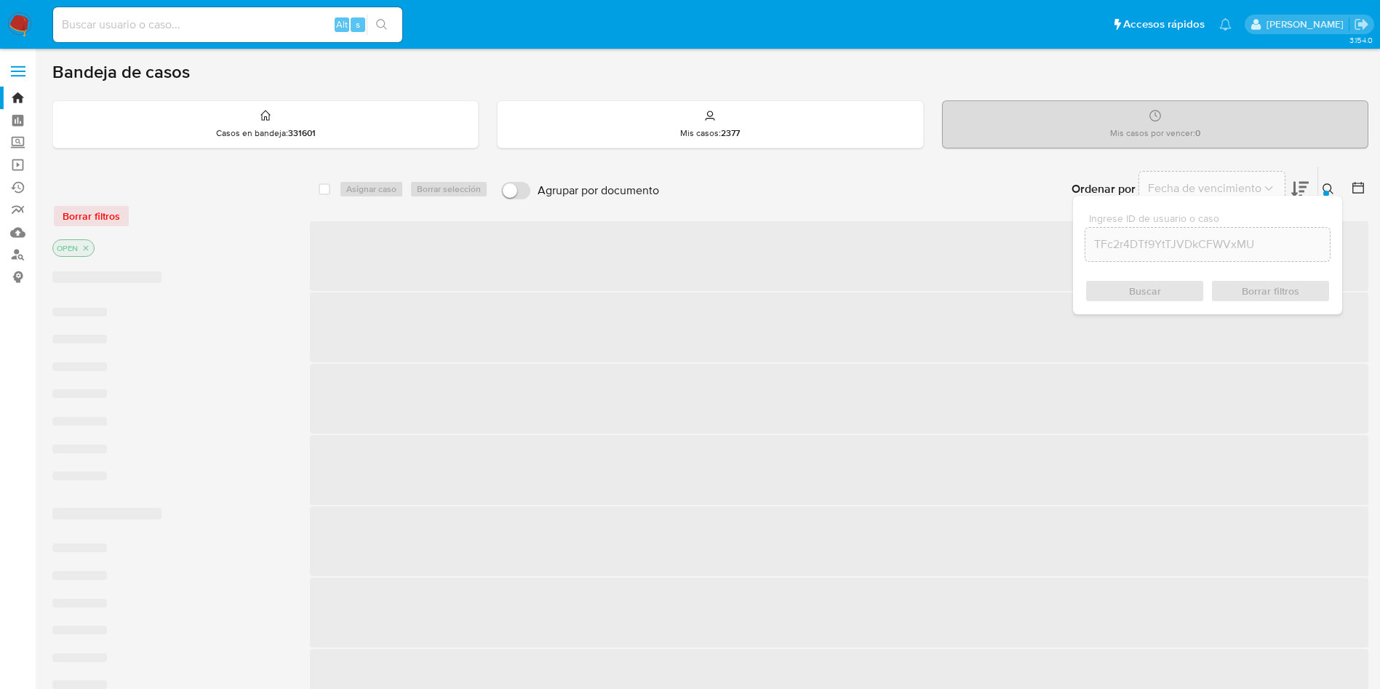
click at [86, 249] on icon "close-filter" at bounding box center [85, 248] width 9 height 9
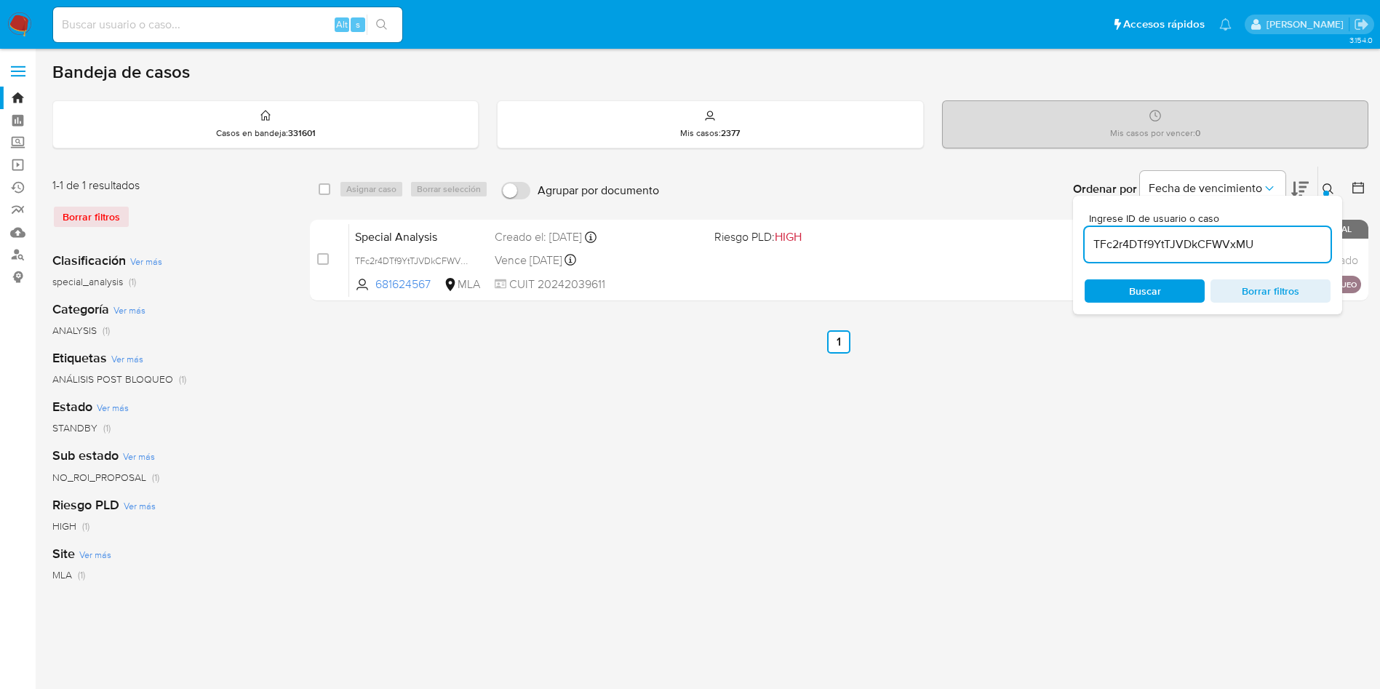
click at [324, 196] on div "select-all-cases-checkbox" at bounding box center [325, 189] width 12 height 15
click at [324, 192] on input "checkbox" at bounding box center [325, 189] width 12 height 12
checkbox input "true"
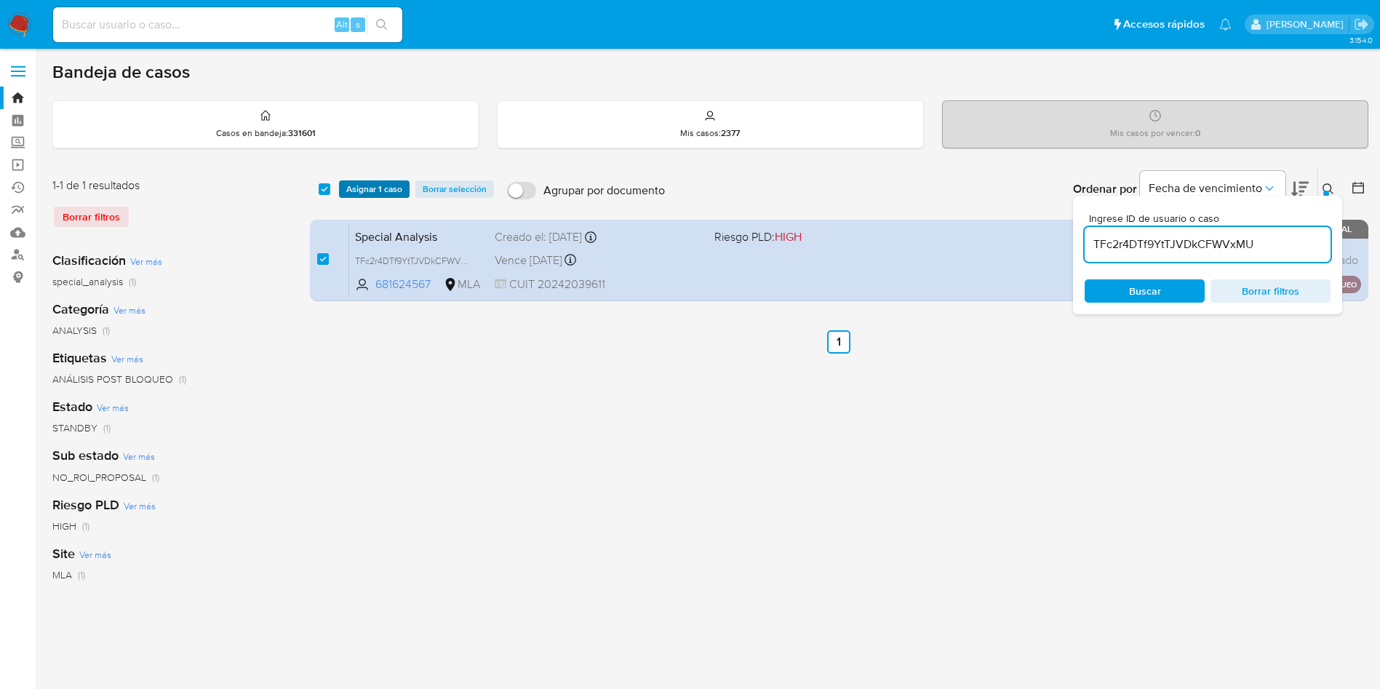
click at [359, 191] on span "Asignar 1 caso" at bounding box center [374, 189] width 56 height 15
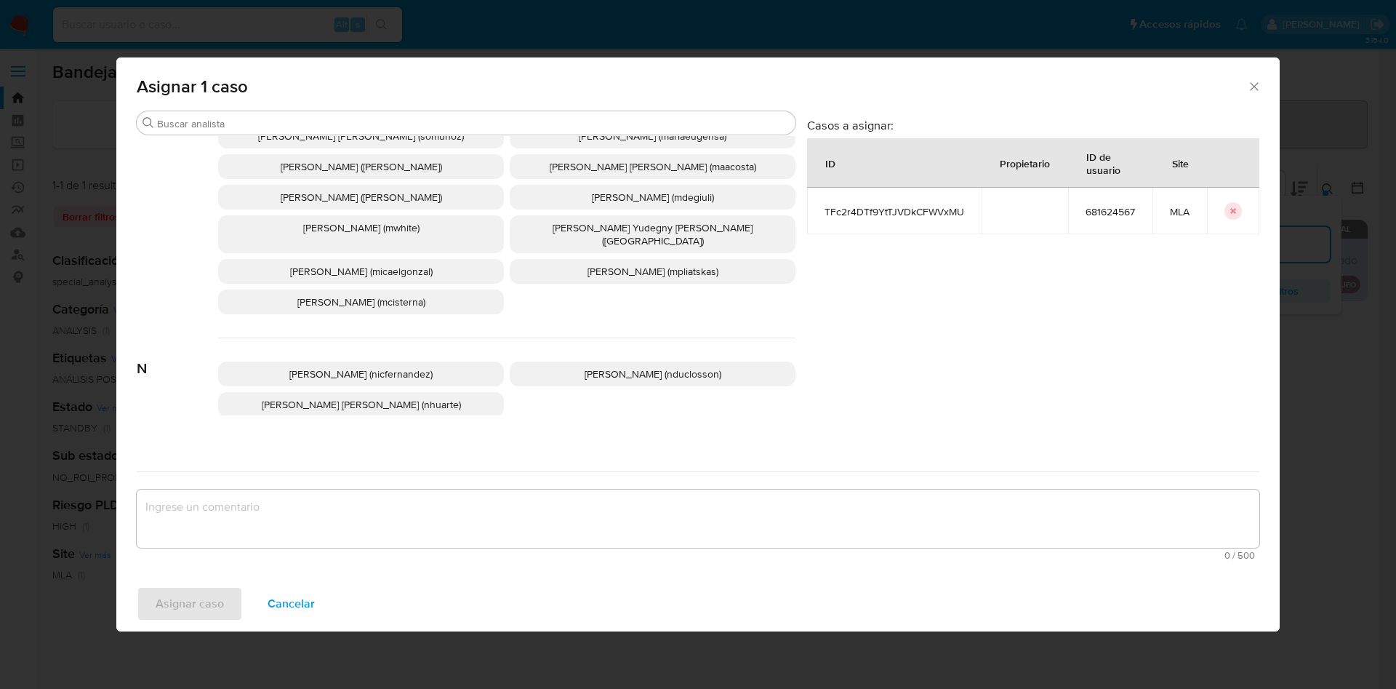
scroll to position [1300, 0]
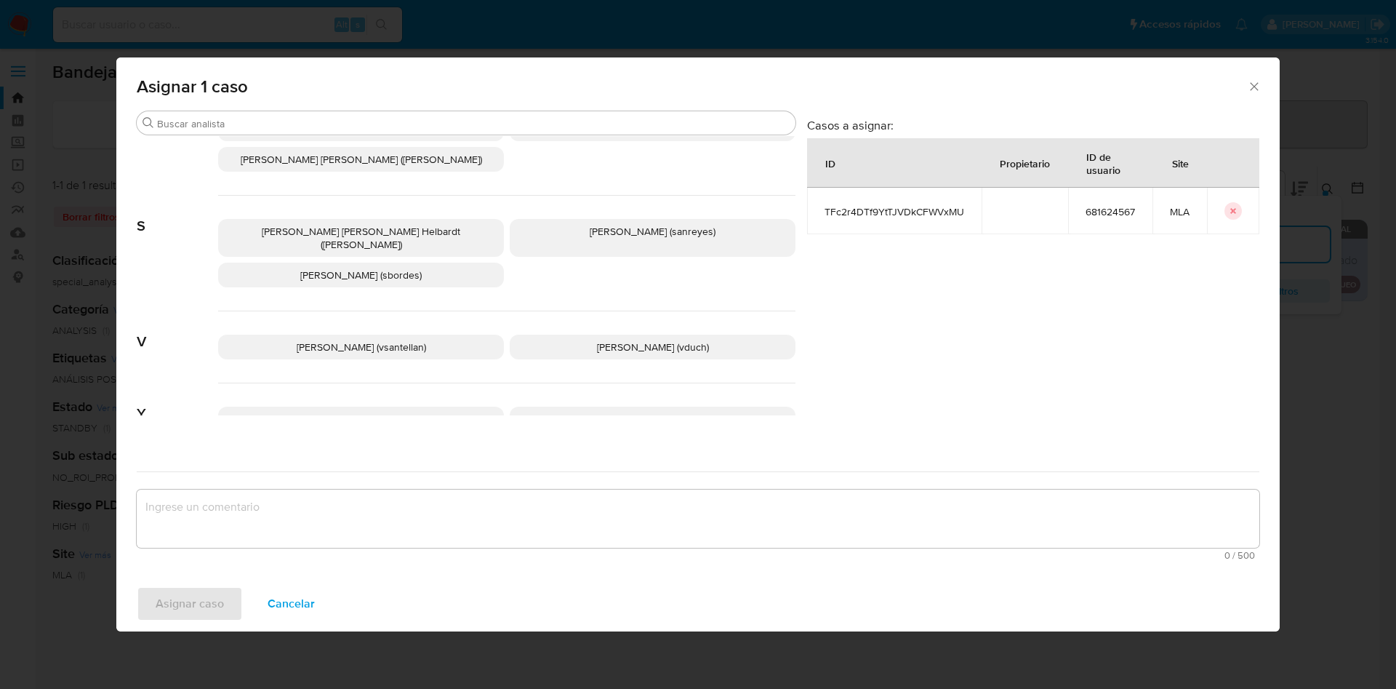
click at [633, 335] on p "Valeria Duch (vduch)" at bounding box center [653, 347] width 286 height 25
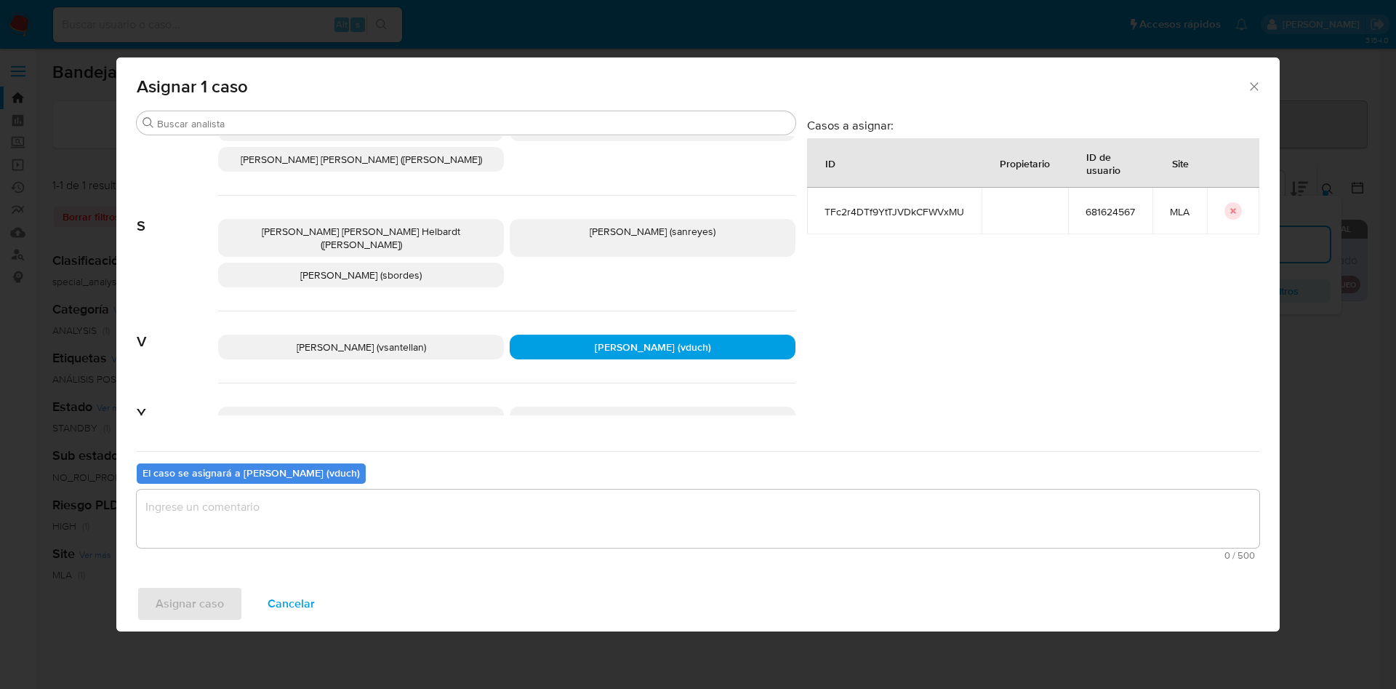
drag, startPoint x: 669, startPoint y: 300, endPoint x: 667, endPoint y: 340, distance: 39.3
click at [669, 335] on p "Valeria Duch (vduch)" at bounding box center [653, 347] width 286 height 25
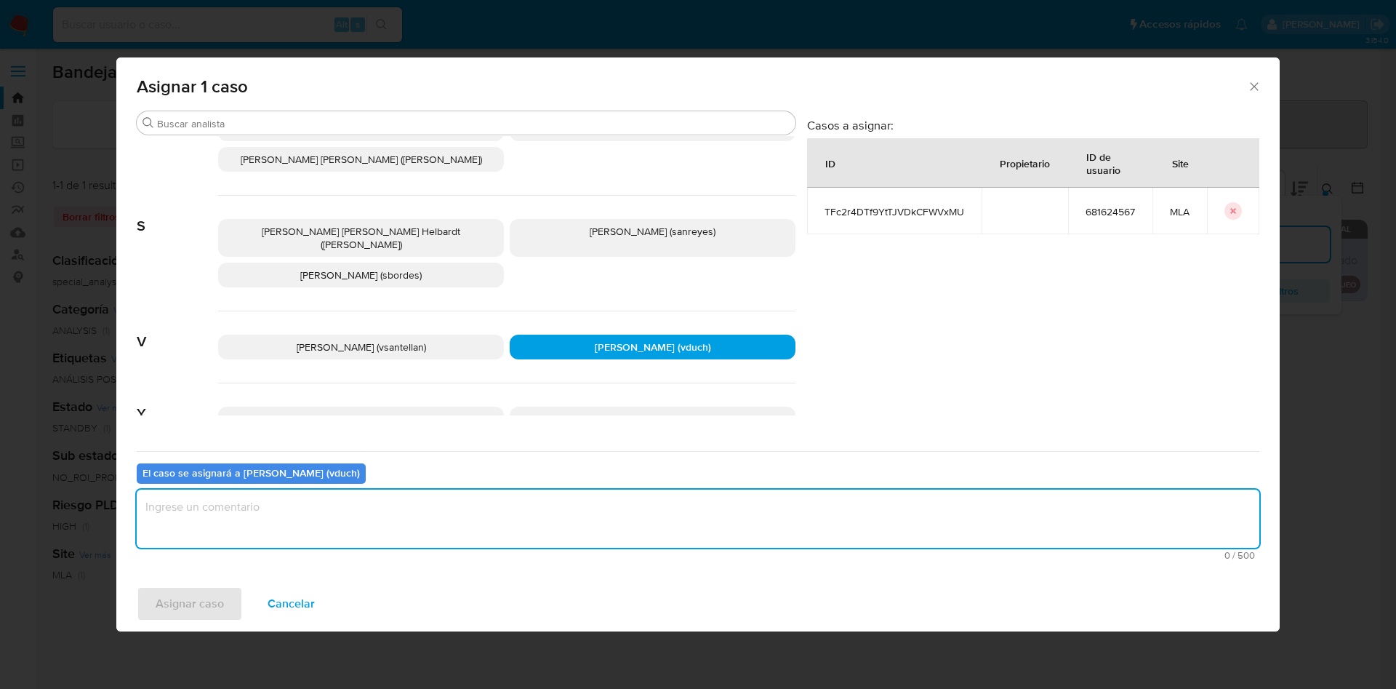
click at [639, 515] on textarea "assign-modal" at bounding box center [698, 518] width 1123 height 58
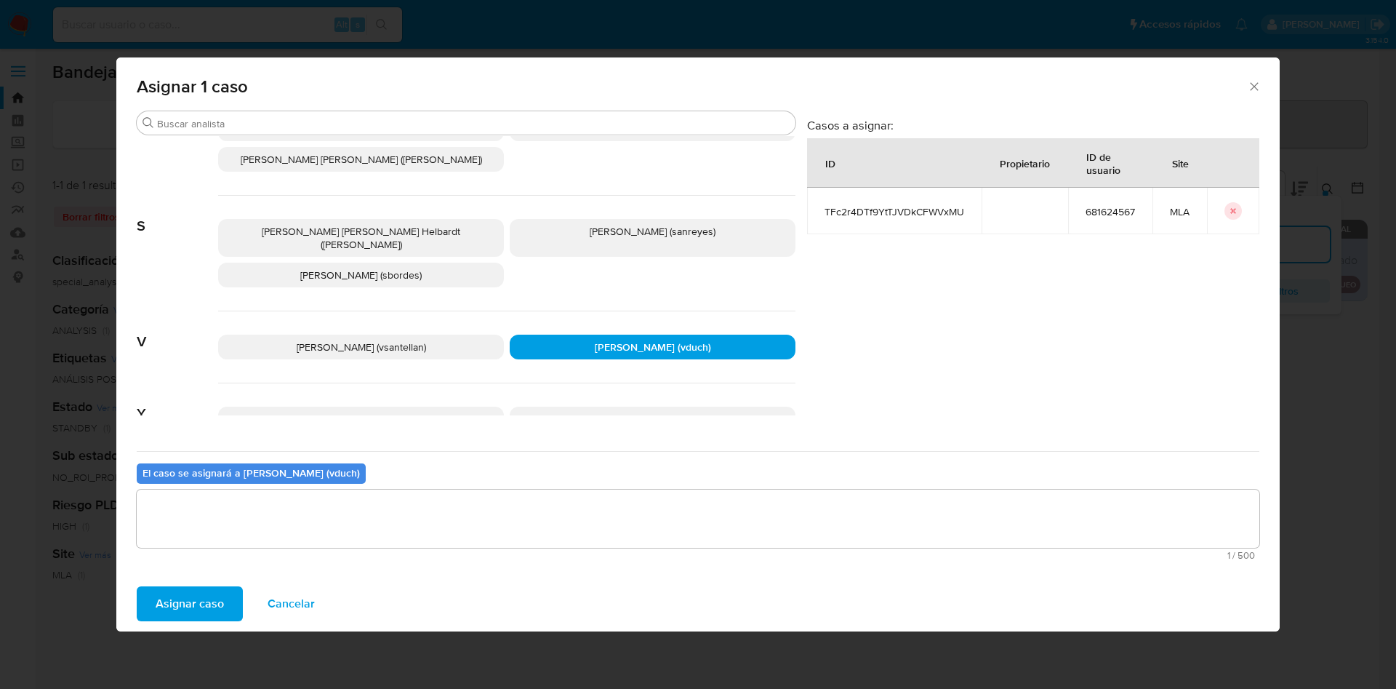
click at [229, 593] on button "Asignar caso" at bounding box center [190, 603] width 106 height 35
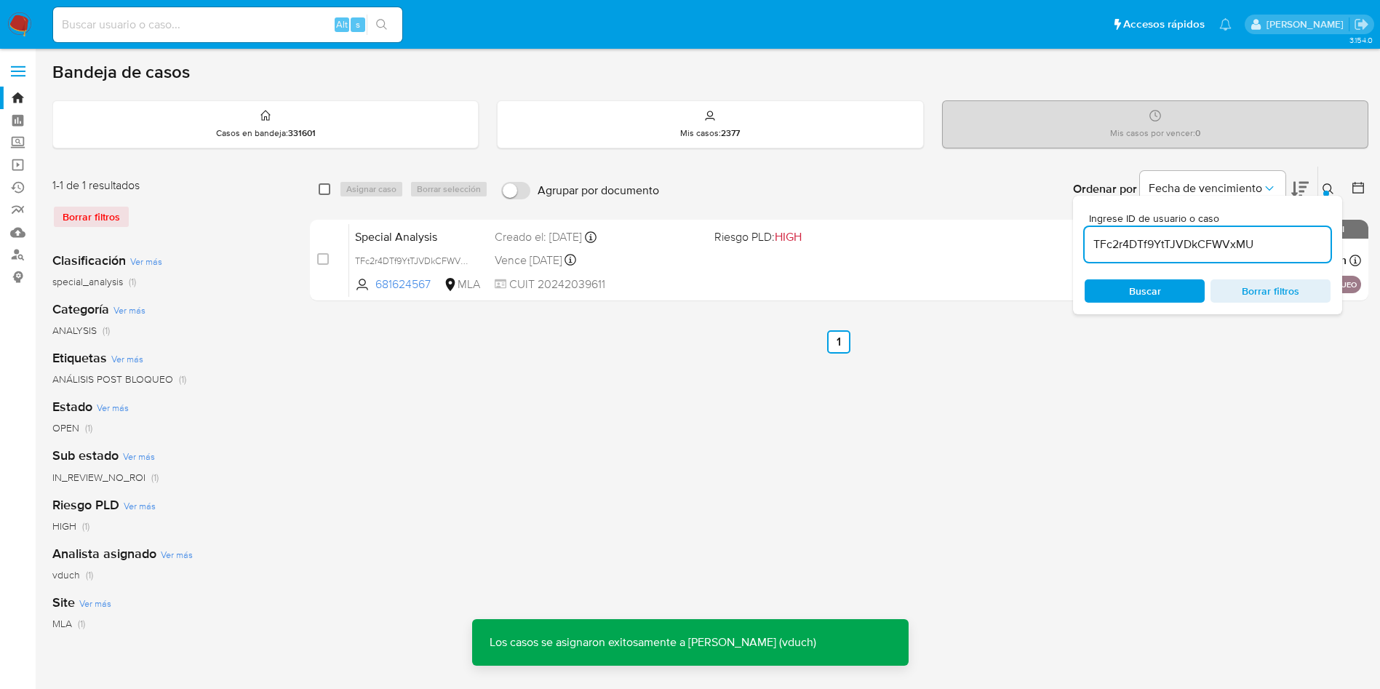
click at [325, 189] on input "checkbox" at bounding box center [325, 189] width 12 height 12
checkbox input "true"
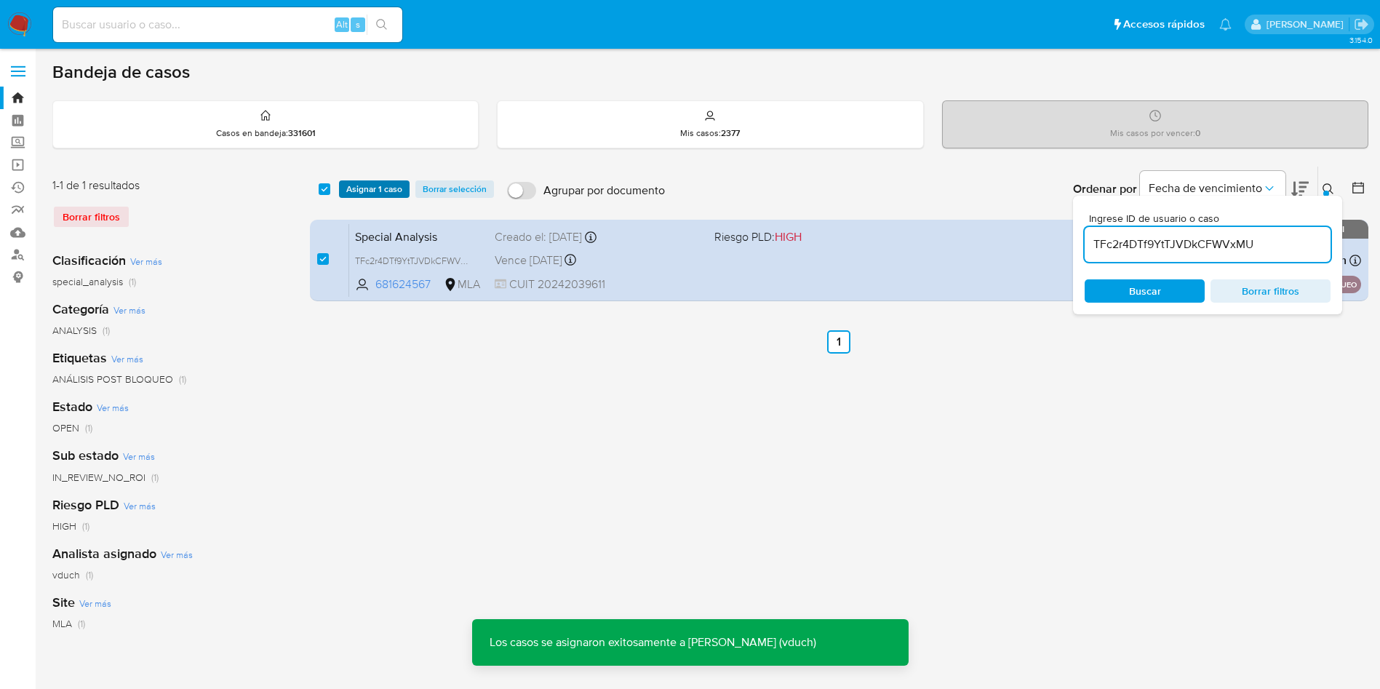
click at [346, 182] on span "Asignar 1 caso" at bounding box center [374, 189] width 56 height 15
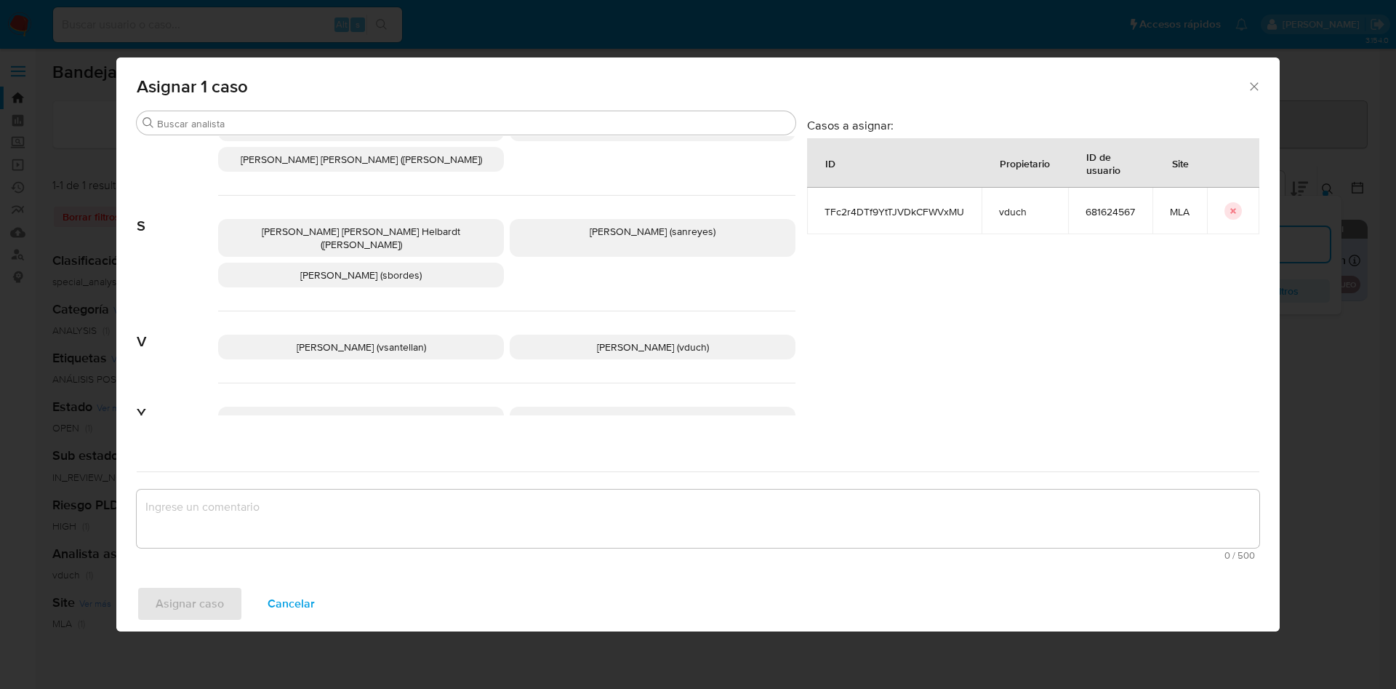
click at [587, 335] on p "Valeria Duch (vduch)" at bounding box center [653, 347] width 286 height 25
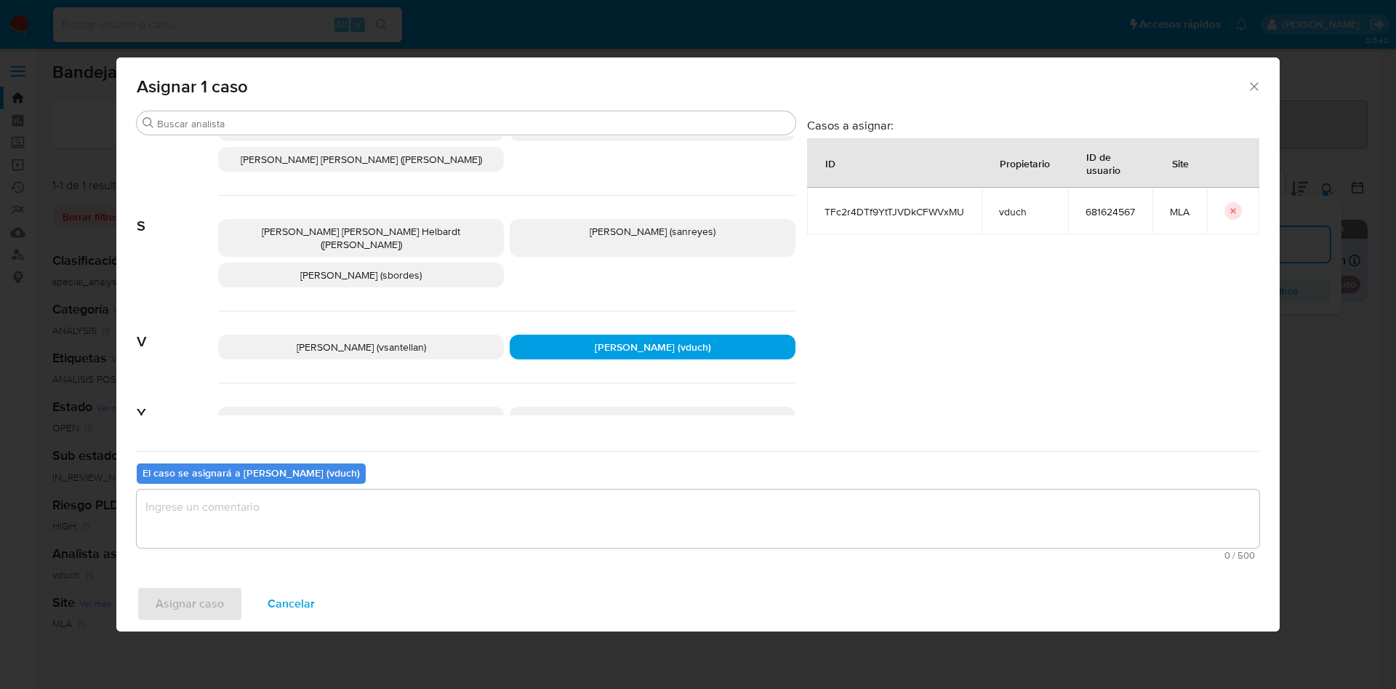
click at [623, 517] on textarea "assign-modal" at bounding box center [698, 518] width 1123 height 58
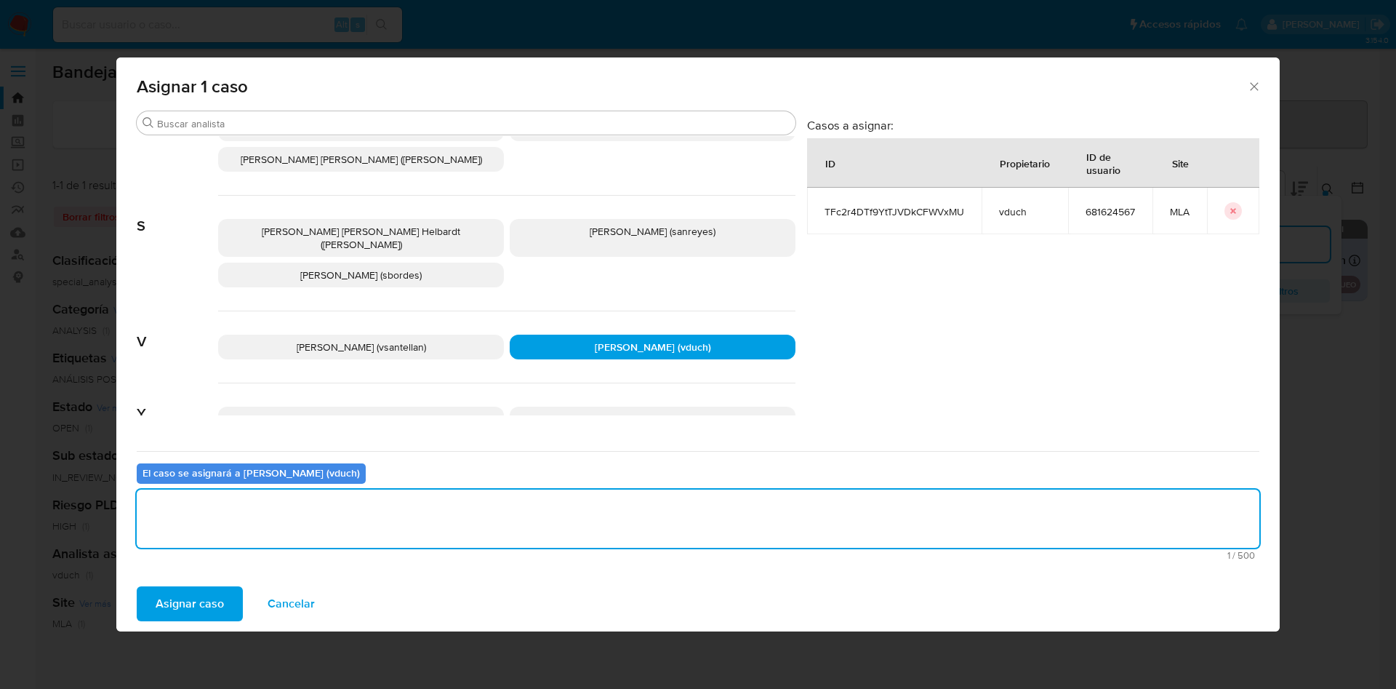
click at [231, 598] on button "Asignar caso" at bounding box center [190, 603] width 106 height 35
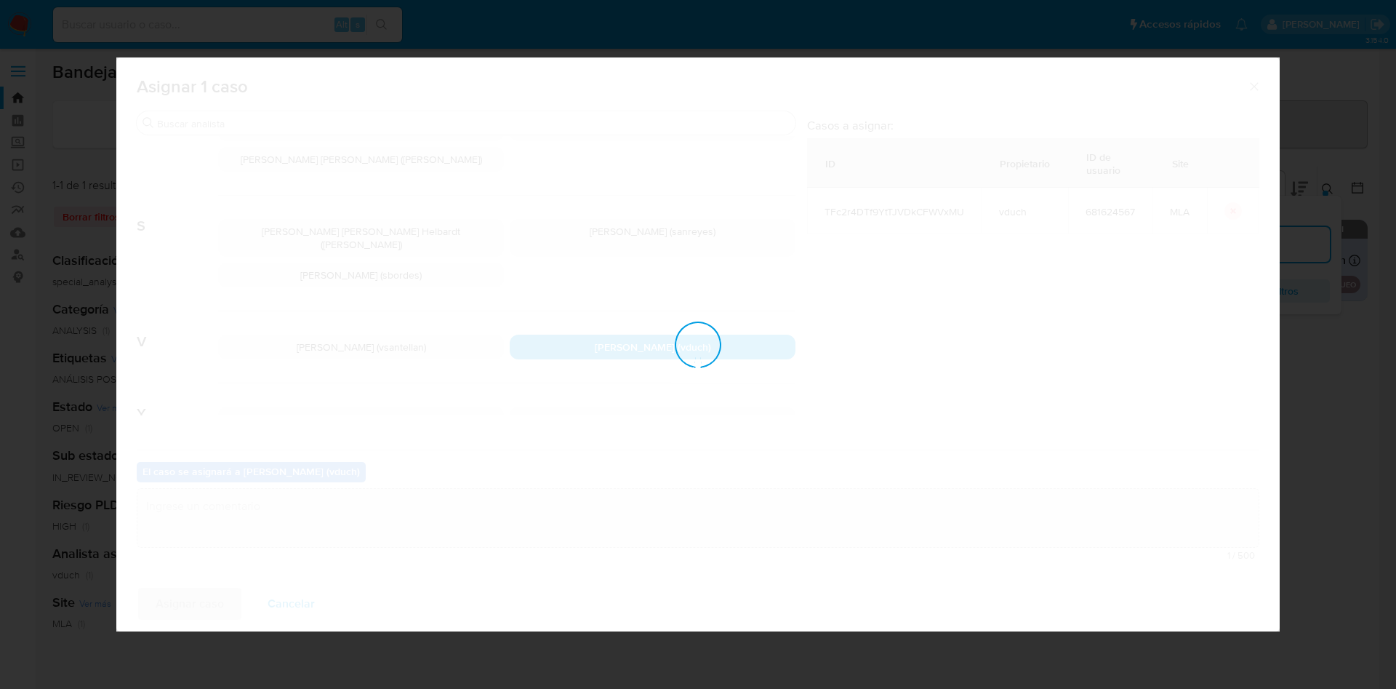
checkbox input "false"
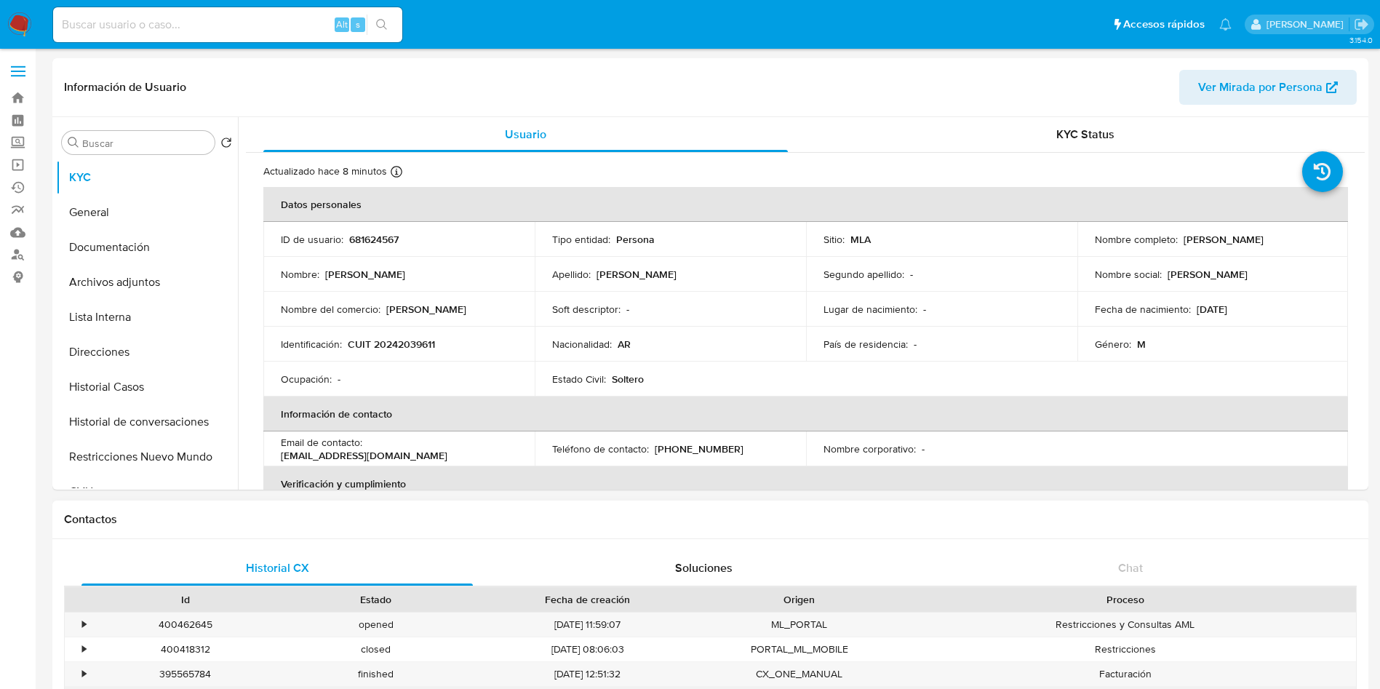
select select "10"
click at [1133, 123] on div "KYC Status" at bounding box center [1085, 134] width 524 height 35
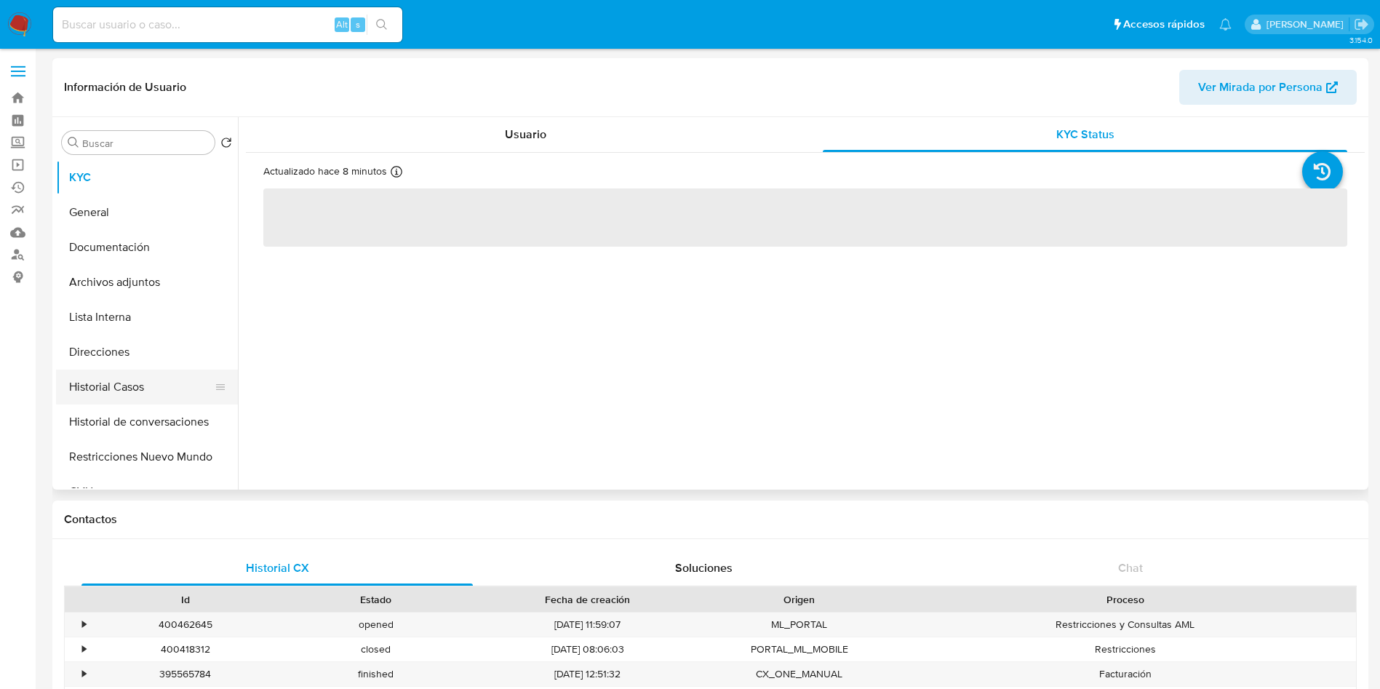
click at [158, 403] on button "Historial Casos" at bounding box center [141, 386] width 170 height 35
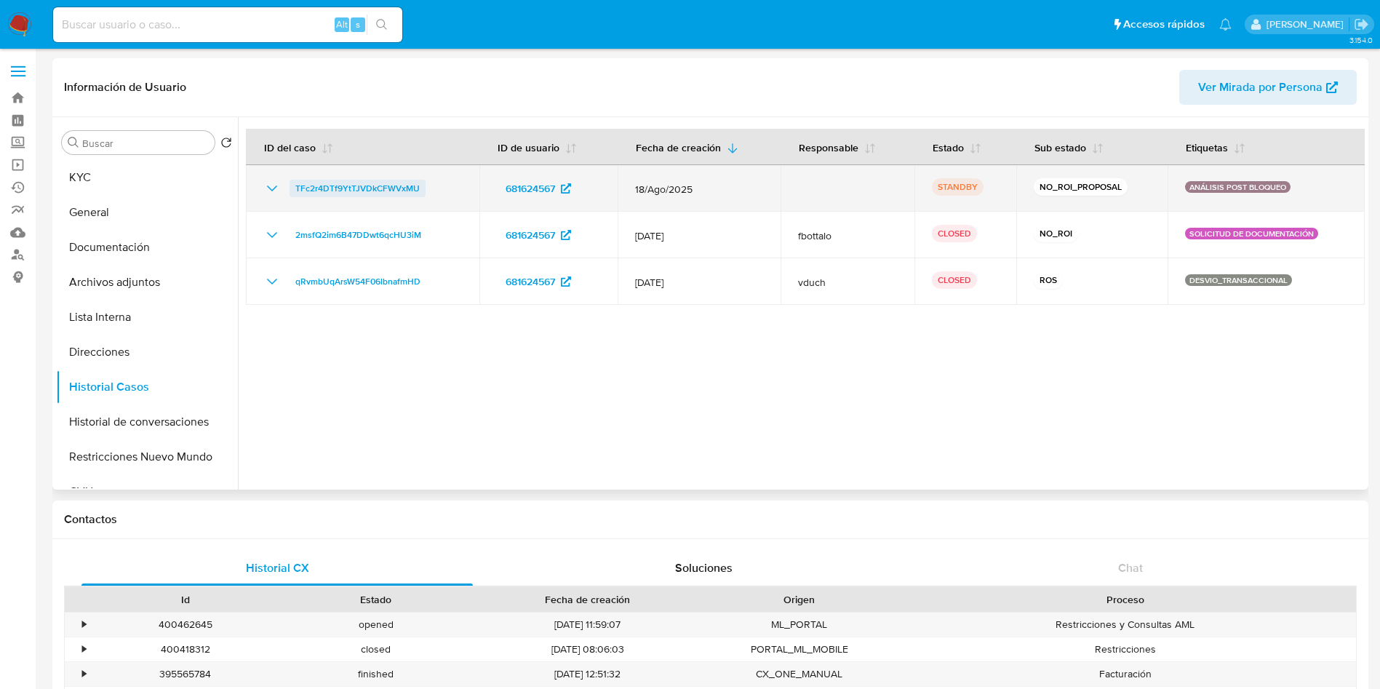
click at [375, 193] on span "TFc2r4DTf9YtTJVDkCFWVxMU" at bounding box center [357, 188] width 124 height 17
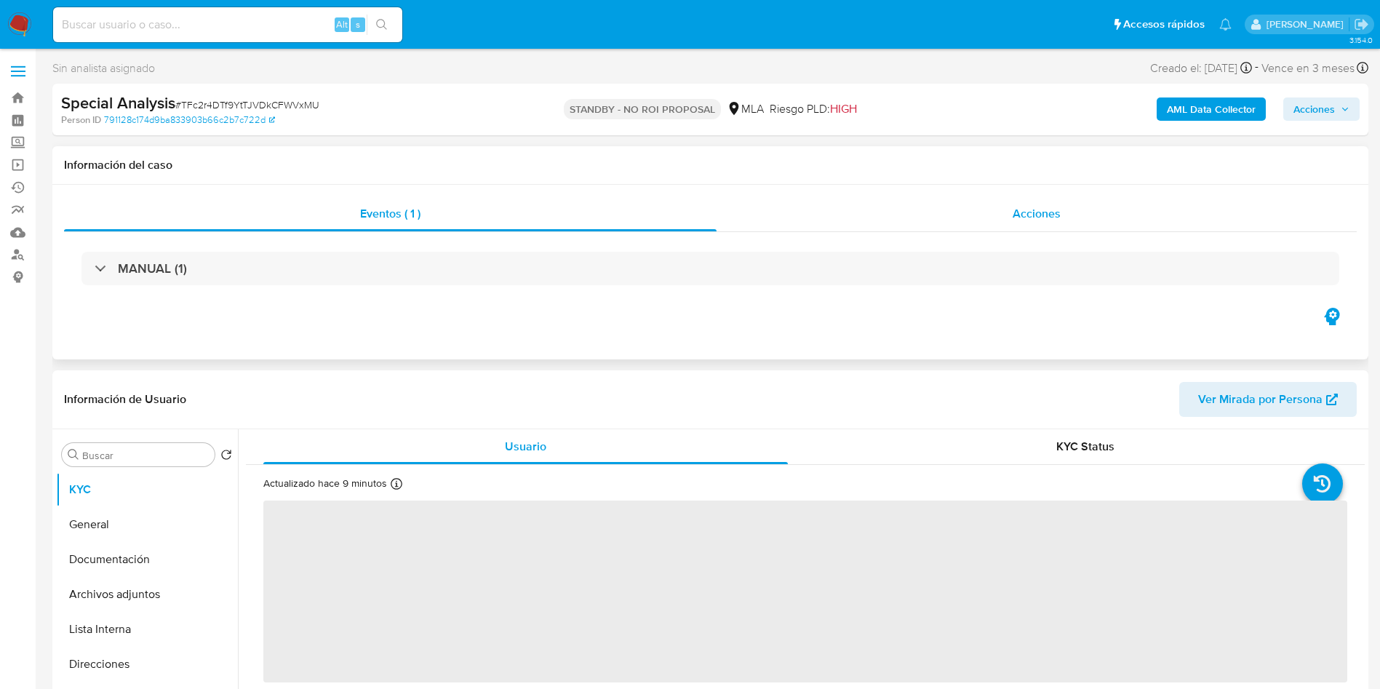
click at [1046, 217] on span "Acciones" at bounding box center [1036, 213] width 48 height 17
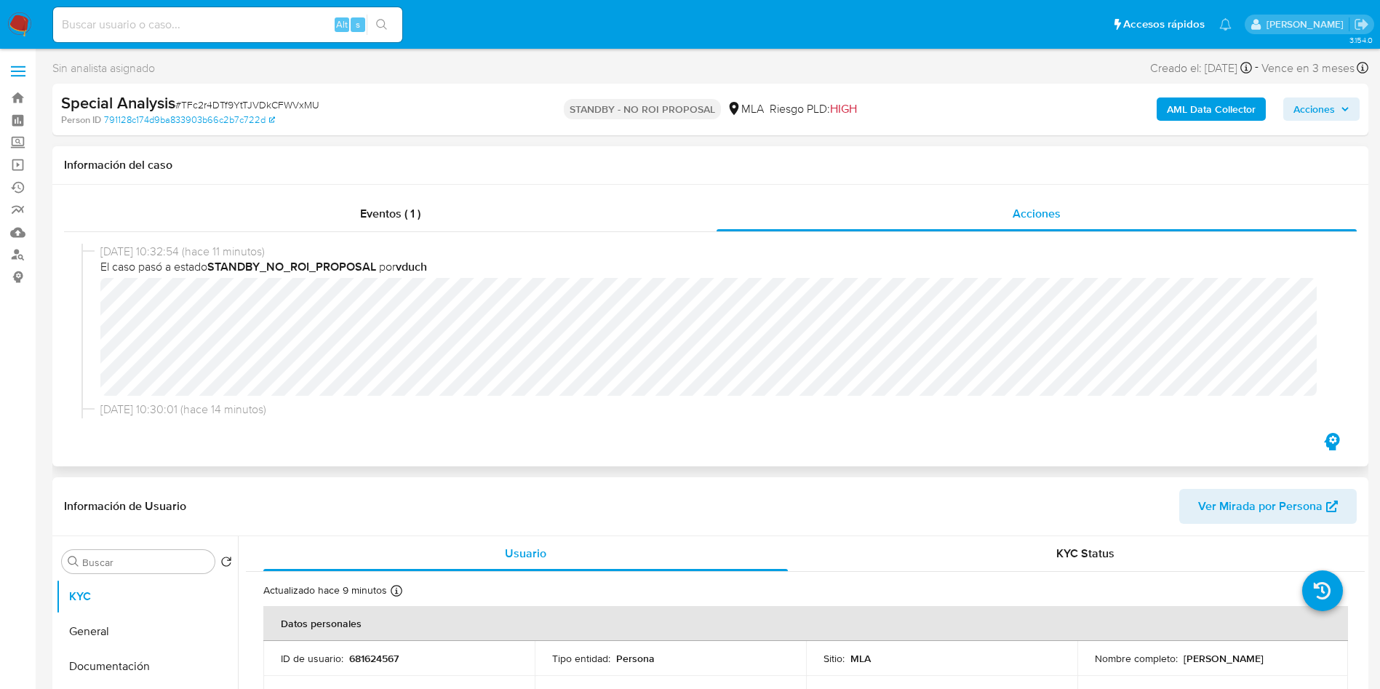
select select "10"
click at [210, 100] on span "# TFc2r4DTf9YtTJVDkCFWVxMU" at bounding box center [247, 104] width 144 height 15
copy span "TFc2r4DTf9YtTJVDkCFWVxMU"
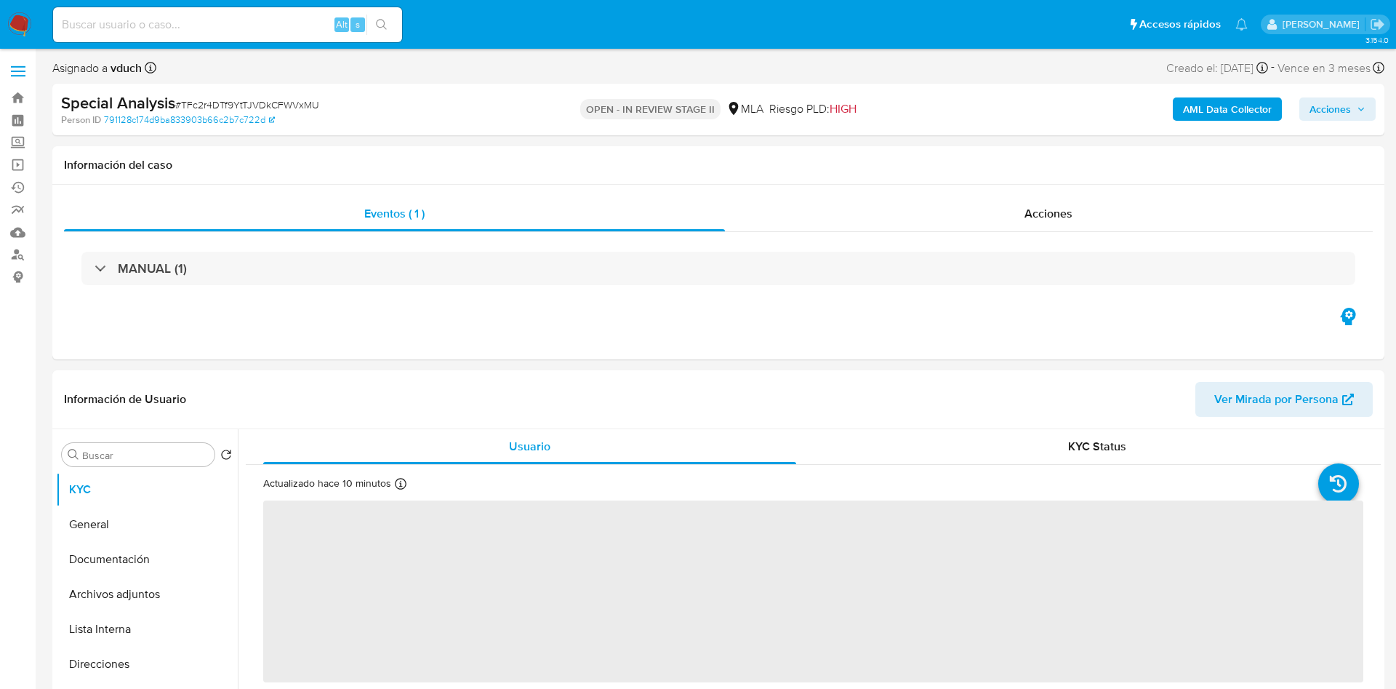
select select "10"
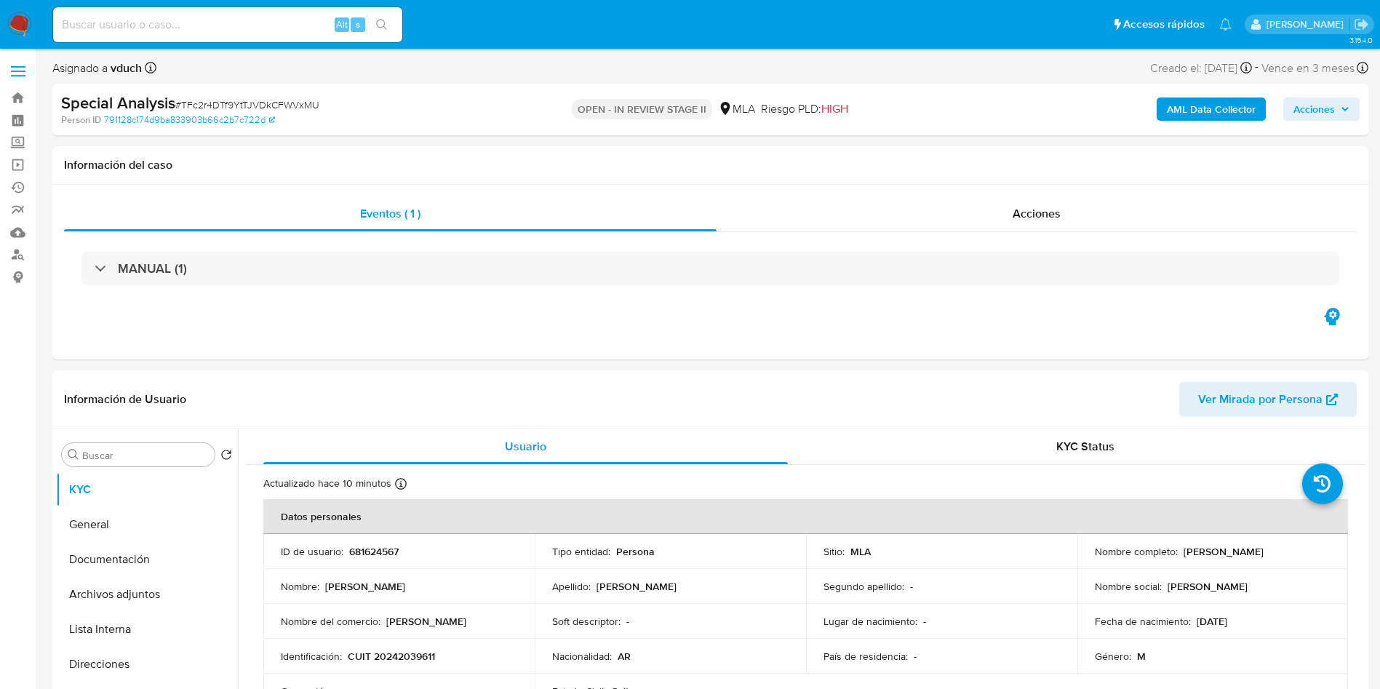
click at [1343, 112] on icon "button" at bounding box center [1344, 109] width 9 height 9
click at [1314, 102] on span "Acciones" at bounding box center [1313, 108] width 41 height 23
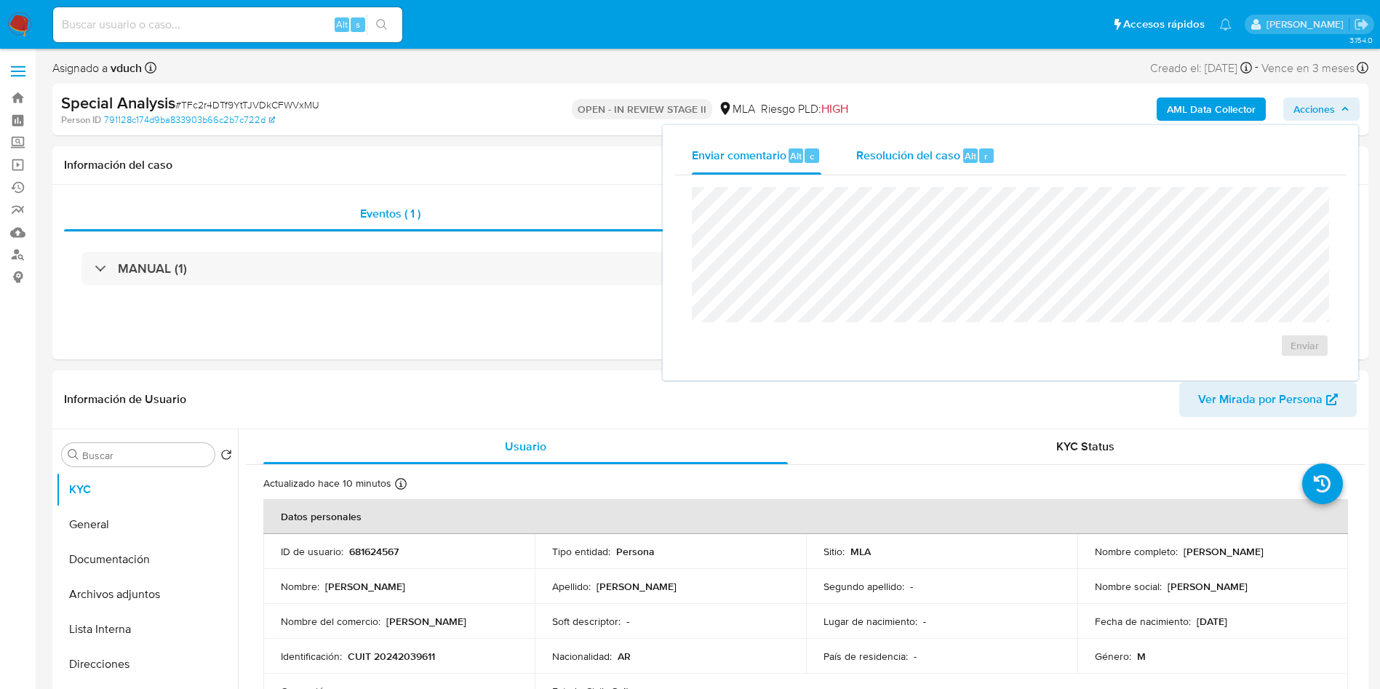
click at [984, 145] on div "Resolución del caso Alt r" at bounding box center [925, 156] width 139 height 38
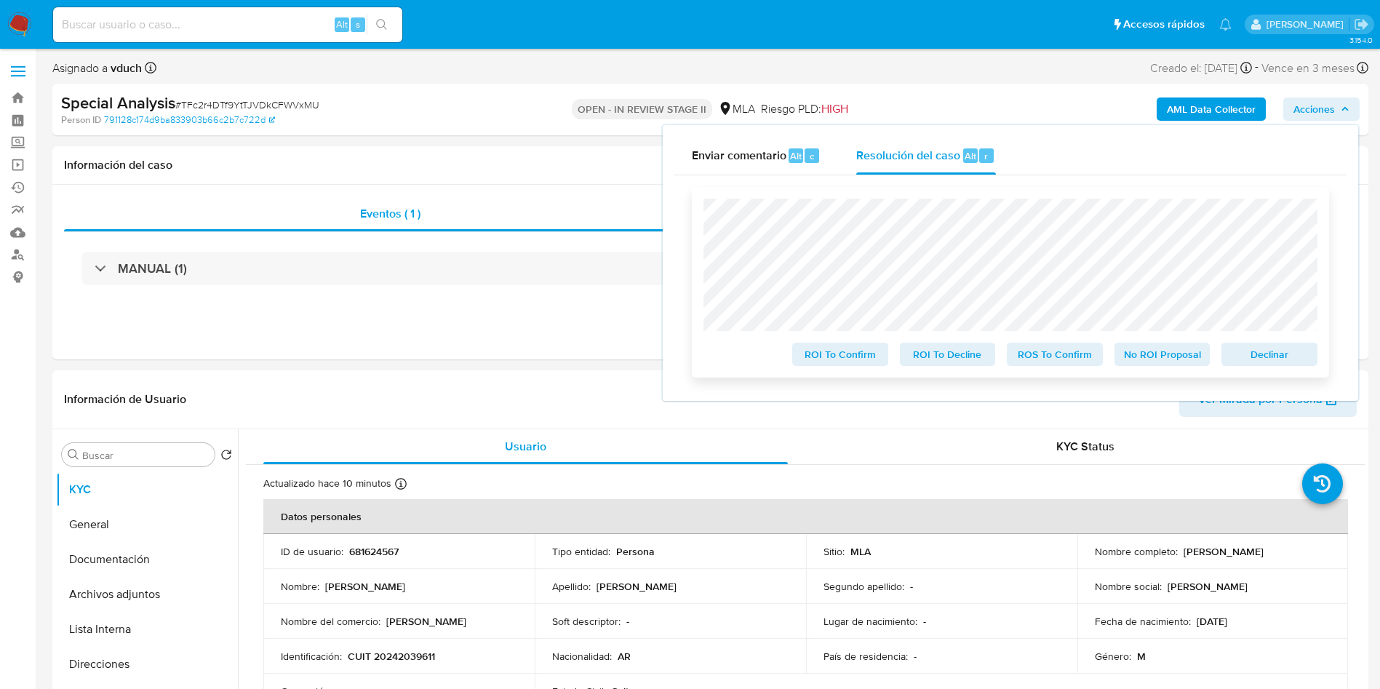
click at [1152, 351] on span "No ROI Proposal" at bounding box center [1162, 354] width 76 height 20
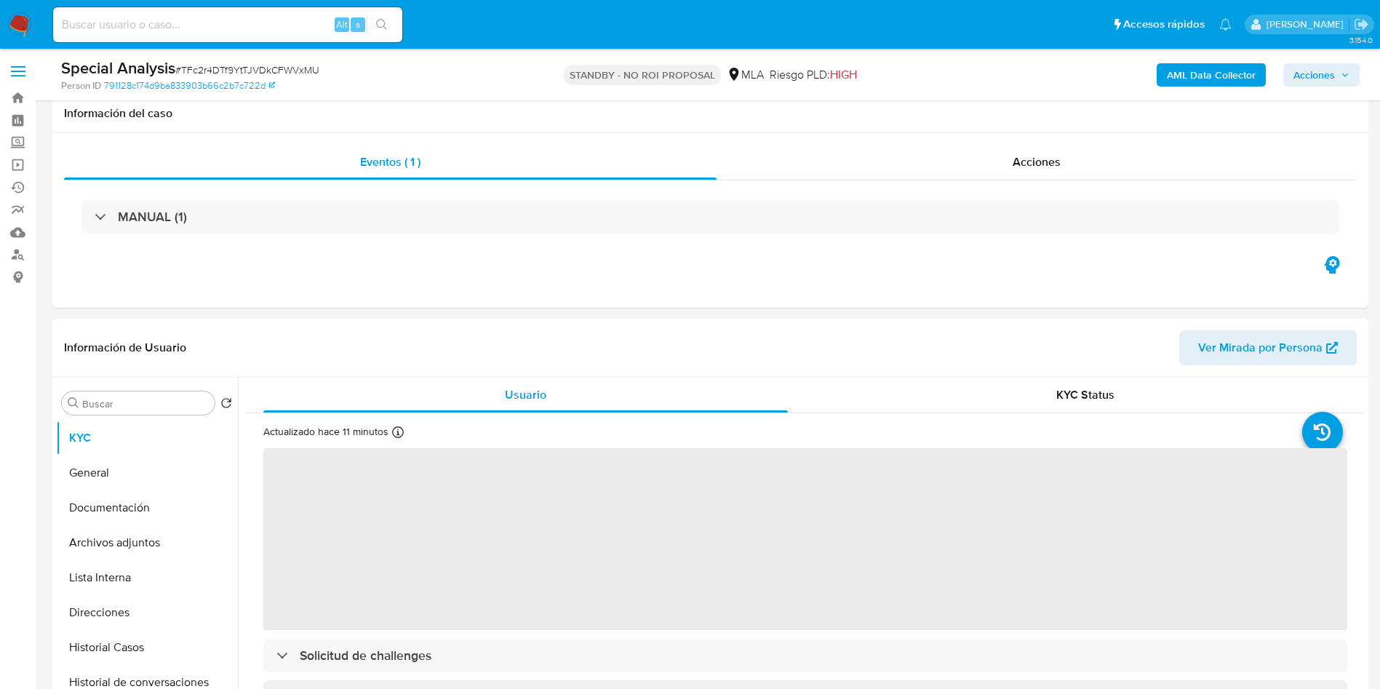
scroll to position [218, 0]
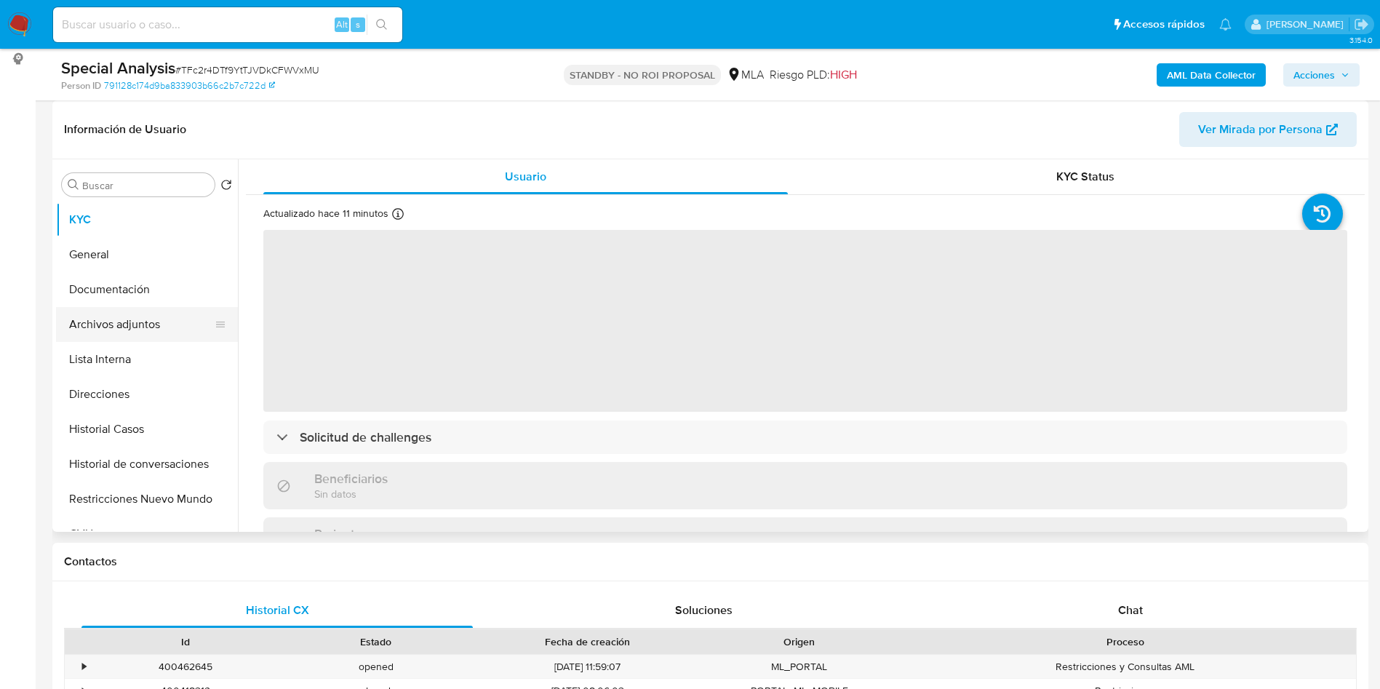
click at [165, 329] on button "Archivos adjuntos" at bounding box center [141, 324] width 170 height 35
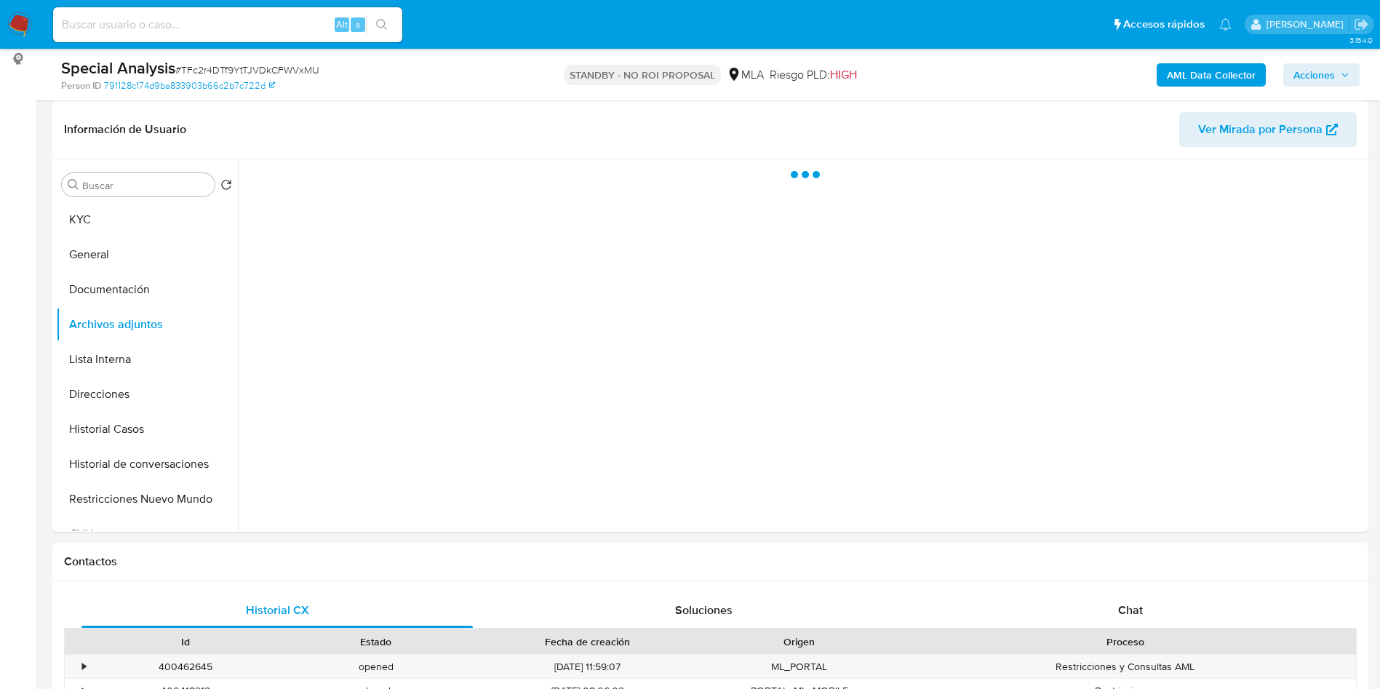
select select "10"
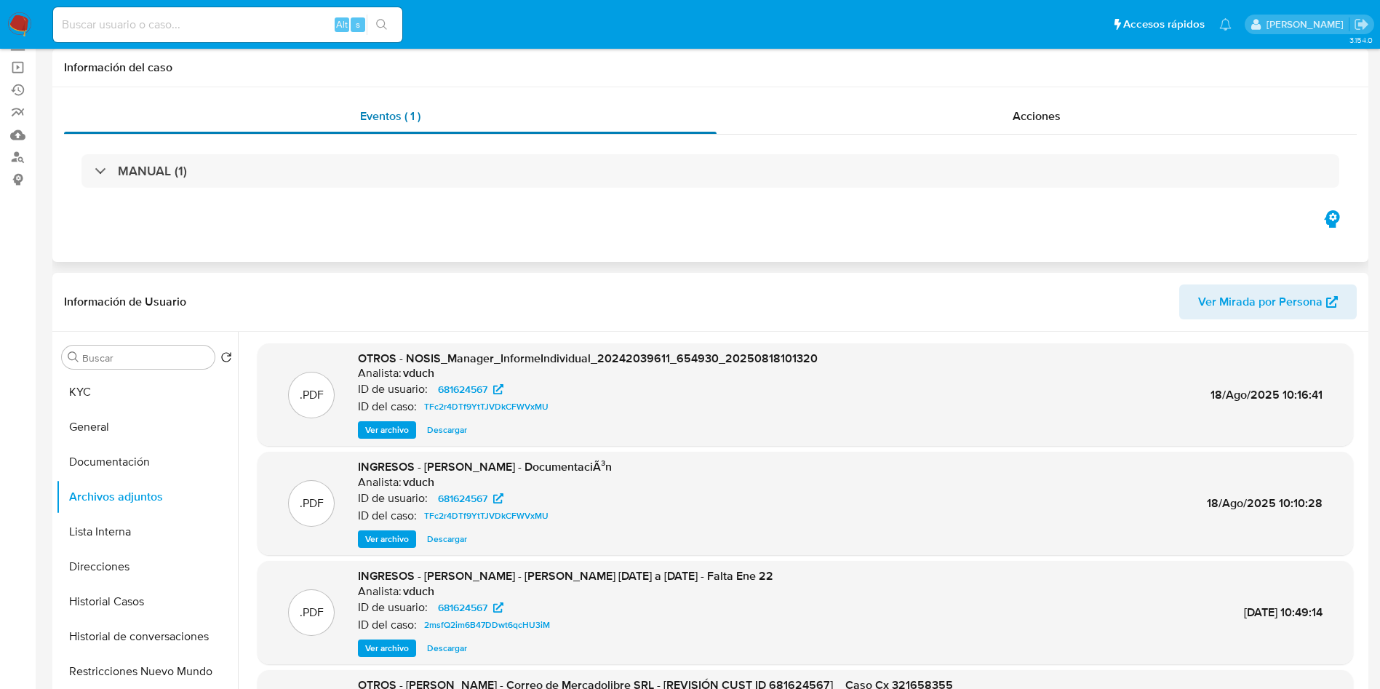
scroll to position [0, 0]
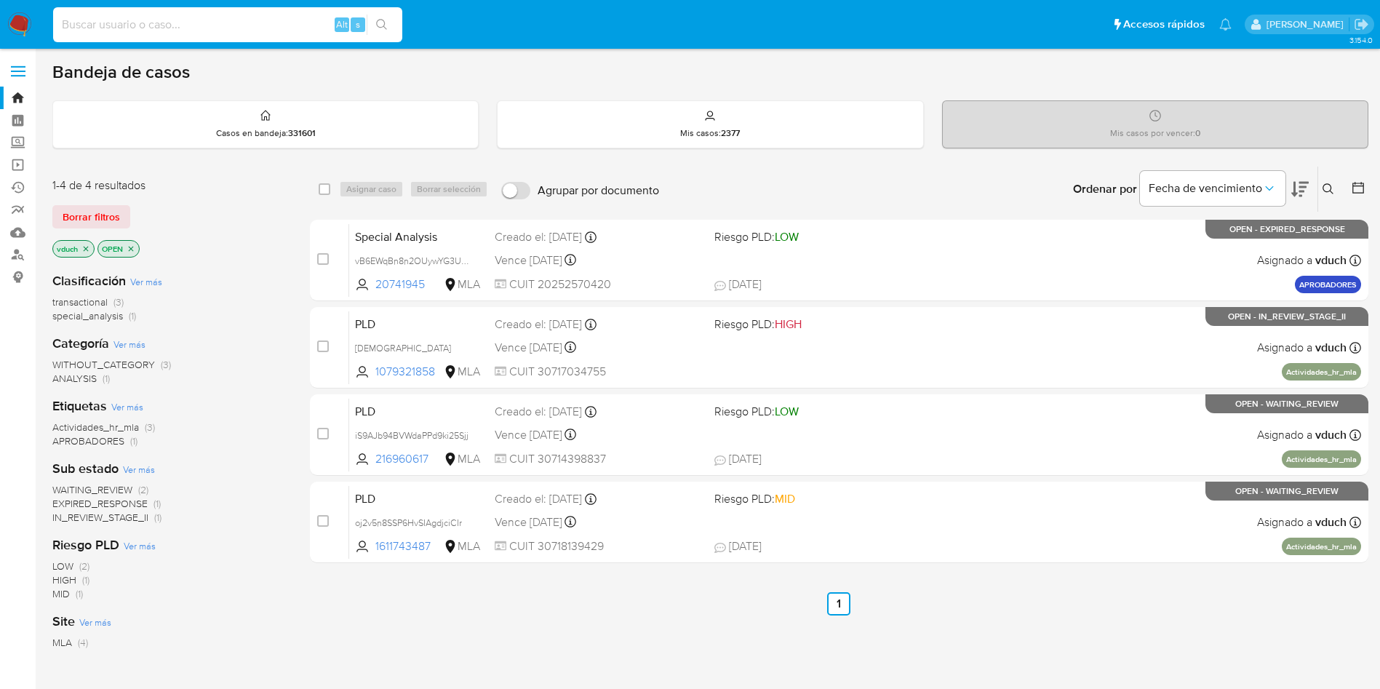
click at [251, 16] on input at bounding box center [227, 24] width 349 height 19
paste input "70195924"
type input "70195924"
click at [379, 21] on icon "search-icon" at bounding box center [382, 25] width 12 height 12
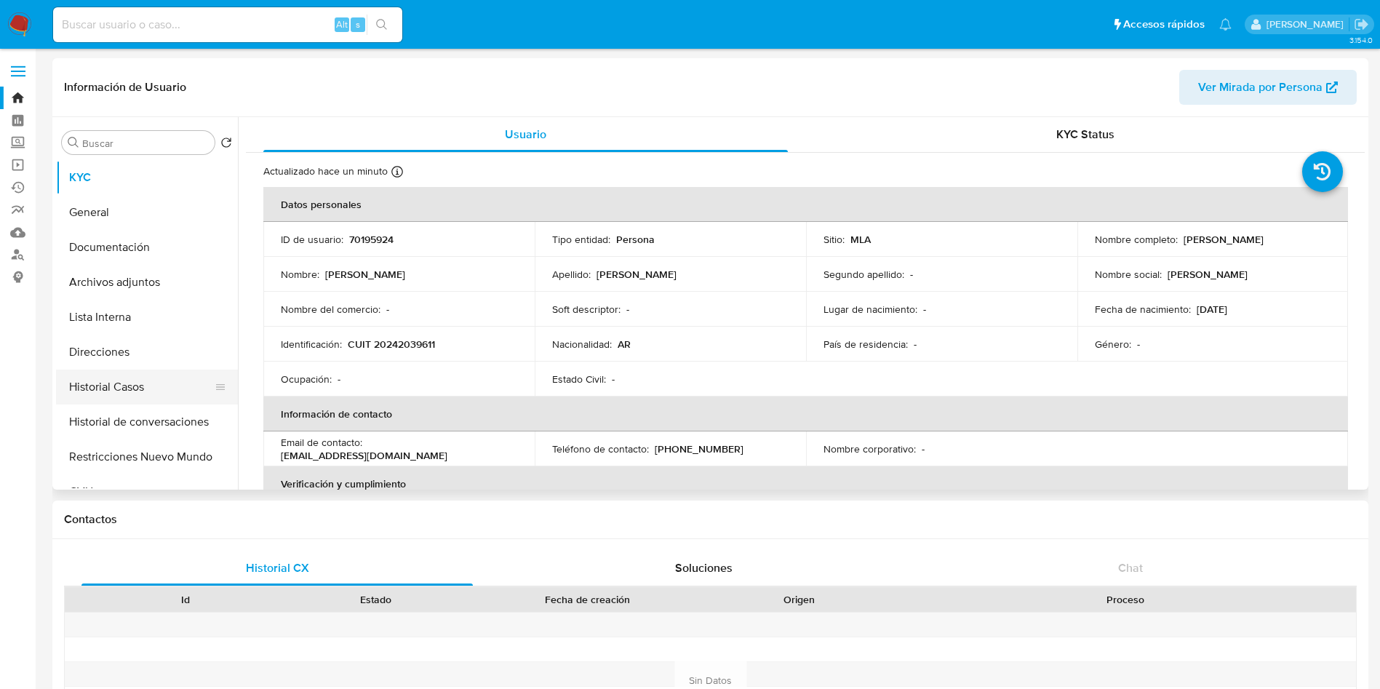
select select "10"
click at [128, 397] on button "Historial Casos" at bounding box center [141, 386] width 170 height 35
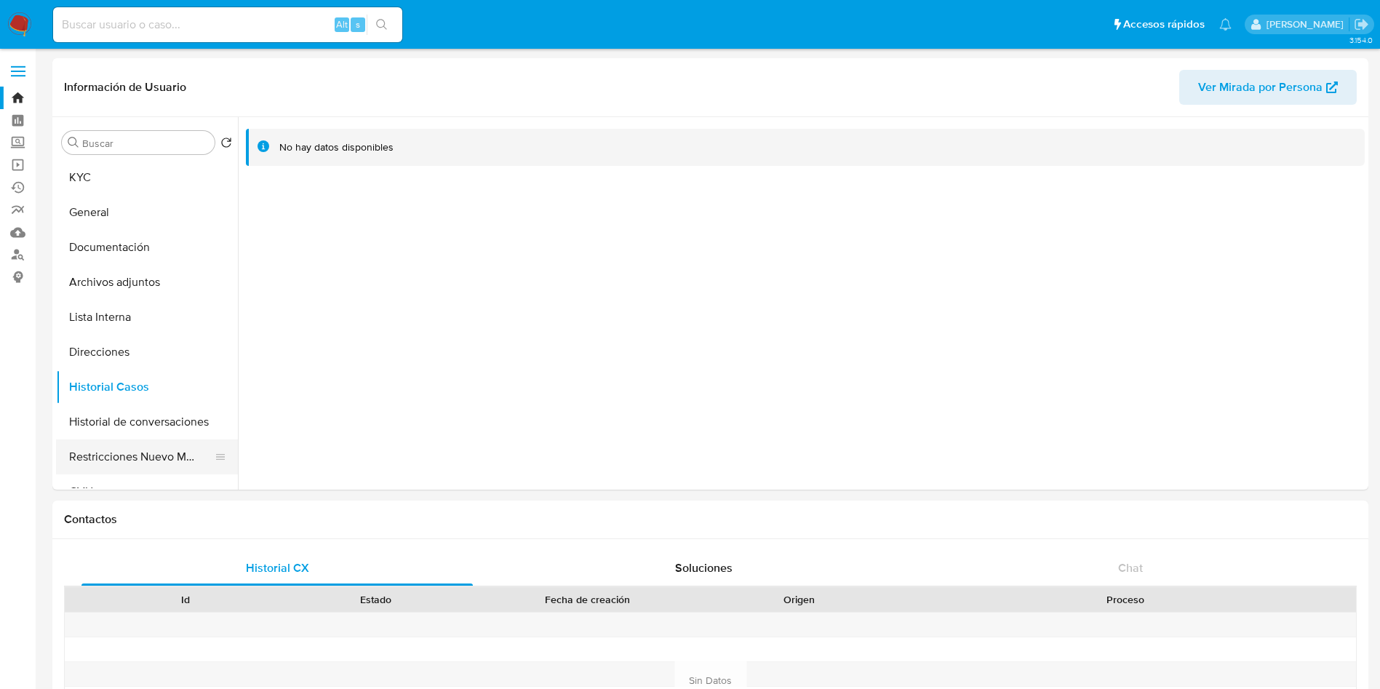
click at [166, 451] on button "Restricciones Nuevo Mundo" at bounding box center [141, 456] width 170 height 35
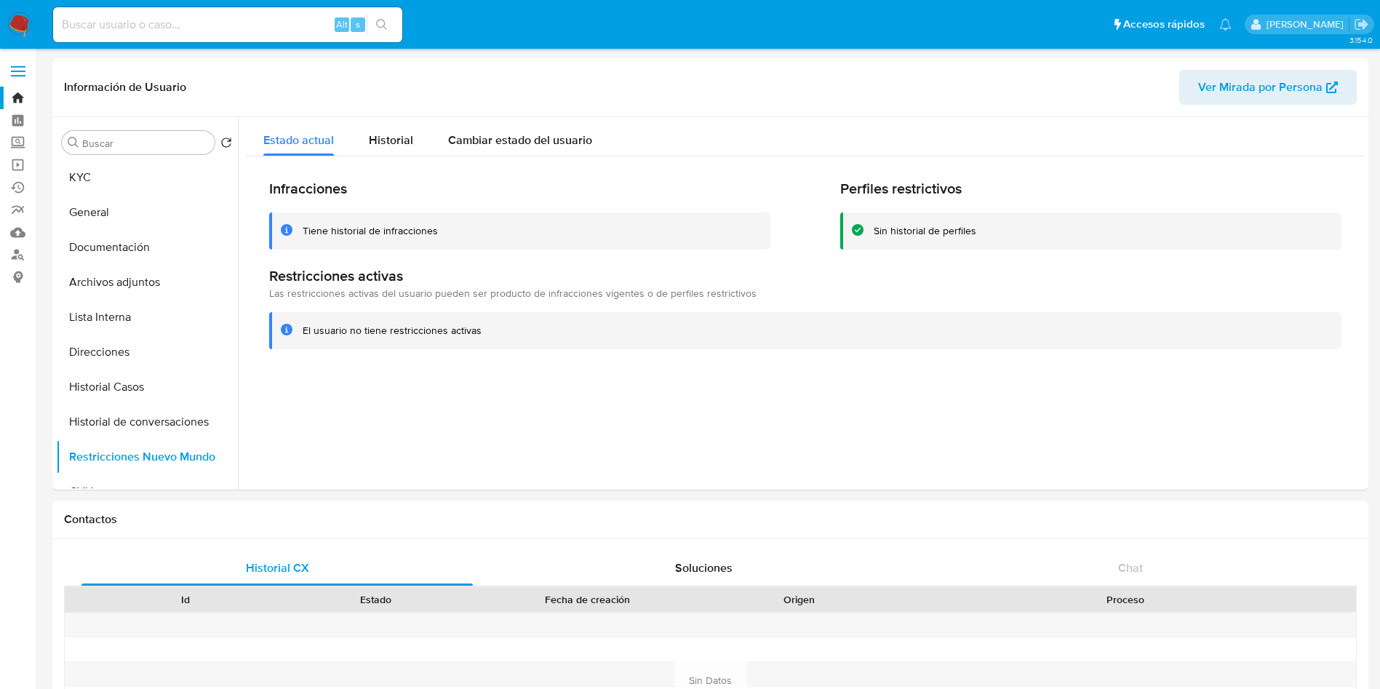
click at [213, 24] on input at bounding box center [227, 24] width 349 height 19
paste input "184390407"
type input "184390407"
click at [387, 23] on icon "search-icon" at bounding box center [382, 25] width 12 height 12
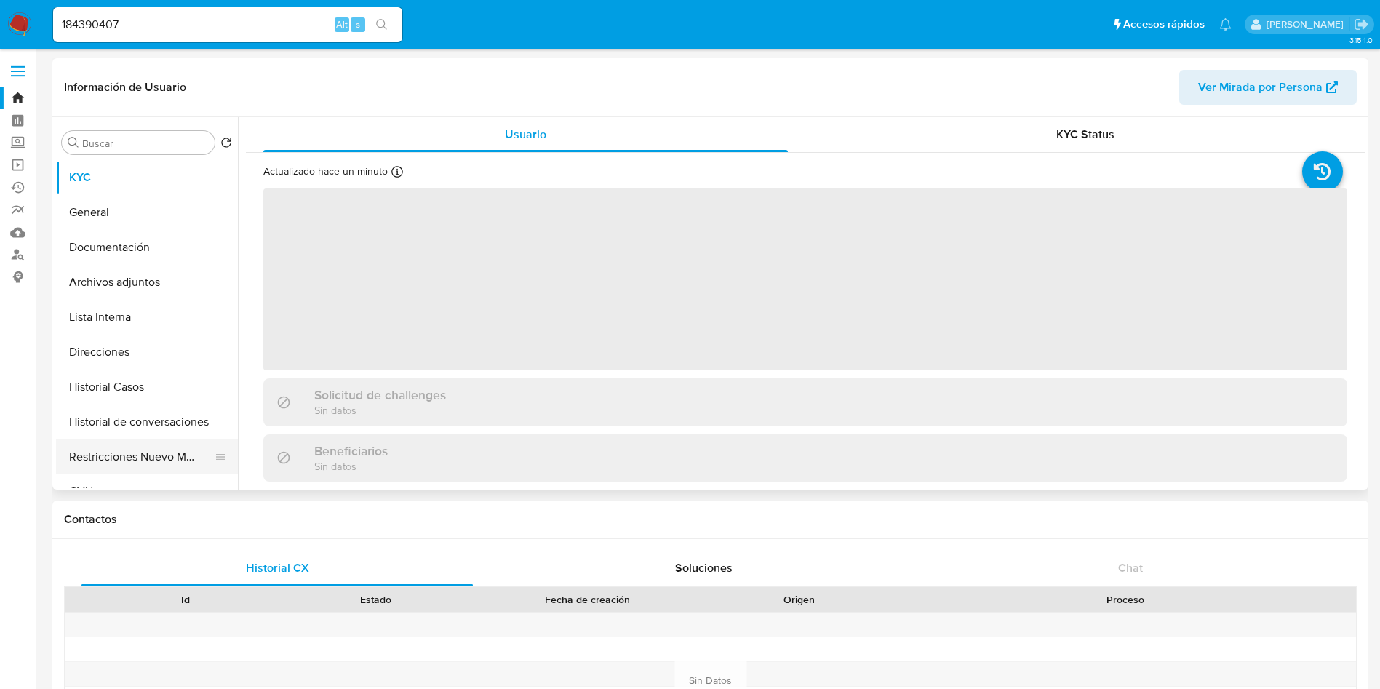
click at [169, 439] on button "Restricciones Nuevo Mundo" at bounding box center [141, 456] width 170 height 35
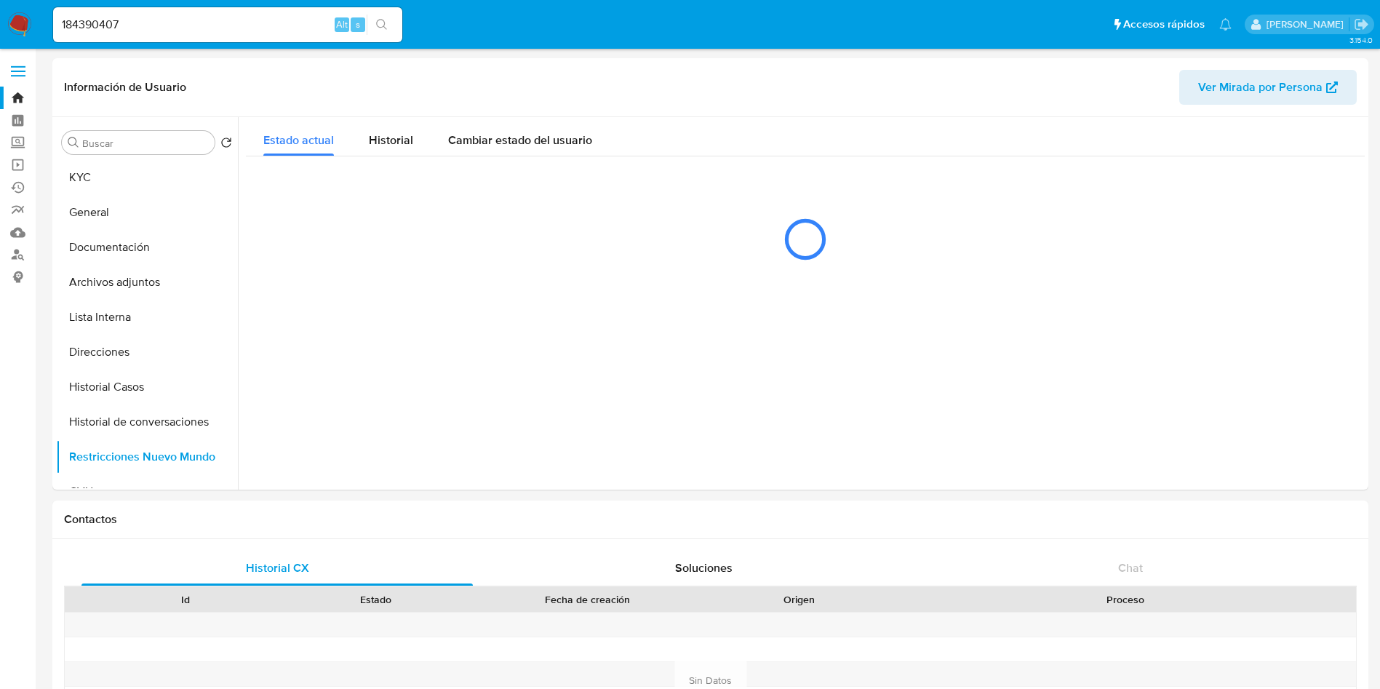
select select "10"
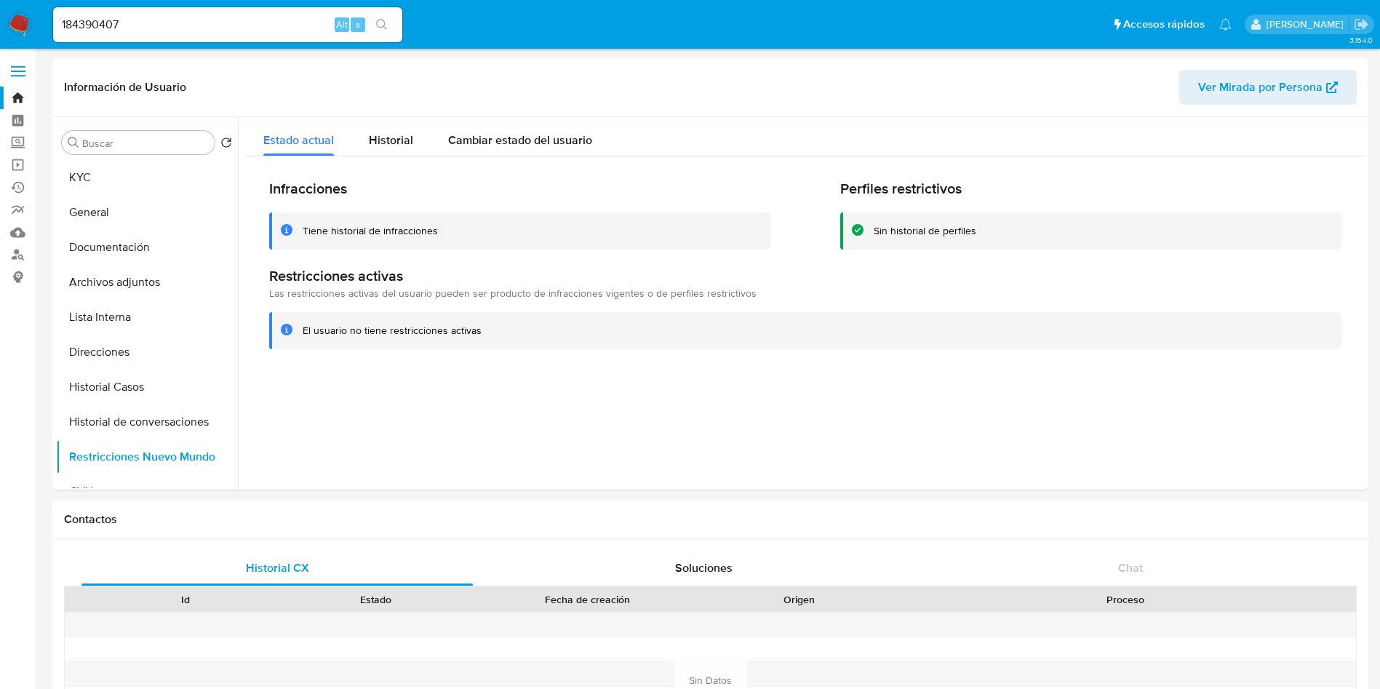
click at [223, 21] on input "184390407" at bounding box center [227, 24] width 349 height 19
paste input "64062005"
type input "164062005"
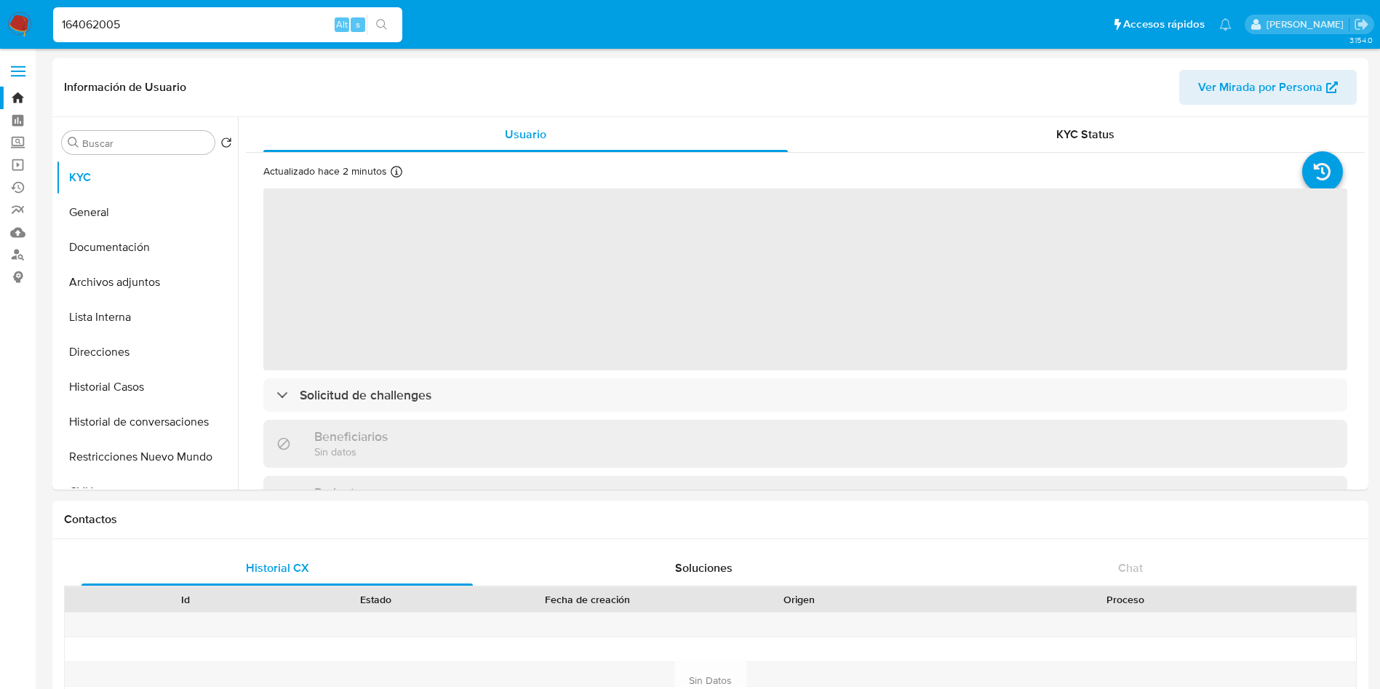
select select "10"
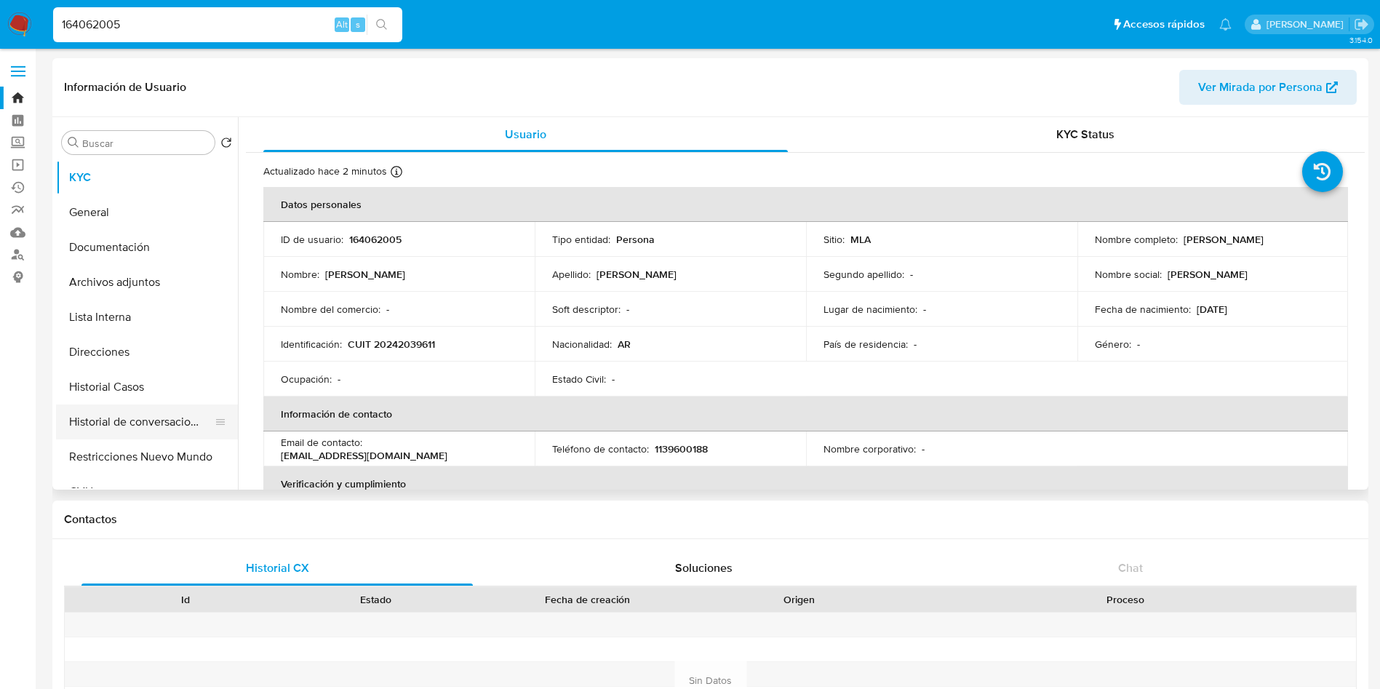
click at [84, 430] on button "Historial de conversaciones" at bounding box center [141, 421] width 170 height 35
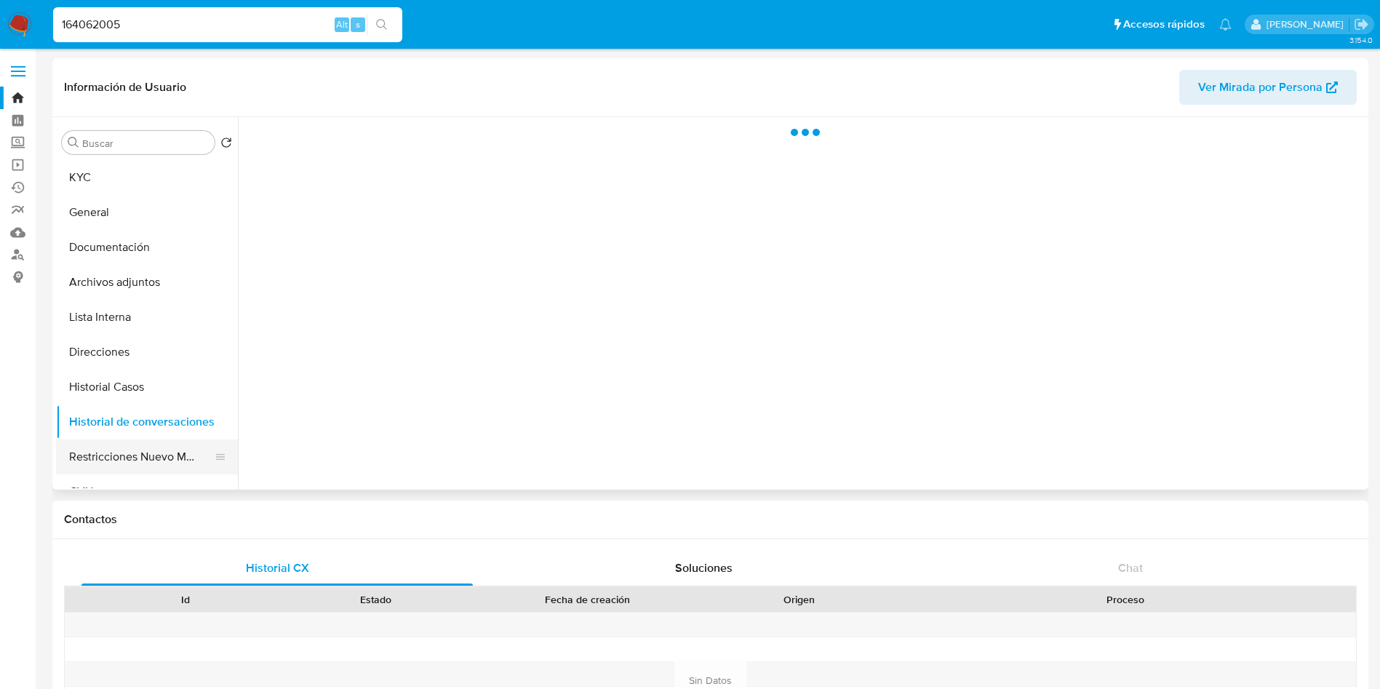
click at [97, 445] on button "Restricciones Nuevo Mundo" at bounding box center [141, 456] width 170 height 35
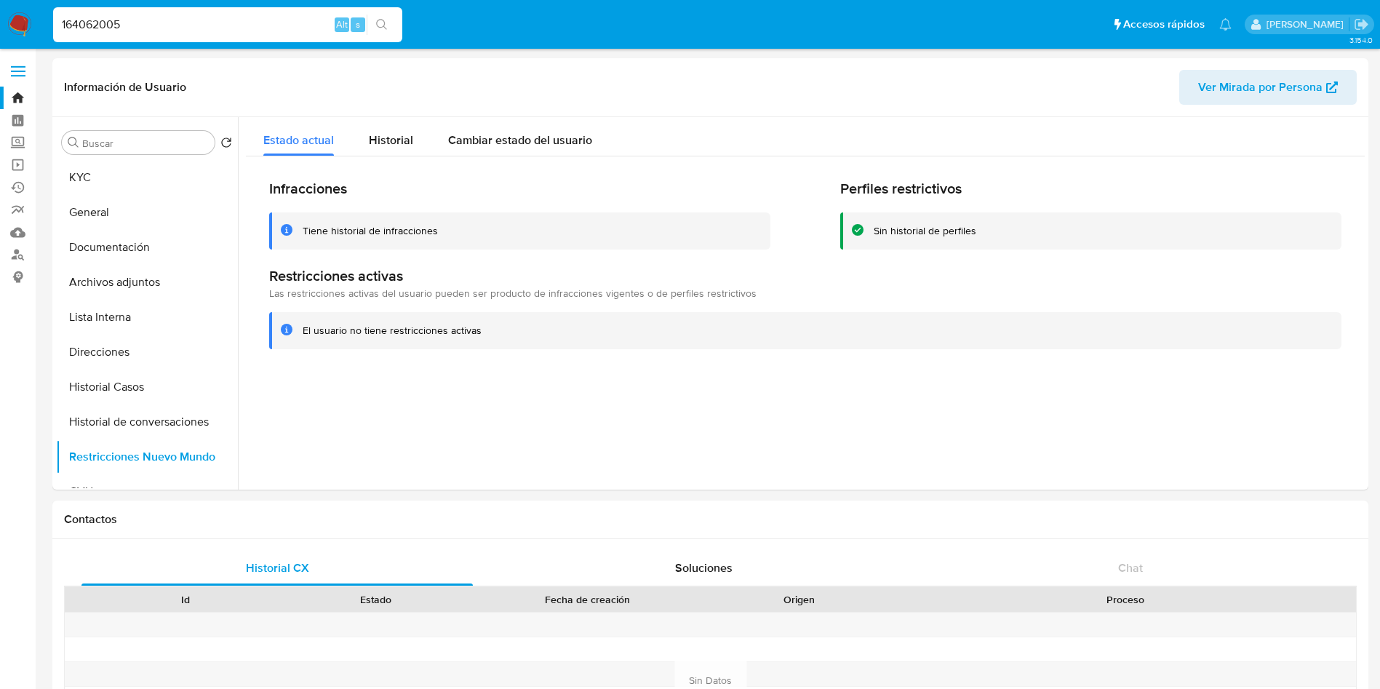
click at [251, 21] on input "164062005" at bounding box center [227, 24] width 349 height 19
paste input "201106468"
type input "201106468"
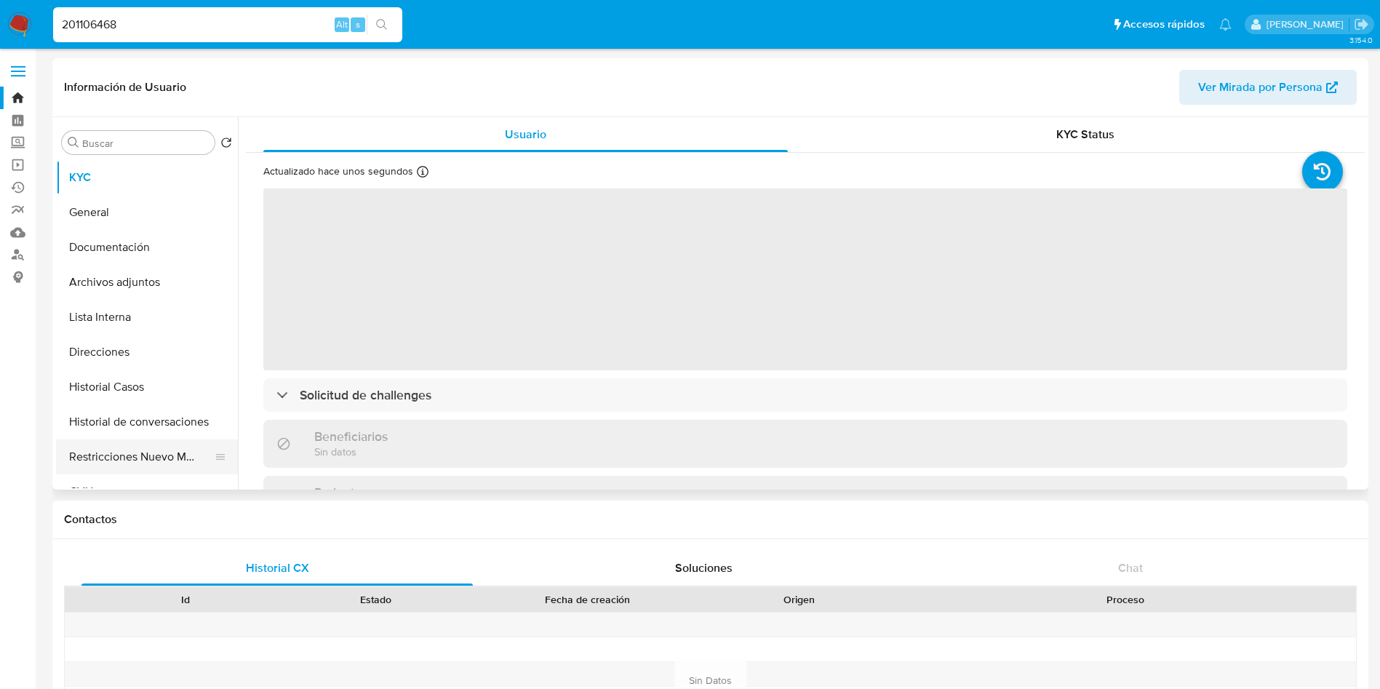
click at [147, 462] on button "Restricciones Nuevo Mundo" at bounding box center [141, 456] width 170 height 35
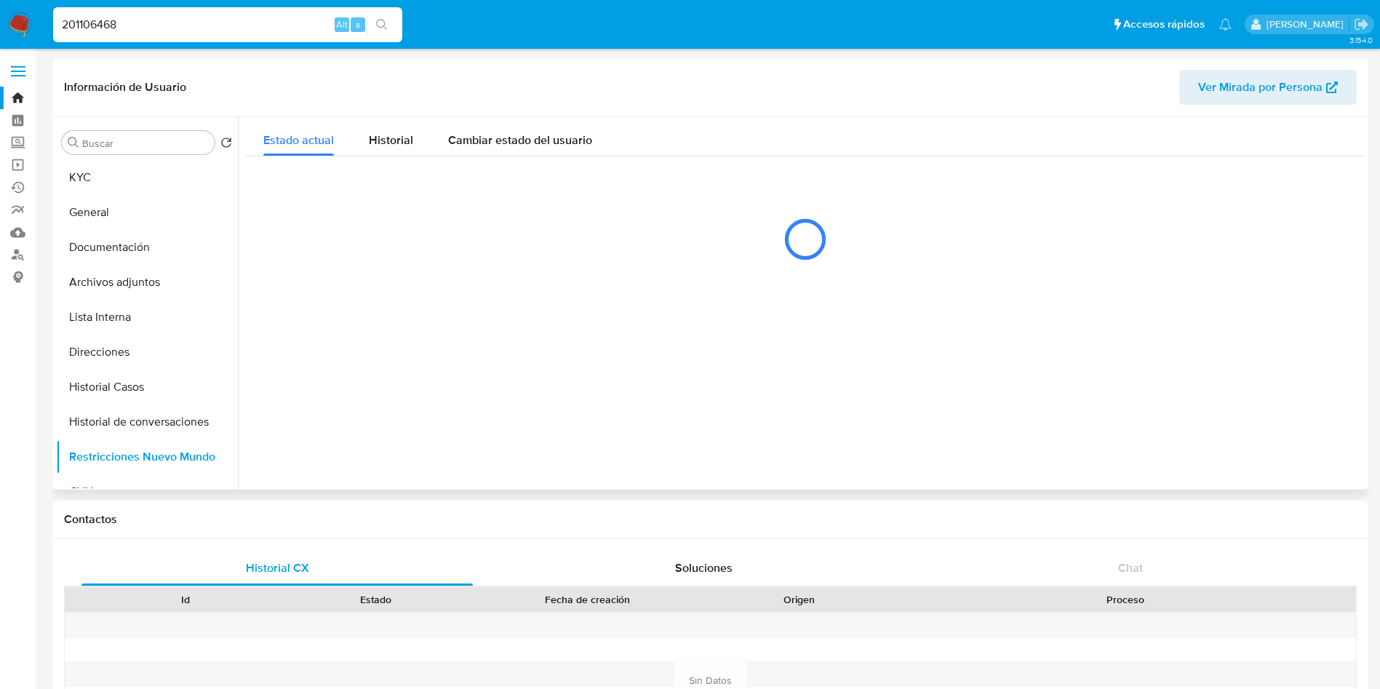
select select "10"
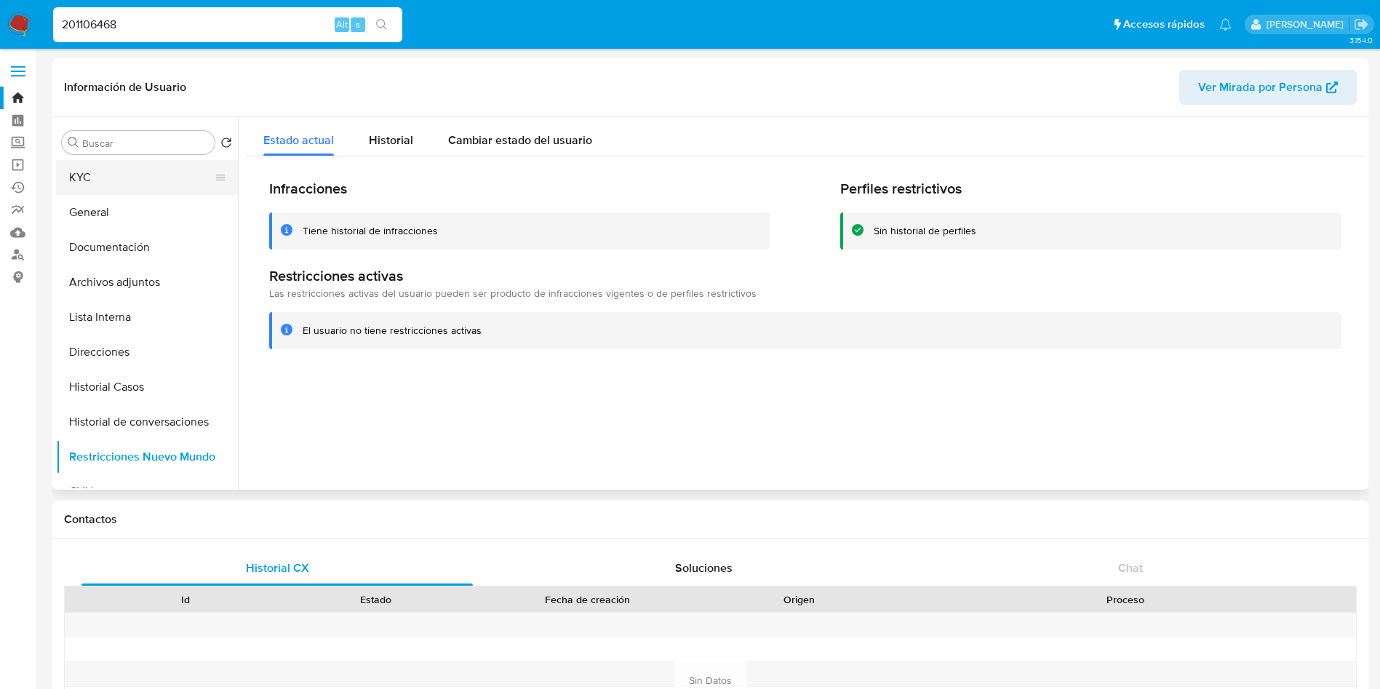
click at [173, 161] on button "KYC" at bounding box center [141, 177] width 170 height 35
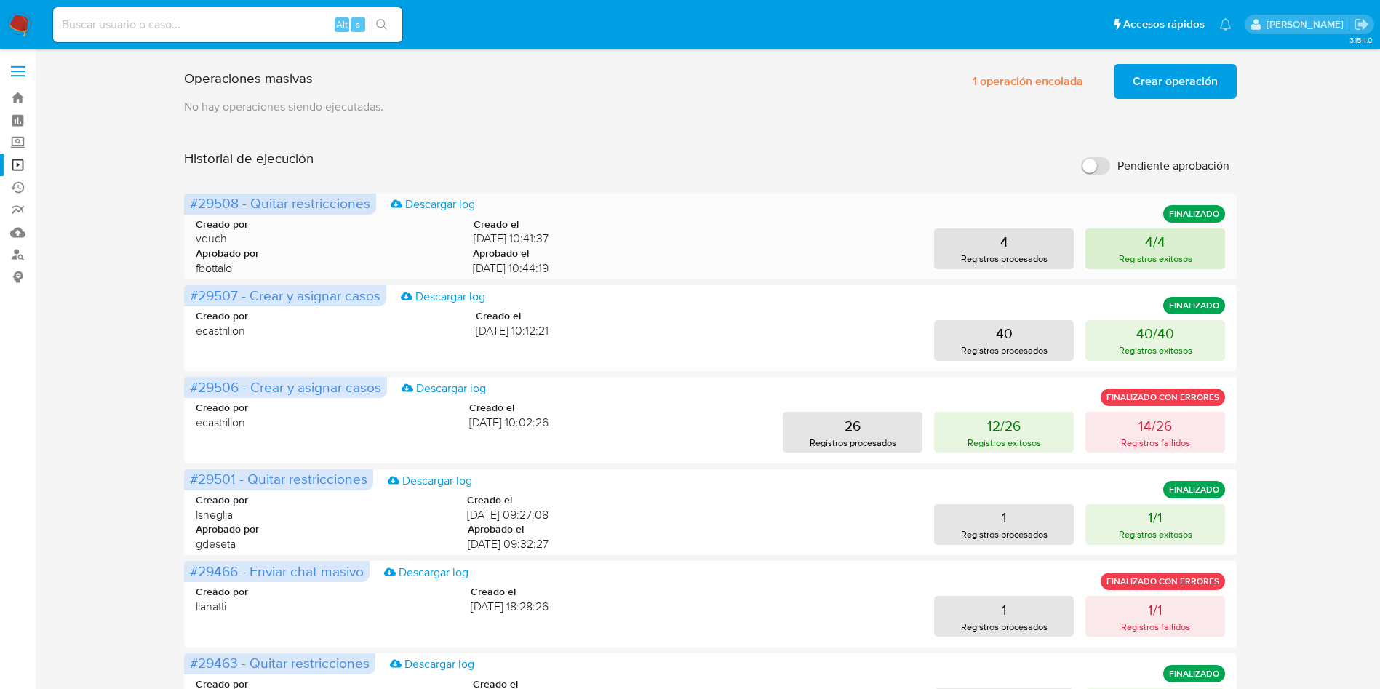
click at [1193, 236] on button "4/4 Registros exitosos" at bounding box center [1155, 248] width 140 height 41
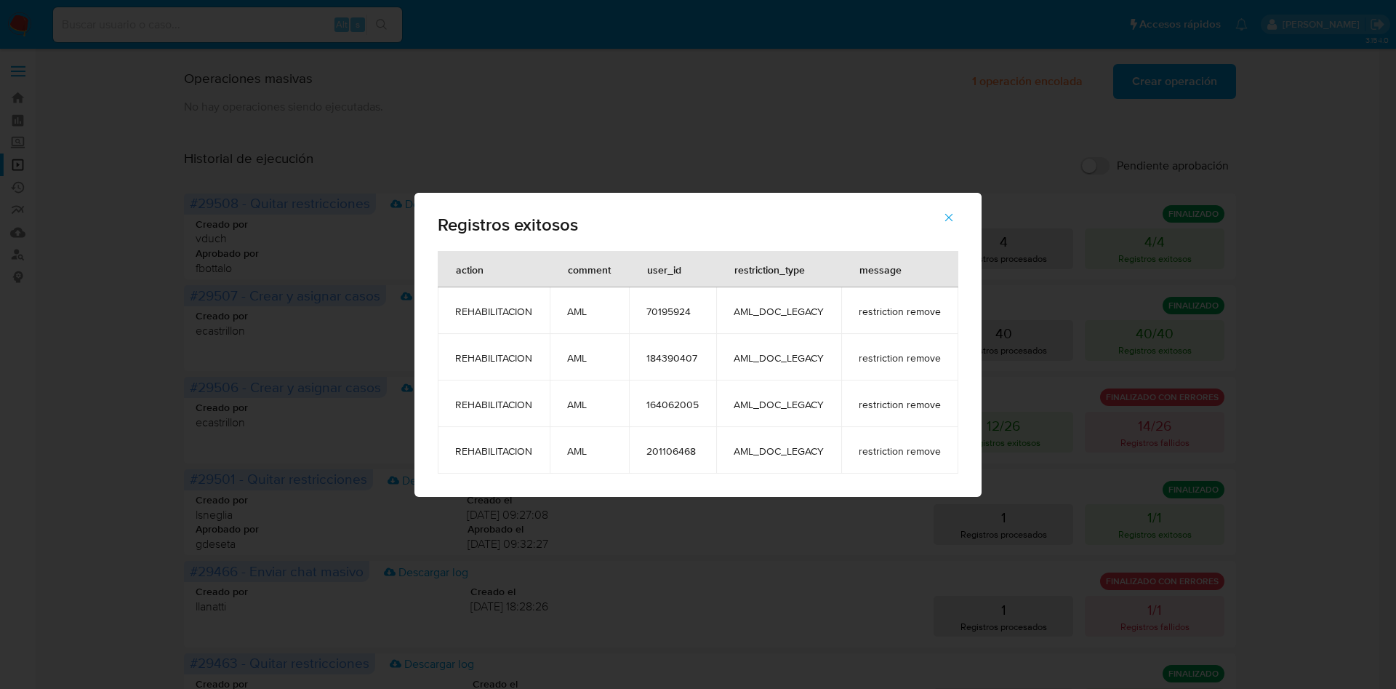
click at [663, 313] on span "70195924" at bounding box center [673, 311] width 52 height 13
click at [658, 364] on td "184390407" at bounding box center [672, 357] width 87 height 47
click at [676, 404] on span "164062005" at bounding box center [673, 404] width 52 height 13
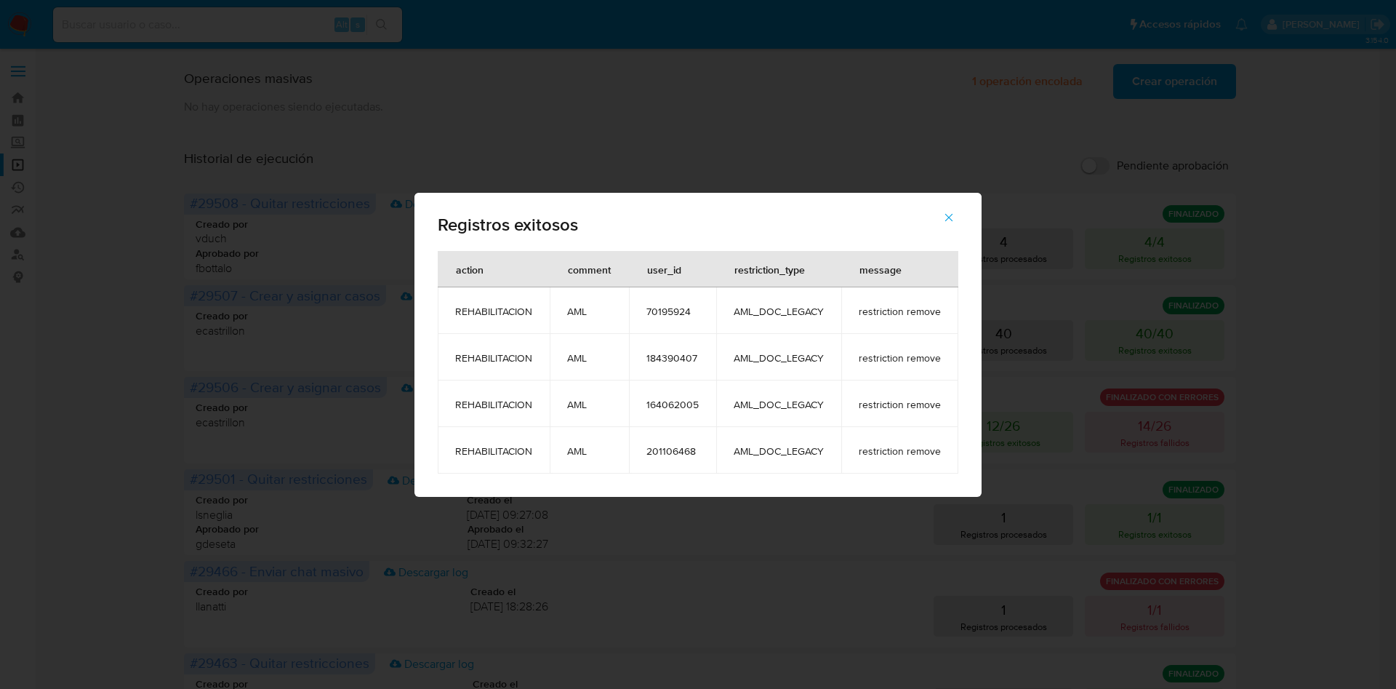
click at [675, 404] on span "164062005" at bounding box center [673, 404] width 52 height 13
click at [682, 463] on td "201106468" at bounding box center [672, 450] width 87 height 47
click at [681, 463] on td "201106468" at bounding box center [672, 450] width 87 height 47
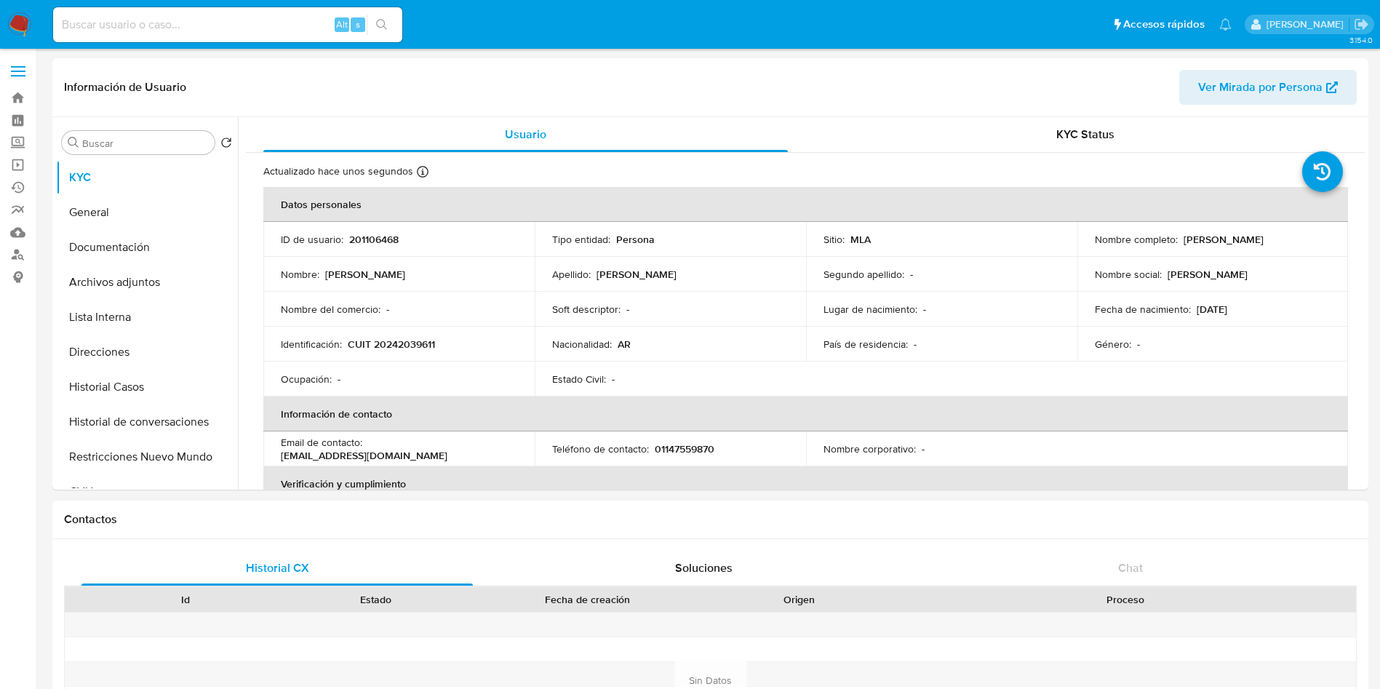
select select "10"
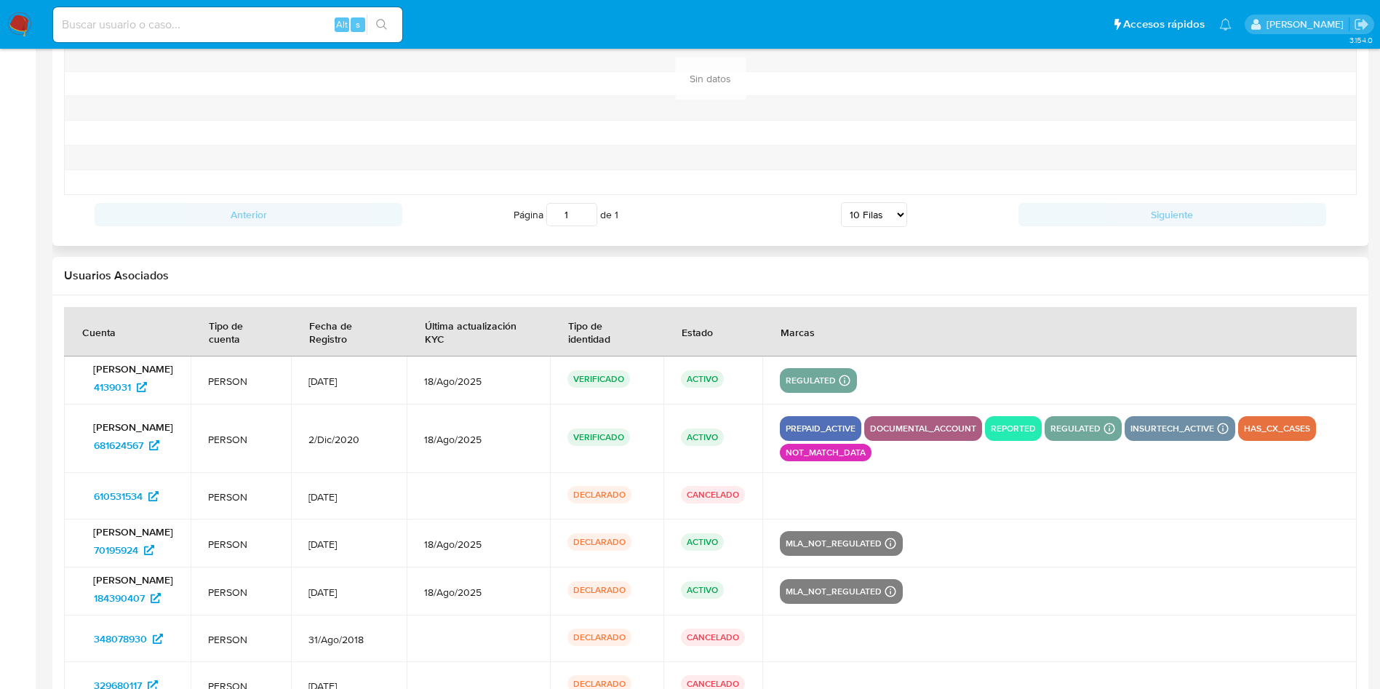
scroll to position [1746, 0]
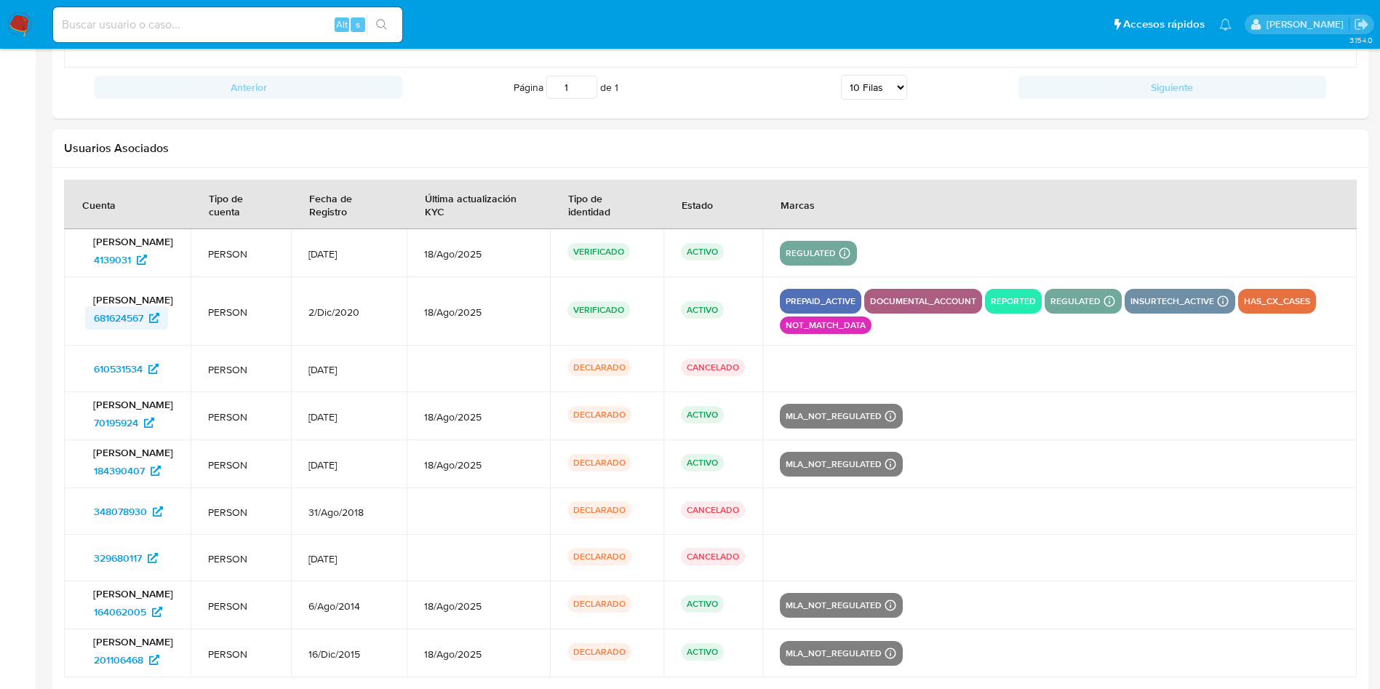
click at [127, 324] on span "681624567" at bounding box center [118, 317] width 49 height 23
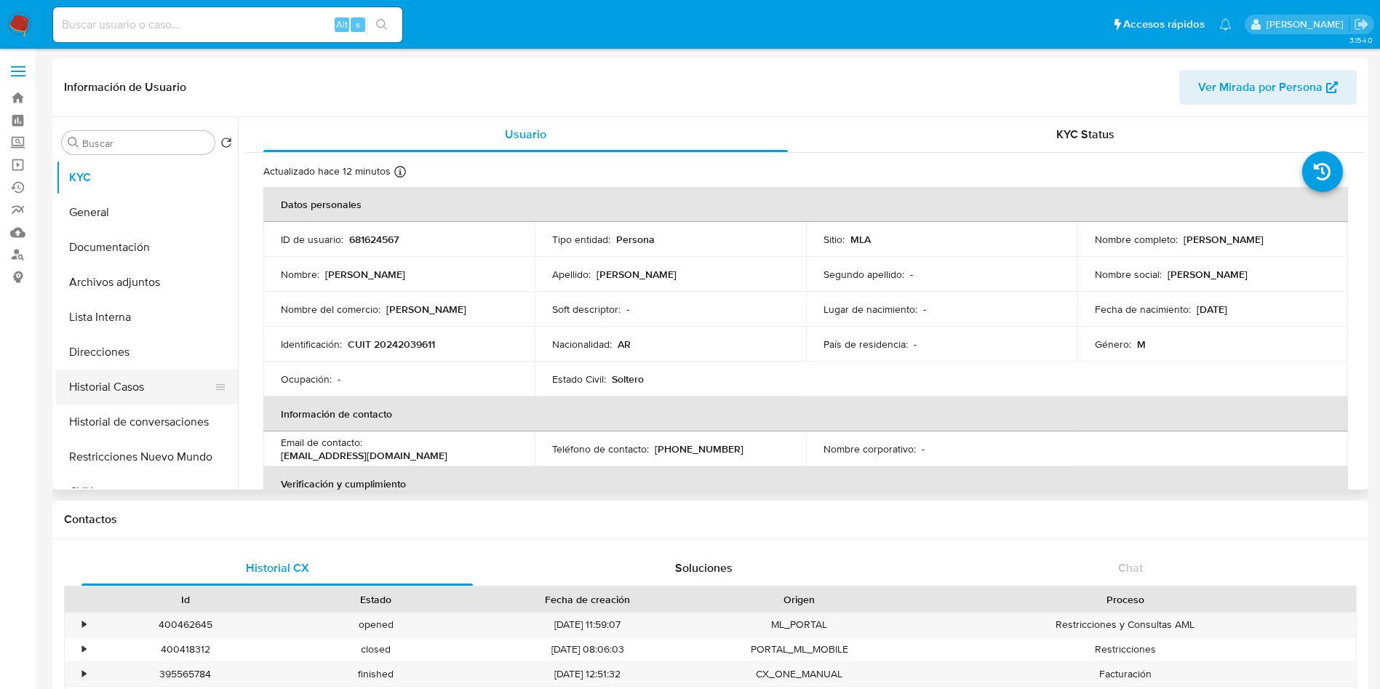
click at [128, 395] on button "Historial Casos" at bounding box center [141, 386] width 170 height 35
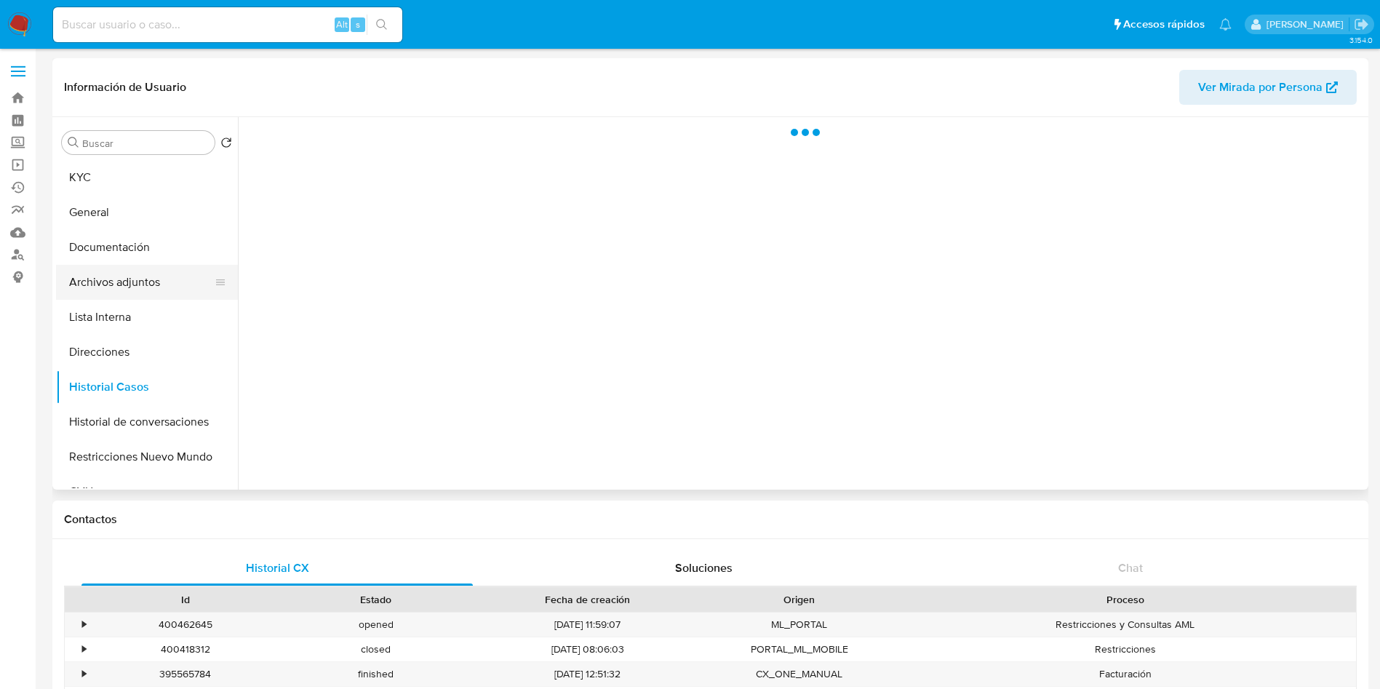
select select "10"
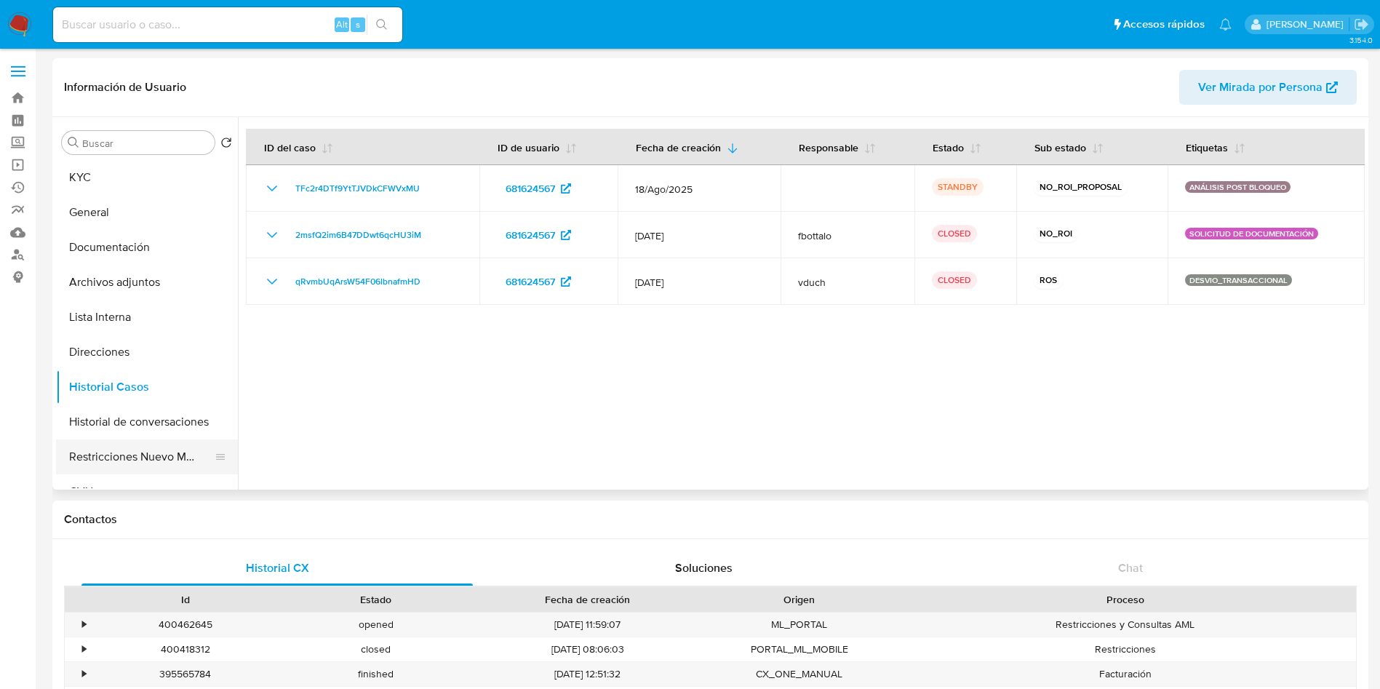
click at [116, 446] on button "Restricciones Nuevo Mundo" at bounding box center [141, 456] width 170 height 35
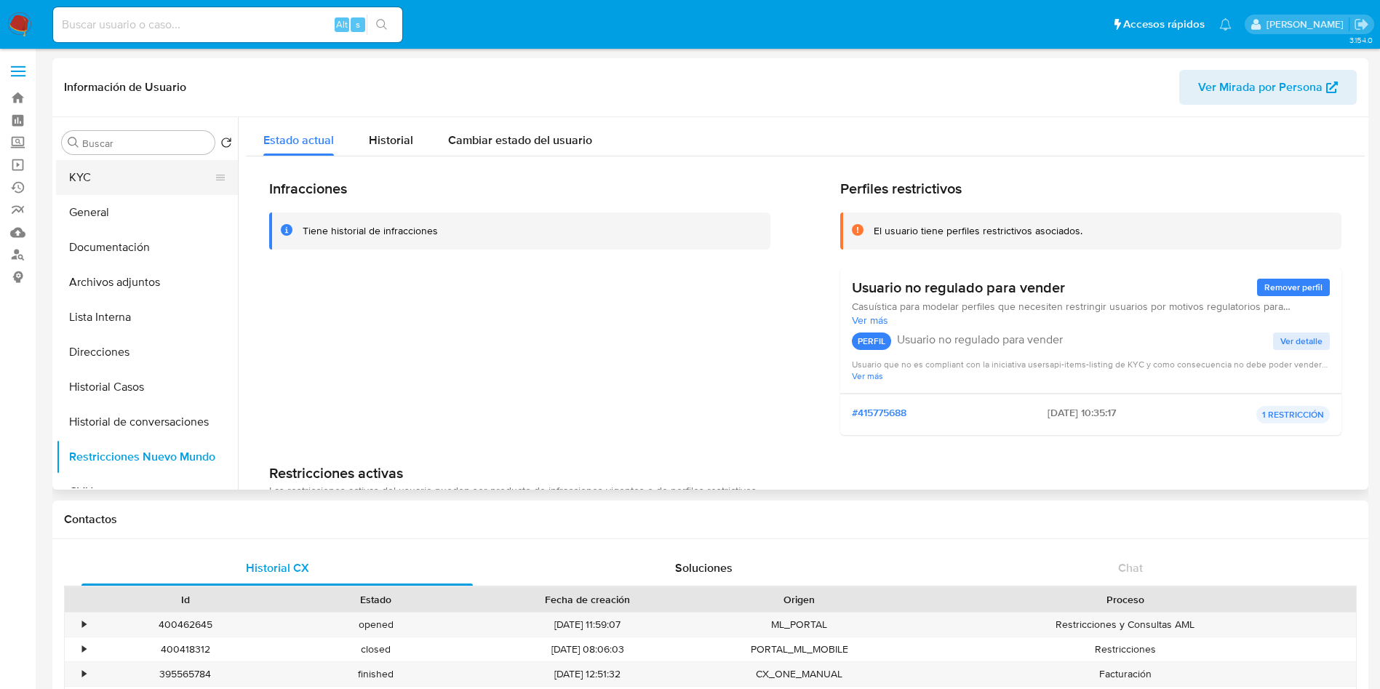
click at [185, 181] on button "KYC" at bounding box center [141, 177] width 170 height 35
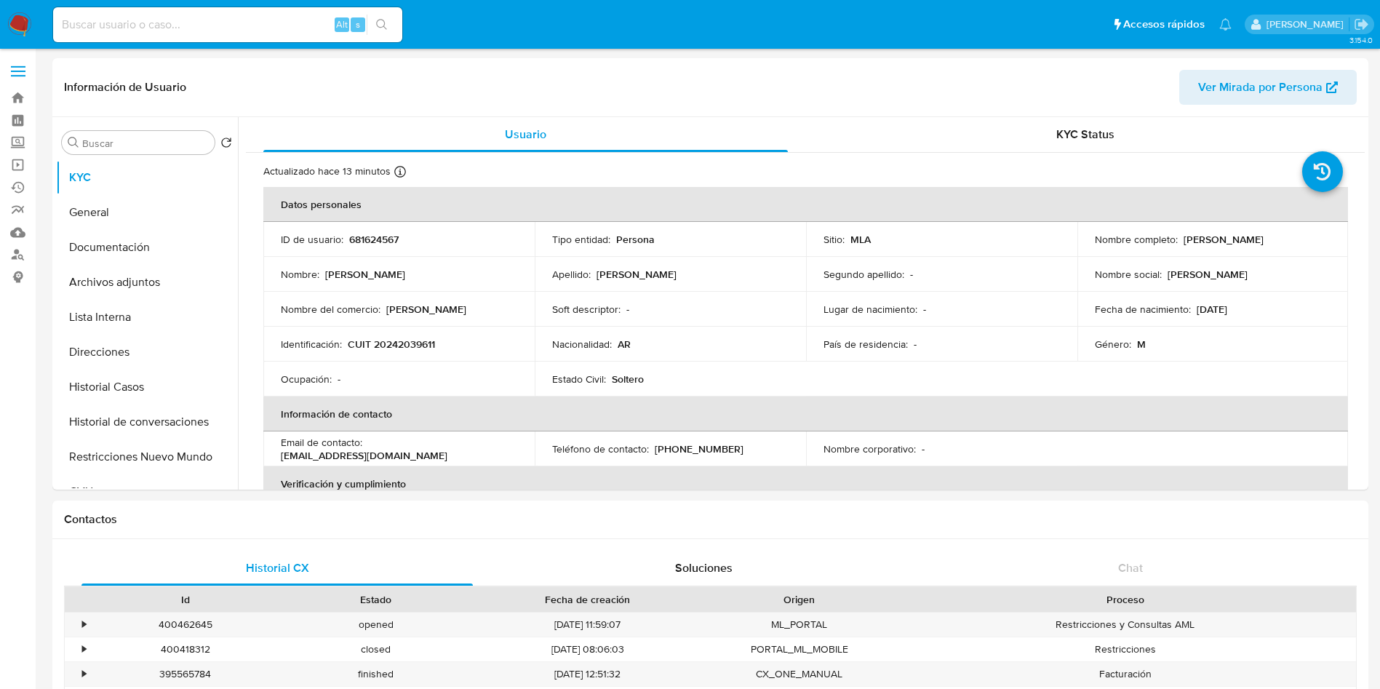
click at [262, 31] on input at bounding box center [227, 24] width 349 height 19
paste input "71829575"
type input "71829575"
select select "10"
click at [272, 47] on nav "Pausado Ver notificaciones 71829575 Alt s Accesos rápidos Presiona las siguient…" at bounding box center [690, 24] width 1380 height 49
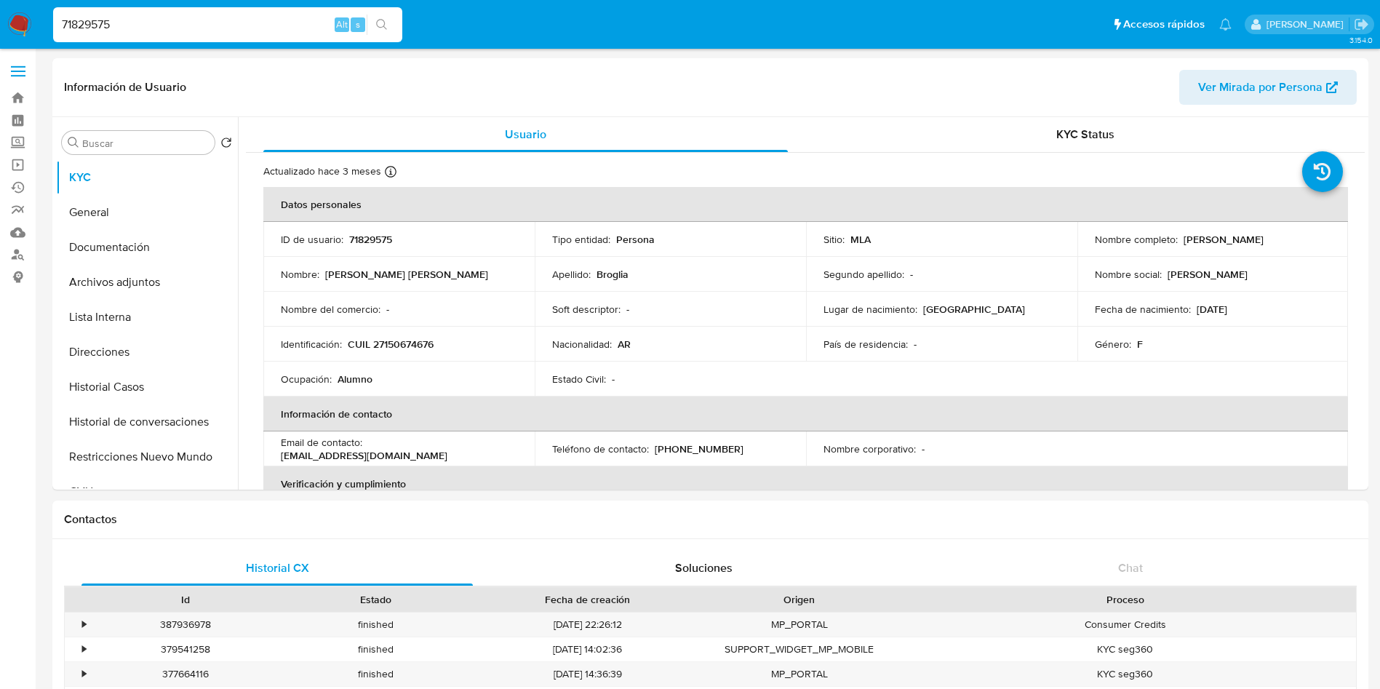
click at [286, 33] on input "71829575" at bounding box center [227, 24] width 349 height 19
click at [302, 20] on input "71829575" at bounding box center [227, 24] width 349 height 19
paste input "4324563"
type input "43245635"
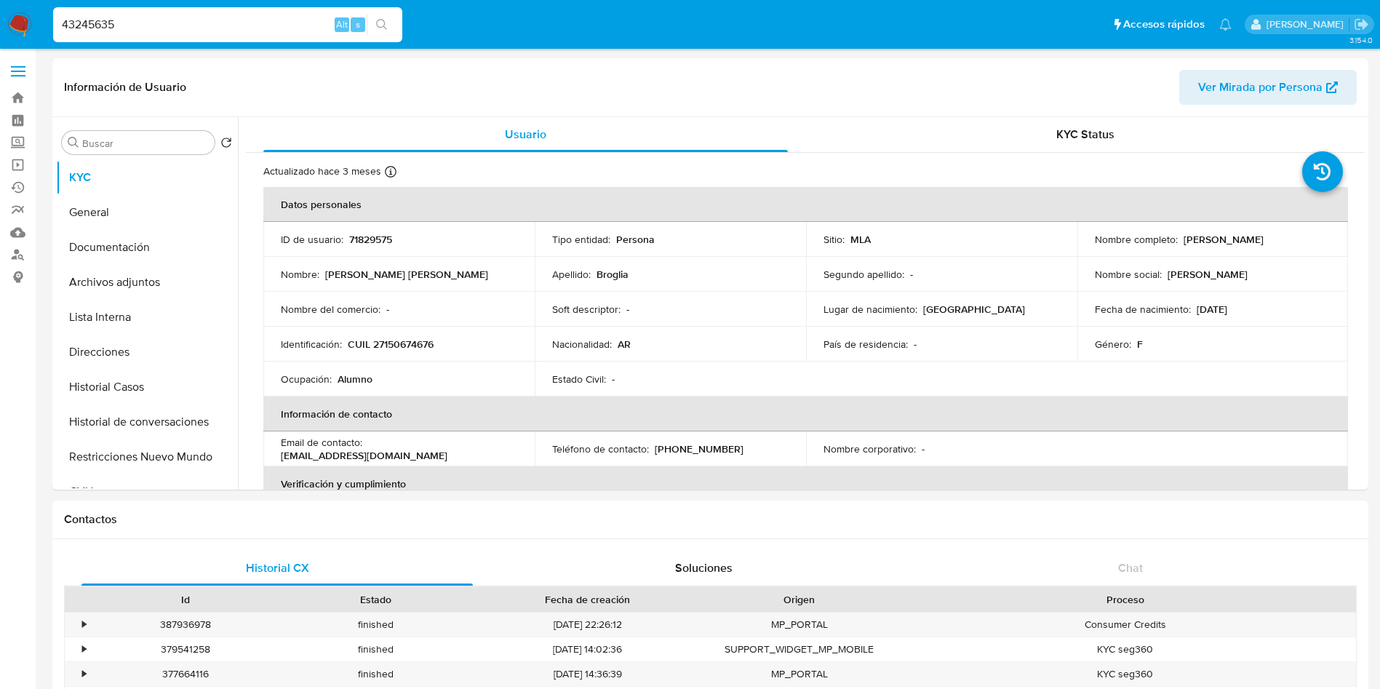
click at [391, 22] on button "search-icon" at bounding box center [382, 25] width 30 height 20
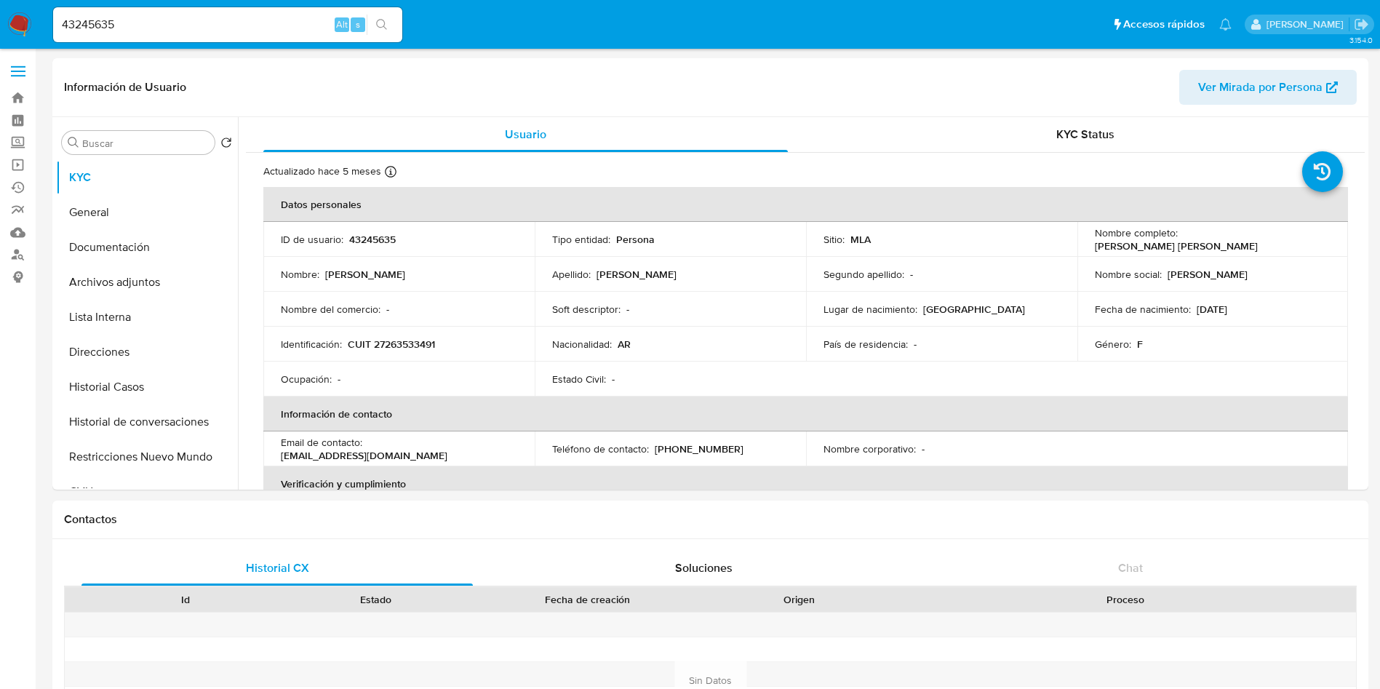
select select "10"
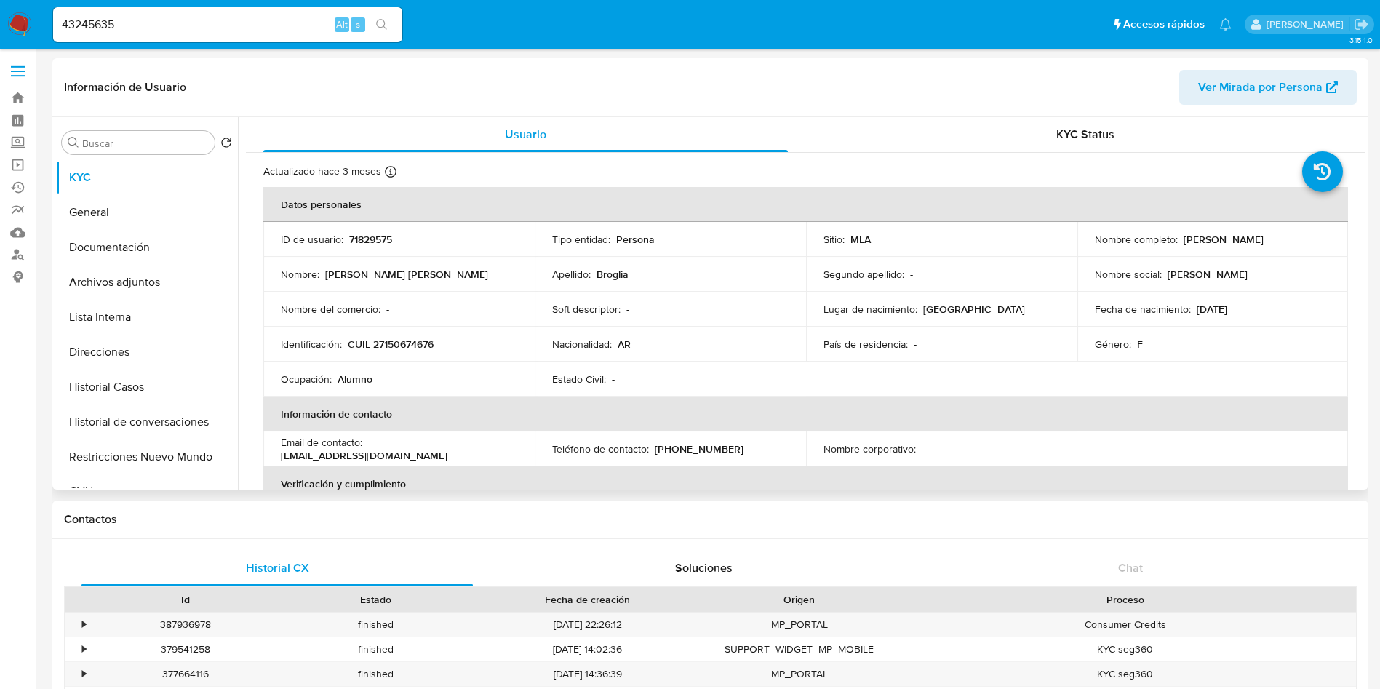
select select "10"
drag, startPoint x: 1186, startPoint y: 240, endPoint x: 1348, endPoint y: 241, distance: 162.9
click at [1348, 241] on div "Actualizado hace 3 meses Creado: 15/05/2020 16:40:05 Actualizado: 05/05/2025 18…" at bounding box center [805, 691] width 1119 height 1076
click at [1252, 244] on p "Bettina Gabriela Broglia" at bounding box center [1223, 239] width 80 height 13
drag, startPoint x: 1201, startPoint y: 241, endPoint x: 1310, endPoint y: 237, distance: 109.2
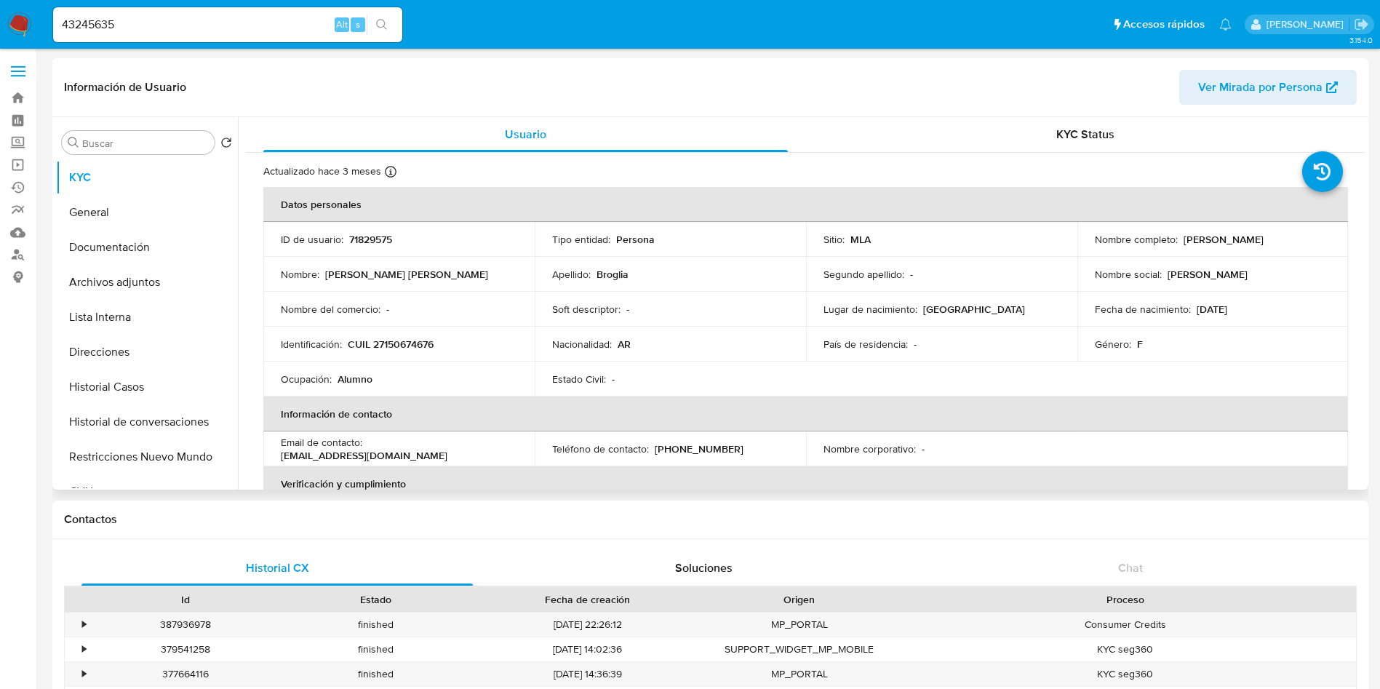
click at [1310, 237] on div "Nombre completo : Bettina Gabriela Broglia" at bounding box center [1213, 239] width 236 height 13
click at [1226, 241] on p "Bettina Gabriela Broglia" at bounding box center [1223, 239] width 80 height 13
click at [1185, 239] on p "Bettina Gabriela Broglia" at bounding box center [1223, 239] width 80 height 13
drag, startPoint x: 1178, startPoint y: 239, endPoint x: 1295, endPoint y: 239, distance: 117.8
click at [1295, 239] on div "Nombre completo : Bettina Gabriela Broglia" at bounding box center [1213, 239] width 236 height 13
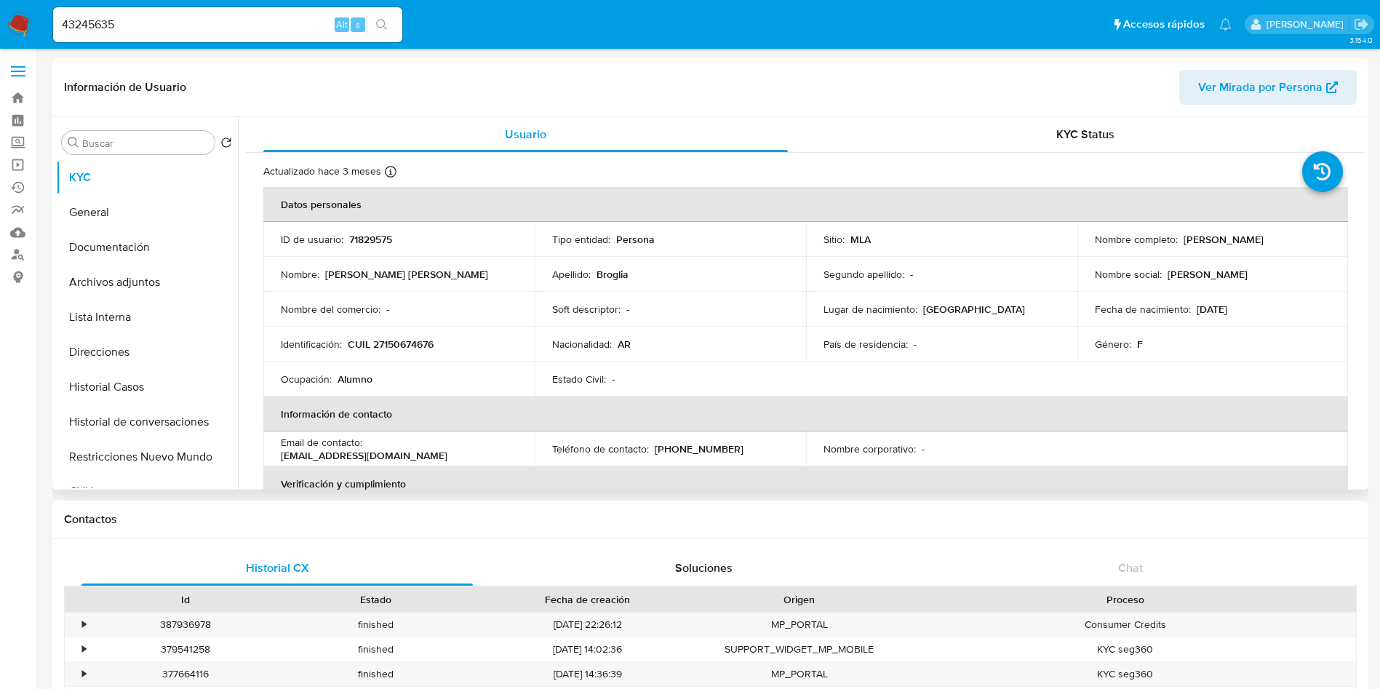
copy p "Bettina Gabriela Broglia"
click at [191, 36] on div "43245635 Alt s" at bounding box center [227, 24] width 349 height 35
click at [212, 20] on input "43245635" at bounding box center [227, 24] width 349 height 19
click at [363, 20] on div "s" at bounding box center [358, 24] width 15 height 15
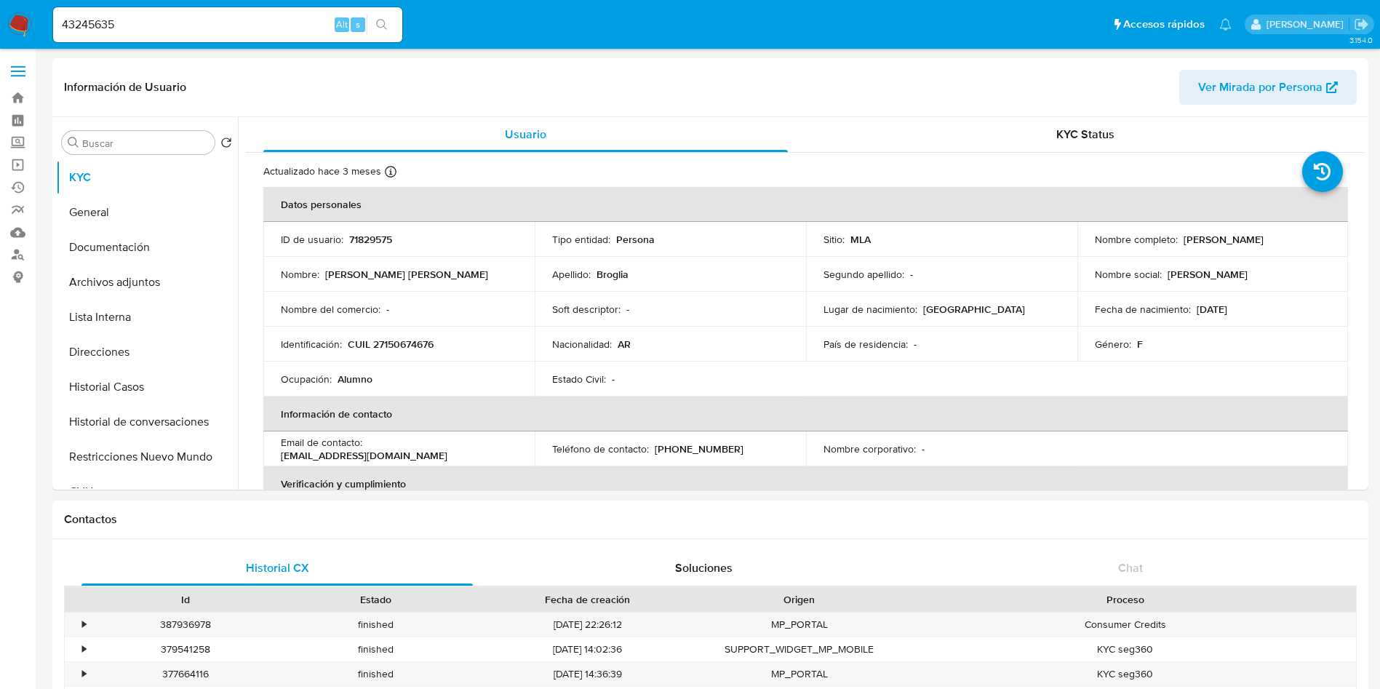
click at [376, 19] on button "search-icon" at bounding box center [382, 25] width 30 height 20
click at [378, 17] on button "search-icon" at bounding box center [382, 25] width 30 height 20
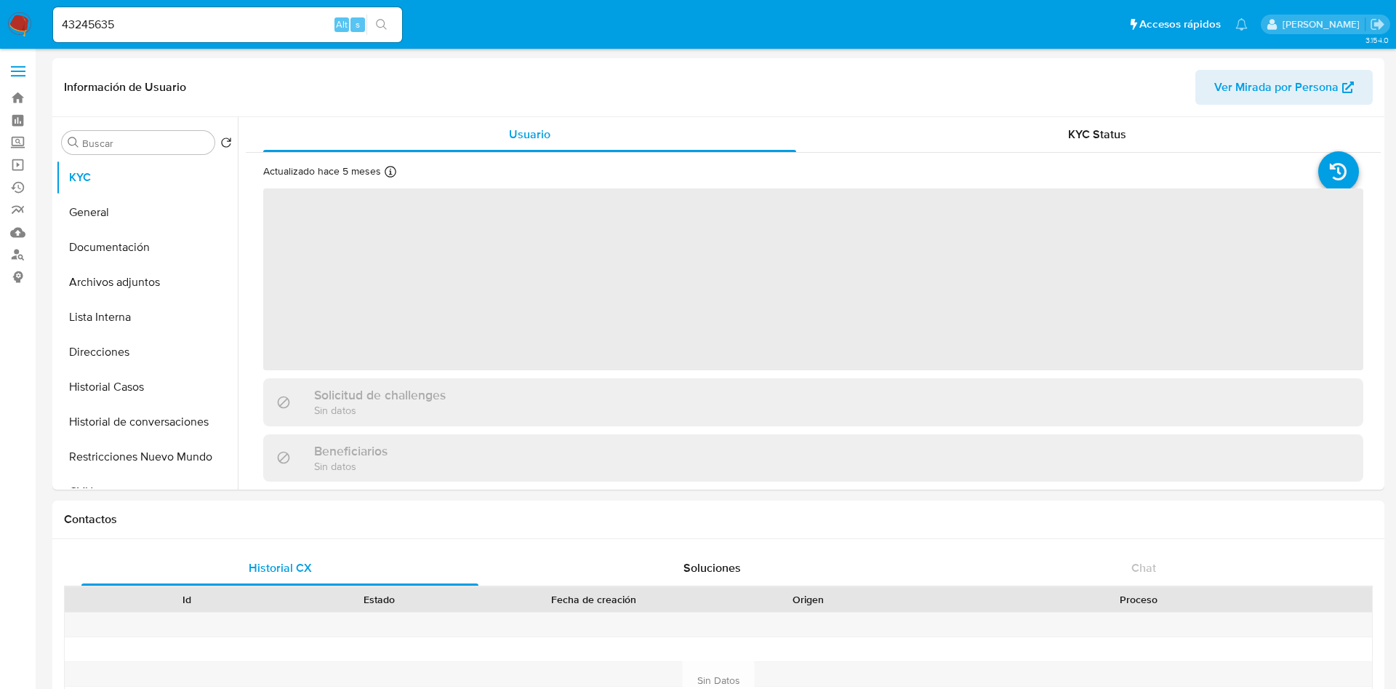
select select "10"
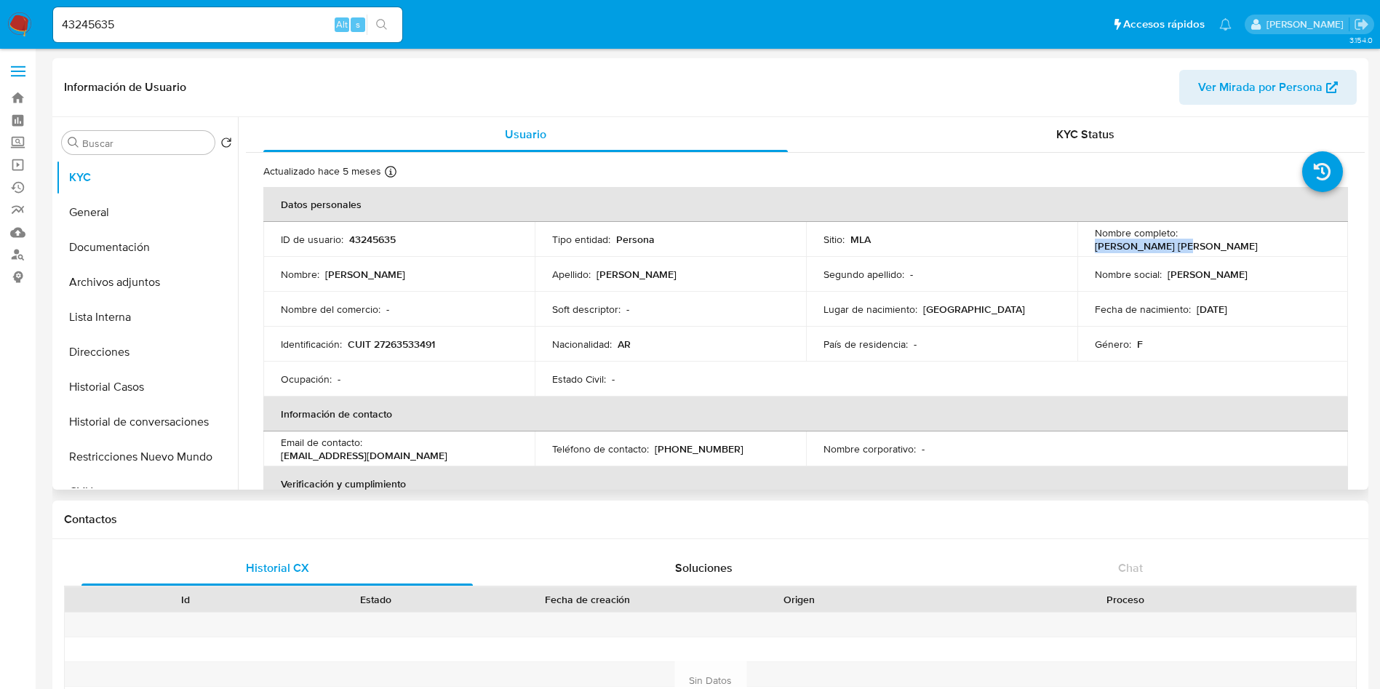
drag, startPoint x: 1188, startPoint y: 233, endPoint x: 1288, endPoint y: 233, distance: 100.4
click at [1288, 233] on div "Nombre completo : Danisa Lorena Rao" at bounding box center [1213, 239] width 236 height 26
click at [710, 324] on td "Soft descriptor : -" at bounding box center [670, 309] width 271 height 35
click at [138, 24] on input "43245635" at bounding box center [227, 24] width 349 height 19
drag, startPoint x: 138, startPoint y: 24, endPoint x: 166, endPoint y: 17, distance: 28.6
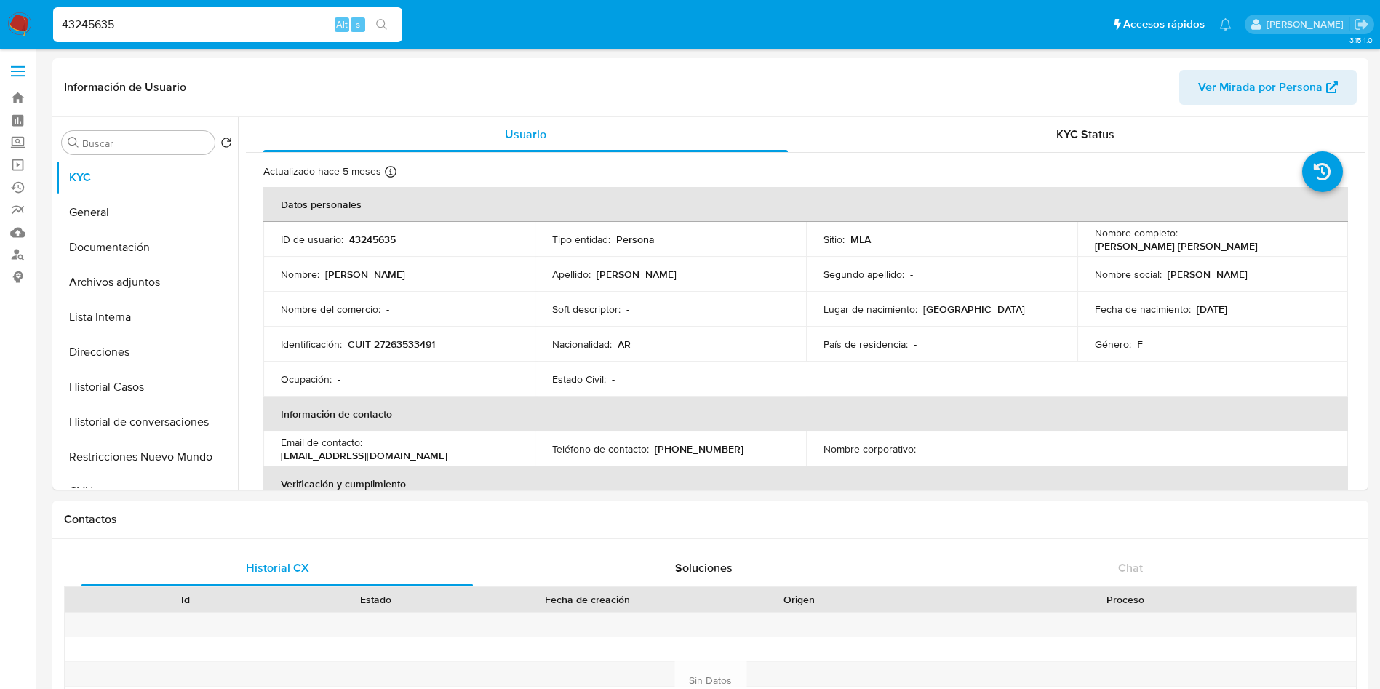
click at [138, 23] on input "43245635" at bounding box center [227, 24] width 349 height 19
paste input "133739343"
type input "133739343"
click at [383, 23] on icon "search-icon" at bounding box center [382, 25] width 12 height 12
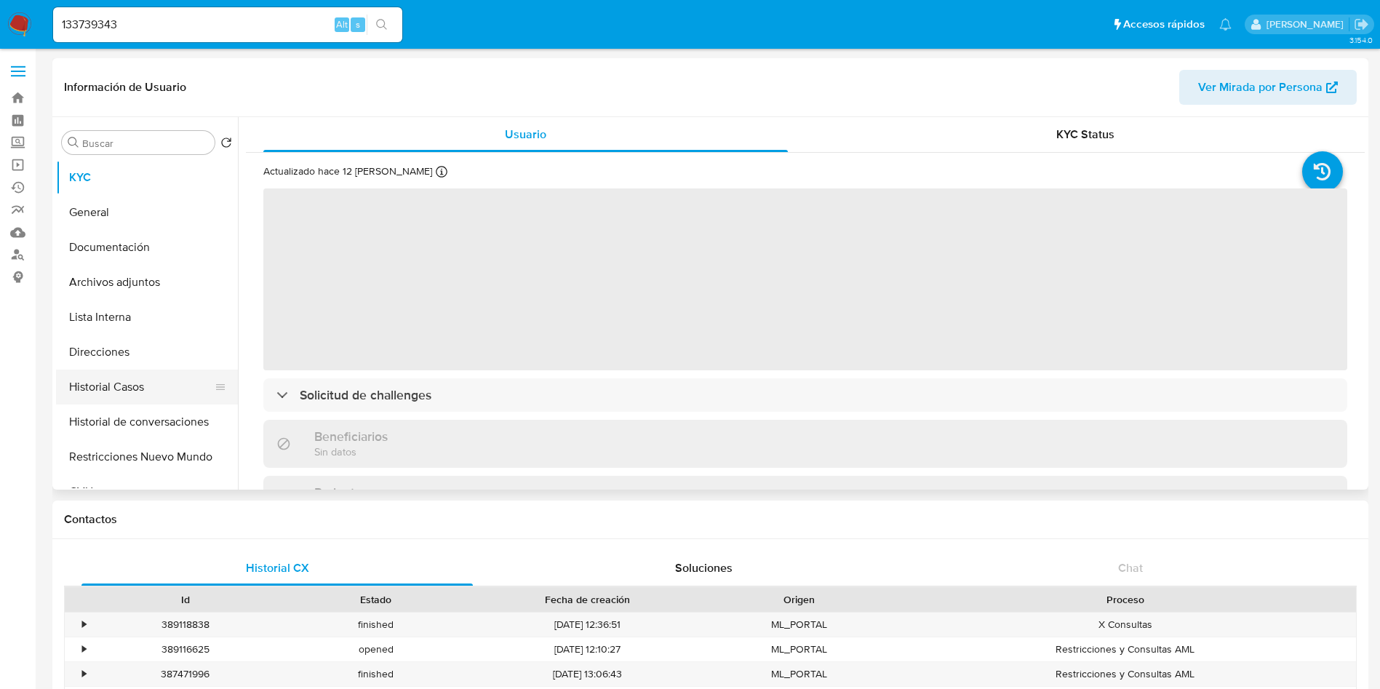
click at [137, 398] on button "Historial Casos" at bounding box center [141, 386] width 170 height 35
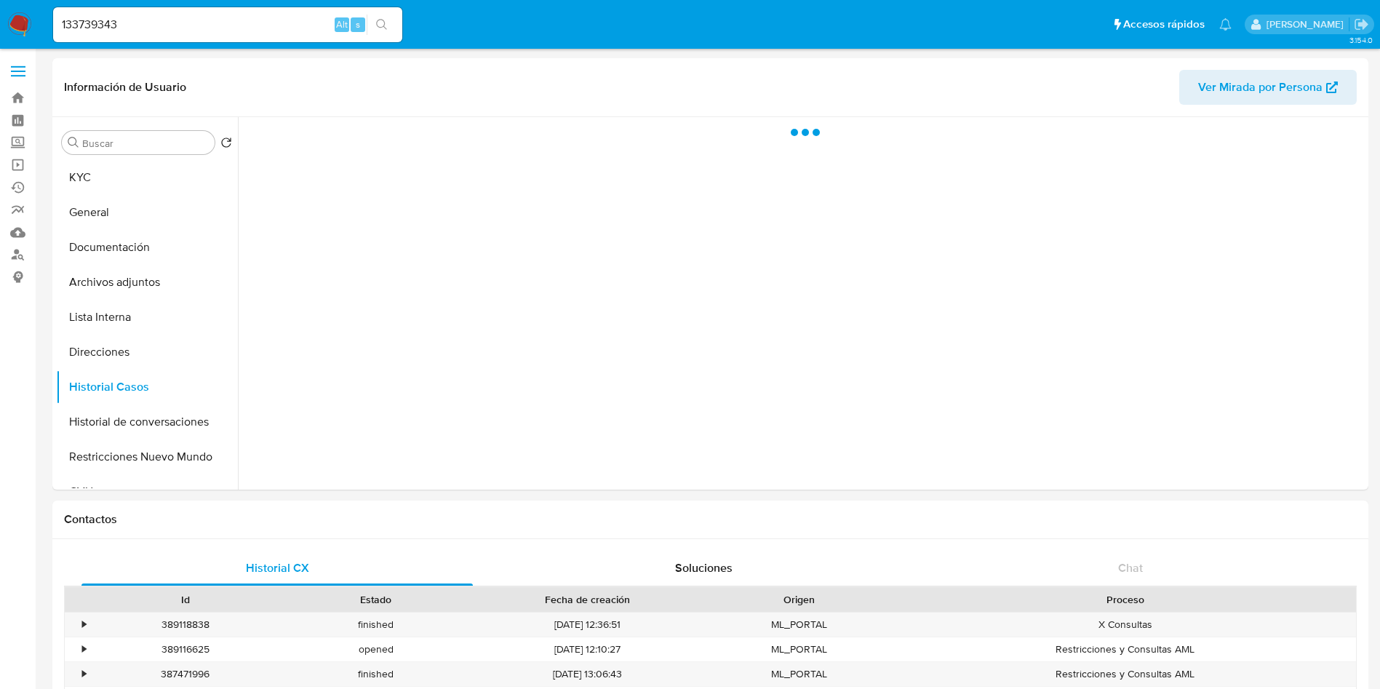
select select "10"
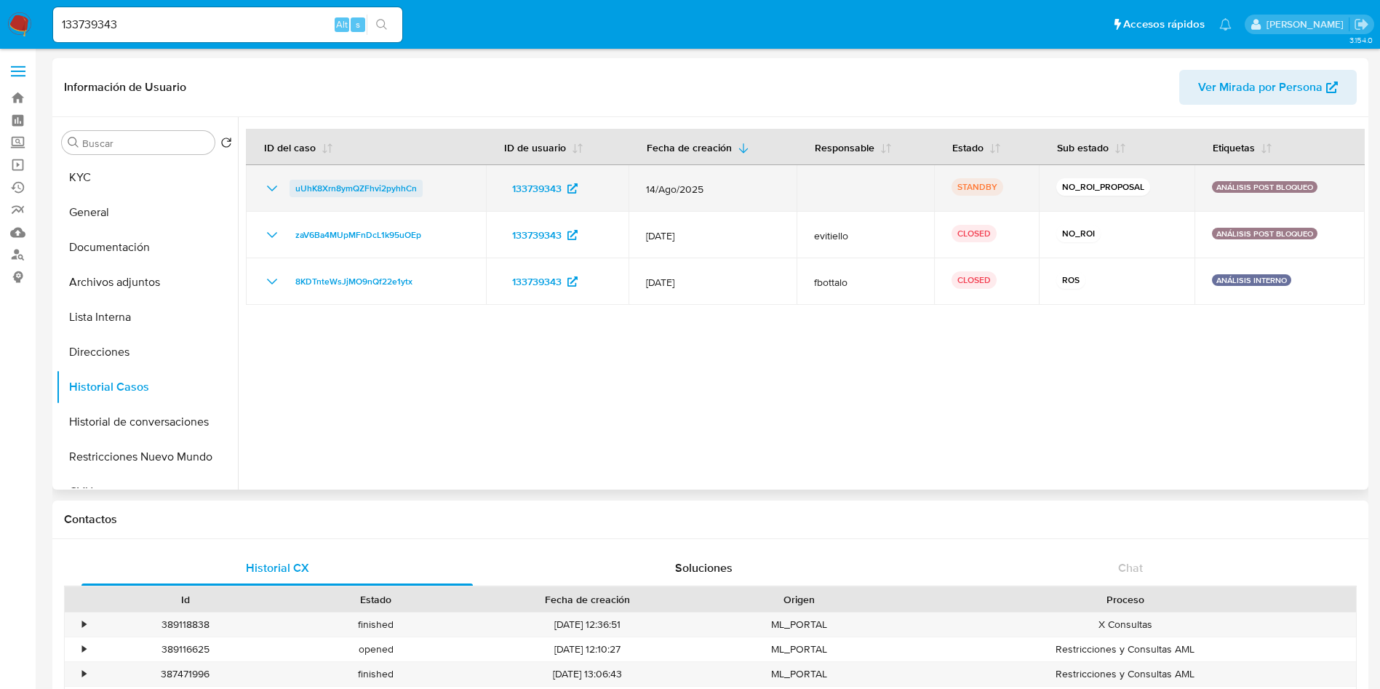
click at [356, 194] on span "uUhK8Xrn8ymQZFhvi2pyhhCn" at bounding box center [355, 188] width 121 height 17
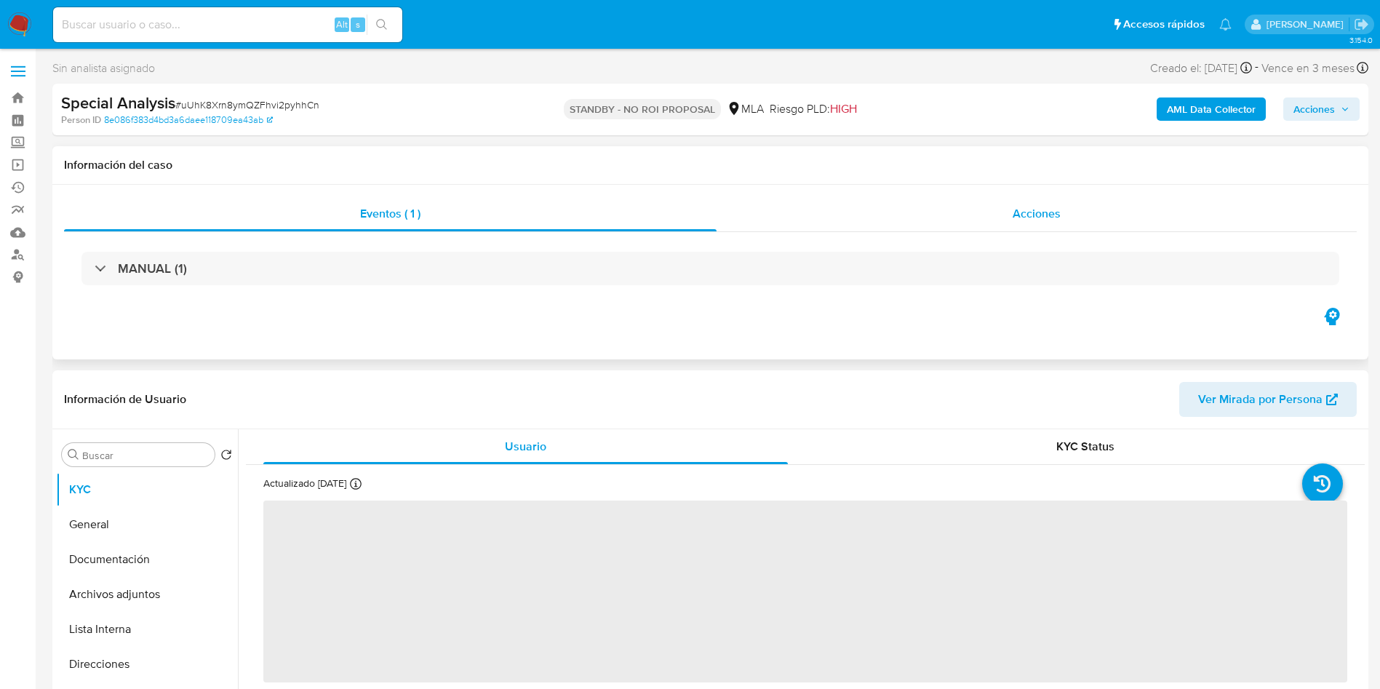
click at [1075, 206] on div "Acciones" at bounding box center [1036, 213] width 640 height 35
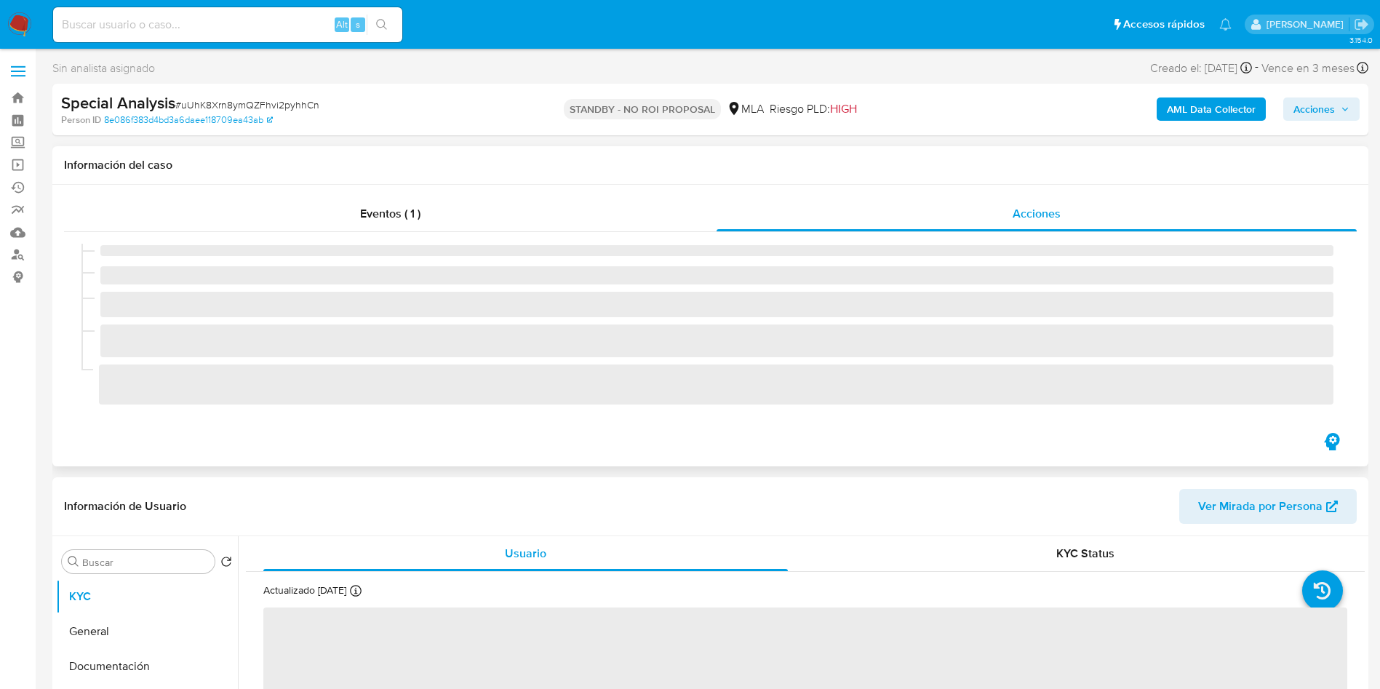
select select "10"
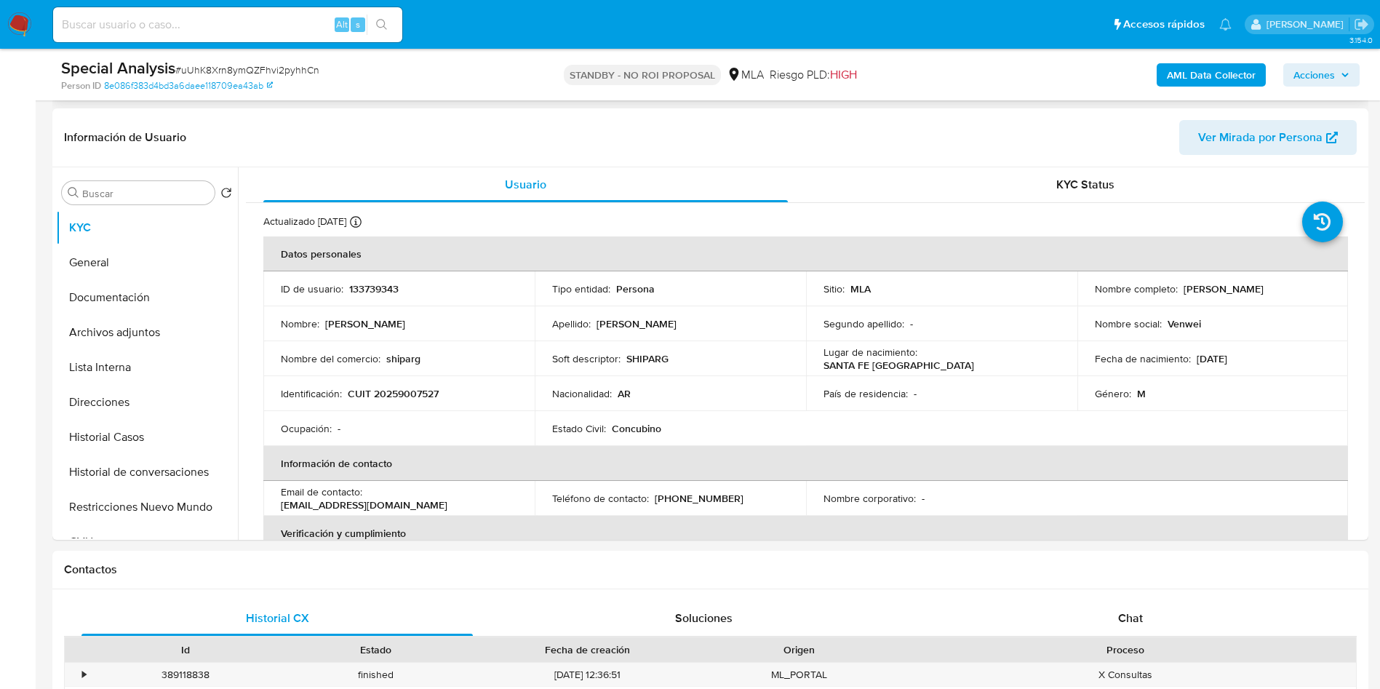
scroll to position [327, 0]
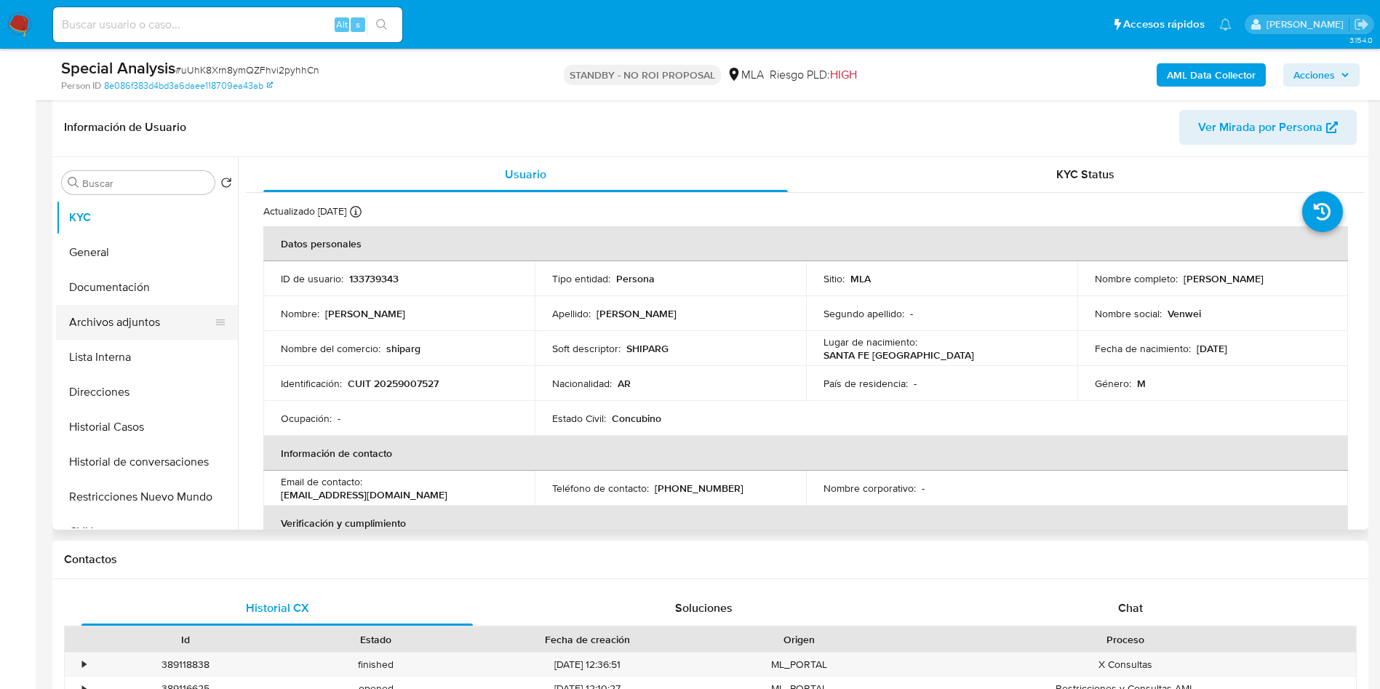
click at [121, 321] on button "Archivos adjuntos" at bounding box center [141, 322] width 170 height 35
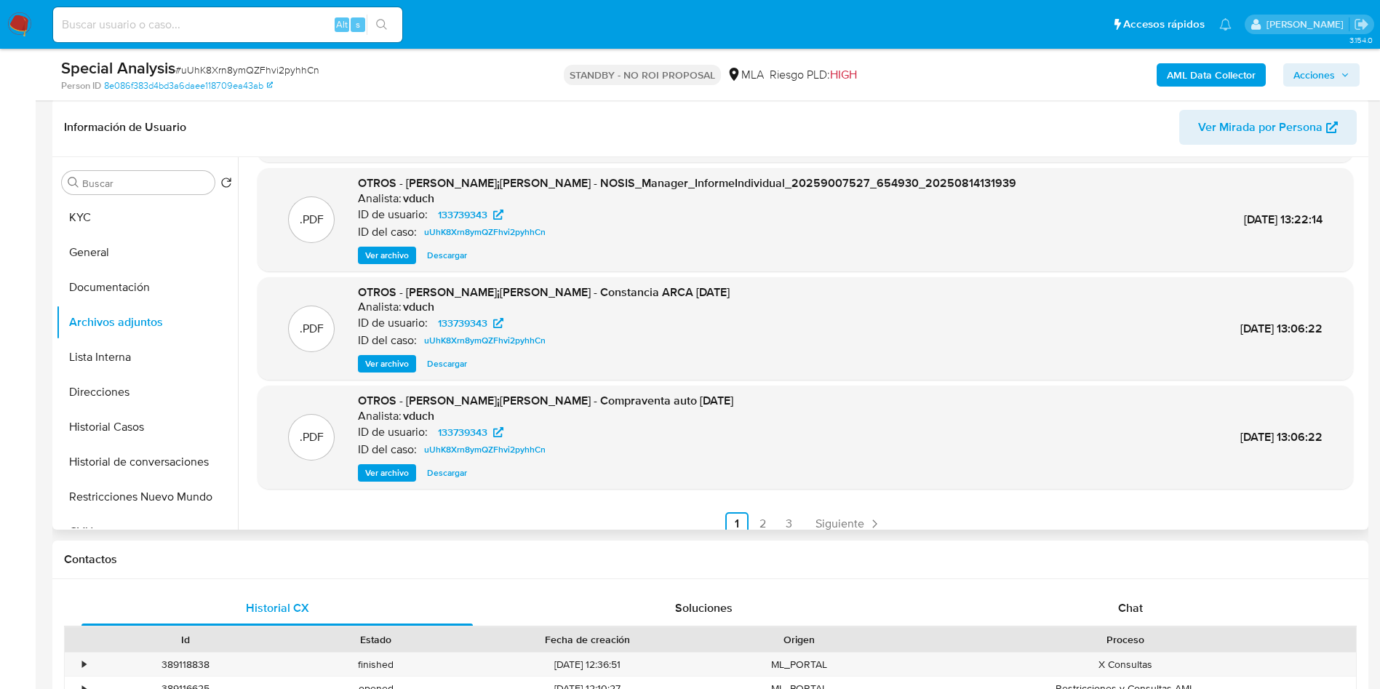
scroll to position [122, 0]
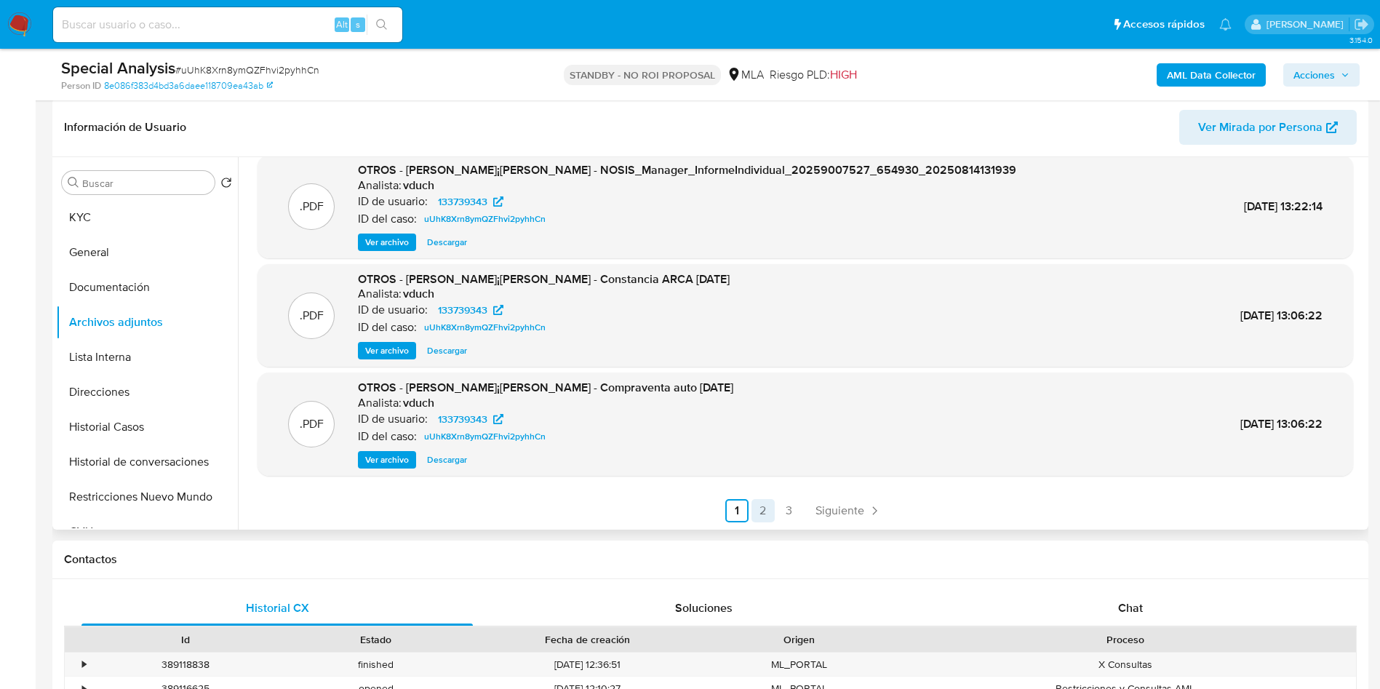
click at [762, 505] on link "2" at bounding box center [762, 510] width 23 height 23
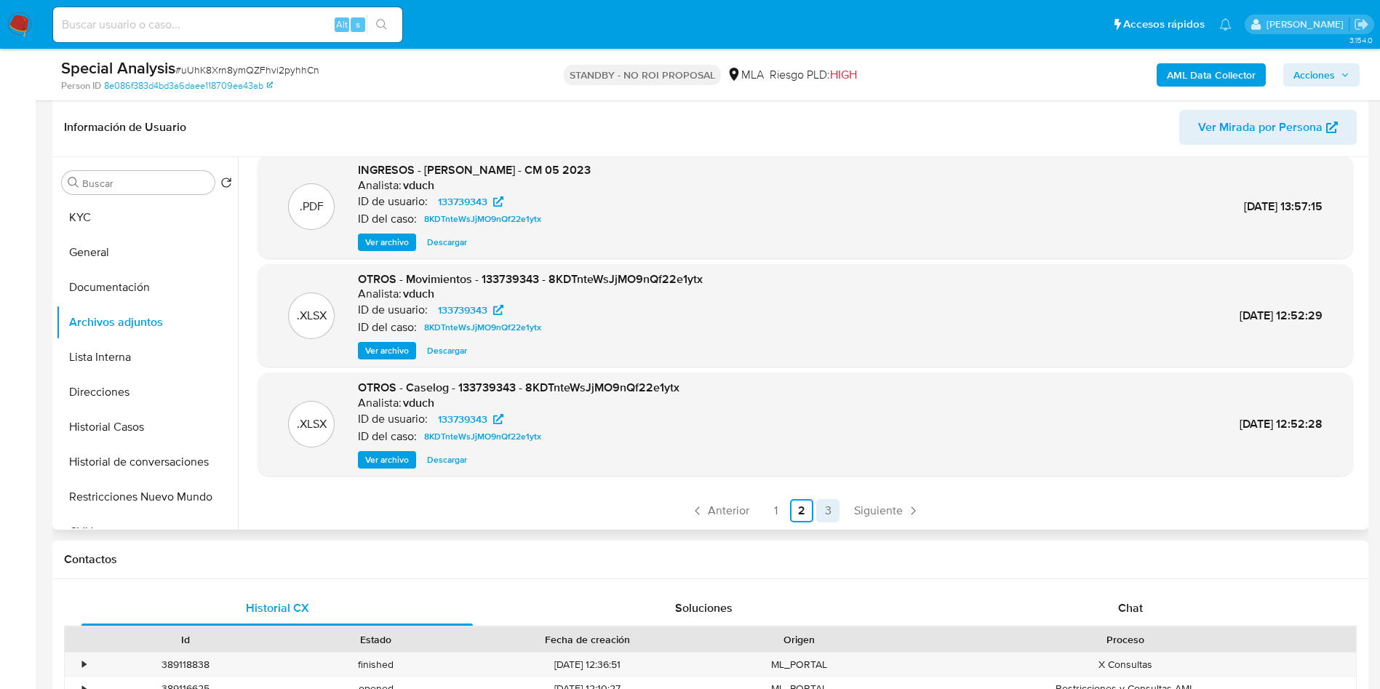
click at [816, 508] on link "3" at bounding box center [827, 510] width 23 height 23
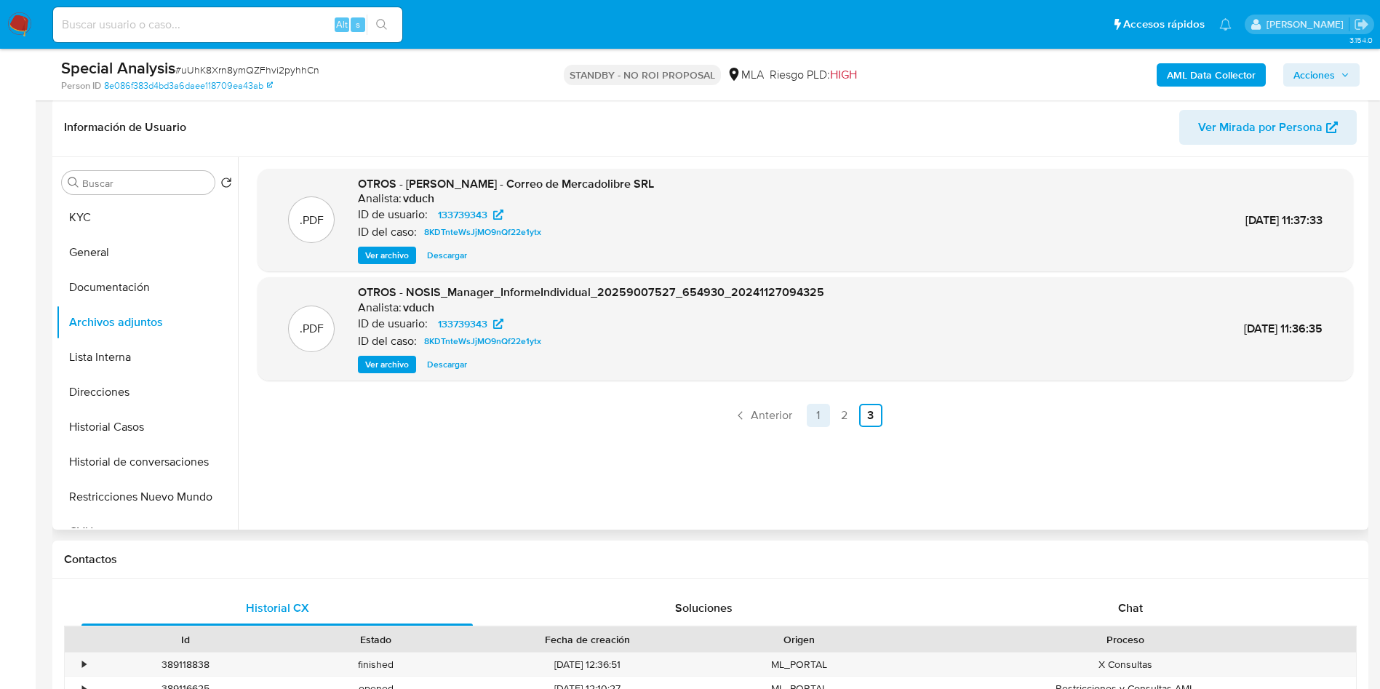
click at [816, 409] on link "1" at bounding box center [818, 415] width 23 height 23
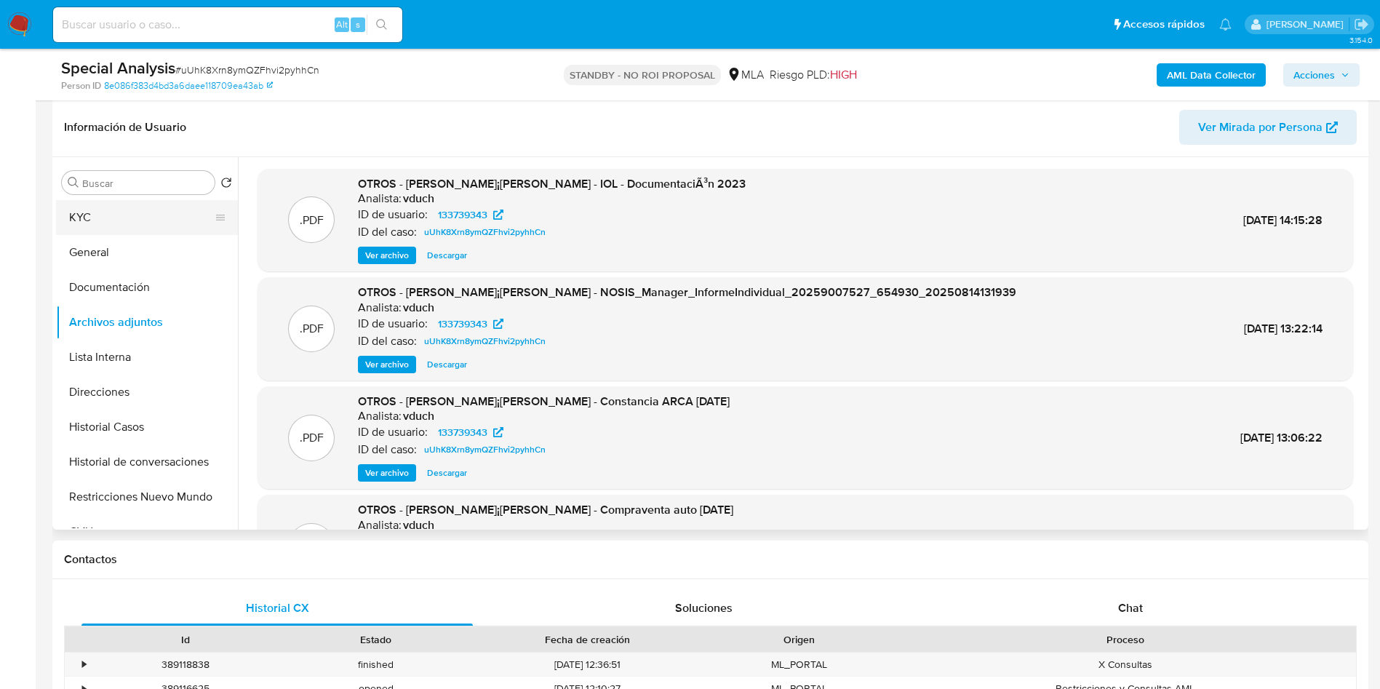
click at [146, 205] on button "KYC" at bounding box center [141, 217] width 170 height 35
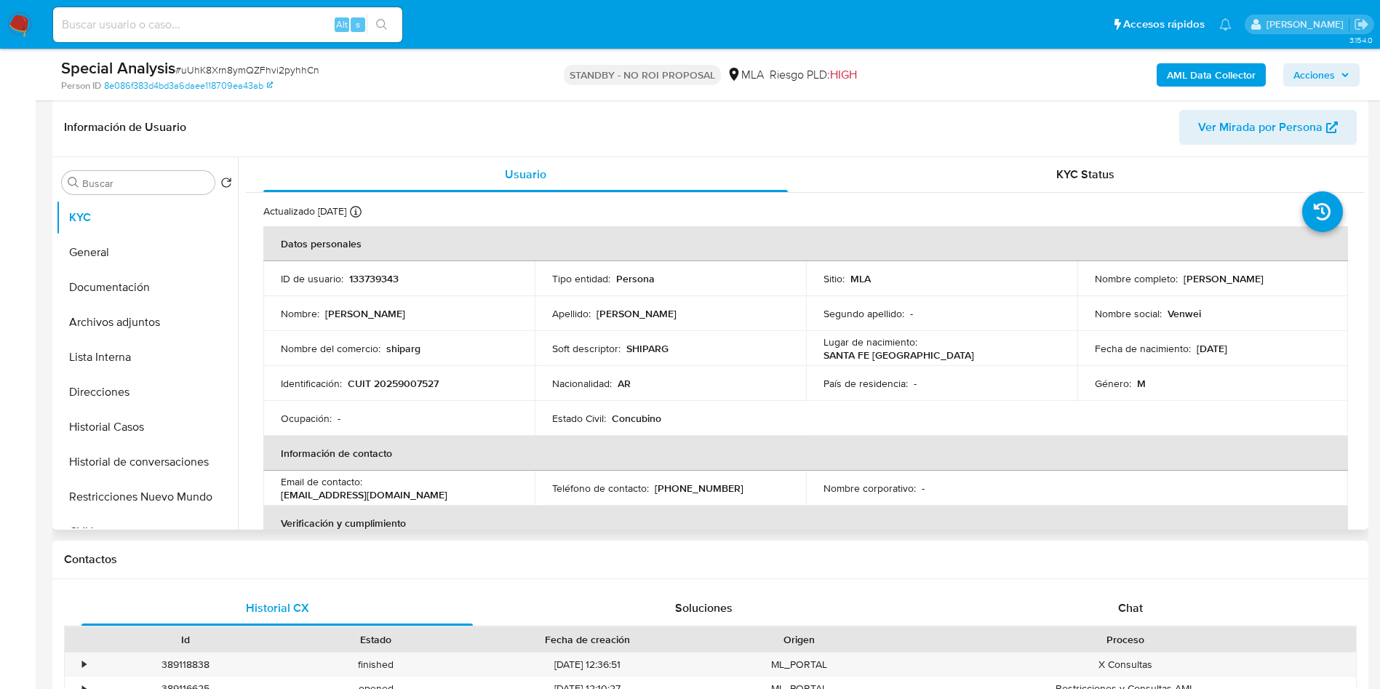
drag, startPoint x: 1178, startPoint y: 275, endPoint x: 1279, endPoint y: 273, distance: 101.1
click at [1279, 273] on div "Nombre completo : Roberto Adrián Gusso" at bounding box center [1213, 278] width 236 height 13
copy p "[PERSON_NAME]"
click at [138, 414] on button "Historial Casos" at bounding box center [141, 426] width 170 height 35
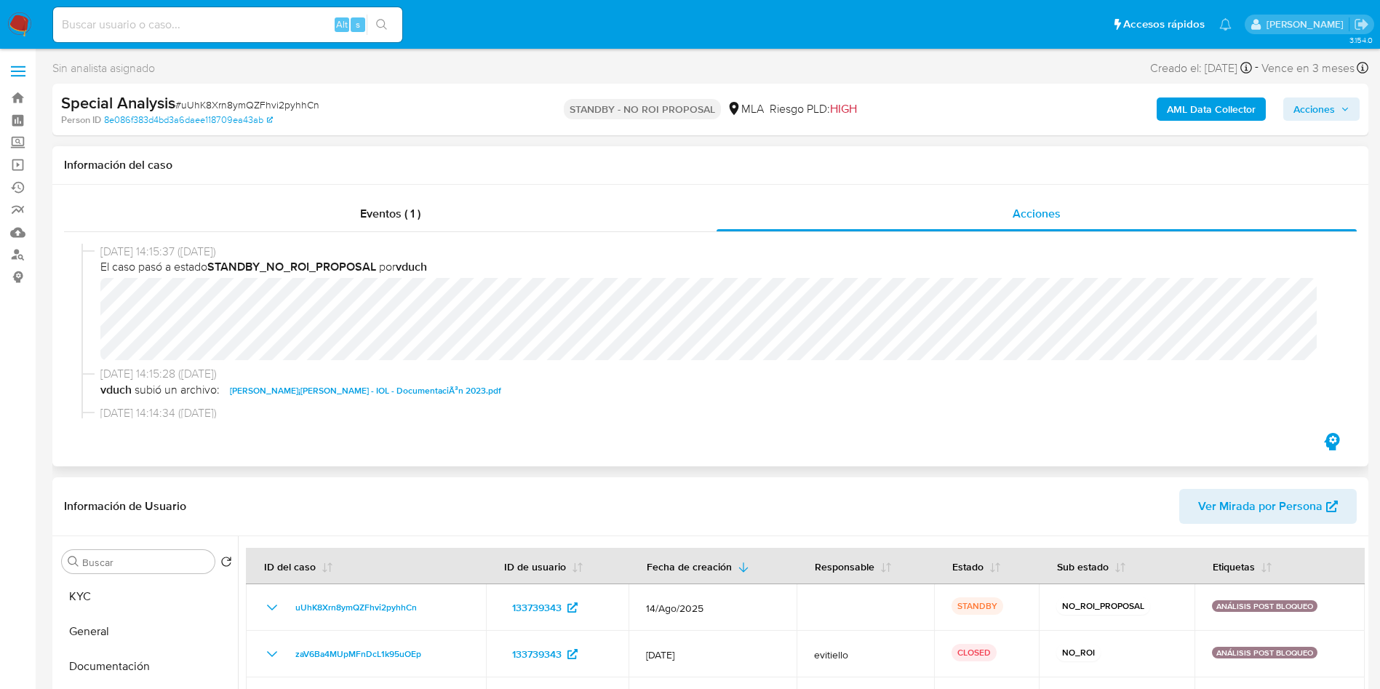
click at [658, 405] on span "14/08/2025 14:14:34 (hace 4 días)" at bounding box center [716, 413] width 1233 height 16
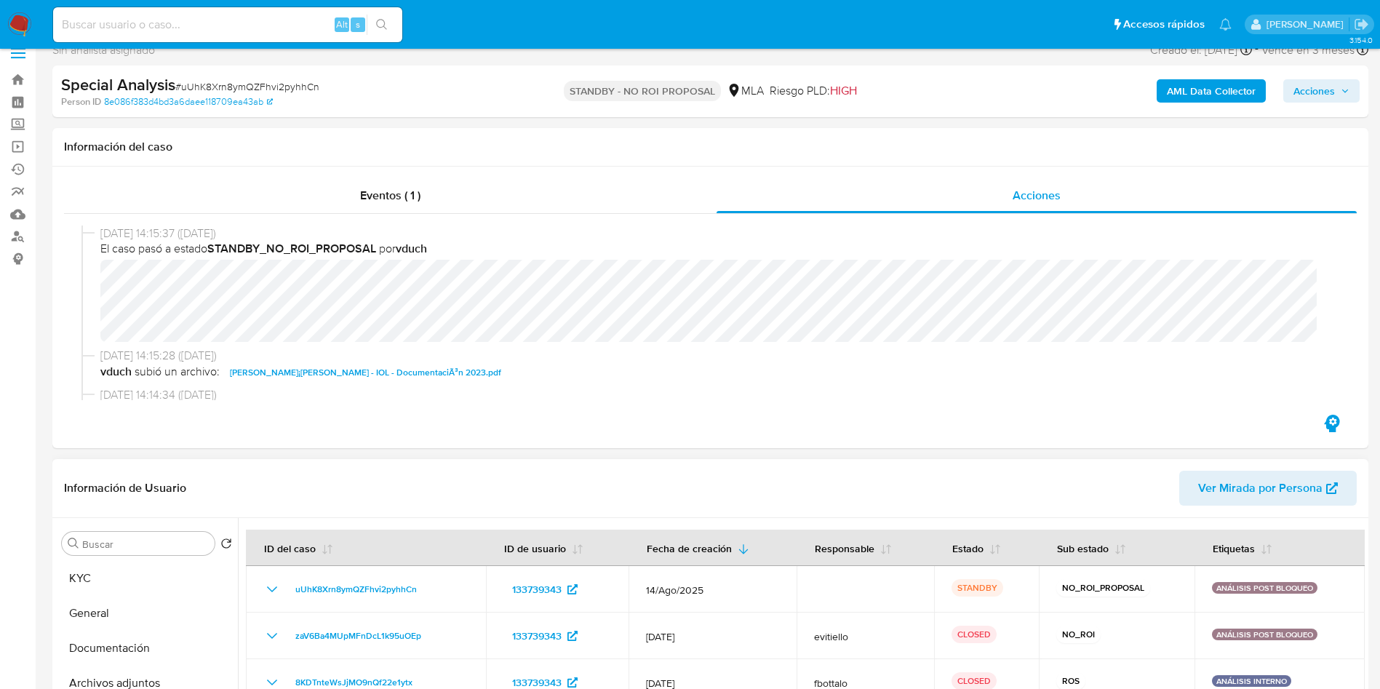
scroll to position [218, 0]
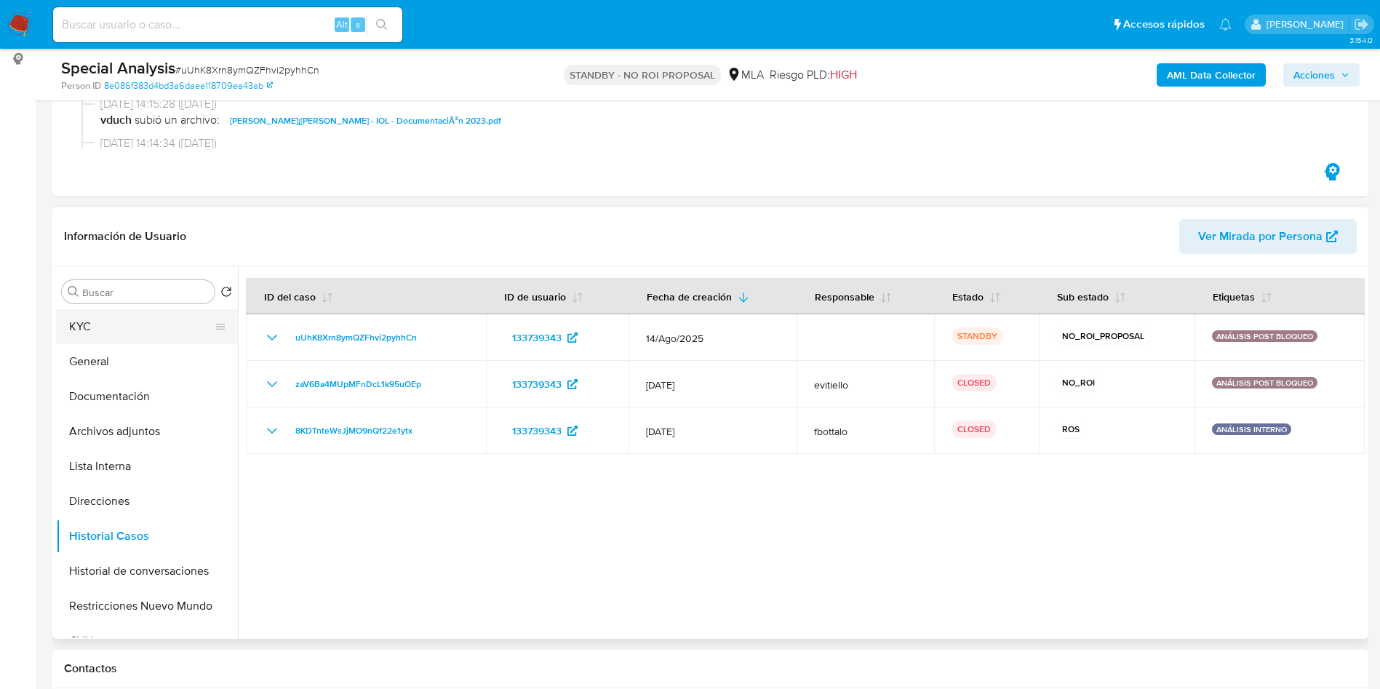
click at [127, 316] on button "KYC" at bounding box center [141, 326] width 170 height 35
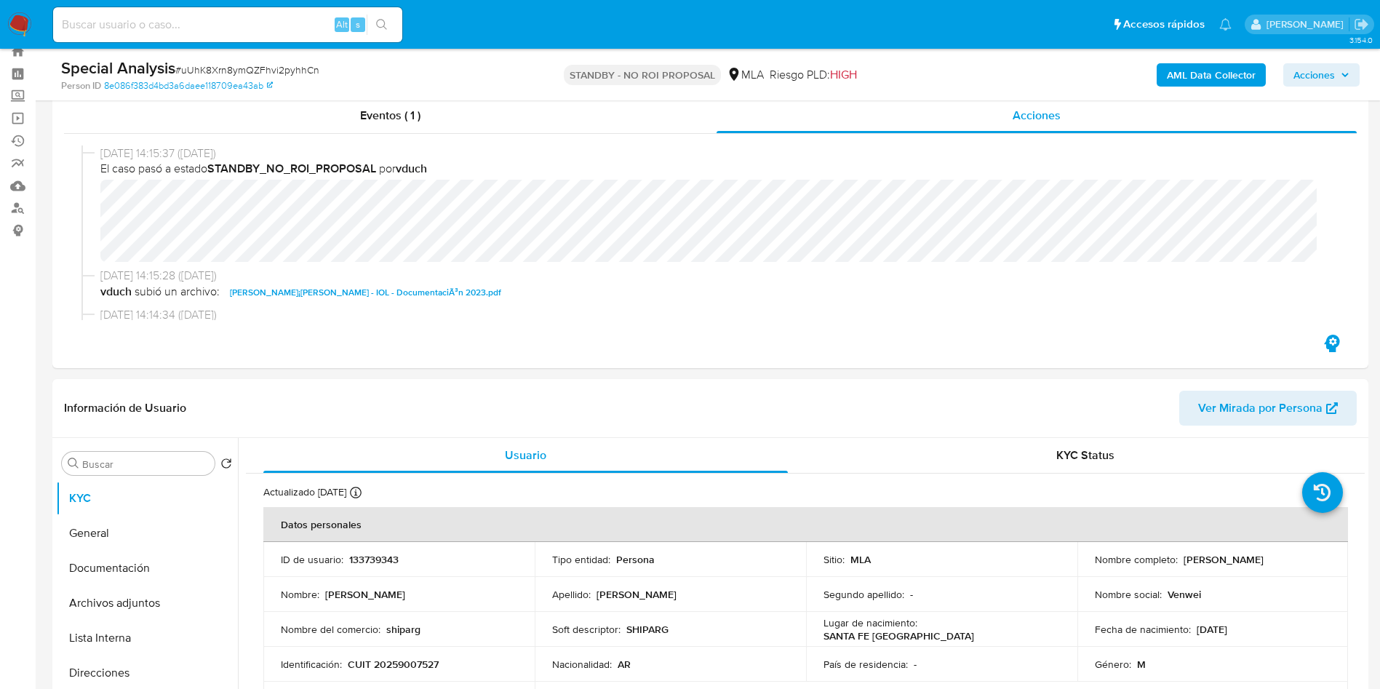
scroll to position [0, 0]
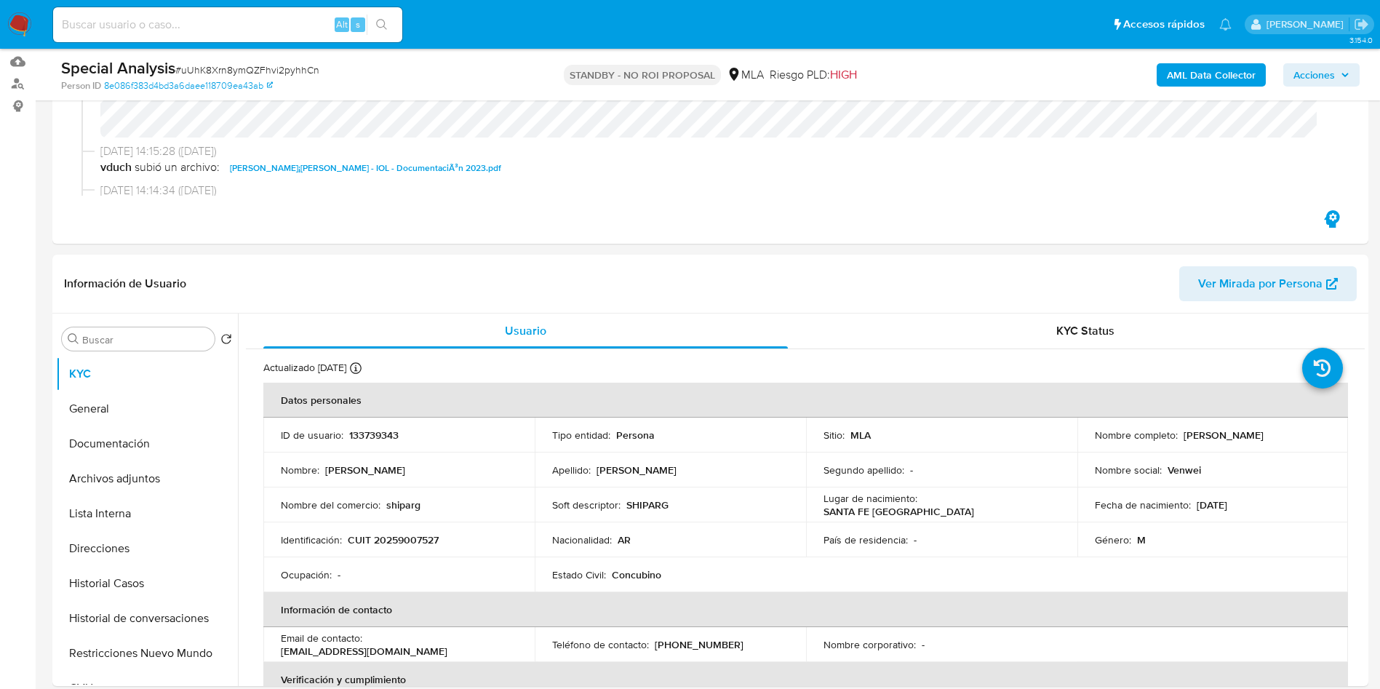
scroll to position [327, 0]
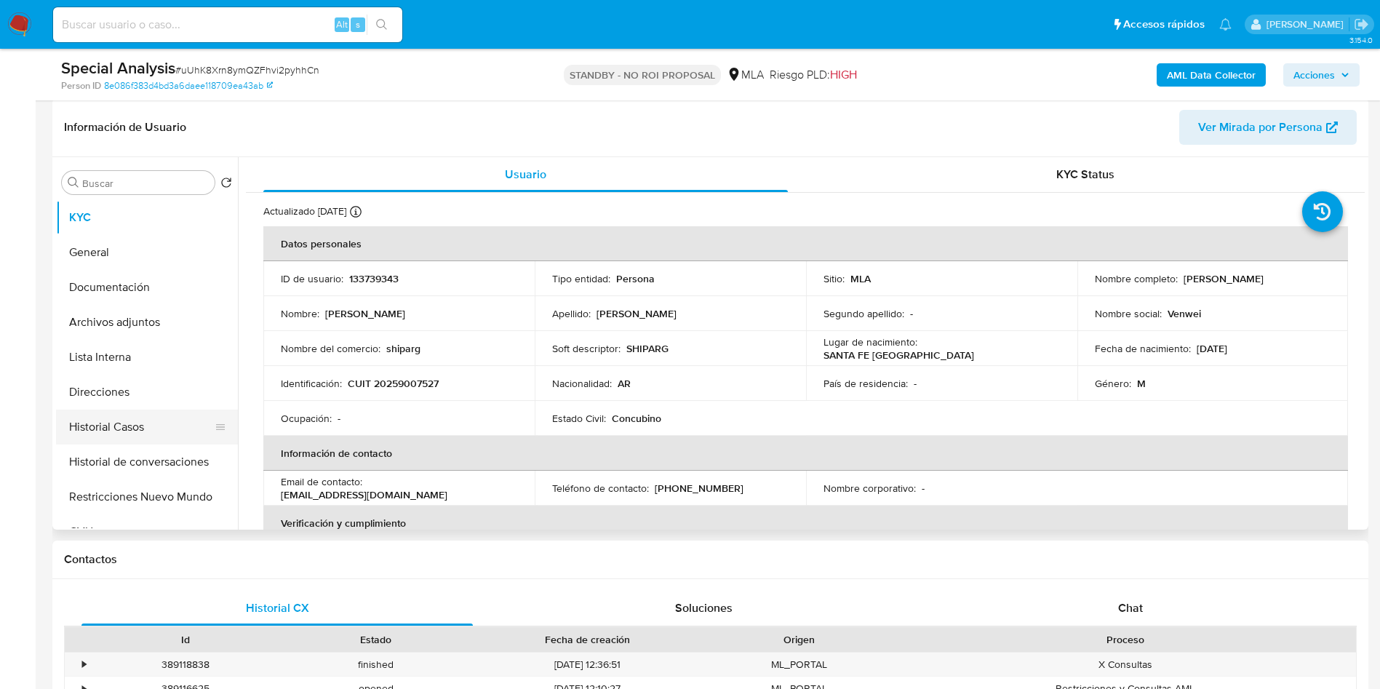
click at [147, 428] on button "Historial Casos" at bounding box center [141, 426] width 170 height 35
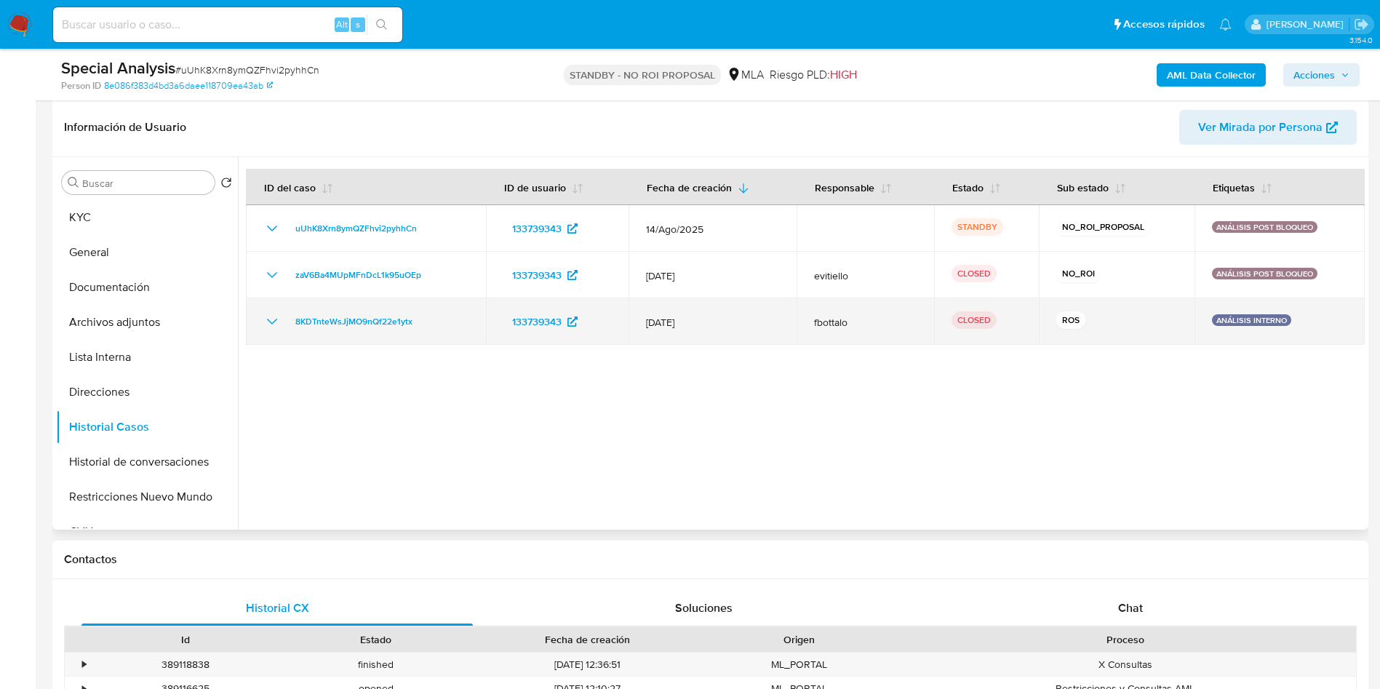
drag, startPoint x: 496, startPoint y: 335, endPoint x: 561, endPoint y: 335, distance: 65.5
click at [561, 335] on td "133739343" at bounding box center [557, 321] width 143 height 47
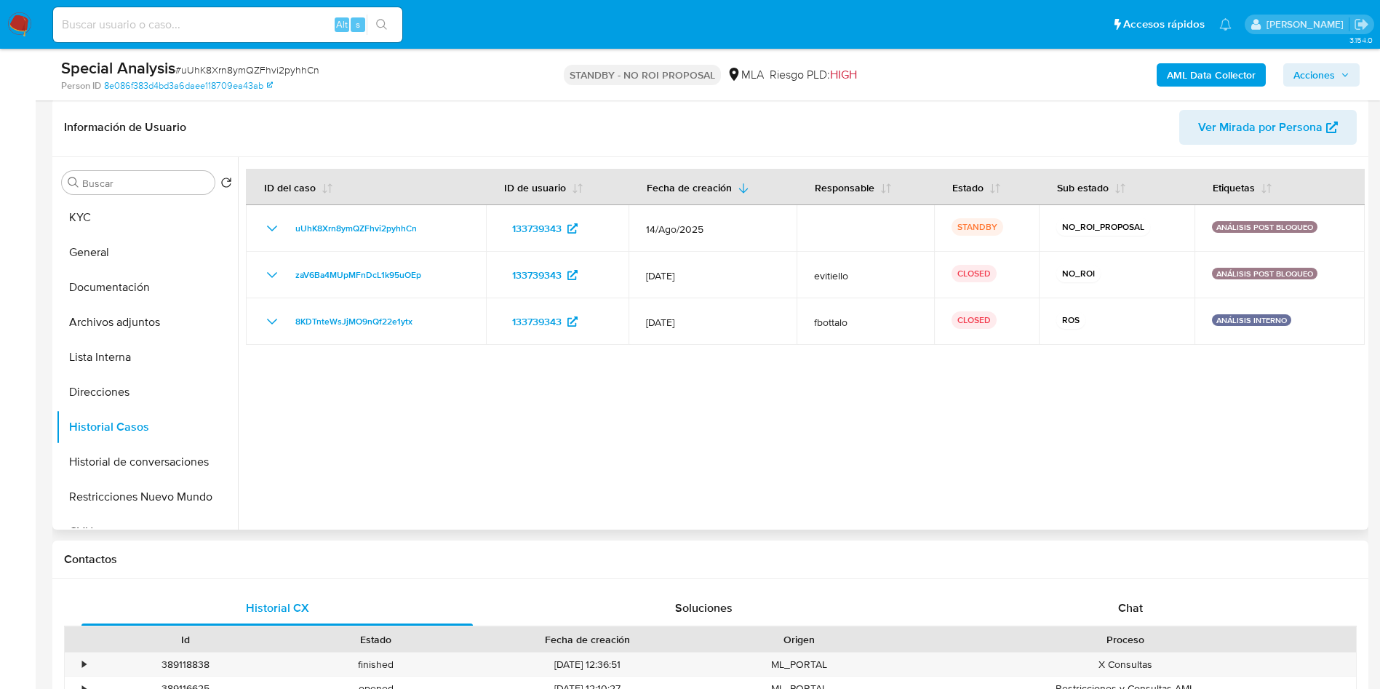
click at [837, 435] on div at bounding box center [801, 343] width 1127 height 372
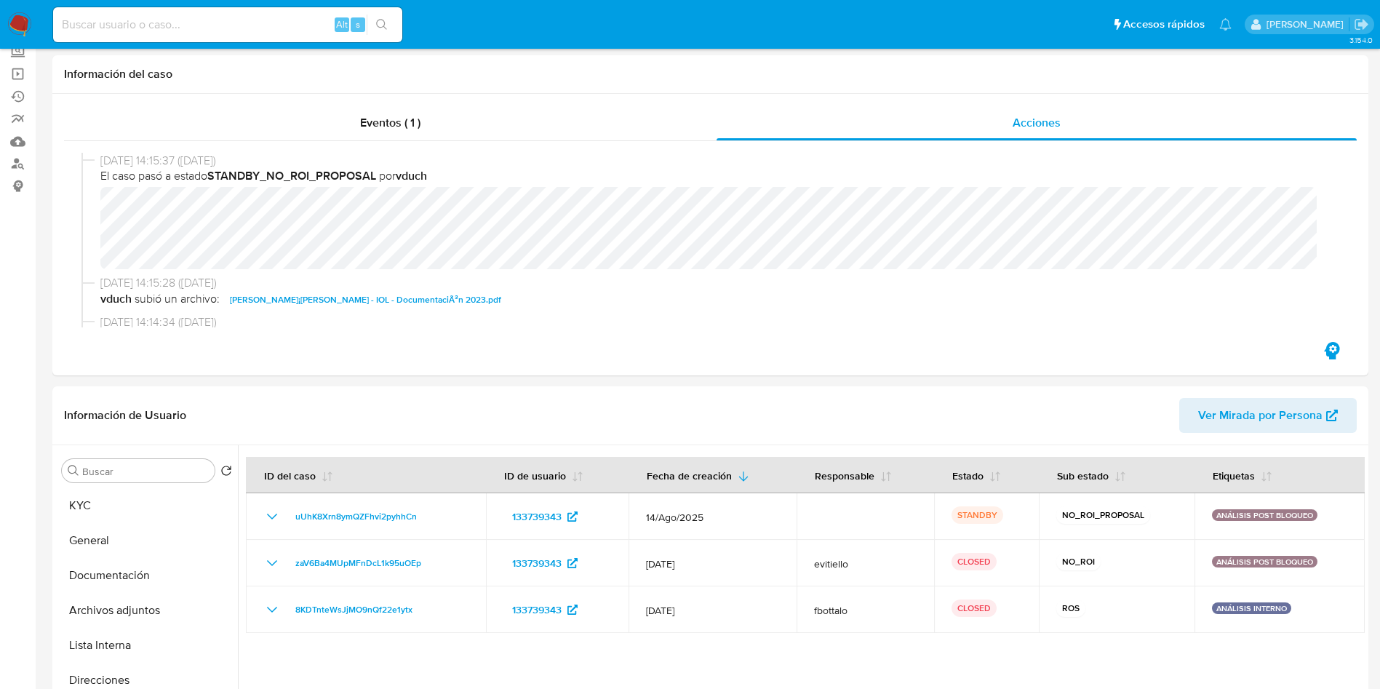
scroll to position [0, 0]
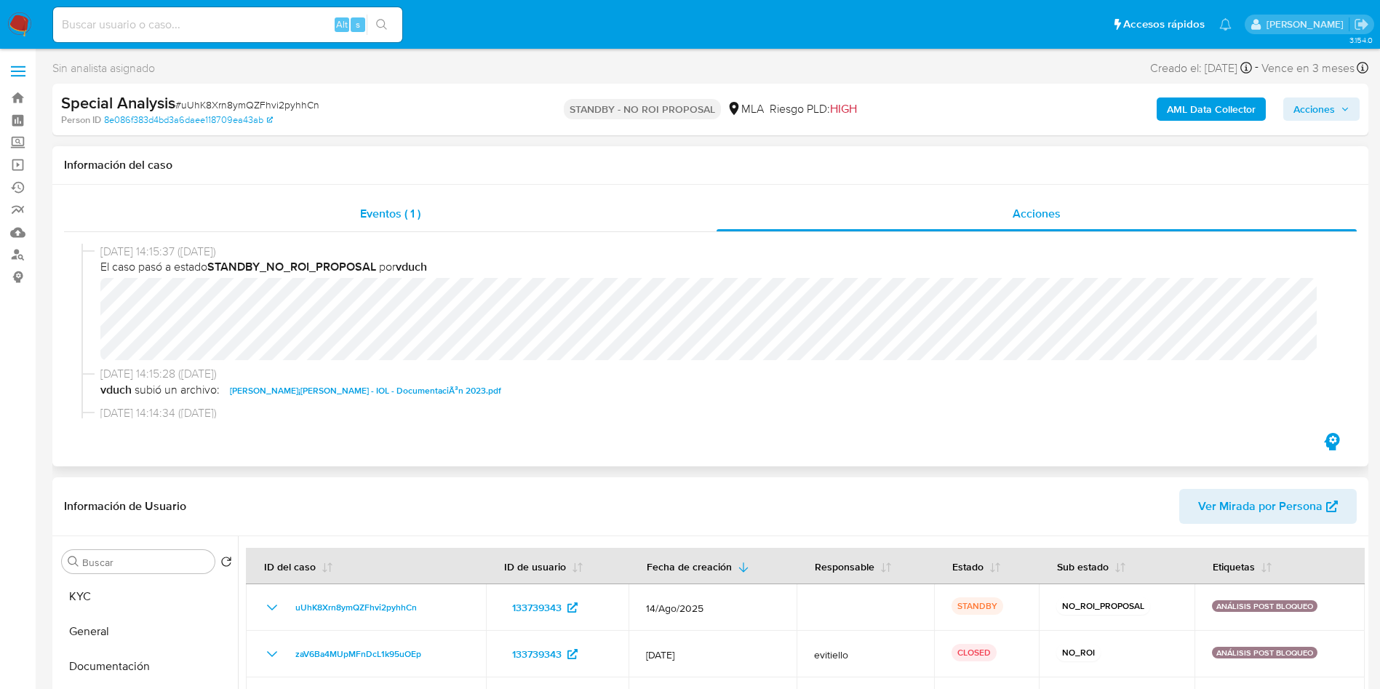
click at [481, 198] on div "Eventos ( 1 )" at bounding box center [390, 213] width 652 height 35
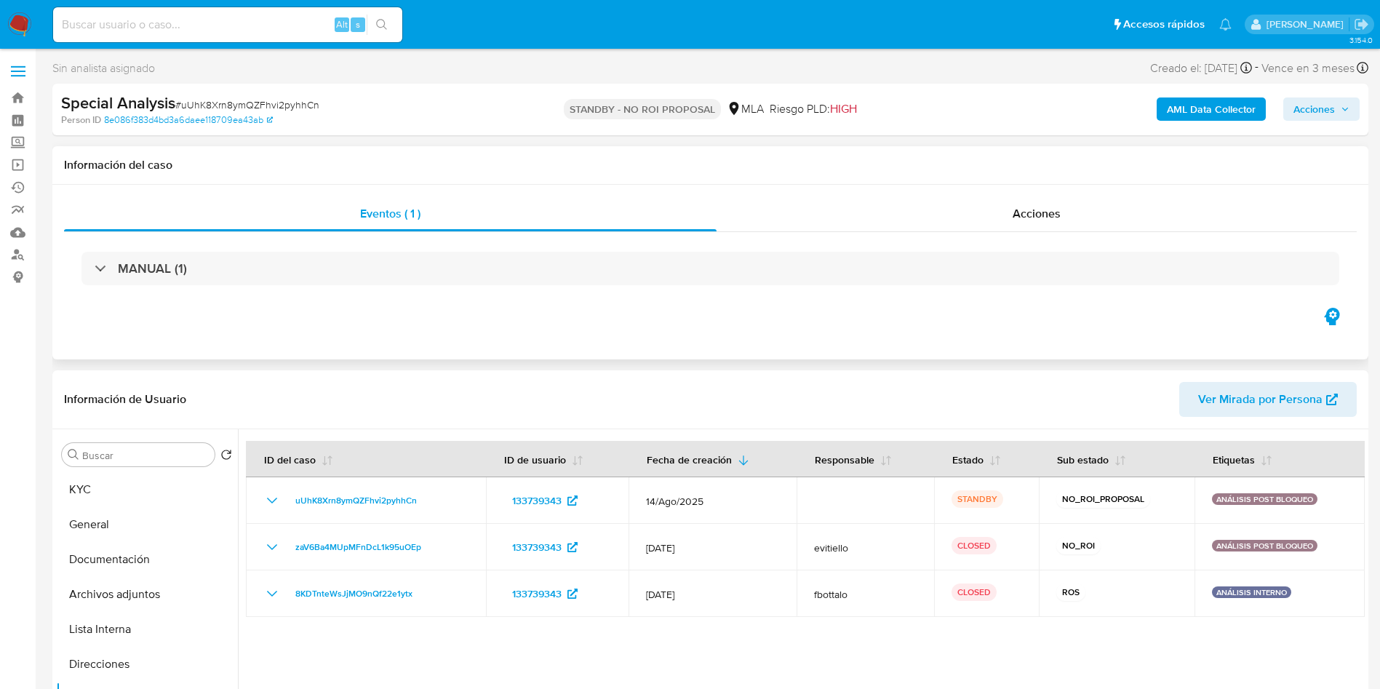
click at [780, 172] on h1 "Información del caso" at bounding box center [710, 165] width 1292 height 15
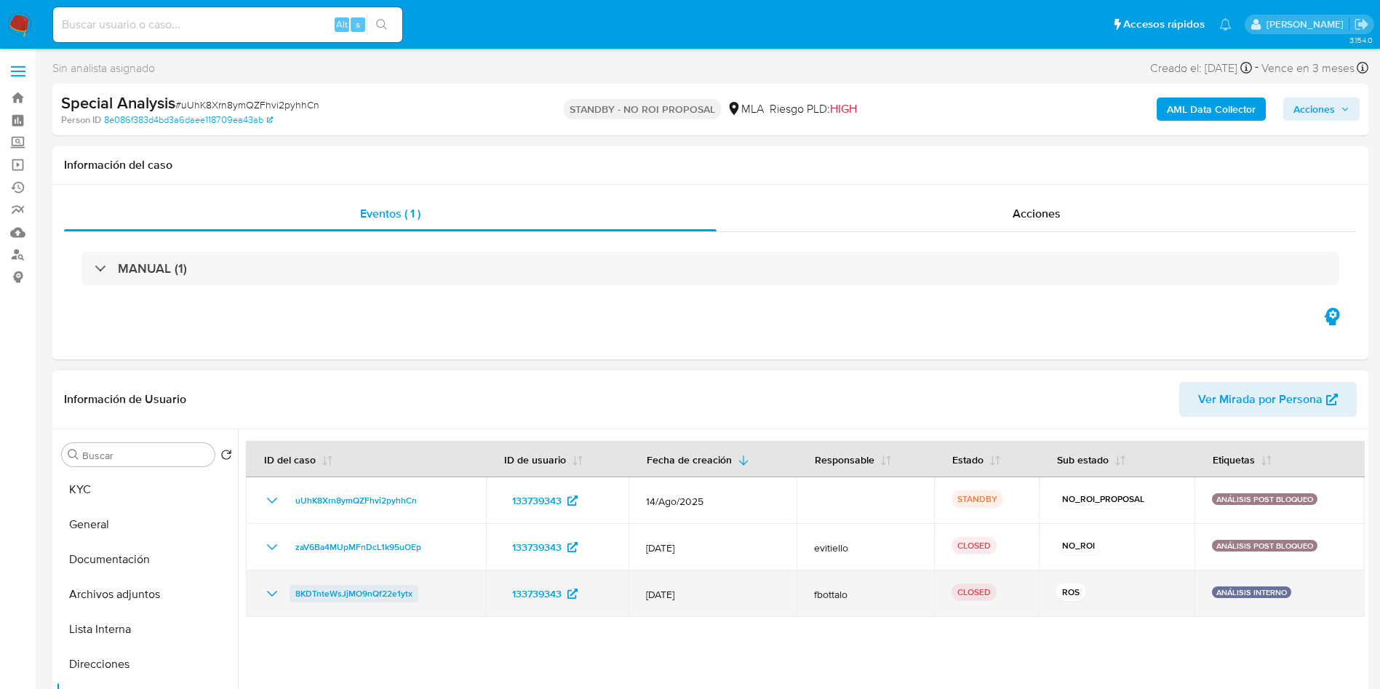
click at [334, 590] on span "8KDTnteWsJjMO9nQf22e1ytx" at bounding box center [353, 593] width 117 height 17
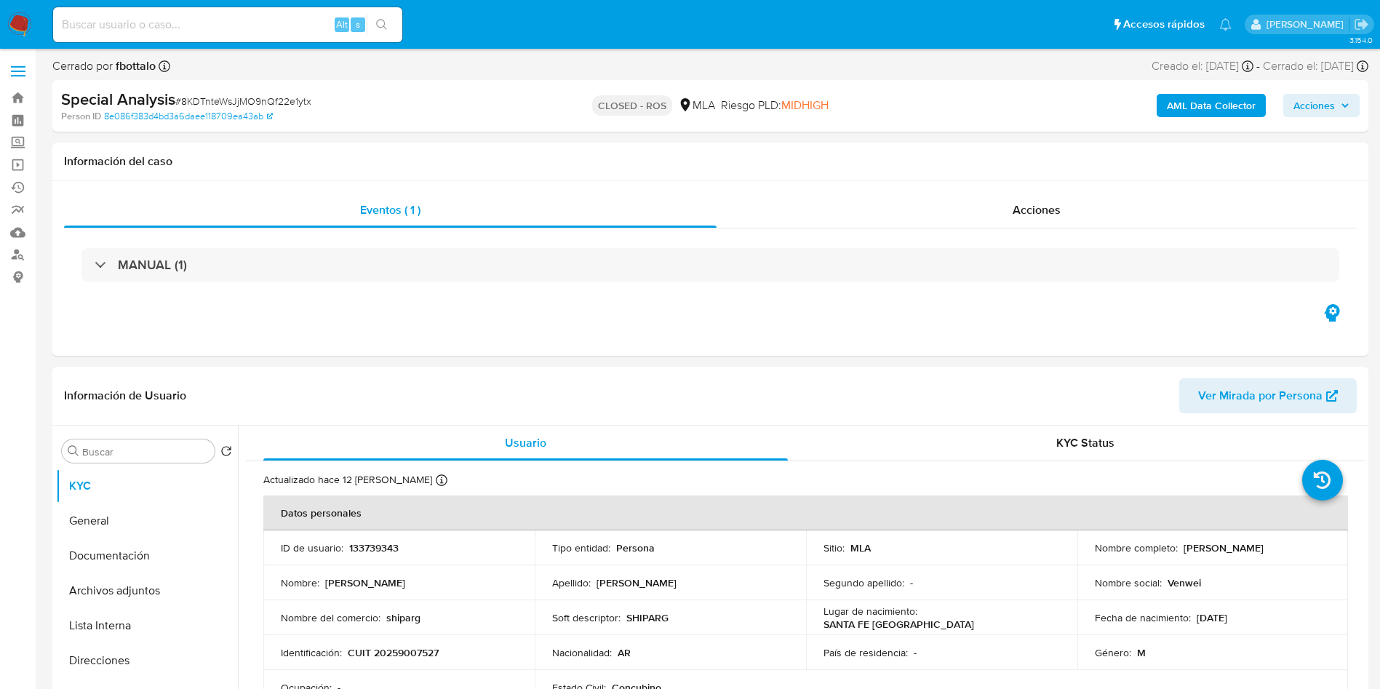
select select "10"
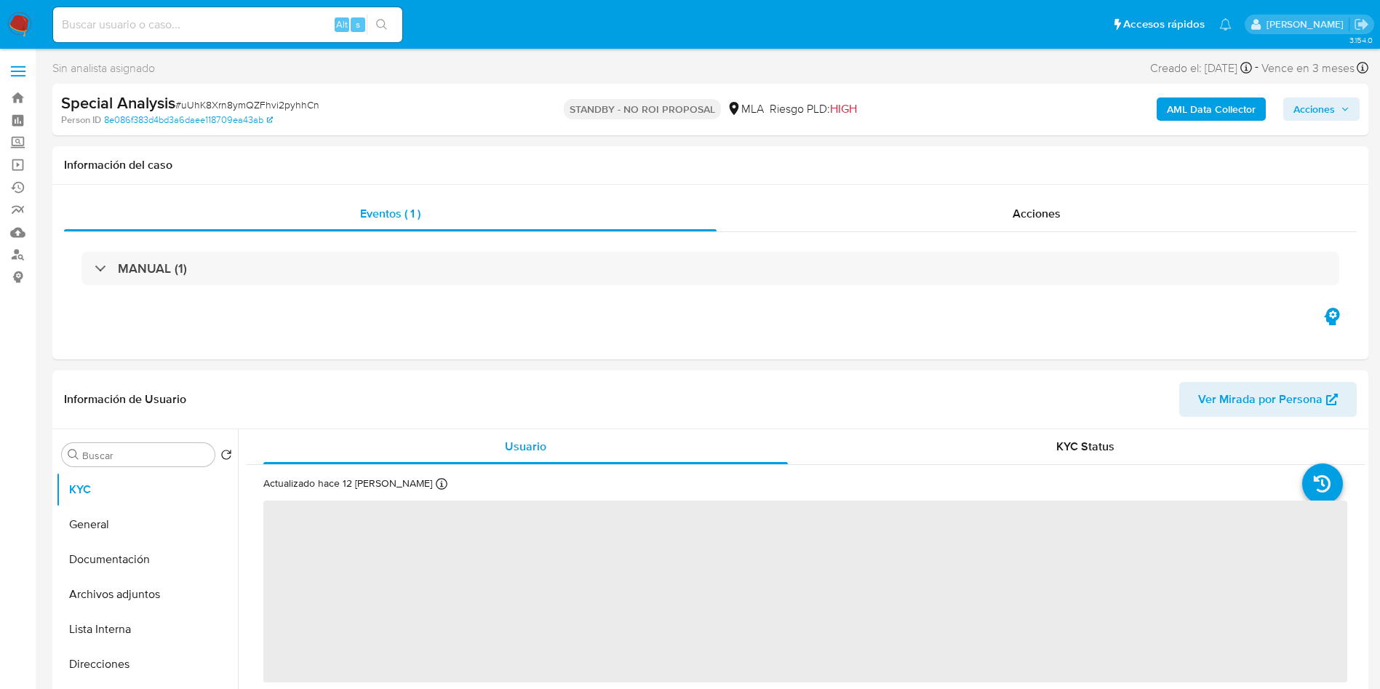
click at [208, 31] on input at bounding box center [227, 24] width 349 height 19
paste input "43245635"
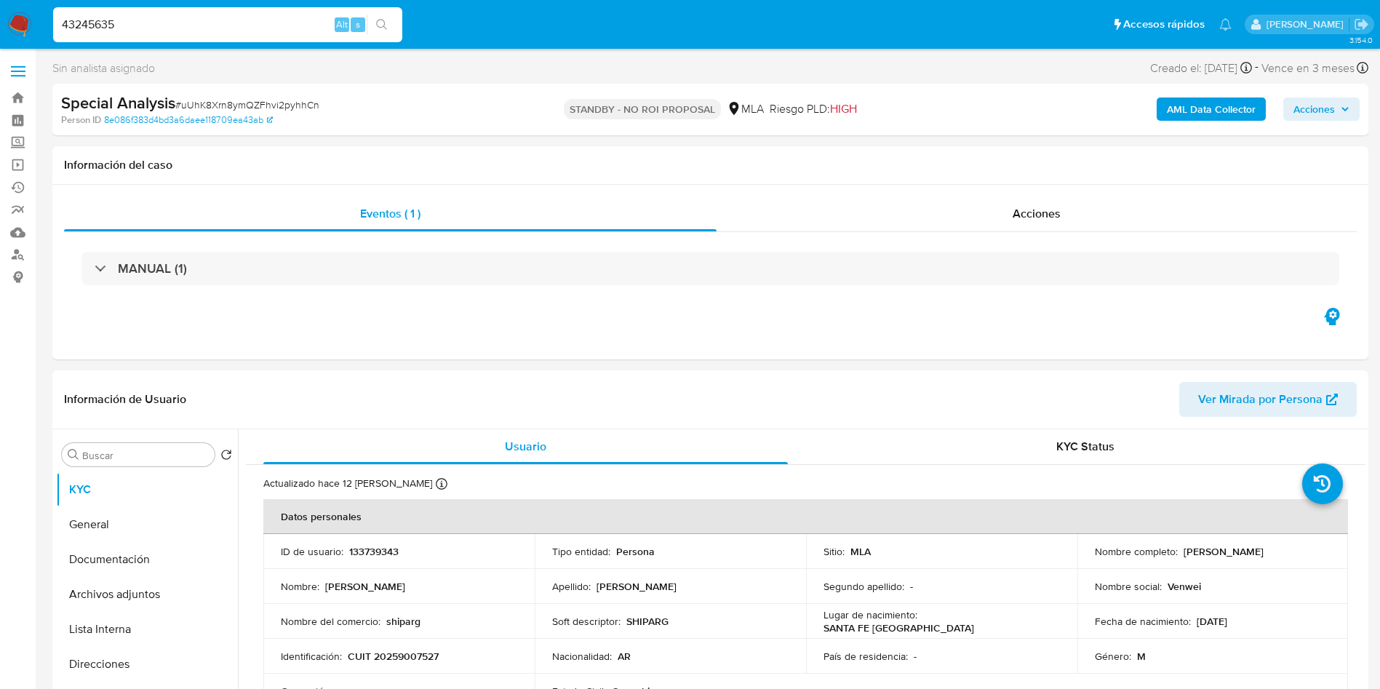
type input "43245635"
click at [391, 17] on button "search-icon" at bounding box center [382, 25] width 30 height 20
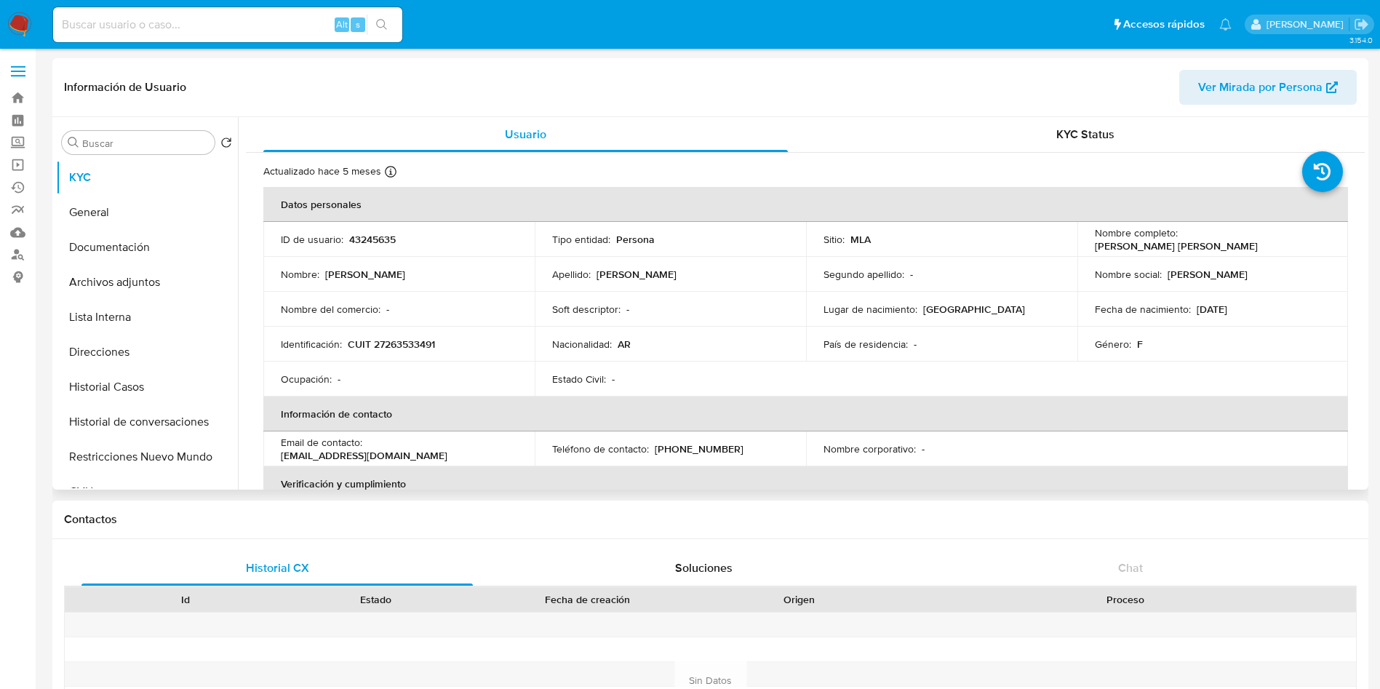
select select "10"
click at [389, 234] on p "43245635" at bounding box center [372, 239] width 47 height 13
copy p "43245635"
click at [365, 332] on td "Identificación : CUIT 27263533491" at bounding box center [398, 344] width 271 height 35
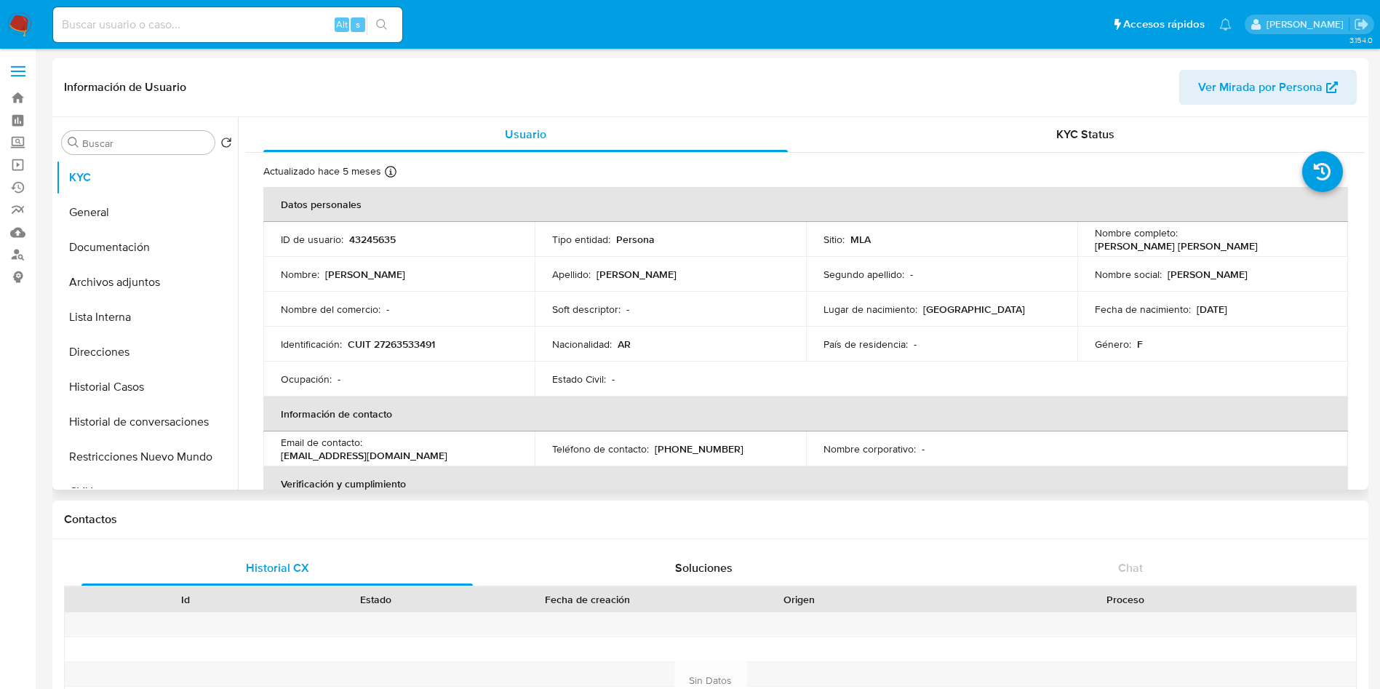
click at [411, 343] on p "CUIT 27263533491" at bounding box center [391, 343] width 87 height 13
copy p "27263533491"
drag, startPoint x: 1181, startPoint y: 240, endPoint x: 1284, endPoint y: 243, distance: 102.6
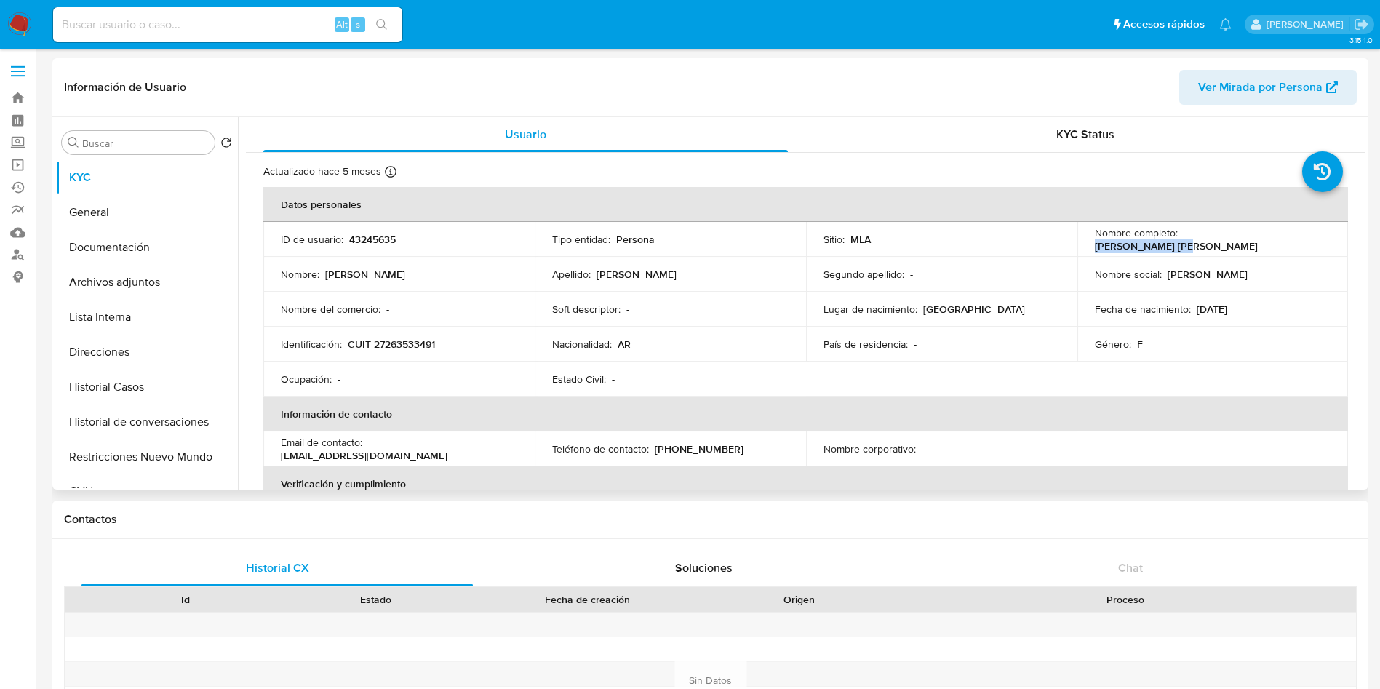
click at [1284, 243] on div "Nombre completo : Danisa Lorena Rao" at bounding box center [1213, 239] width 236 height 26
copy p "Danisa Lorena Rao"
click at [130, 245] on button "Documentación" at bounding box center [141, 247] width 170 height 35
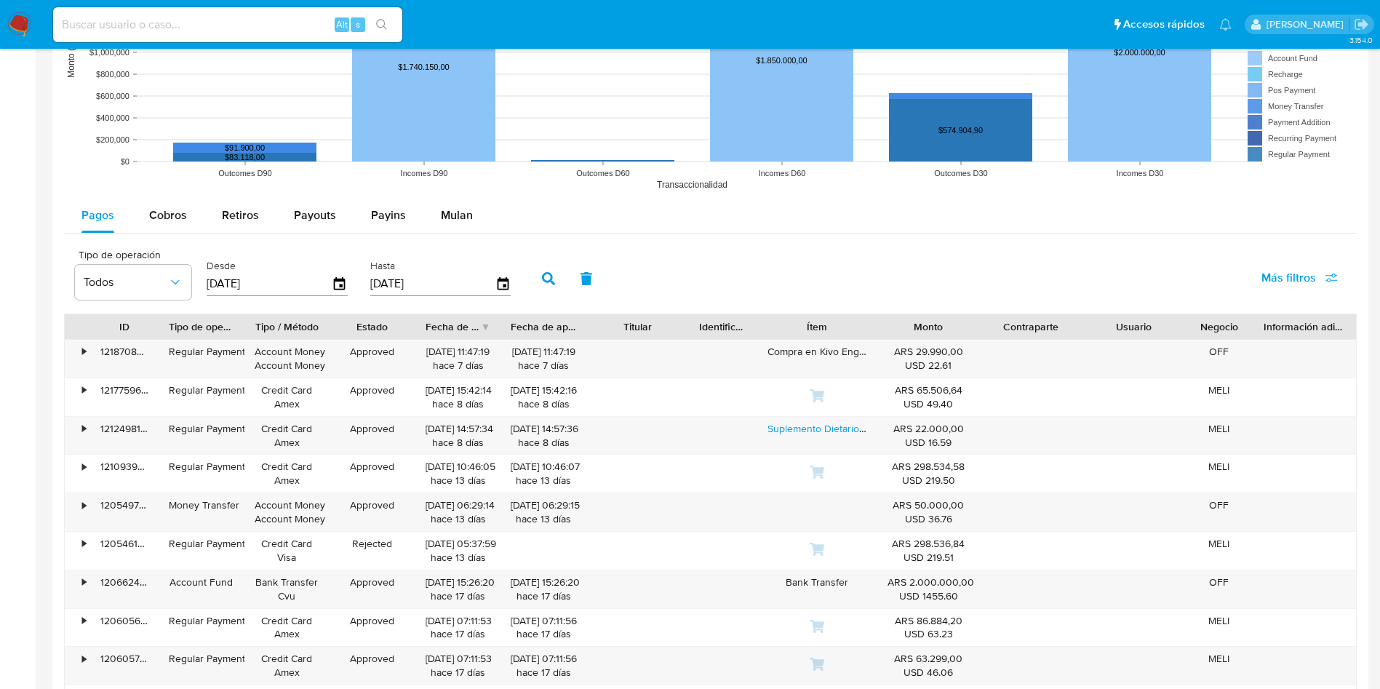
scroll to position [1025, 0]
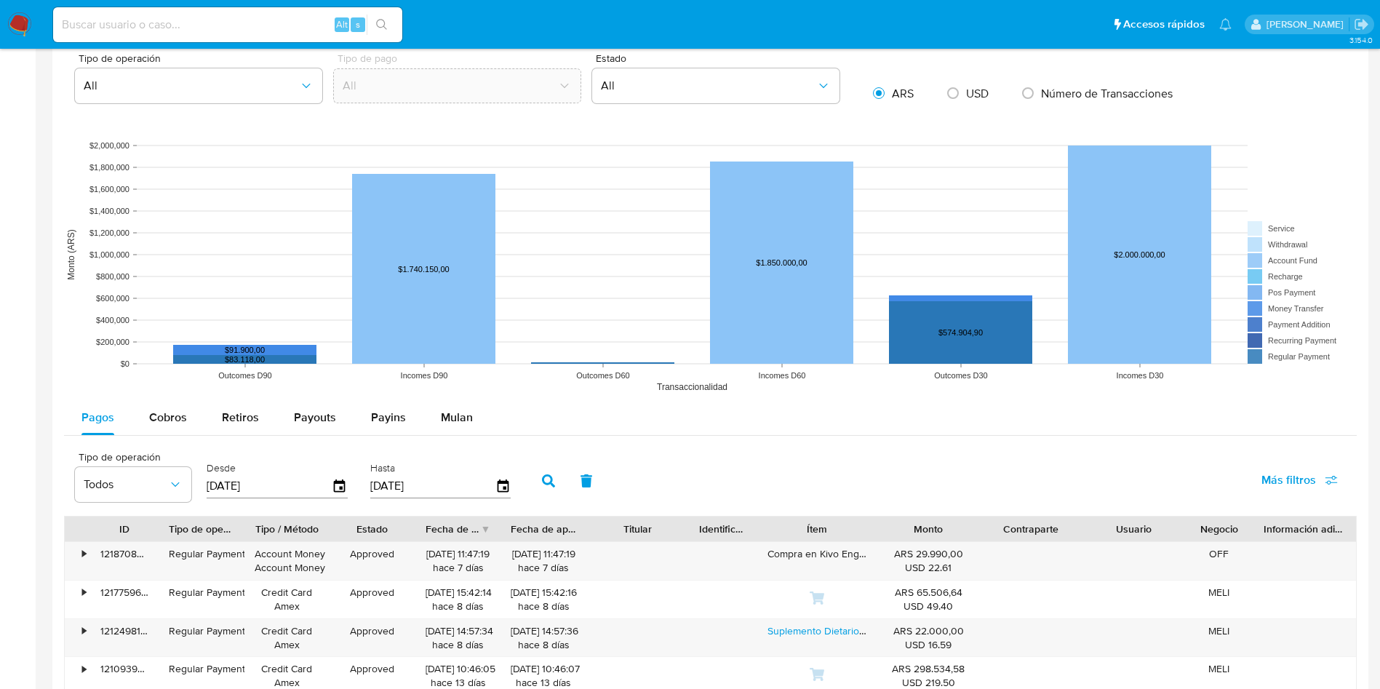
click at [187, 12] on div "Alt s" at bounding box center [227, 24] width 349 height 35
click at [196, 14] on div "Alt s" at bounding box center [227, 24] width 349 height 35
click at [220, 19] on input at bounding box center [227, 24] width 349 height 19
paste input "96899269"
type input "96899269"
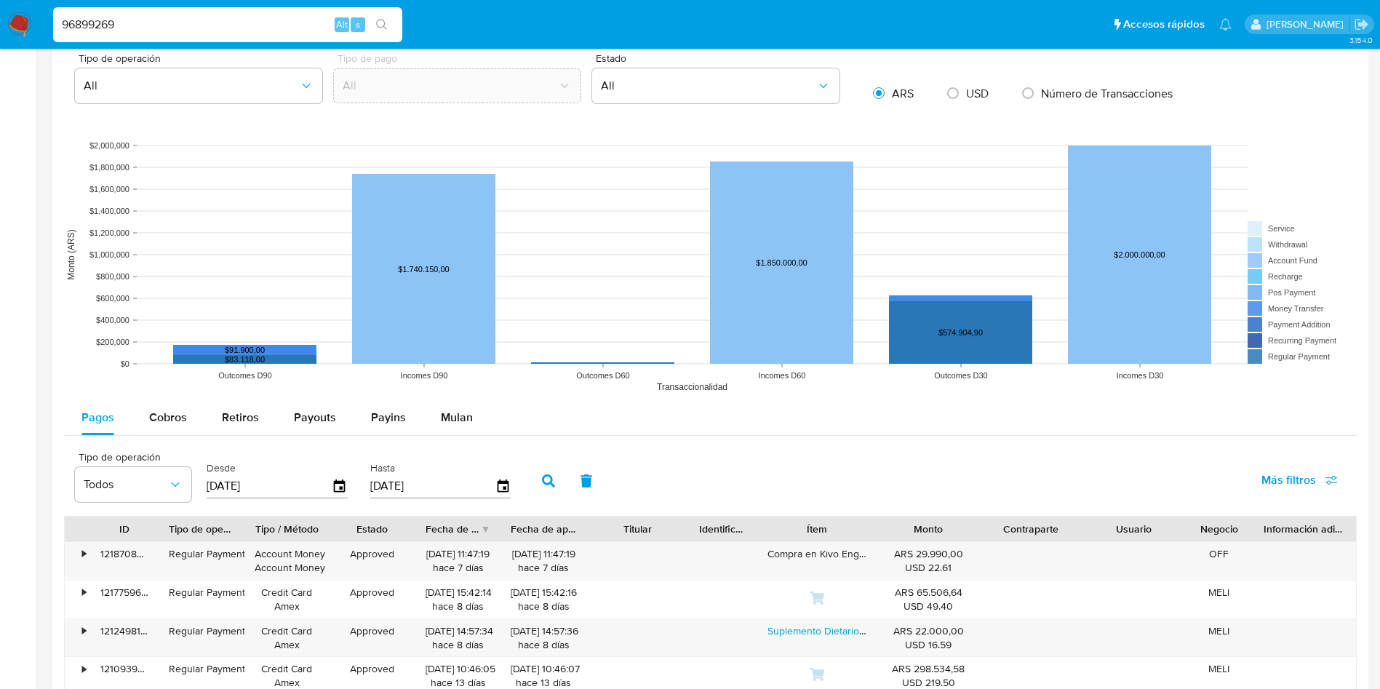
click at [389, 26] on button "search-icon" at bounding box center [382, 25] width 30 height 20
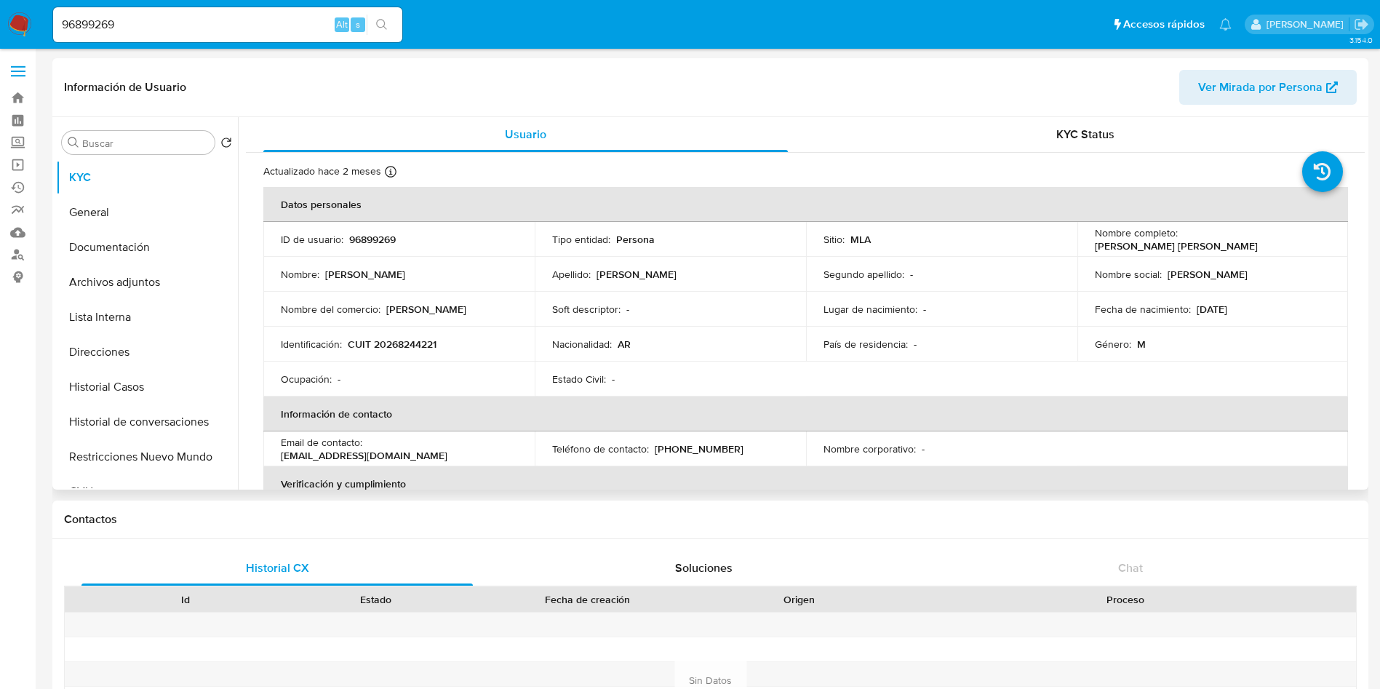
select select "10"
drag, startPoint x: 1178, startPoint y: 239, endPoint x: 1276, endPoint y: 284, distance: 108.0
click at [1306, 241] on div "Nombre completo : Matias Andres Linsalata" at bounding box center [1213, 239] width 236 height 26
copy p "Matias Andres Linsalata"
click at [766, 680] on div at bounding box center [799, 674] width 191 height 24
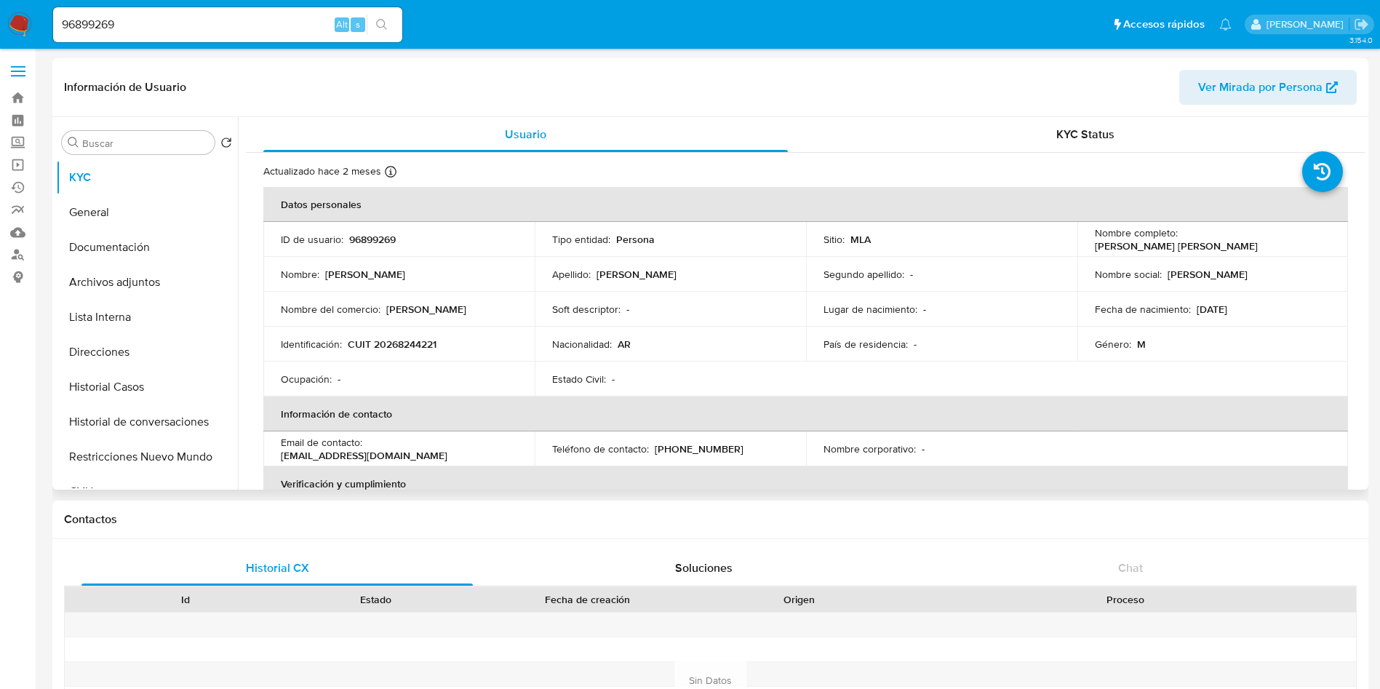
click at [367, 225] on td "ID de usuario : 96899269" at bounding box center [398, 239] width 271 height 35
copy p "96899269"
click at [105, 393] on button "Historial Casos" at bounding box center [141, 386] width 170 height 35
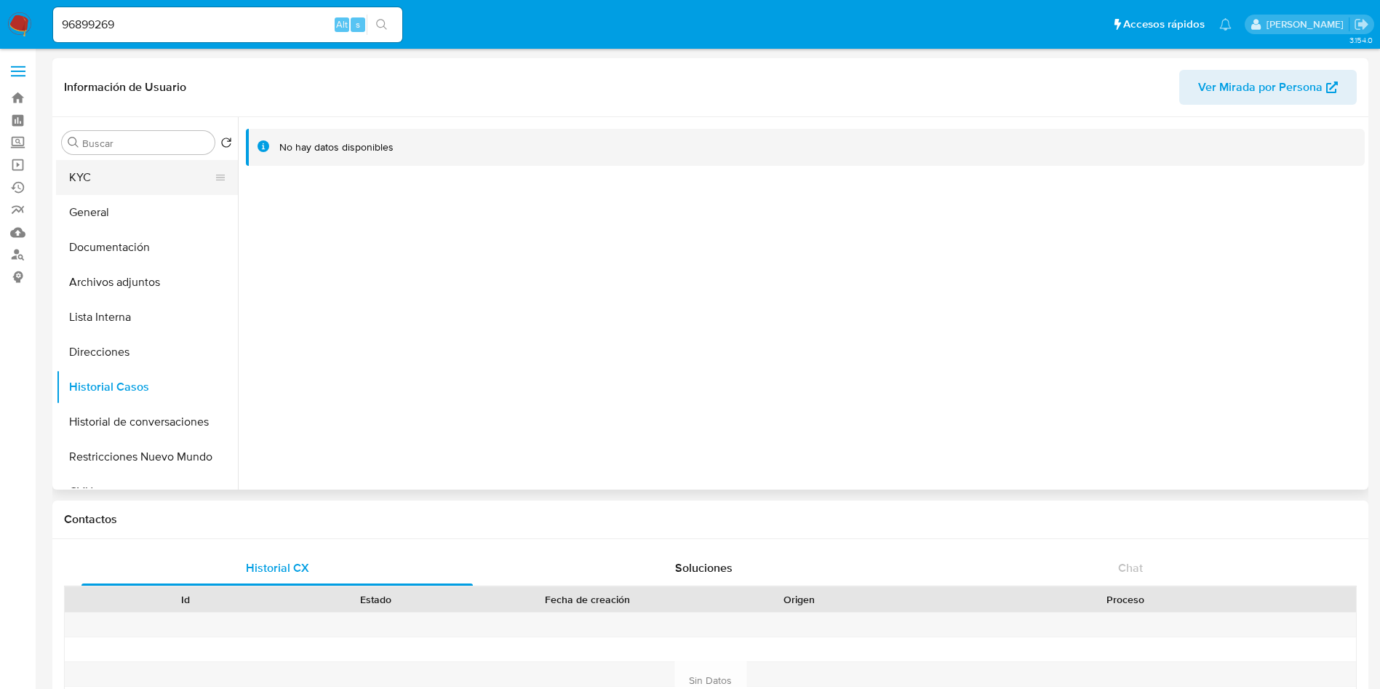
click at [88, 184] on button "KYC" at bounding box center [141, 177] width 170 height 35
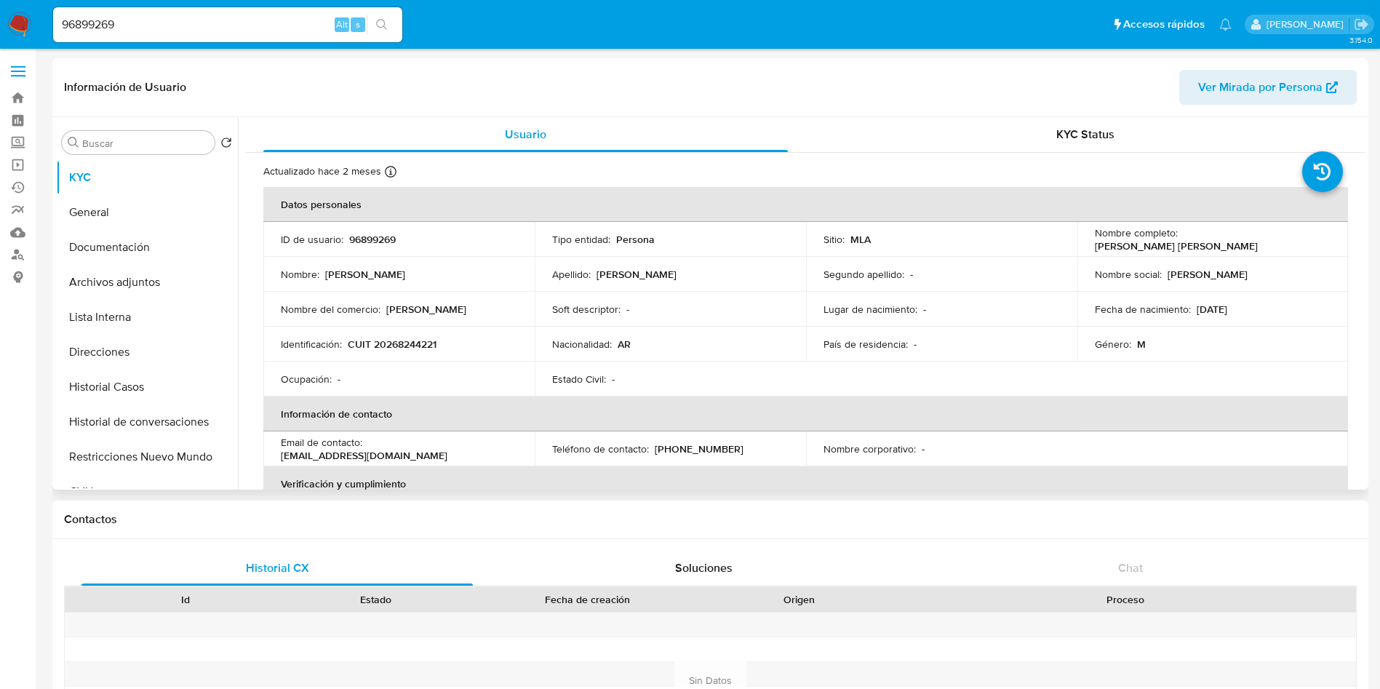
click at [416, 351] on td "Identificación : CUIT 20268244221" at bounding box center [398, 344] width 271 height 35
click at [414, 344] on p "CUIT 20268244221" at bounding box center [392, 343] width 89 height 13
copy p "20268244221"
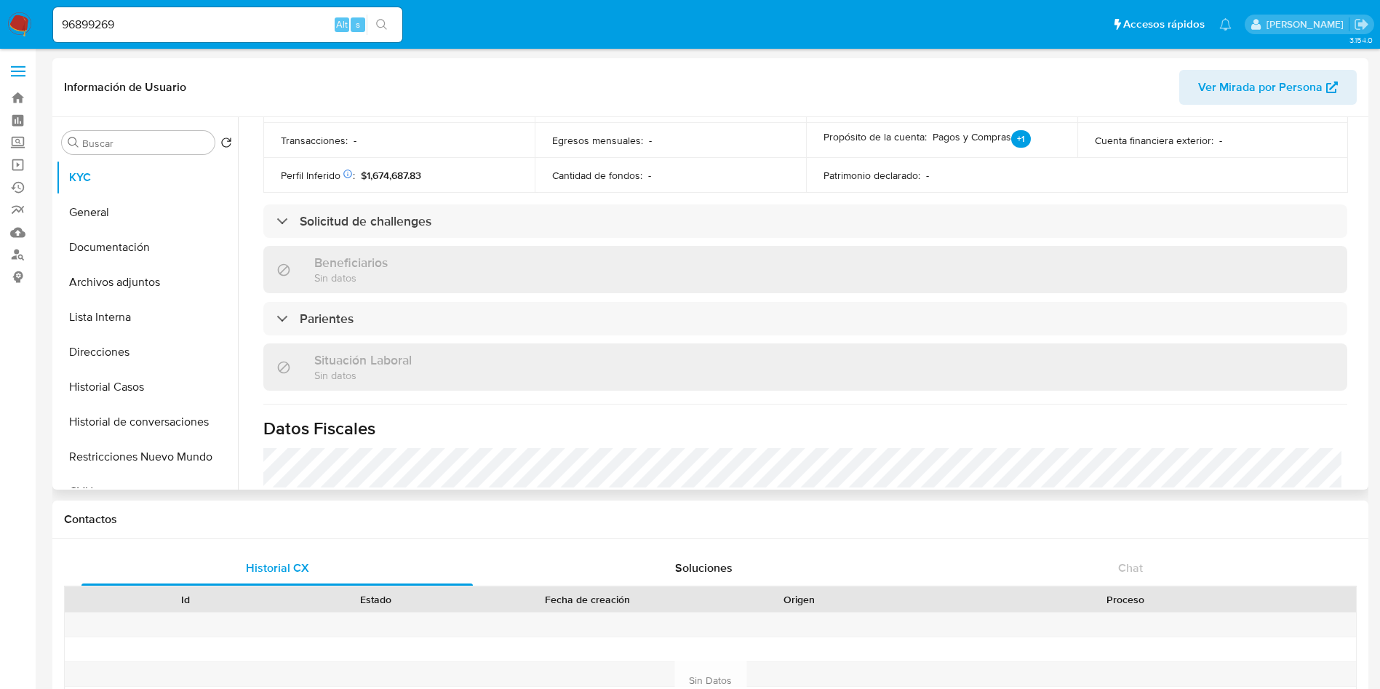
scroll to position [711, 0]
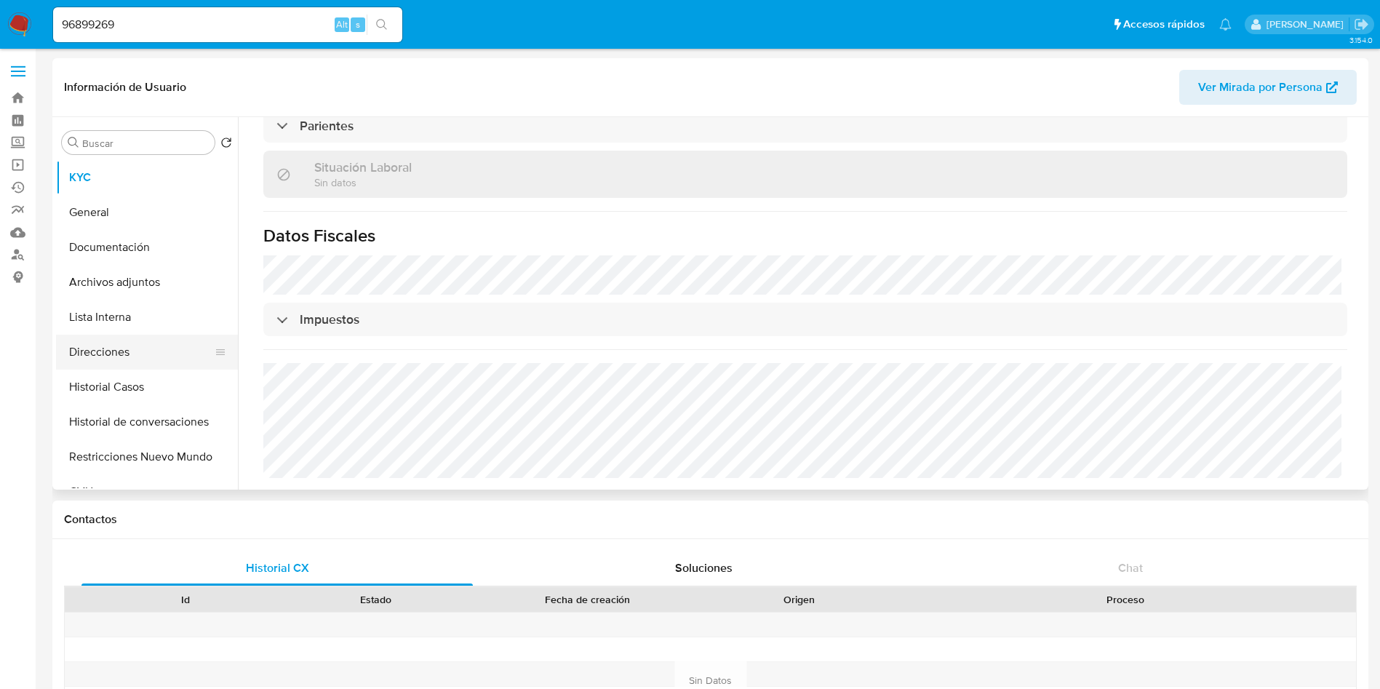
click at [198, 357] on button "Direcciones" at bounding box center [141, 352] width 170 height 35
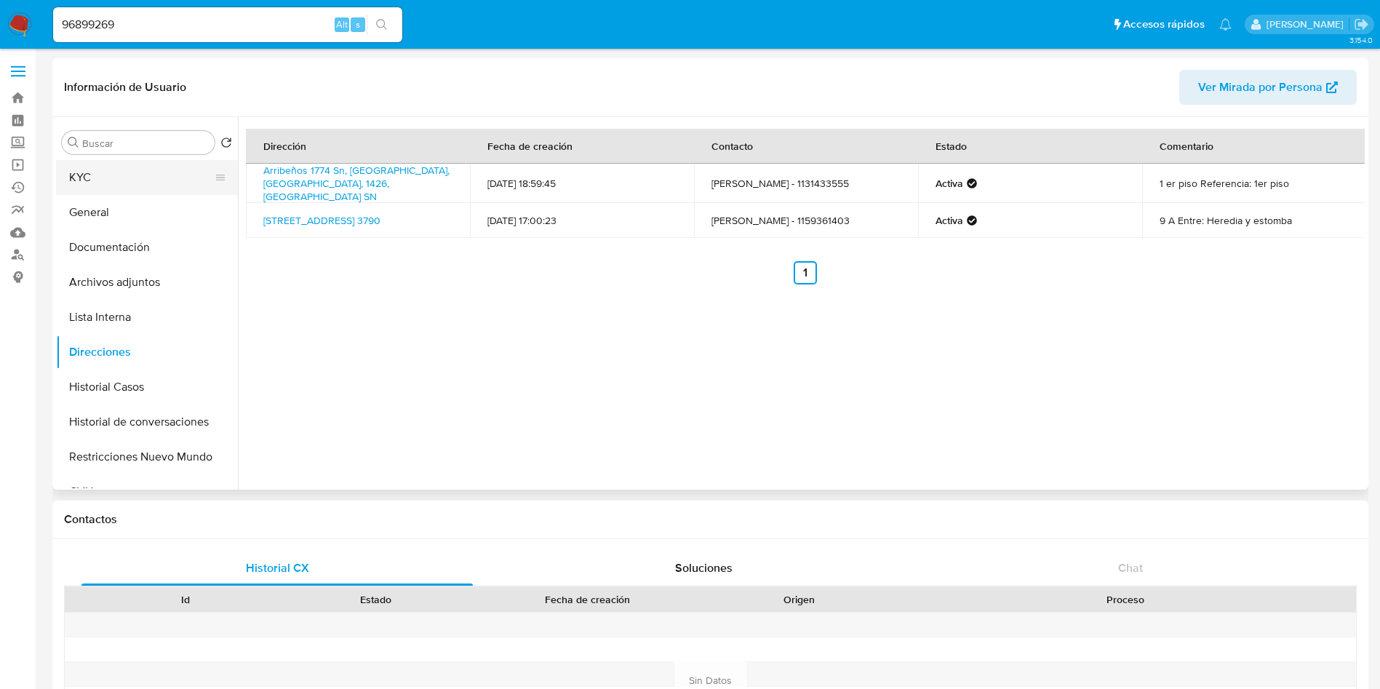
click at [162, 181] on button "KYC" at bounding box center [141, 177] width 170 height 35
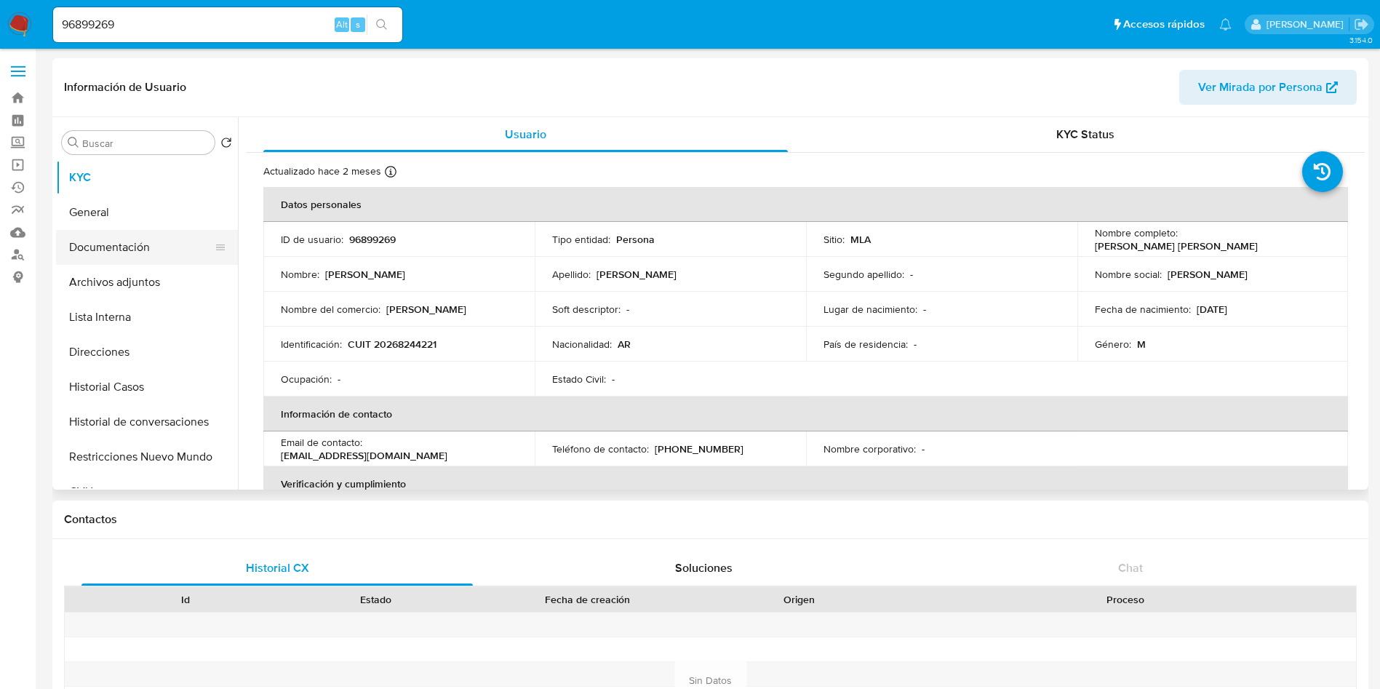
drag, startPoint x: 193, startPoint y: 234, endPoint x: 184, endPoint y: 245, distance: 14.4
click at [193, 233] on button "Documentación" at bounding box center [141, 247] width 170 height 35
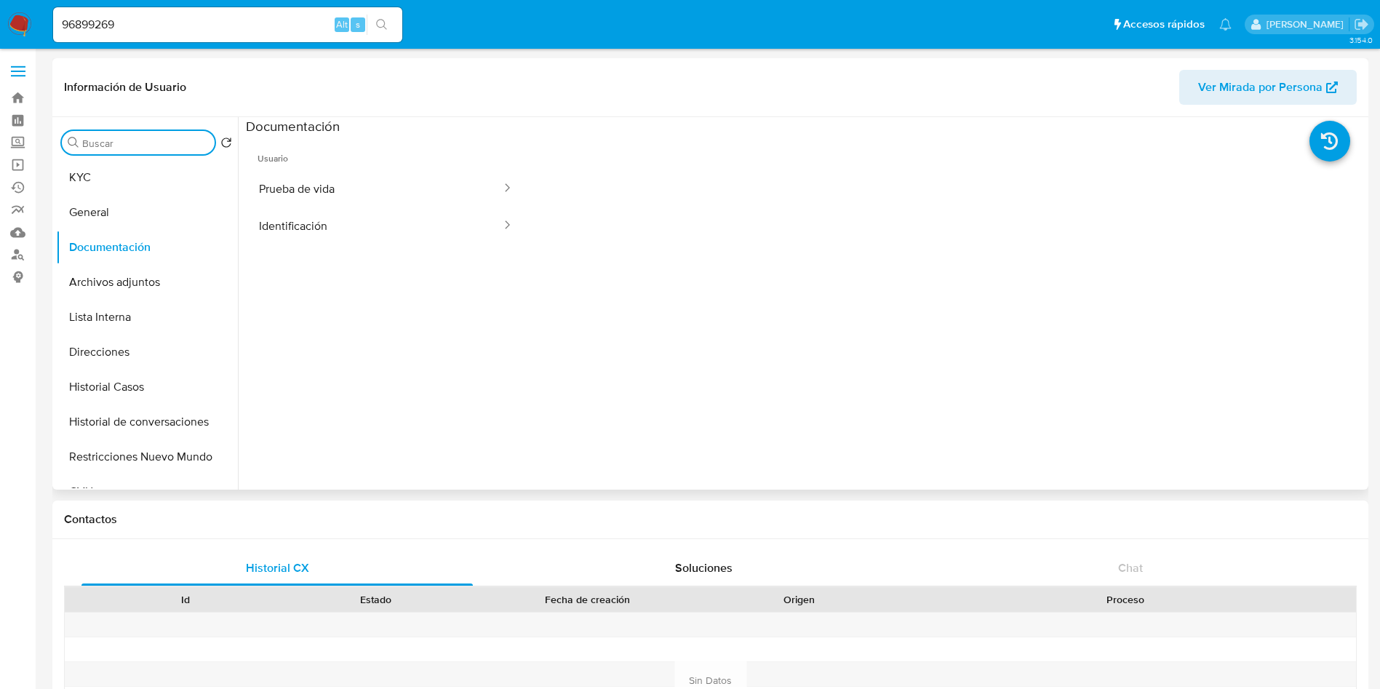
click at [173, 144] on input "Buscar" at bounding box center [145, 143] width 127 height 13
click at [129, 377] on button "Historial Casos" at bounding box center [141, 386] width 170 height 35
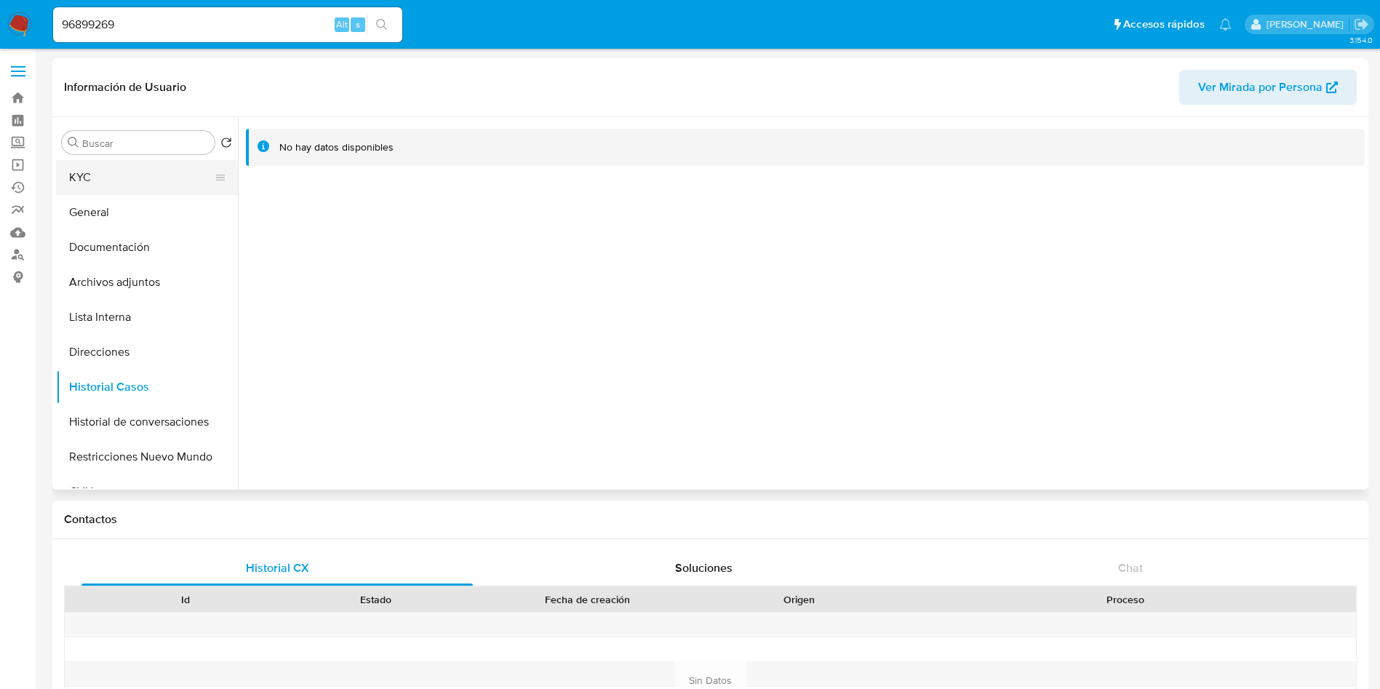
click at [108, 173] on button "KYC" at bounding box center [141, 177] width 170 height 35
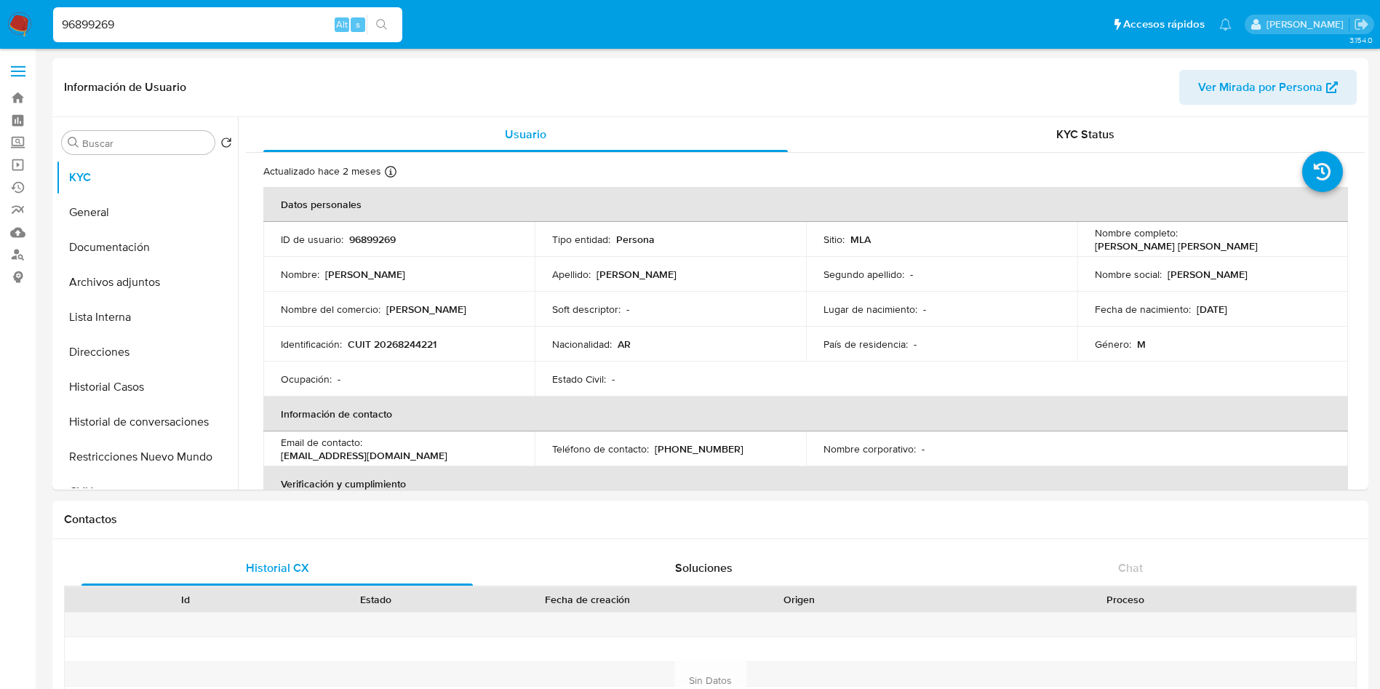
click at [202, 22] on input "96899269" at bounding box center [227, 24] width 349 height 19
paste input "13455946"
type input "13455946"
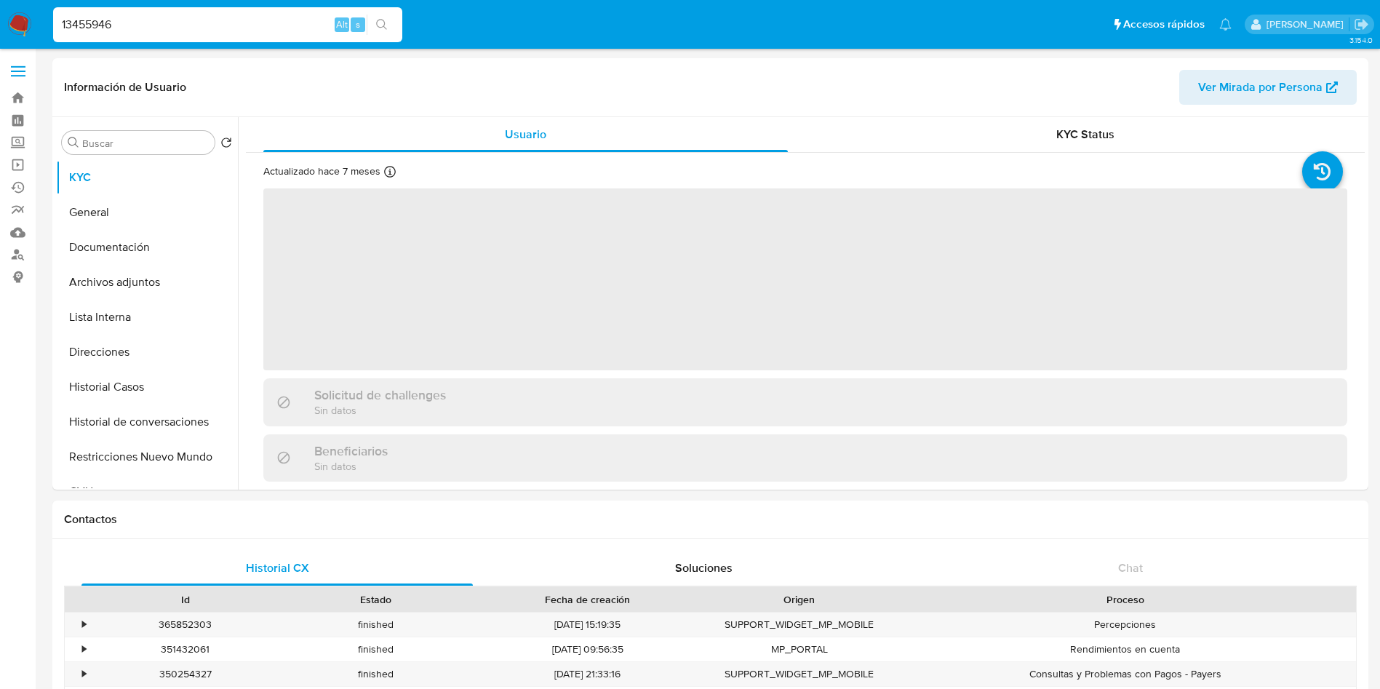
select select "10"
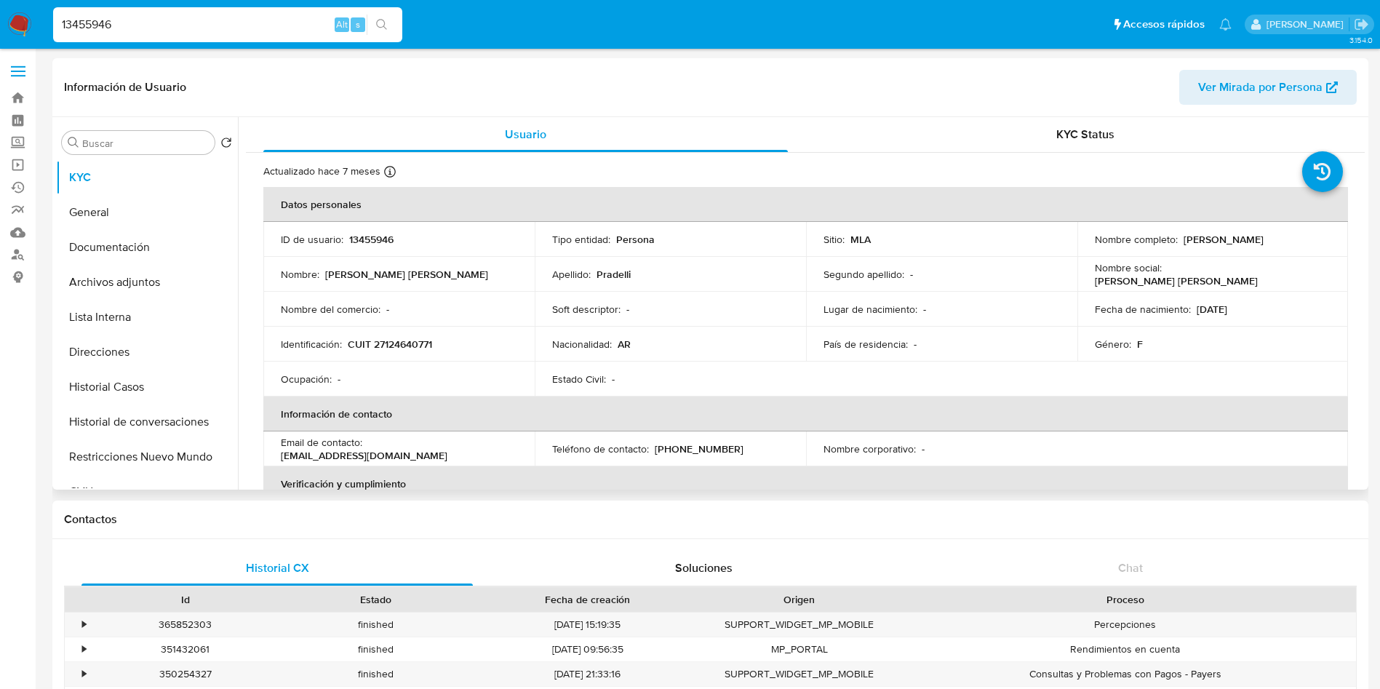
drag, startPoint x: 1180, startPoint y: 239, endPoint x: 1302, endPoint y: 241, distance: 122.2
click at [1302, 241] on div "Nombre completo : Patricia Mabel Pradelli" at bounding box center [1213, 239] width 236 height 13
copy p "Patricia Mabel Pradelli"
click at [349, 239] on p "13455946" at bounding box center [371, 239] width 44 height 13
click at [349, 238] on p "13455946" at bounding box center [371, 239] width 44 height 13
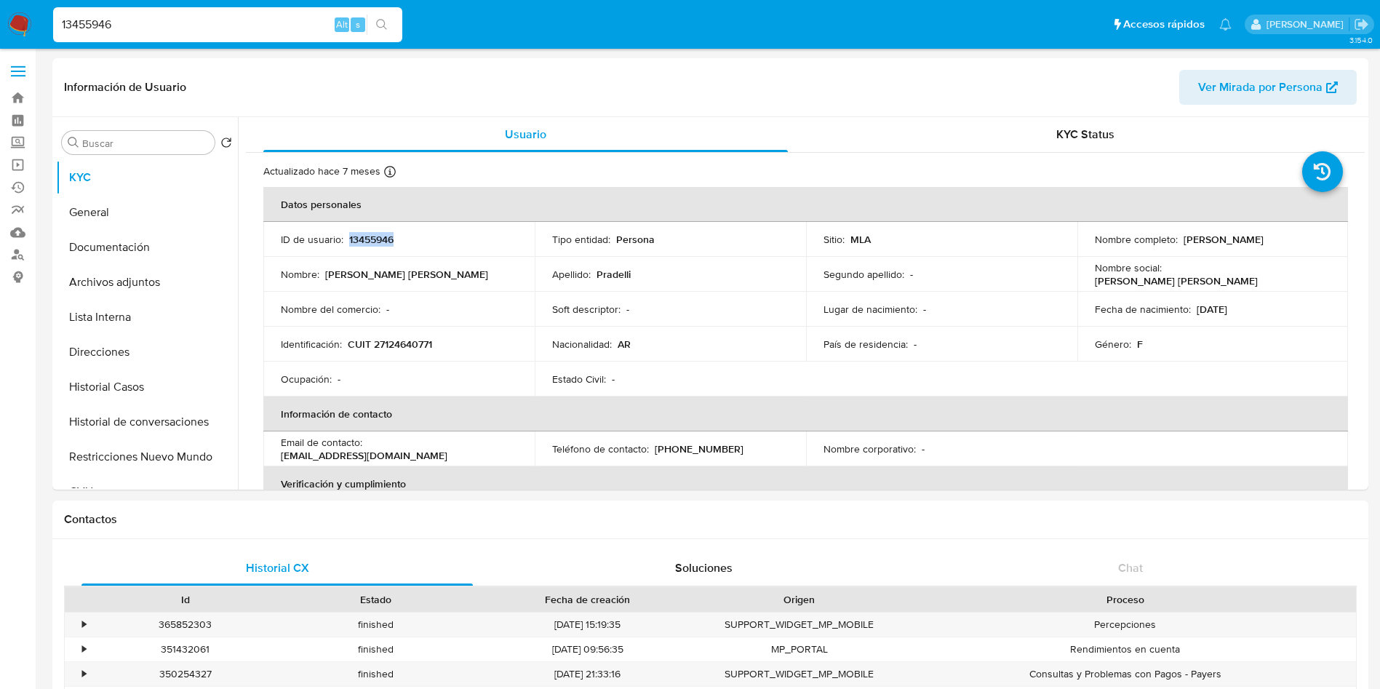
copy p "13455946"
click at [394, 391] on td "Ocupación : -" at bounding box center [398, 378] width 271 height 35
click at [382, 342] on p "CUIT 27124640771" at bounding box center [390, 343] width 84 height 13
drag, startPoint x: 382, startPoint y: 342, endPoint x: 382, endPoint y: 352, distance: 10.2
click at [382, 341] on p "CUIT 27124640771" at bounding box center [390, 343] width 84 height 13
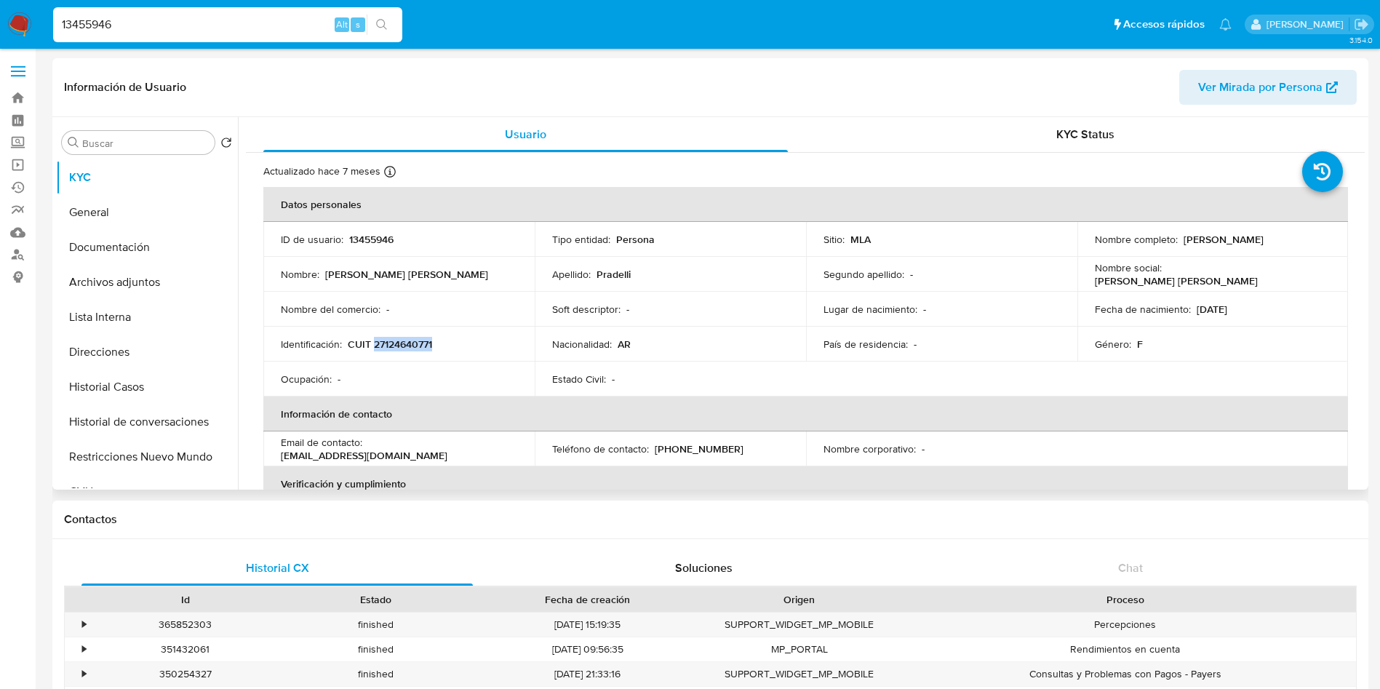
copy p "27124640771"
click at [579, 182] on div "Actualizado hace 7 meses Creado: 13/03/2020 01:38:06 Actualizado: 22/01/2025 16…" at bounding box center [786, 173] width 1047 height 19
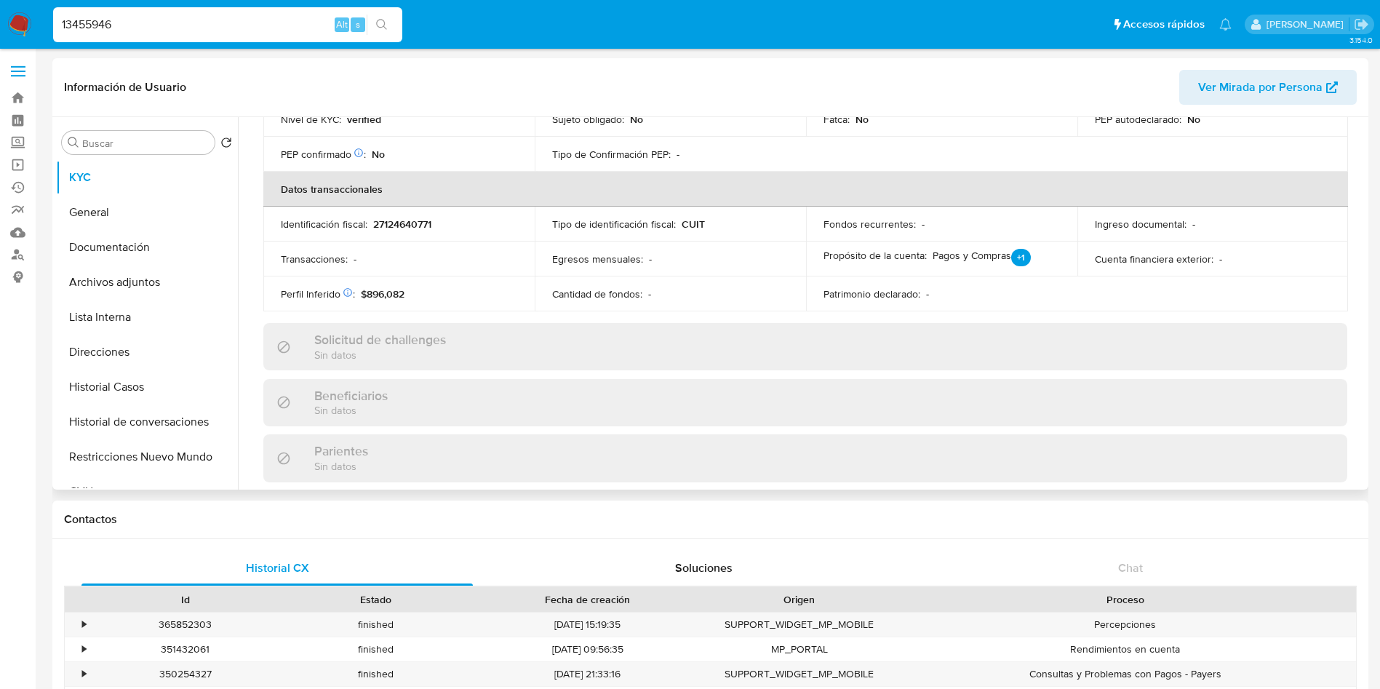
scroll to position [753, 0]
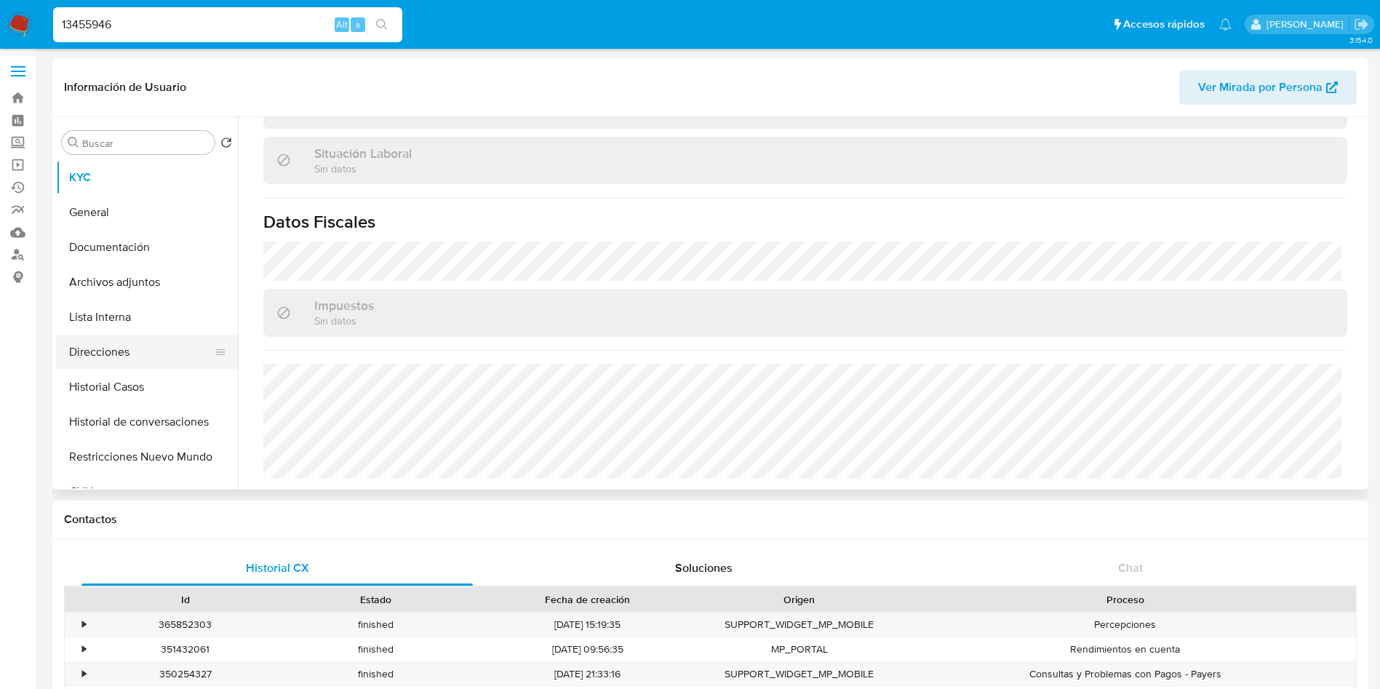
click at [132, 353] on button "Direcciones" at bounding box center [141, 352] width 170 height 35
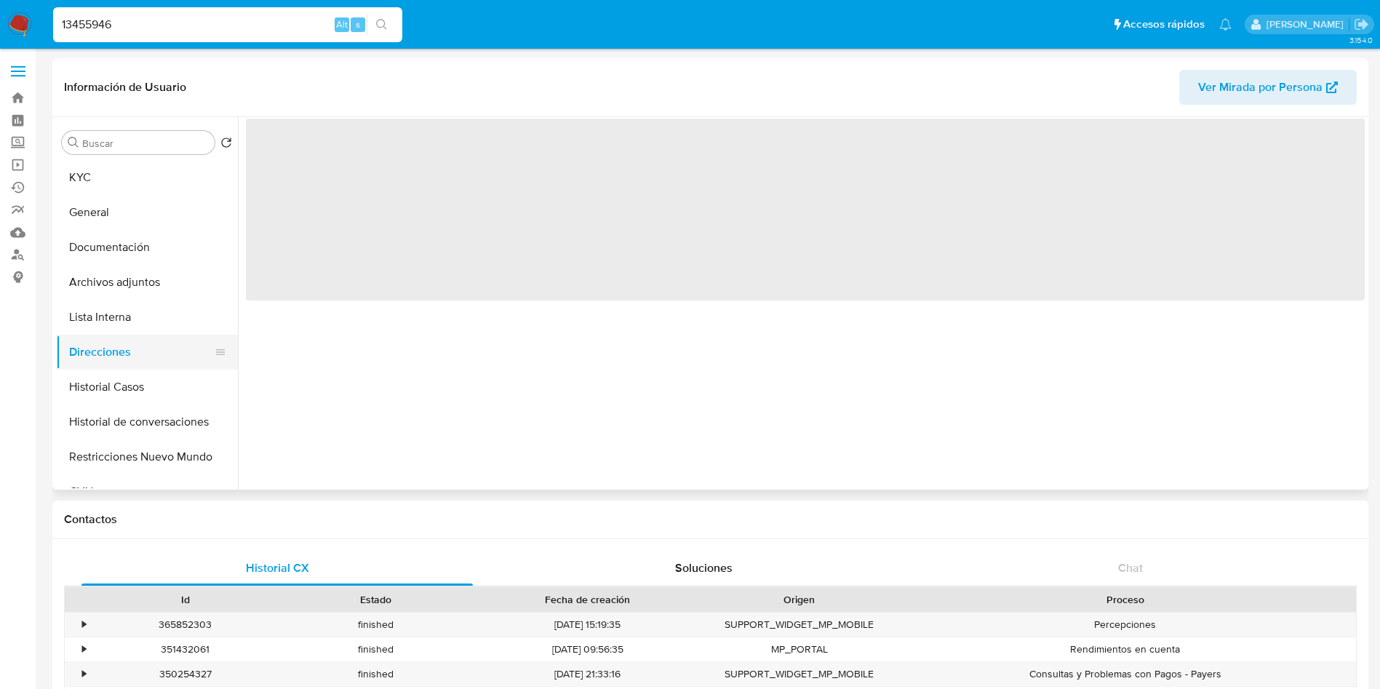
scroll to position [0, 0]
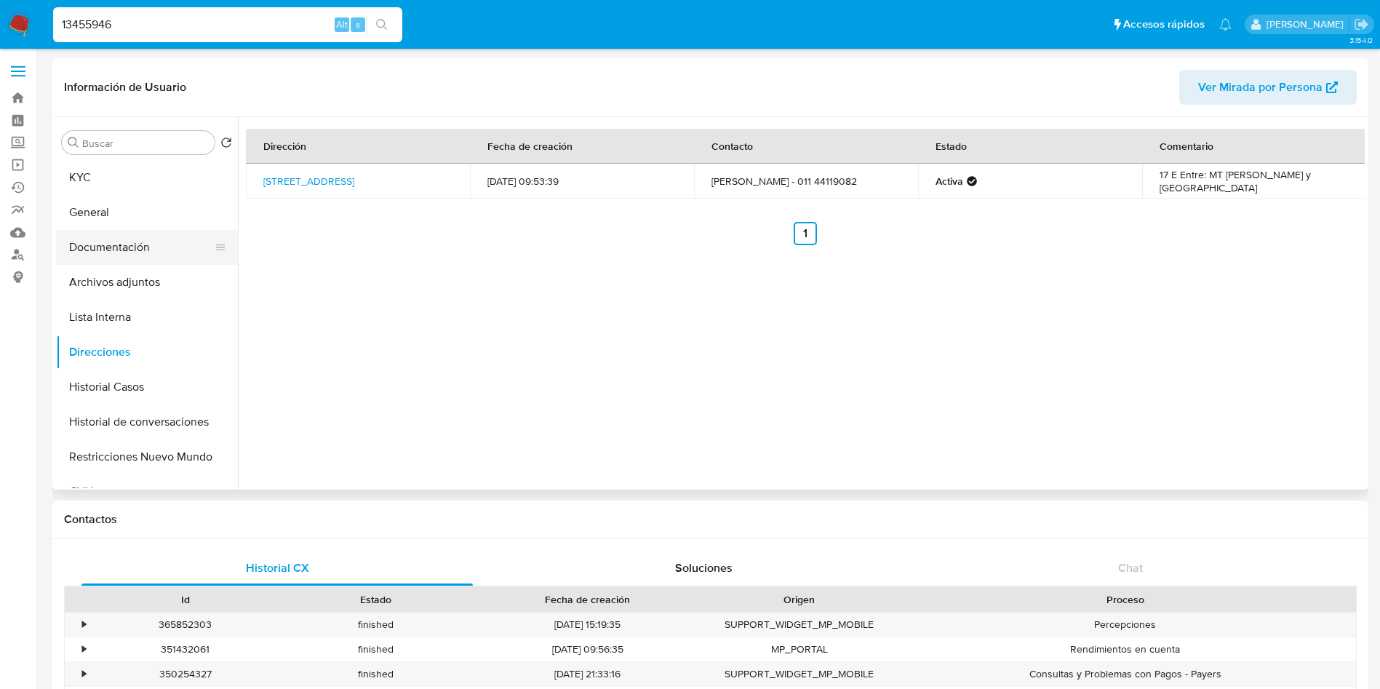
click at [141, 249] on button "Documentación" at bounding box center [141, 247] width 170 height 35
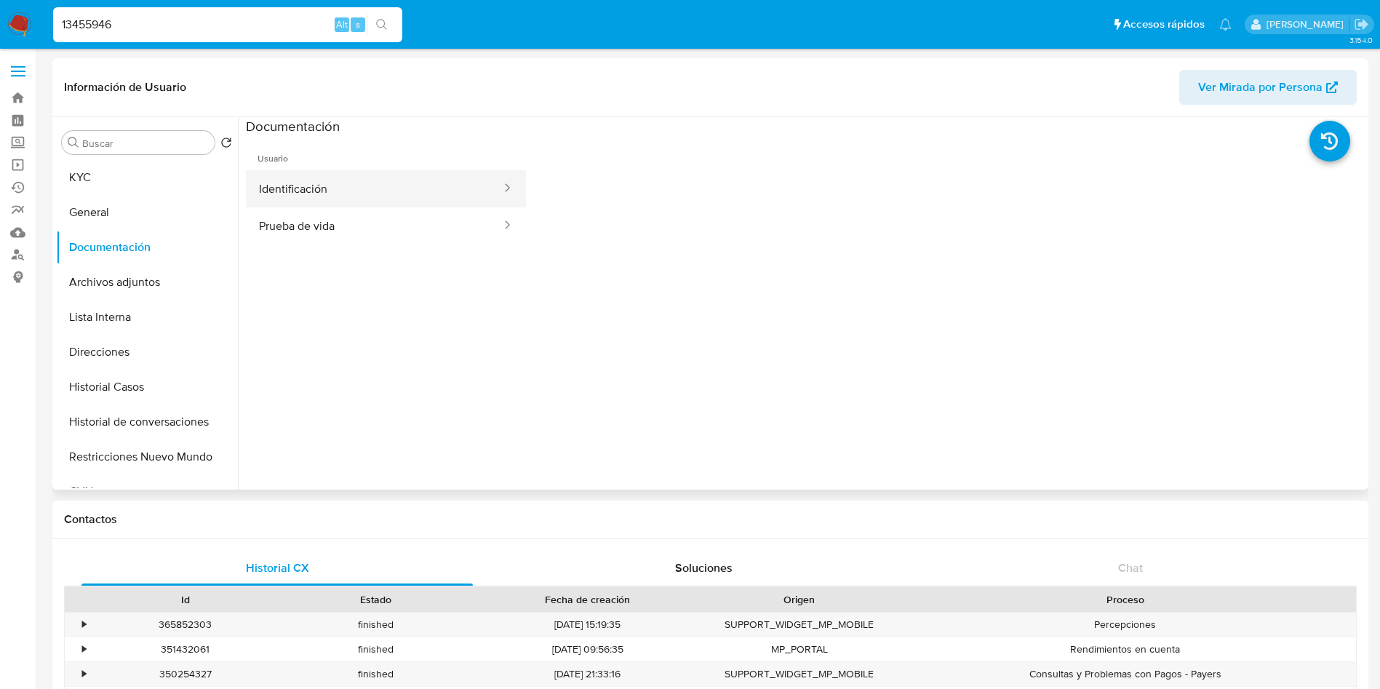
click at [342, 170] on button "Identificación" at bounding box center [374, 188] width 257 height 37
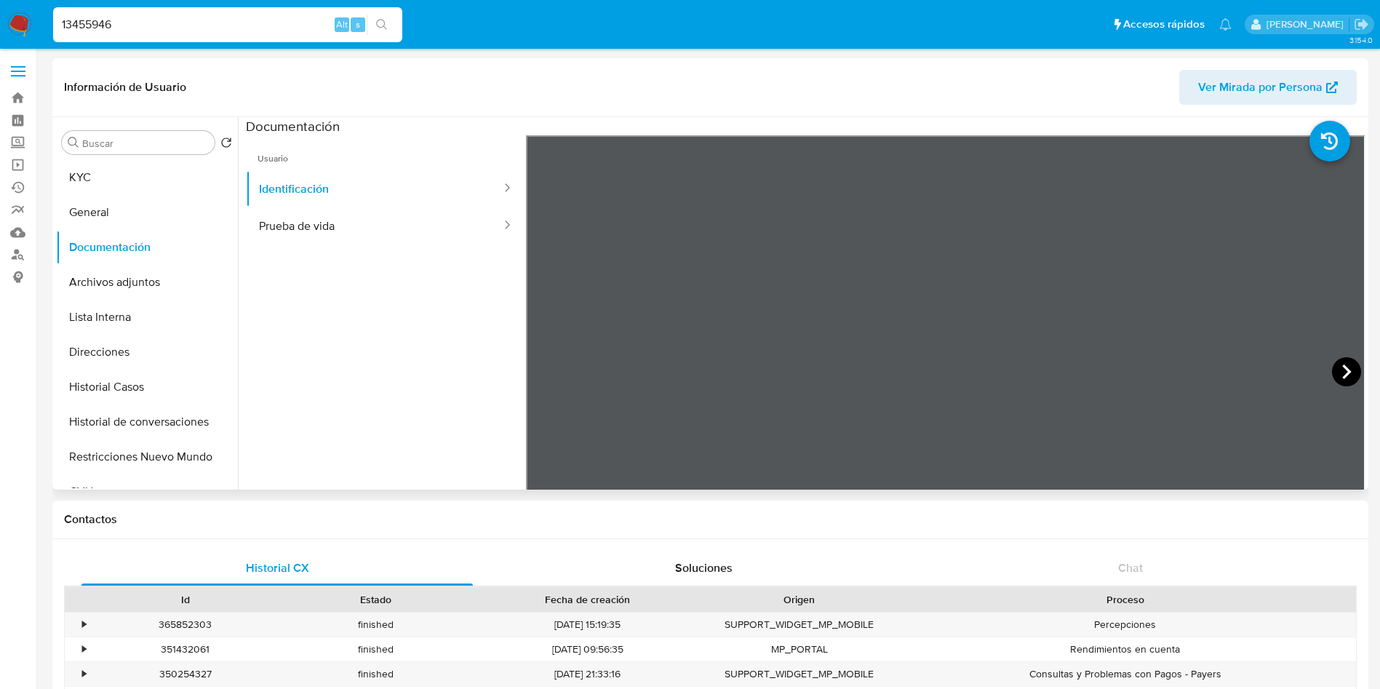
click at [1334, 374] on icon at bounding box center [1346, 371] width 29 height 29
click at [348, 428] on ul "Usuario Identificación Prueba de vida" at bounding box center [386, 344] width 280 height 419
click at [543, 373] on icon at bounding box center [543, 371] width 9 height 15
click at [116, 164] on button "KYC" at bounding box center [141, 177] width 170 height 35
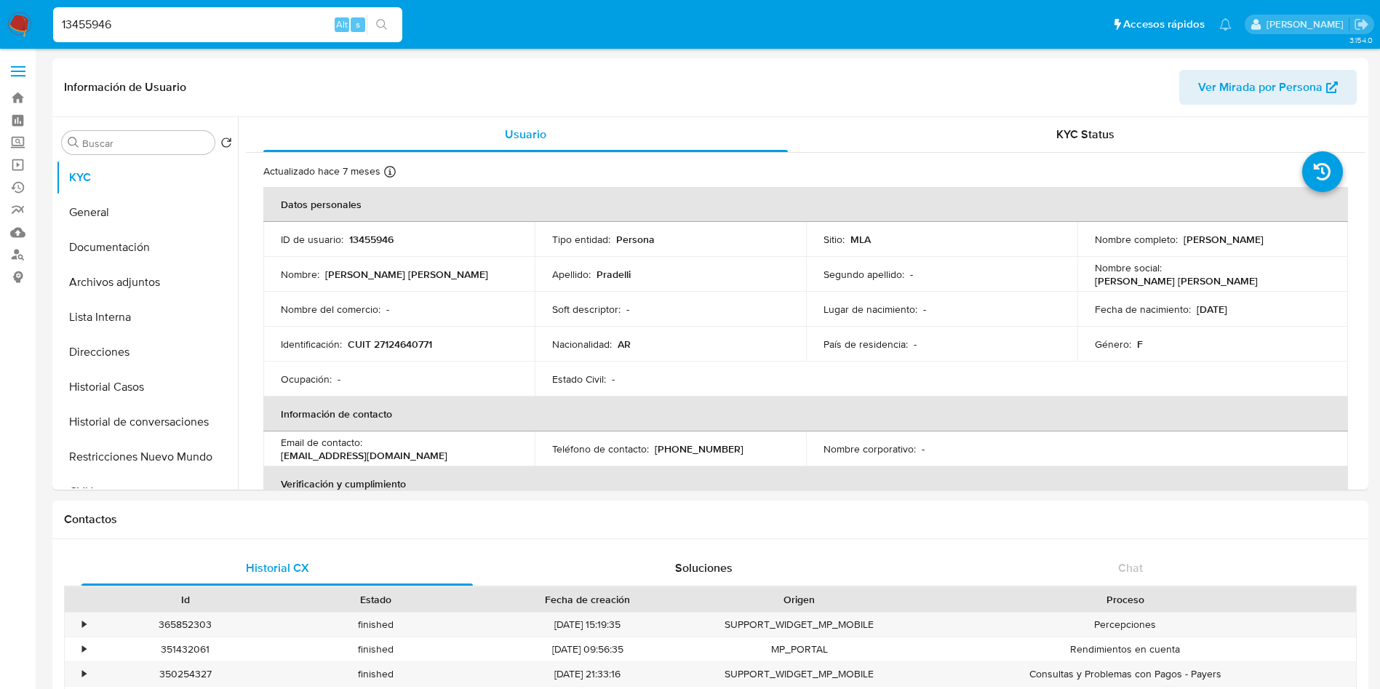
click at [179, 17] on input "13455946" at bounding box center [227, 24] width 349 height 19
paste input "548185919"
type input "548185919"
click at [390, 17] on button "search-icon" at bounding box center [382, 25] width 30 height 20
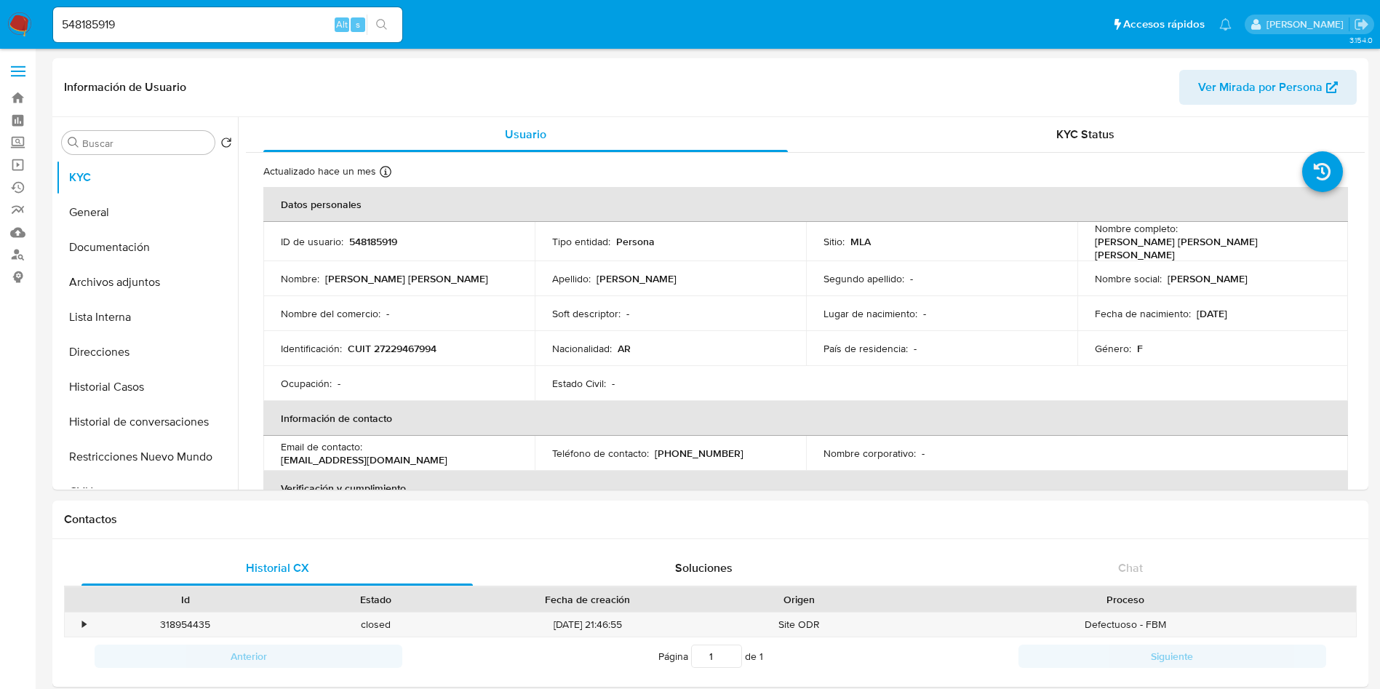
select select "10"
click at [1120, 242] on p "Veronica Elizabeth Flores Orellana" at bounding box center [1210, 248] width 231 height 26
click at [1119, 241] on p "Veronica Elizabeth Flores Orellana" at bounding box center [1210, 248] width 231 height 26
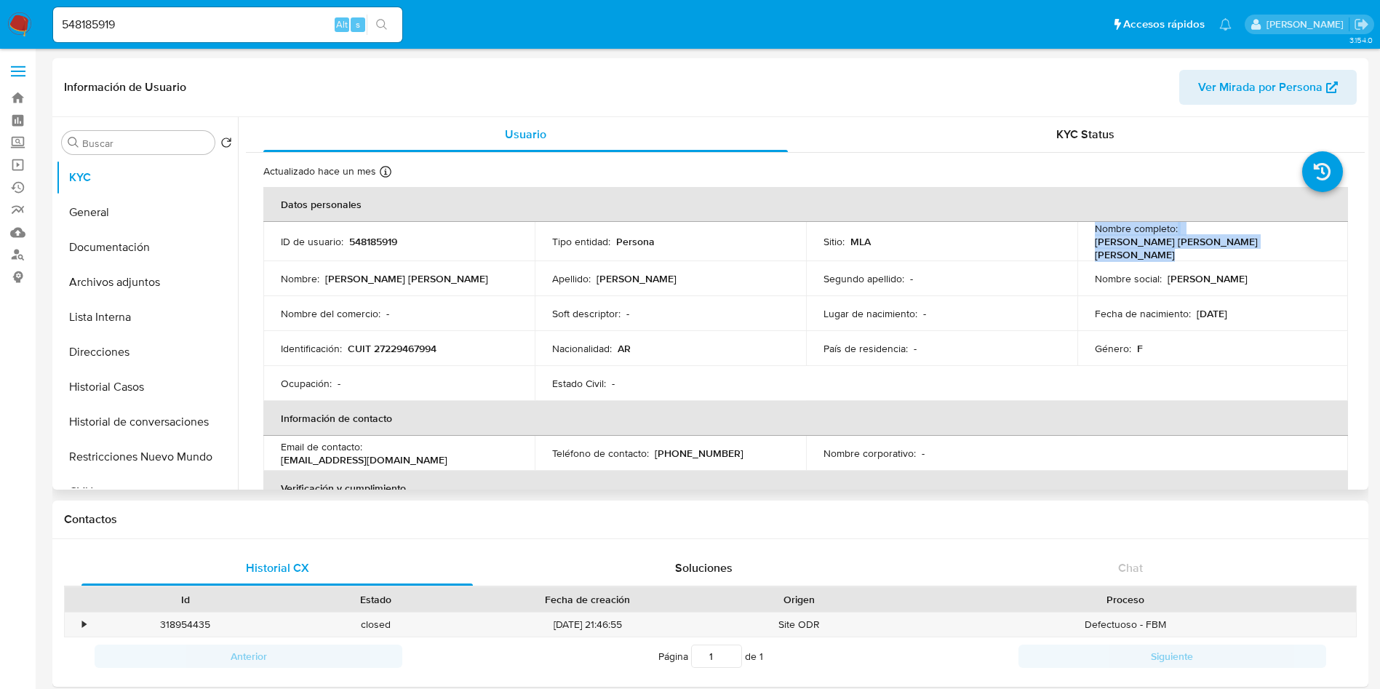
click at [1196, 250] on p "Veronica Elizabeth Flores Orellana" at bounding box center [1210, 248] width 231 height 26
click at [1252, 243] on div "Nombre completo : Veronica Elizabeth Flores Orellana" at bounding box center [1213, 241] width 236 height 39
click at [1202, 225] on div "Nombre completo : Veronica Elizabeth Flores Orellana" at bounding box center [1213, 241] width 236 height 39
drag, startPoint x: 1094, startPoint y: 248, endPoint x: 1202, endPoint y: 252, distance: 107.7
click at [1202, 252] on p "Veronica Elizabeth Flores Orellana" at bounding box center [1210, 248] width 231 height 26
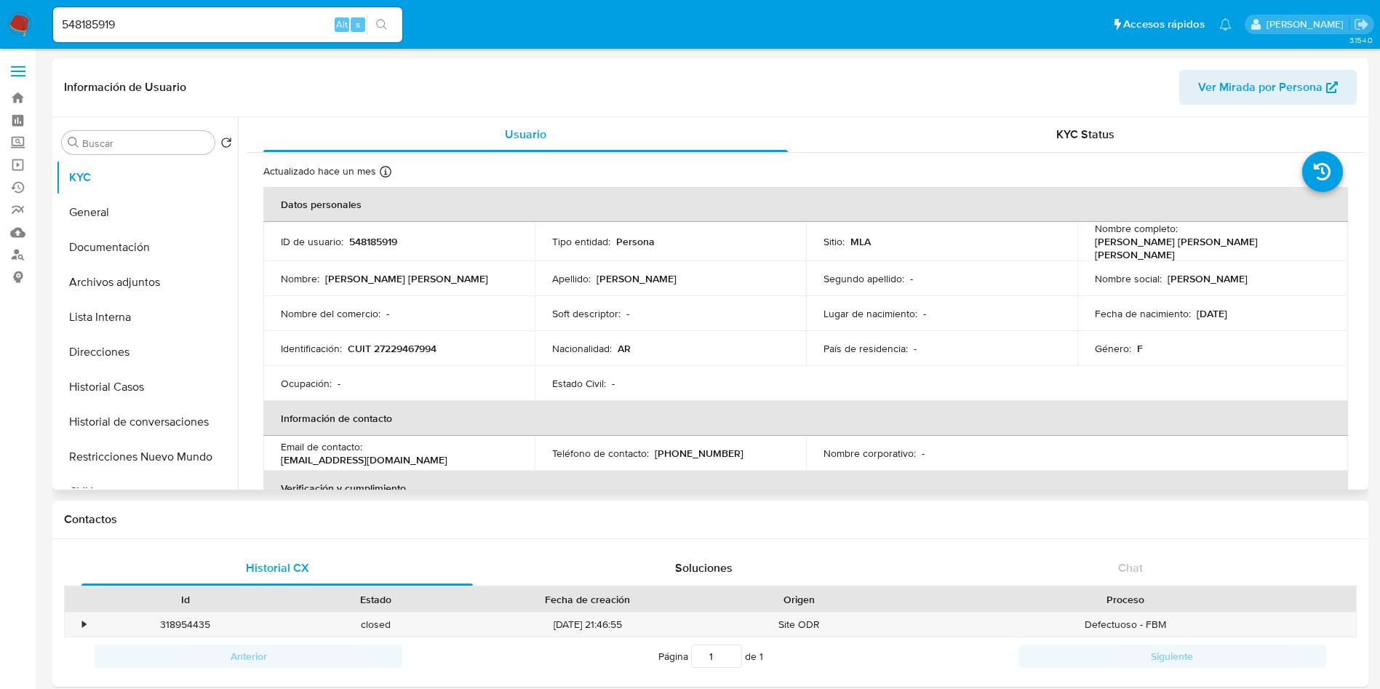
click at [1140, 233] on p "Nombre completo :" at bounding box center [1136, 228] width 83 height 13
drag, startPoint x: 1087, startPoint y: 245, endPoint x: 1250, endPoint y: 251, distance: 163.0
click at [1250, 251] on td "Nombre completo : Veronica Elizabeth Flores Orellana" at bounding box center [1212, 241] width 271 height 39
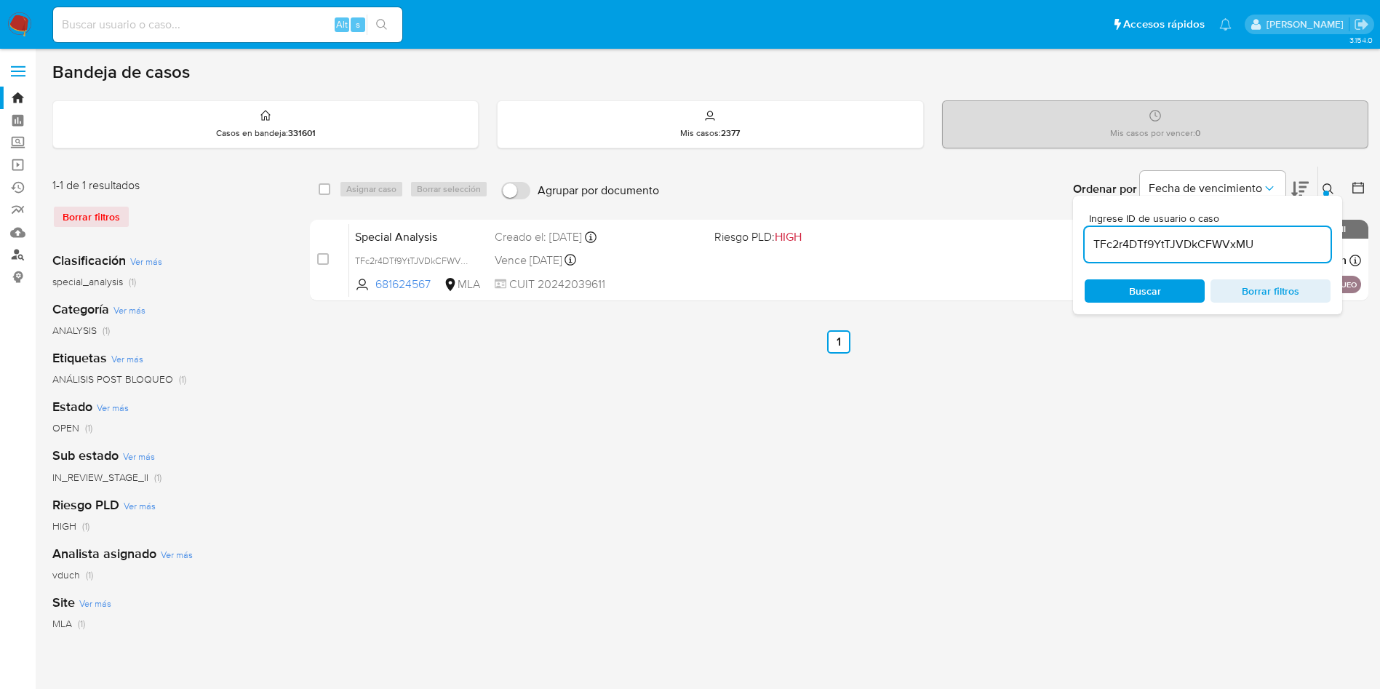
click at [17, 261] on link "Buscador de personas" at bounding box center [86, 255] width 173 height 23
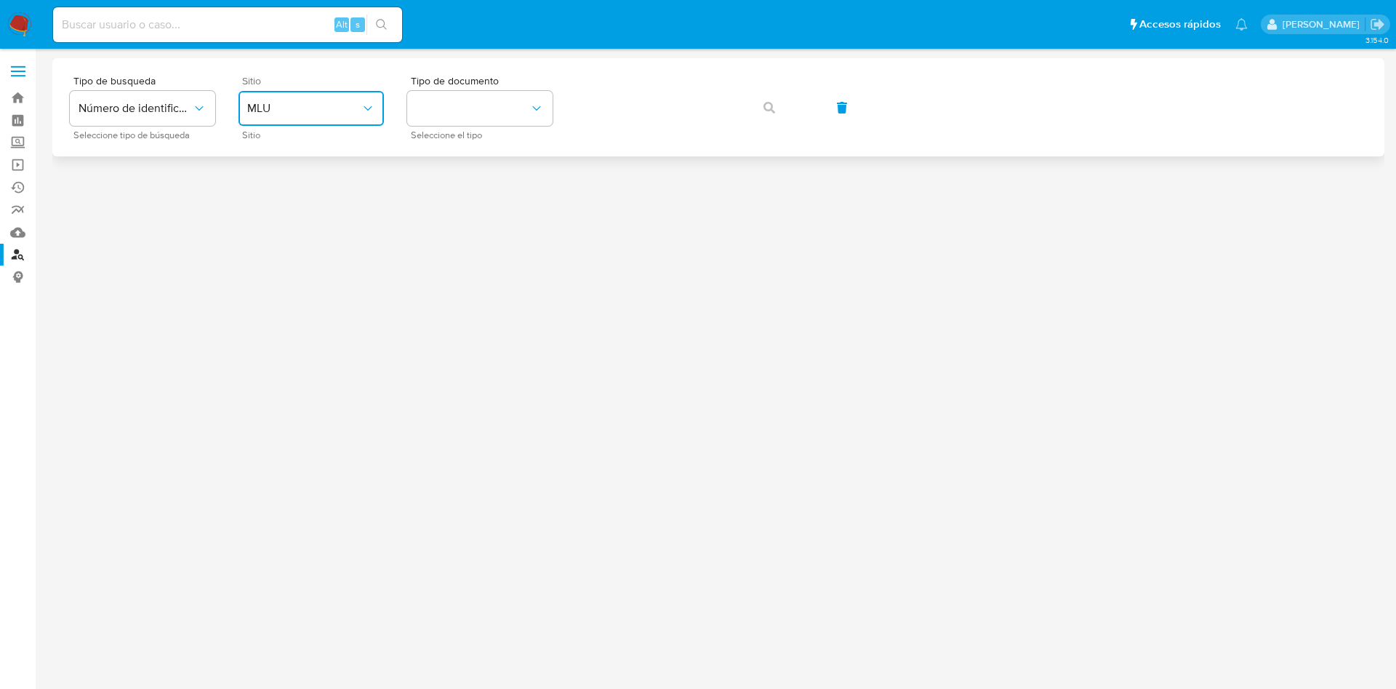
click at [293, 108] on span "MLU" at bounding box center [303, 108] width 113 height 15
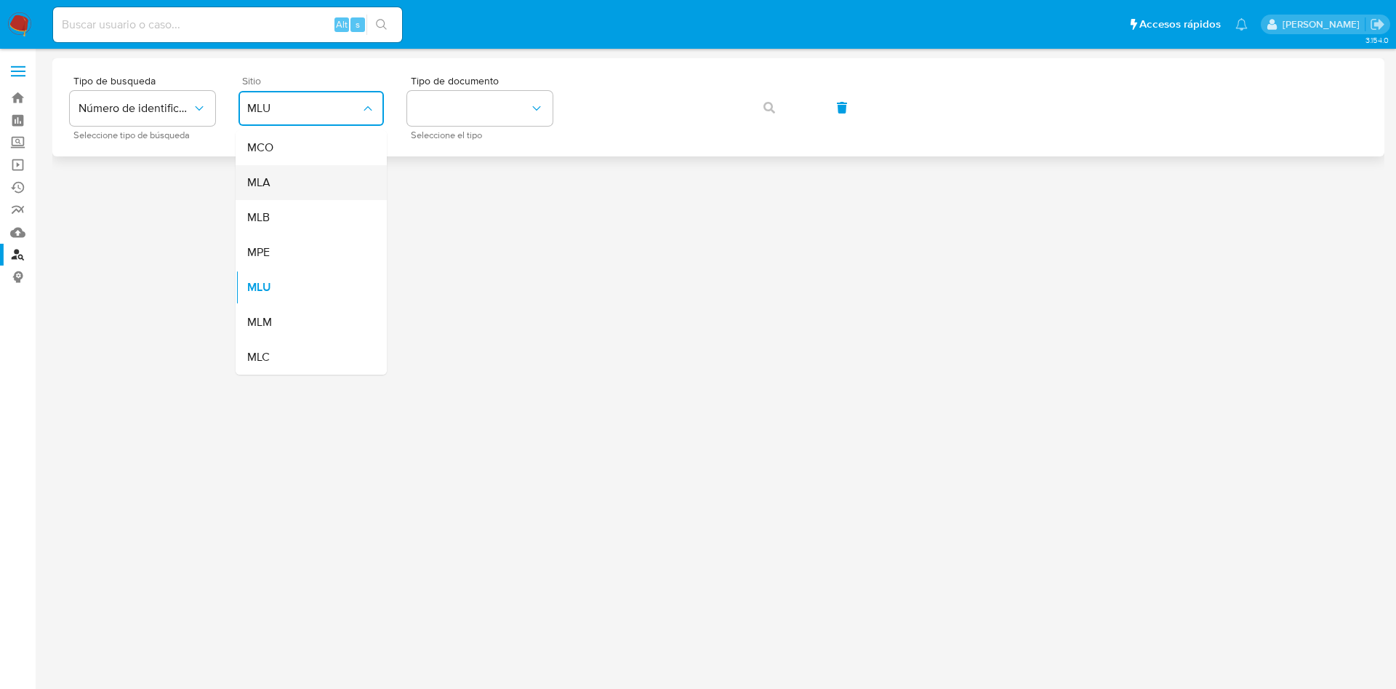
click at [270, 175] on span "MLA" at bounding box center [258, 182] width 23 height 15
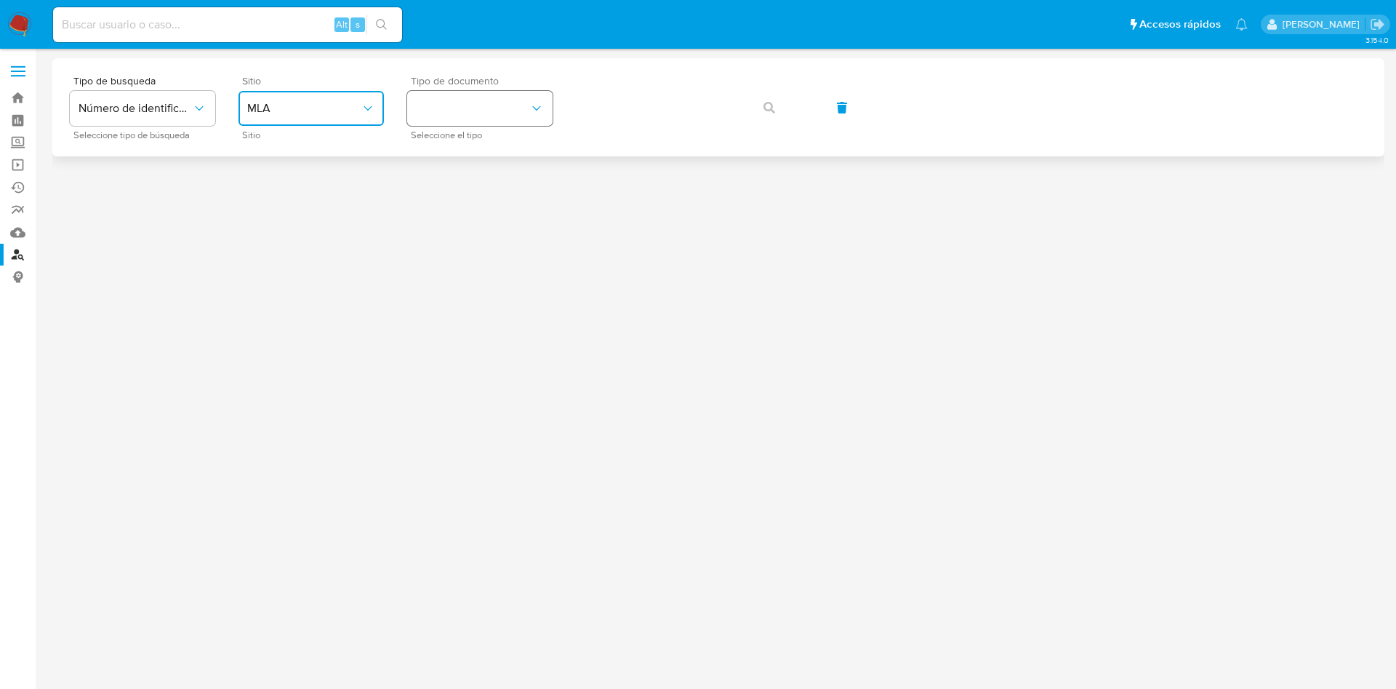
click at [468, 102] on button "identificationType" at bounding box center [479, 108] width 145 height 35
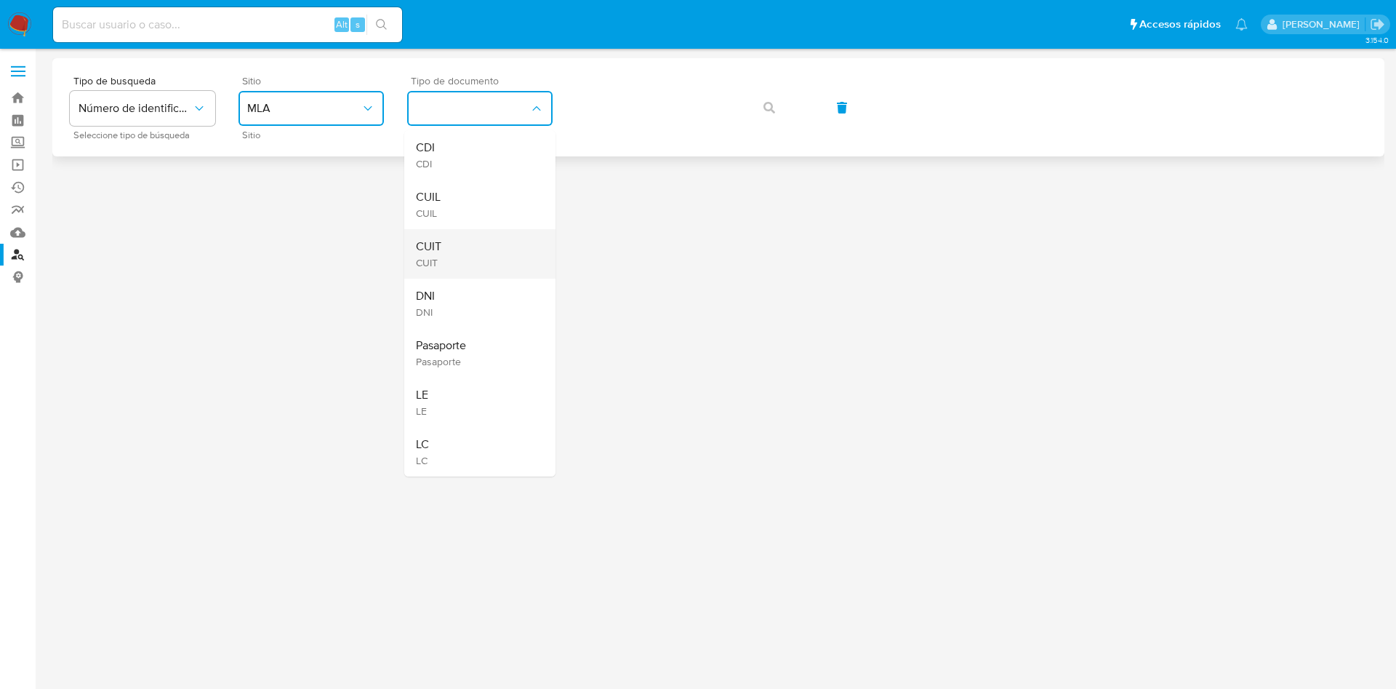
click at [432, 241] on span "CUIT" at bounding box center [428, 246] width 25 height 15
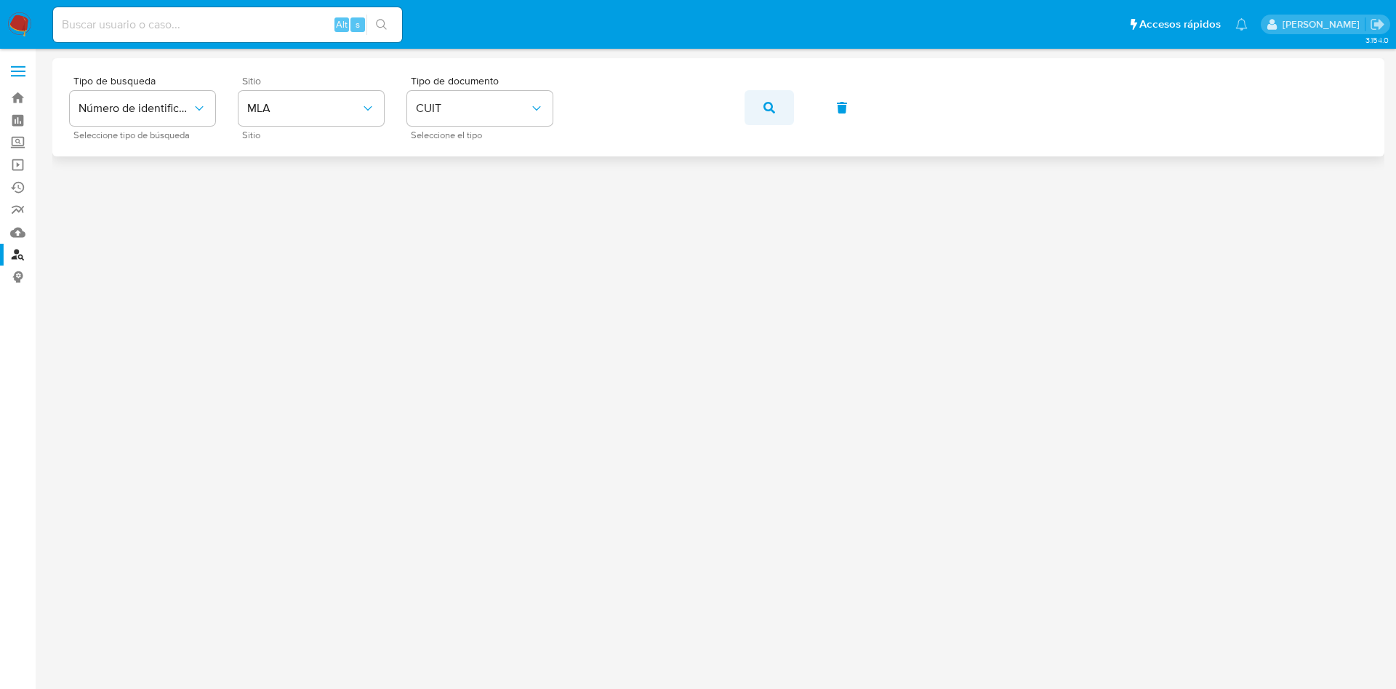
click at [753, 108] on button "button" at bounding box center [769, 107] width 49 height 35
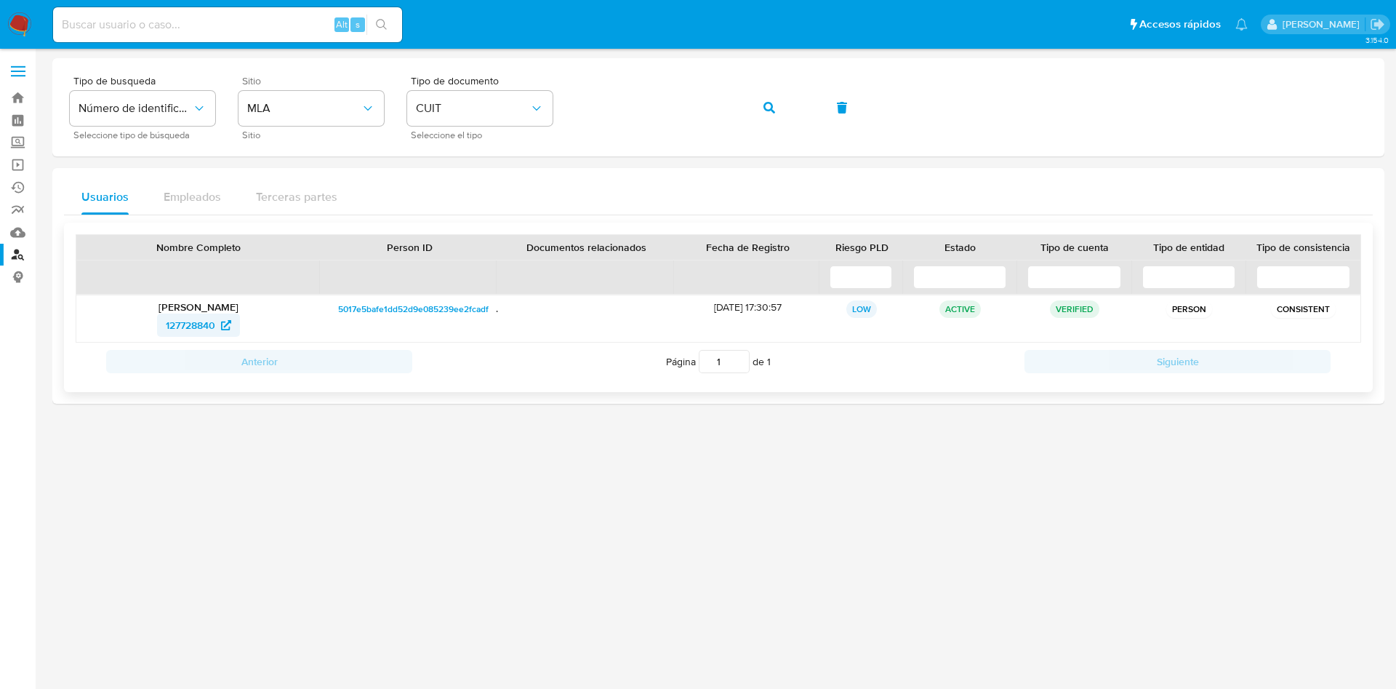
click at [167, 321] on span "127728840" at bounding box center [190, 324] width 49 height 23
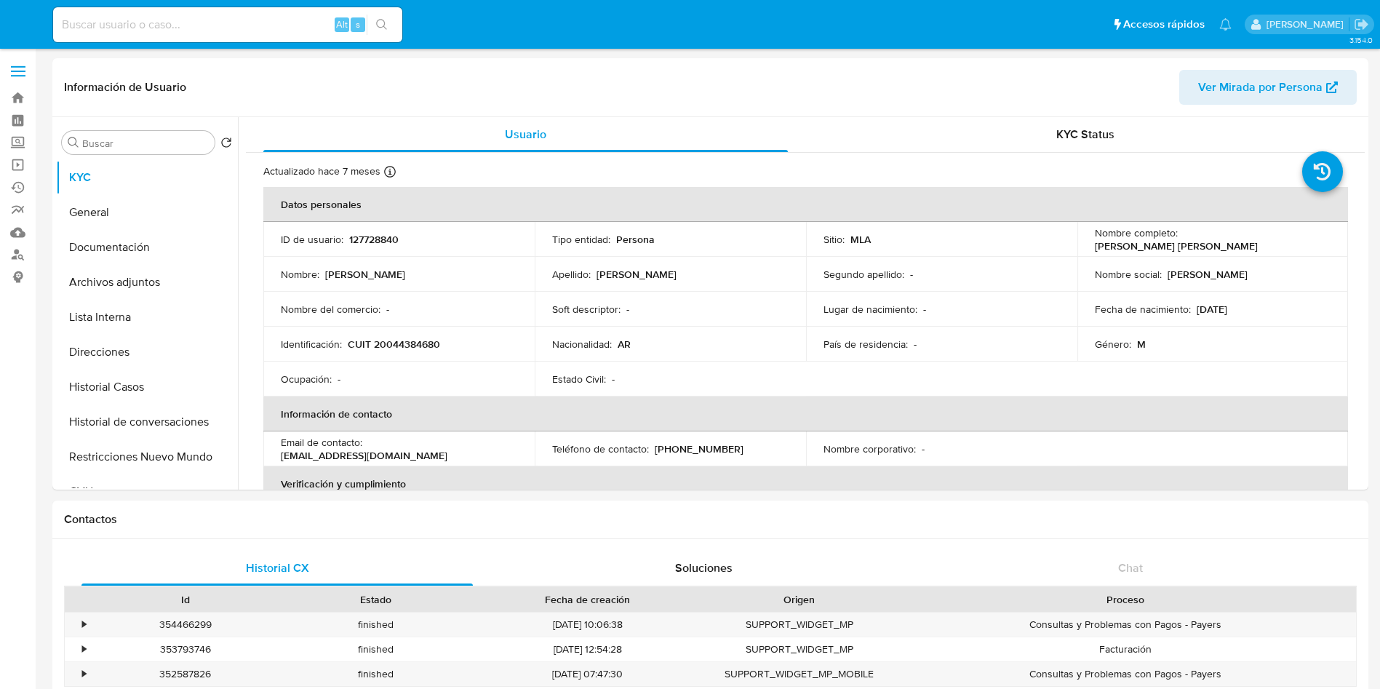
select select "10"
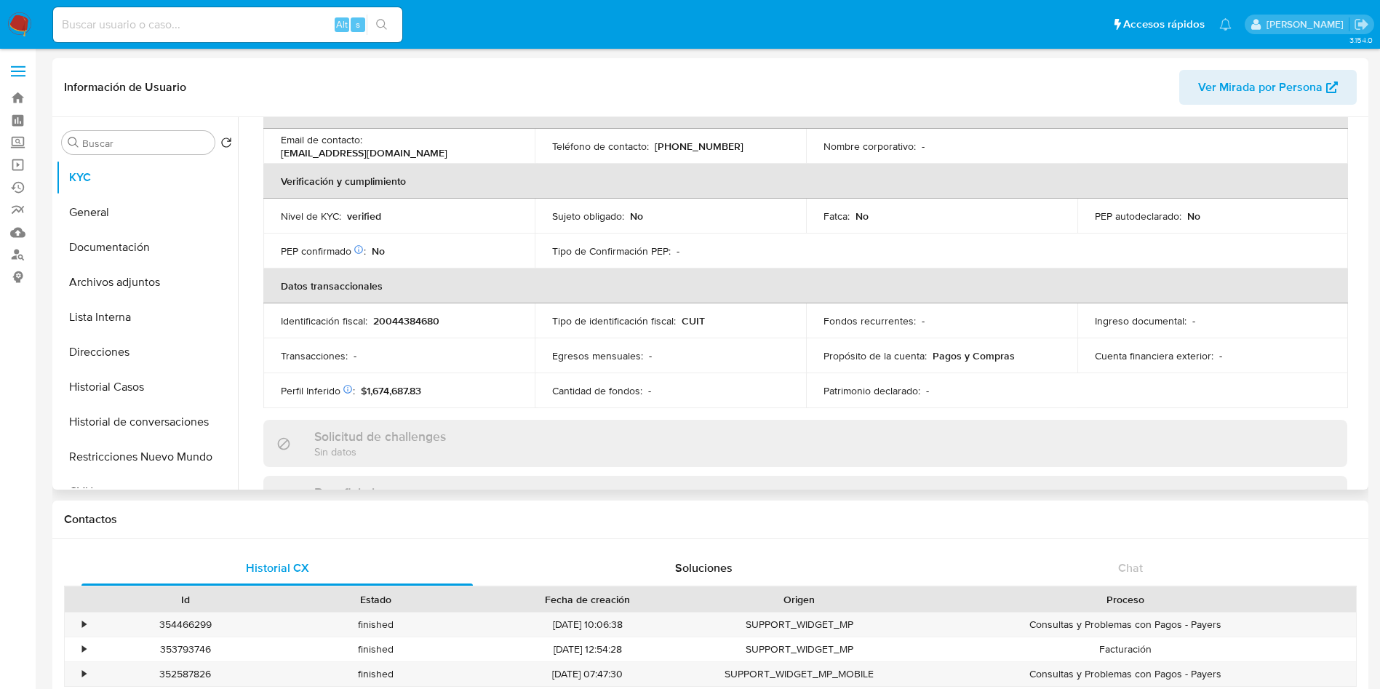
scroll to position [753, 0]
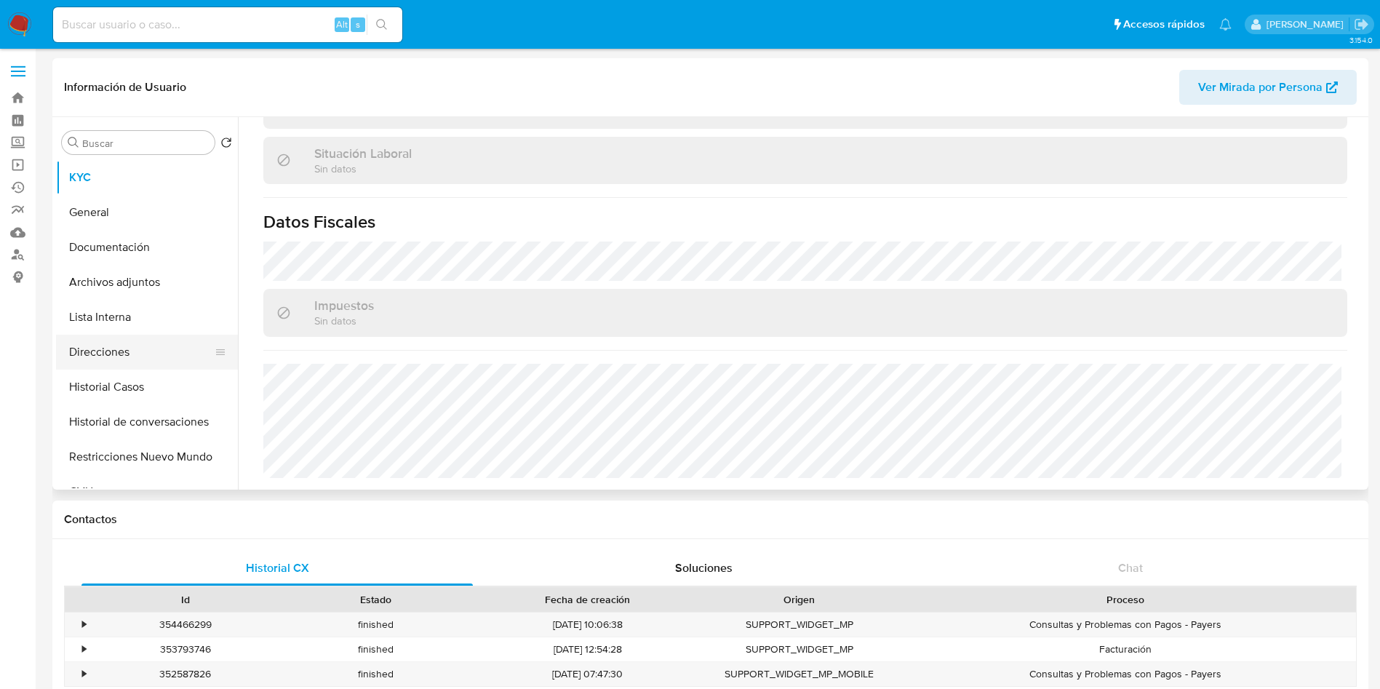
click at [148, 338] on button "Direcciones" at bounding box center [141, 352] width 170 height 35
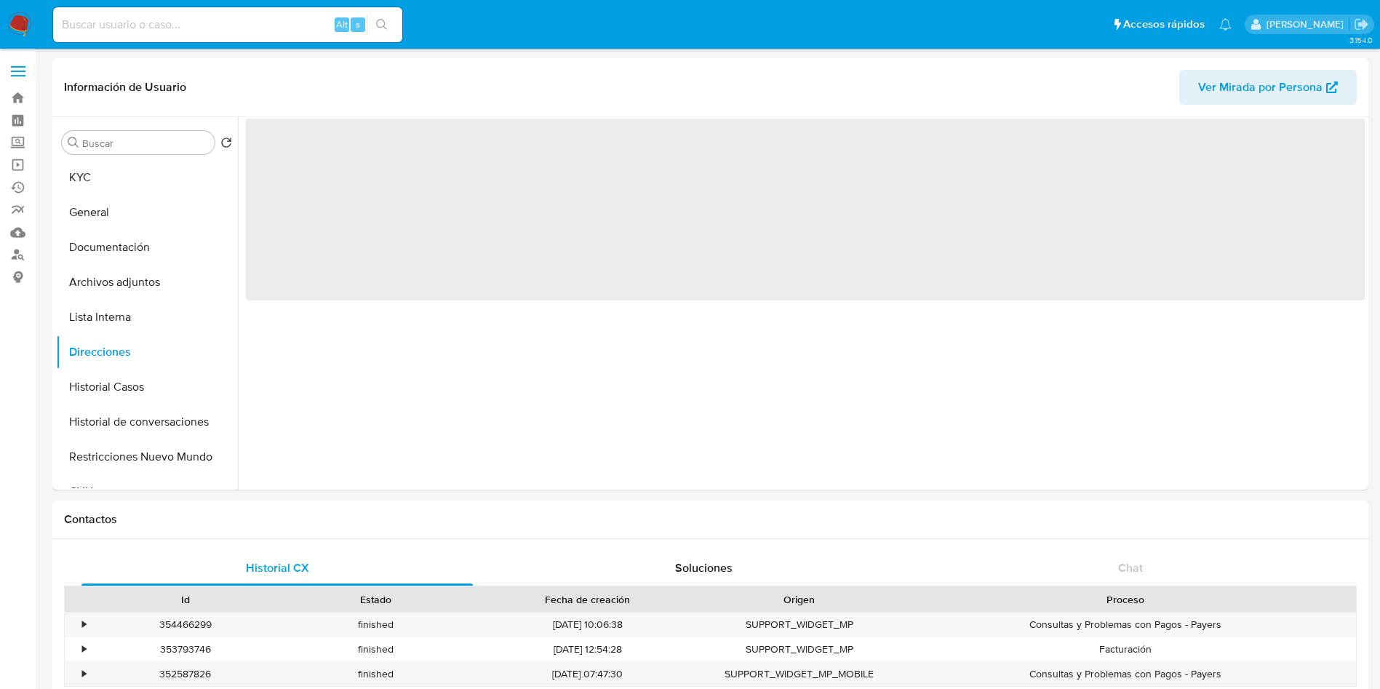
scroll to position [0, 0]
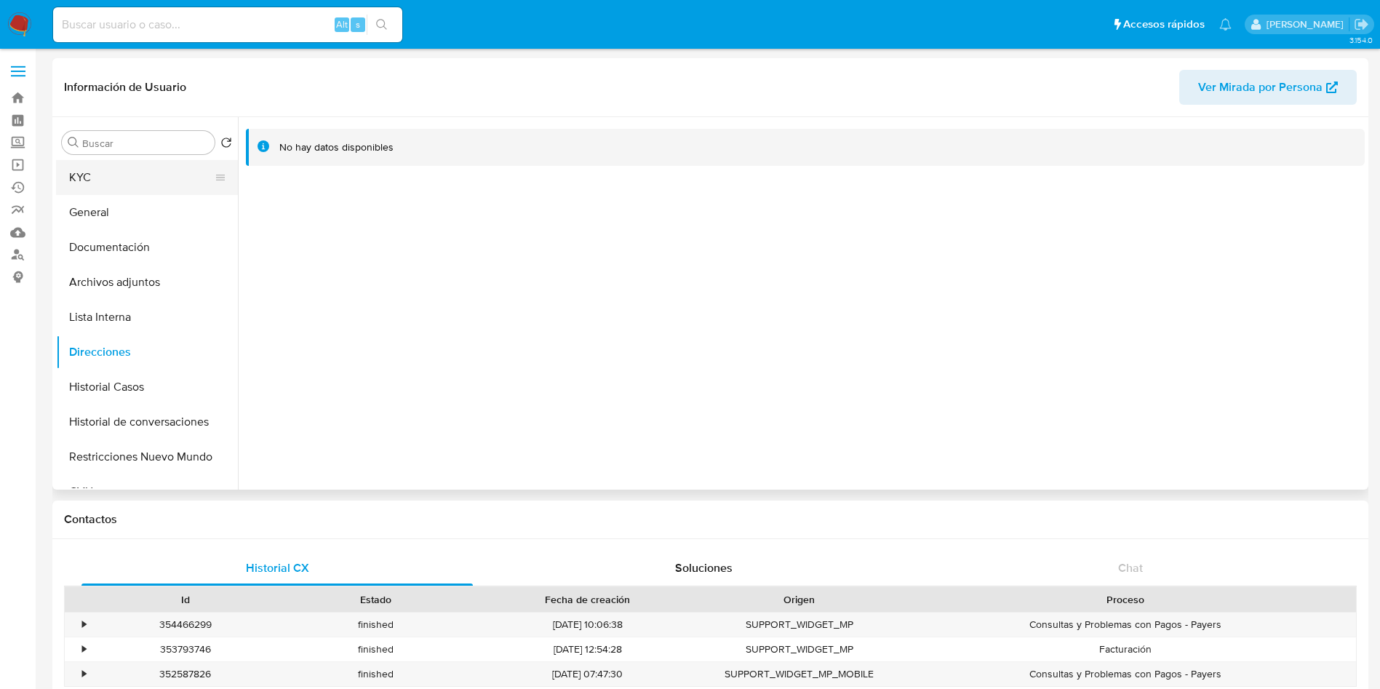
click at [90, 171] on button "KYC" at bounding box center [141, 177] width 170 height 35
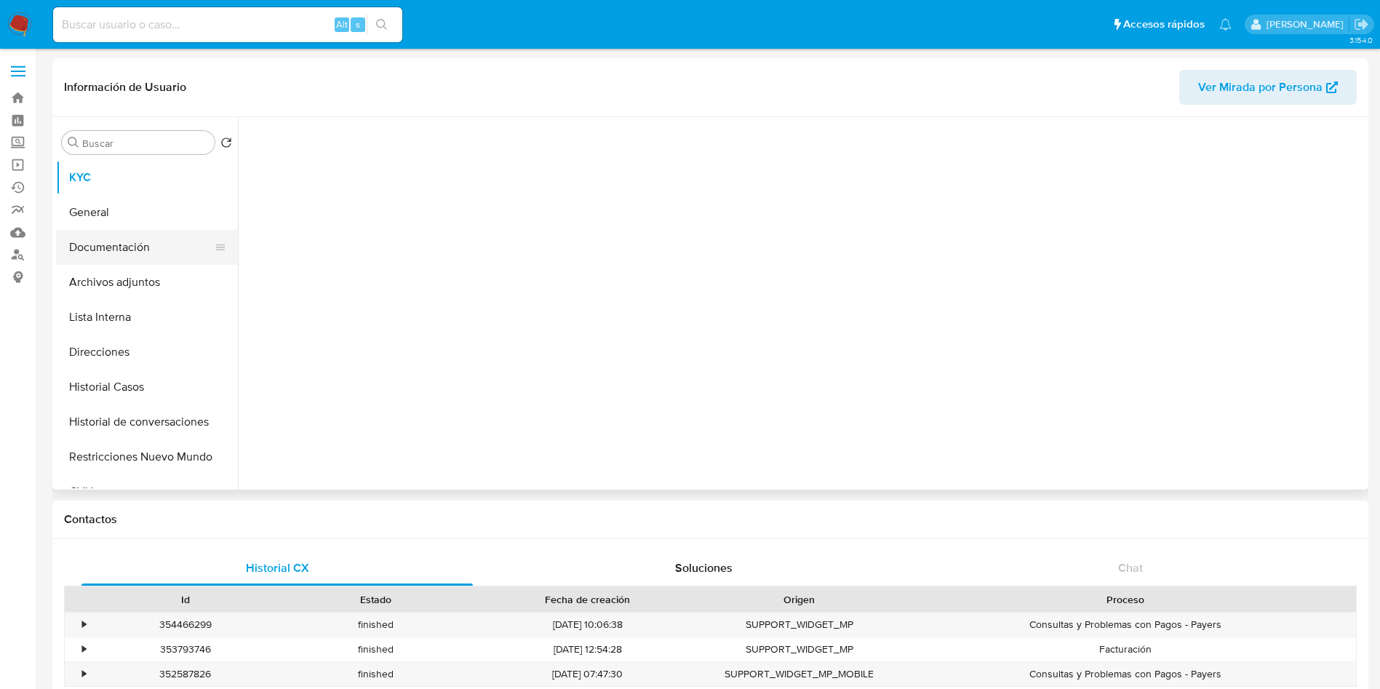
click at [125, 258] on button "Documentación" at bounding box center [141, 247] width 170 height 35
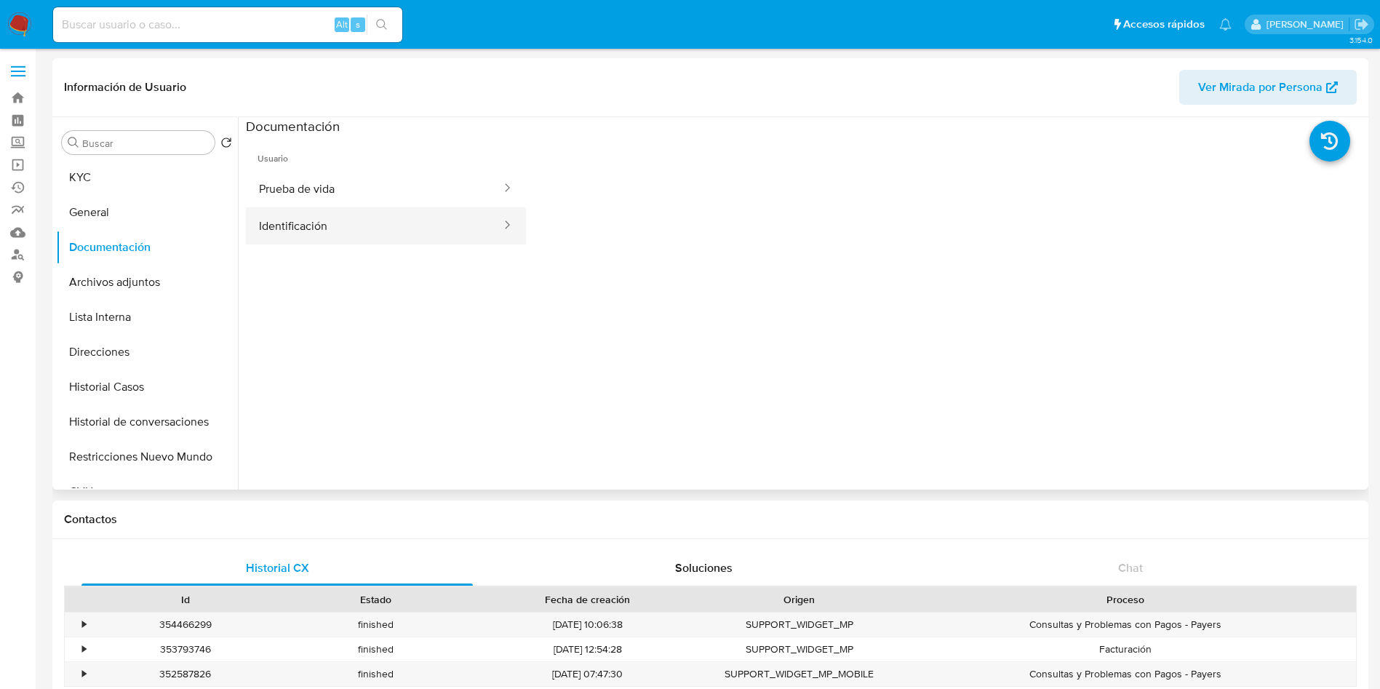
click at [296, 228] on button "Identificación" at bounding box center [374, 225] width 257 height 37
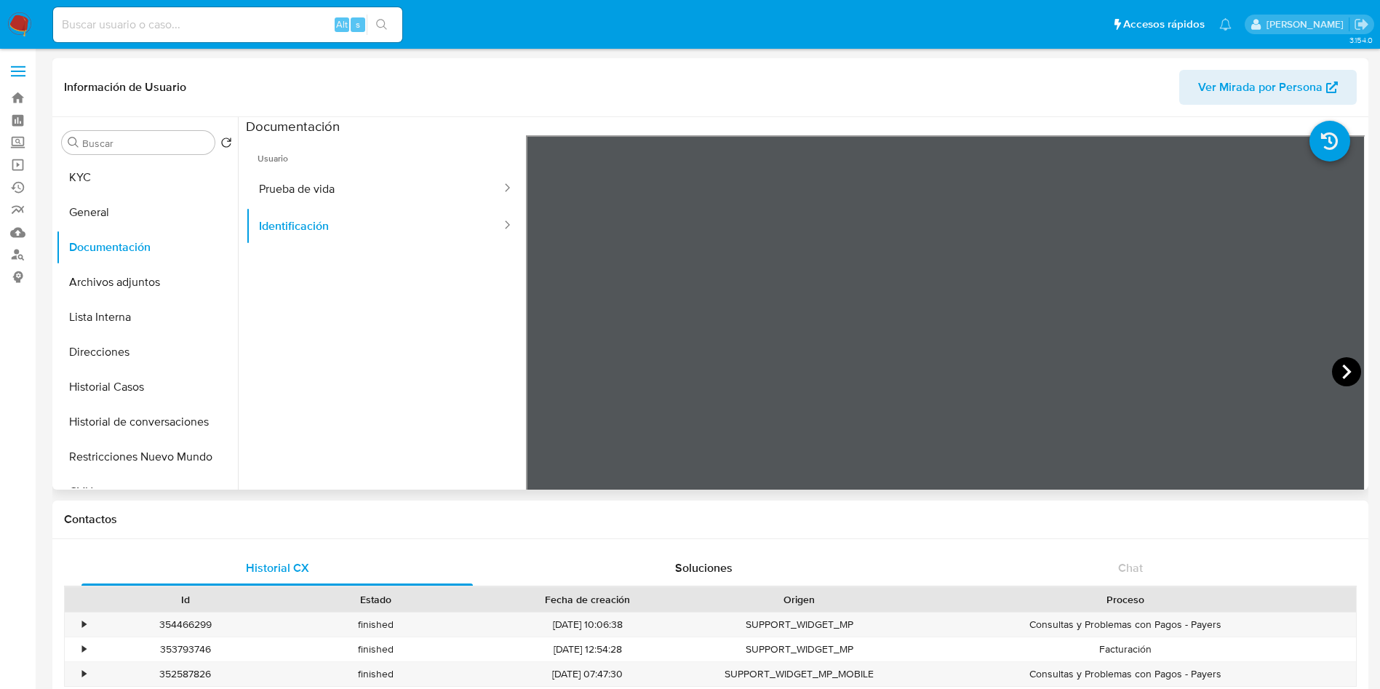
click at [1339, 364] on icon at bounding box center [1346, 371] width 29 height 29
